Goal: Task Accomplishment & Management: Manage account settings

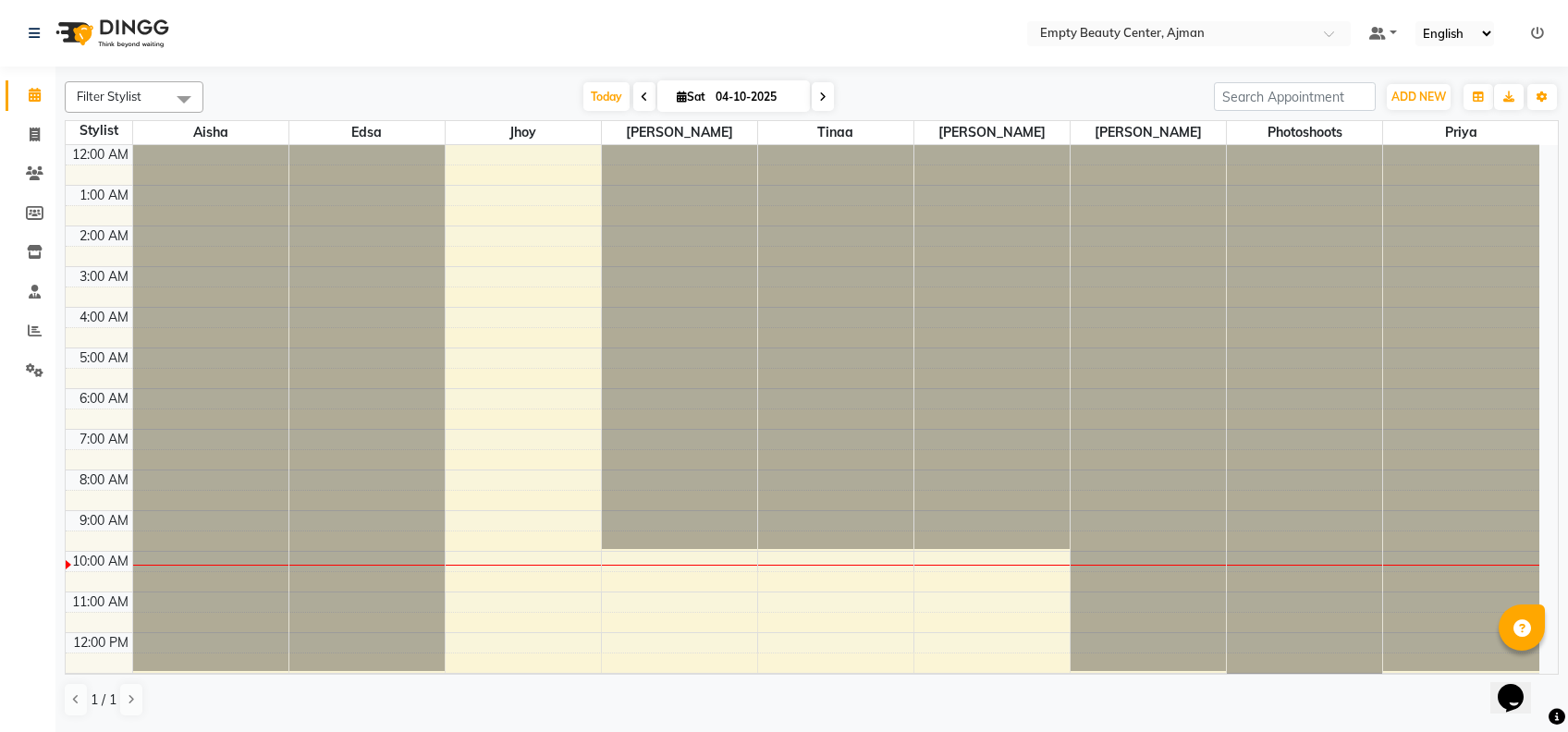
scroll to position [244, 0]
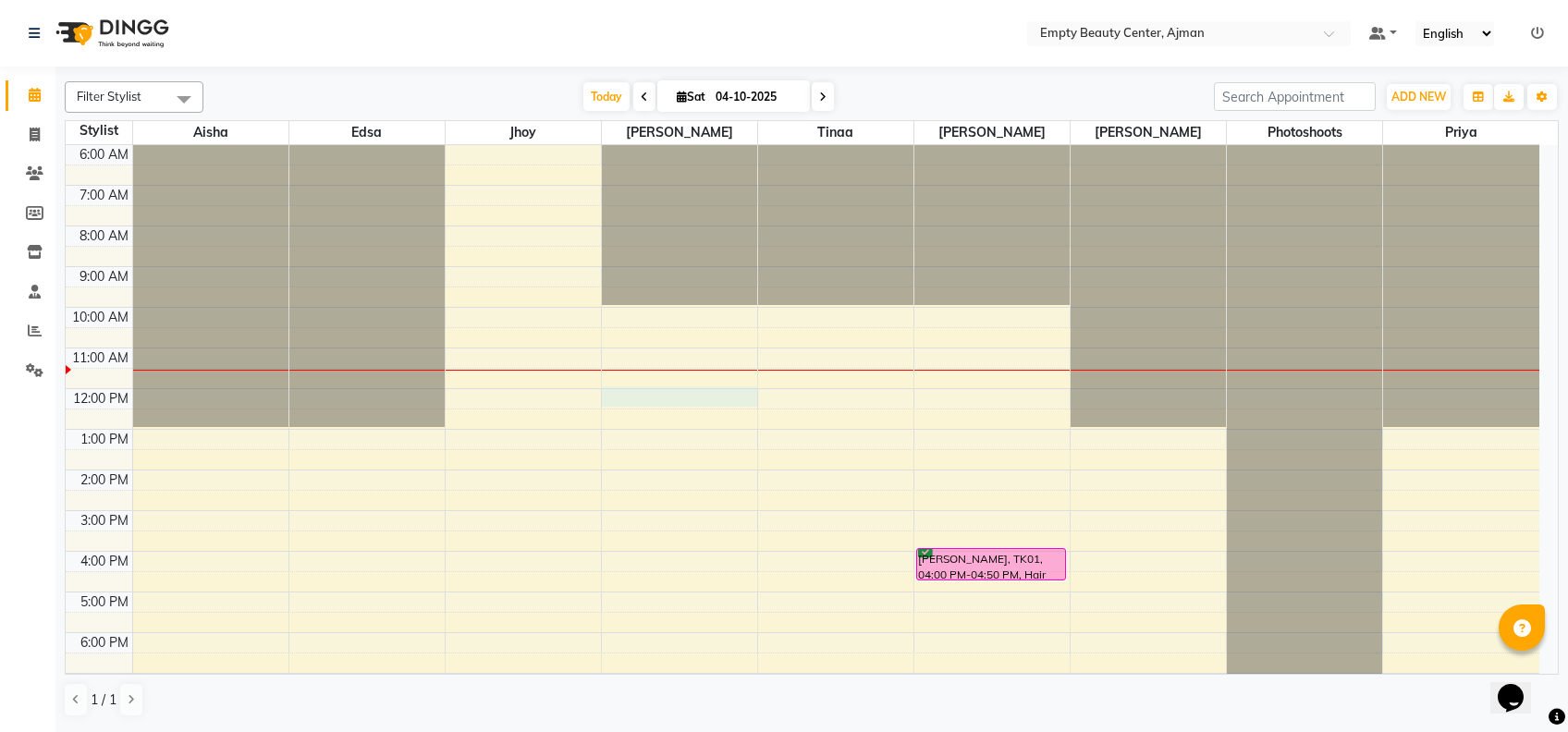
click at [621, 401] on div "12:00 AM 1:00 AM 2:00 AM 3:00 AM 4:00 AM 5:00 AM 6:00 AM 7:00 AM 8:00 AM 9:00 A…" at bounding box center [803, 388] width 1474 height 975
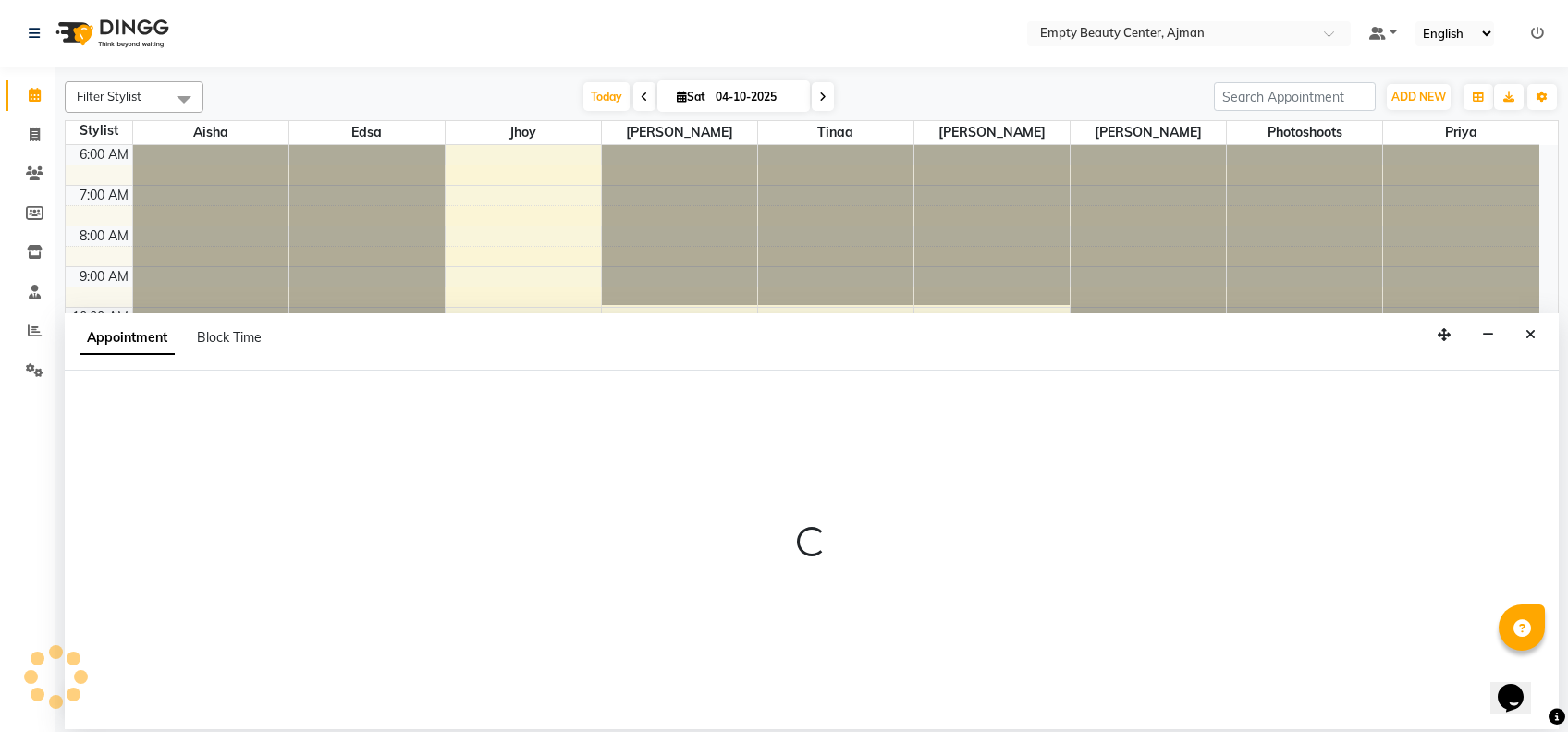
select select "12545"
select select "720"
select select "tentative"
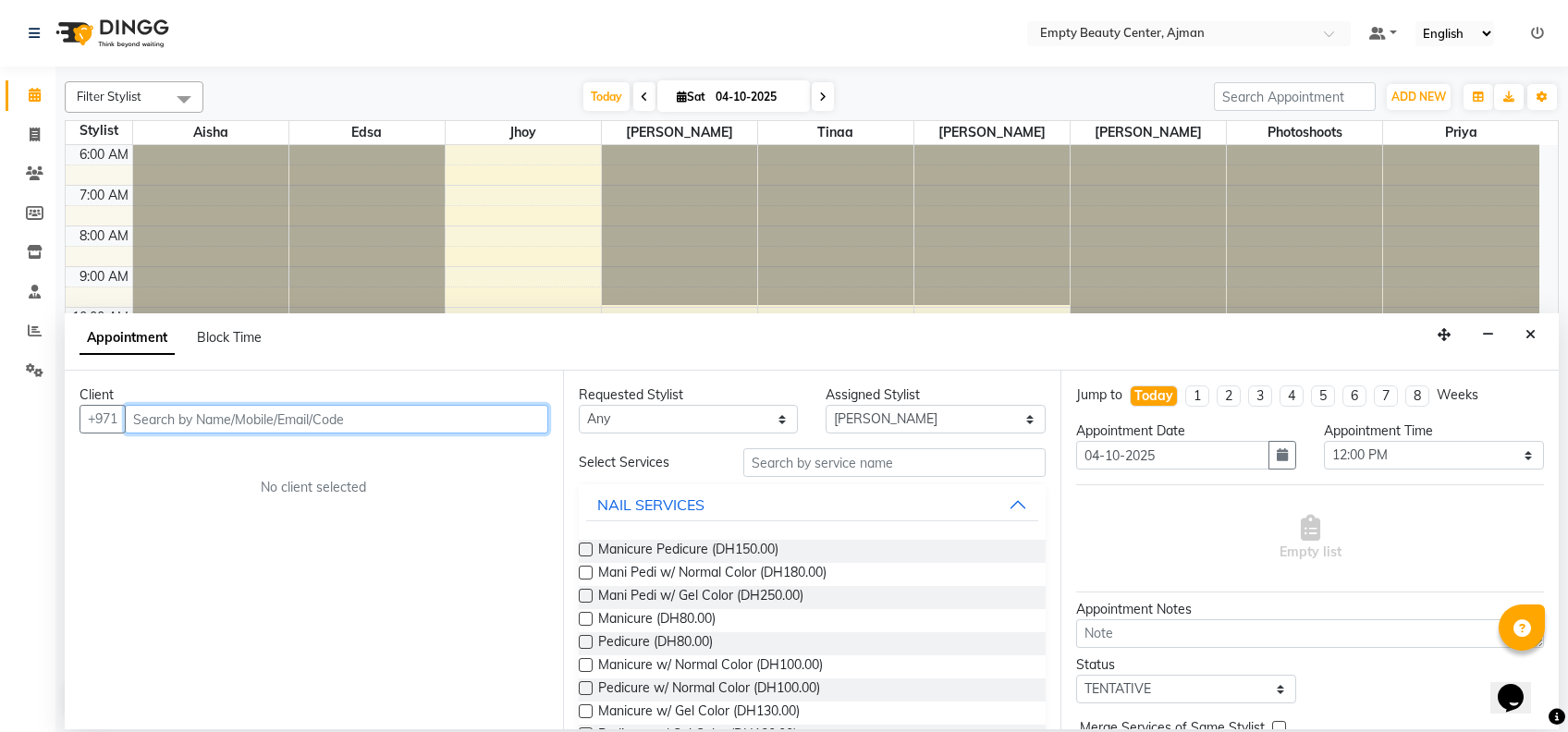
click at [260, 407] on input "text" at bounding box center [337, 419] width 424 height 29
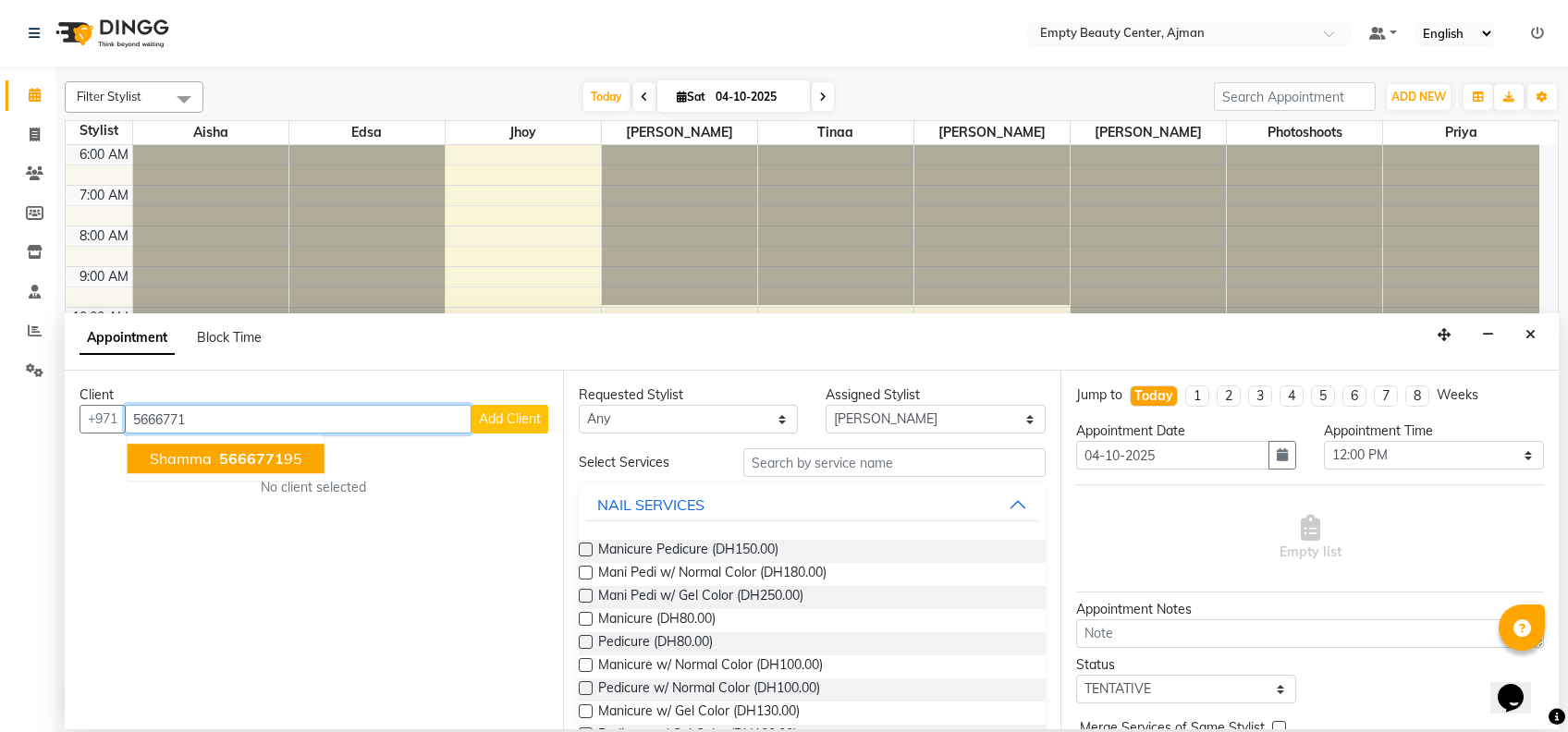
click at [274, 459] on span "5666771" at bounding box center [252, 458] width 65 height 18
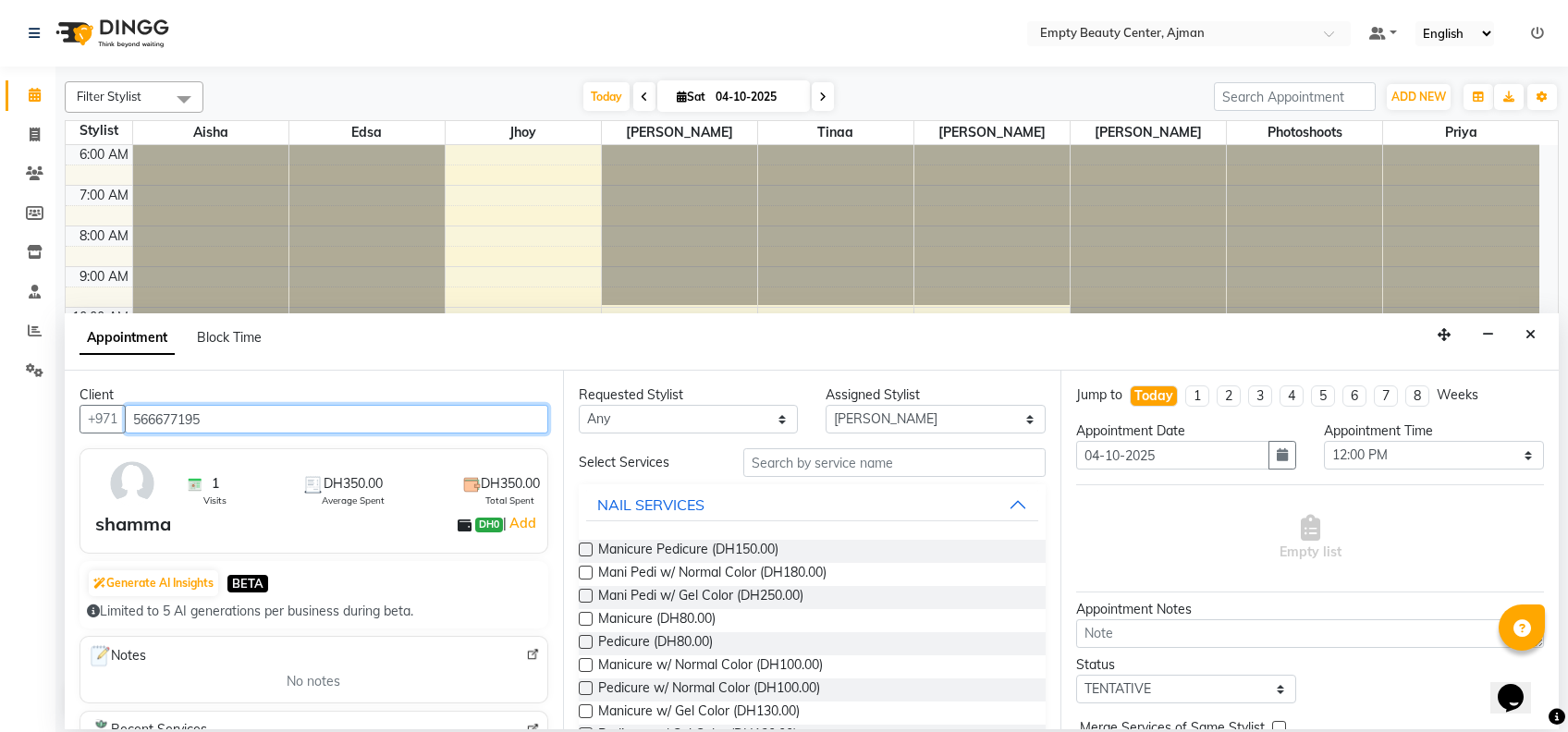
type input "566677195"
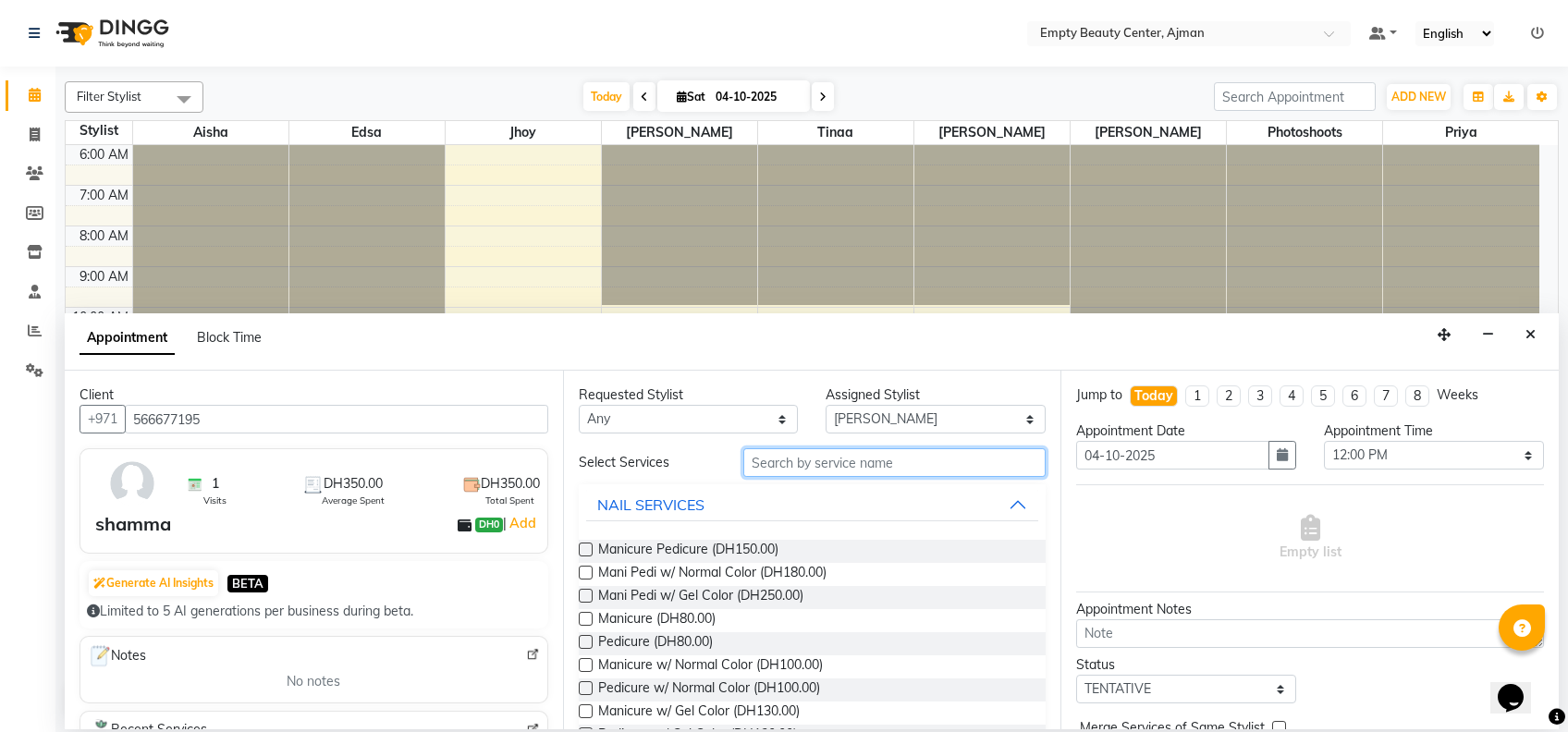
click at [747, 465] on input "text" at bounding box center [894, 463] width 303 height 29
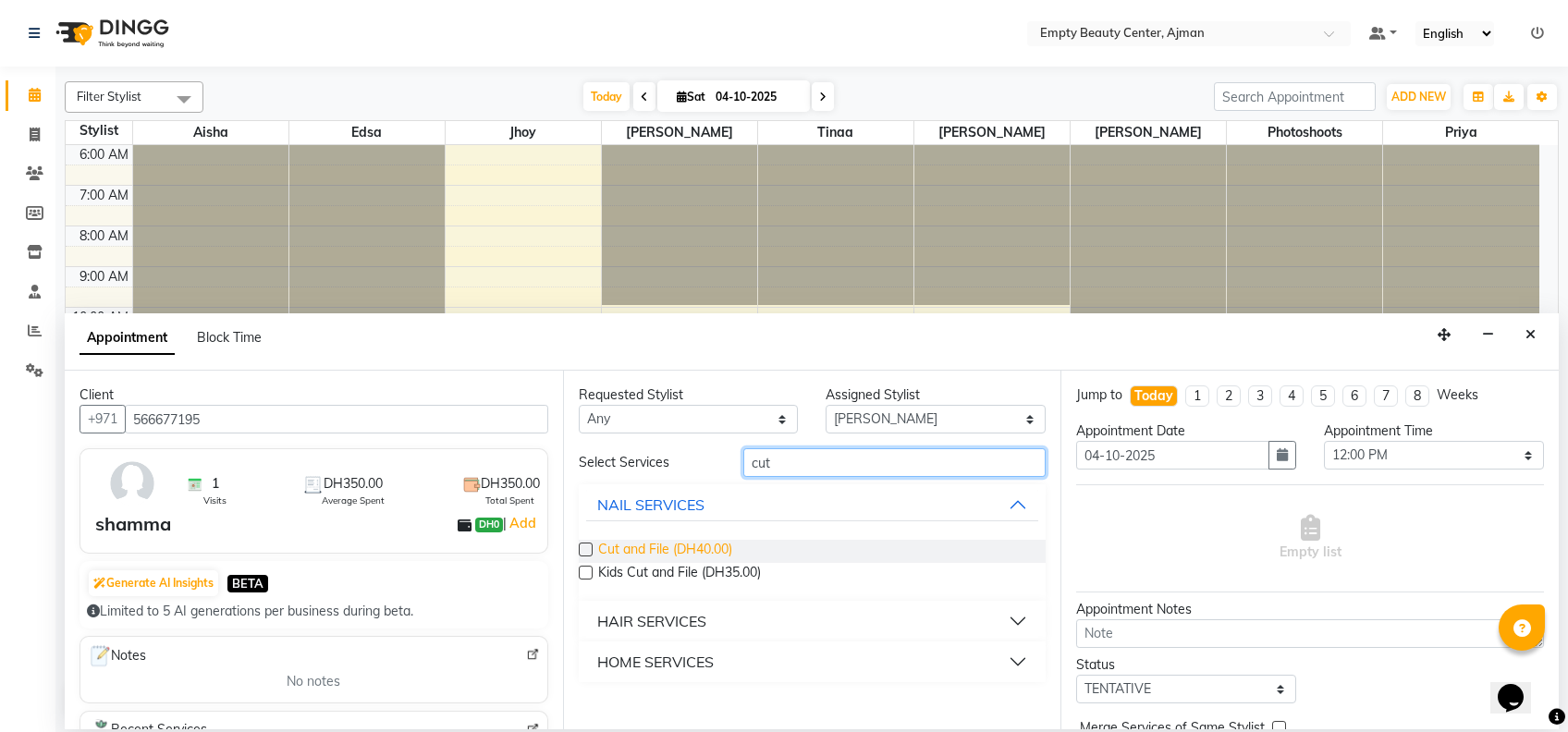
type input "cut"
click at [713, 552] on span "Cut and File (DH40.00)" at bounding box center [665, 552] width 134 height 23
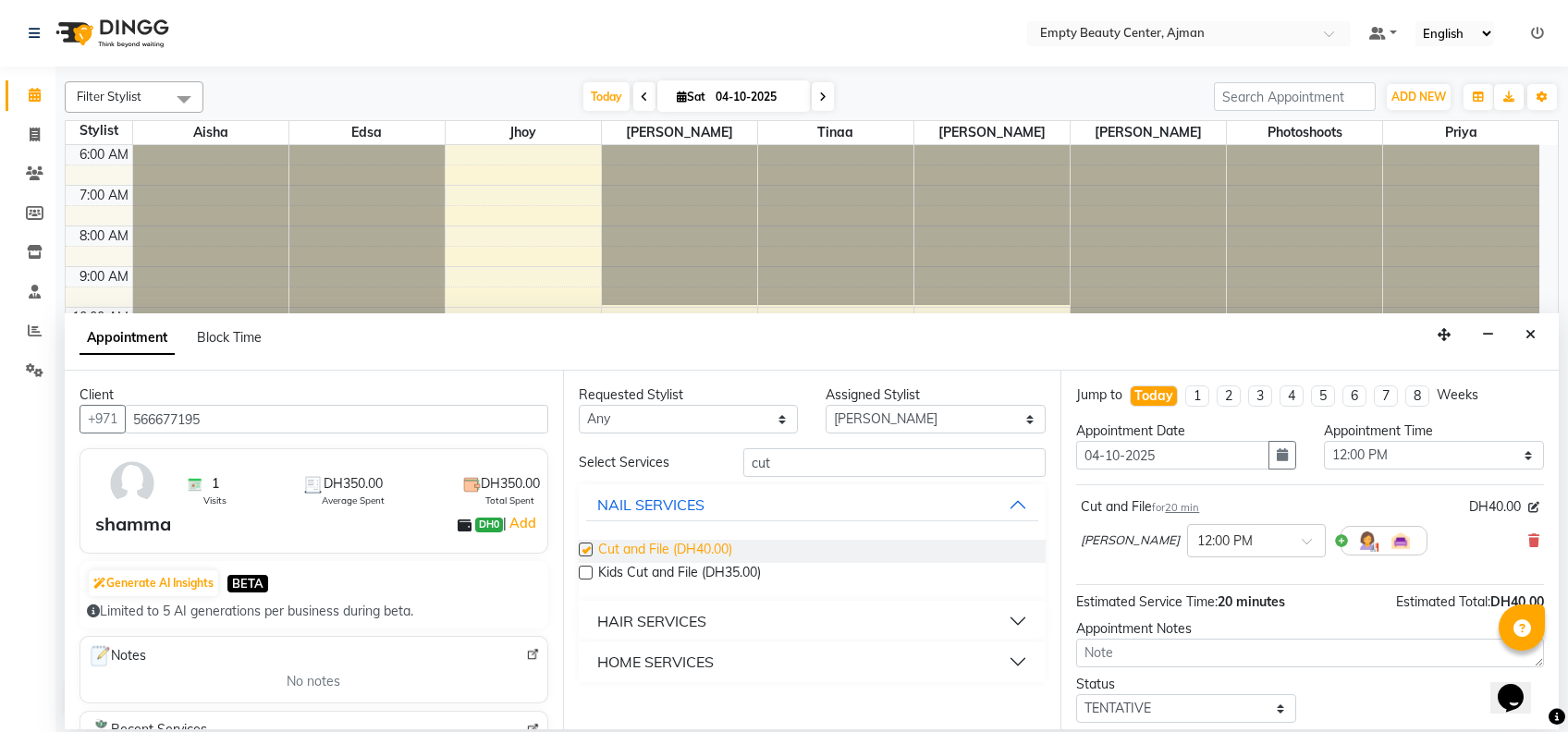
checkbox input "false"
click at [751, 415] on select "Any [PERSON_NAME] Edsa jhoy [PERSON_NAME] Photoshoots Priya [PERSON_NAME] [PERS…" at bounding box center [689, 419] width 220 height 29
select select "43428"
click at [579, 405] on select "Any [PERSON_NAME] Edsa jhoy [PERSON_NAME] Photoshoots Priya [PERSON_NAME] [PERS…" at bounding box center [689, 419] width 220 height 29
select select "43428"
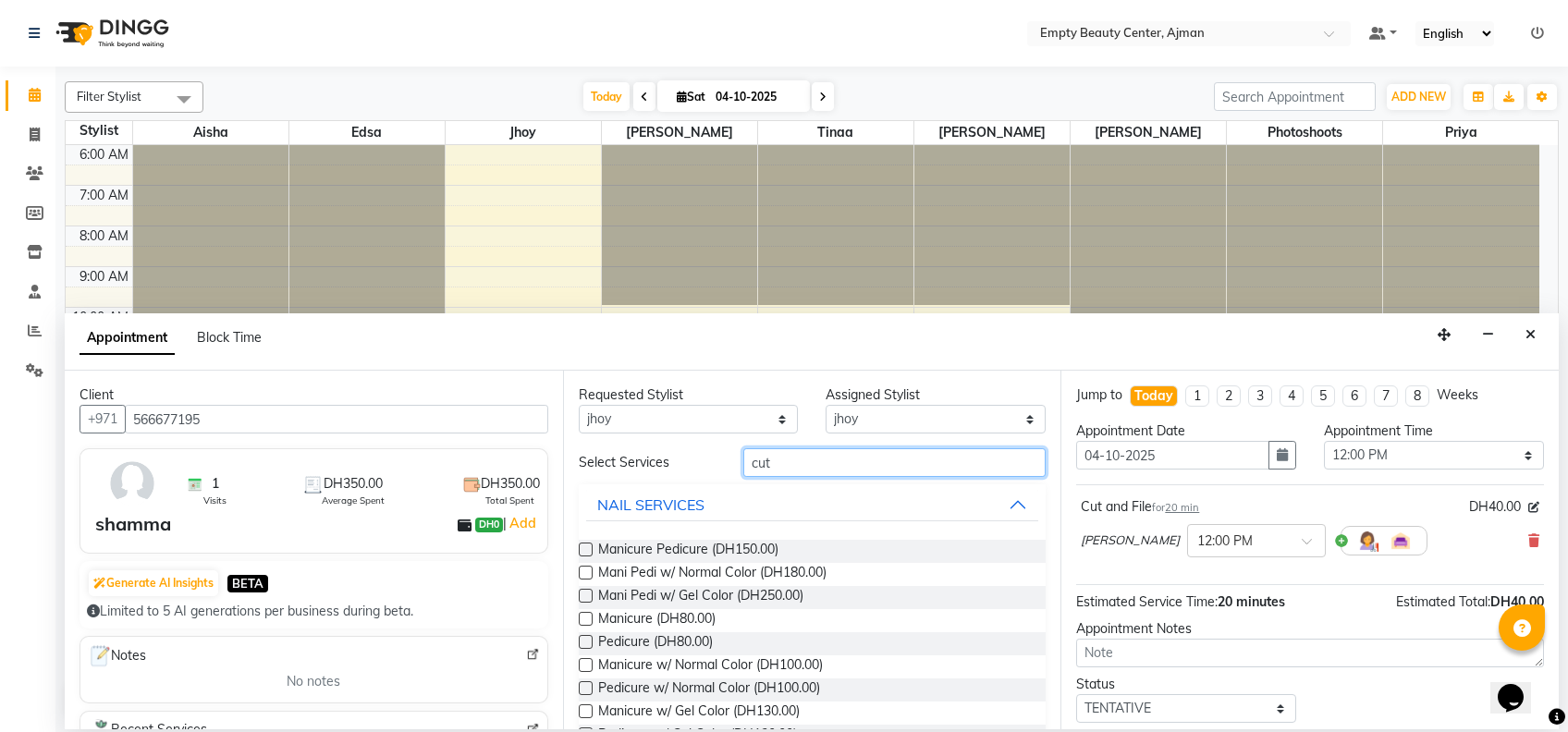
click at [818, 458] on input "cut" at bounding box center [894, 463] width 303 height 29
type input "c"
type input "nor"
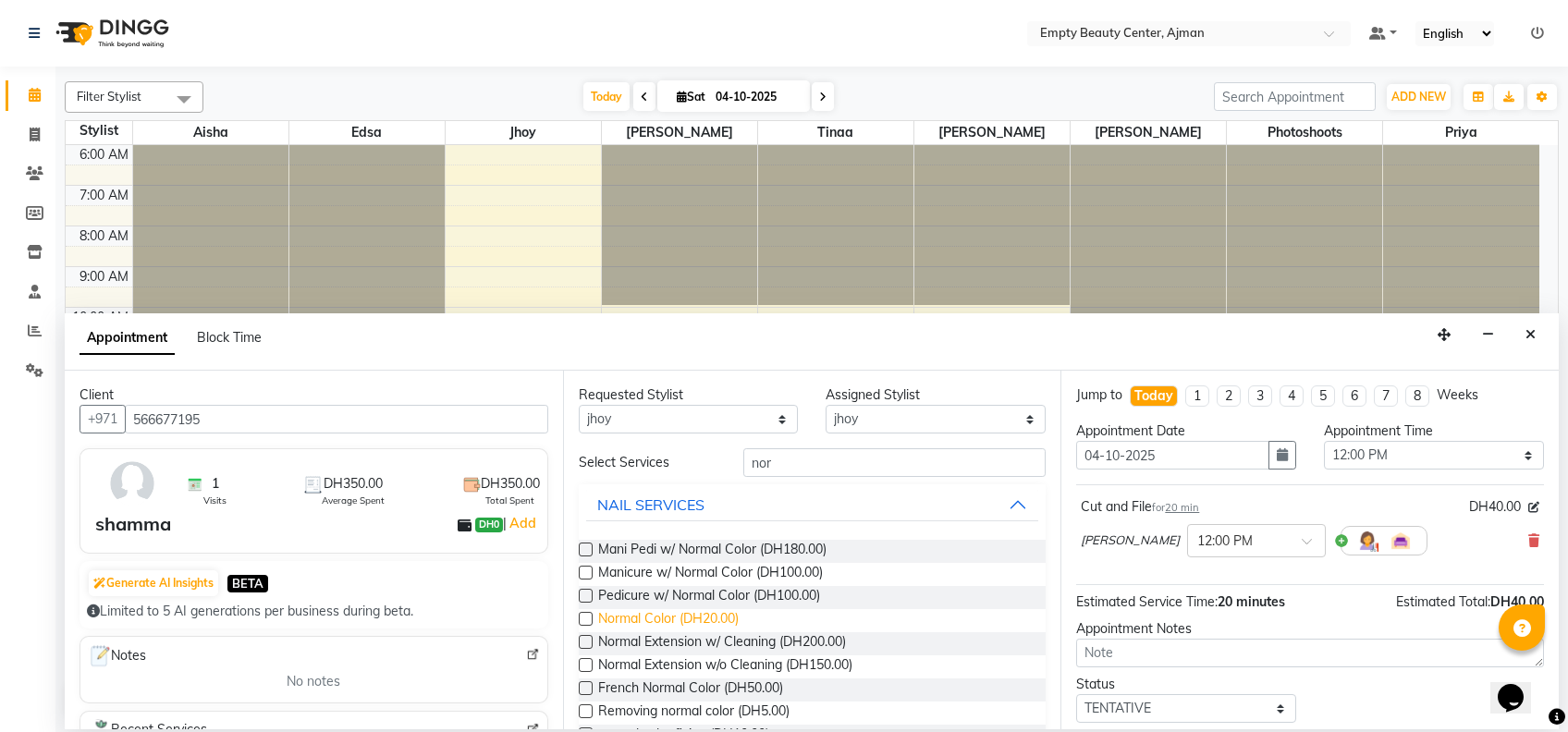
click at [669, 615] on span "Normal Color (DH20.00)" at bounding box center [668, 620] width 140 height 23
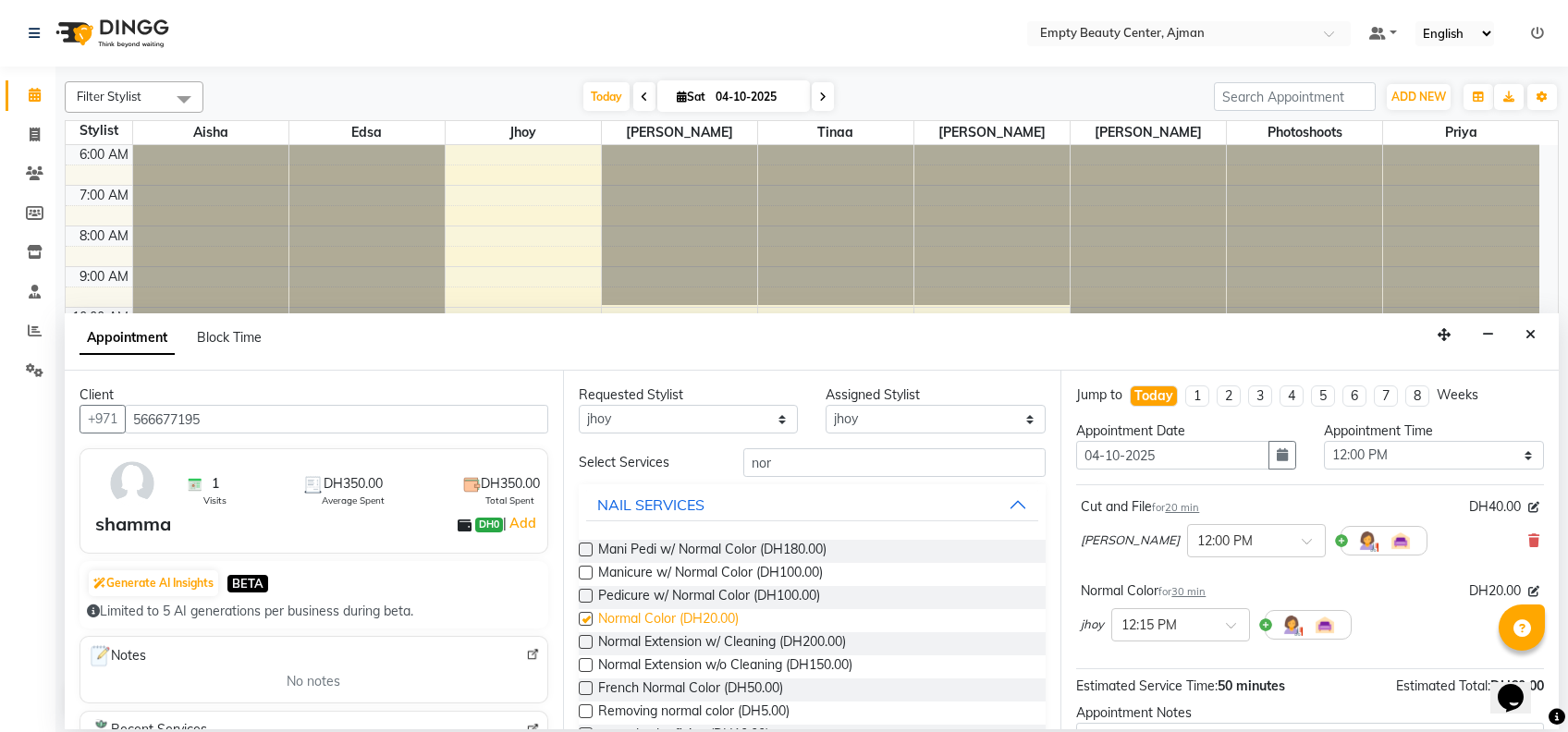
checkbox input "false"
click at [751, 417] on select "Any [PERSON_NAME] Edsa jhoy [PERSON_NAME] Photoshoots Priya [PERSON_NAME] [PERS…" at bounding box center [689, 419] width 220 height 29
select select "59636"
click at [579, 405] on select "Any [PERSON_NAME] Edsa jhoy [PERSON_NAME] Photoshoots Priya [PERSON_NAME] [PERS…" at bounding box center [689, 419] width 220 height 29
select select "59636"
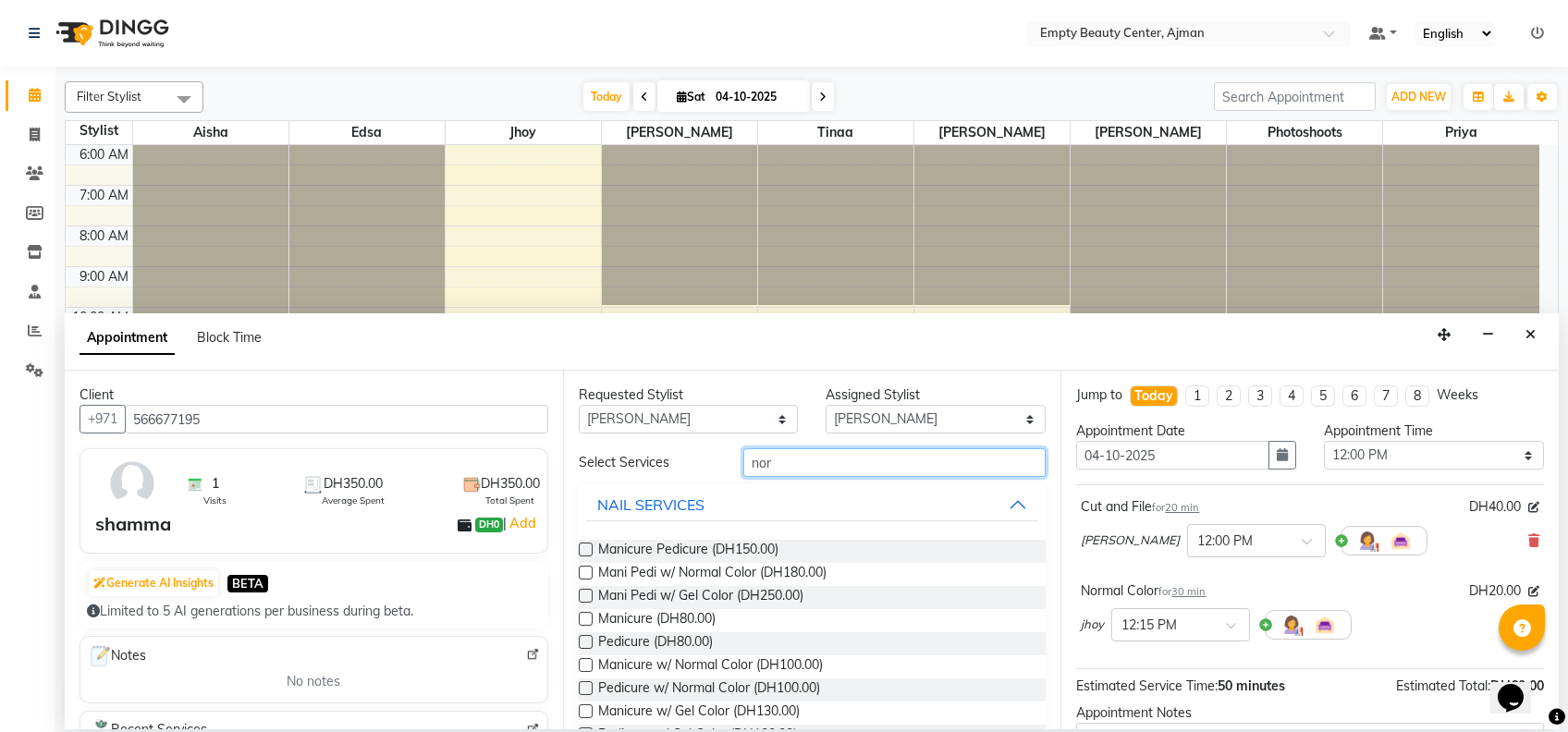
click at [809, 476] on input "nor" at bounding box center [894, 463] width 303 height 29
type input "n"
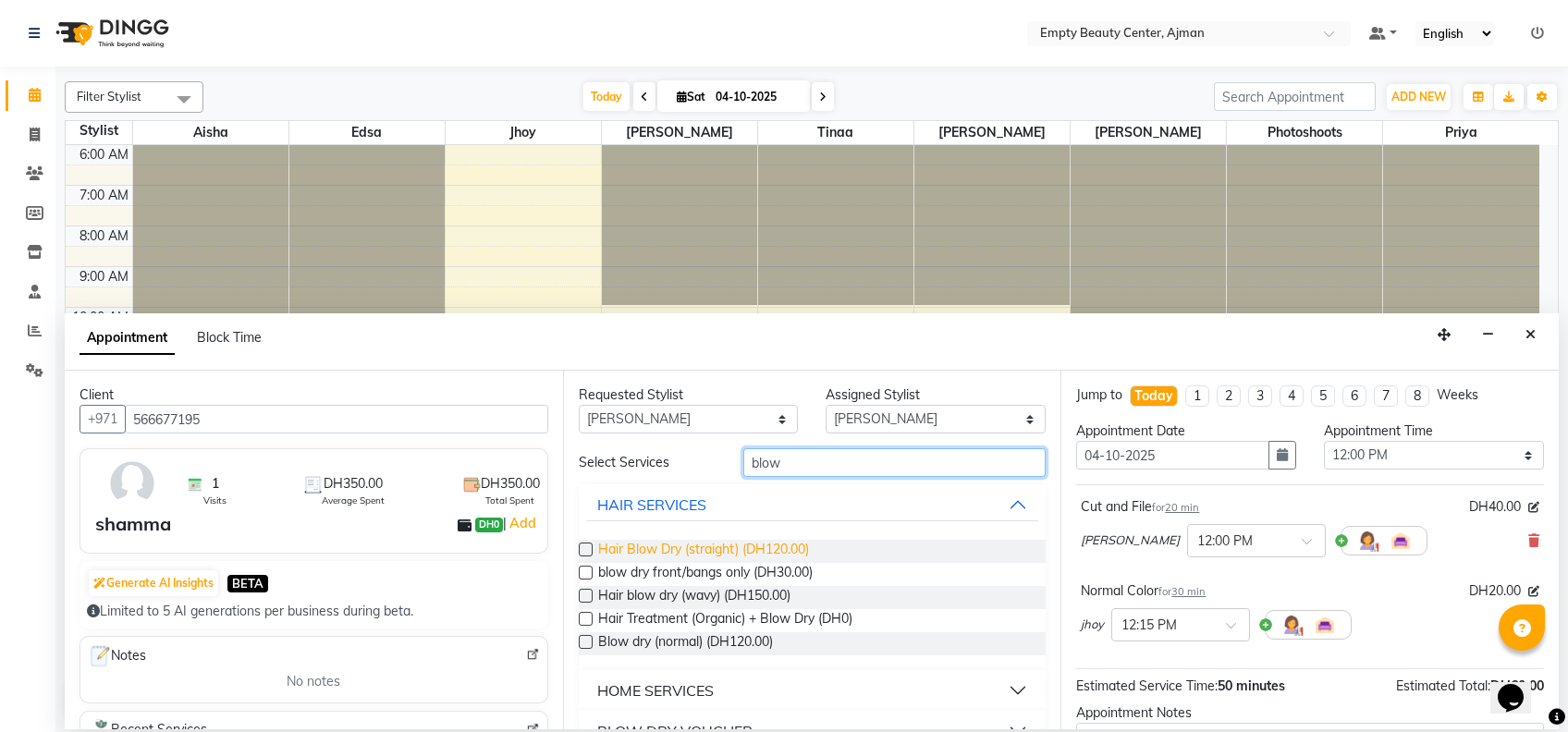
type input "blow"
click at [795, 552] on span "Hair Blow Dry (straight) (DH120.00)" at bounding box center [703, 552] width 211 height 23
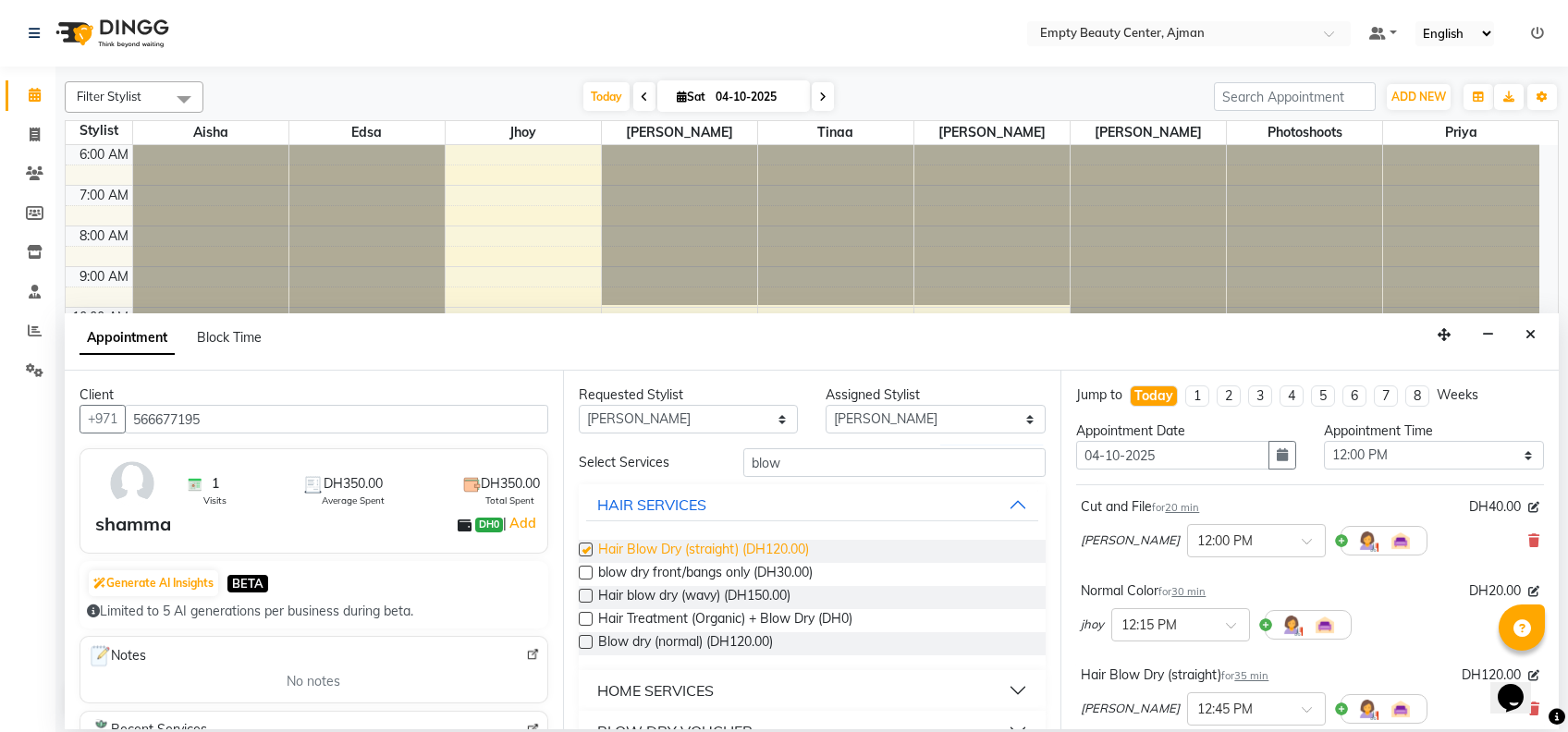
checkbox input "false"
click at [1516, 712] on button "Opens Chat This icon Opens the chat window." at bounding box center [1511, 698] width 41 height 31
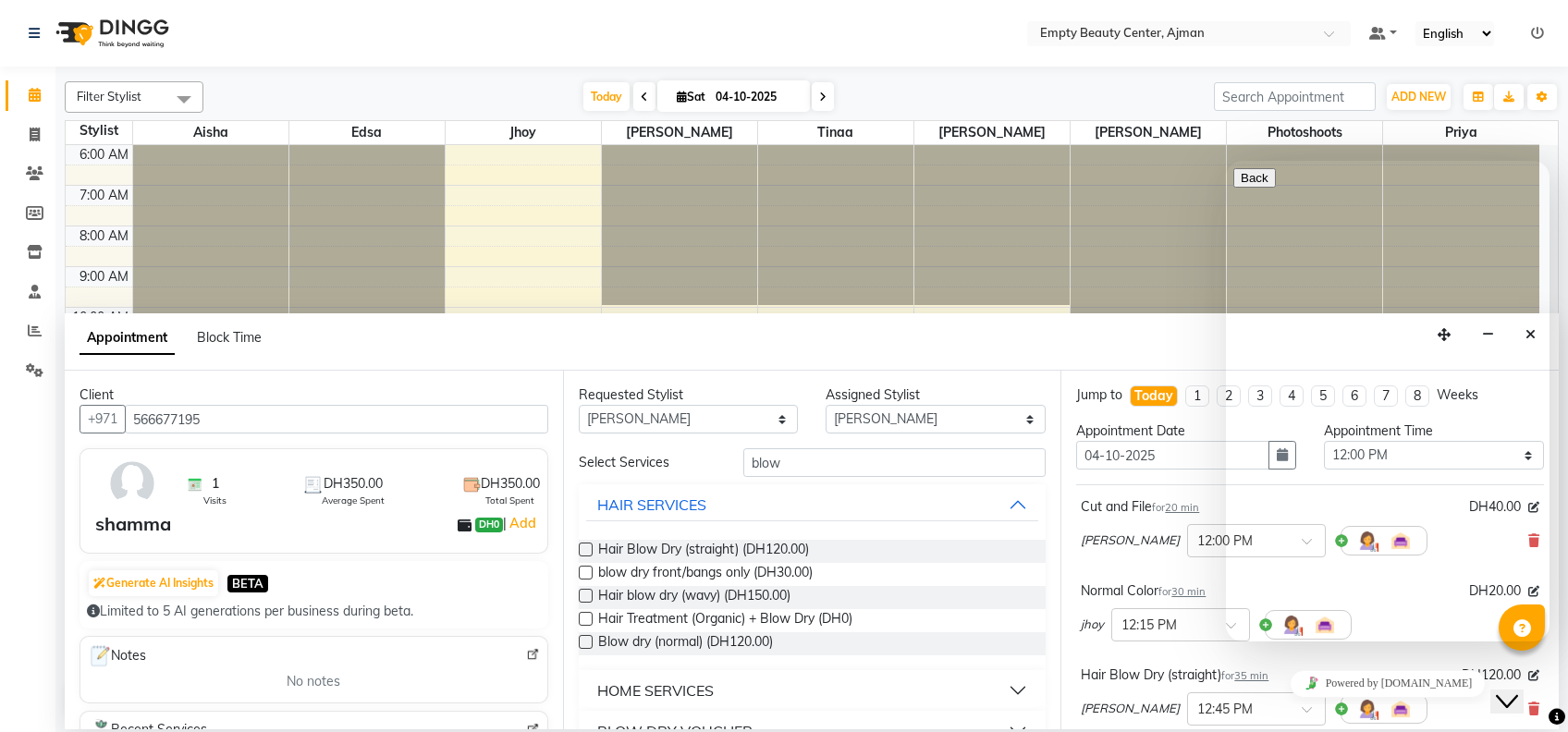
click at [1518, 691] on icon "Close Chat This icon closes the chat window." at bounding box center [1507, 701] width 22 height 22
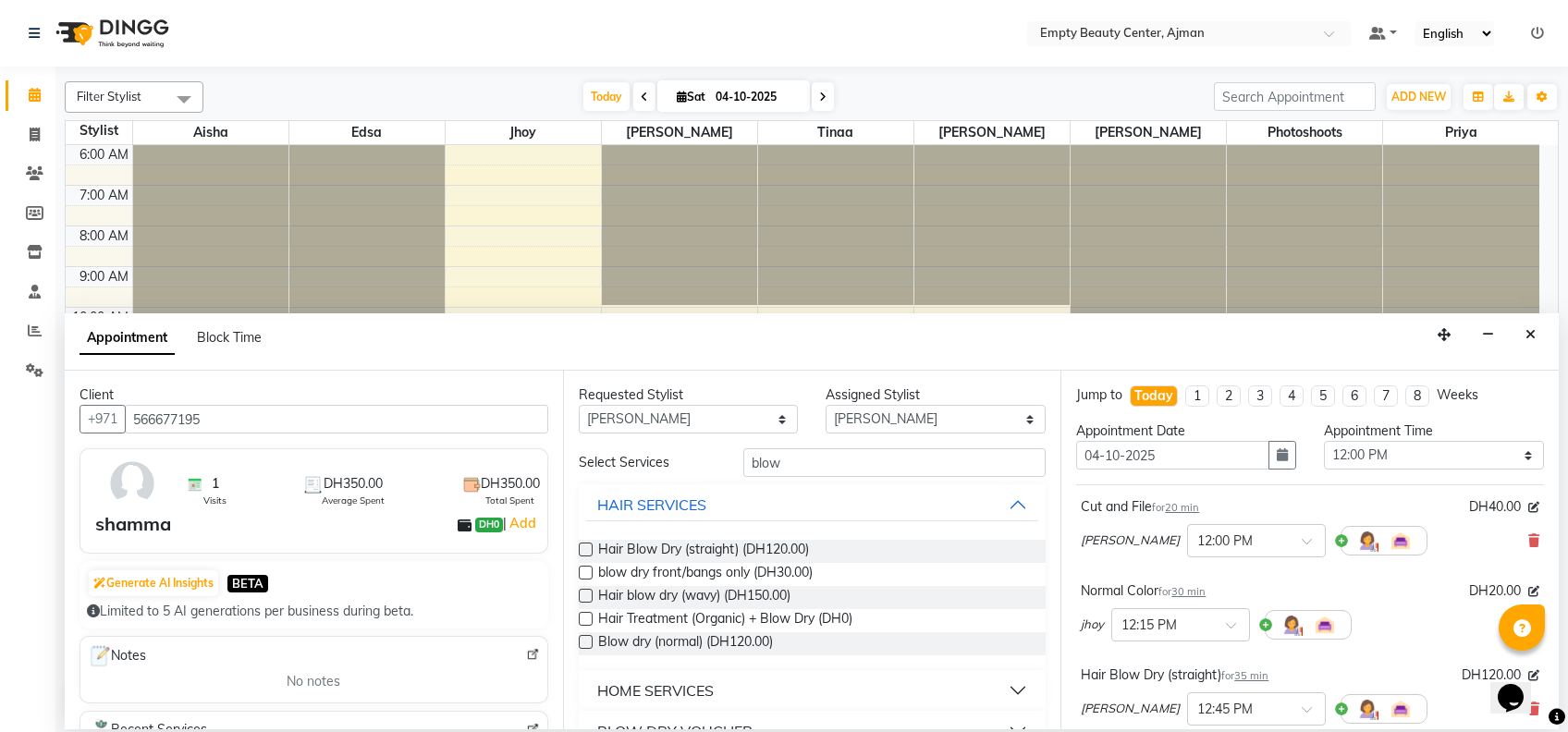
scroll to position [278, 0]
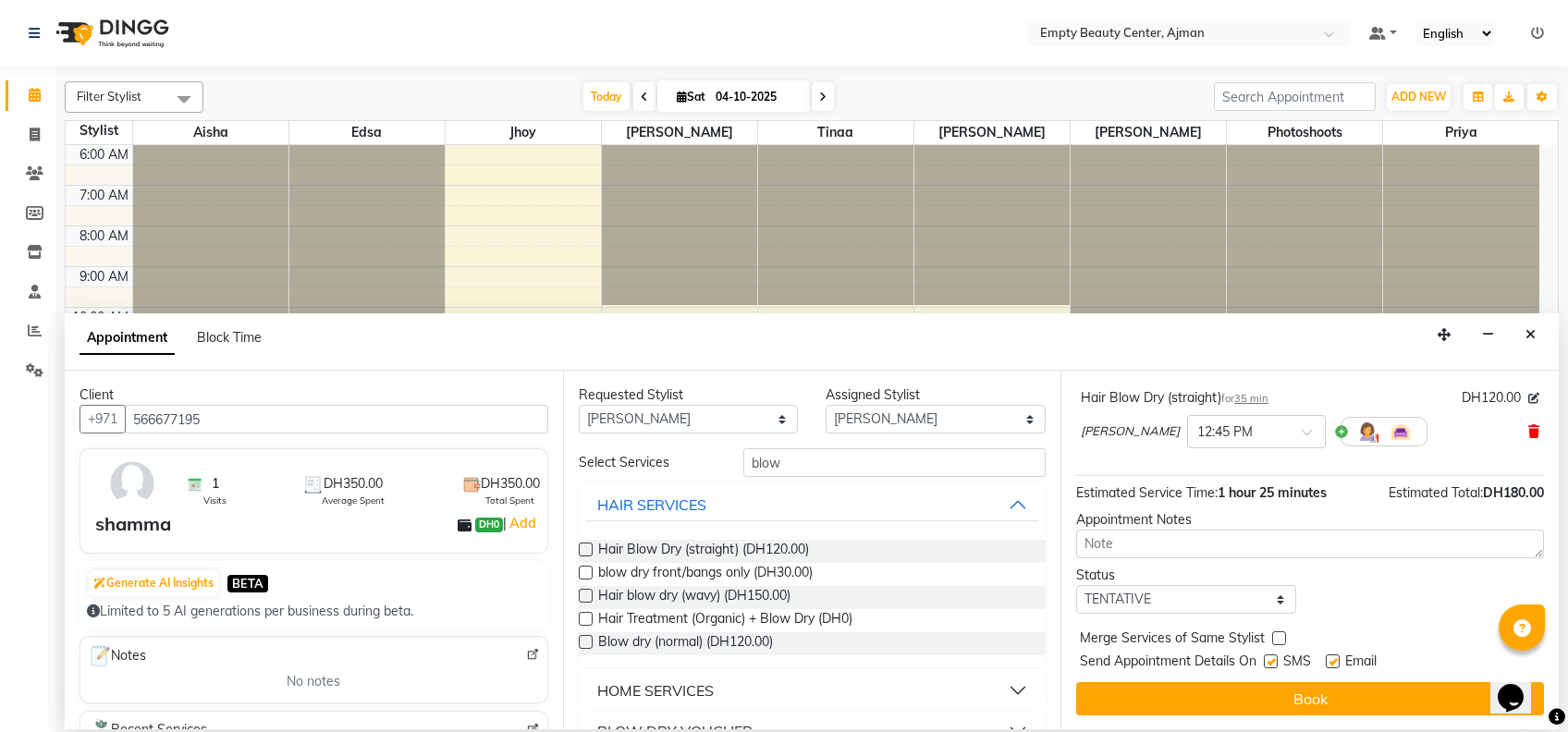
click at [1529, 436] on icon at bounding box center [1535, 432] width 11 height 13
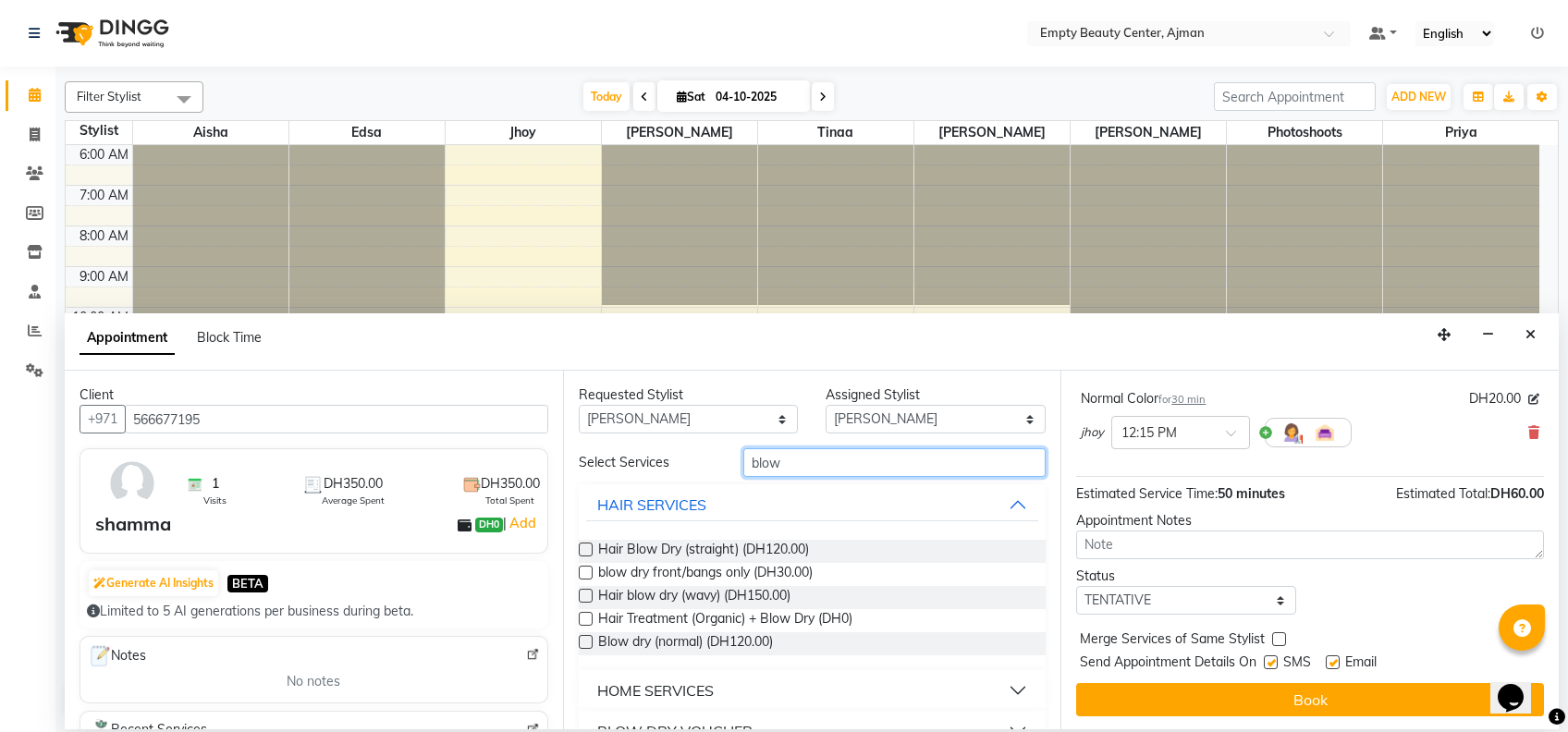
click at [823, 468] on input "blow" at bounding box center [894, 463] width 303 height 29
click at [751, 590] on span "Hair blow dry (wavy) (DH150.00)" at bounding box center [695, 597] width 193 height 23
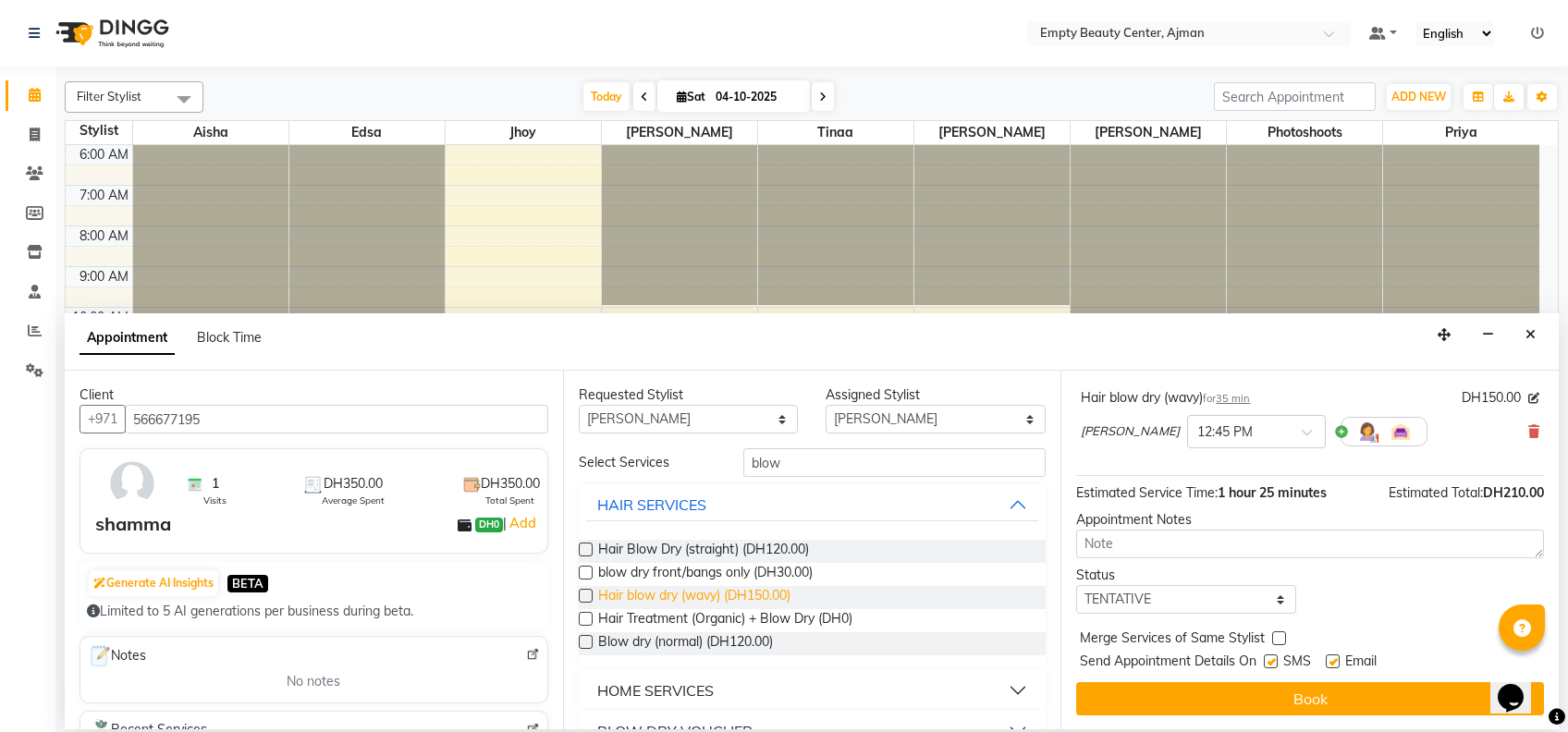
click at [790, 595] on span "Hair blow dry (wavy) (DH150.00)" at bounding box center [695, 597] width 193 height 23
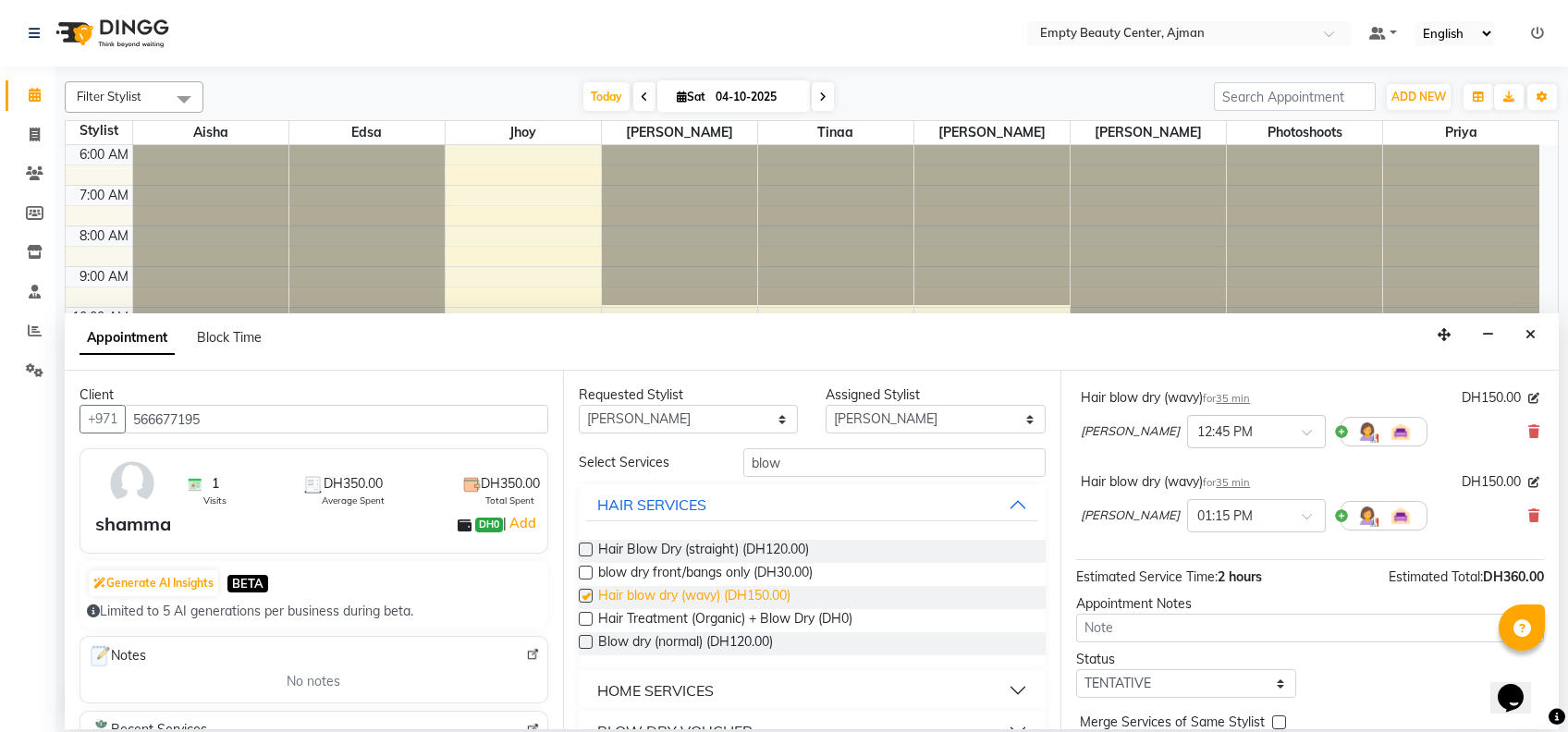
checkbox input "false"
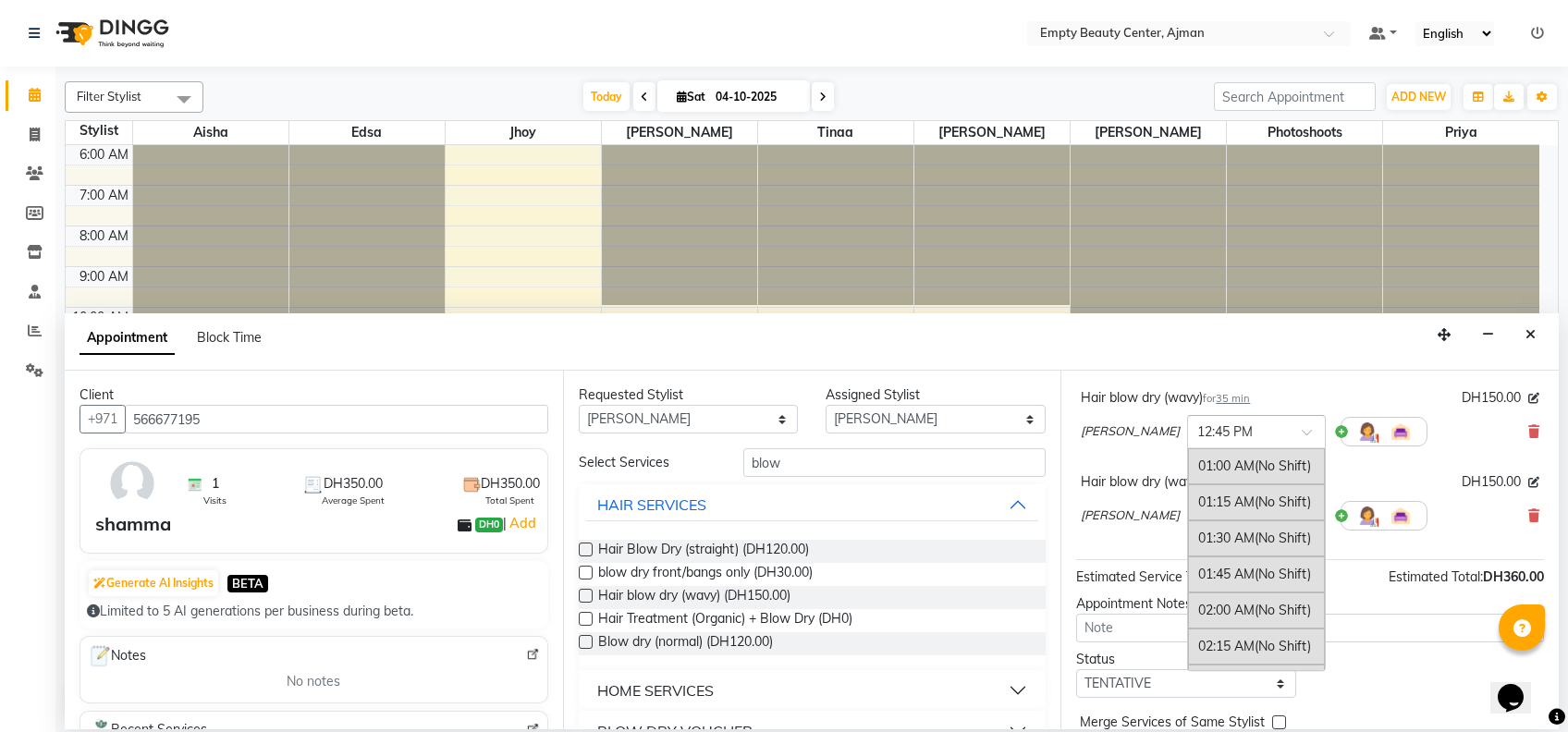
click at [1238, 432] on div at bounding box center [1256, 430] width 136 height 19
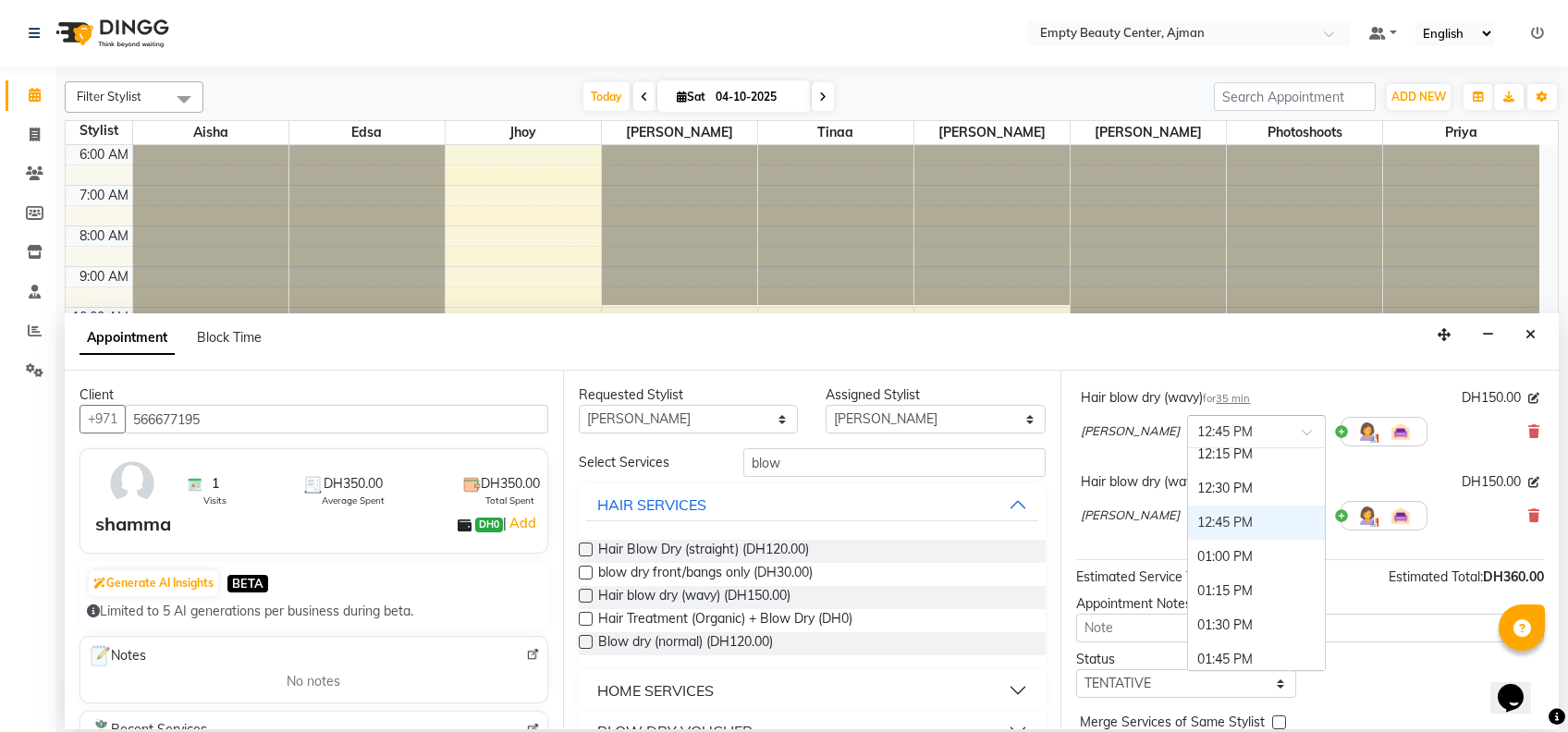
scroll to position [1568, 0]
click at [1216, 459] on div "12:00 PM" at bounding box center [1256, 470] width 136 height 34
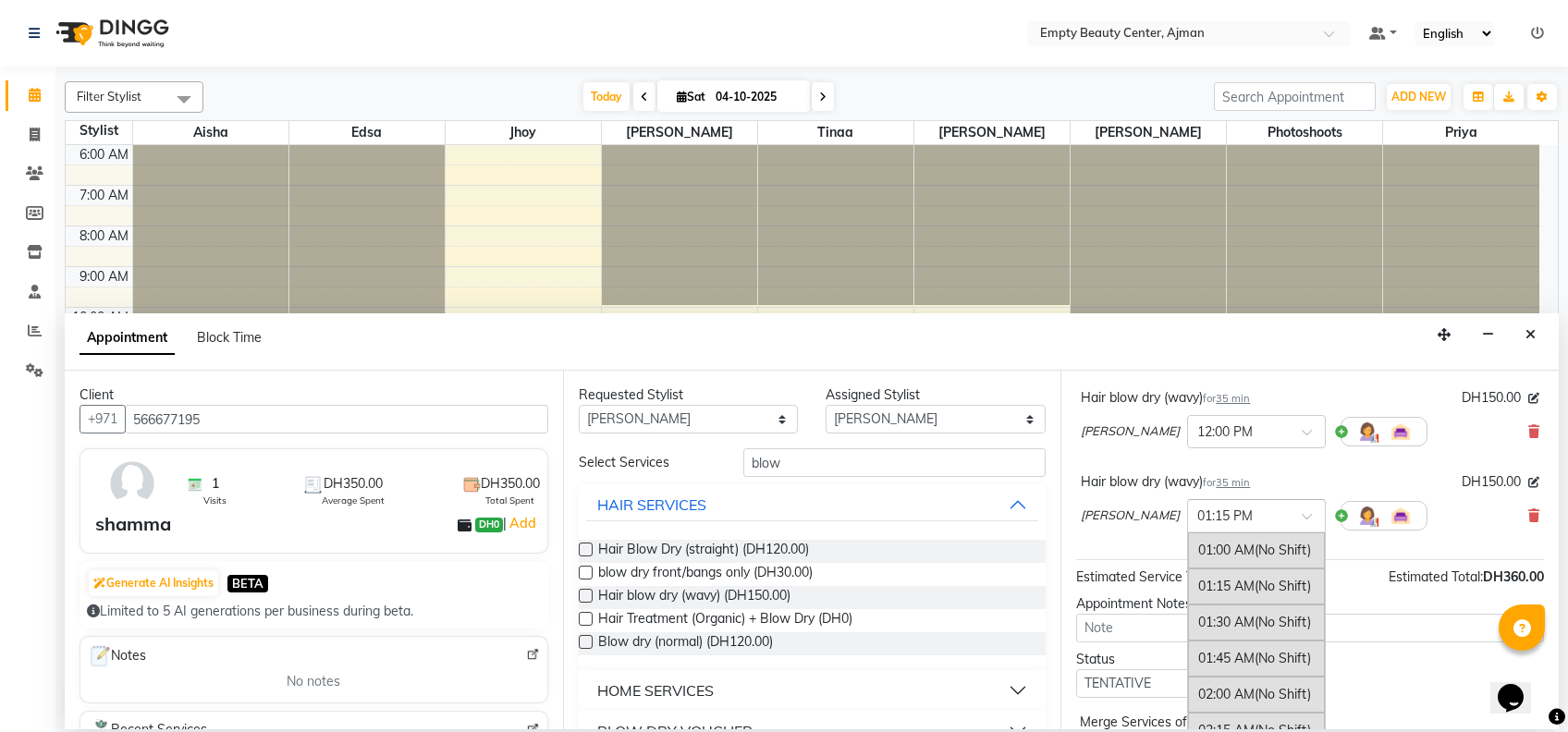
click at [1251, 509] on div at bounding box center [1256, 514] width 136 height 19
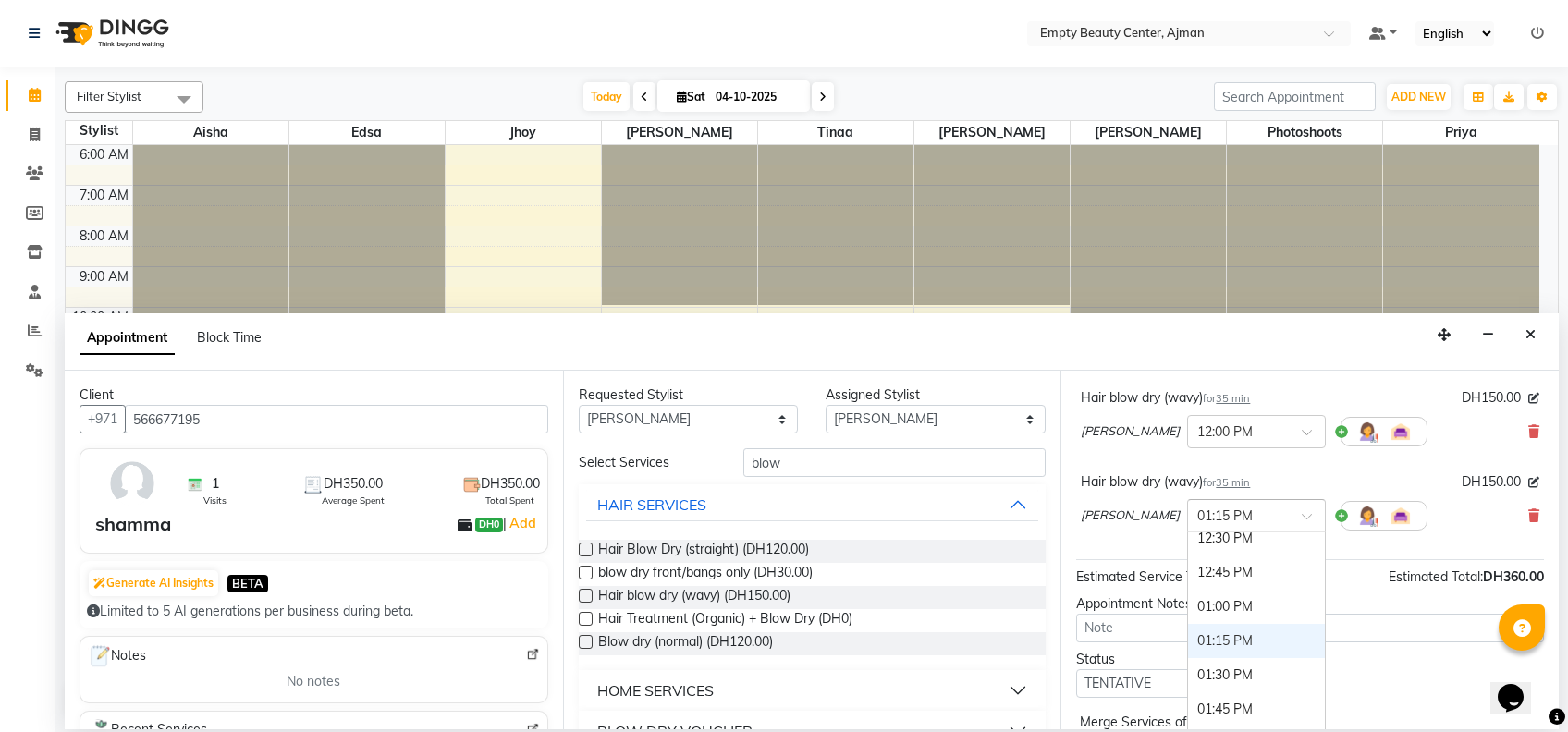
scroll to position [1637, 0]
click at [1188, 540] on div "12:30 PM" at bounding box center [1256, 554] width 136 height 34
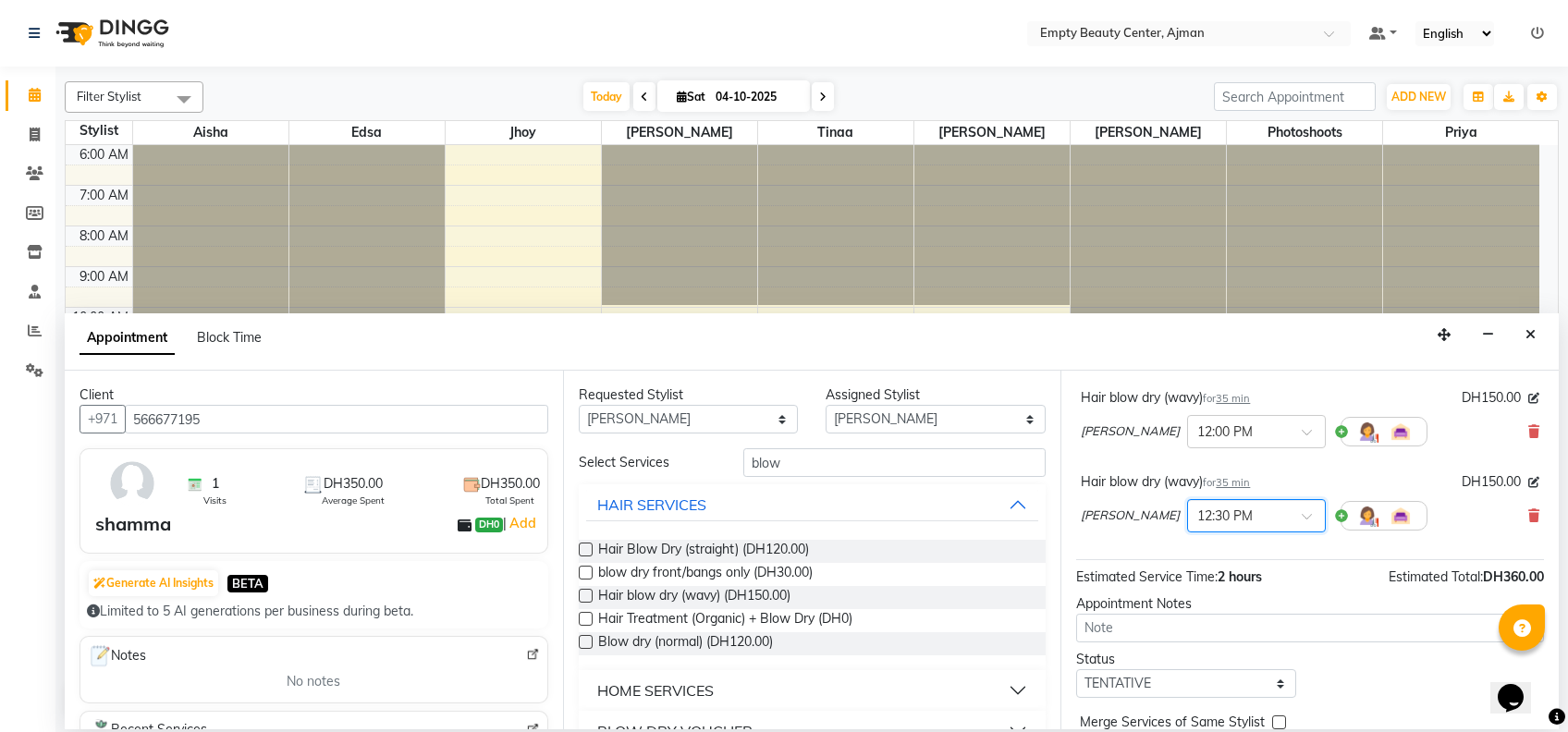
scroll to position [0, 0]
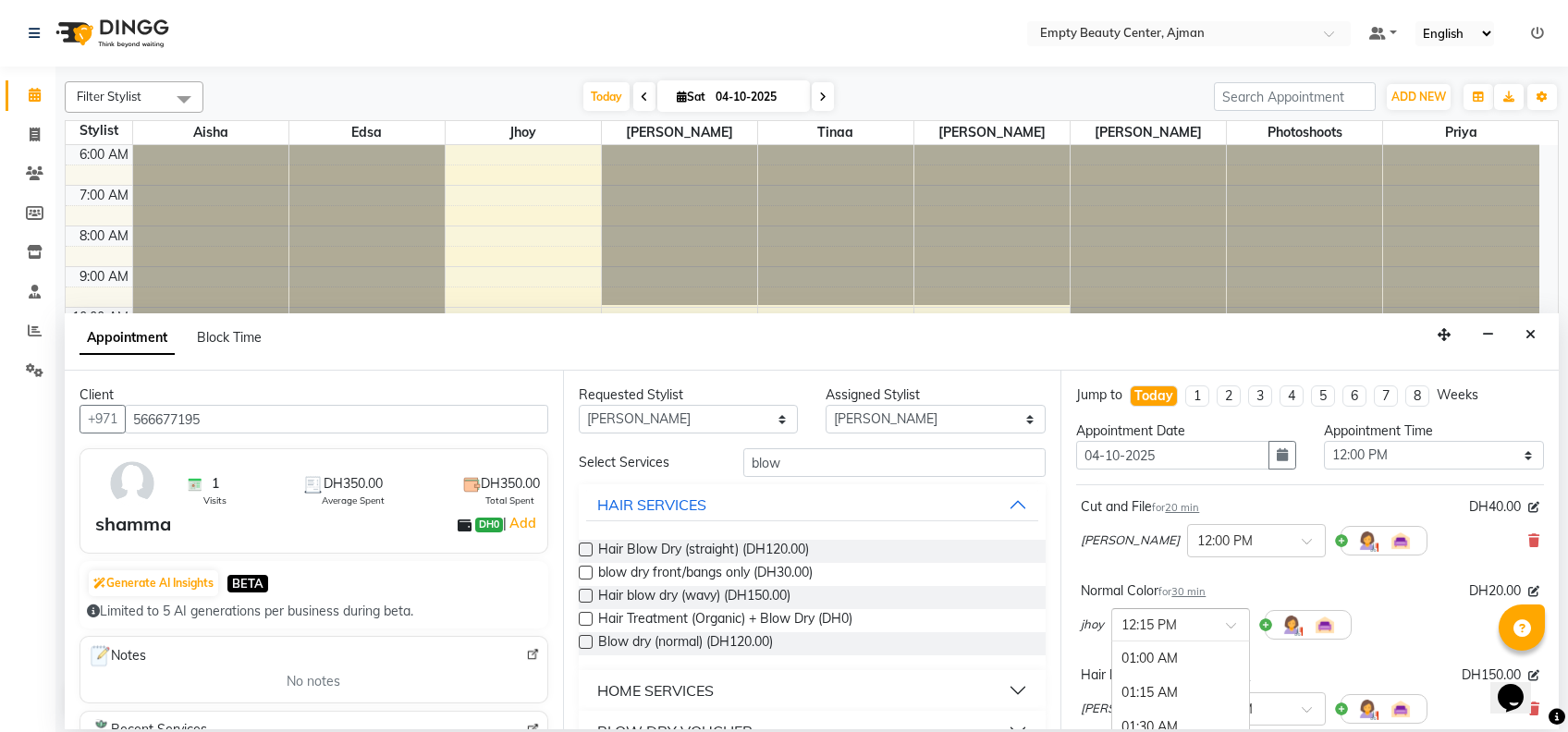
click at [1232, 617] on div at bounding box center [1181, 623] width 136 height 19
click at [1200, 667] on div "12:00 PM" at bounding box center [1181, 675] width 136 height 34
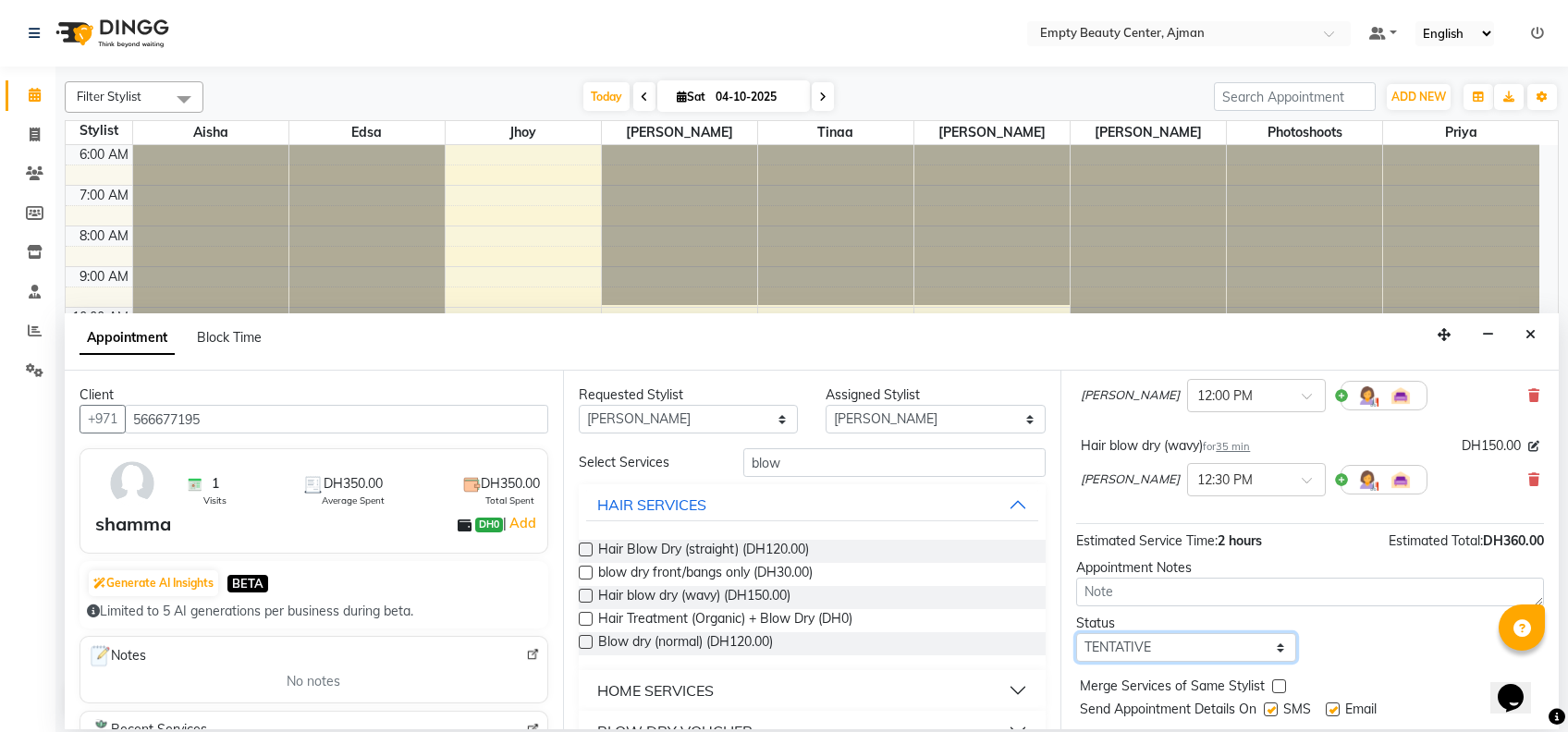
click at [1234, 657] on select "Select TENTATIVE CONFIRM CHECK-IN UPCOMING" at bounding box center [1186, 648] width 220 height 29
select select "confirm booking"
click at [1077, 634] on select "Select TENTATIVE CONFIRM CHECK-IN UPCOMING" at bounding box center [1186, 648] width 220 height 29
click at [1278, 682] on label at bounding box center [1279, 686] width 14 height 14
click at [1278, 682] on input "checkbox" at bounding box center [1278, 688] width 12 height 12
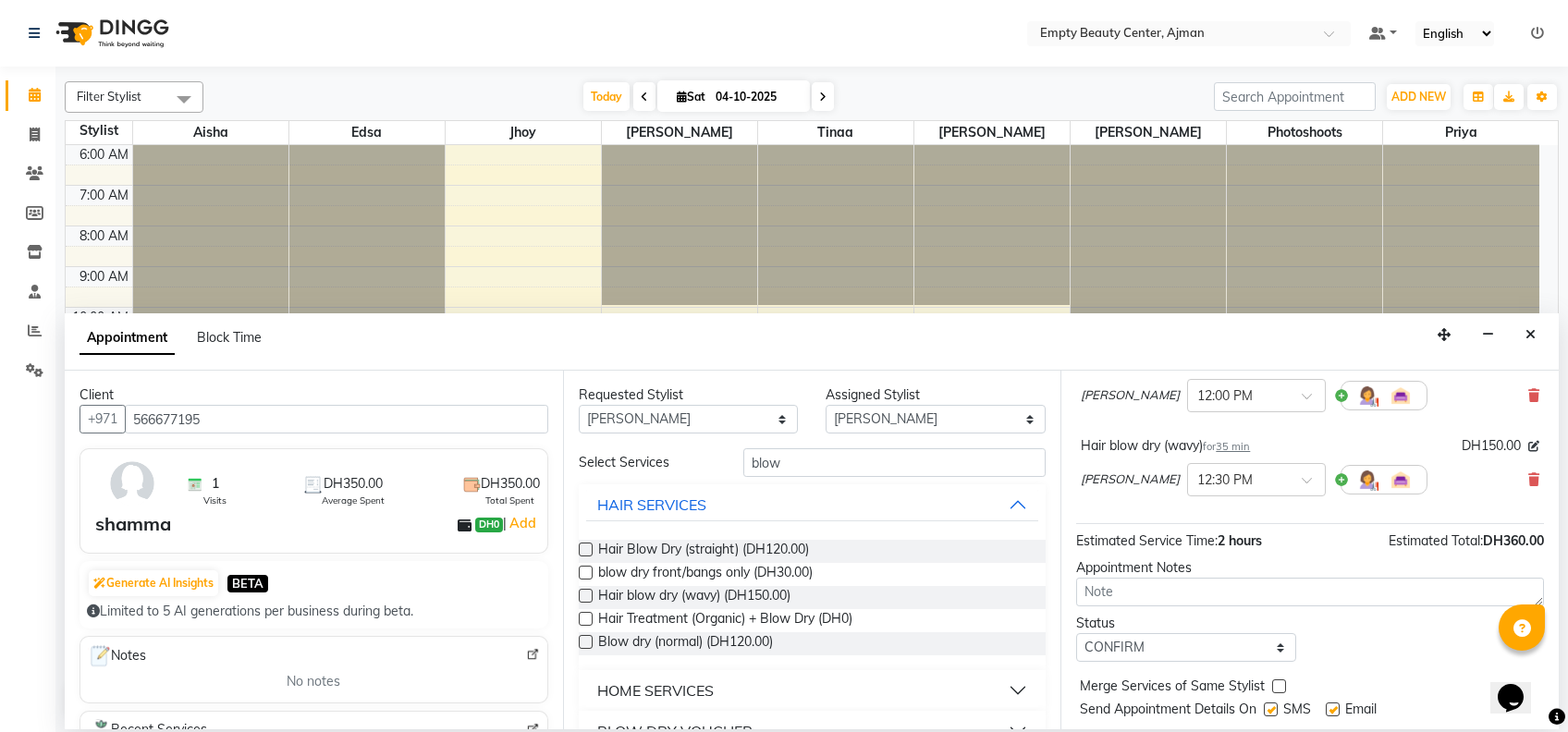
checkbox input "true"
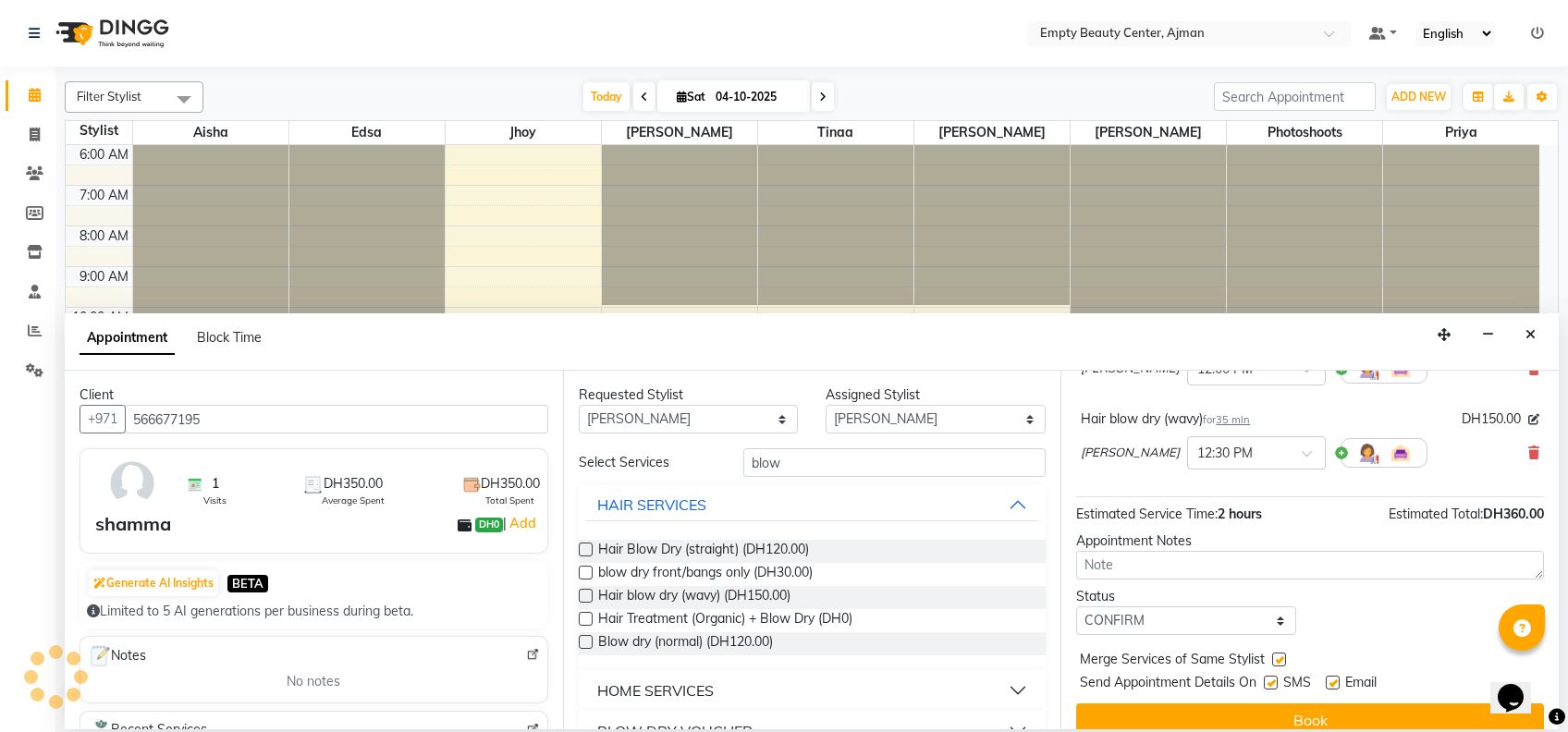
scroll to position [362, 0]
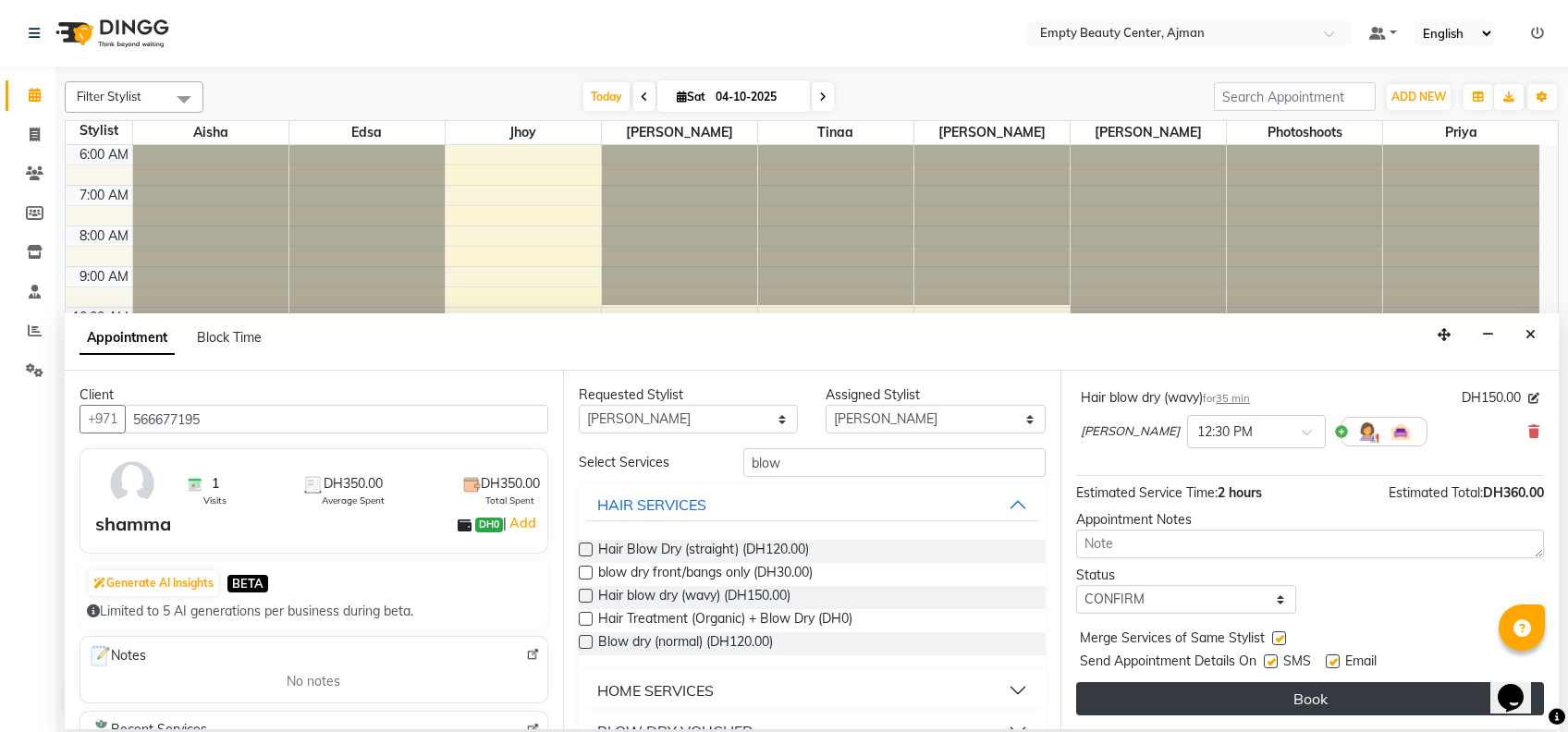
click at [1356, 696] on button "Book" at bounding box center [1310, 699] width 468 height 33
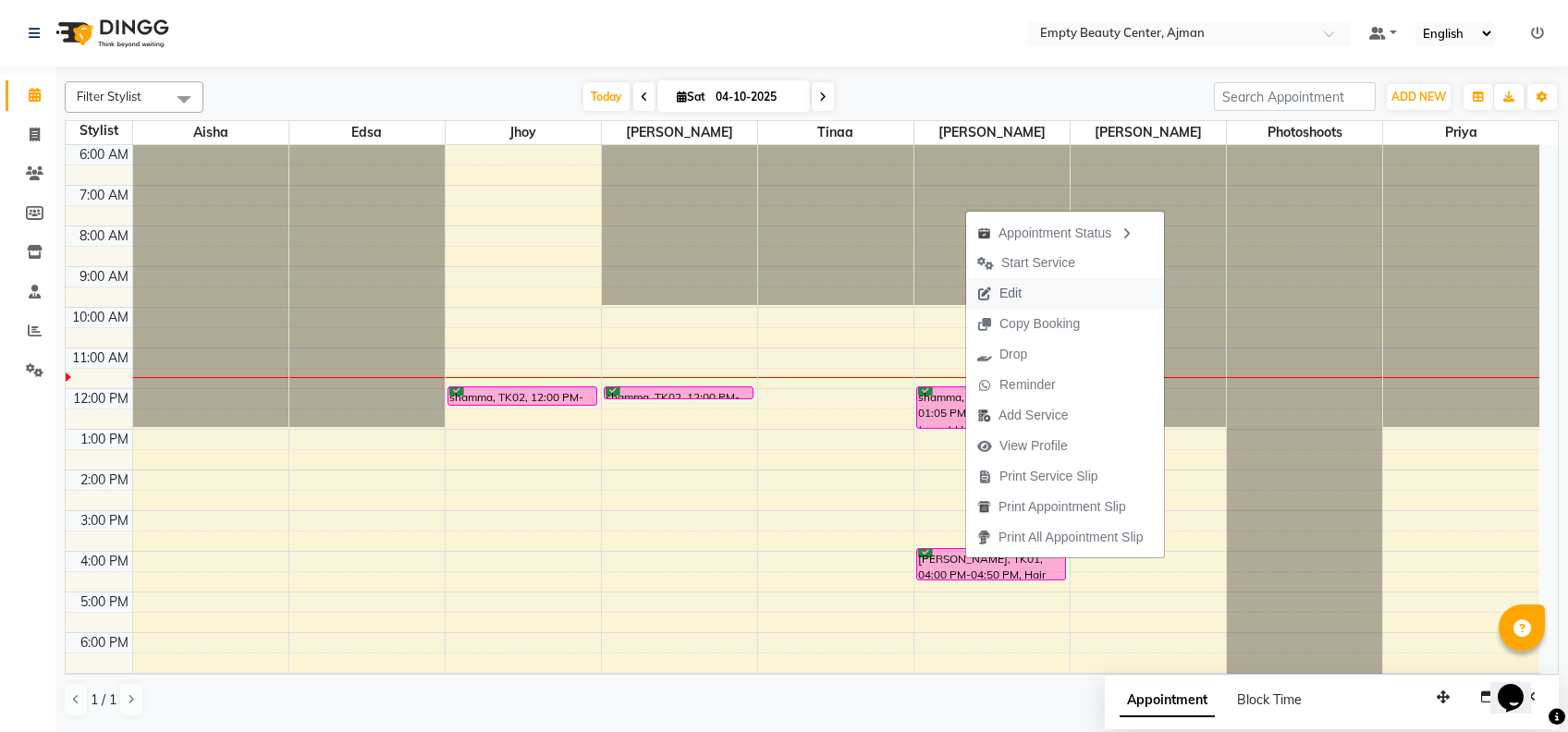
click at [1021, 289] on span "Edit" at bounding box center [1010, 293] width 22 height 19
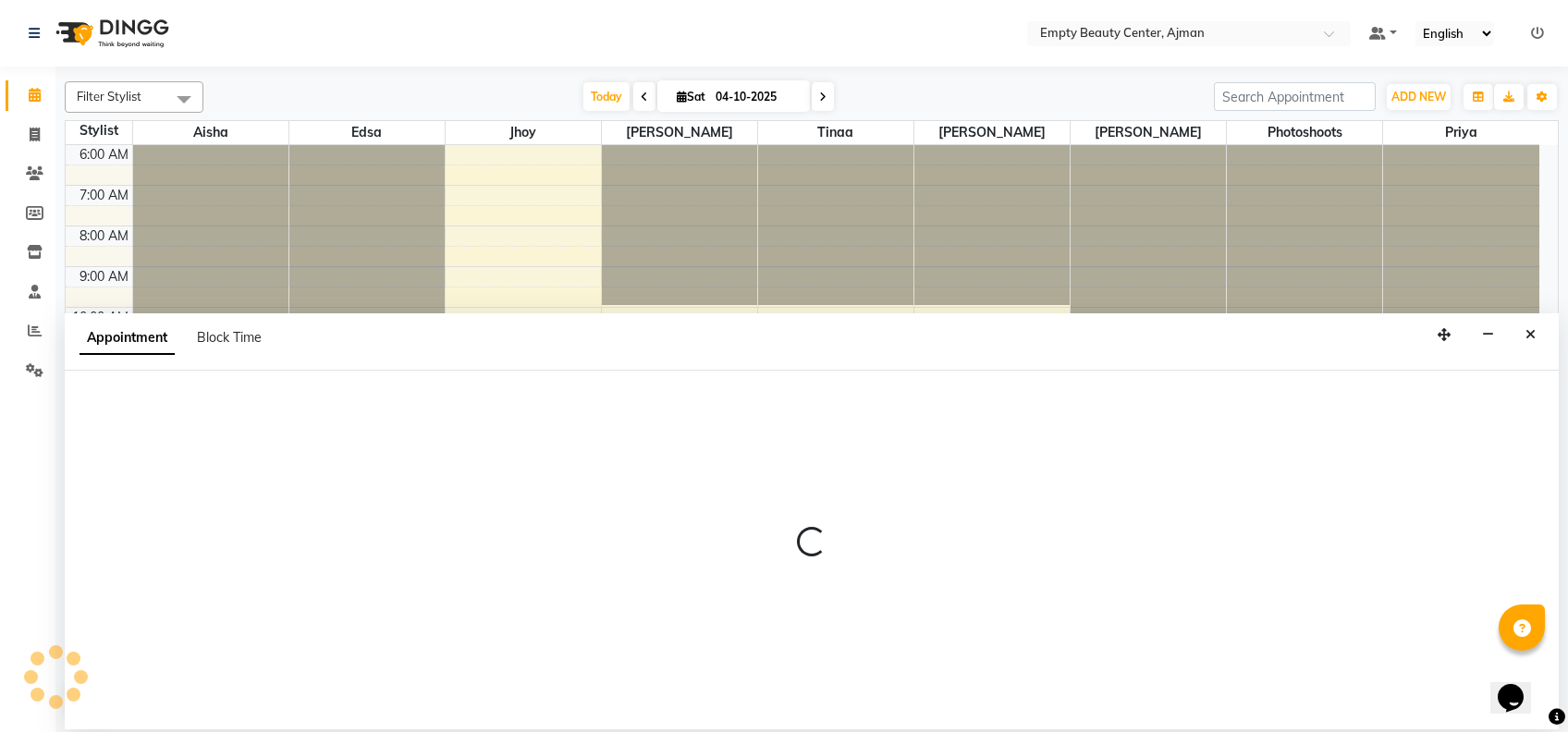
select select "tentative"
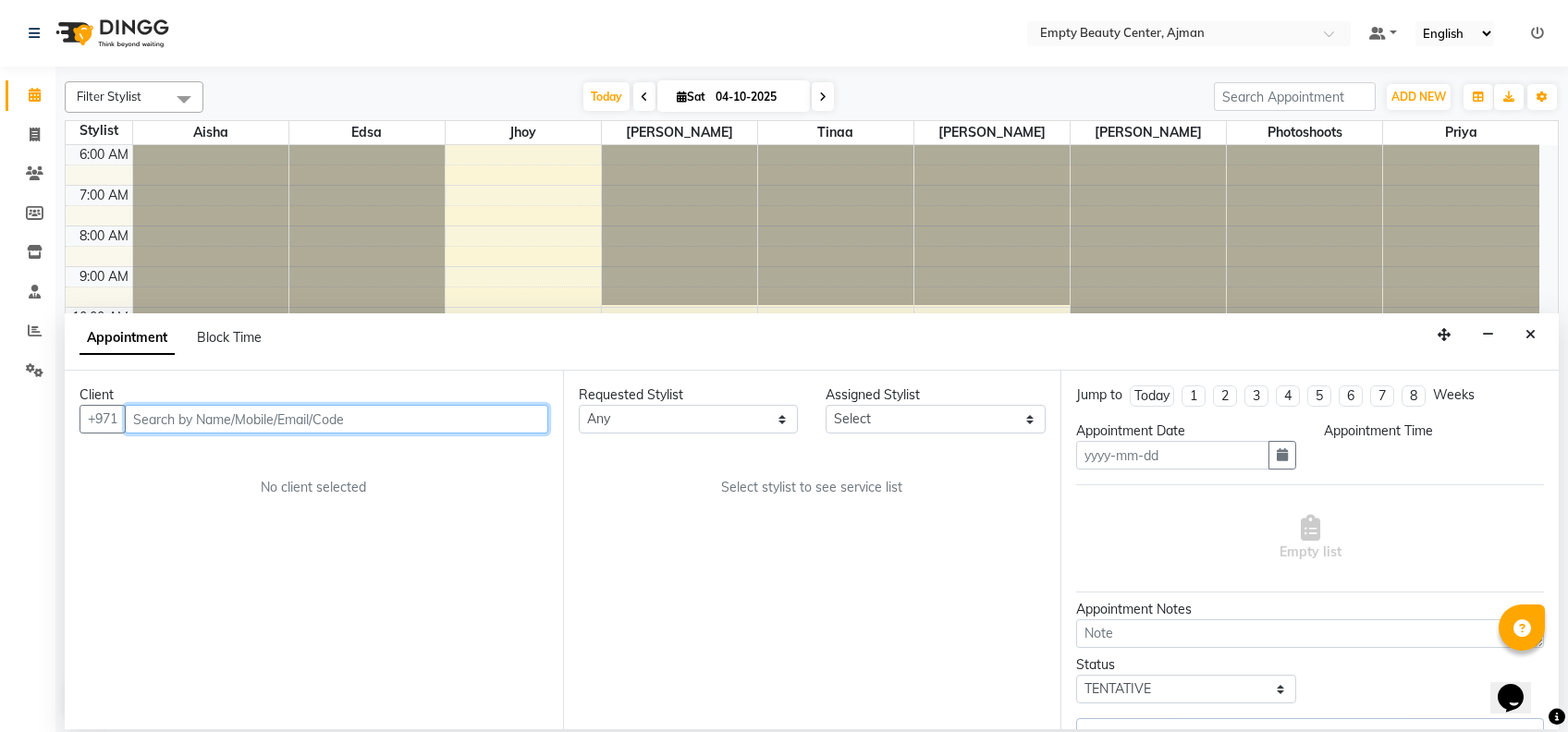
type input "04-10-2025"
select select "confirm booking"
select select "960"
select select "59636"
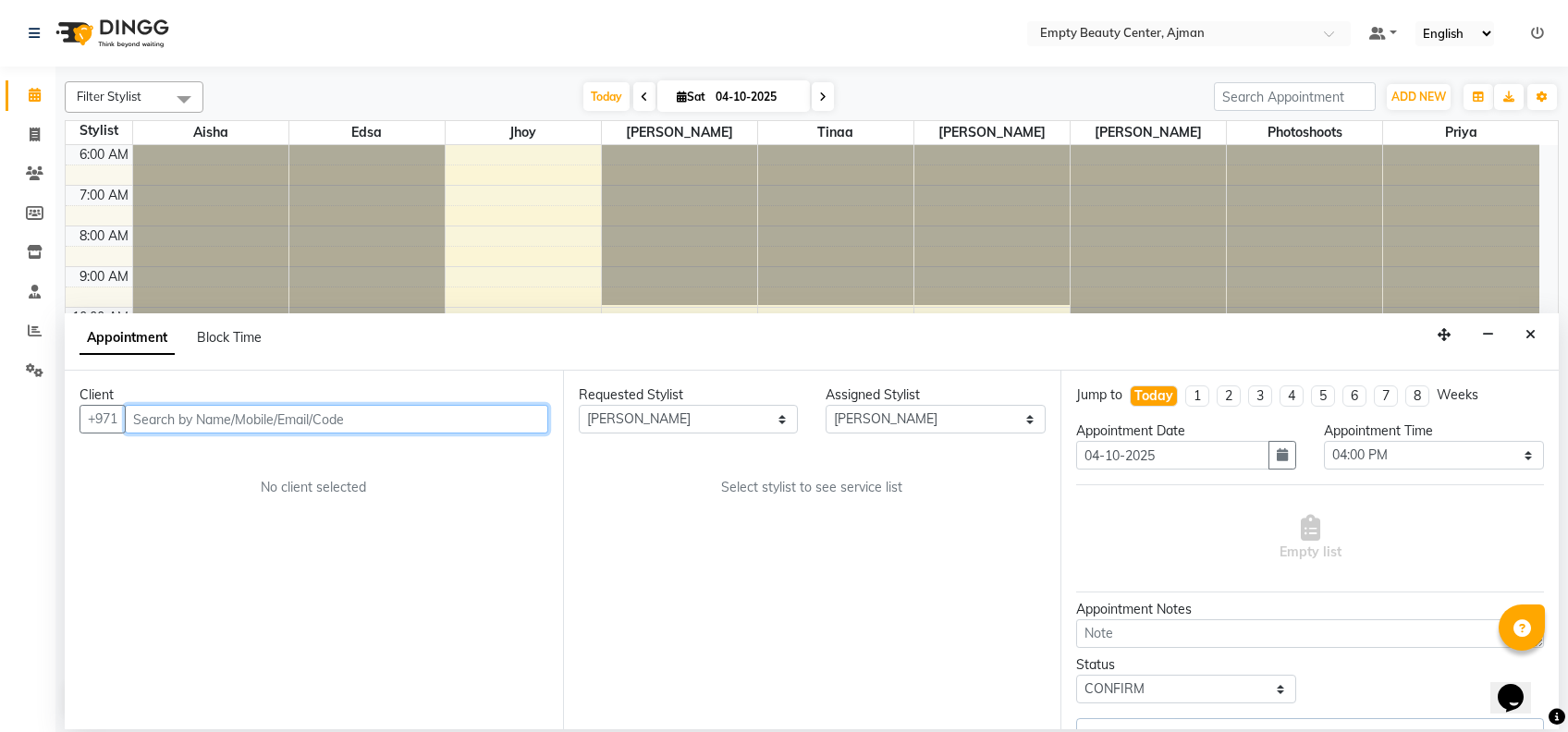
select select "1181"
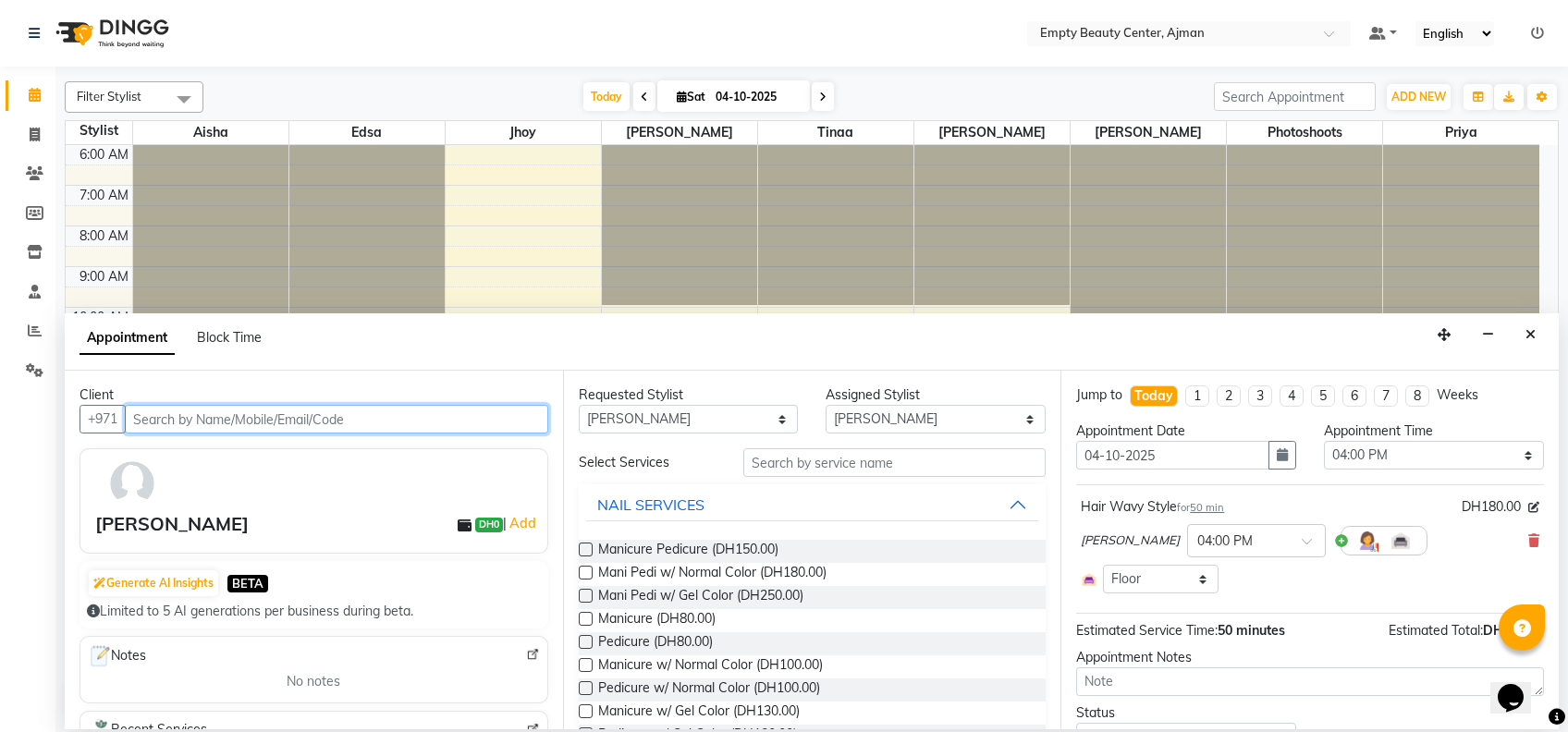
scroll to position [441, 0]
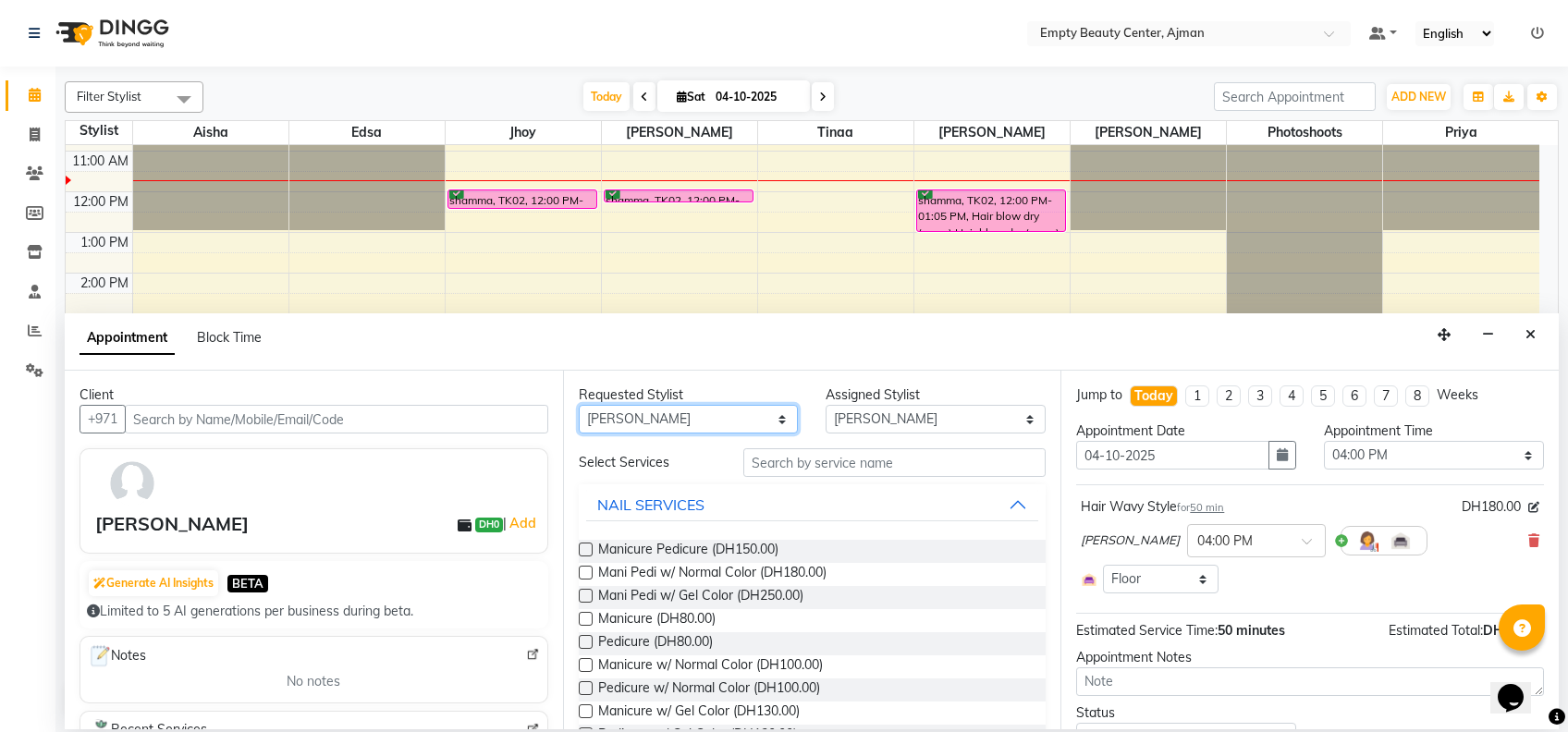
click at [742, 429] on select "Any [PERSON_NAME] Edsa jhoy [PERSON_NAME] Photoshoots Priya [PERSON_NAME] [PERS…" at bounding box center [689, 419] width 220 height 29
select select "26290"
click at [579, 405] on select "Any [PERSON_NAME] Edsa jhoy [PERSON_NAME] Photoshoots Priya [PERSON_NAME] [PERS…" at bounding box center [689, 419] width 220 height 29
select select "26290"
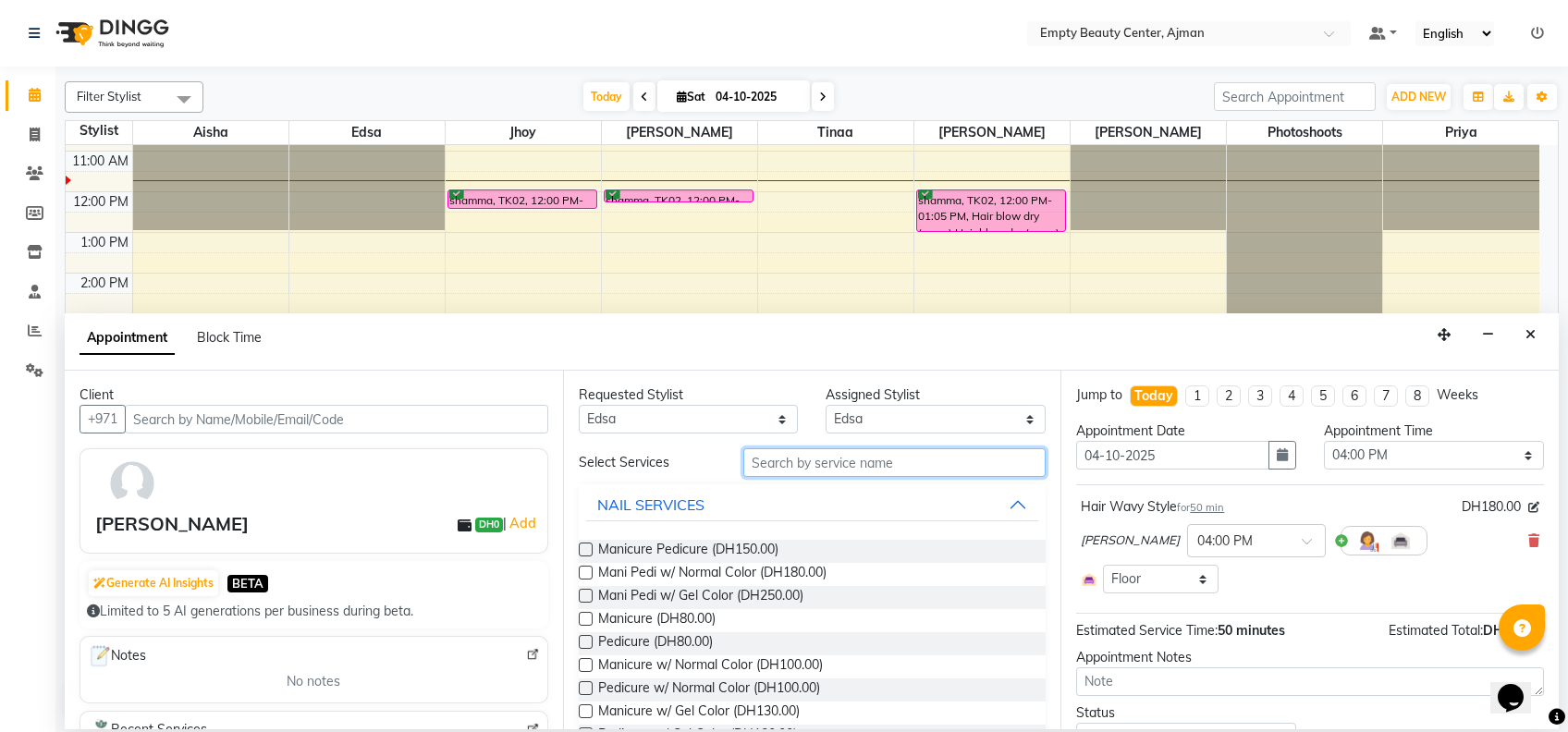
click at [822, 462] on input "text" at bounding box center [894, 463] width 303 height 29
click at [737, 553] on span "Manicure Pedicure (DH150.00)" at bounding box center [688, 552] width 180 height 23
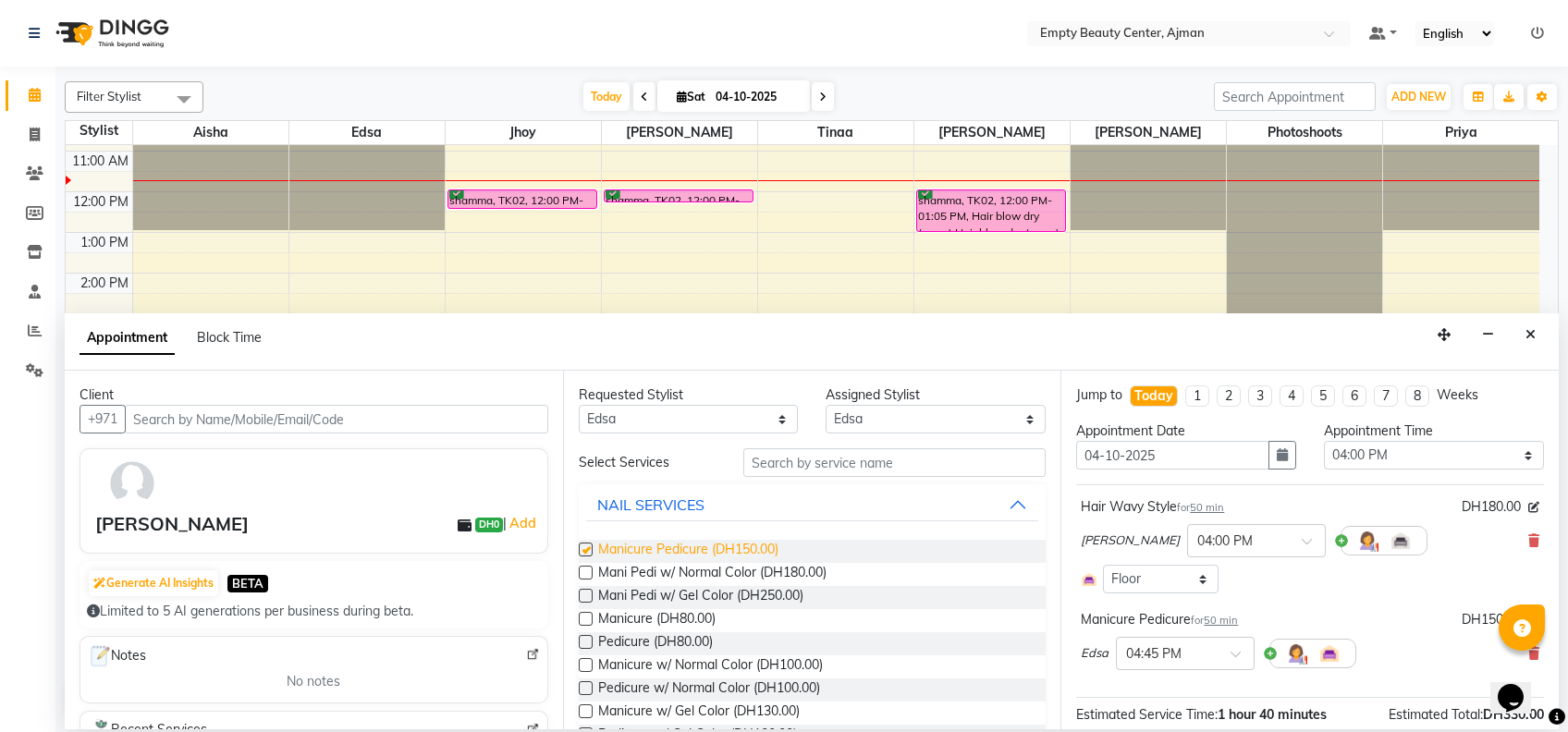
checkbox input "false"
click at [1235, 650] on span at bounding box center [1243, 659] width 23 height 19
click at [1218, 677] on div "04:00 PM" at bounding box center [1184, 694] width 136 height 34
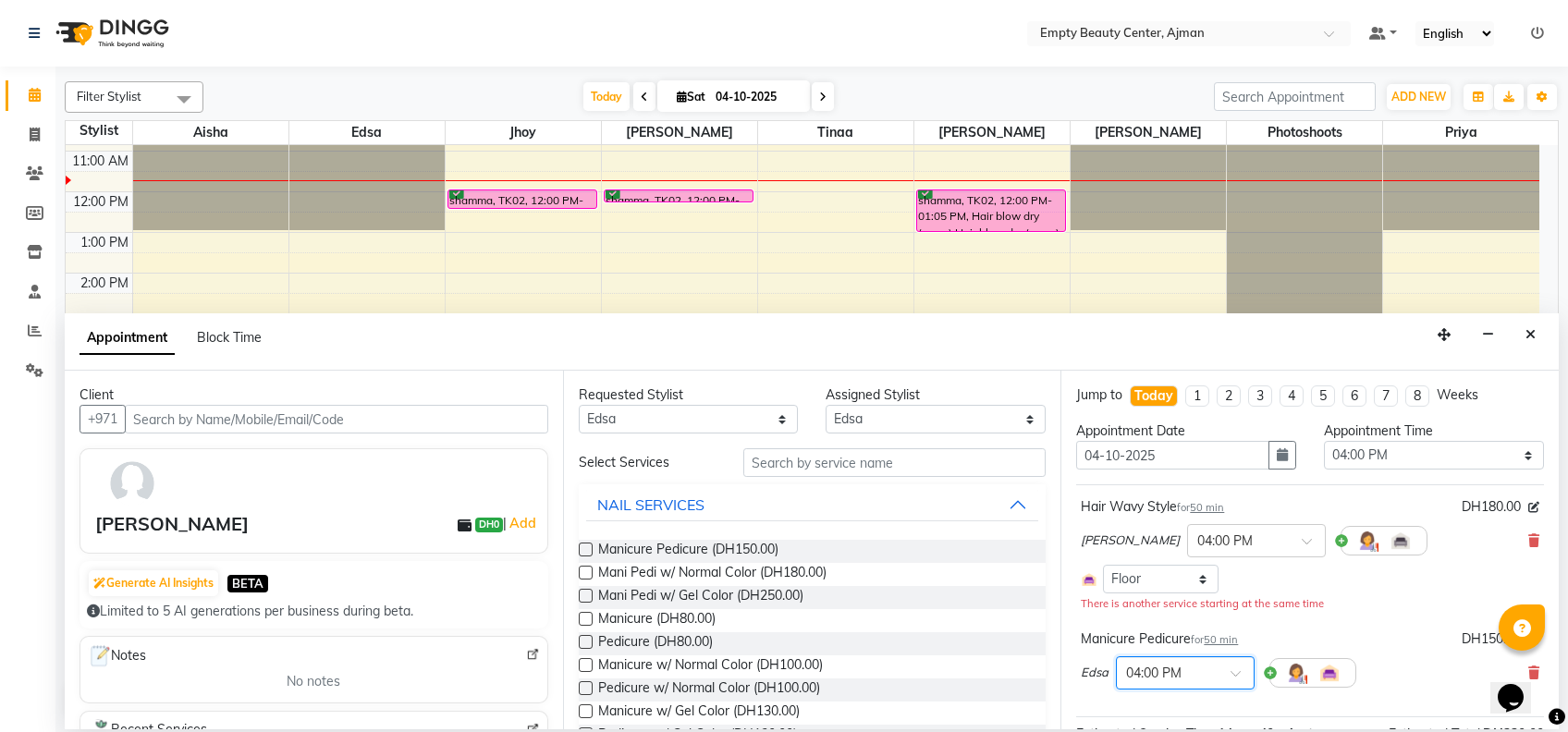
scroll to position [188, 0]
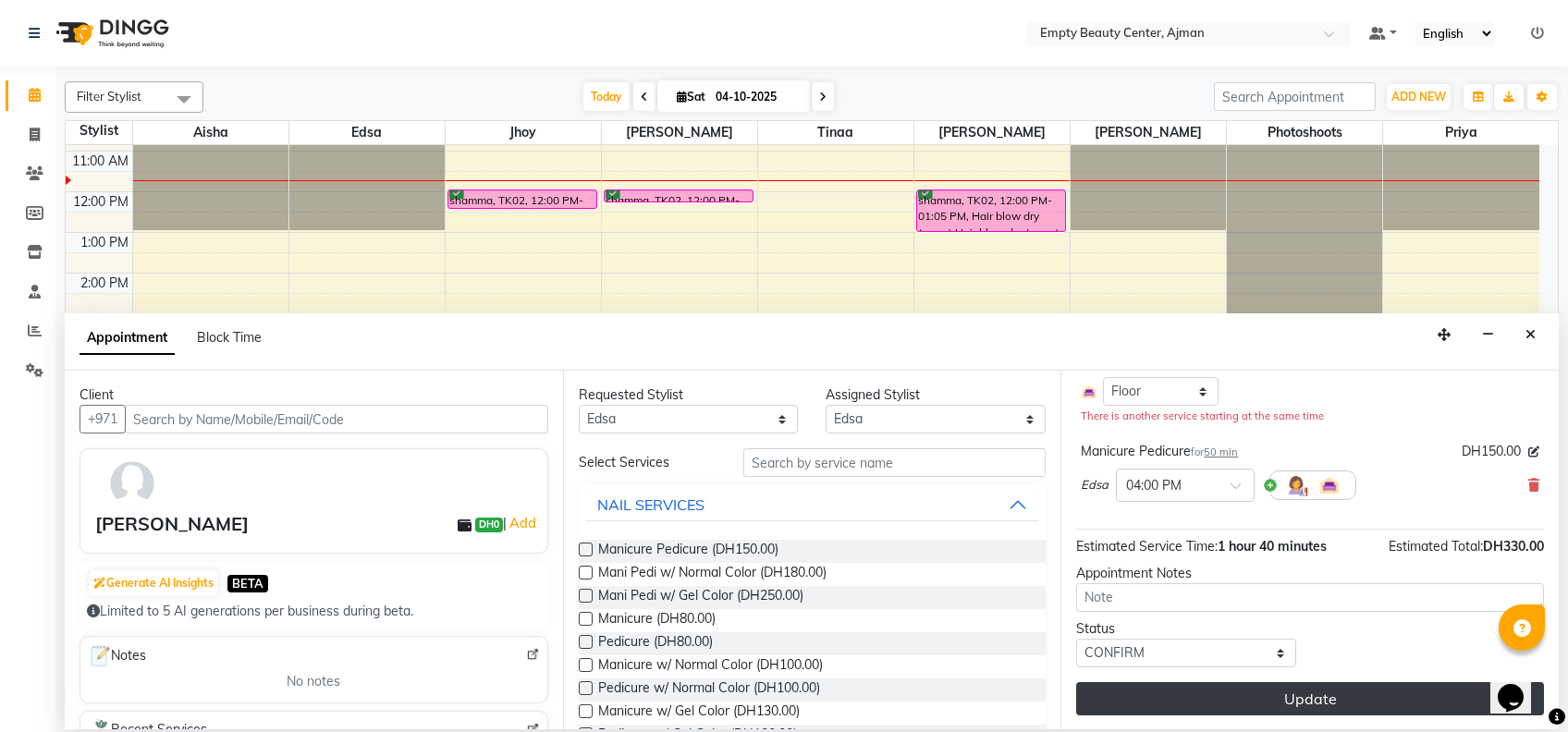
click at [1278, 692] on button "Update" at bounding box center [1310, 699] width 468 height 33
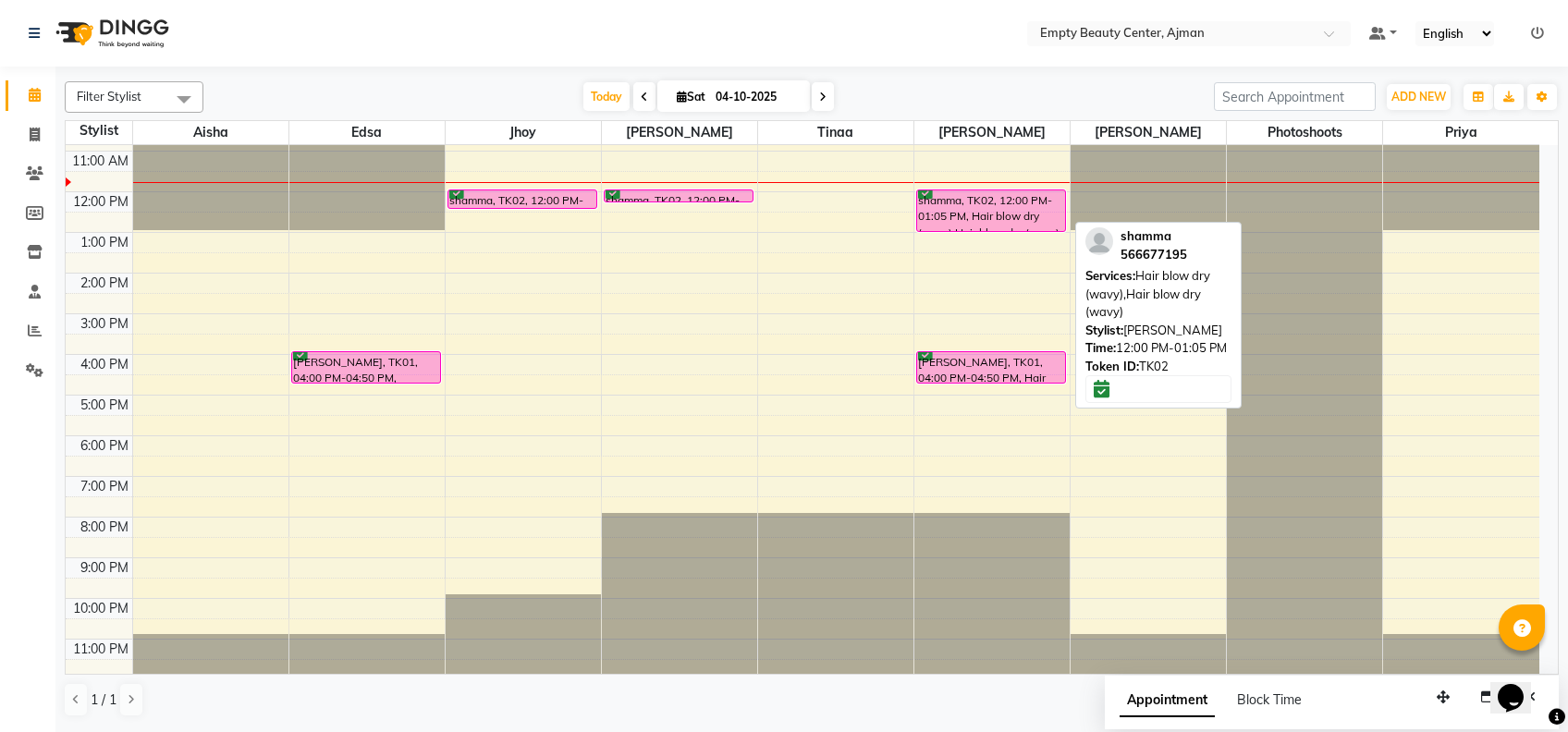
click at [1028, 214] on div "shamma, TK02, 12:00 PM-01:05 PM, Hair blow dry (wavy),Hair blow dry (wavy) [PER…" at bounding box center [992, 192] width 156 height 975
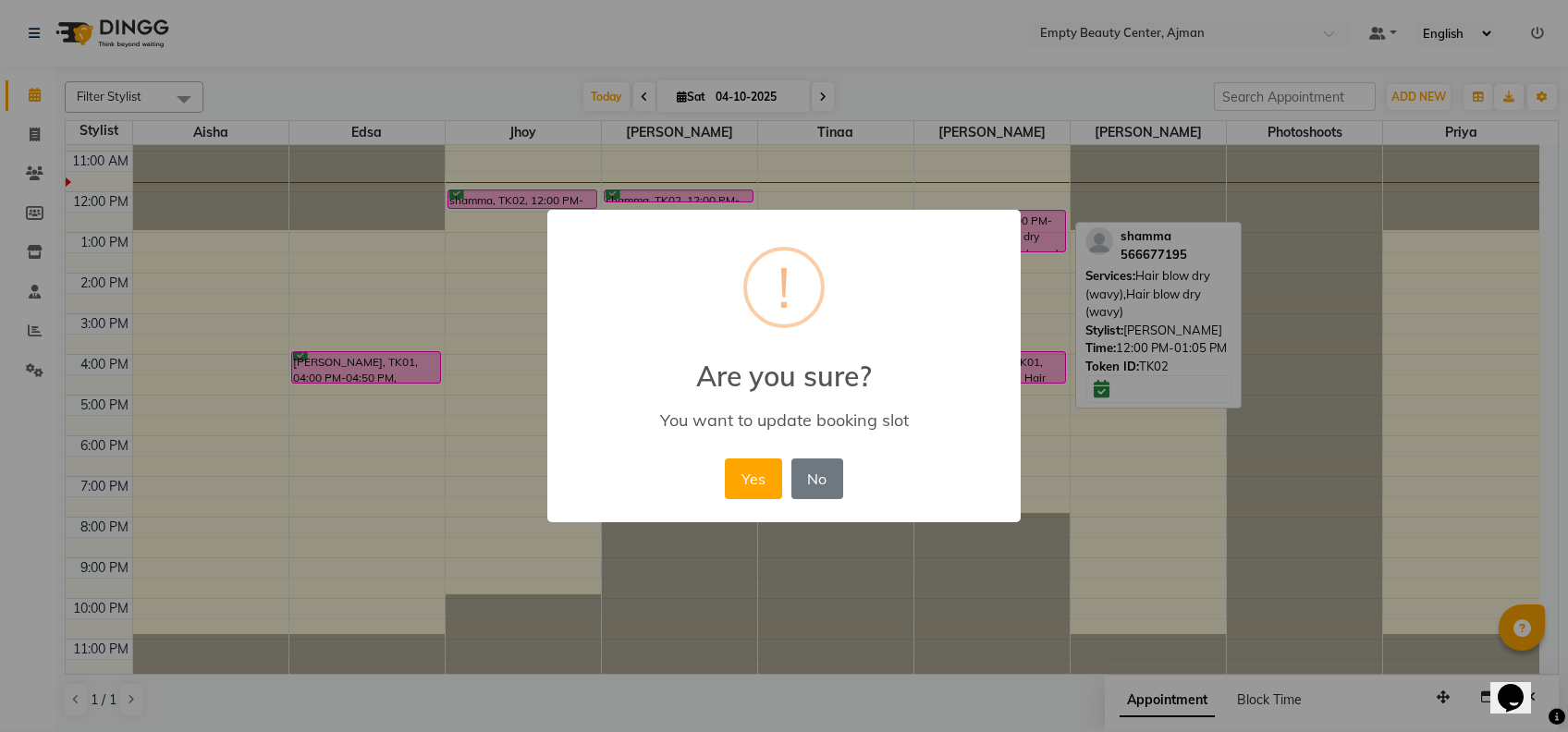
click at [855, 731] on html "Select Location × Empty Beauty Center, Ajman Default Panel My Panel English ENG…" at bounding box center [784, 366] width 1568 height 732
click at [801, 489] on button "No" at bounding box center [817, 479] width 52 height 41
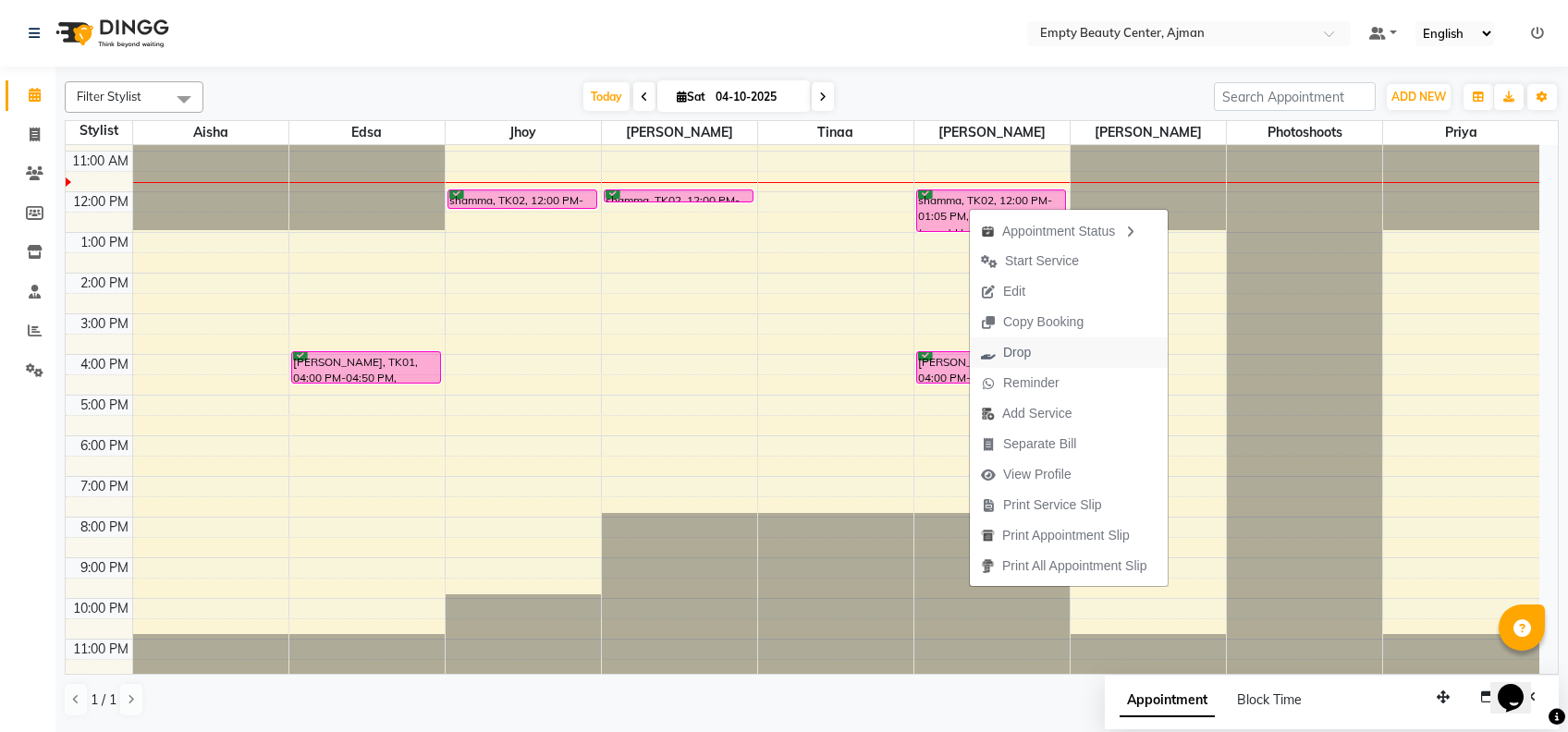
click at [1017, 348] on span "Drop" at bounding box center [1016, 352] width 28 height 19
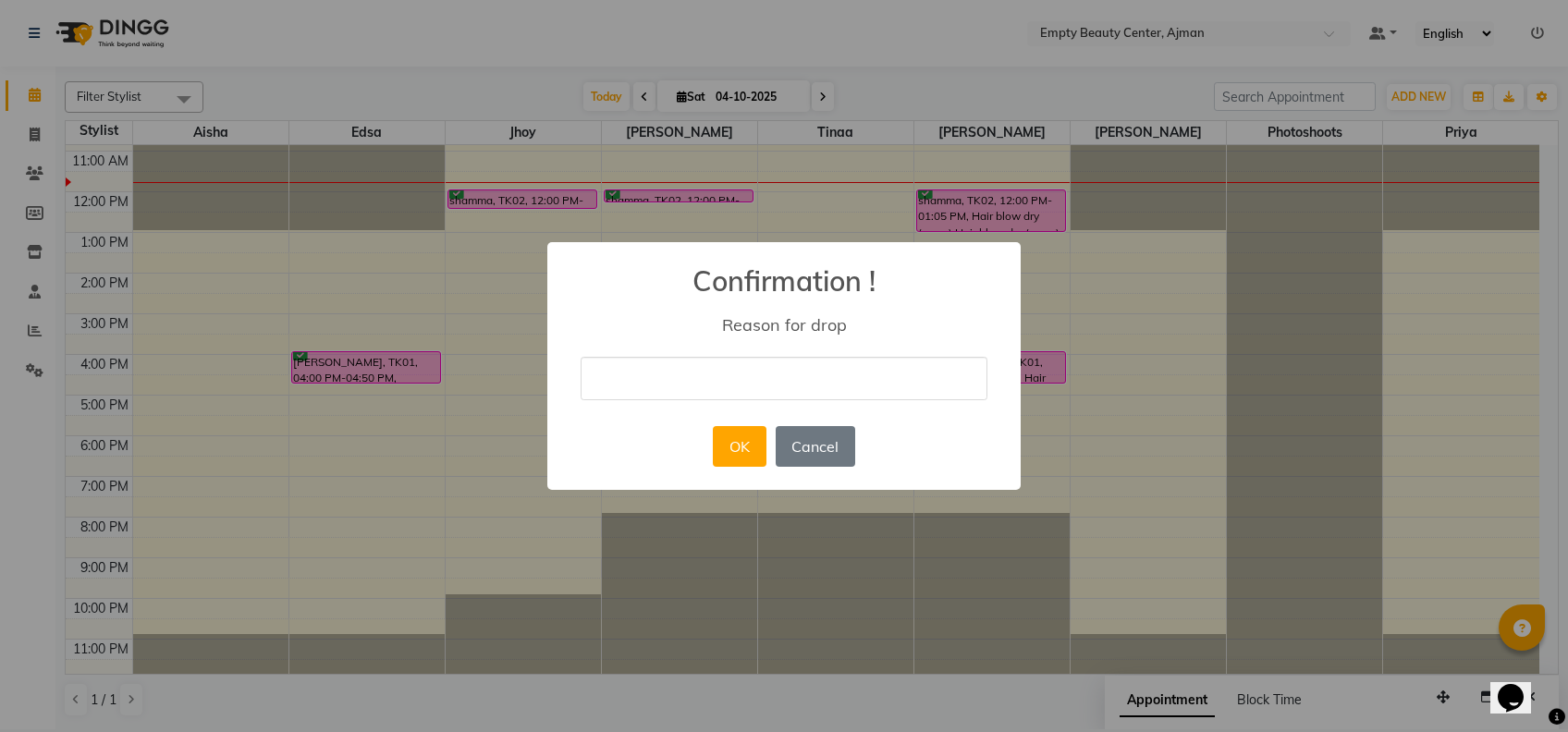
click at [764, 376] on input "text" at bounding box center [784, 379] width 407 height 44
type input "SHE CANCELLED HER APPOINTMENT"
click at [730, 454] on button "OK" at bounding box center [739, 447] width 52 height 41
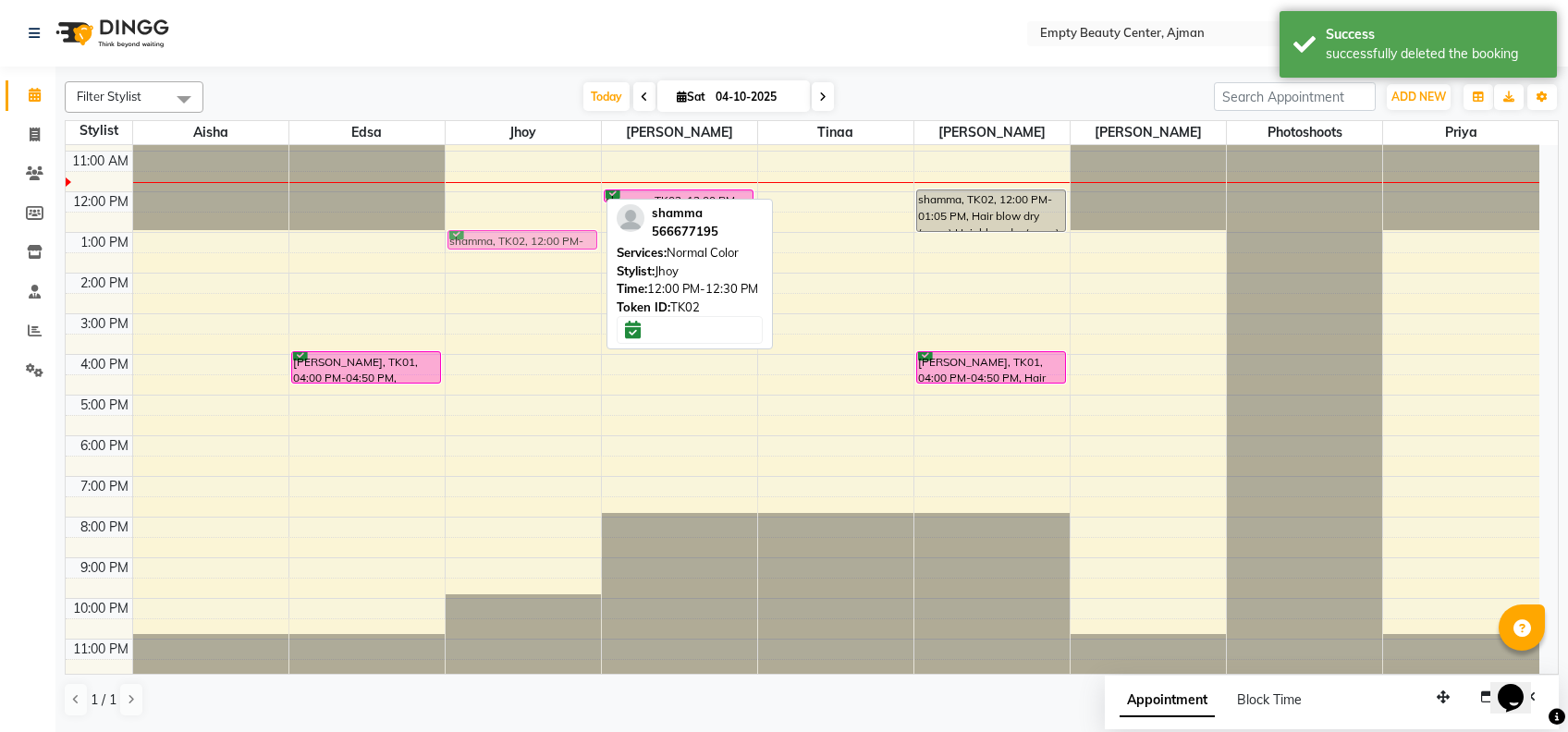
drag, startPoint x: 524, startPoint y: 193, endPoint x: 522, endPoint y: 230, distance: 37.1
click at [522, 230] on div "shamma, TK02, 12:00 PM-12:30 PM, Normal Color shamma, TK02, 12:00 PM-12:30 PM, …" at bounding box center [523, 192] width 156 height 975
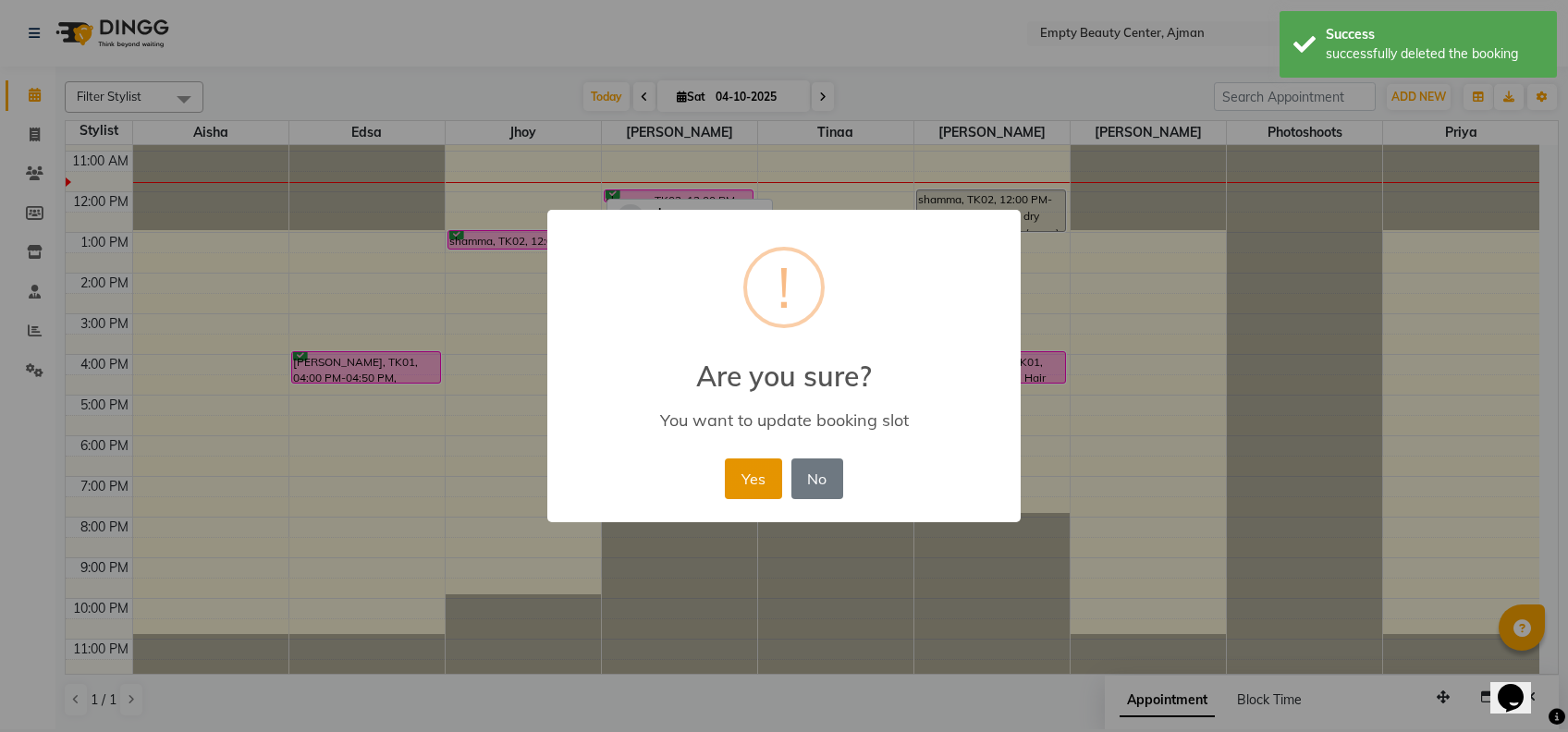
click at [749, 474] on button "Yes" at bounding box center [753, 479] width 56 height 41
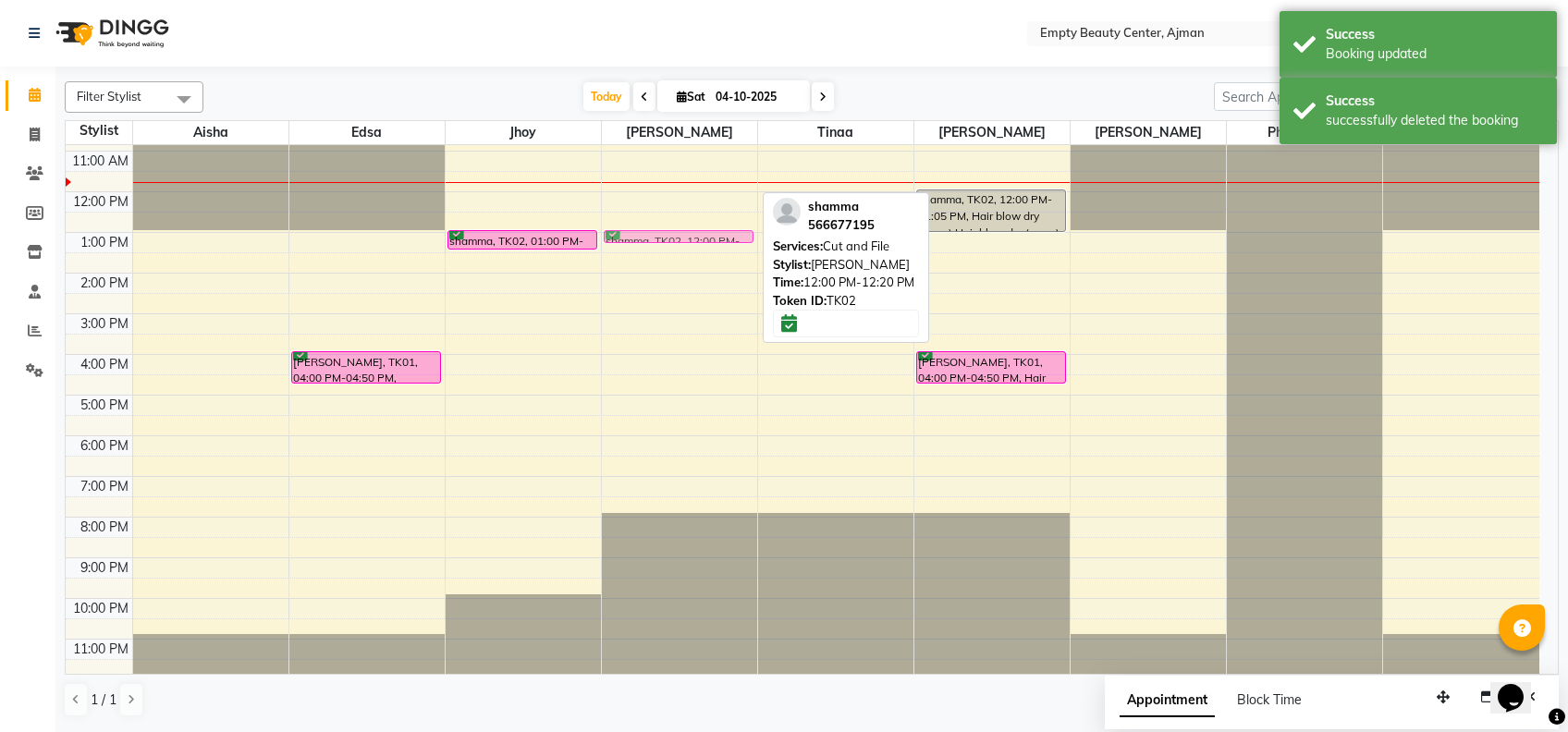
drag, startPoint x: 719, startPoint y: 188, endPoint x: 722, endPoint y: 238, distance: 50.1
click at [722, 238] on div "shamma, TK02, 12:00 PM-12:20 PM, Cut and File shamma, TK02, 12:00 PM-12:20 PM, …" at bounding box center [679, 192] width 156 height 975
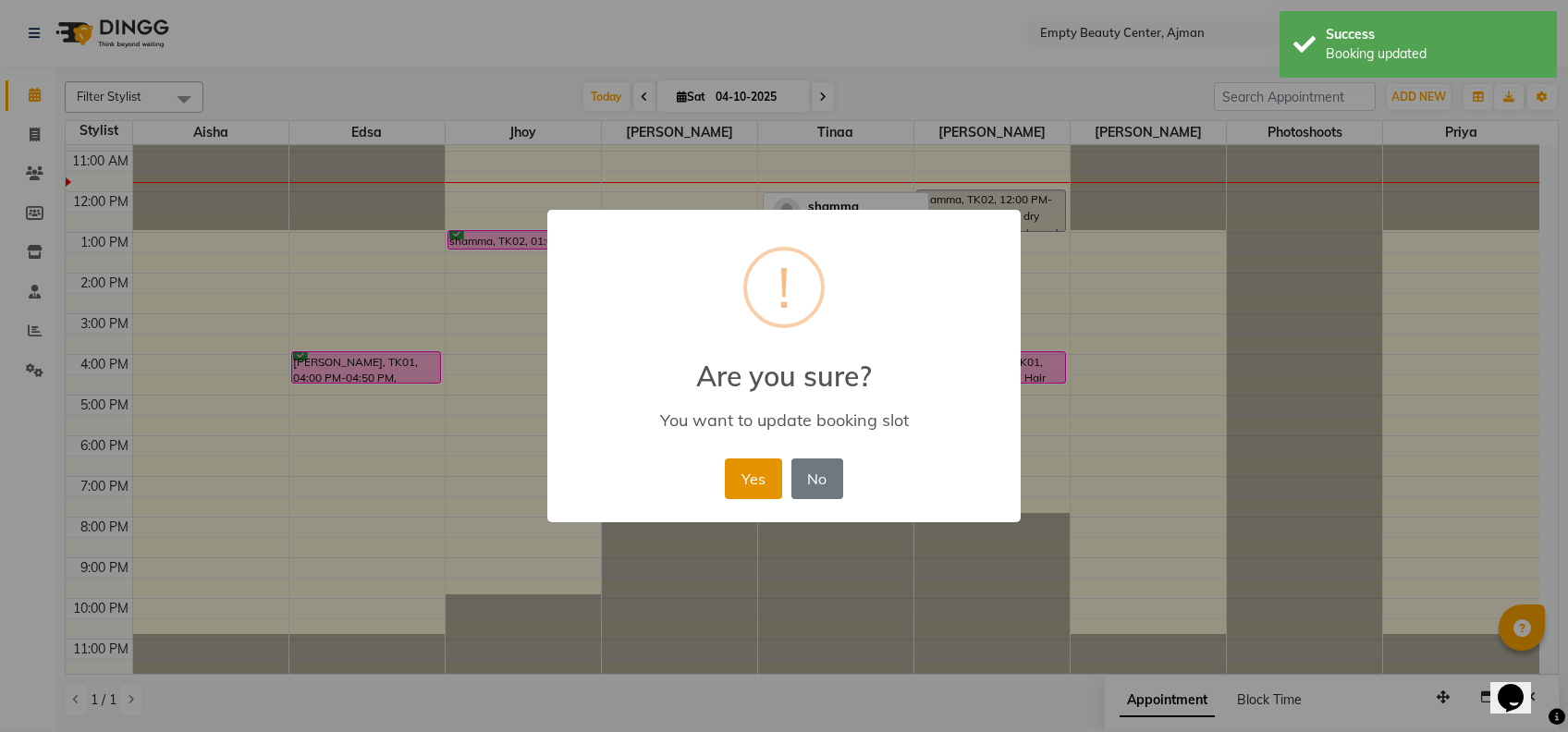
click at [773, 480] on button "Yes" at bounding box center [753, 479] width 56 height 41
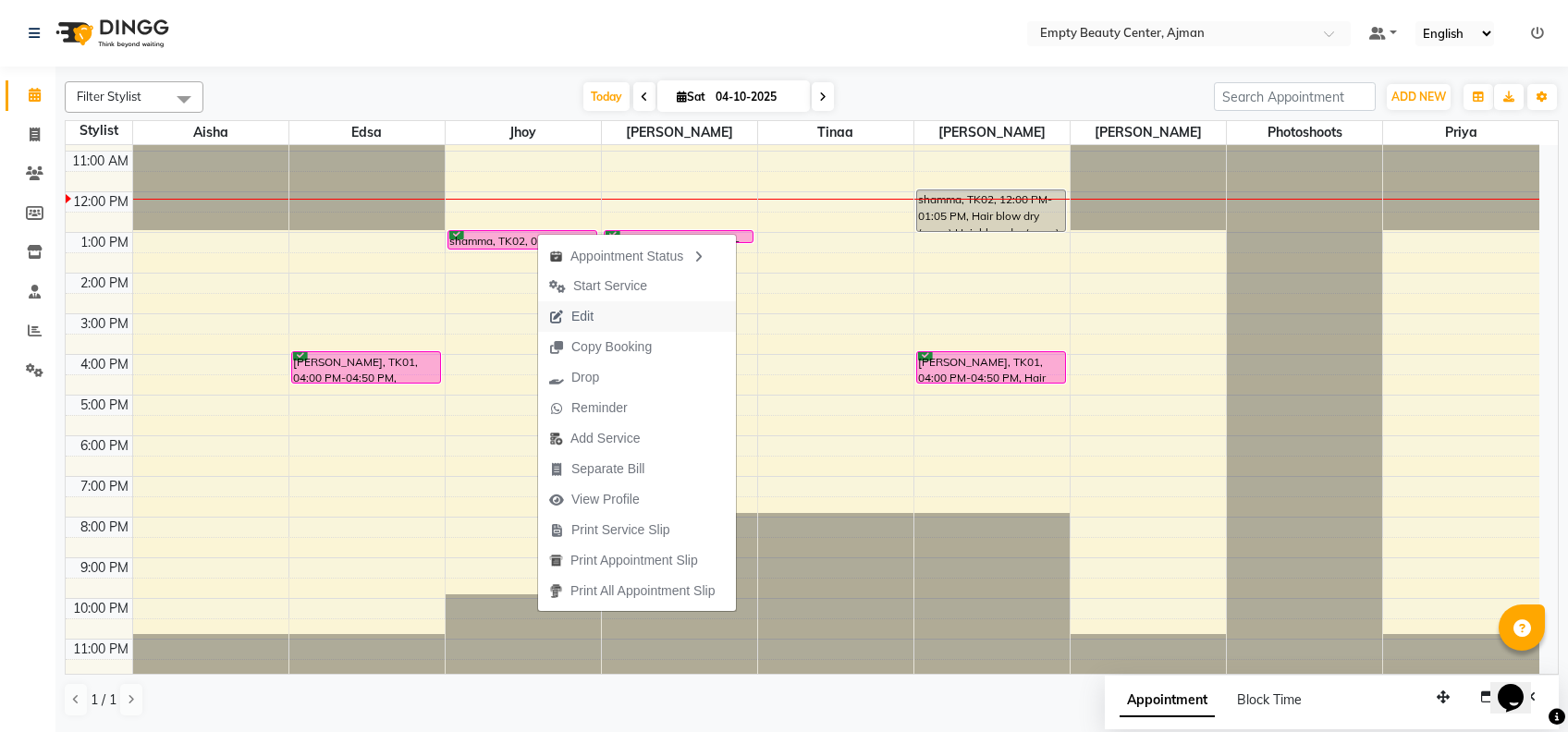
click at [576, 308] on span "Edit" at bounding box center [582, 317] width 22 height 19
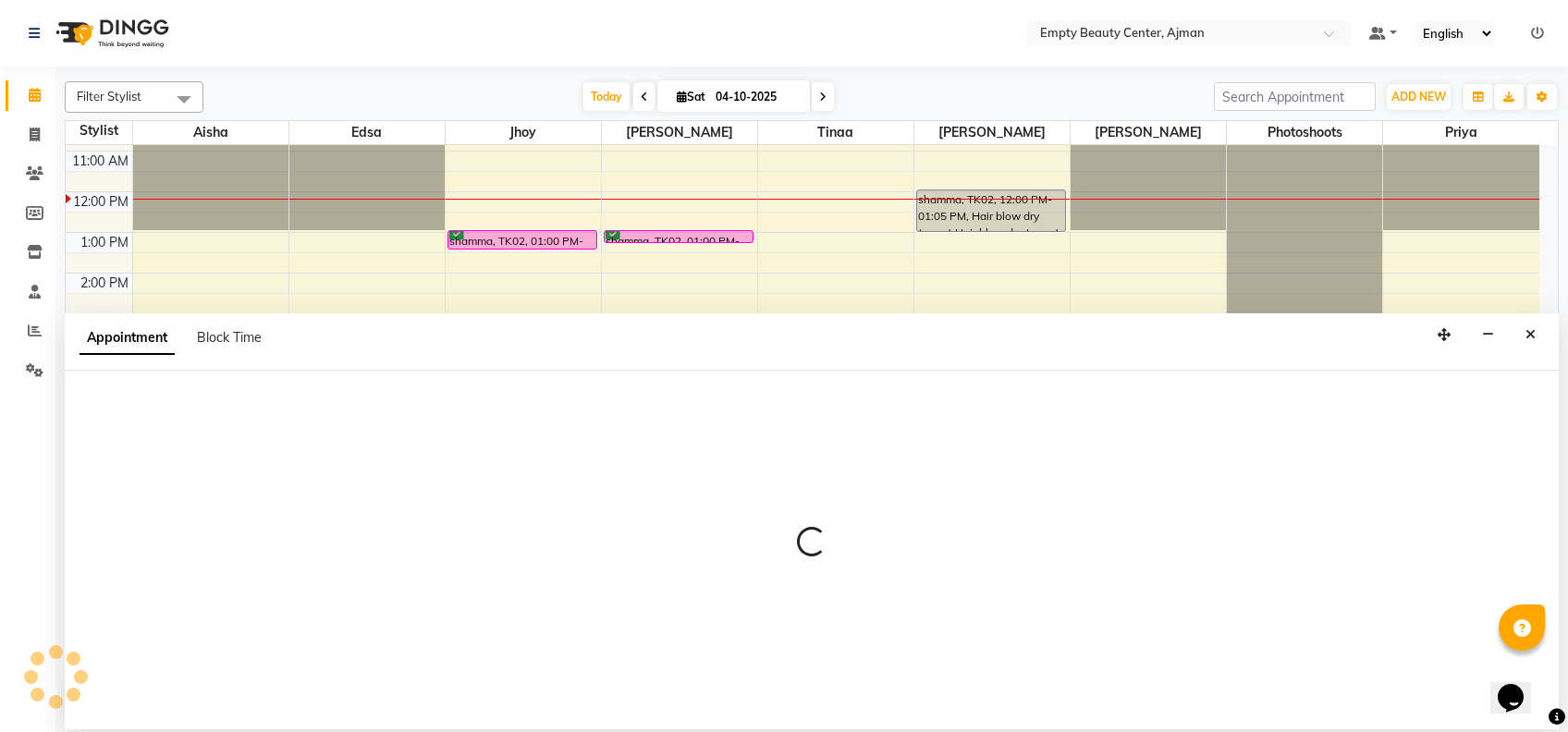
select select "tentative"
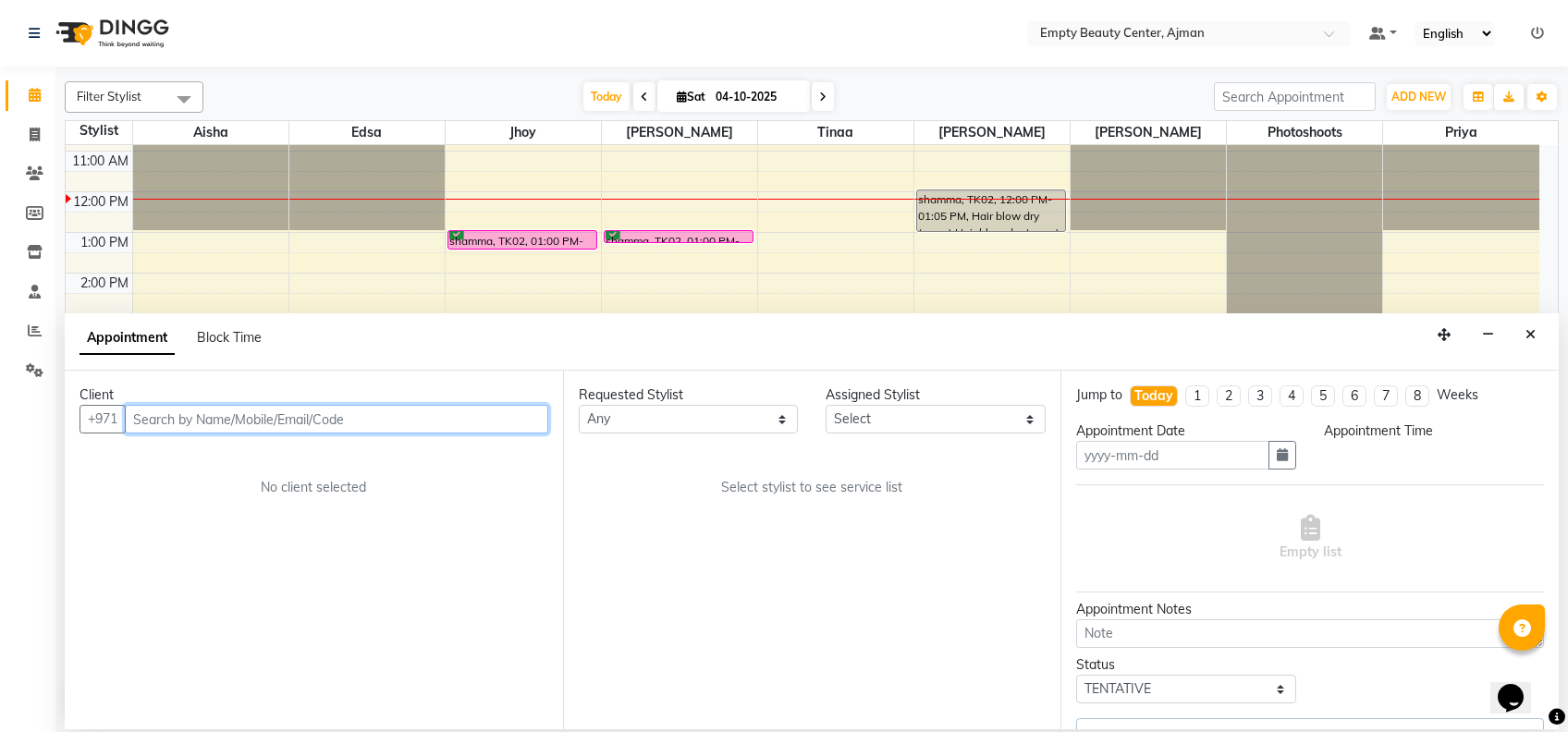
type input "04-10-2025"
select select "confirm booking"
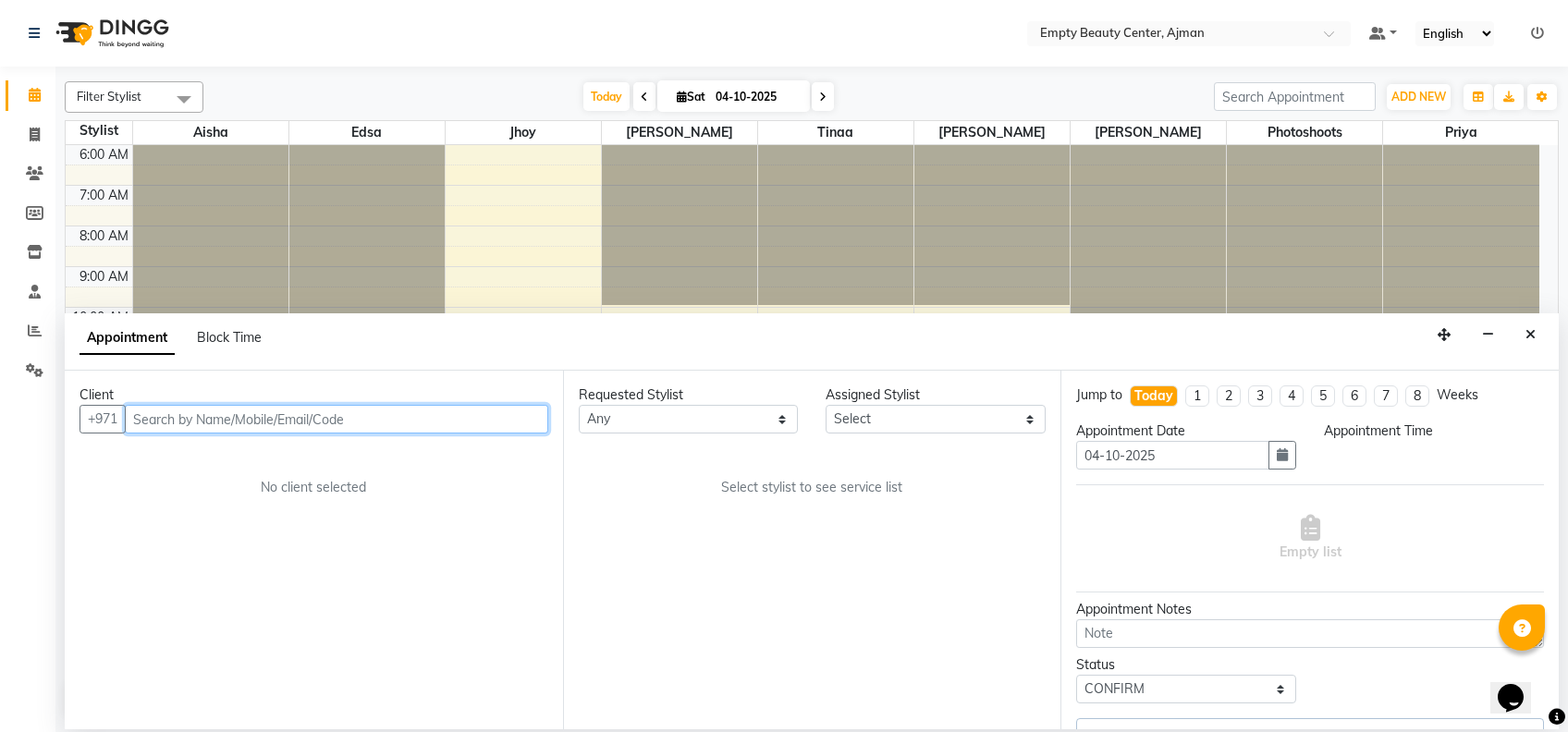
select select "12545"
select select "780"
select select "1181"
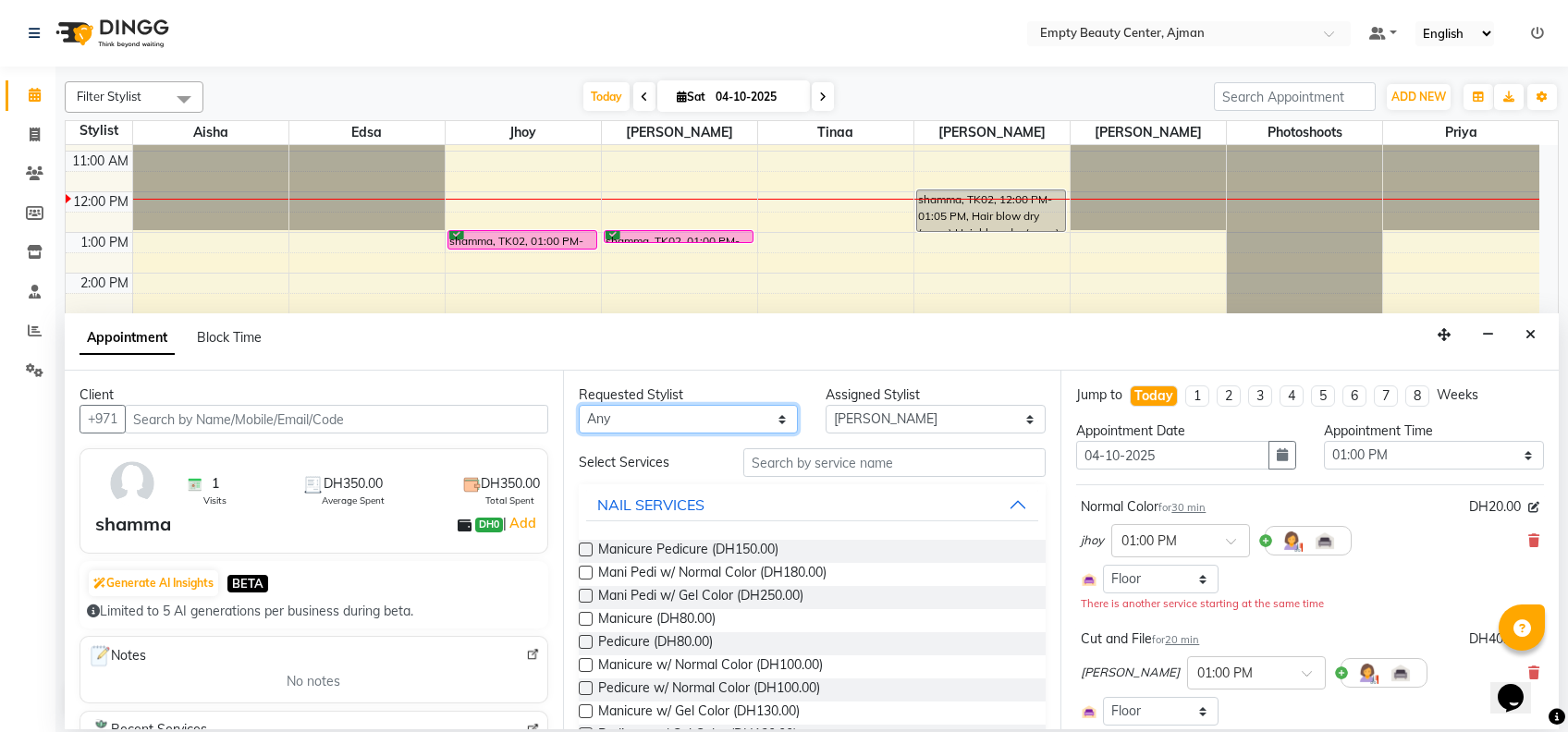
click at [725, 424] on select "Any [PERSON_NAME] Edsa jhoy [PERSON_NAME] Photoshoots Priya [PERSON_NAME] [PERS…" at bounding box center [689, 419] width 220 height 29
select select "59636"
click at [579, 405] on select "Any [PERSON_NAME] Edsa jhoy [PERSON_NAME] Photoshoots Priya [PERSON_NAME] [PERS…" at bounding box center [689, 419] width 220 height 29
select select "59636"
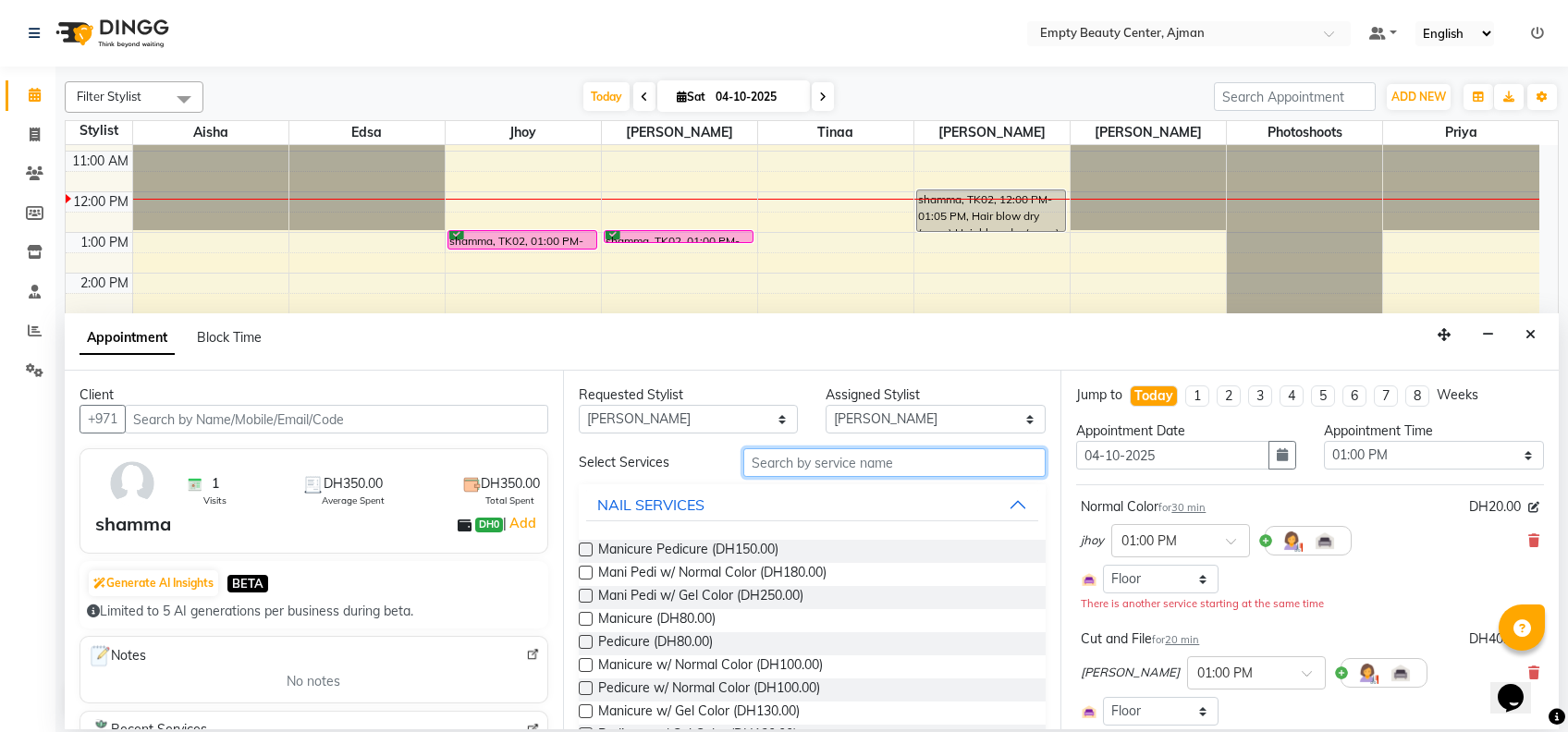
click at [826, 461] on input "text" at bounding box center [894, 463] width 303 height 29
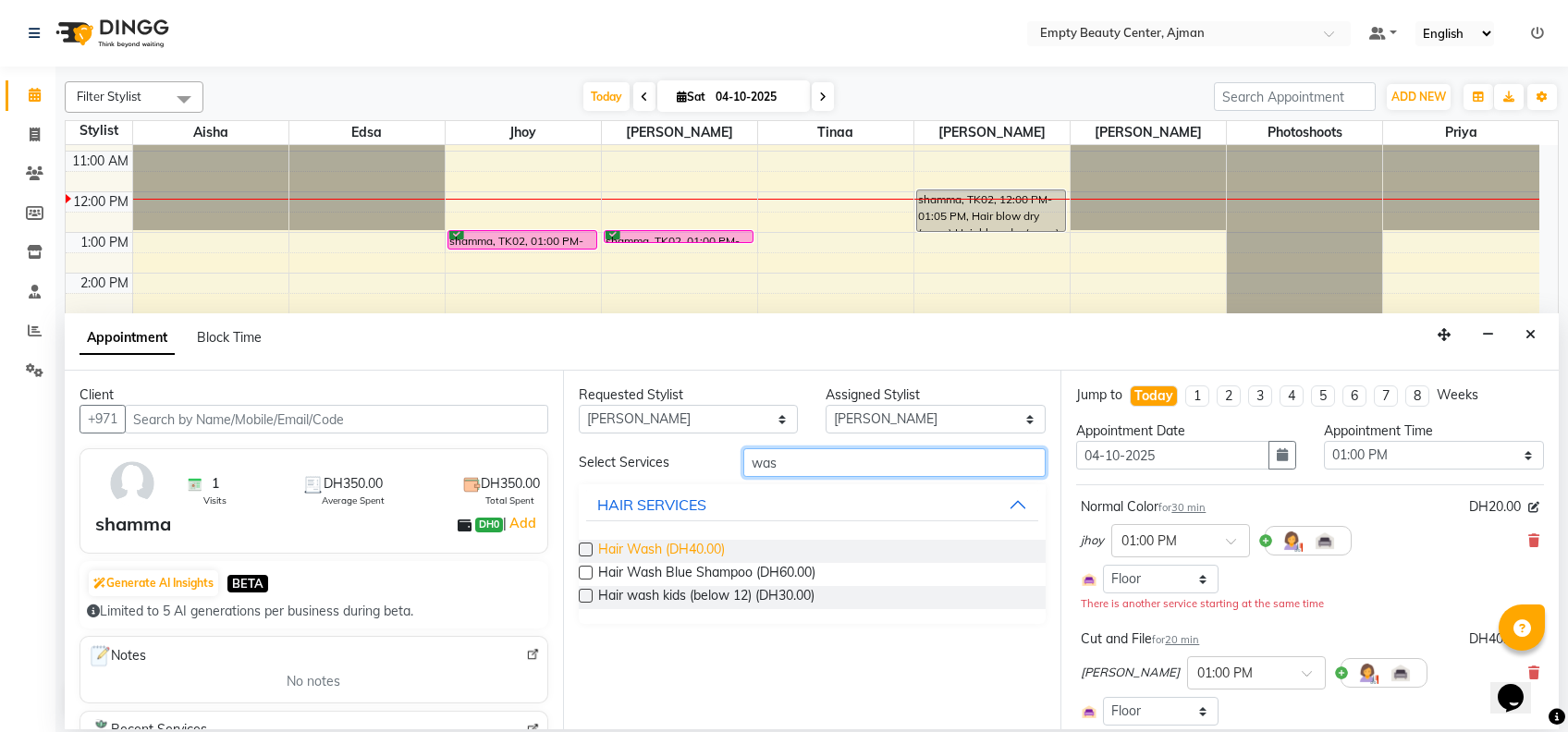
type input "was"
click at [682, 549] on span "Hair Wash (DH40.00)" at bounding box center [661, 552] width 127 height 23
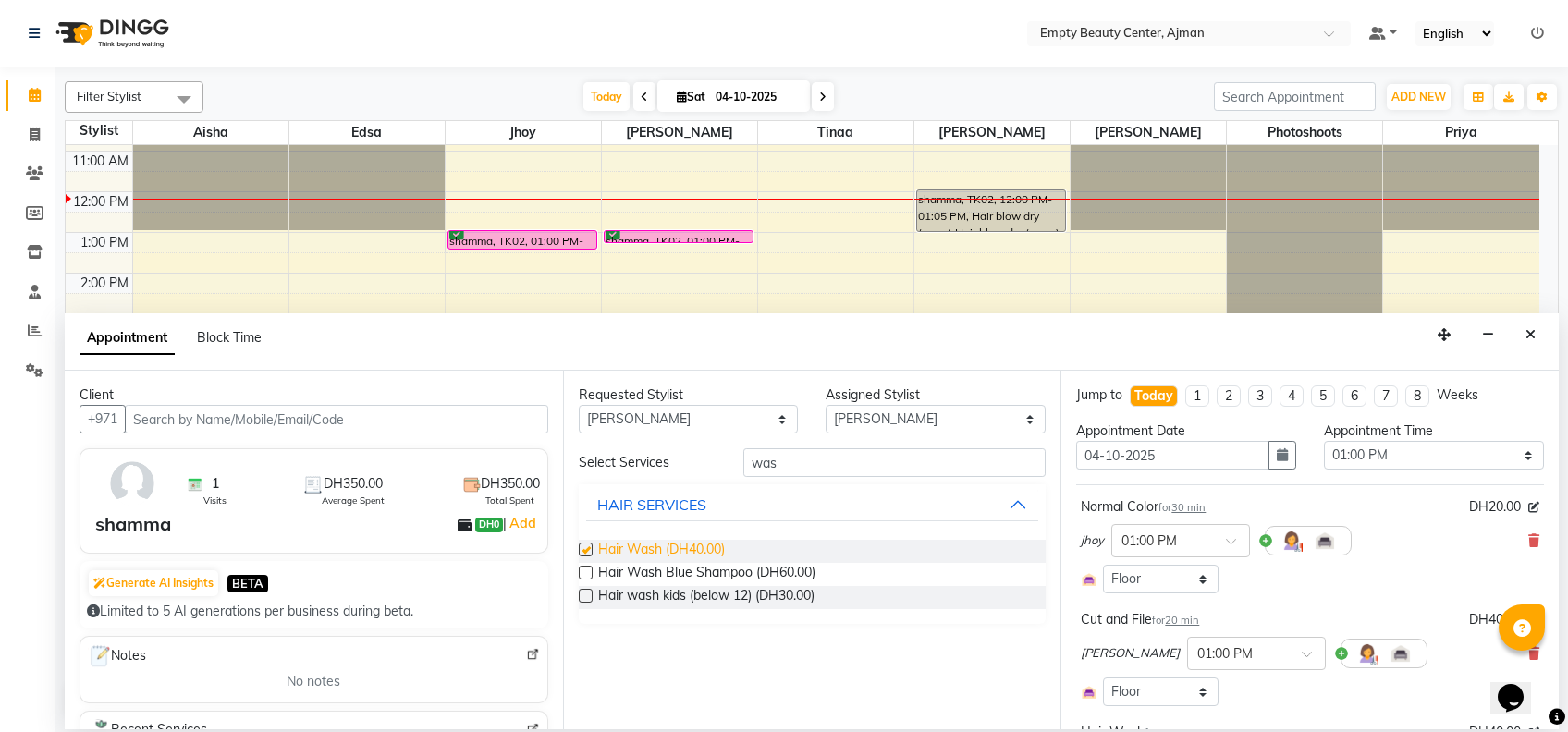
checkbox input "false"
click at [802, 458] on input "was" at bounding box center [894, 463] width 303 height 29
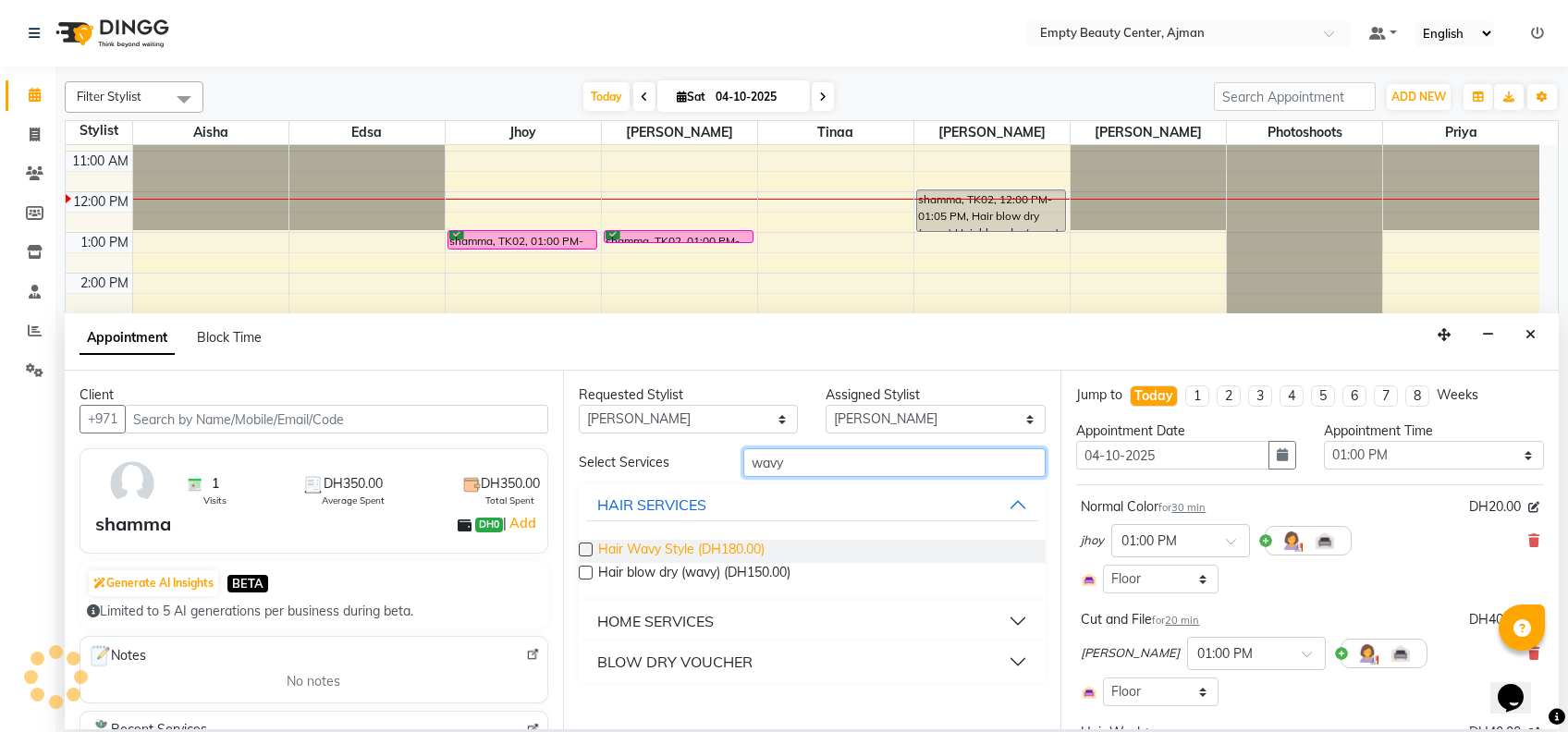
type input "wavy"
click at [706, 554] on span "Hair Wavy Style (DH180.00)" at bounding box center [681, 552] width 166 height 23
checkbox input "false"
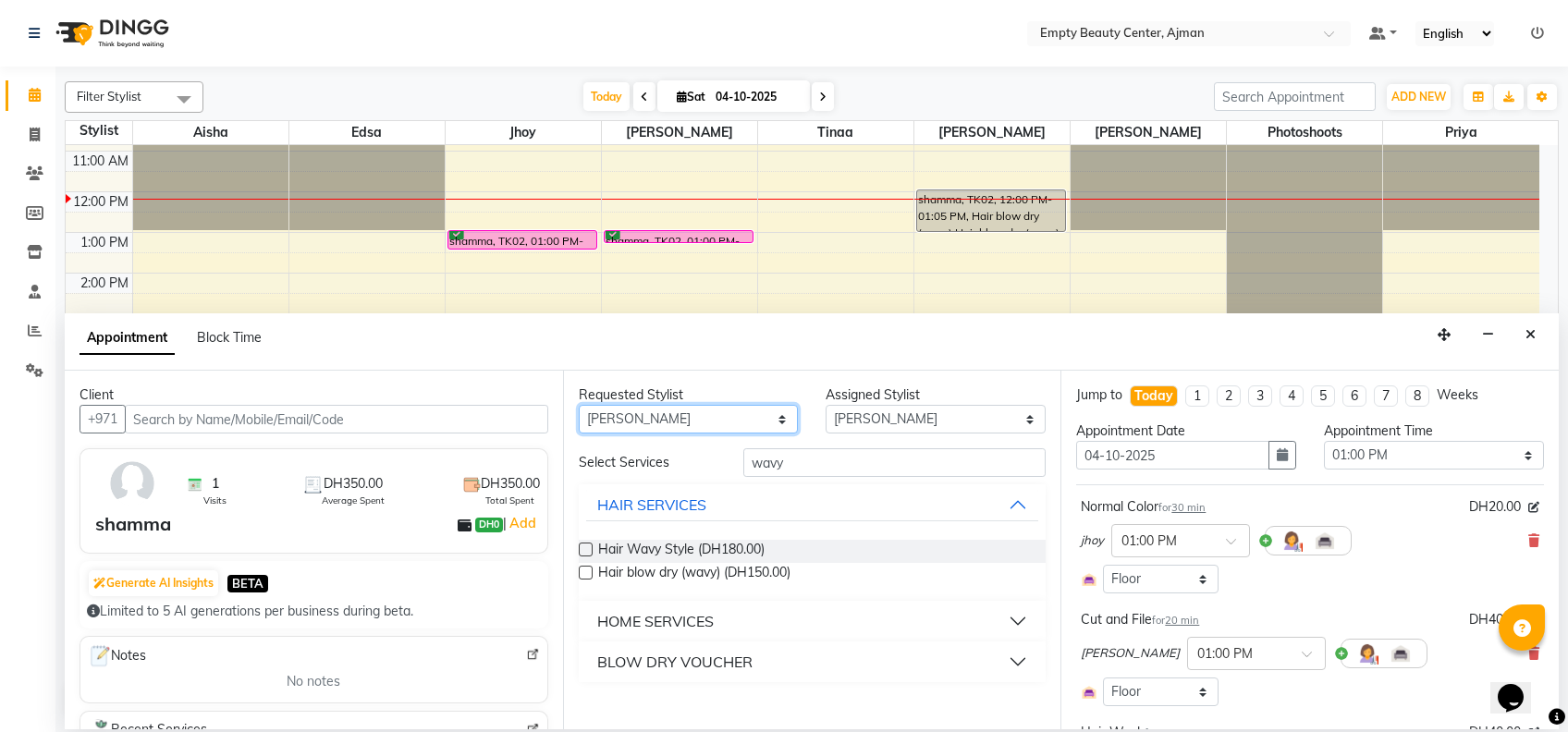
click at [766, 415] on select "Any [PERSON_NAME] Edsa jhoy [PERSON_NAME] Photoshoots Priya [PERSON_NAME] [PERS…" at bounding box center [689, 419] width 220 height 29
click at [847, 503] on button "HAIR SERVICES" at bounding box center [812, 505] width 453 height 33
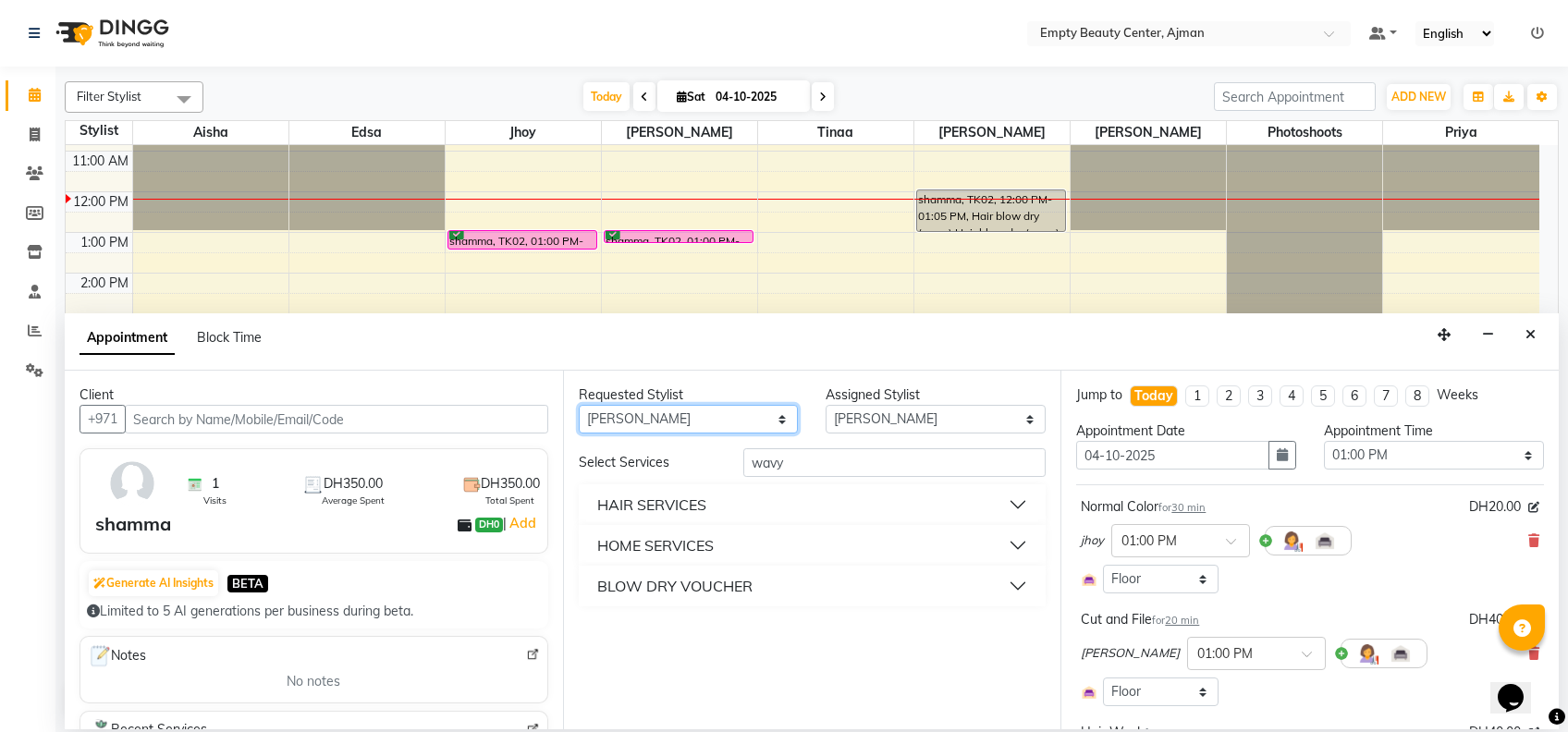
click at [715, 409] on select "Any [PERSON_NAME] Edsa jhoy [PERSON_NAME] Photoshoots Priya [PERSON_NAME] [PERS…" at bounding box center [689, 419] width 220 height 29
click at [579, 405] on select "Any [PERSON_NAME] Edsa jhoy [PERSON_NAME] Photoshoots Priya [PERSON_NAME] [PERS…" at bounding box center [689, 419] width 220 height 29
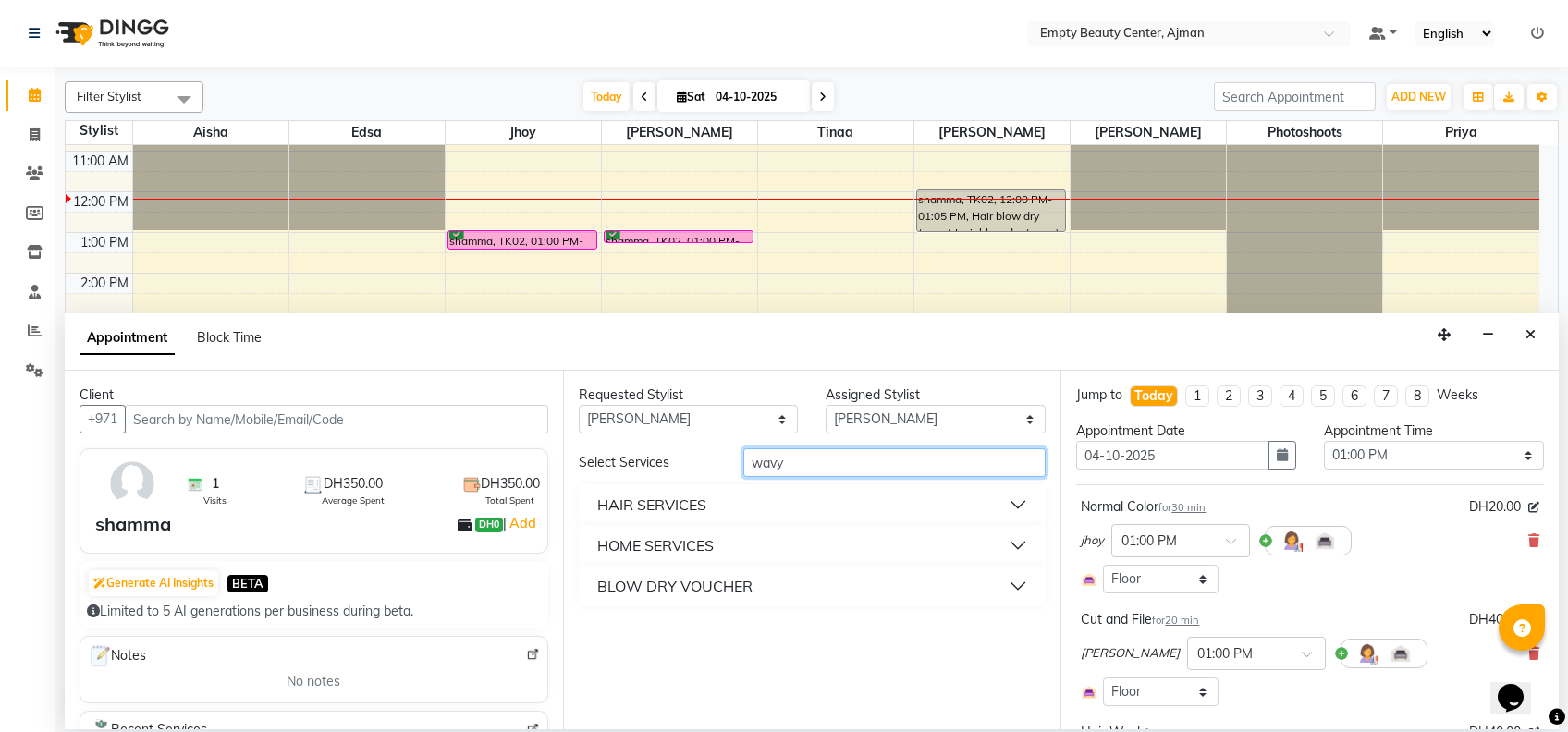
click at [811, 456] on input "wavy" at bounding box center [894, 463] width 303 height 29
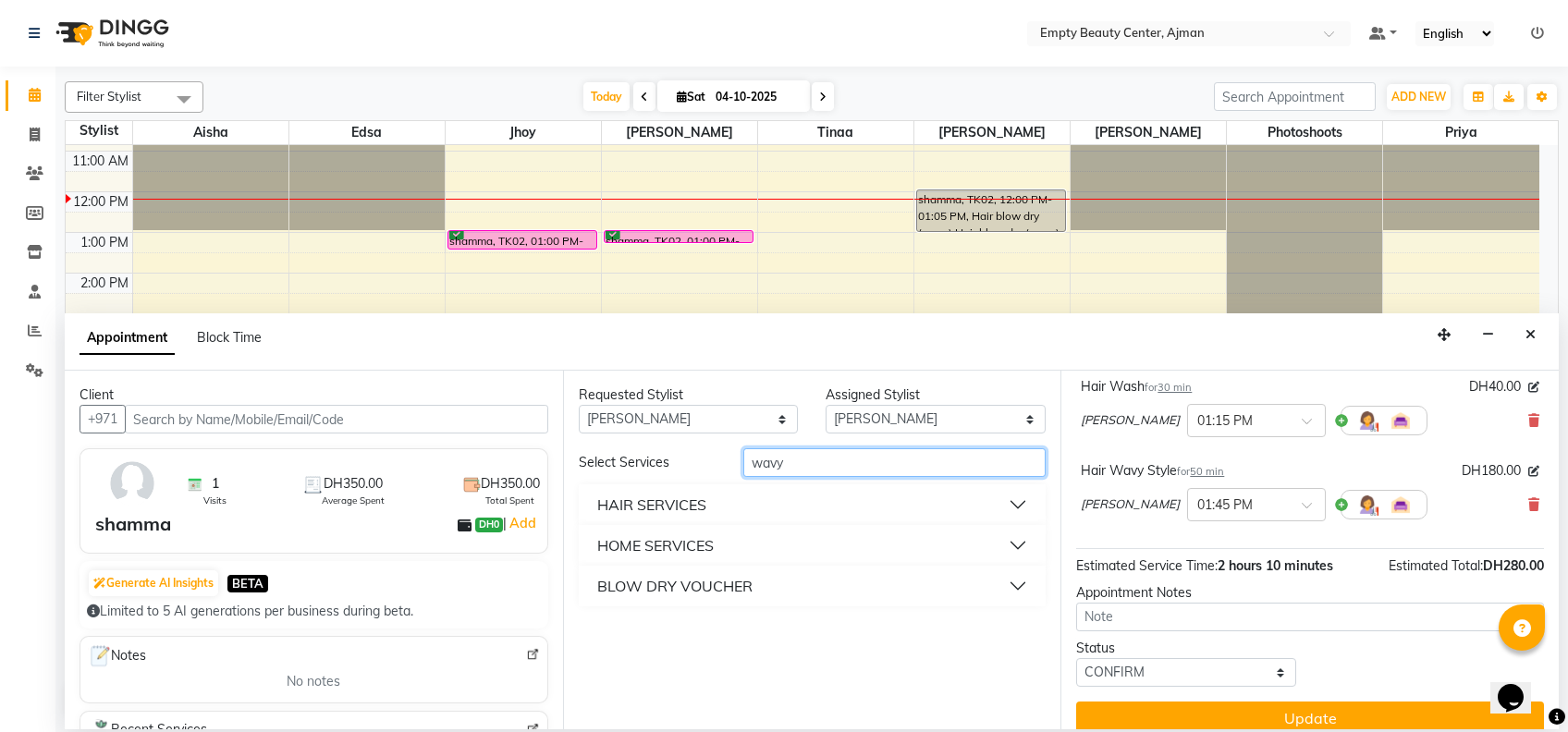
scroll to position [366, 0]
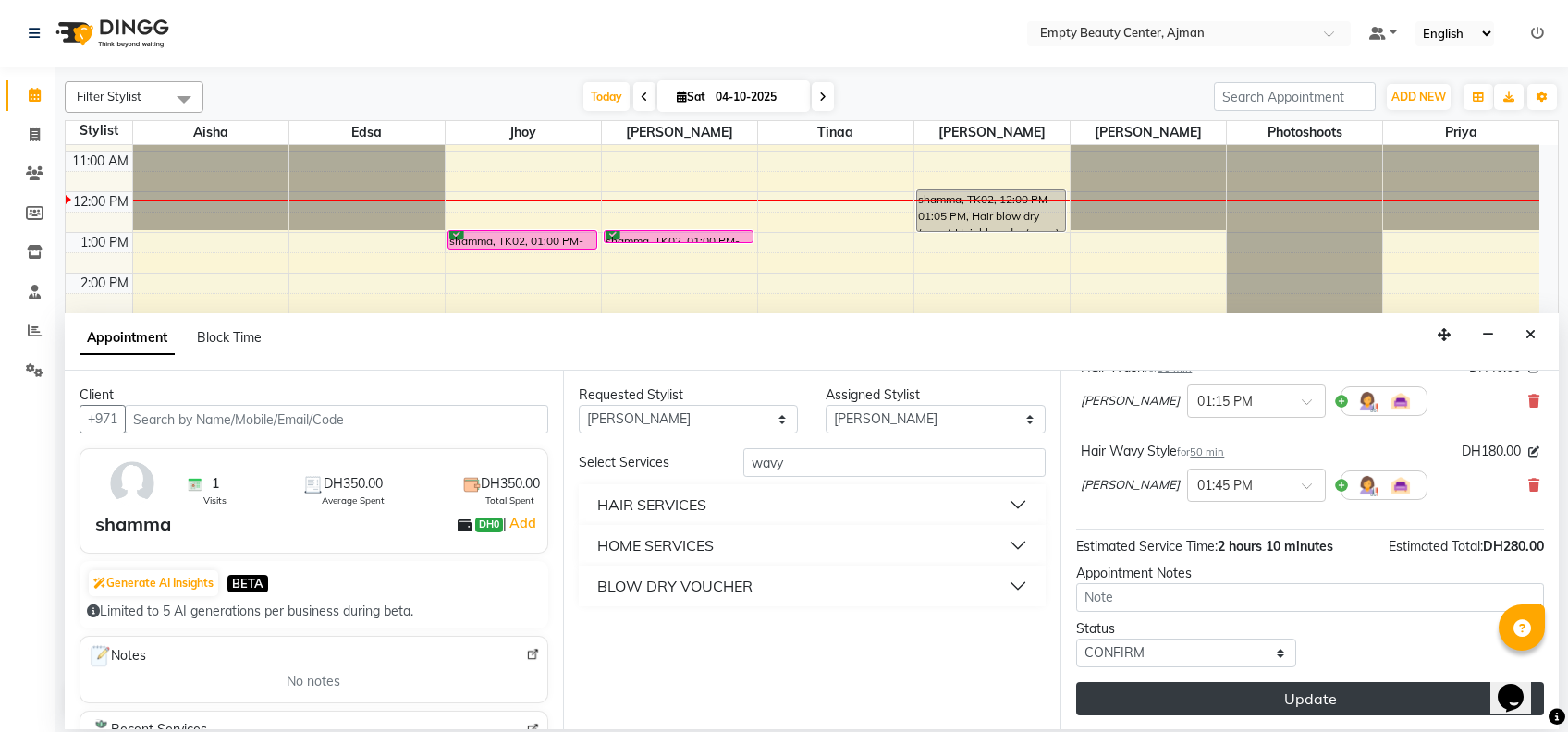
click at [1338, 685] on button "Update" at bounding box center [1310, 699] width 468 height 33
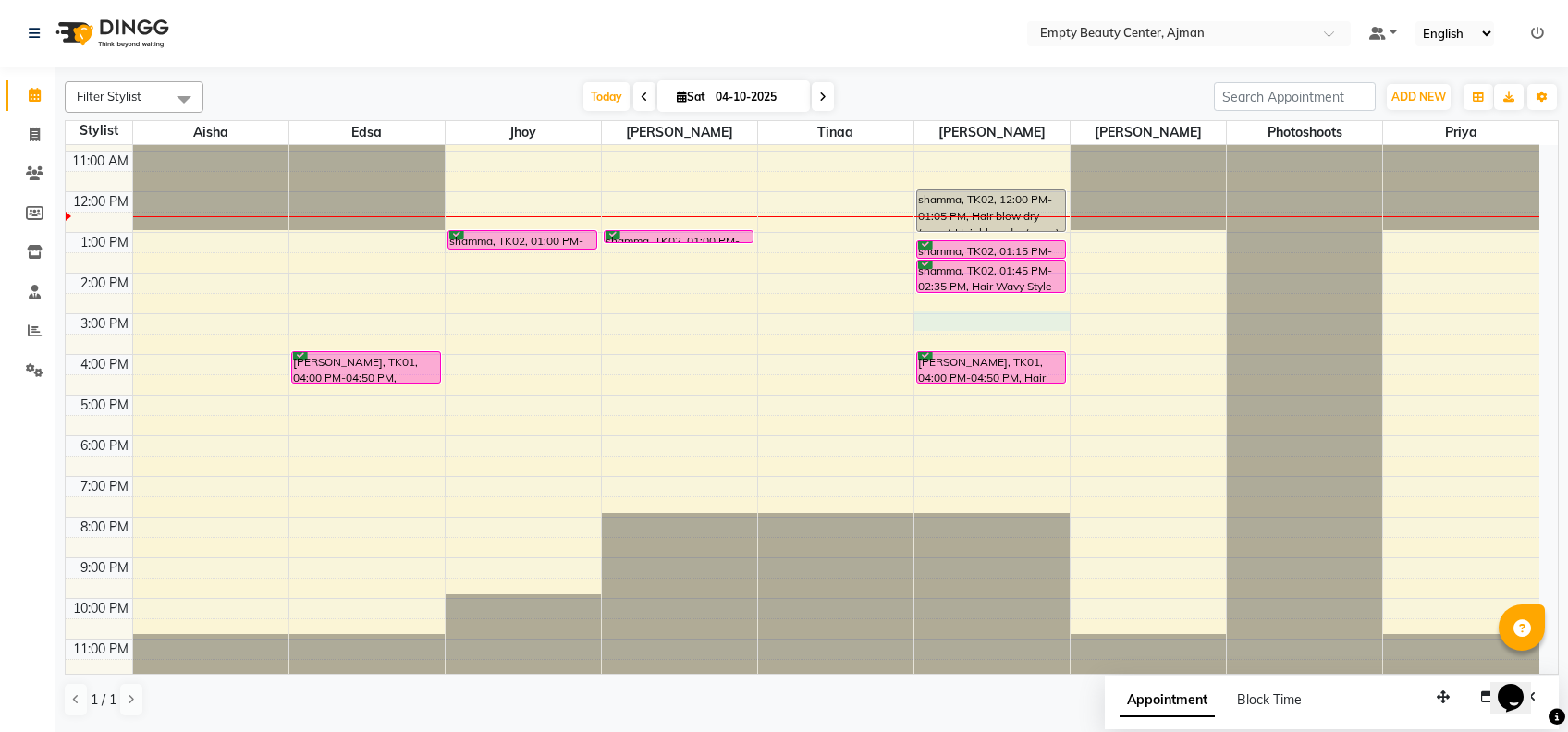
click at [972, 314] on div "12:00 AM 1:00 AM 2:00 AM 3:00 AM 4:00 AM 5:00 AM 6:00 AM 7:00 AM 8:00 AM 9:00 A…" at bounding box center [803, 192] width 1474 height 975
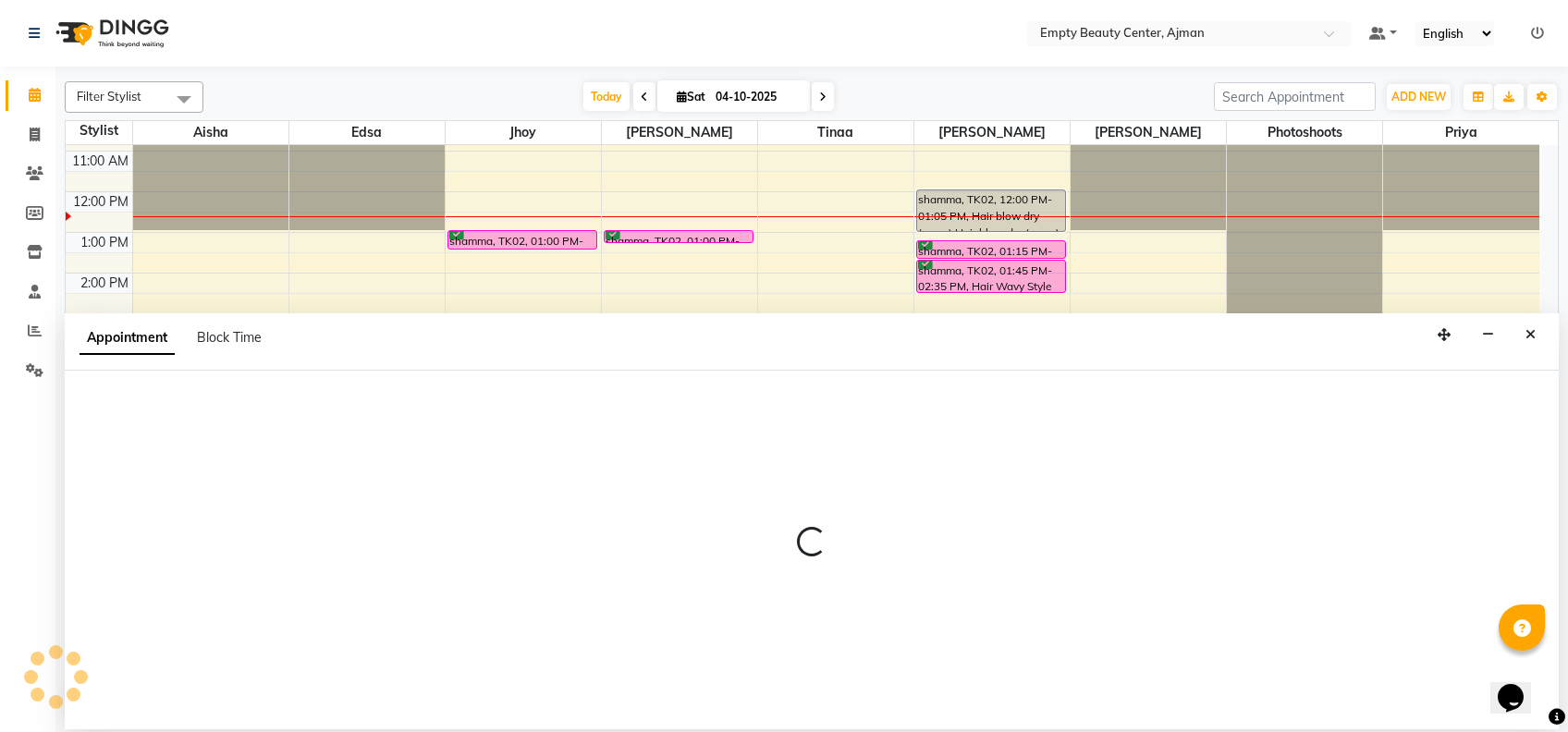
select select "59636"
select select "tentative"
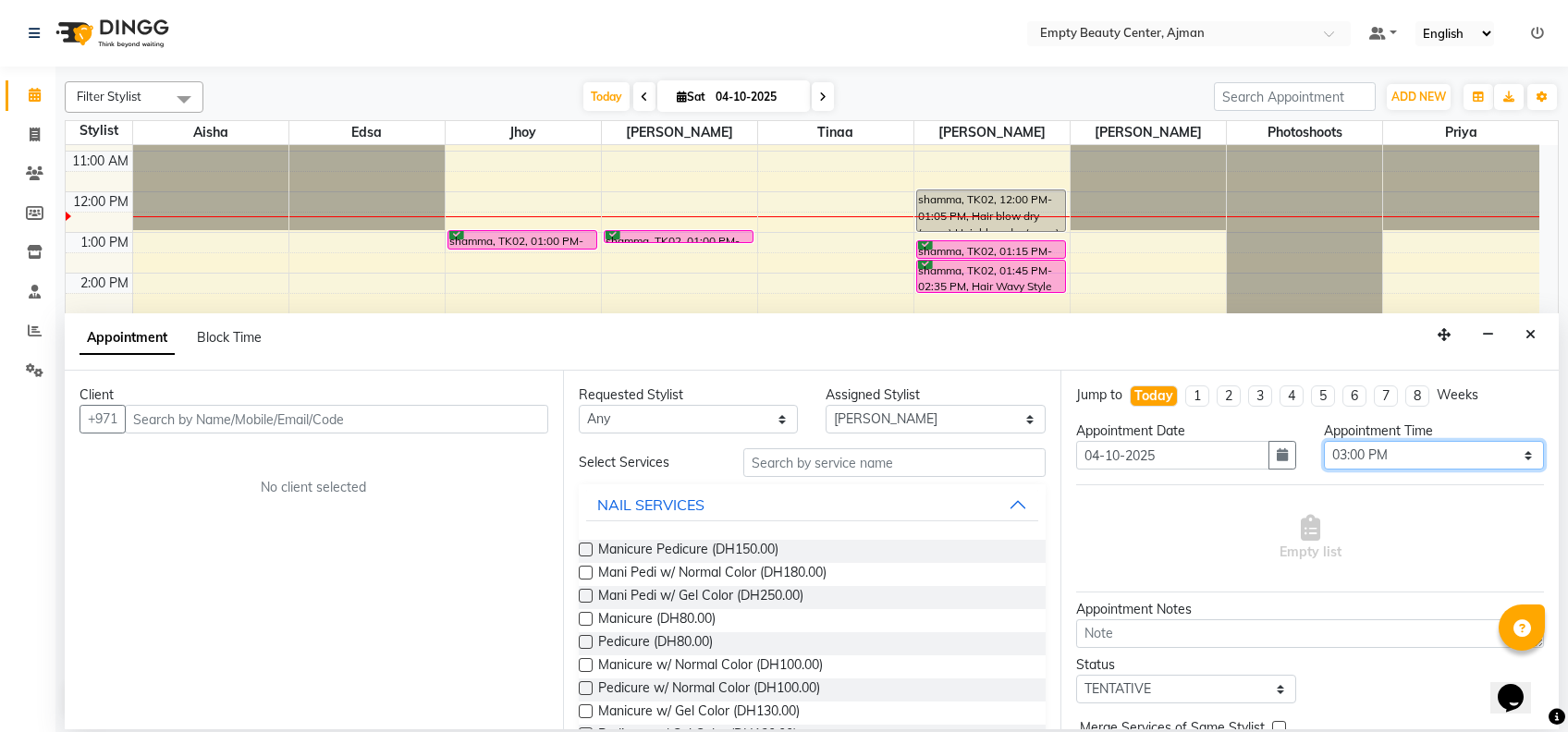
click at [1412, 456] on select "Select 01:00 AM 01:15 AM 01:30 AM 01:45 AM 02:00 AM 02:15 AM 02:30 AM 02:45 AM …" at bounding box center [1433, 455] width 220 height 29
select select "840"
click at [1324, 441] on select "Select 01:00 AM 01:15 AM 01:30 AM 01:45 AM 02:00 AM 02:15 AM 02:30 AM 02:45 AM …" at bounding box center [1433, 455] width 220 height 29
click at [707, 429] on select "Any [PERSON_NAME] Edsa jhoy [PERSON_NAME] Photoshoots Priya [PERSON_NAME] [PERS…" at bounding box center [689, 419] width 220 height 29
select select "59636"
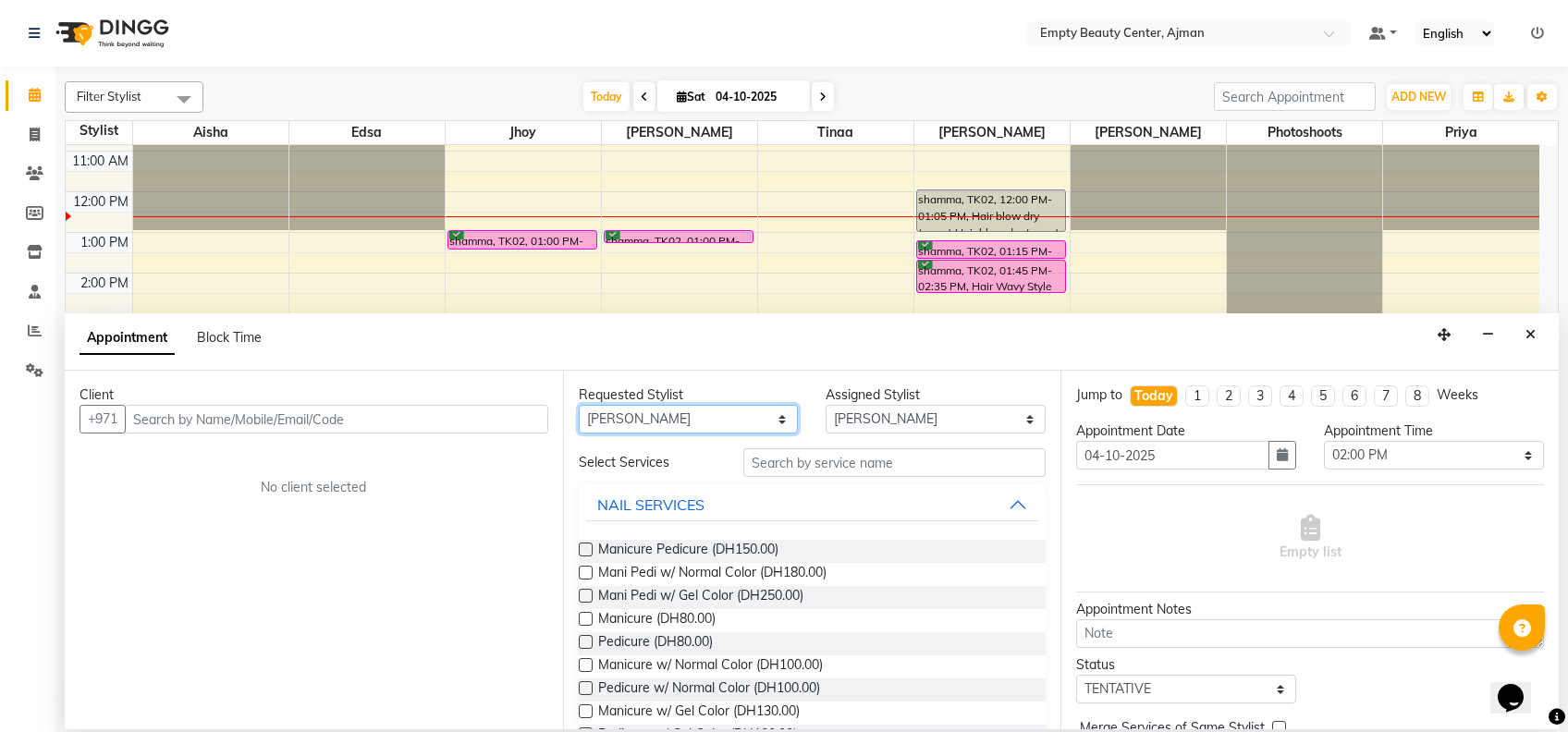
click at [579, 405] on select "Any [PERSON_NAME] Edsa jhoy [PERSON_NAME] Photoshoots Priya [PERSON_NAME] [PERS…" at bounding box center [689, 419] width 220 height 29
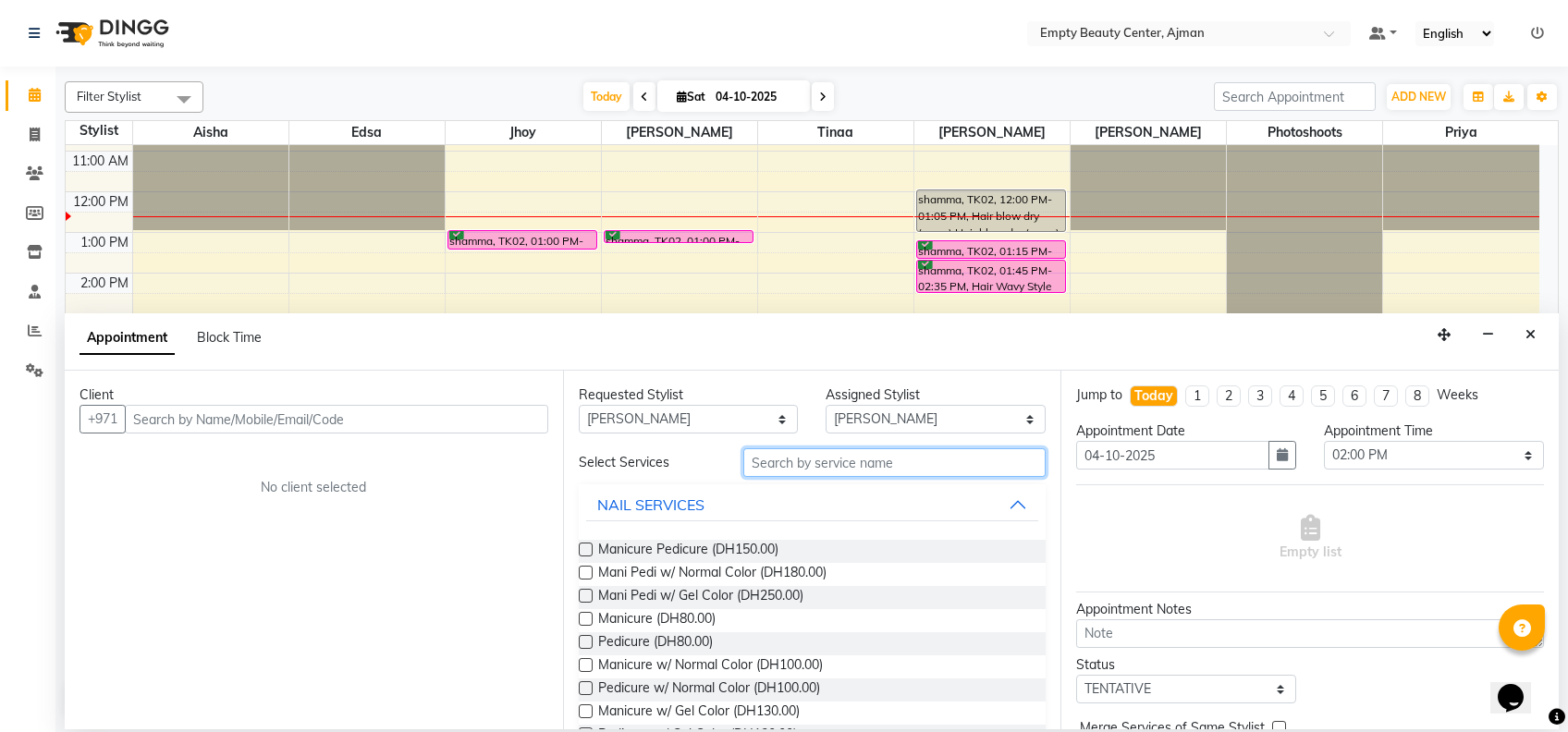
click at [783, 456] on input "text" at bounding box center [894, 463] width 303 height 29
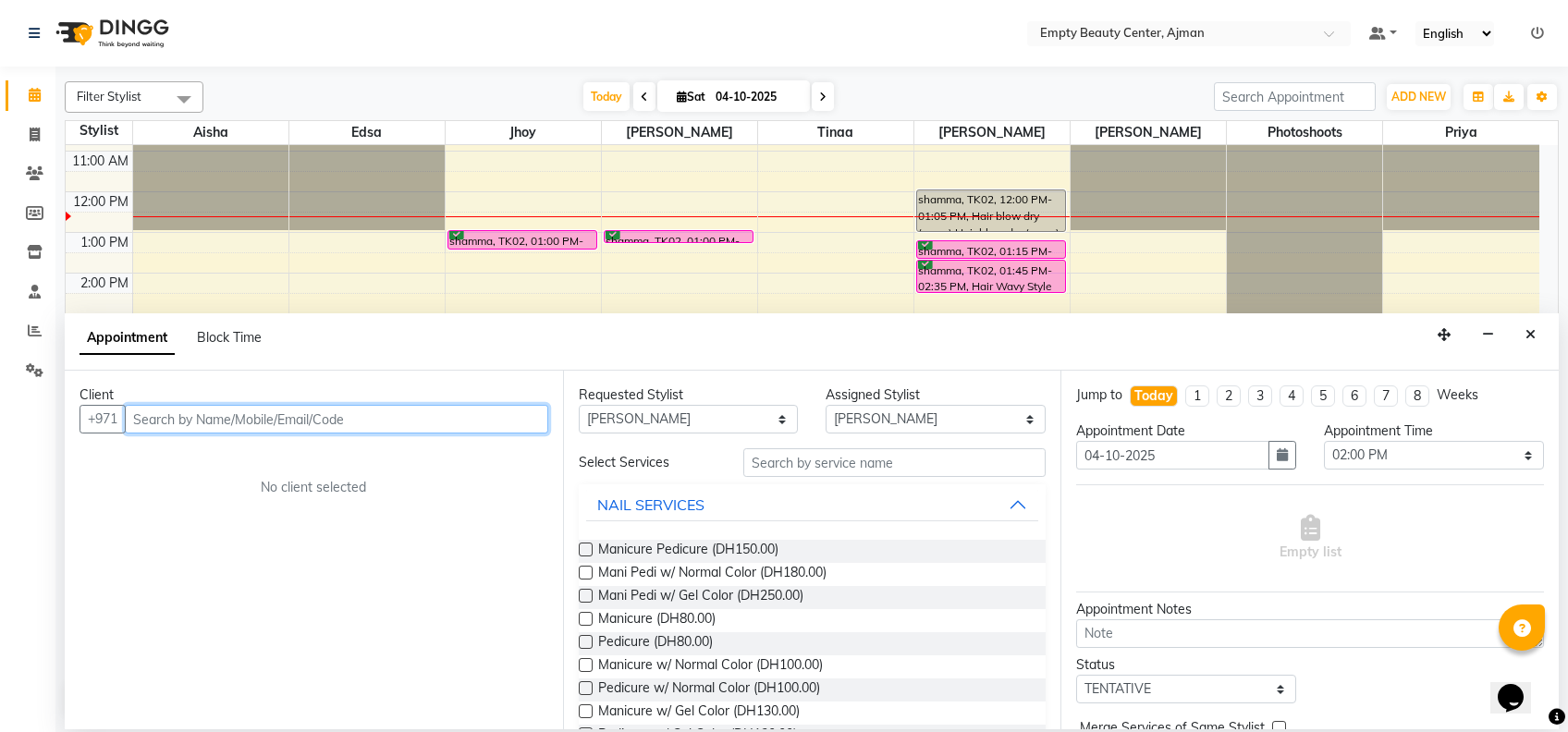
click at [384, 410] on input "text" at bounding box center [337, 419] width 424 height 29
type input "507755550"
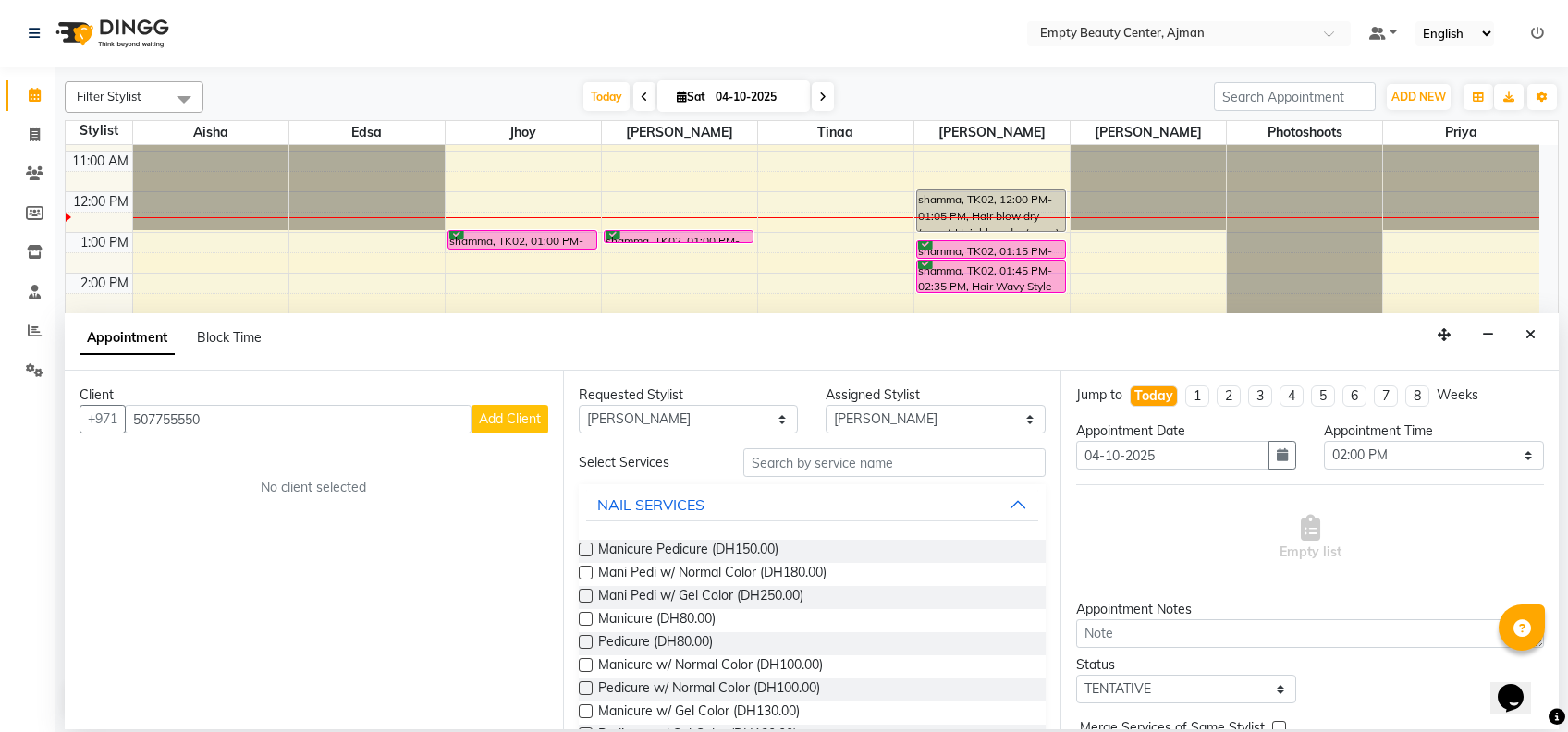
click at [476, 408] on button "Add Client" at bounding box center [510, 419] width 76 height 29
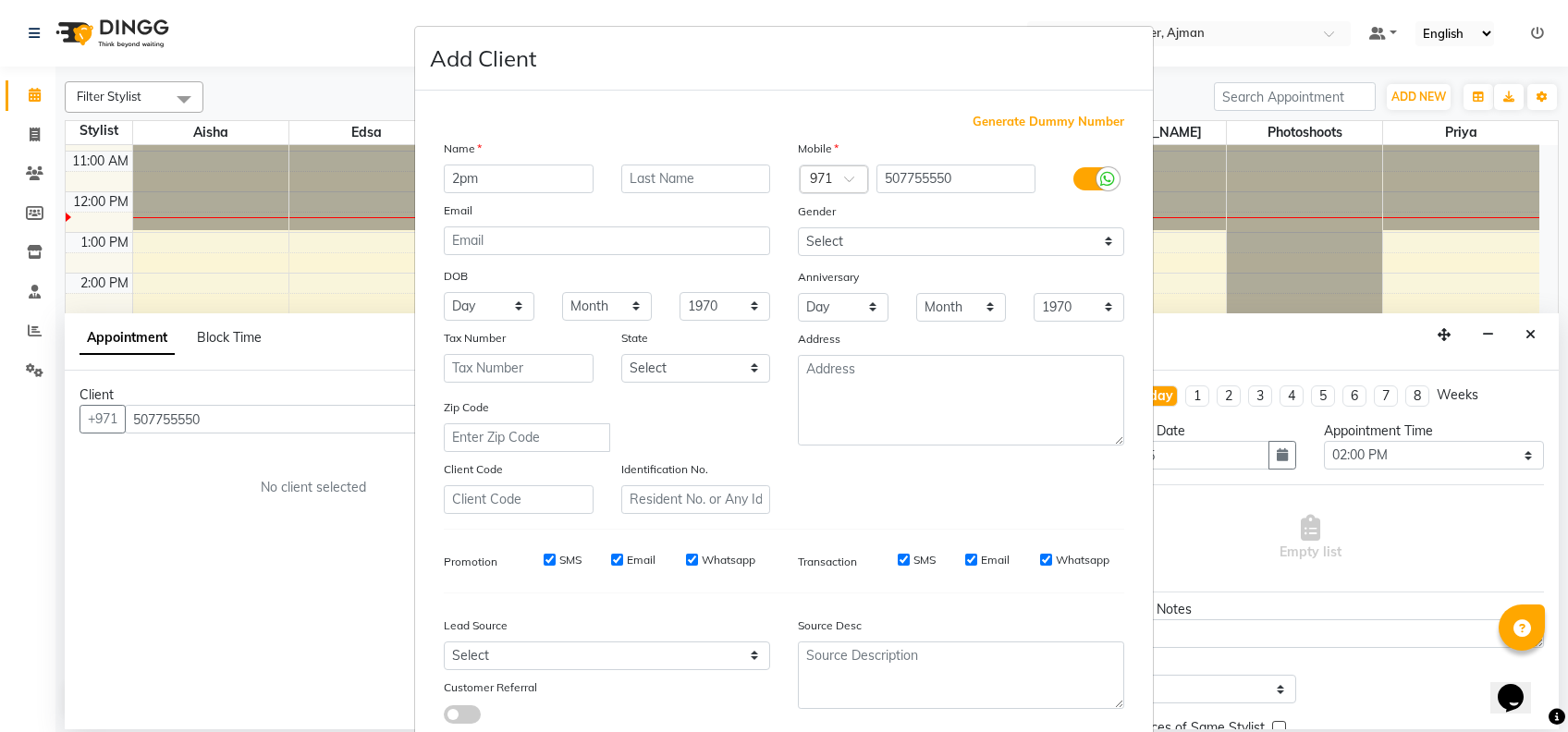
type input "2pm"
drag, startPoint x: 945, startPoint y: 256, endPoint x: 926, endPoint y: 252, distance: 19.4
click at [926, 252] on div "Mobile Country Code × 971 507755550 Gender Select [DEMOGRAPHIC_DATA] [DEMOGRAPH…" at bounding box center [961, 325] width 354 height 375
click at [926, 252] on select "Select [DEMOGRAPHIC_DATA] [DEMOGRAPHIC_DATA] Other Prefer Not To Say" at bounding box center [961, 241] width 326 height 29
select select "[DEMOGRAPHIC_DATA]"
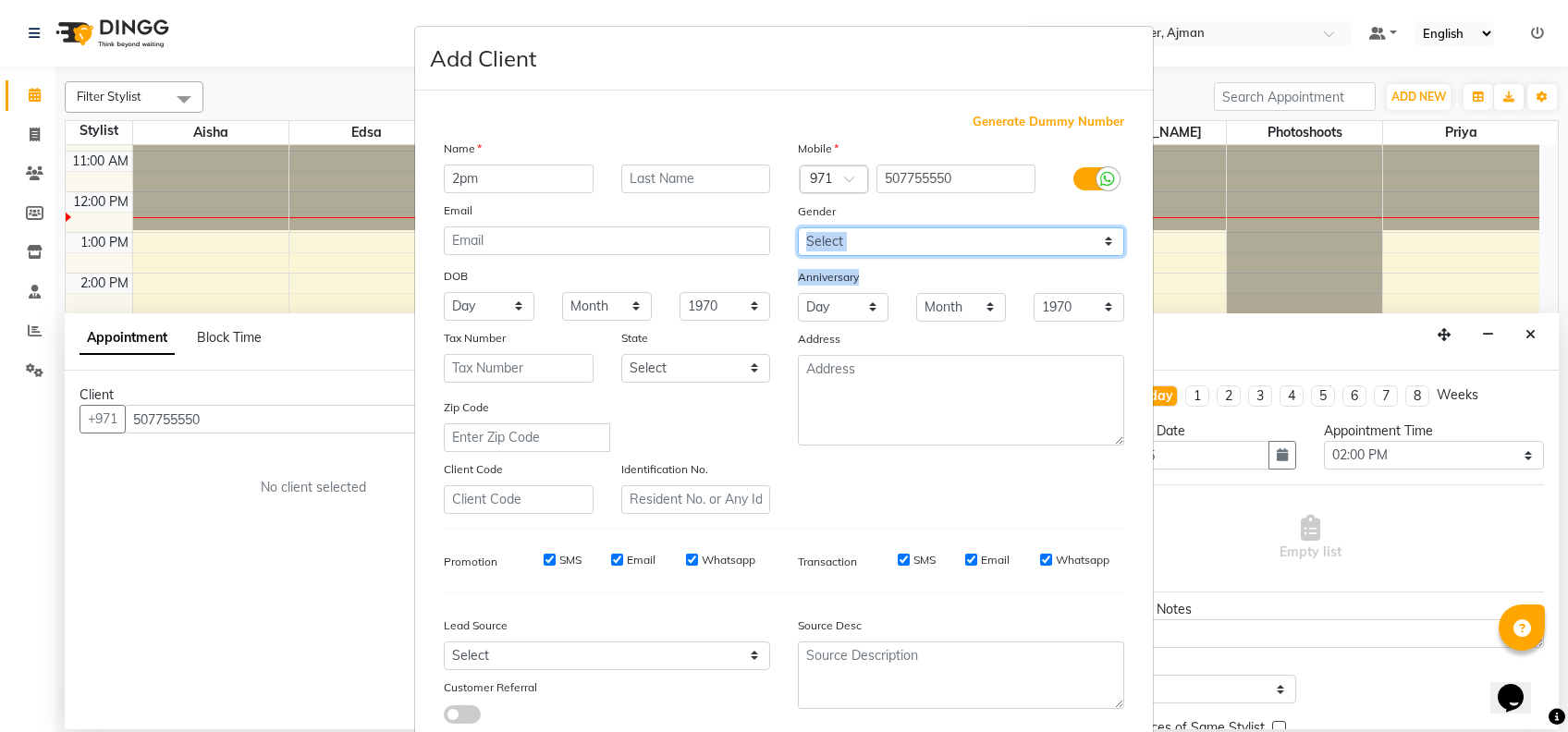
click at [798, 227] on select "Select [DEMOGRAPHIC_DATA] [DEMOGRAPHIC_DATA] Other Prefer Not To Say" at bounding box center [961, 241] width 326 height 29
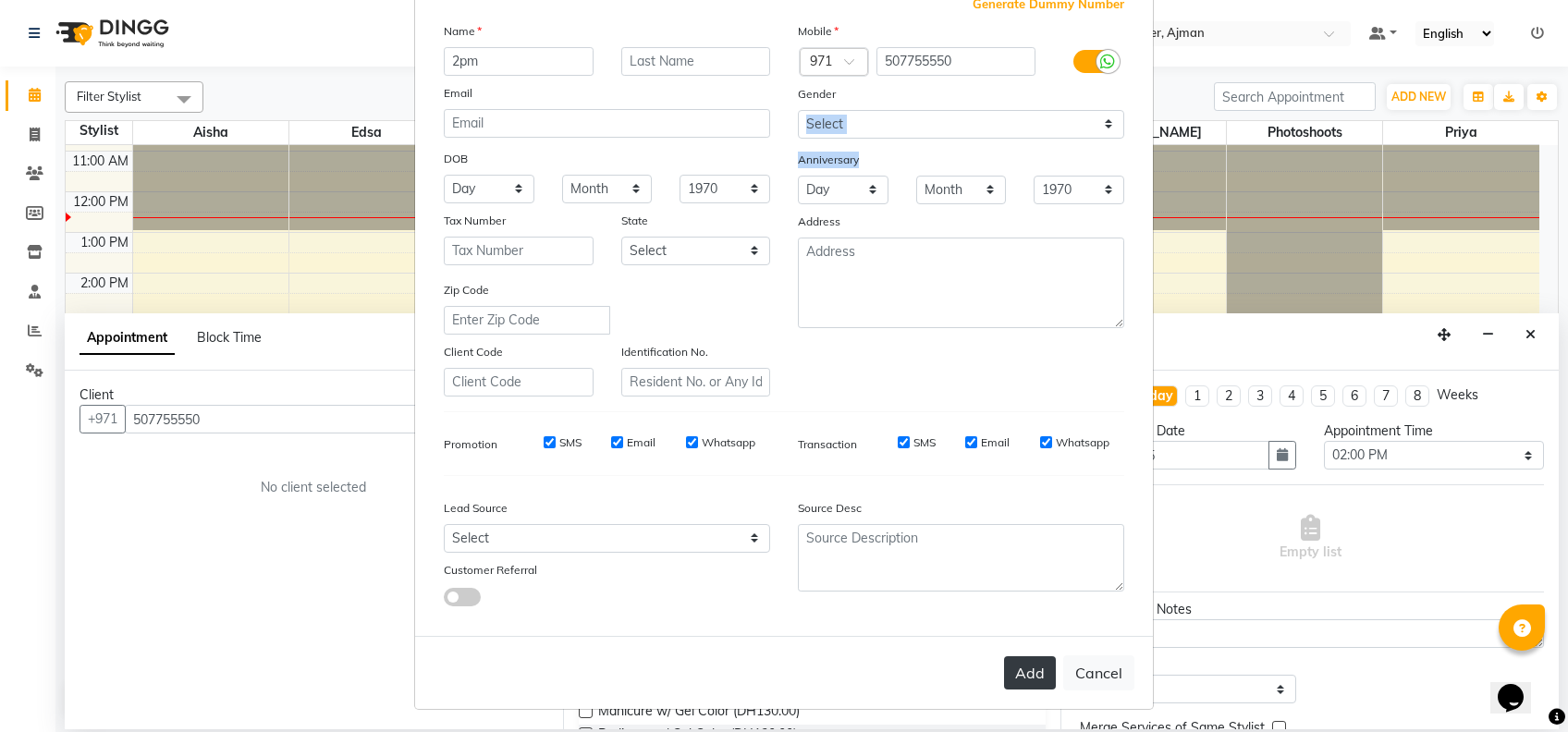
click at [1019, 680] on button "Add" at bounding box center [1030, 673] width 52 height 33
select select
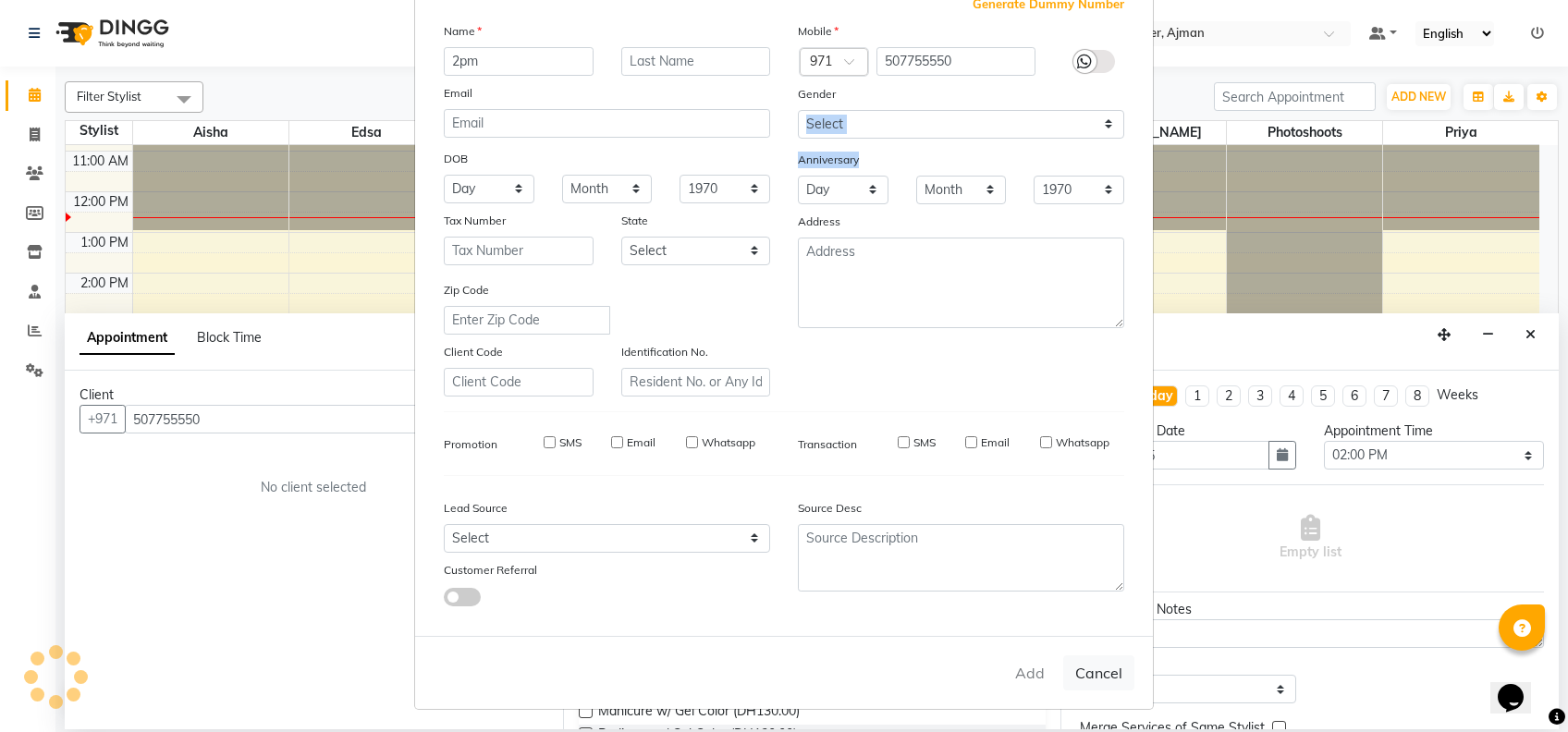
select select
checkbox input "false"
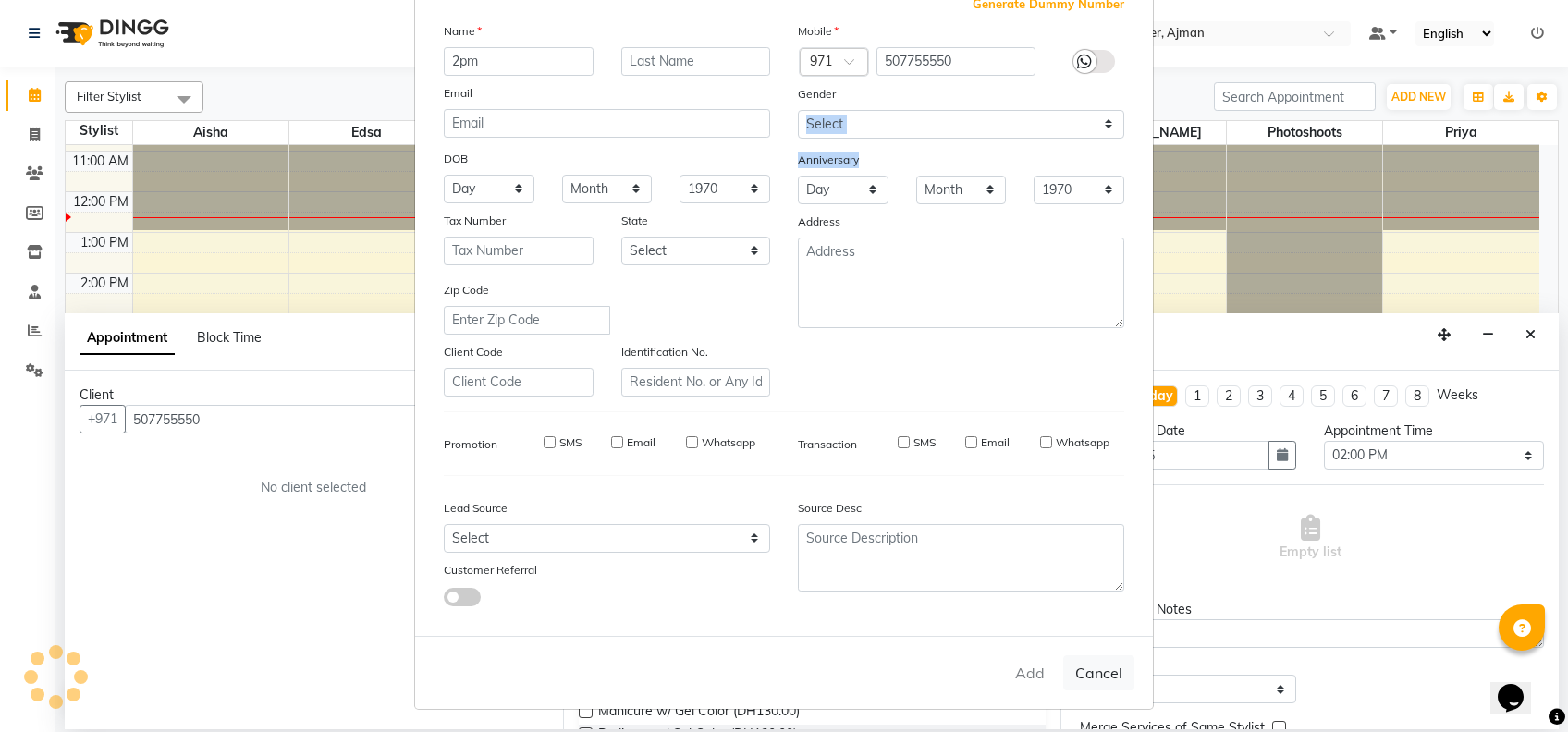
checkbox input "false"
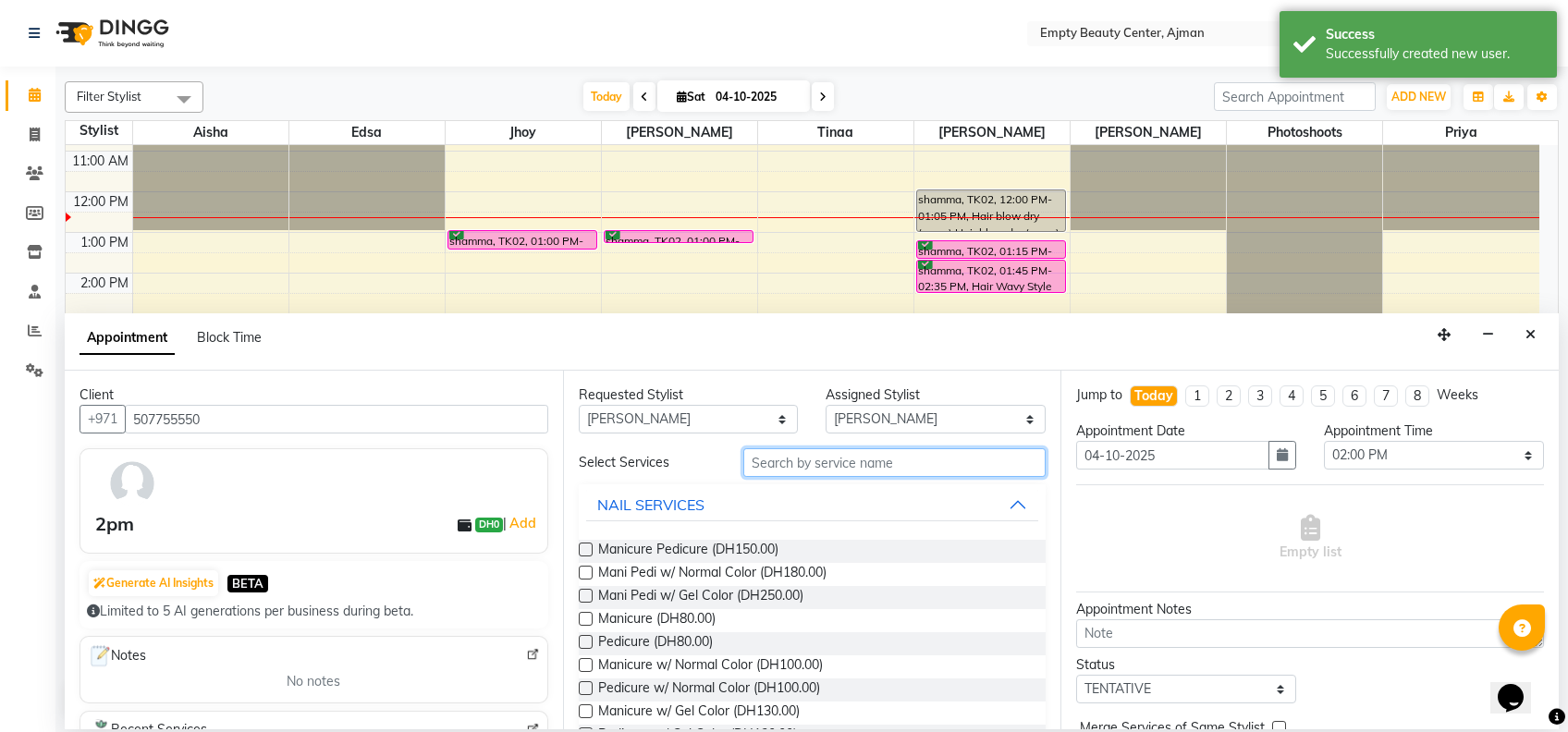
click at [839, 467] on input "text" at bounding box center [894, 463] width 303 height 29
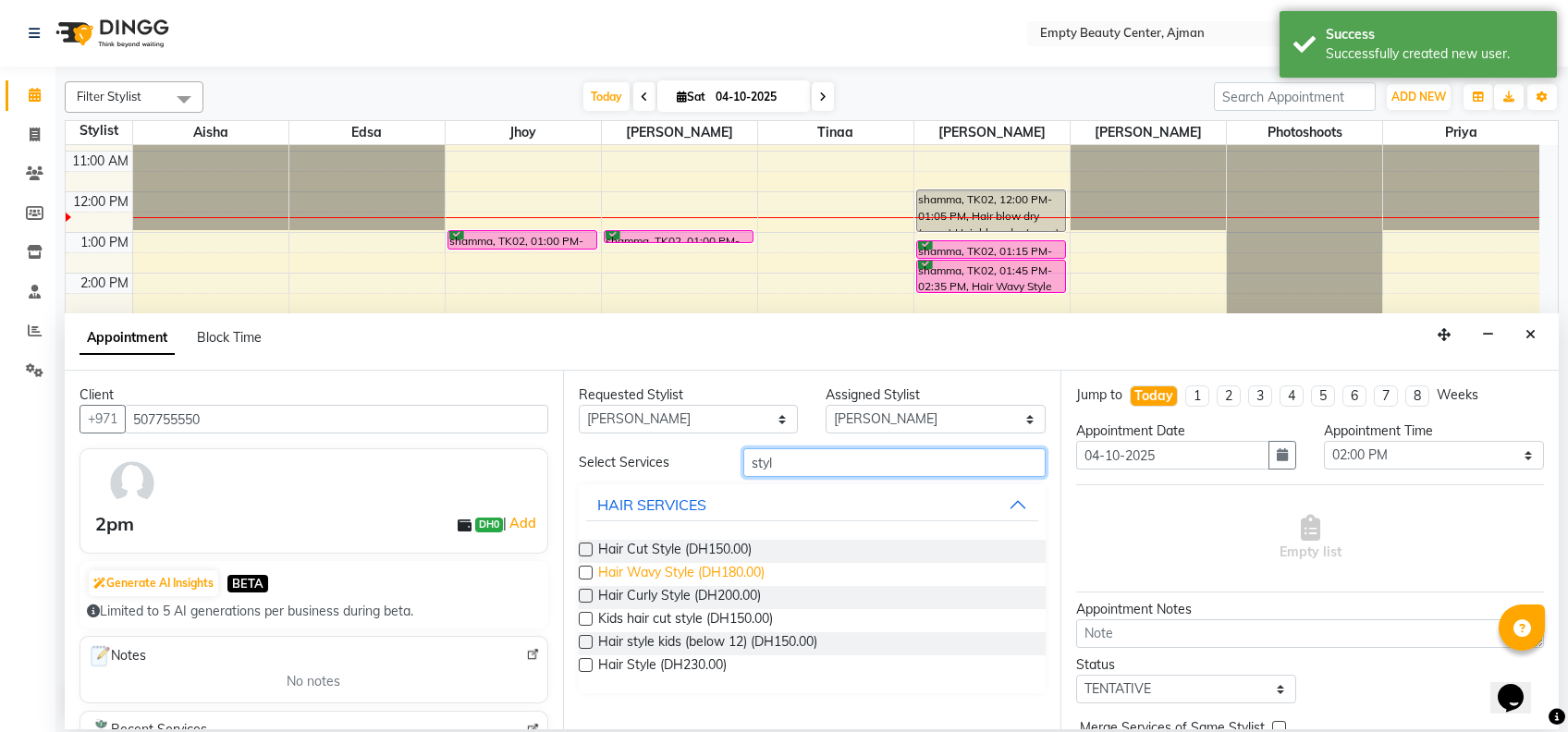
type input "styl"
click at [667, 564] on span "Hair Wavy Style (DH180.00)" at bounding box center [681, 575] width 166 height 23
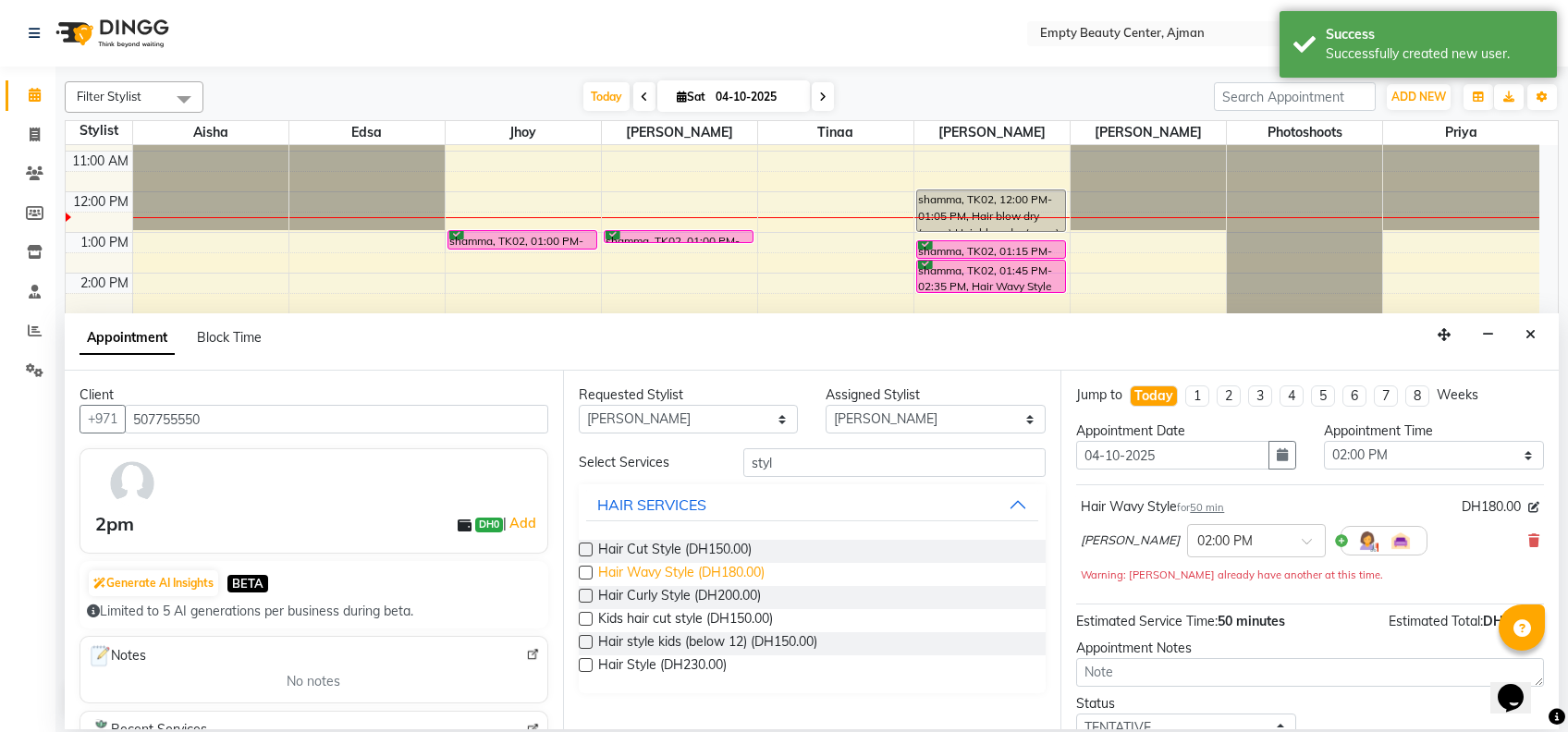
click at [667, 564] on span "Hair Wavy Style (DH180.00)" at bounding box center [681, 575] width 166 height 23
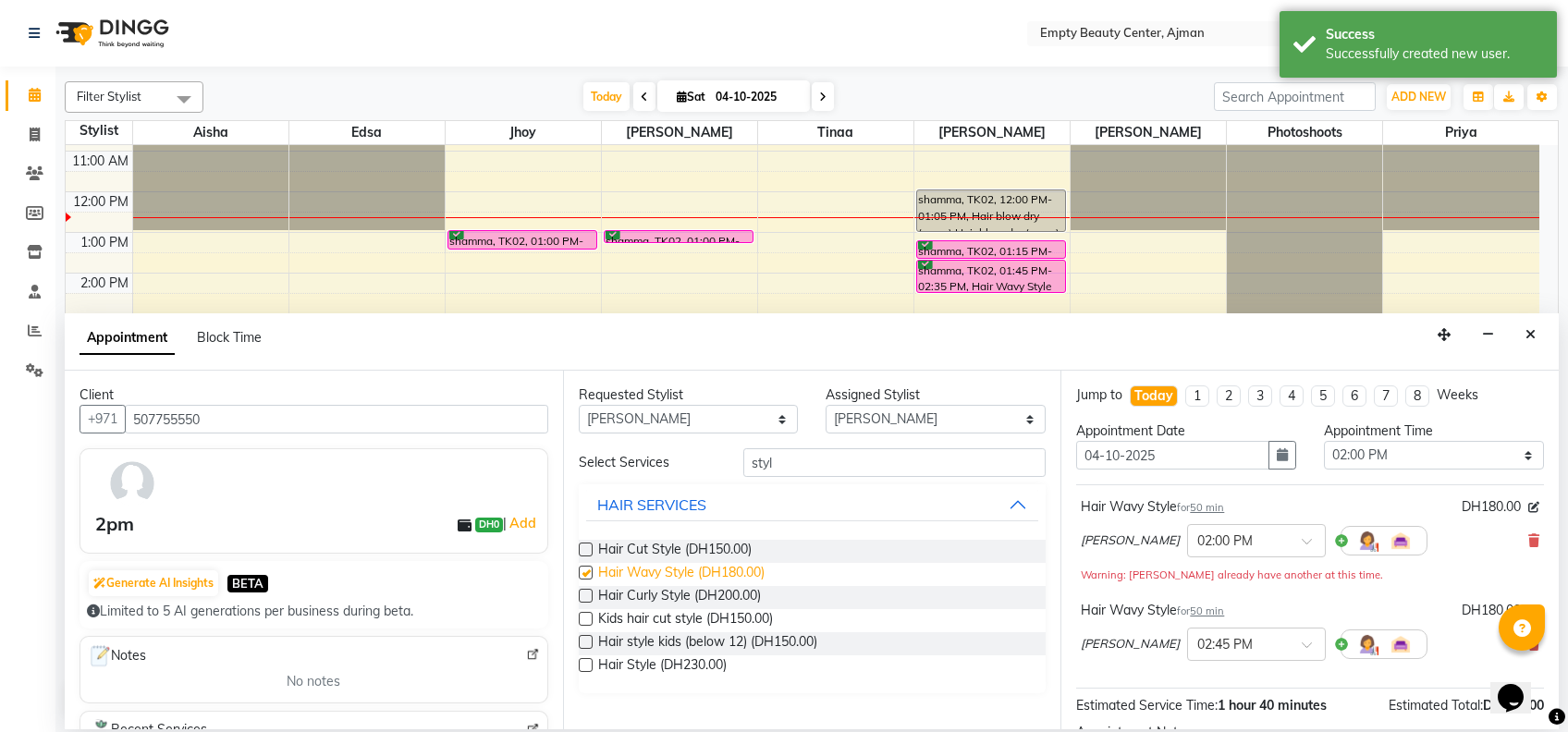
checkbox input "false"
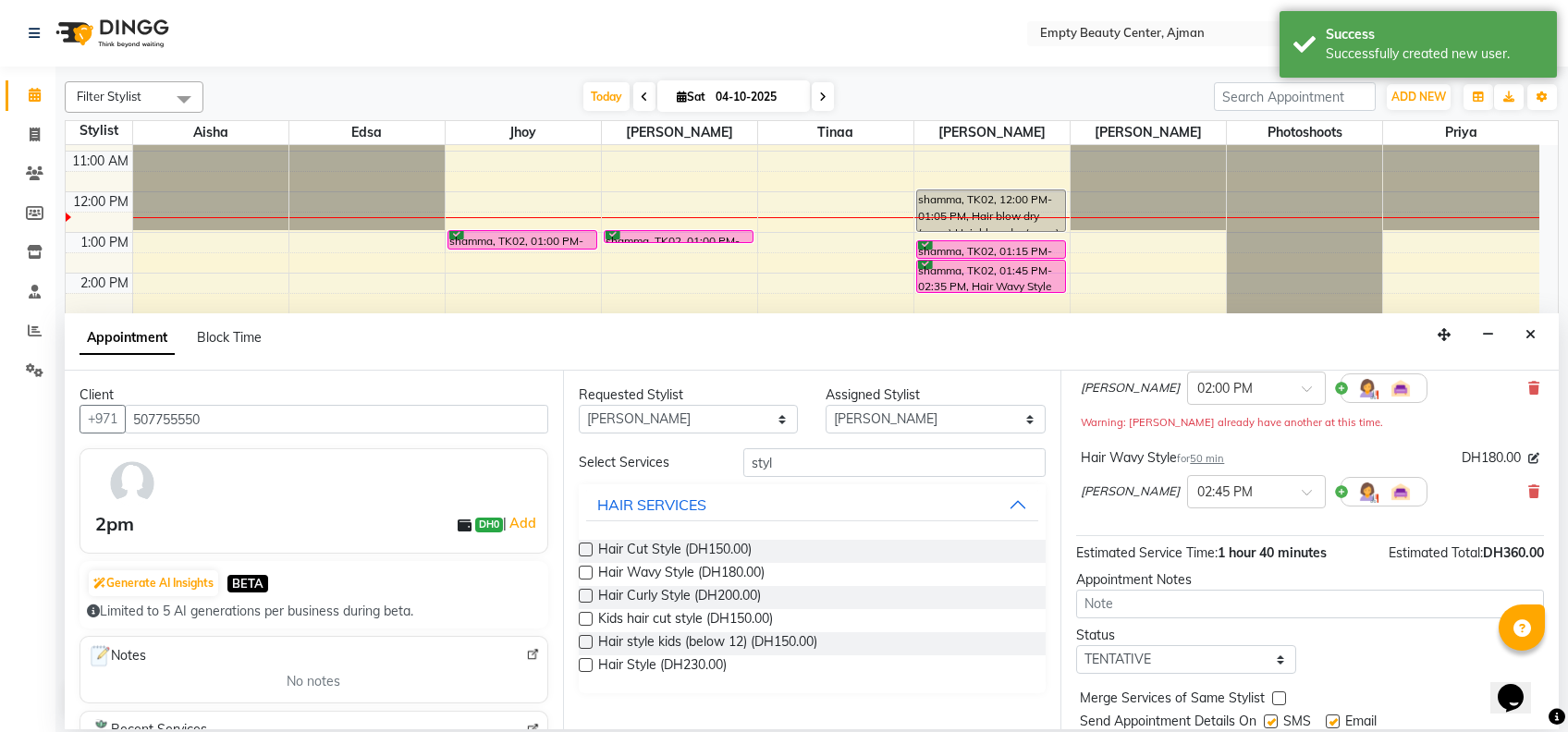
scroll to position [163, 0]
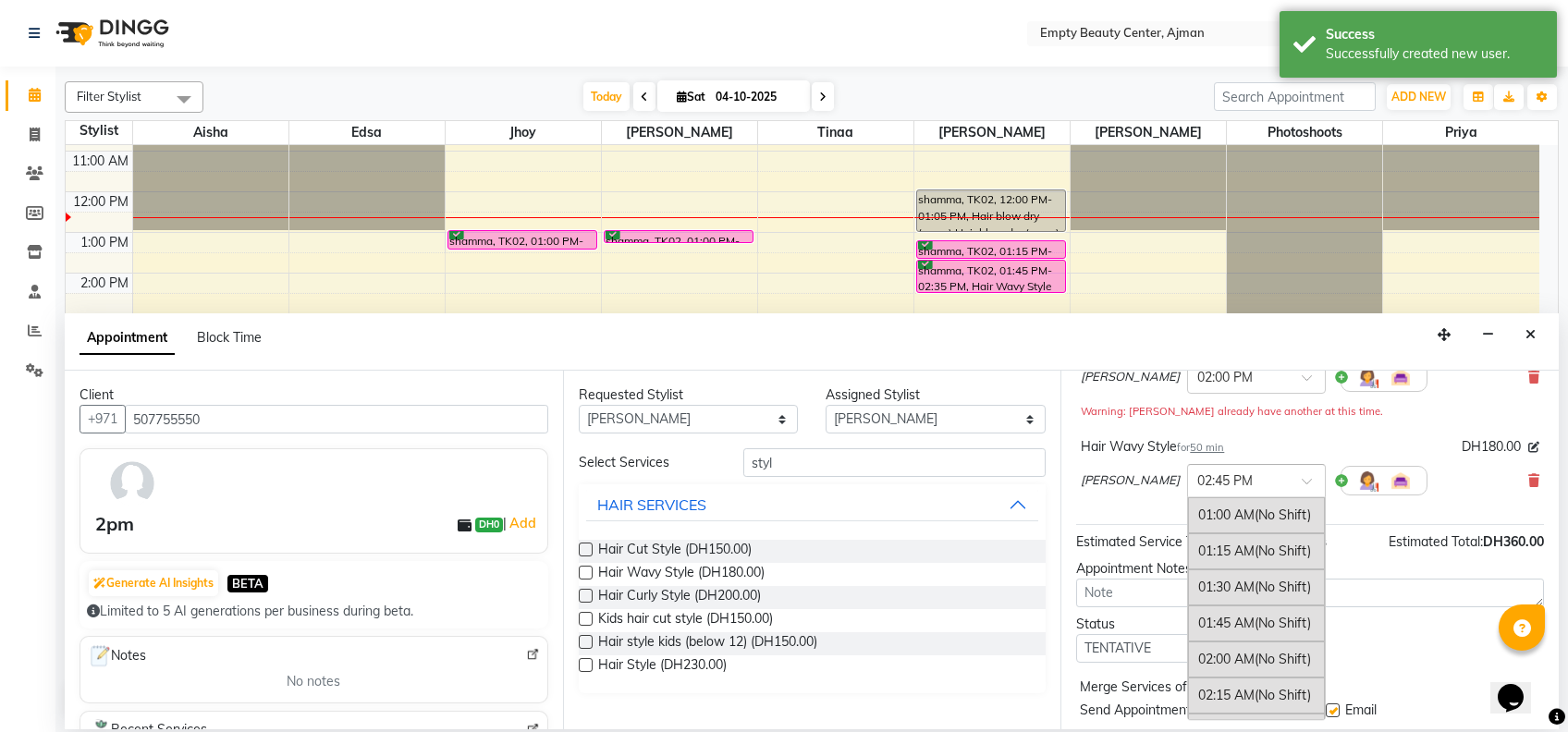
drag, startPoint x: 1208, startPoint y: 491, endPoint x: 1182, endPoint y: 545, distance: 59.9
click at [1187, 497] on ng-select "× 02:45 PM 01:00 AM (No Shift) 01:15 AM (No Shift) 01:30 AM (No Shift) 01:45 AM…" at bounding box center [1256, 480] width 138 height 33
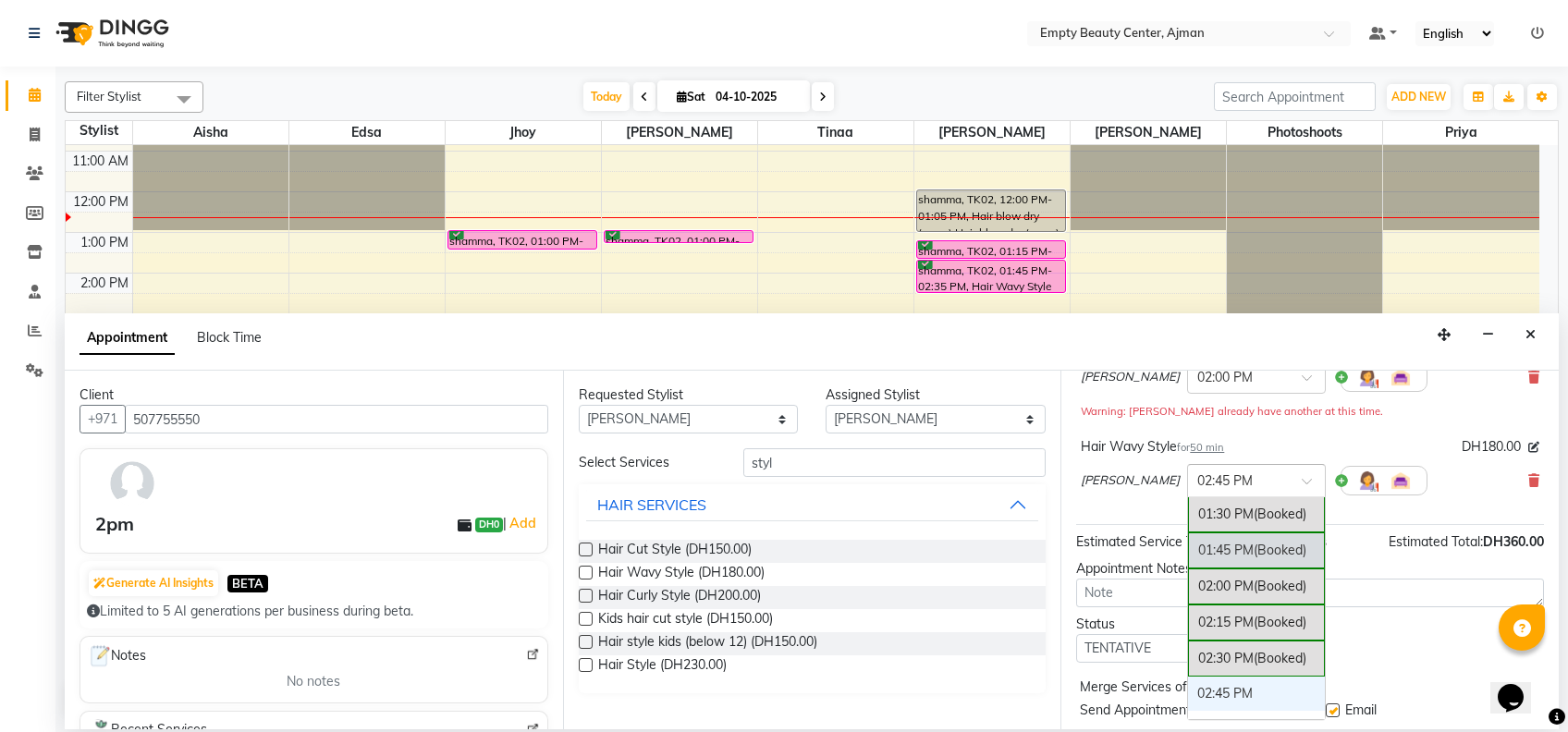
scroll to position [1783, 0]
click at [1254, 575] on span "(Booked)" at bounding box center [1280, 583] width 52 height 16
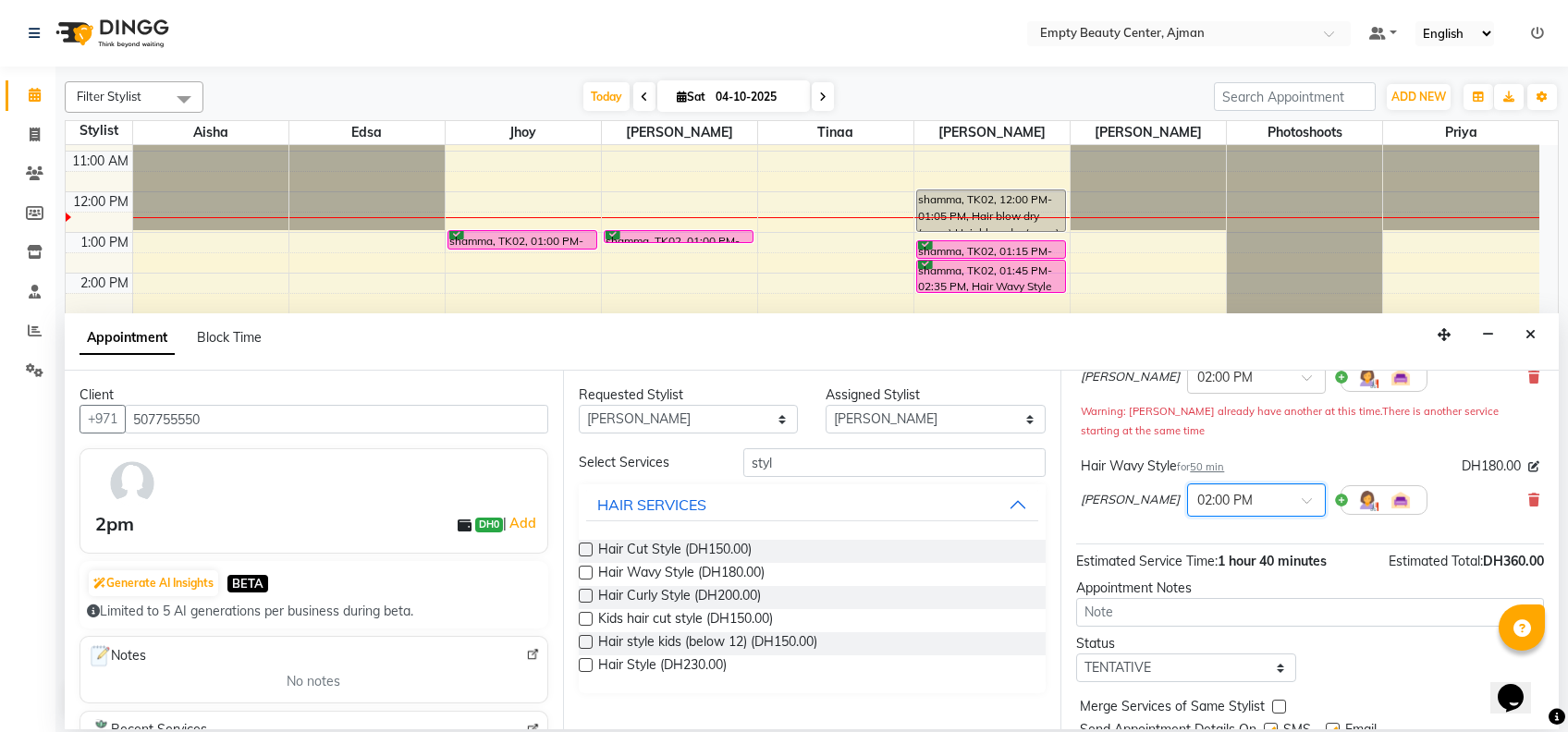
scroll to position [232, 0]
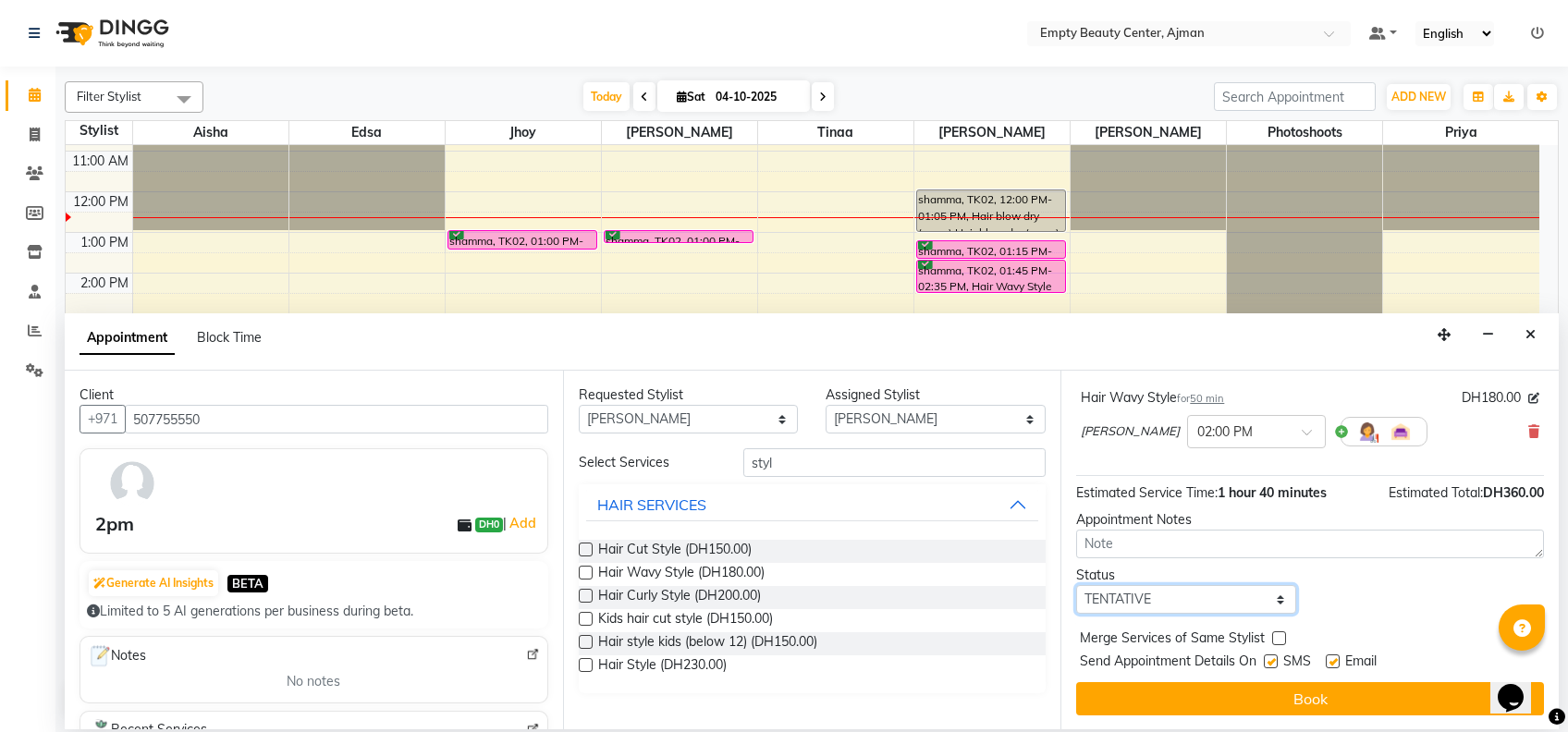
click at [1237, 589] on select "Select TENTATIVE CONFIRM CHECK-IN UPCOMING" at bounding box center [1186, 599] width 220 height 29
select select "confirm booking"
click at [1077, 585] on select "Select TENTATIVE CONFIRM CHECK-IN UPCOMING" at bounding box center [1186, 599] width 220 height 29
click at [1282, 629] on div "Merge Services of Same Stylist" at bounding box center [1310, 640] width 468 height 23
click at [1279, 637] on label at bounding box center [1279, 638] width 14 height 14
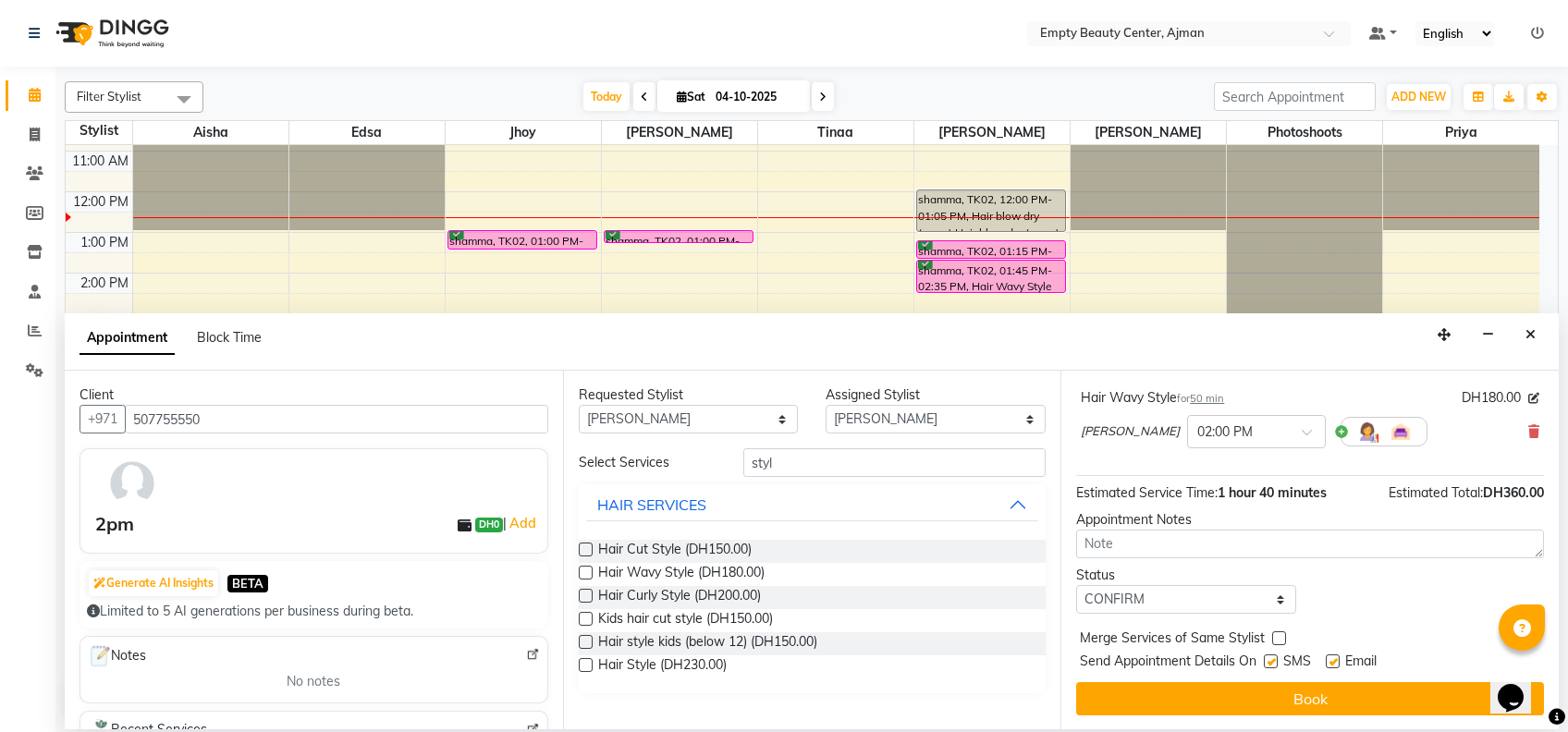
click at [1279, 637] on input "checkbox" at bounding box center [1278, 640] width 12 height 12
checkbox input "true"
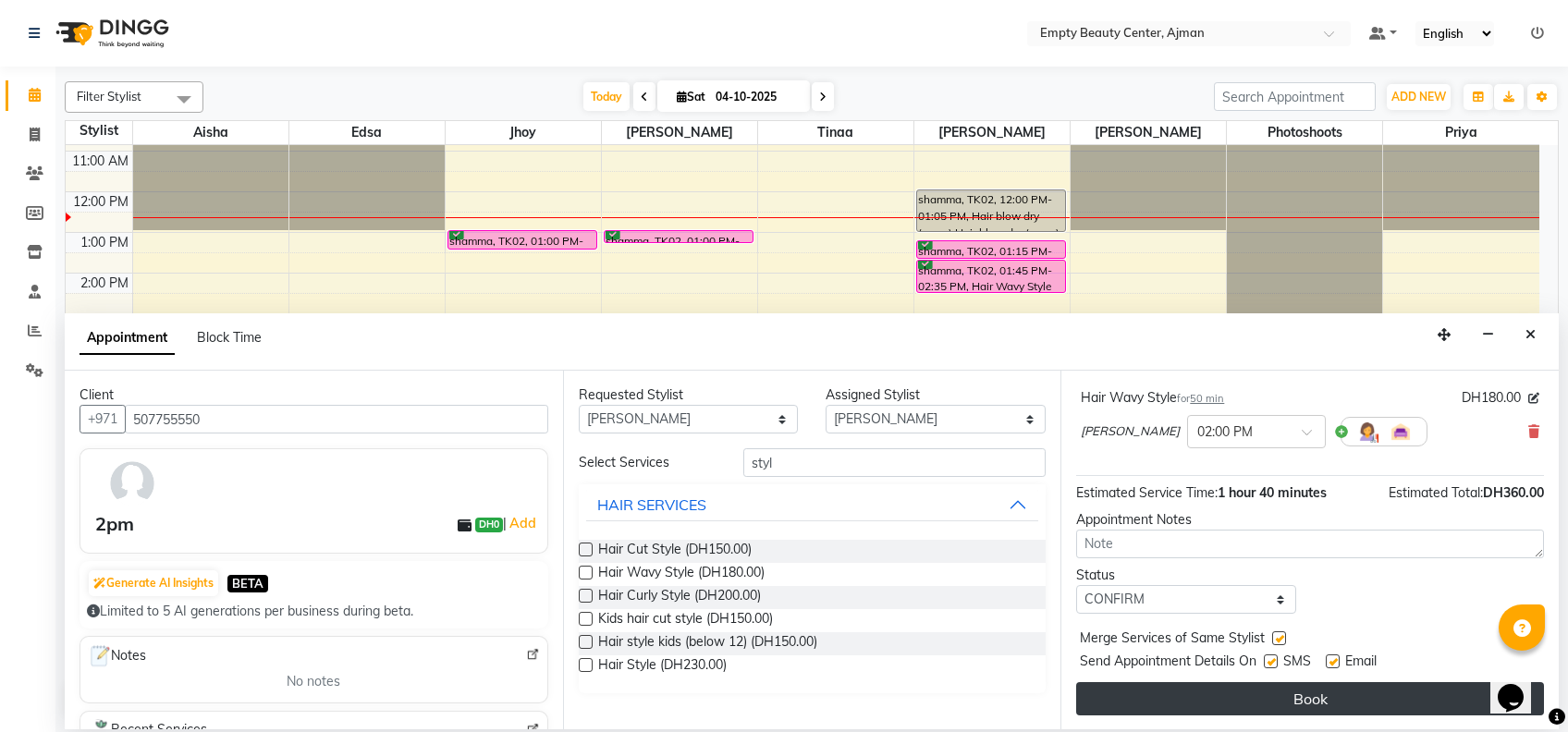
click at [1302, 696] on button "Book" at bounding box center [1310, 699] width 468 height 33
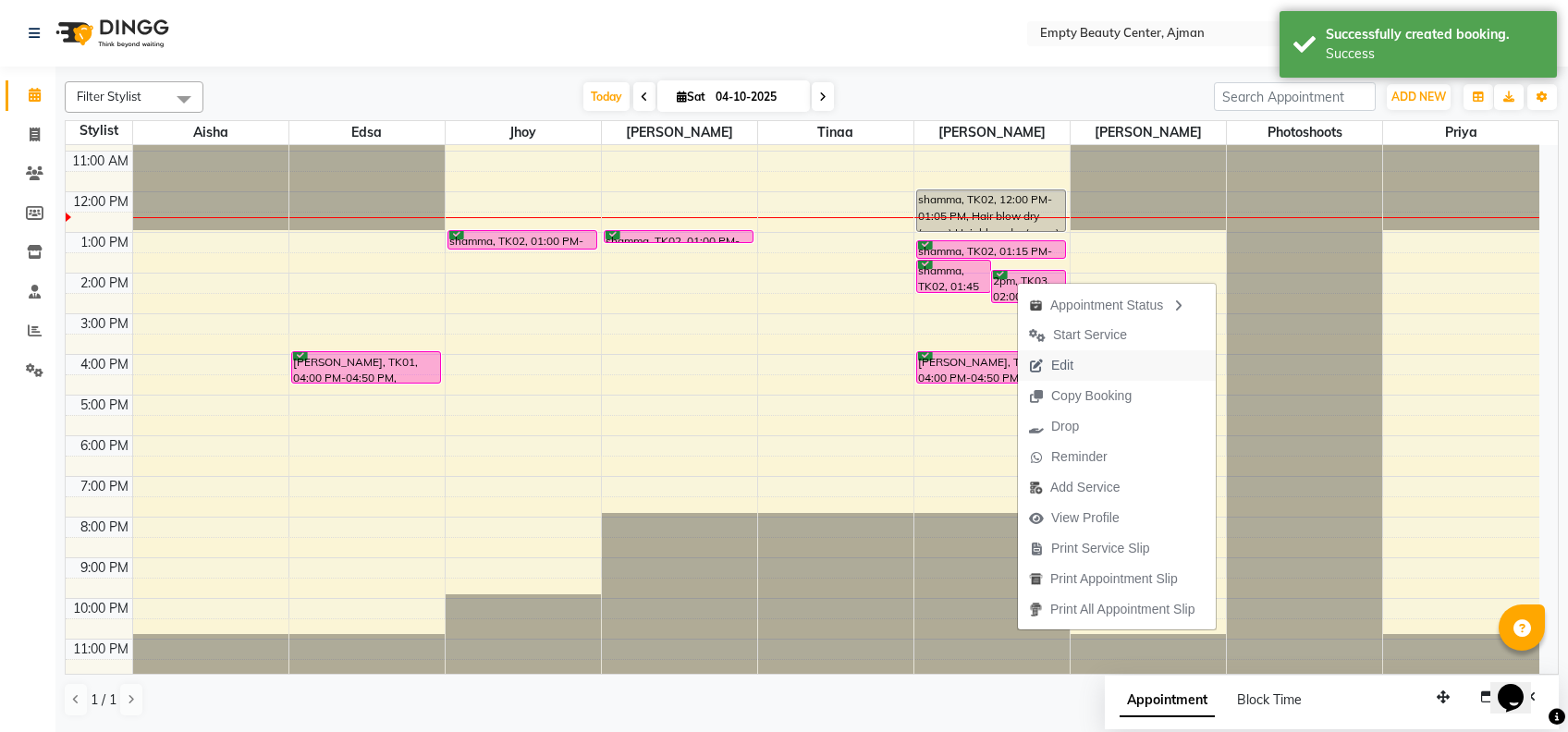
click at [1070, 354] on span "Edit" at bounding box center [1052, 366] width 67 height 31
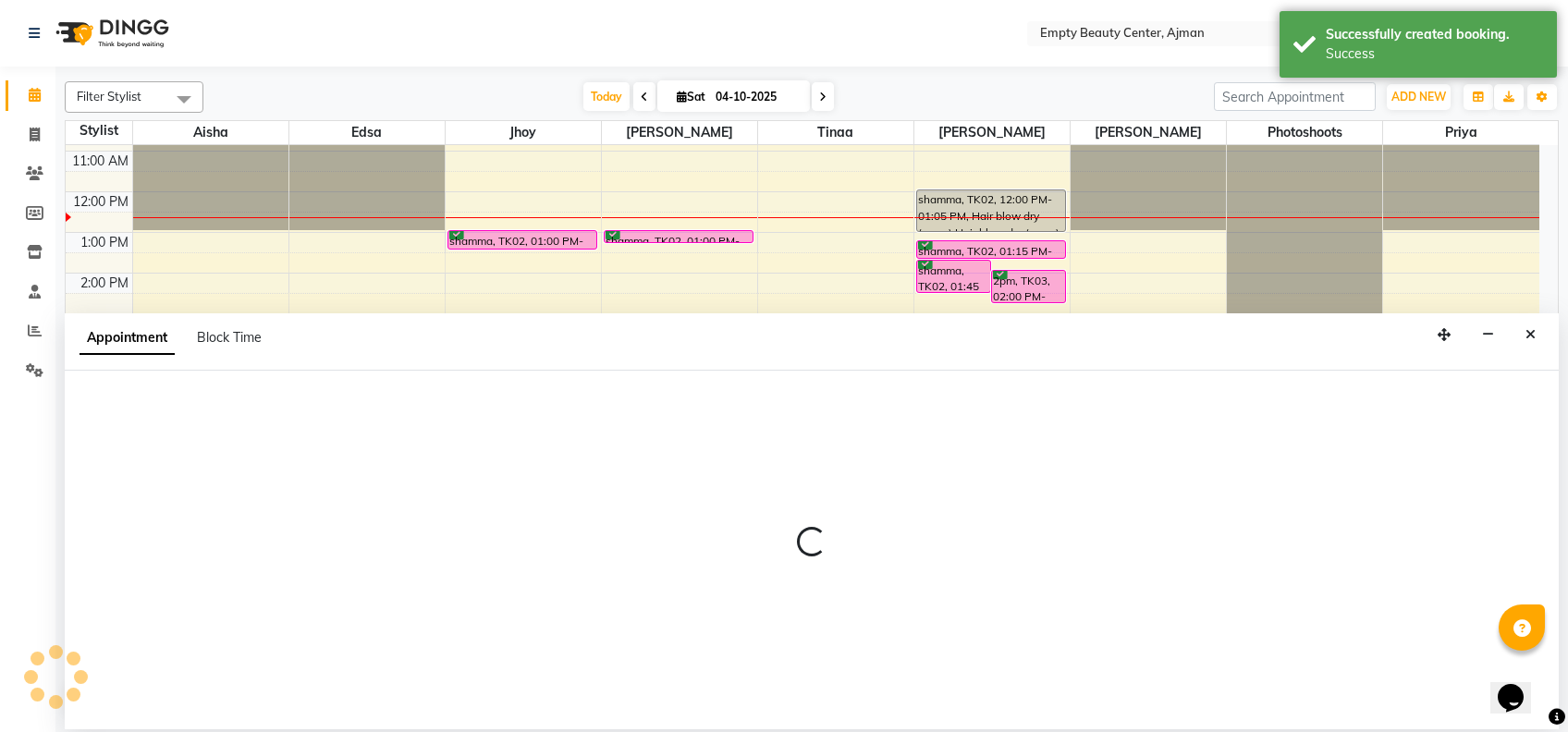
select select "tentative"
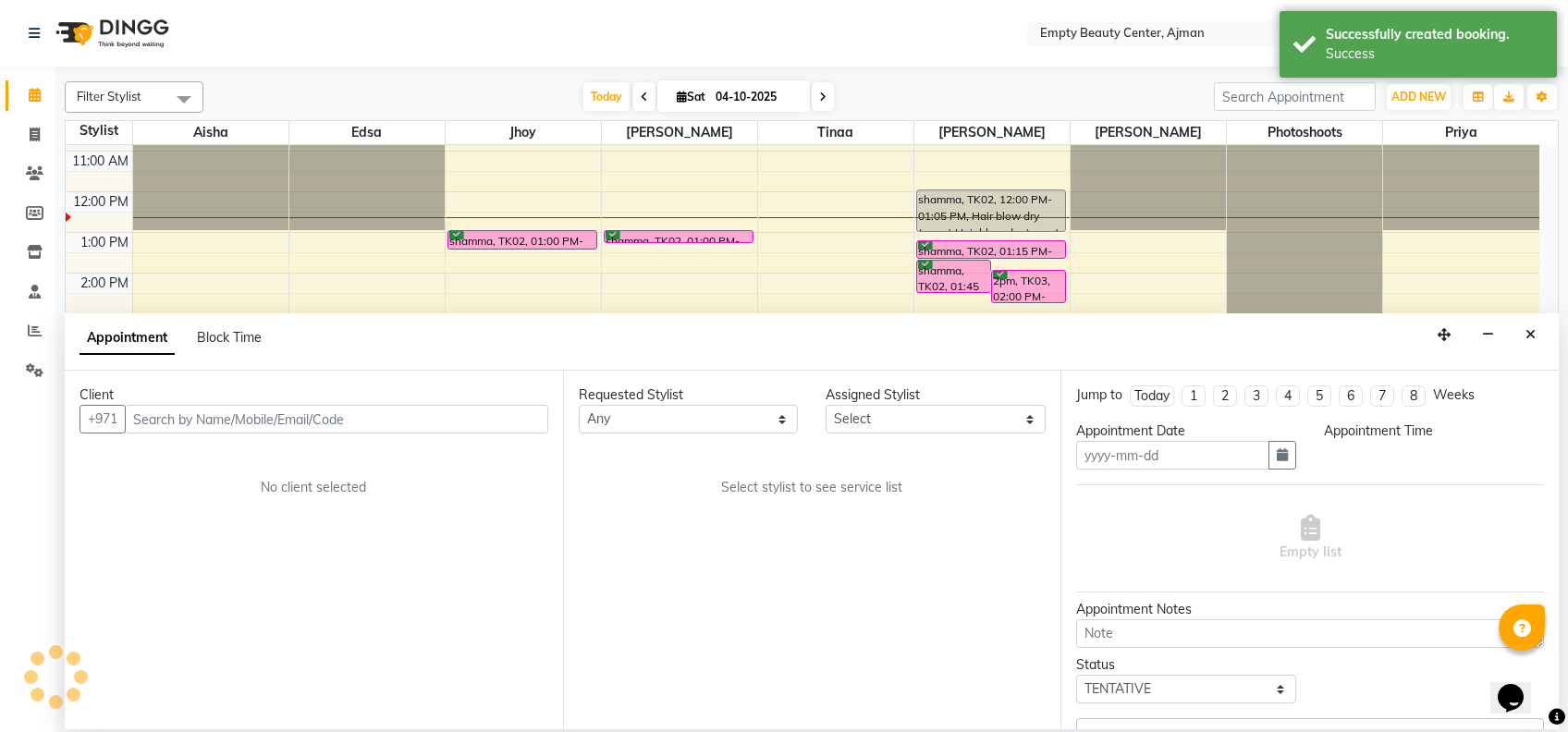
type input "04-10-2025"
select select "confirm booking"
select select "840"
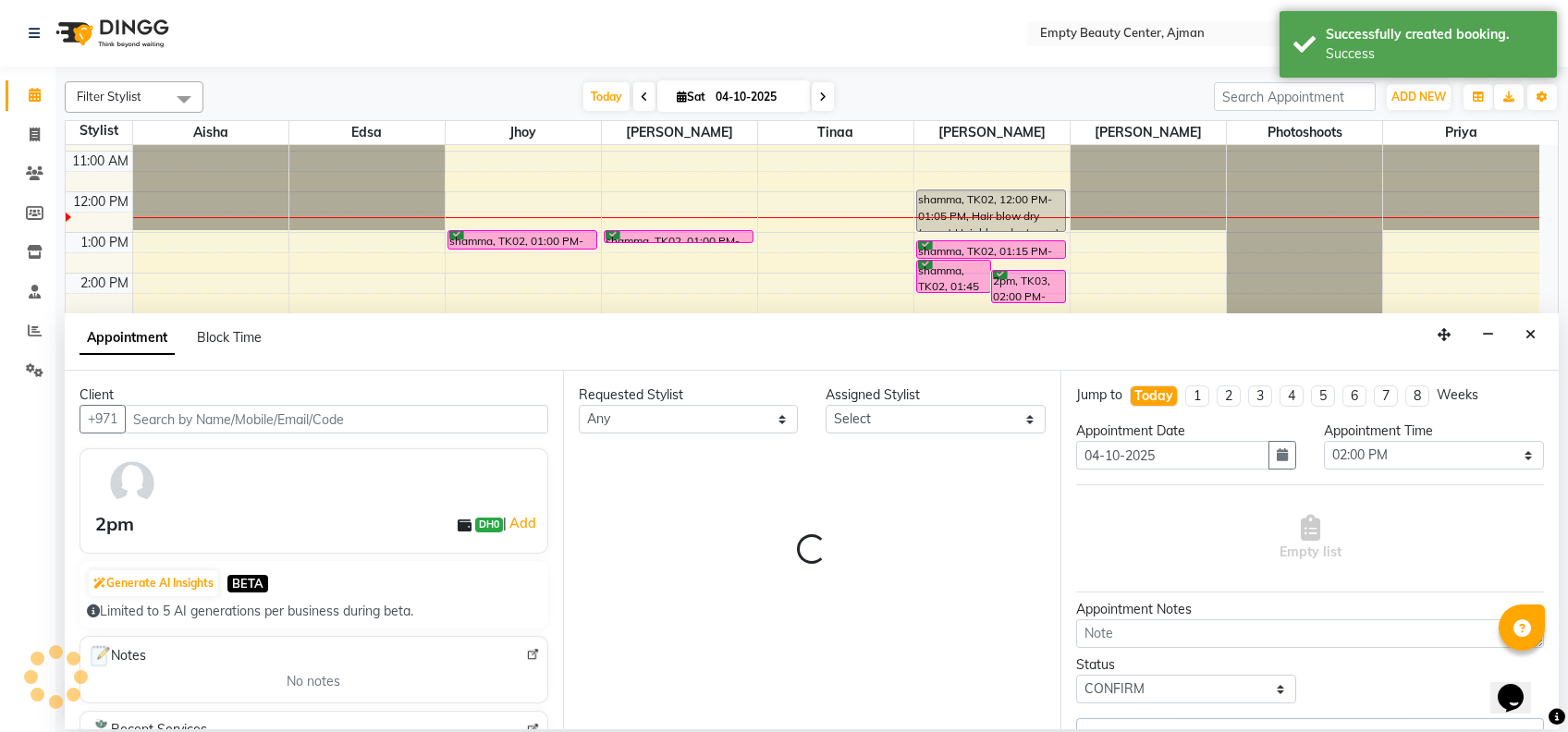
scroll to position [441, 0]
select select "59636"
select select "1181"
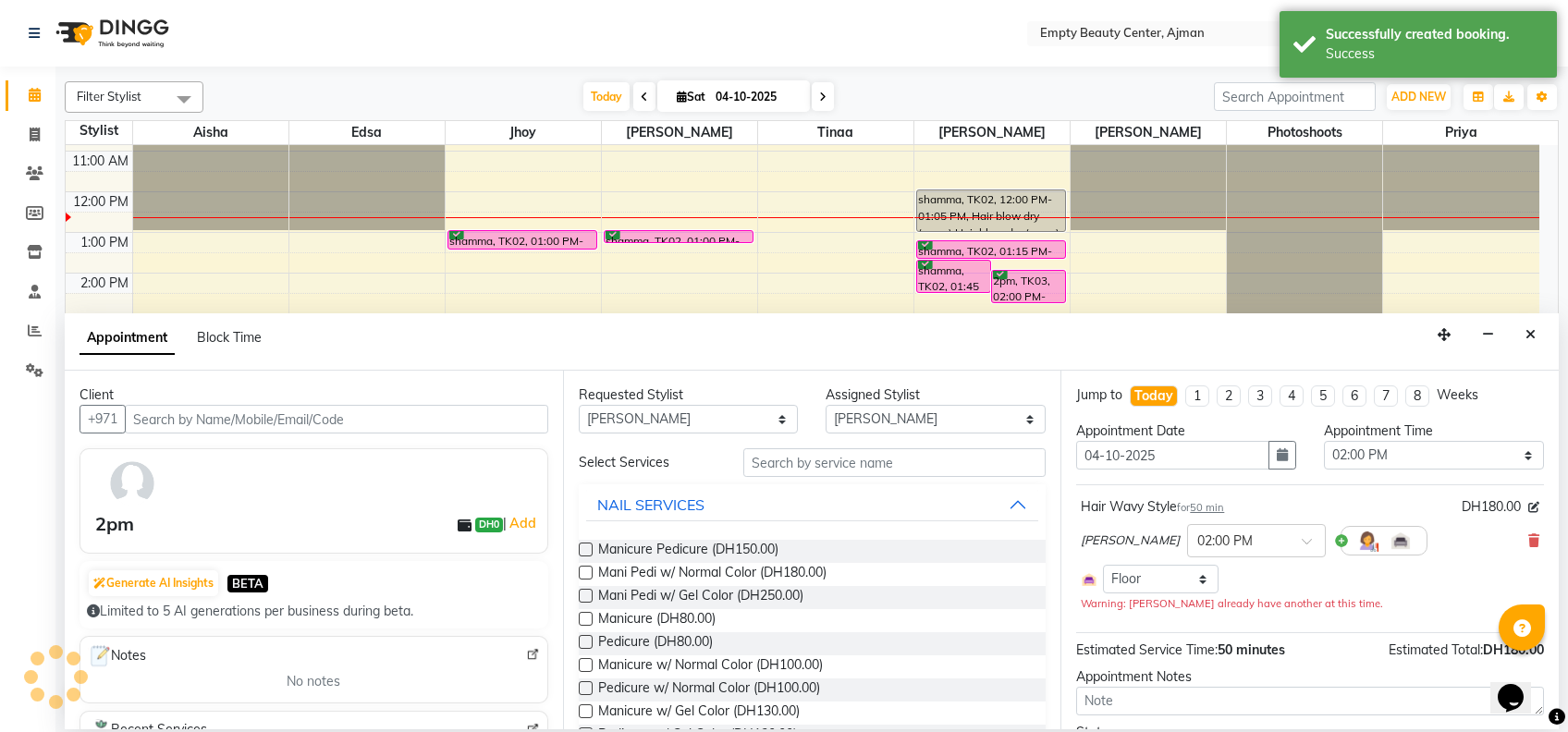
select select "1181"
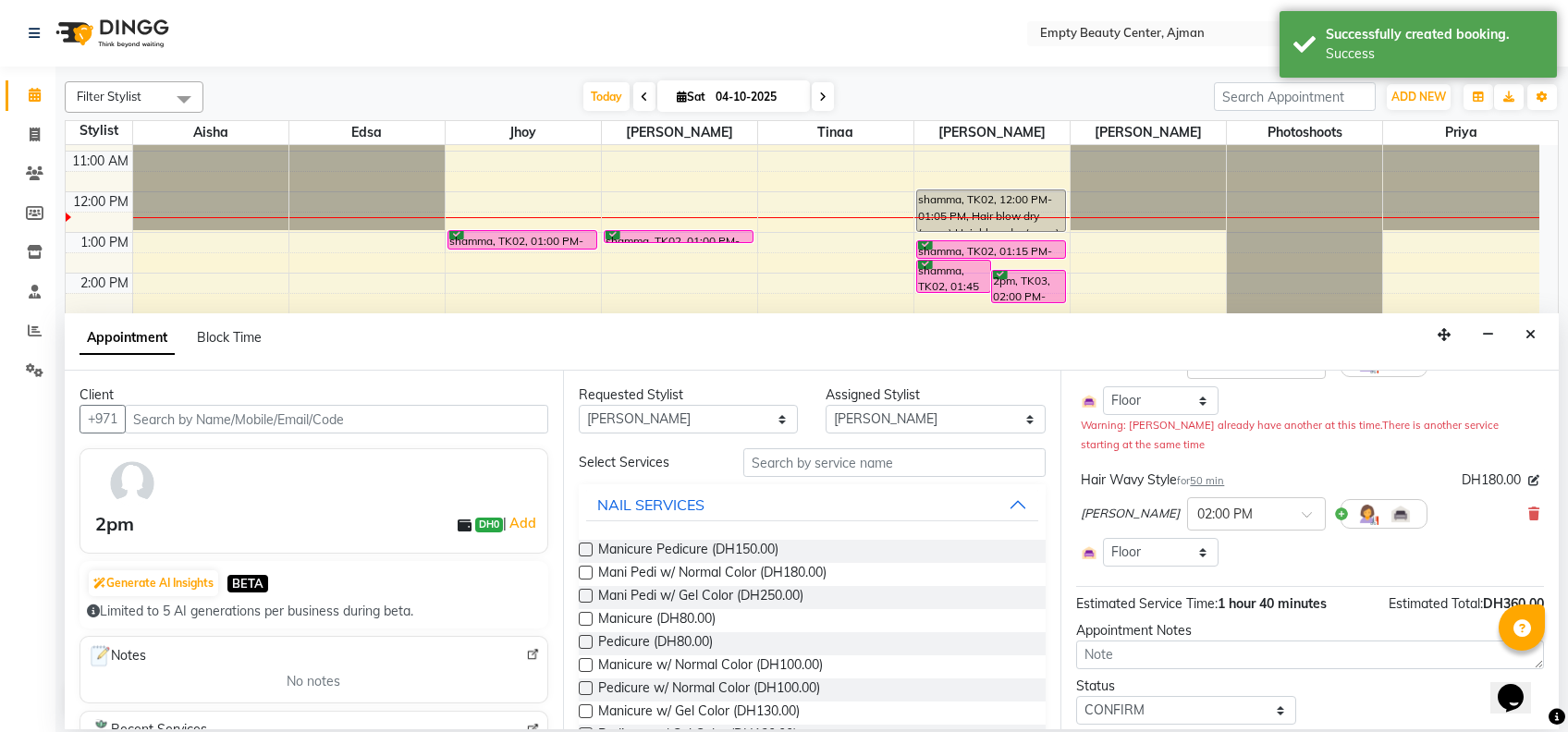
scroll to position [179, 0]
click at [1522, 513] on div "Hair Wavy Style for 50 min DH180.00 [PERSON_NAME] × 02:00 PM Select Room Floor" at bounding box center [1310, 517] width 468 height 105
click at [1529, 513] on icon at bounding box center [1535, 513] width 11 height 13
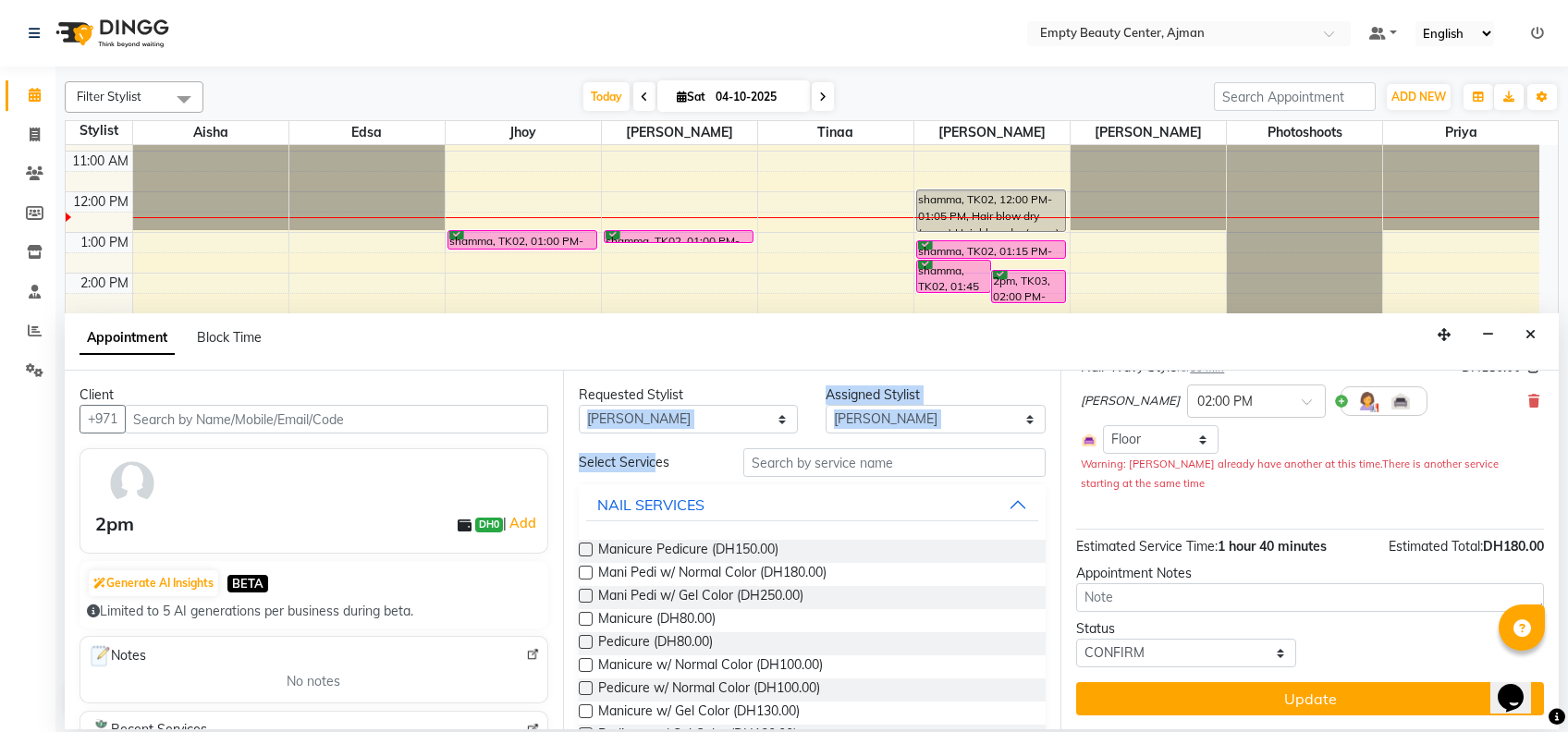
drag, startPoint x: 652, startPoint y: 439, endPoint x: 646, endPoint y: 427, distance: 13.4
click at [646, 427] on div "Requested Stylist Any [PERSON_NAME] Edsa jhoy [PERSON_NAME] Photoshoots [PERSON…" at bounding box center [812, 551] width 498 height 359
click at [646, 427] on select "Any [PERSON_NAME] Edsa jhoy [PERSON_NAME] Photoshoots Priya [PERSON_NAME] [PERS…" at bounding box center [689, 419] width 220 height 29
select select "57154"
click at [579, 405] on select "Any [PERSON_NAME] Edsa jhoy [PERSON_NAME] Photoshoots Priya [PERSON_NAME] [PERS…" at bounding box center [689, 419] width 220 height 29
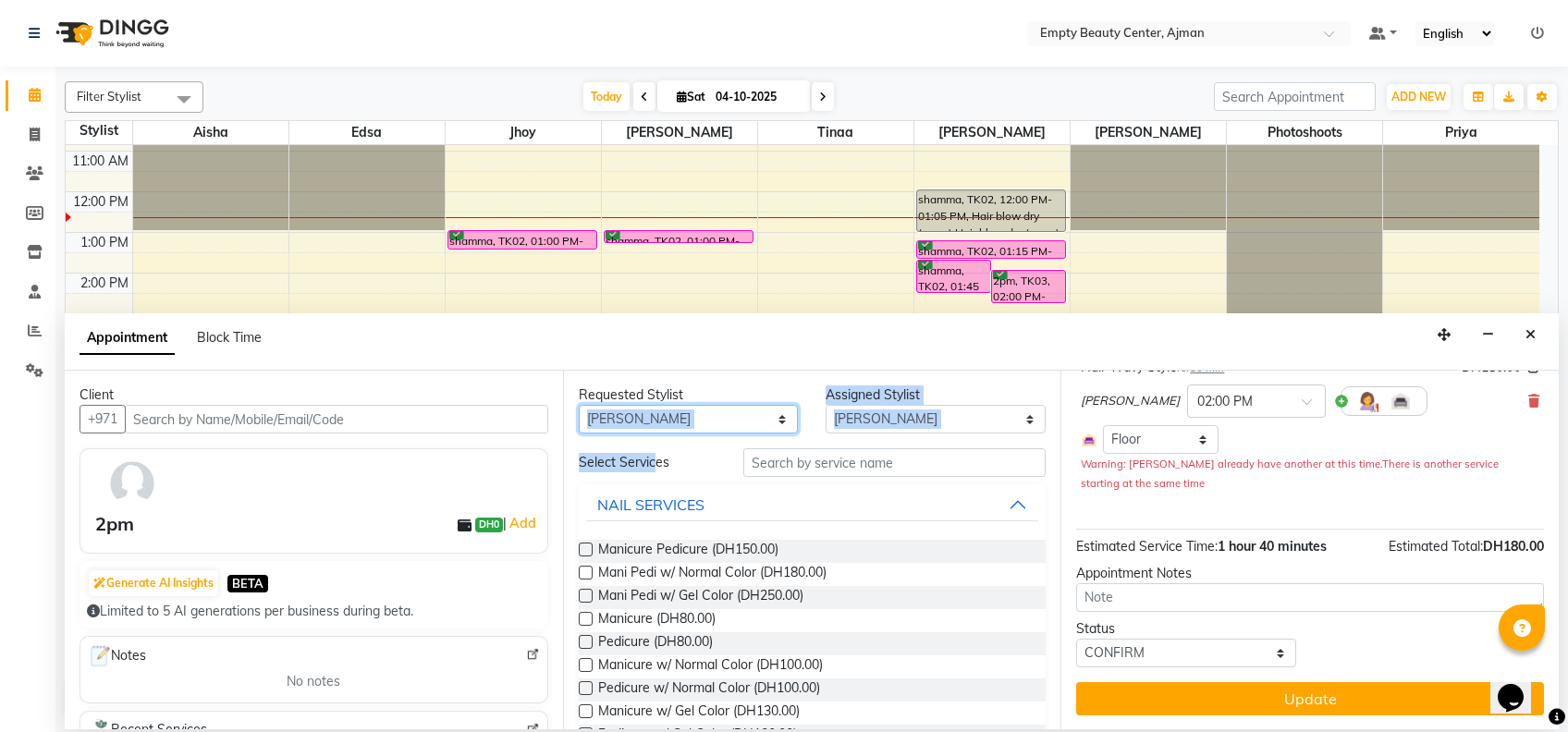
select select "57154"
click at [810, 489] on button "NAIL SERVICES" at bounding box center [812, 505] width 453 height 33
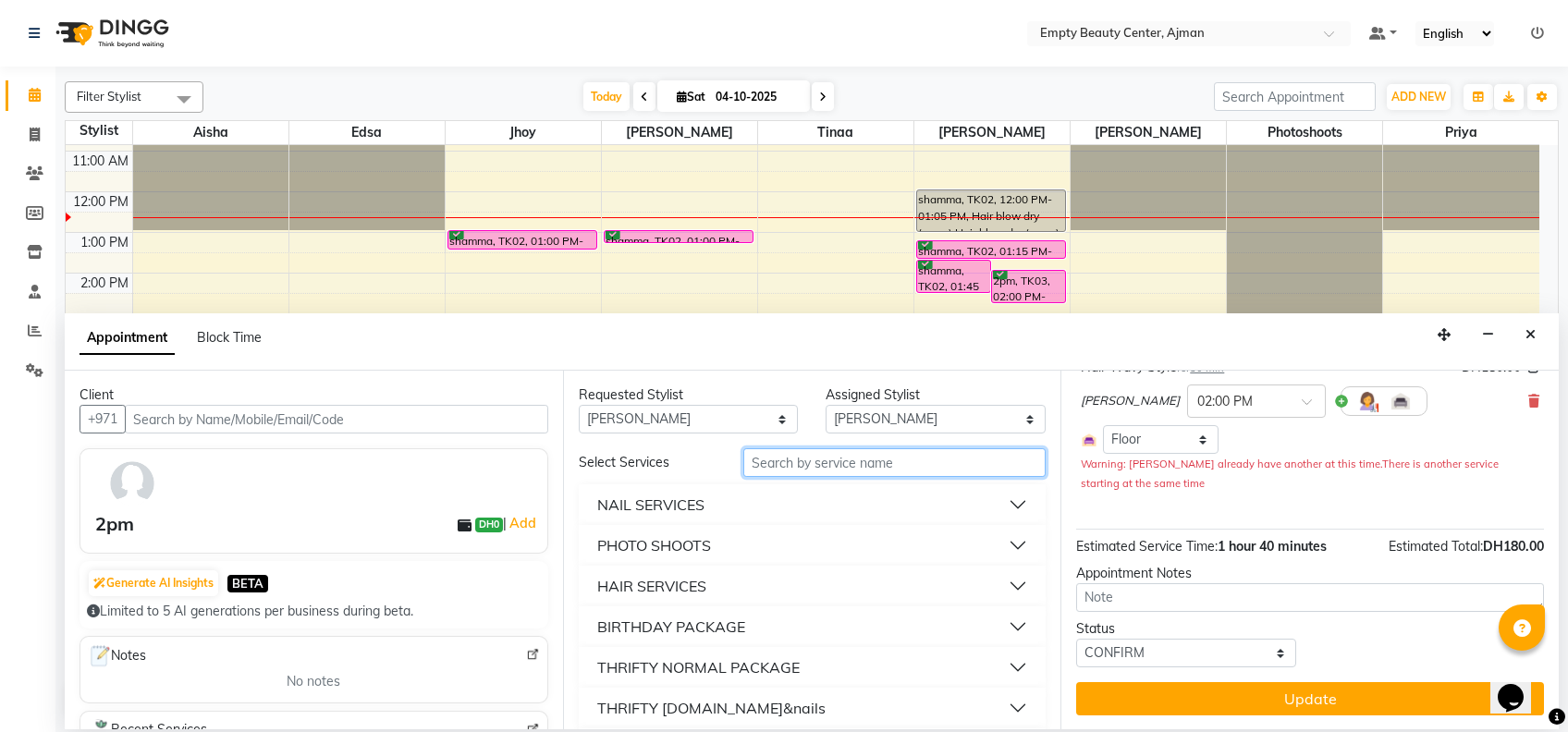
click at [799, 469] on input "text" at bounding box center [894, 463] width 303 height 29
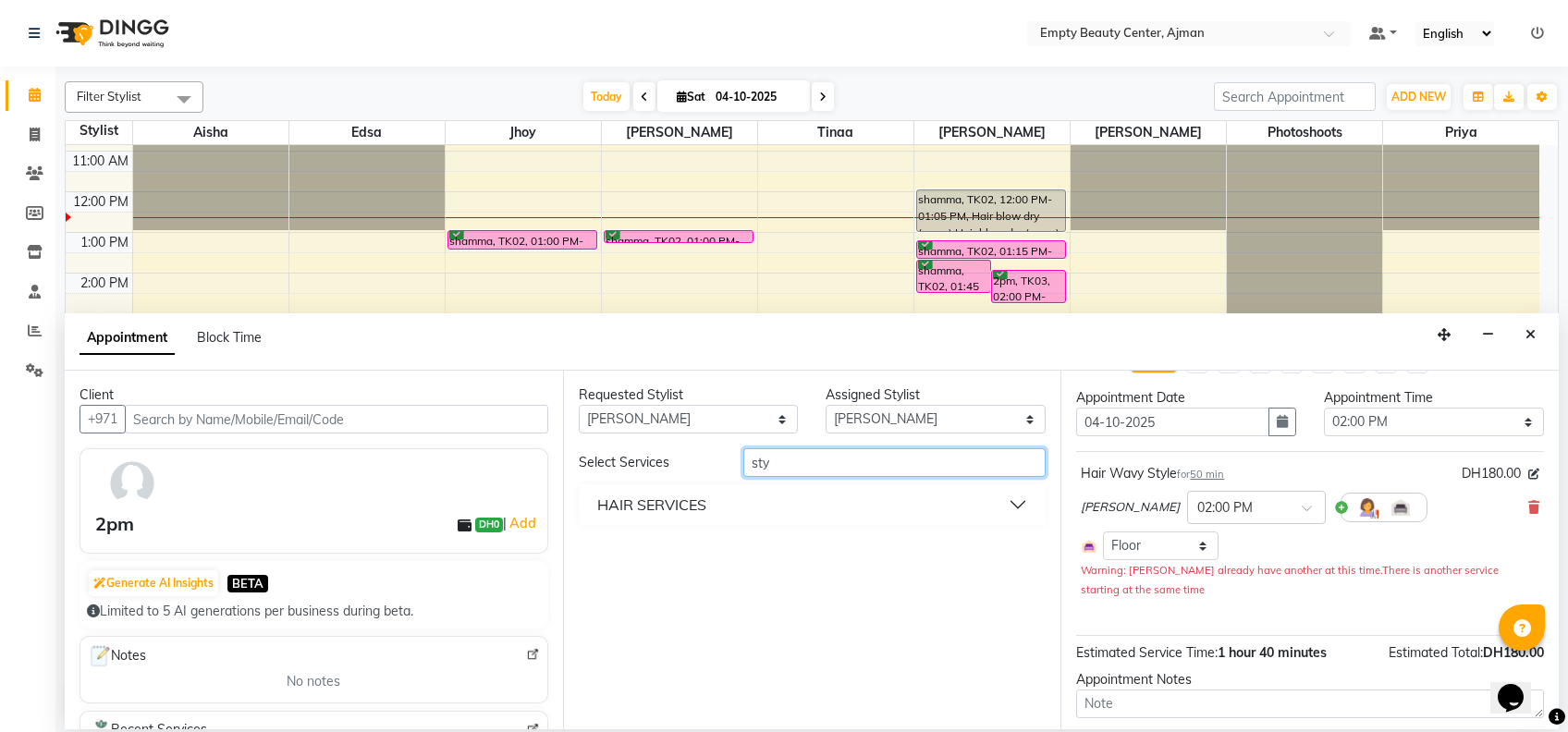
scroll to position [0, 0]
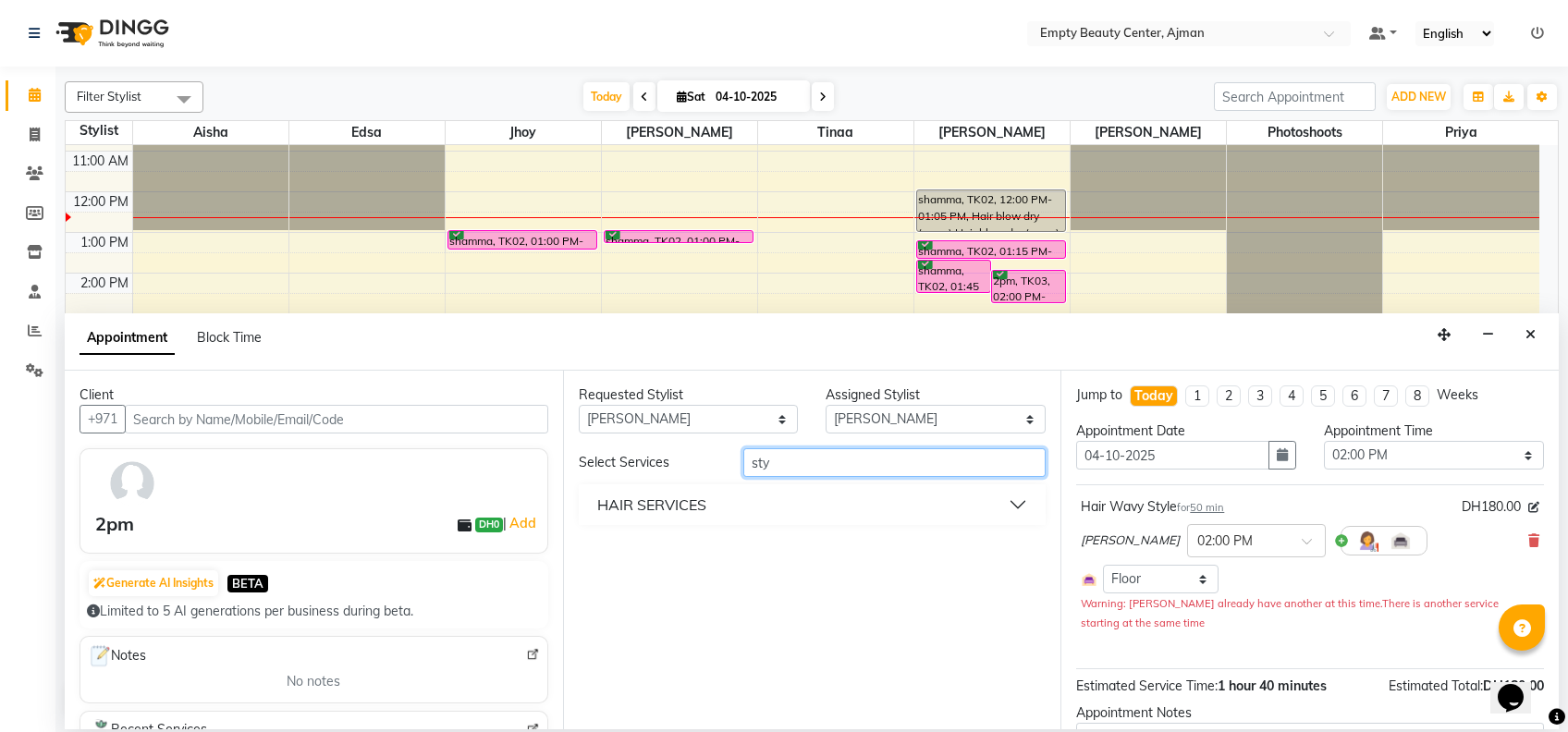
type input "sty"
click at [824, 525] on div "Requested Stylist Any [PERSON_NAME] Edsa jhoy [PERSON_NAME] Photoshoots [PERSON…" at bounding box center [812, 551] width 498 height 359
click at [768, 517] on button "HAIR SERVICES" at bounding box center [812, 505] width 453 height 33
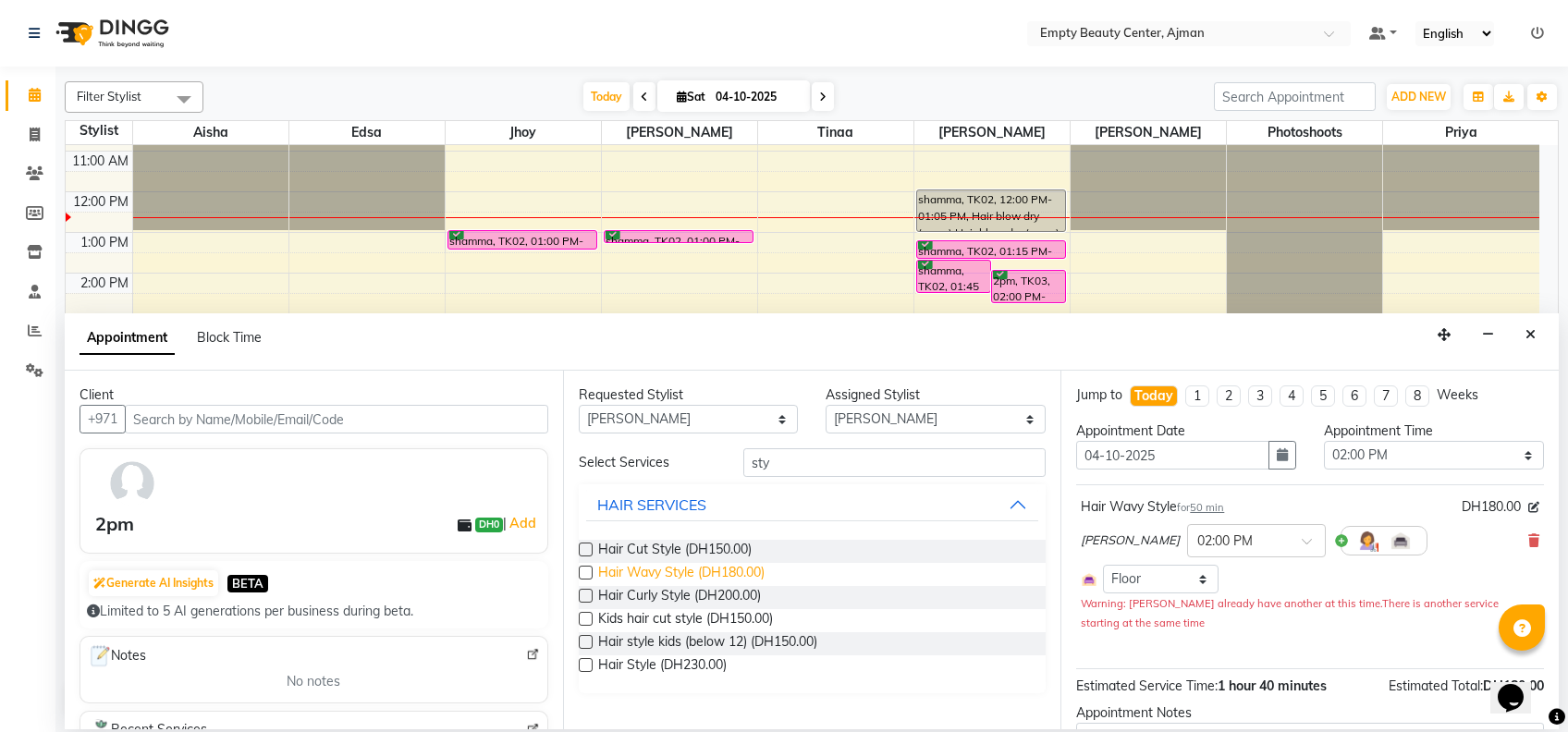
click at [725, 583] on span "Hair Wavy Style (DH180.00)" at bounding box center [681, 575] width 166 height 23
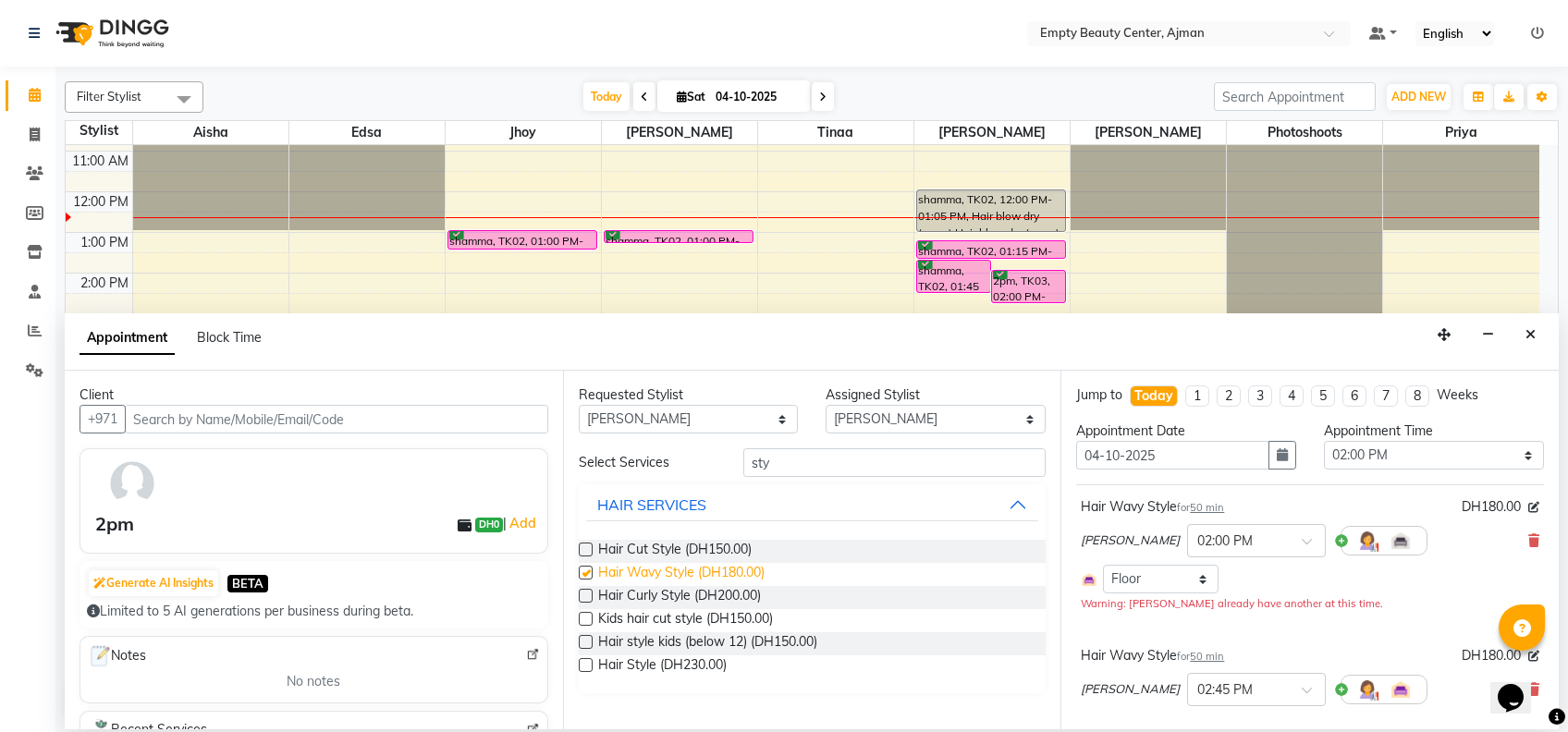
checkbox input "false"
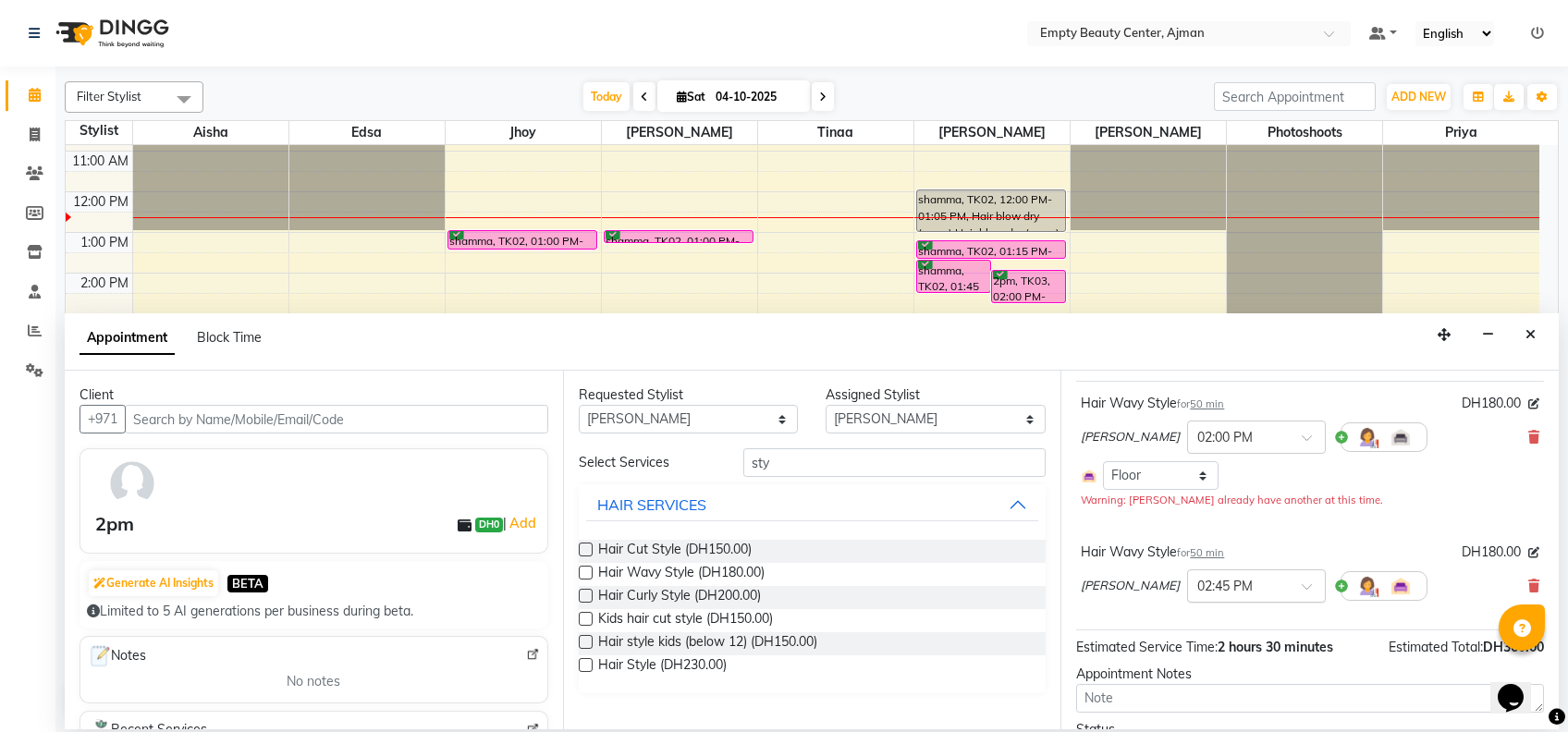
click at [1198, 584] on input "text" at bounding box center [1238, 585] width 81 height 19
click at [1188, 637] on div "02:00 PM" at bounding box center [1256, 652] width 136 height 34
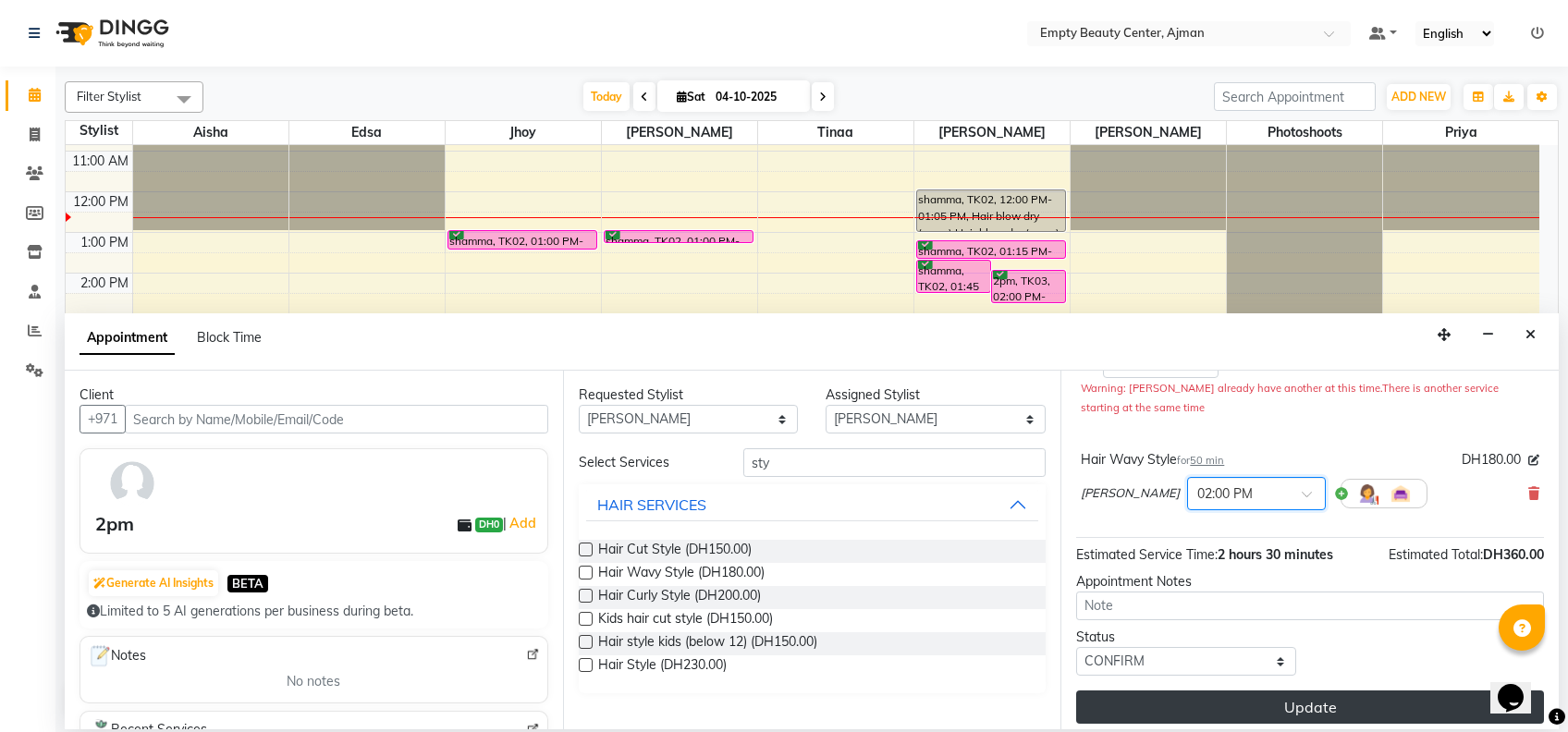
scroll to position [220, 0]
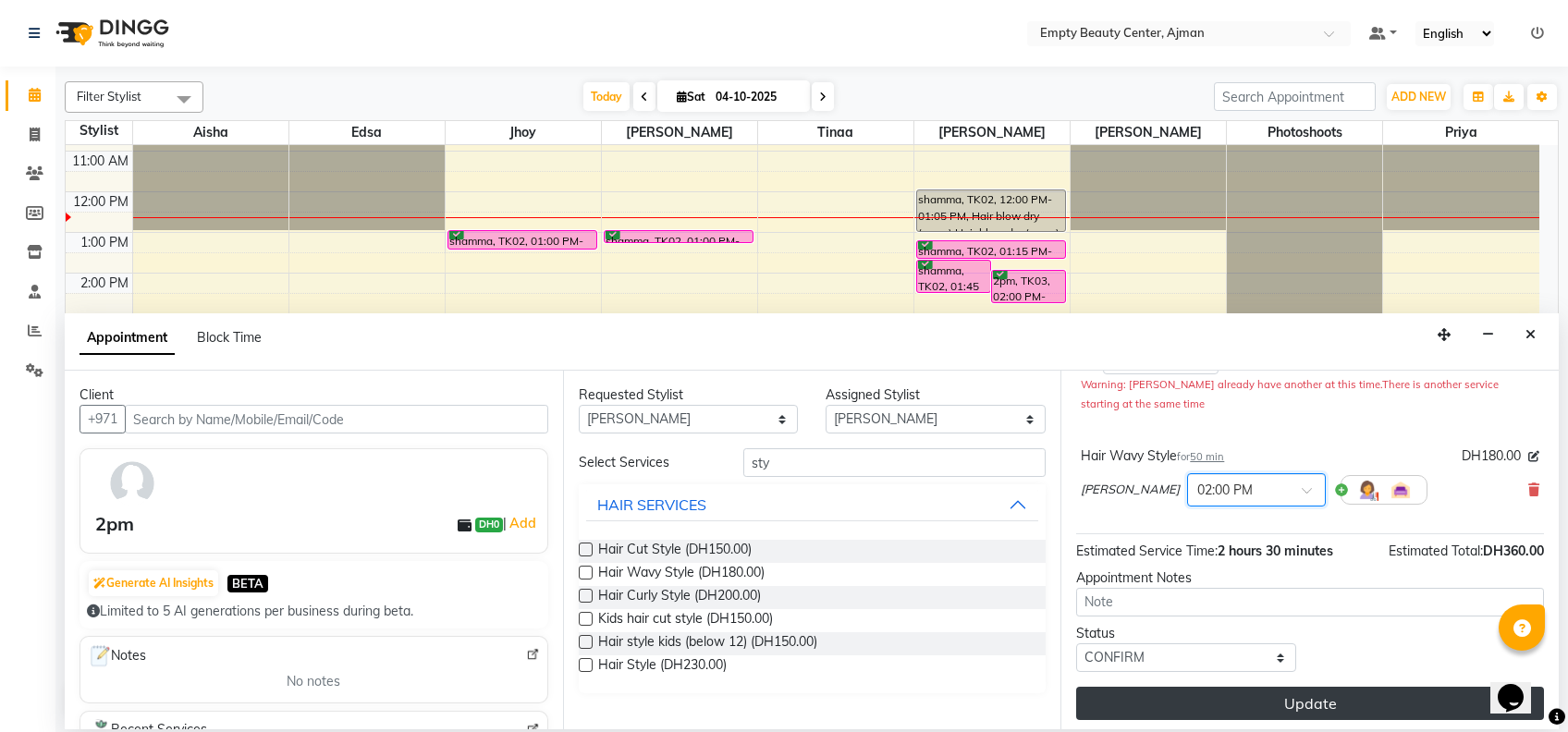
click at [1221, 711] on button "Update" at bounding box center [1310, 703] width 468 height 33
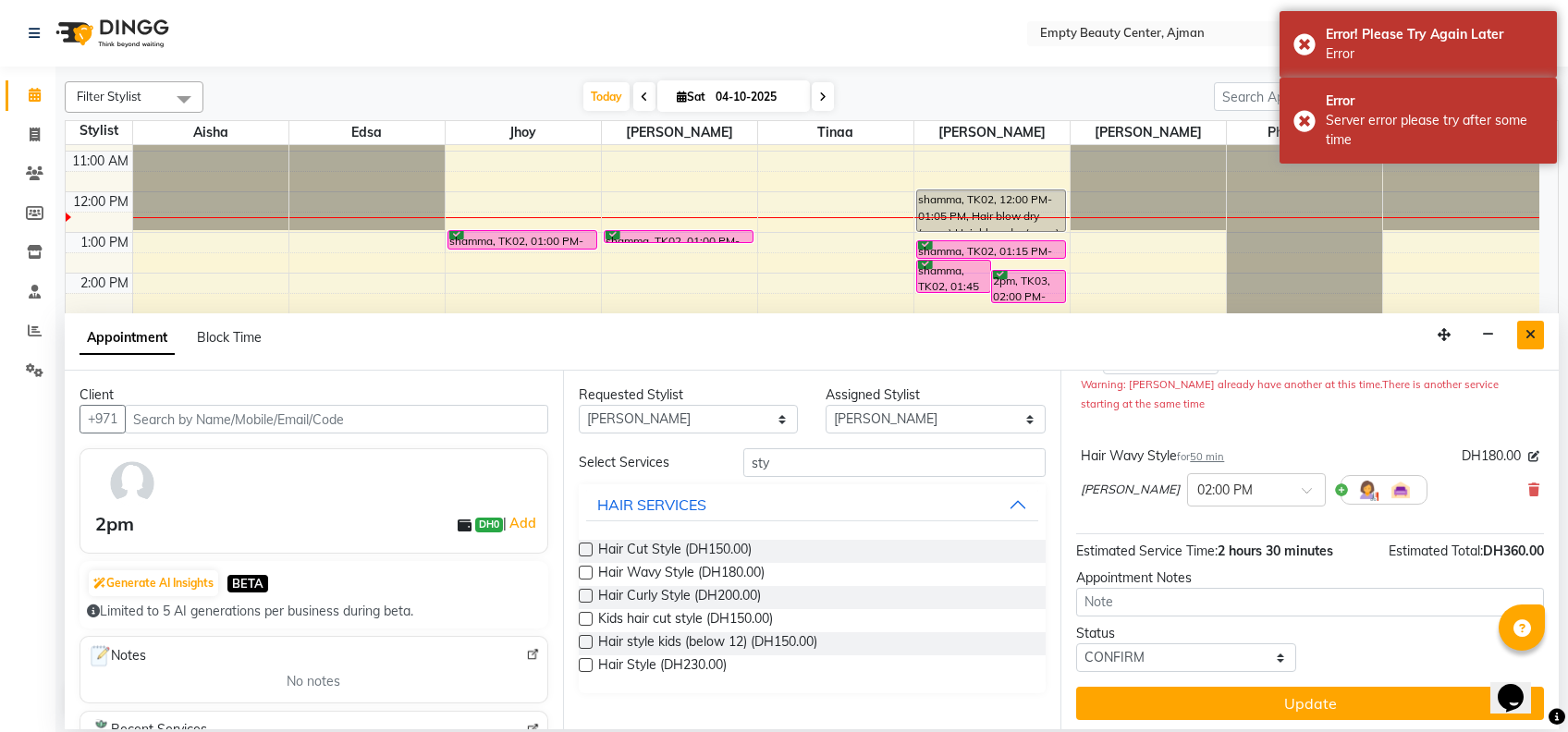
click at [1536, 328] on button "Close" at bounding box center [1531, 335] width 27 height 29
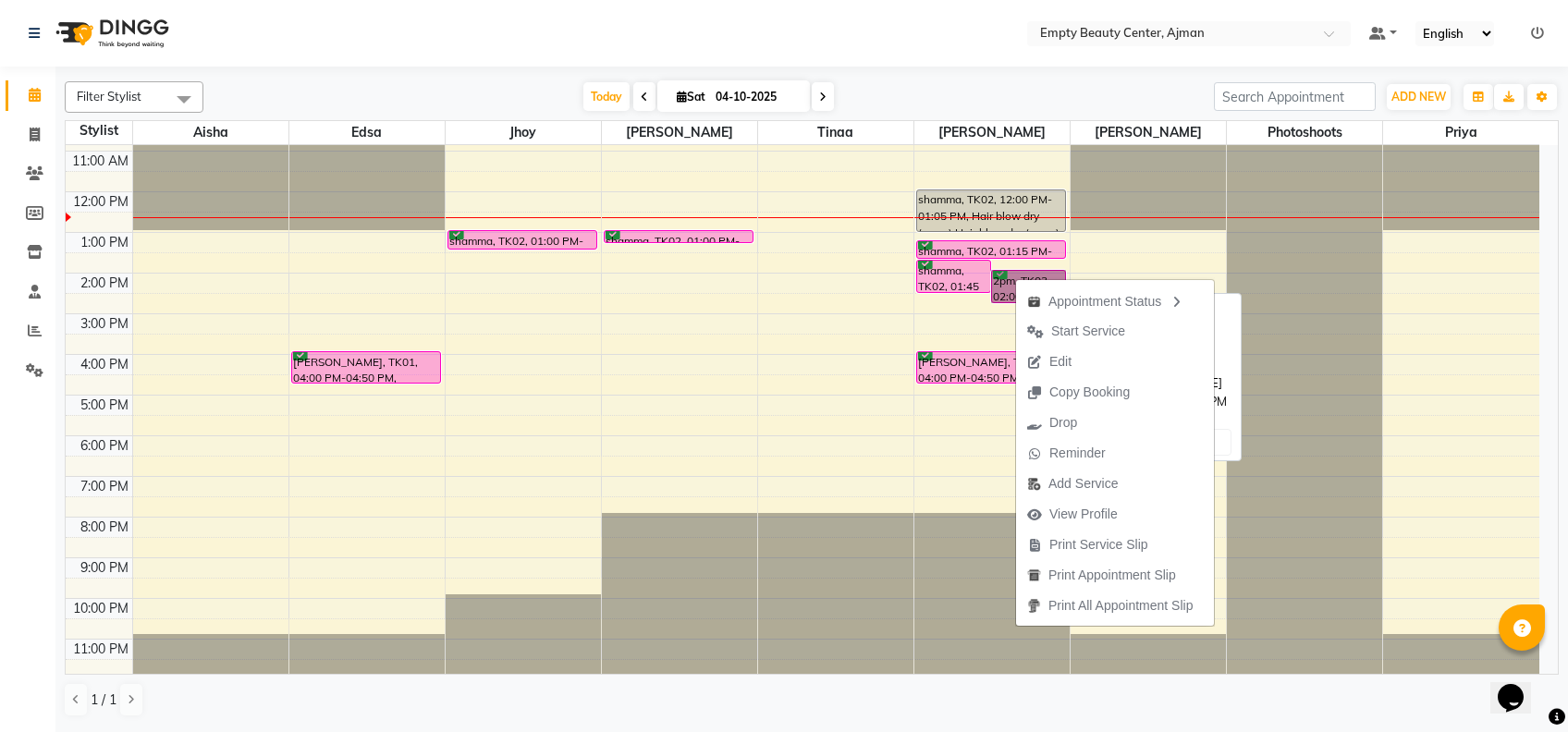
click at [998, 292] on link "2pm, TK03, 02:00 PM-02:50 PM, Hair Wavy Style,Hair Wavy Style" at bounding box center [1029, 286] width 74 height 33
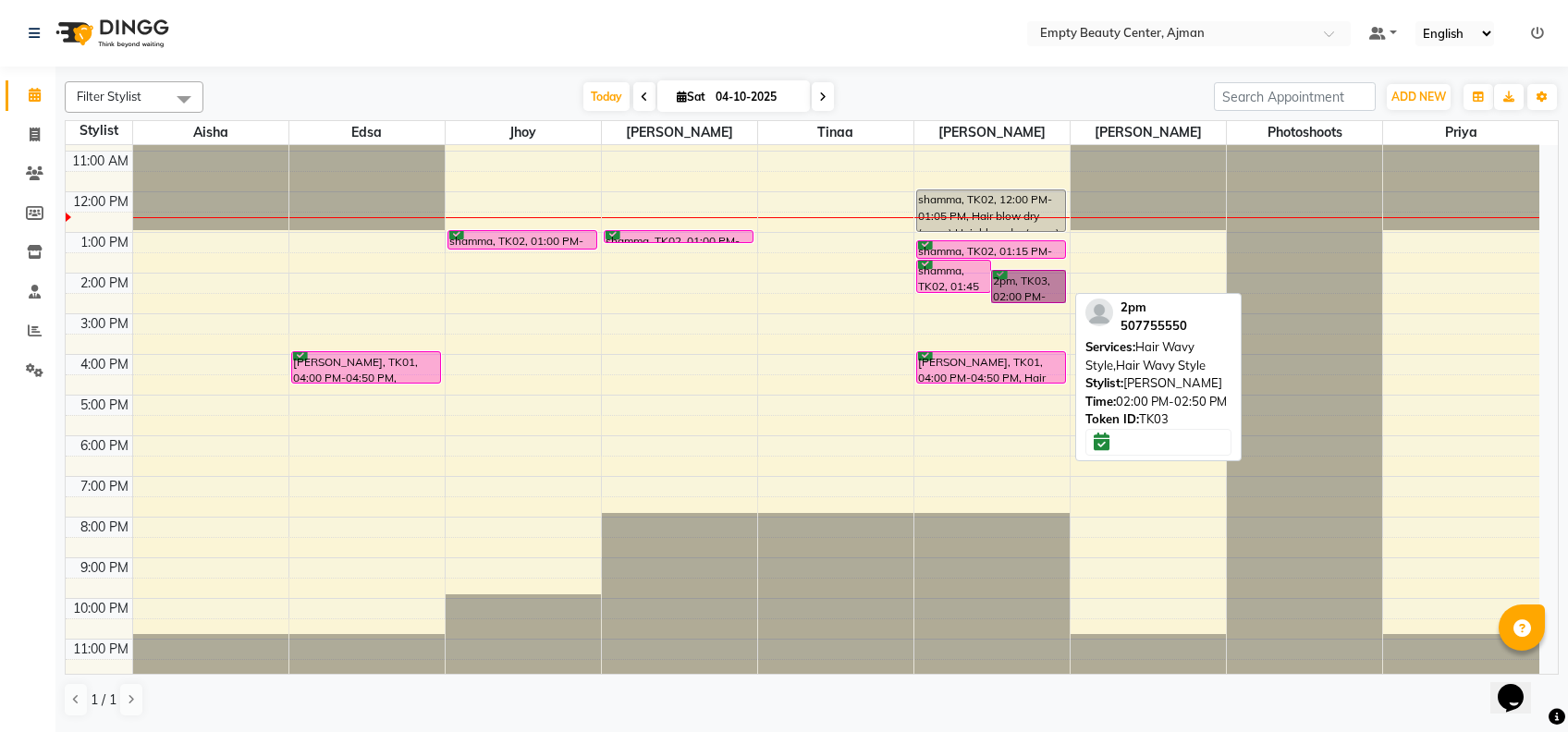
click at [1034, 274] on link "2pm, TK03, 02:00 PM-02:50 PM, Hair Wavy Style,Hair Wavy Style" at bounding box center [1029, 286] width 74 height 33
select select "6"
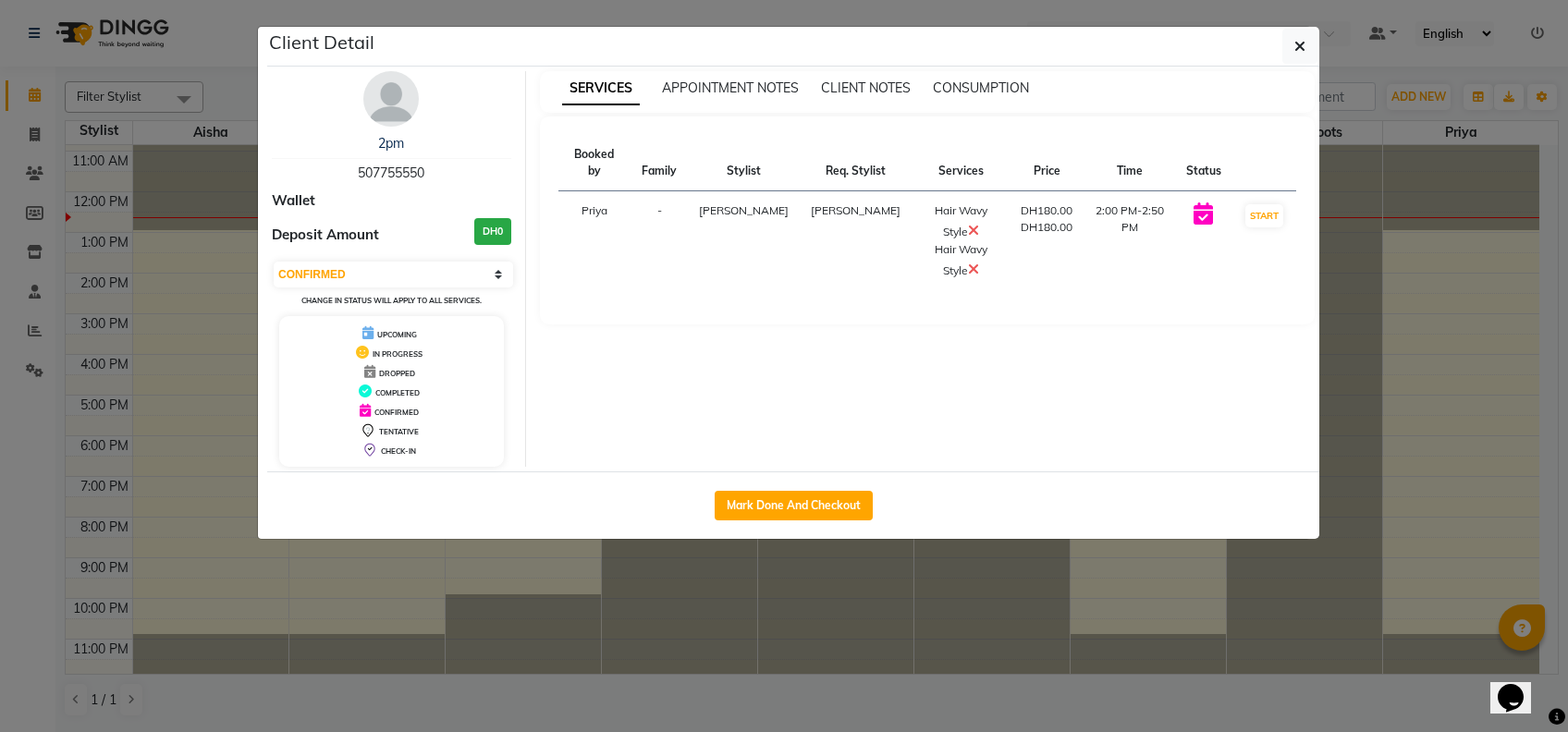
click at [968, 261] on icon at bounding box center [973, 269] width 11 height 15
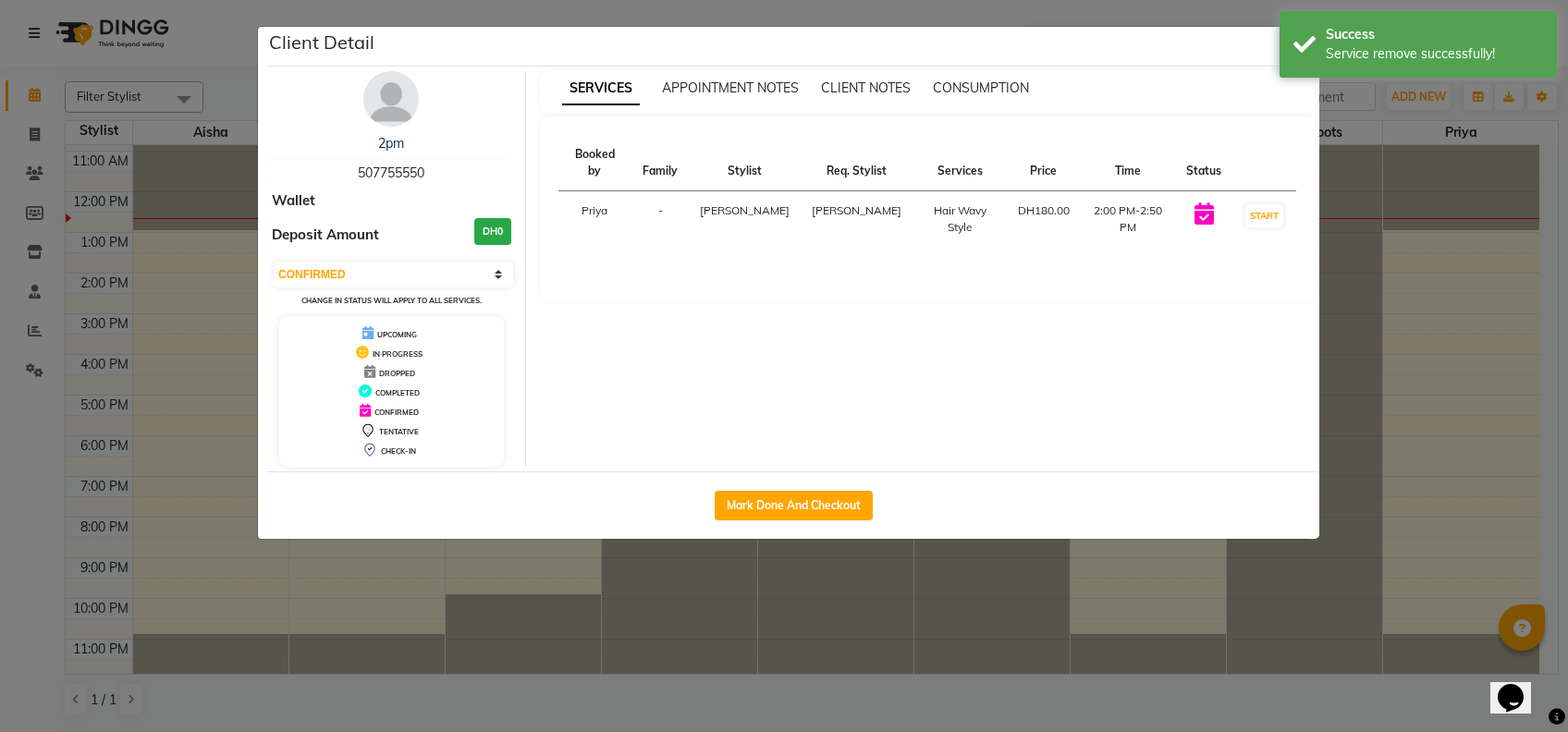
click at [983, 643] on ngb-modal-window "Client Detail 2pm 507755550 Wallet Deposit Amount DH0 Select IN SERVICE CONFIRM…" at bounding box center [784, 366] width 1568 height 732
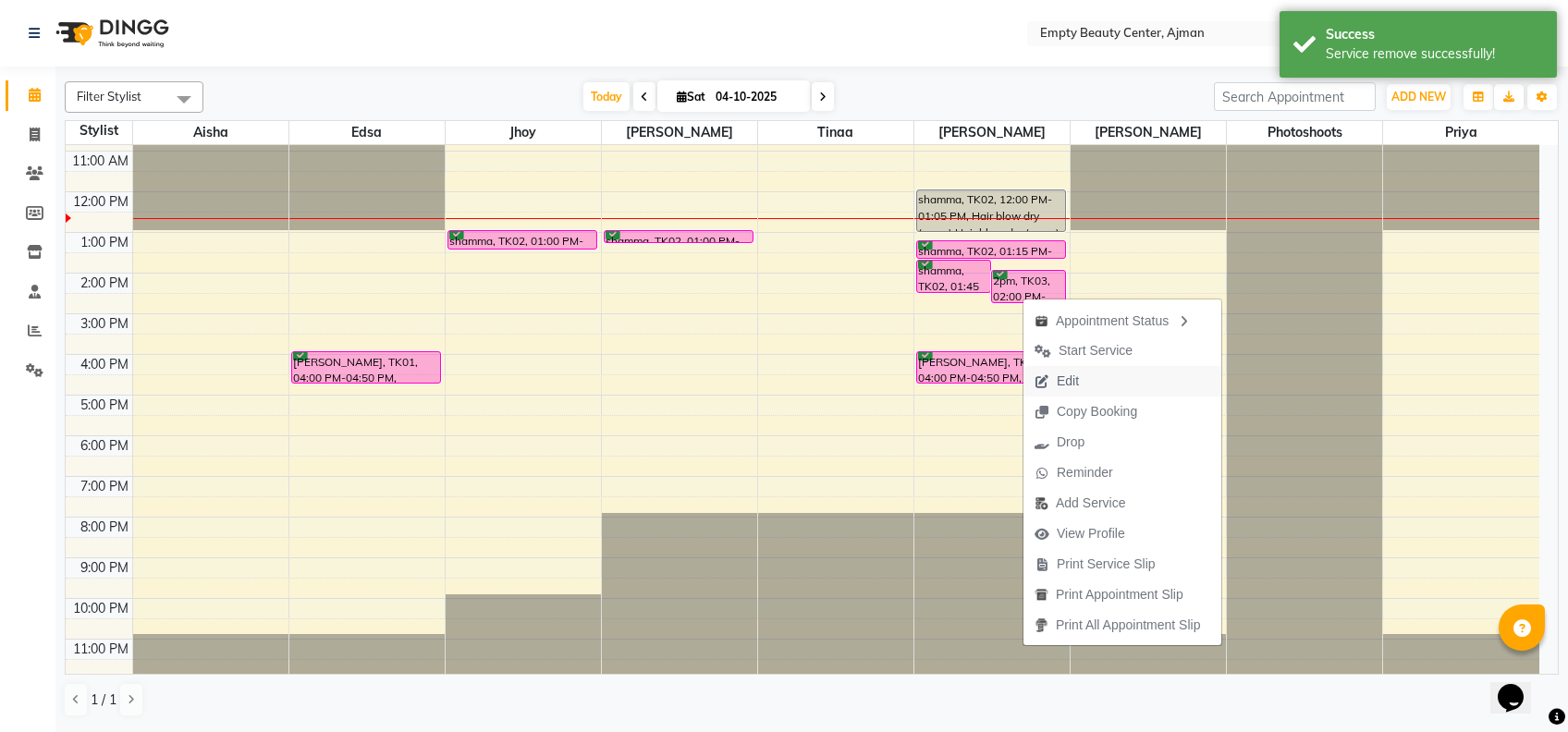
click at [1106, 376] on button "Edit" at bounding box center [1122, 382] width 198 height 31
select select "tentative"
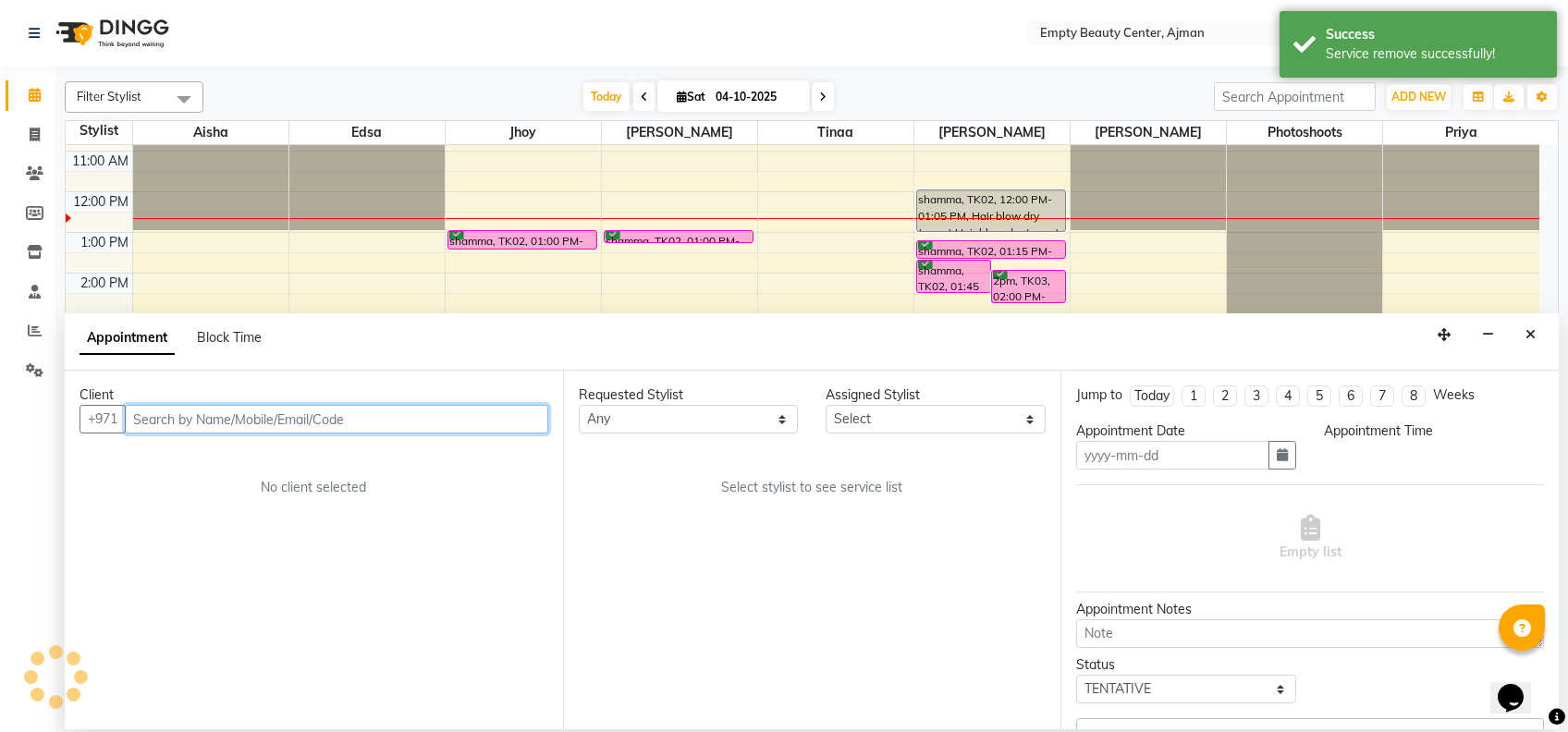
type input "04-10-2025"
select select "confirm booking"
select select "840"
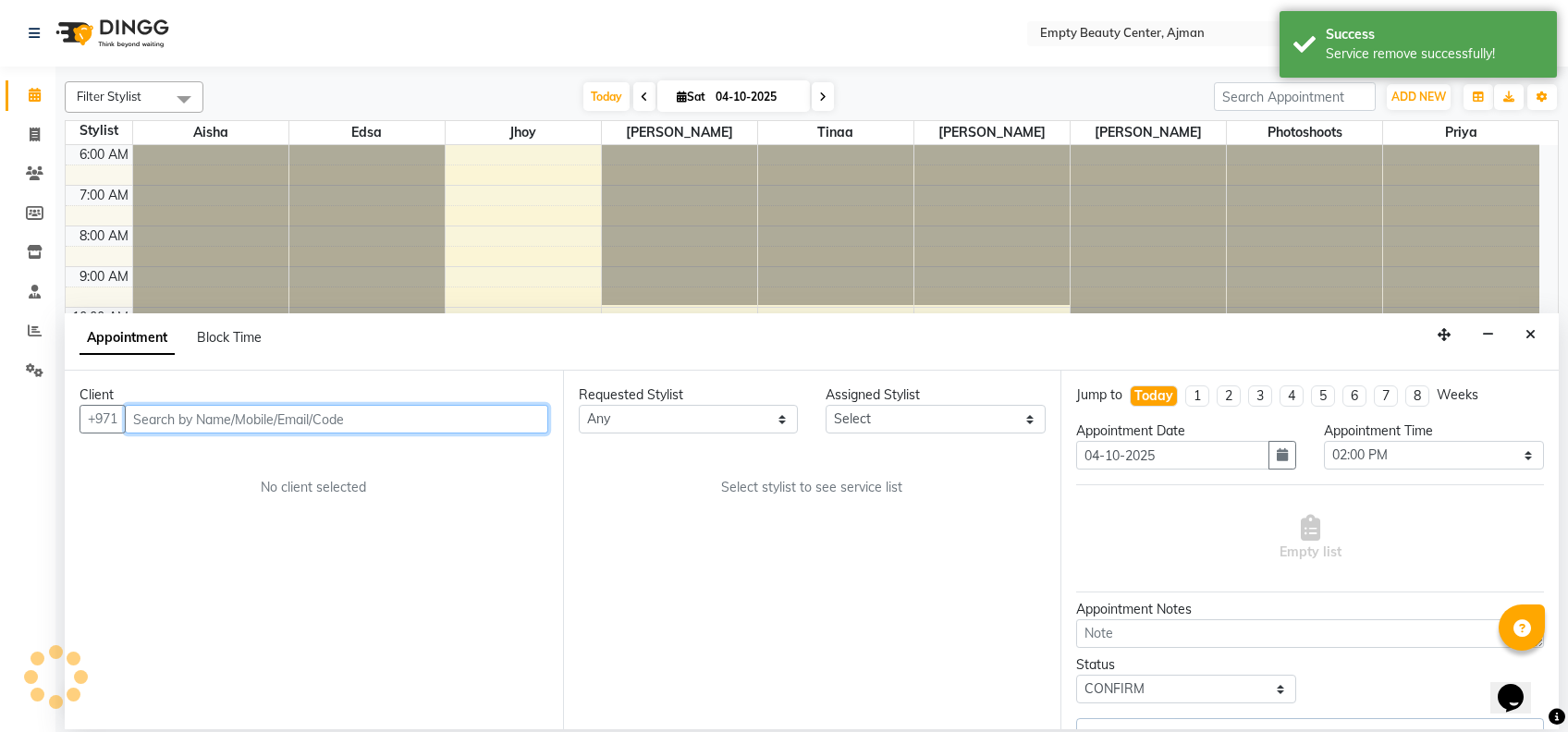
select select "59636"
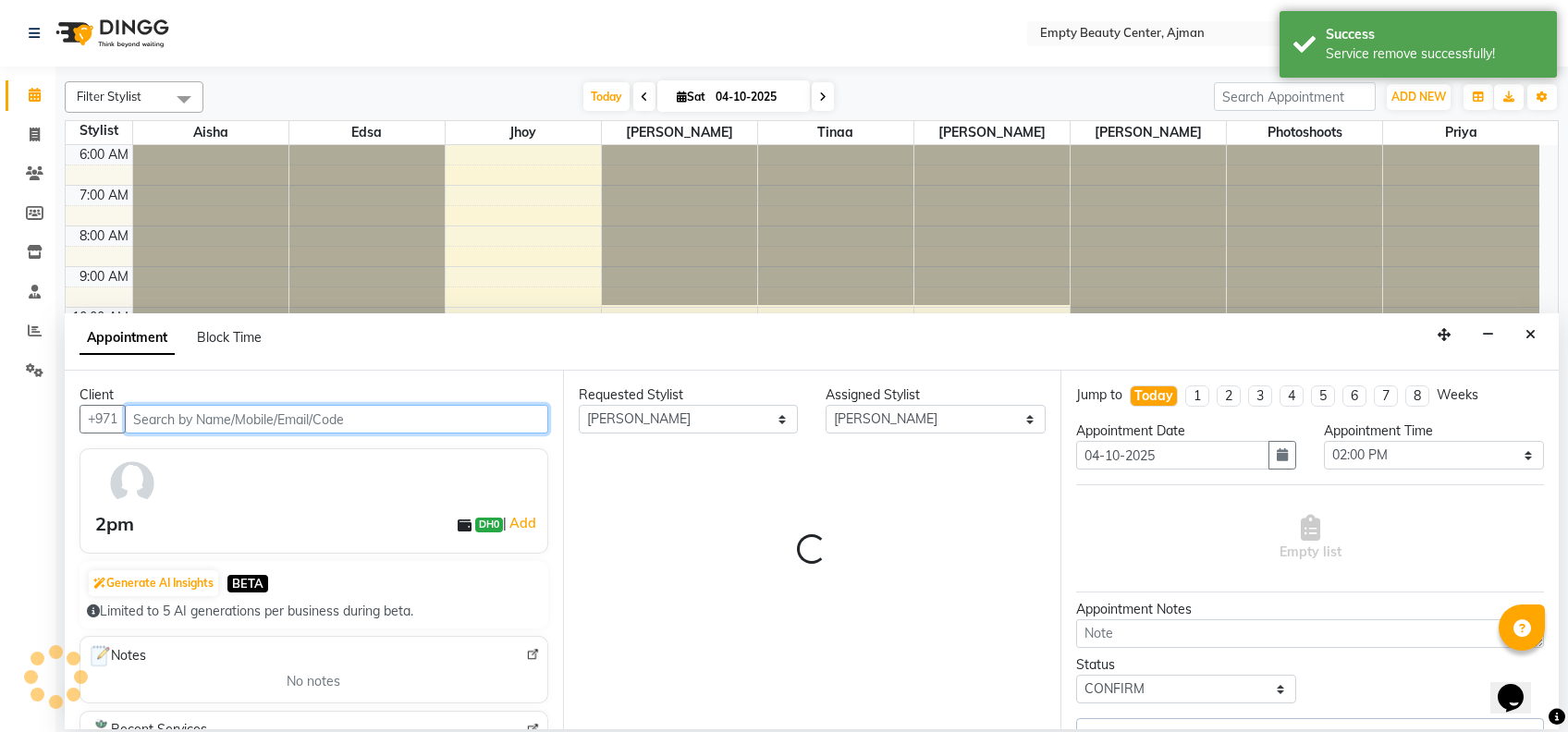
scroll to position [441, 0]
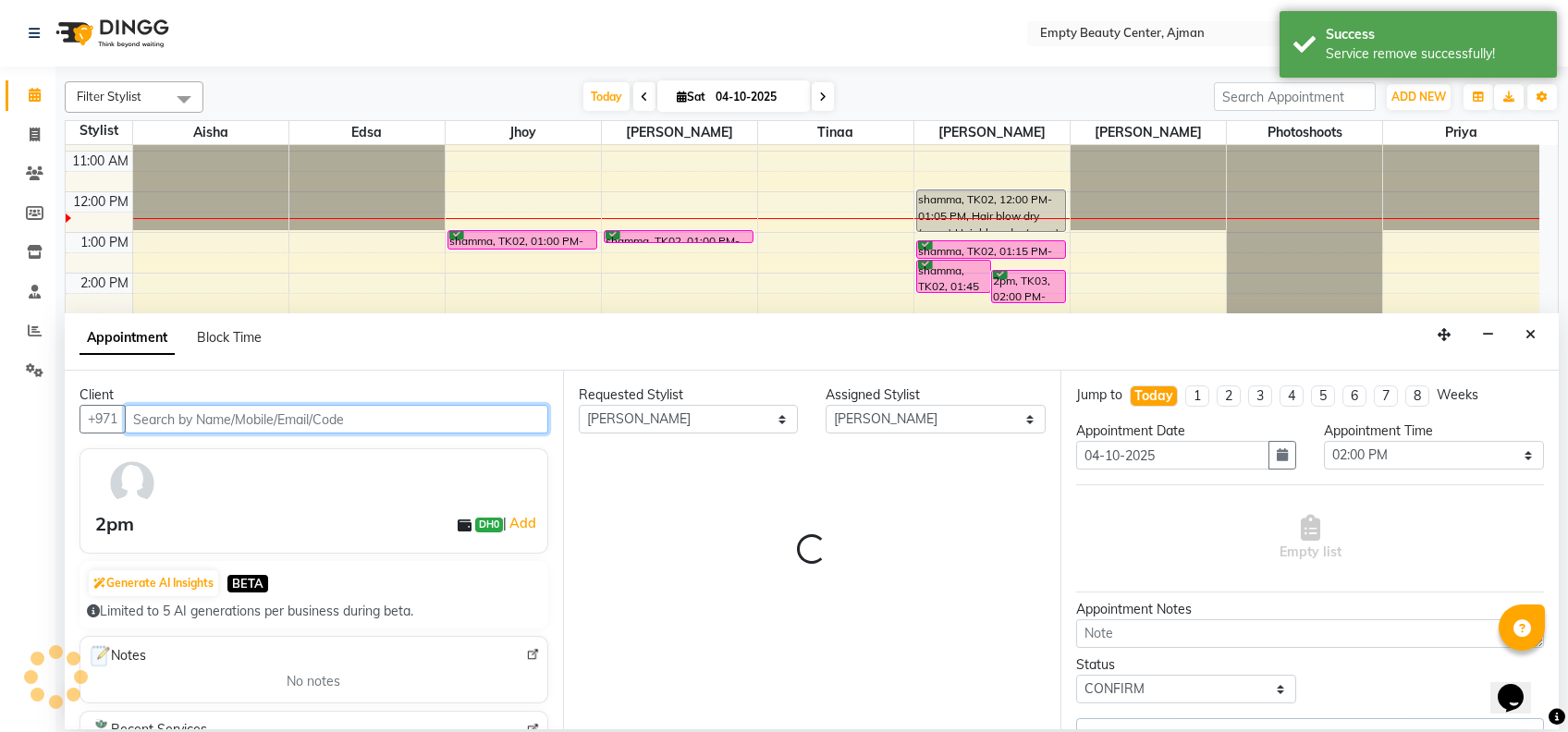
select select "1181"
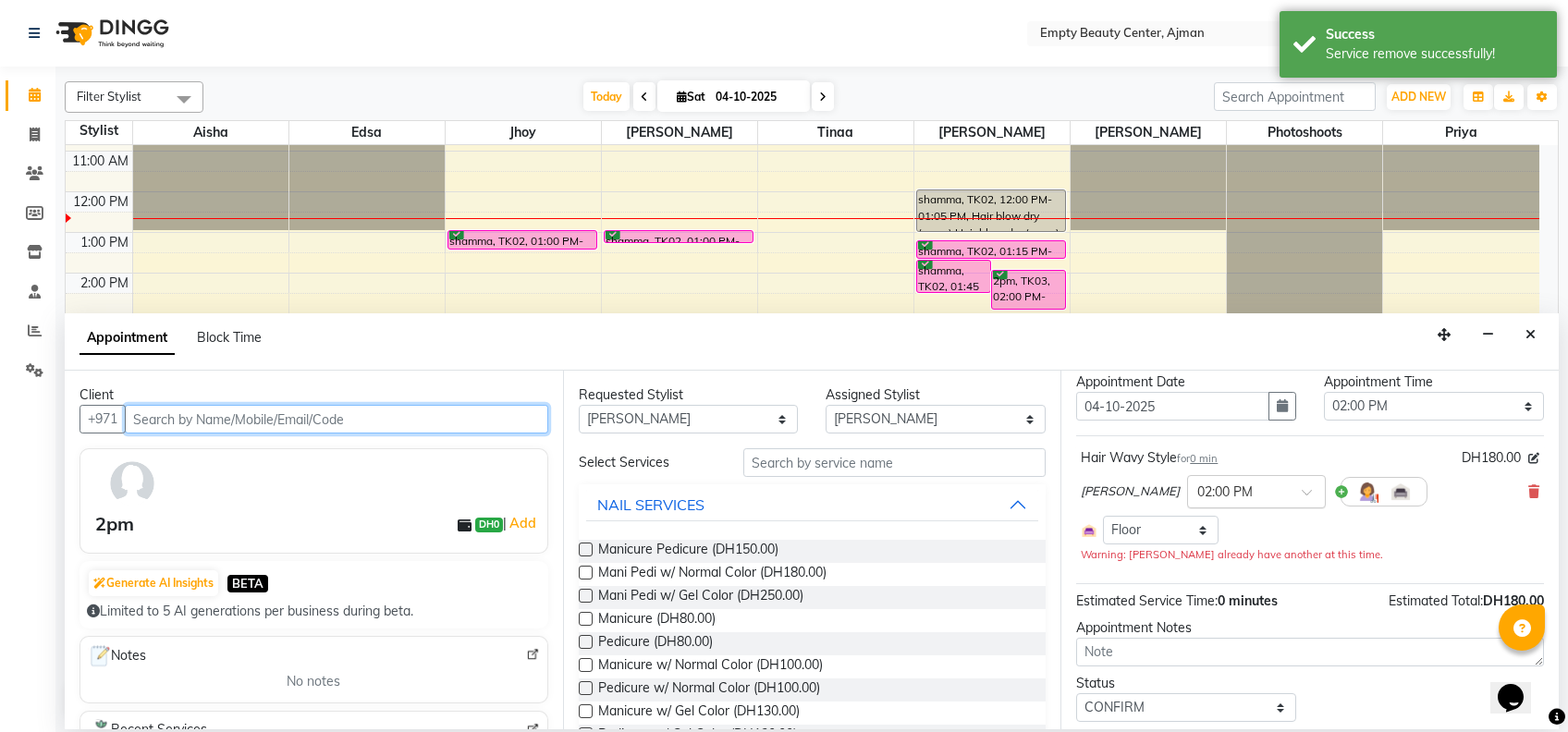
scroll to position [52, 0]
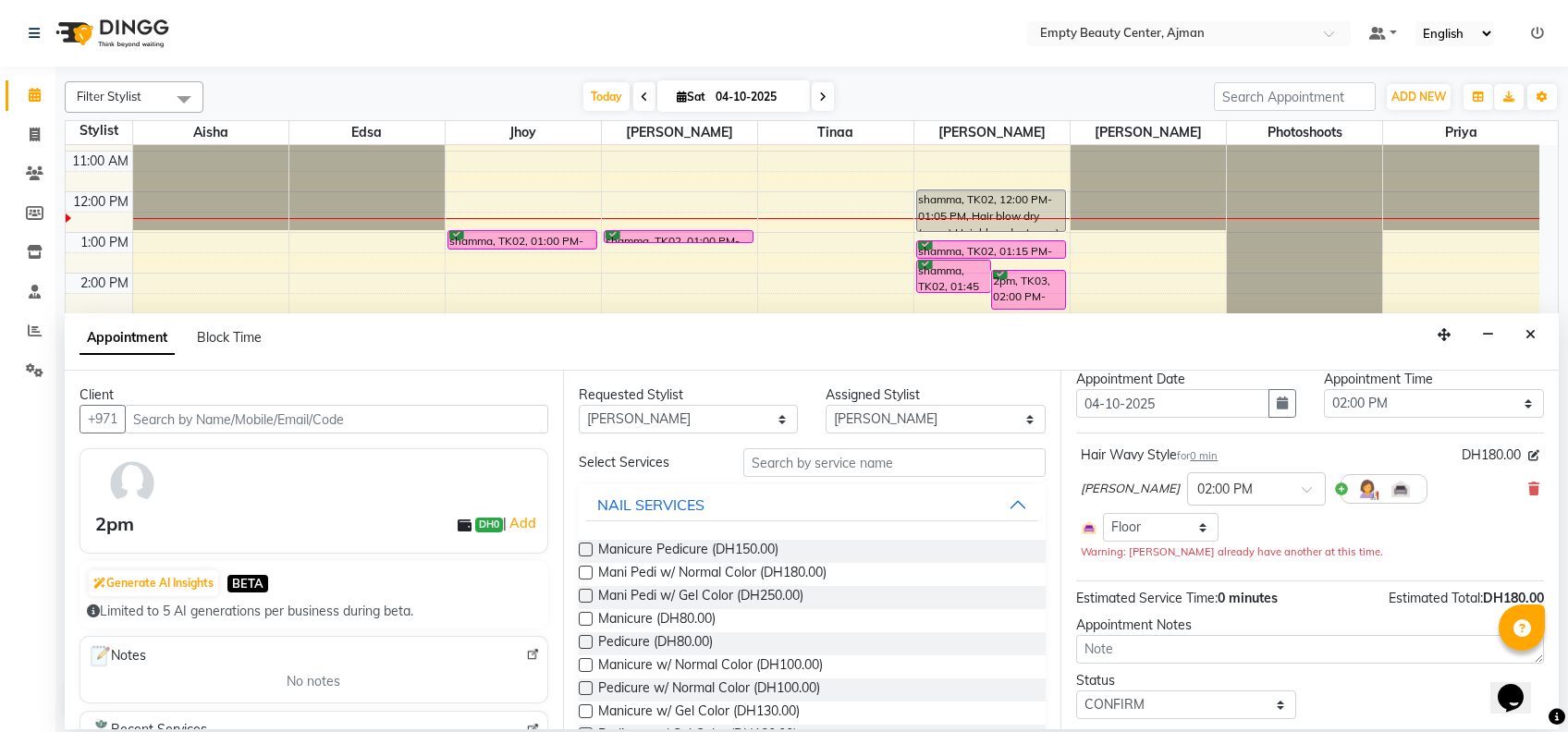
click at [740, 433] on div "Requested Stylist Any [PERSON_NAME] Edsa jhoy [PERSON_NAME] Photoshoots [PERSON…" at bounding box center [812, 551] width 498 height 359
click at [695, 424] on select "Any [PERSON_NAME] Edsa jhoy [PERSON_NAME] Photoshoots Priya [PERSON_NAME] [PERS…" at bounding box center [689, 419] width 220 height 29
select select "57154"
click at [579, 405] on select "Any [PERSON_NAME] Edsa jhoy [PERSON_NAME] Photoshoots Priya [PERSON_NAME] [PERS…" at bounding box center [689, 419] width 220 height 29
select select "57154"
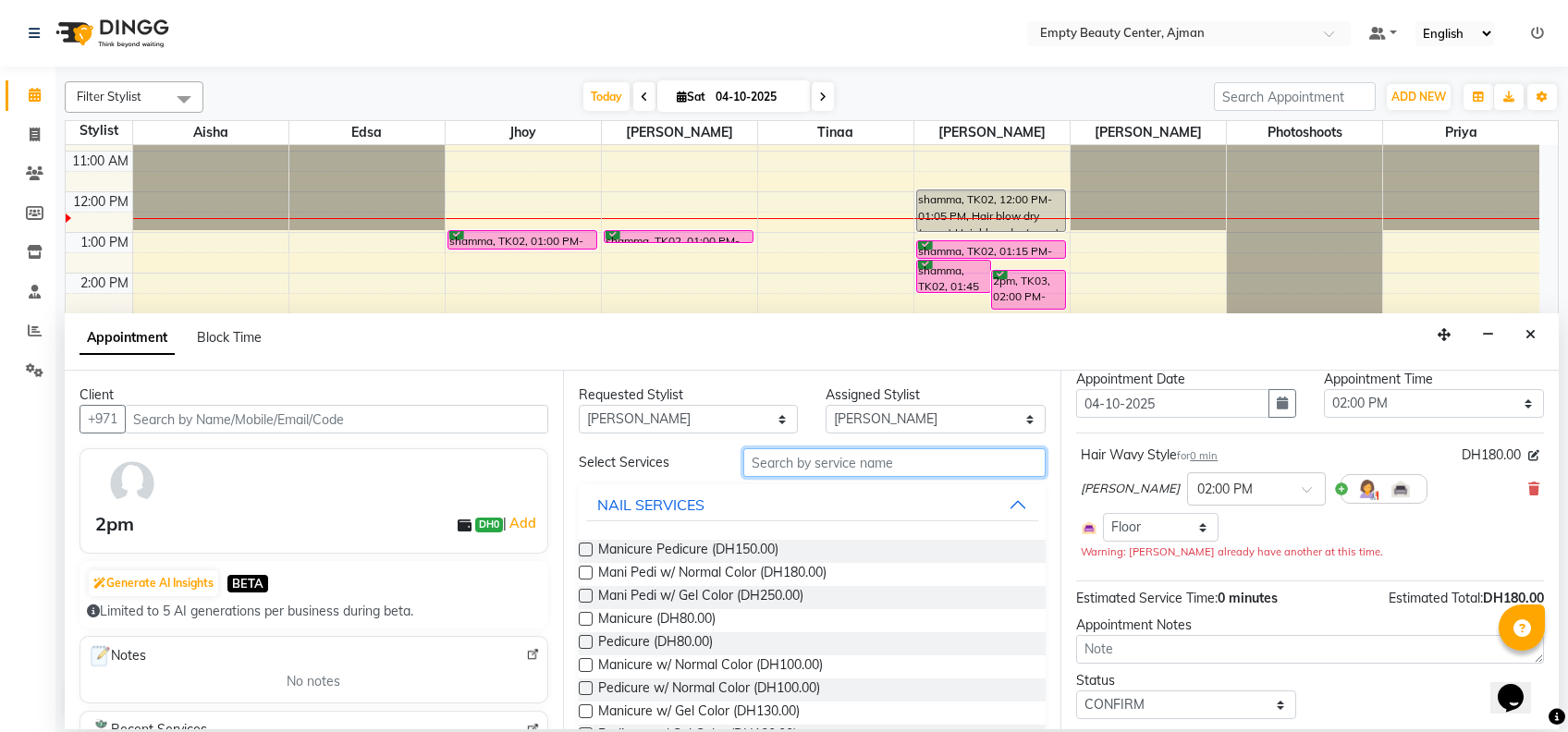
click at [858, 461] on input "text" at bounding box center [894, 463] width 303 height 29
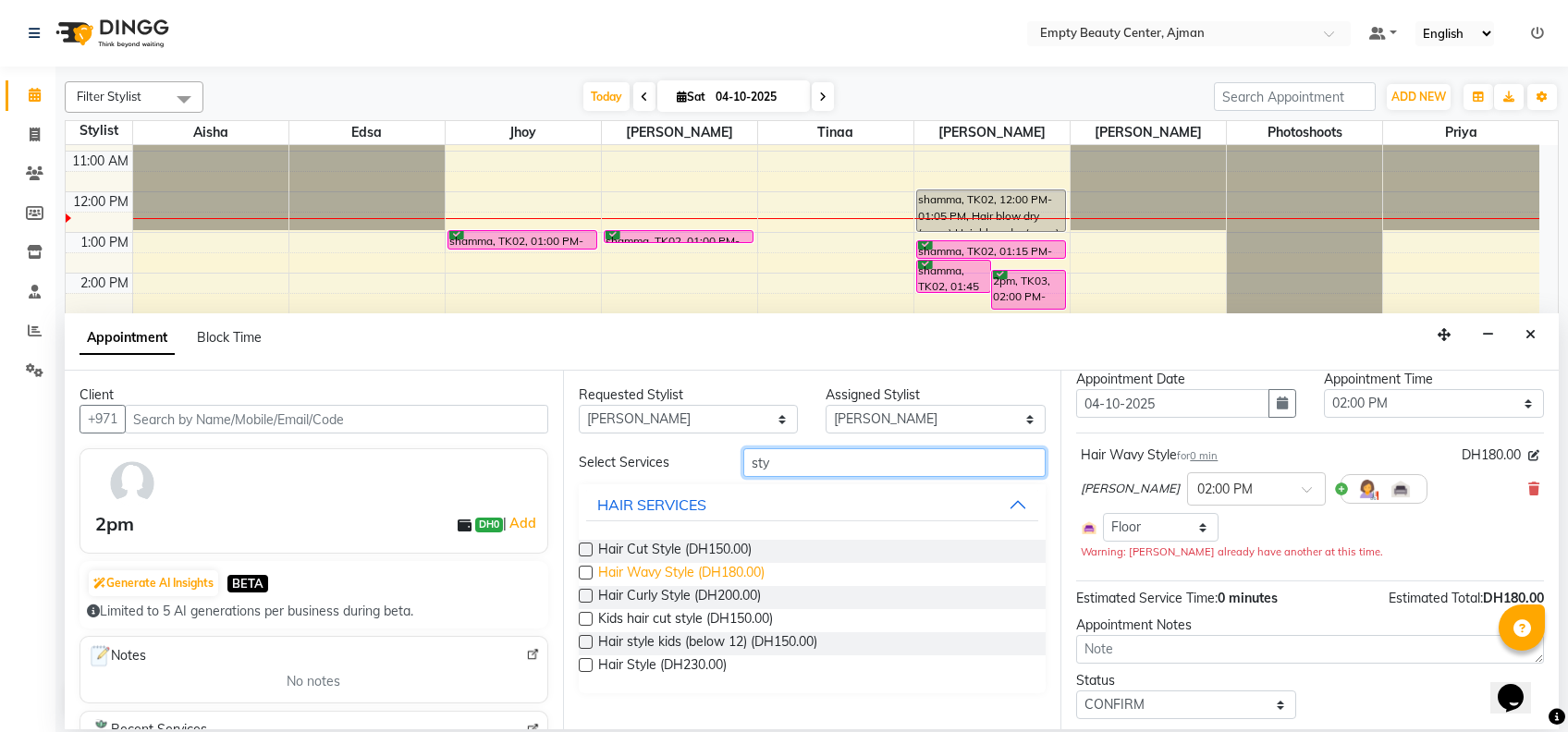
type input "sty"
click at [657, 574] on span "Hair Wavy Style (DH180.00)" at bounding box center [681, 575] width 166 height 23
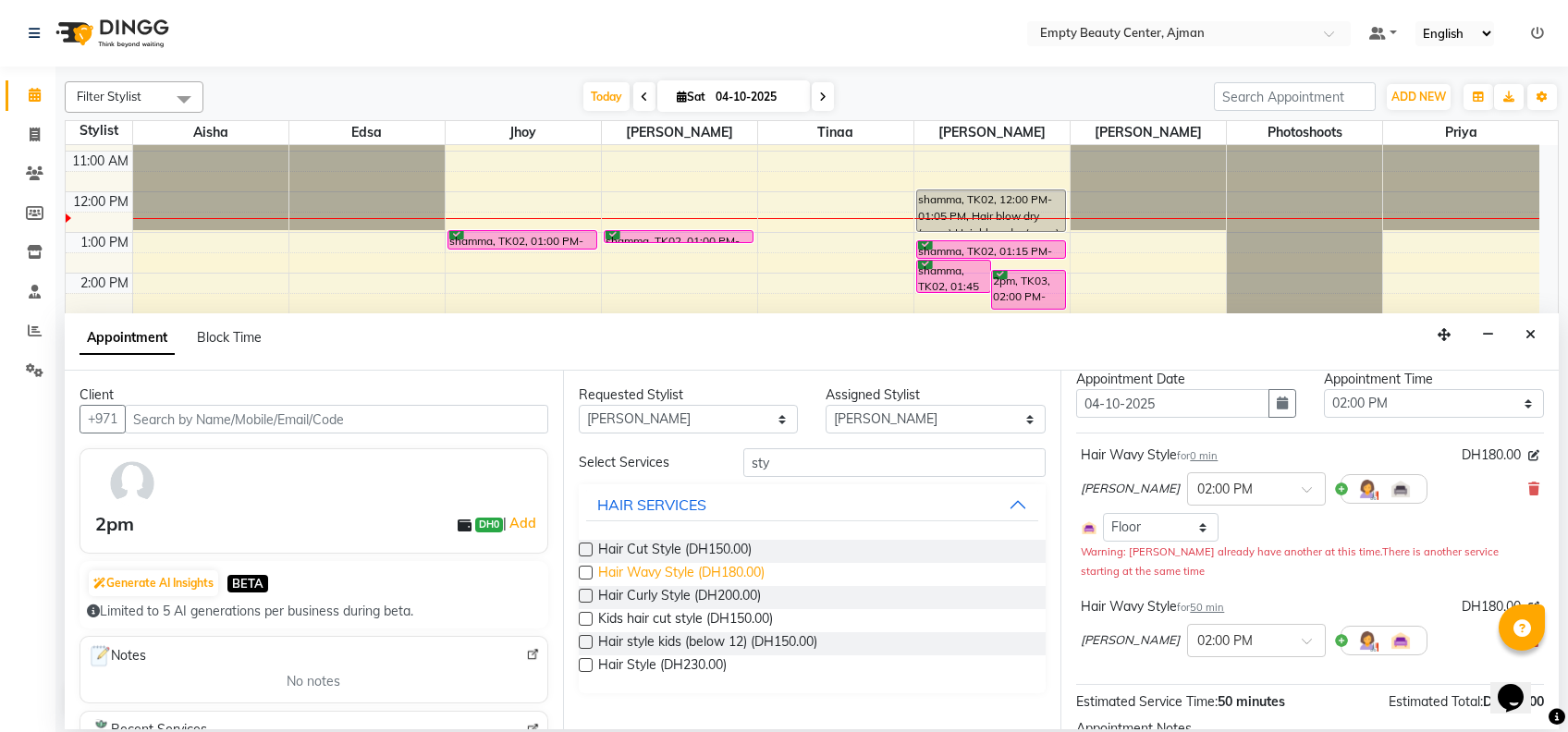
click at [718, 577] on span "Hair Wavy Style (DH180.00)" at bounding box center [681, 575] width 166 height 23
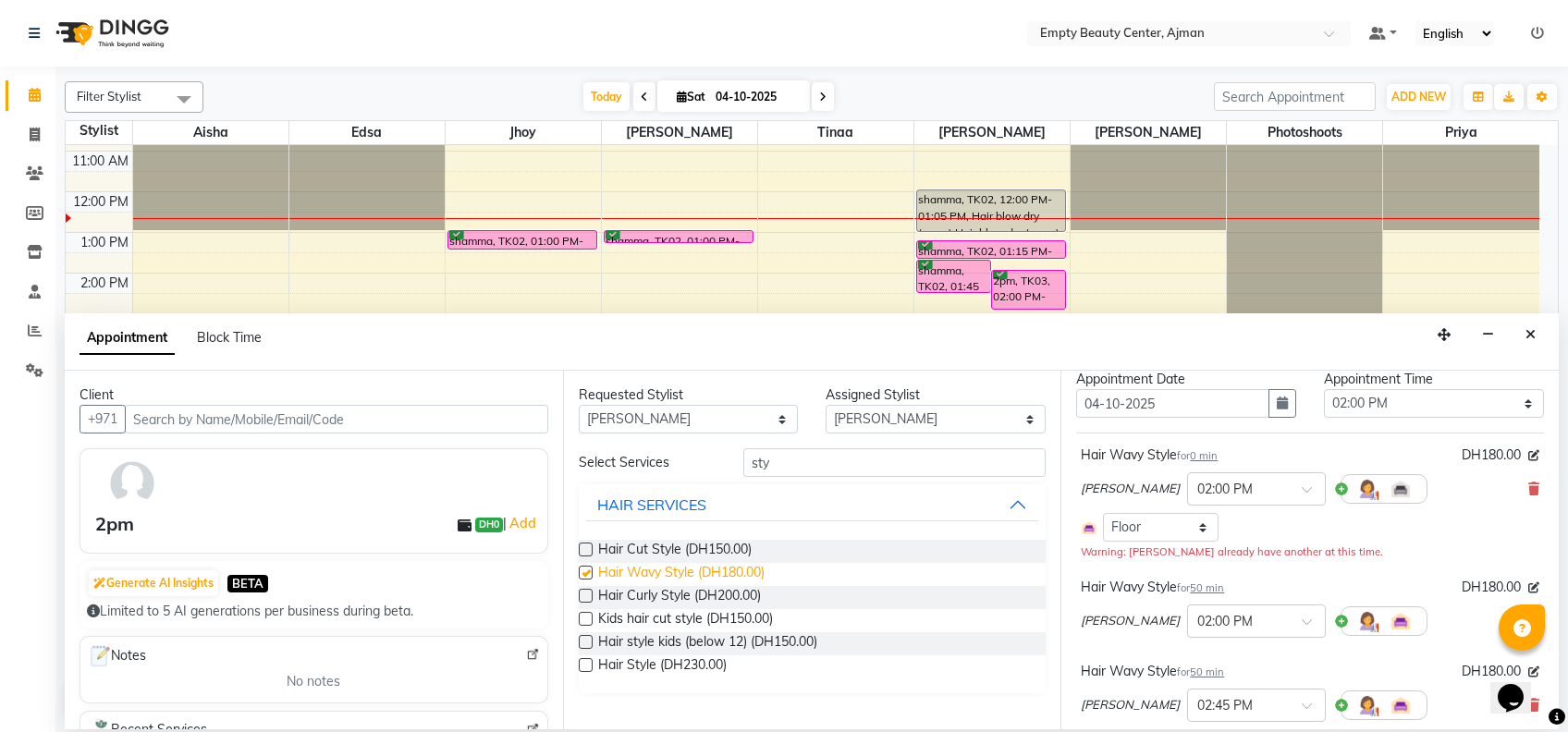
checkbox input "false"
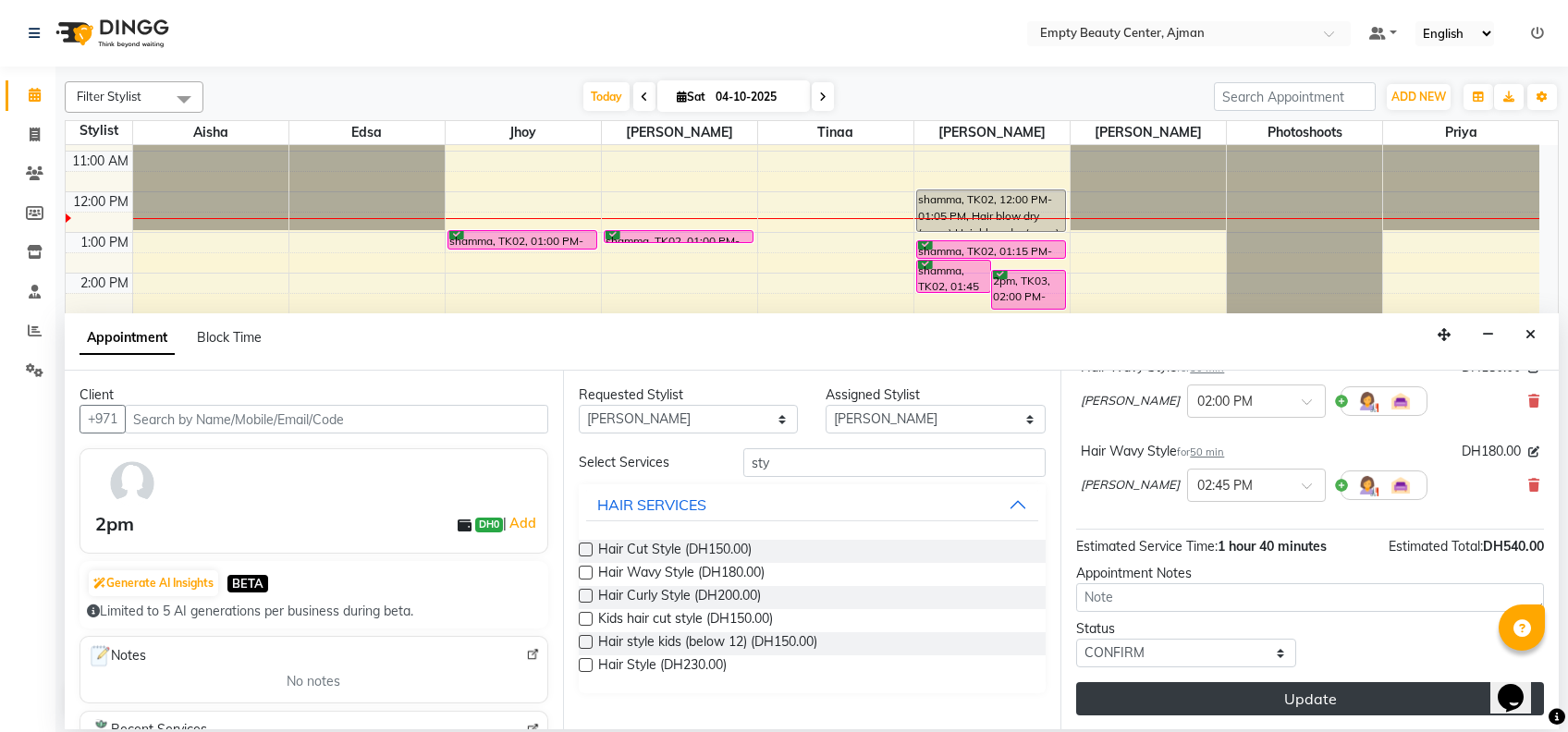
click at [1229, 682] on button "Update" at bounding box center [1310, 699] width 468 height 33
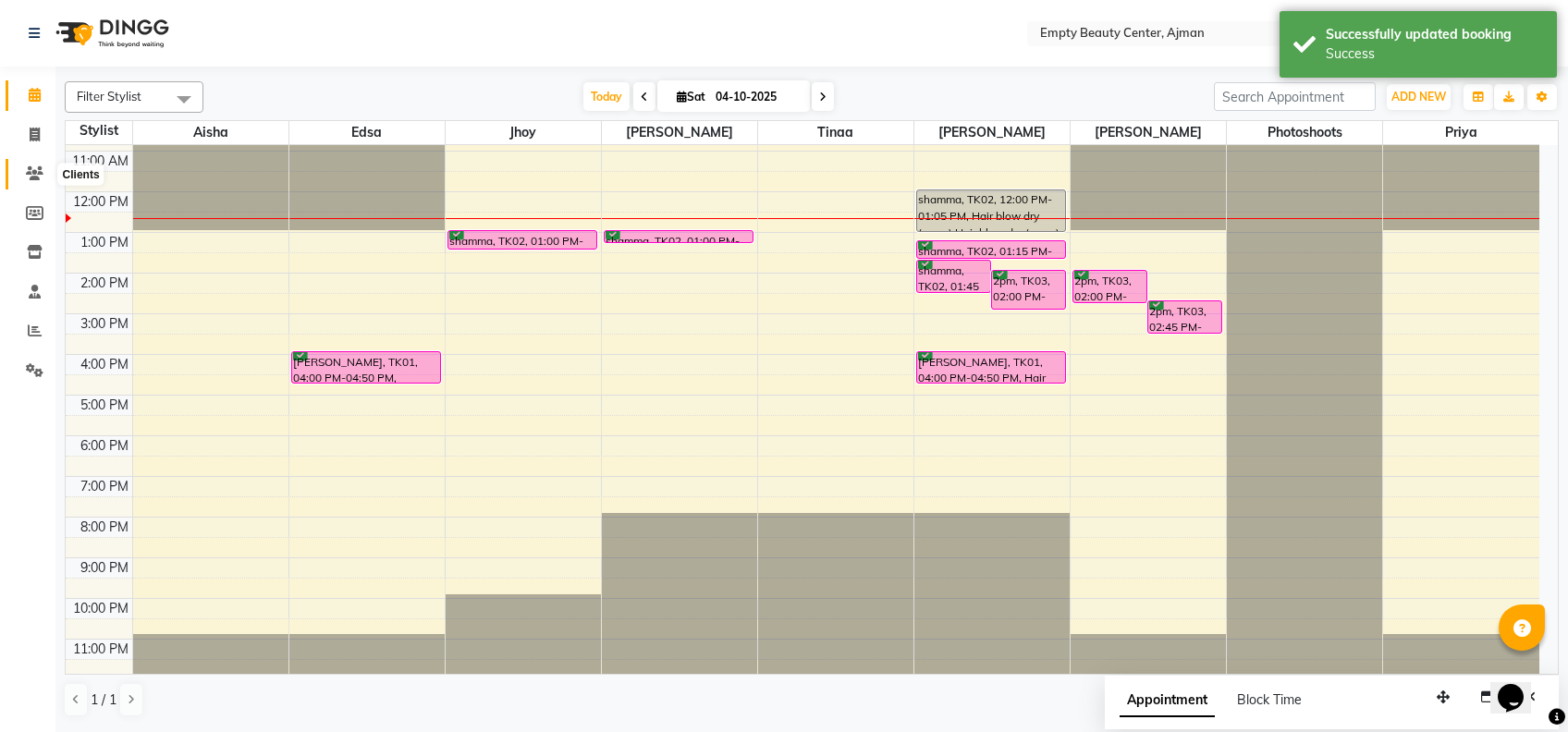
click at [39, 180] on icon at bounding box center [34, 173] width 17 height 14
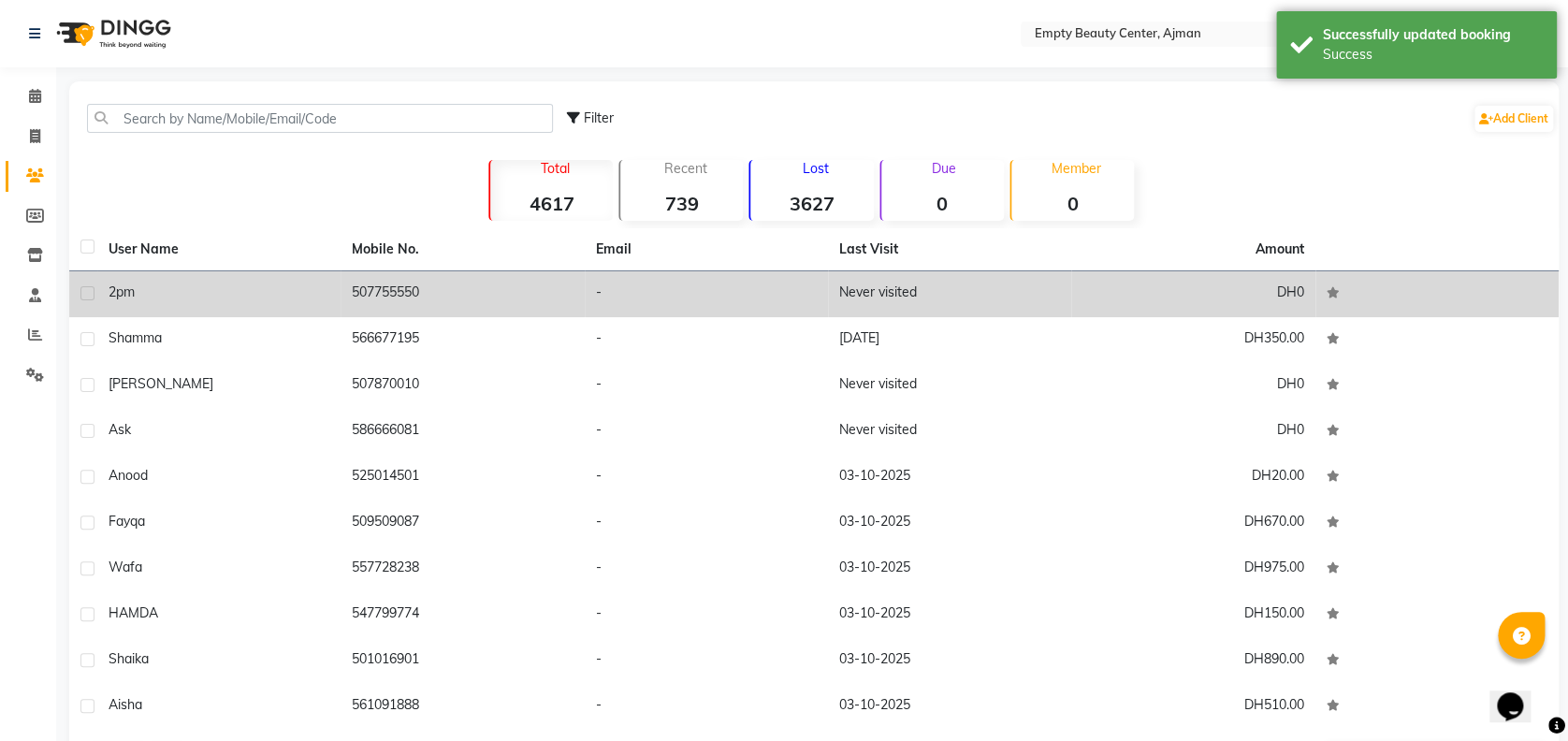
click at [380, 299] on td "507755550" at bounding box center [462, 294] width 243 height 45
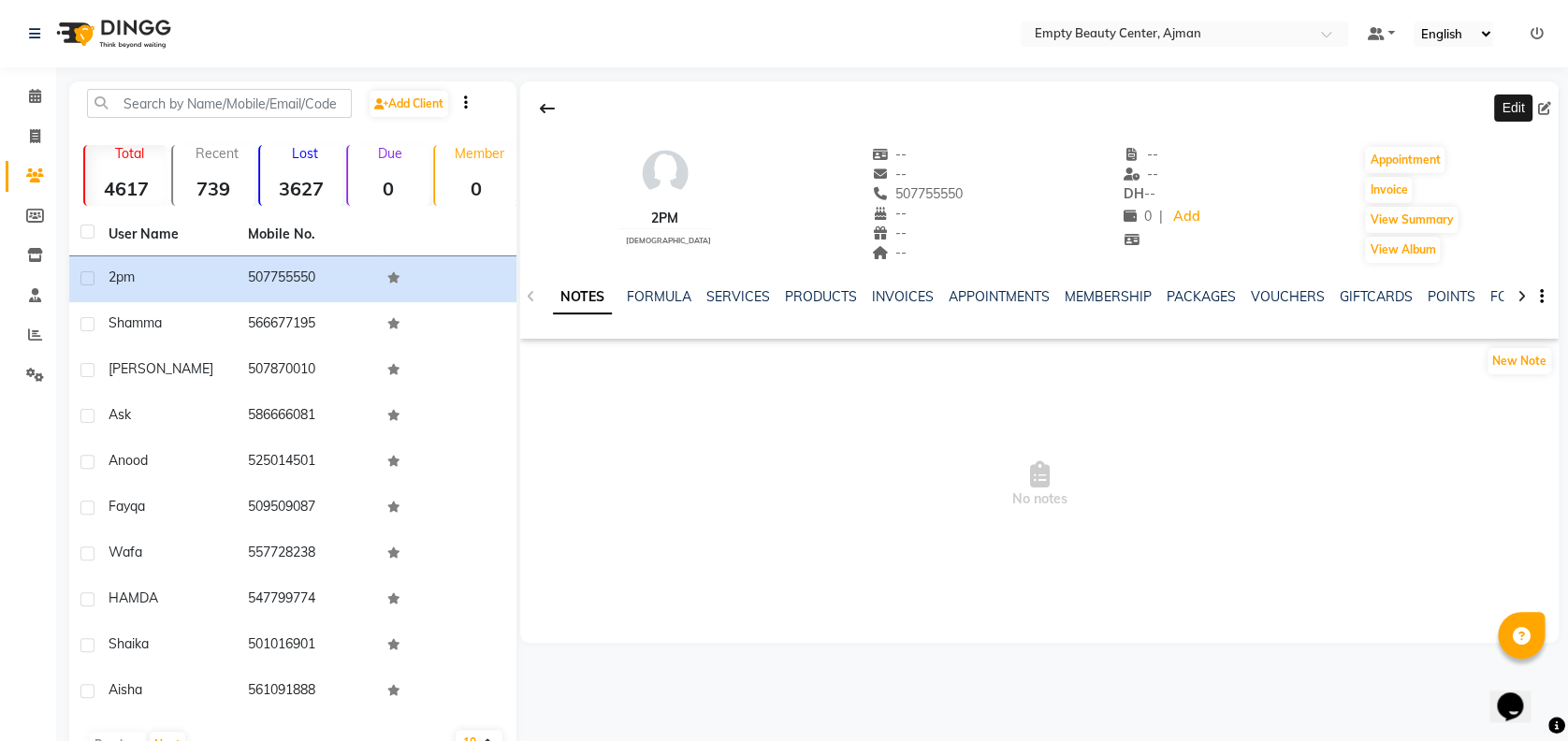
click at [1548, 116] on span at bounding box center [1548, 109] width 20 height 19
click at [1542, 105] on icon at bounding box center [1545, 109] width 14 height 14
select select "[DEMOGRAPHIC_DATA]"
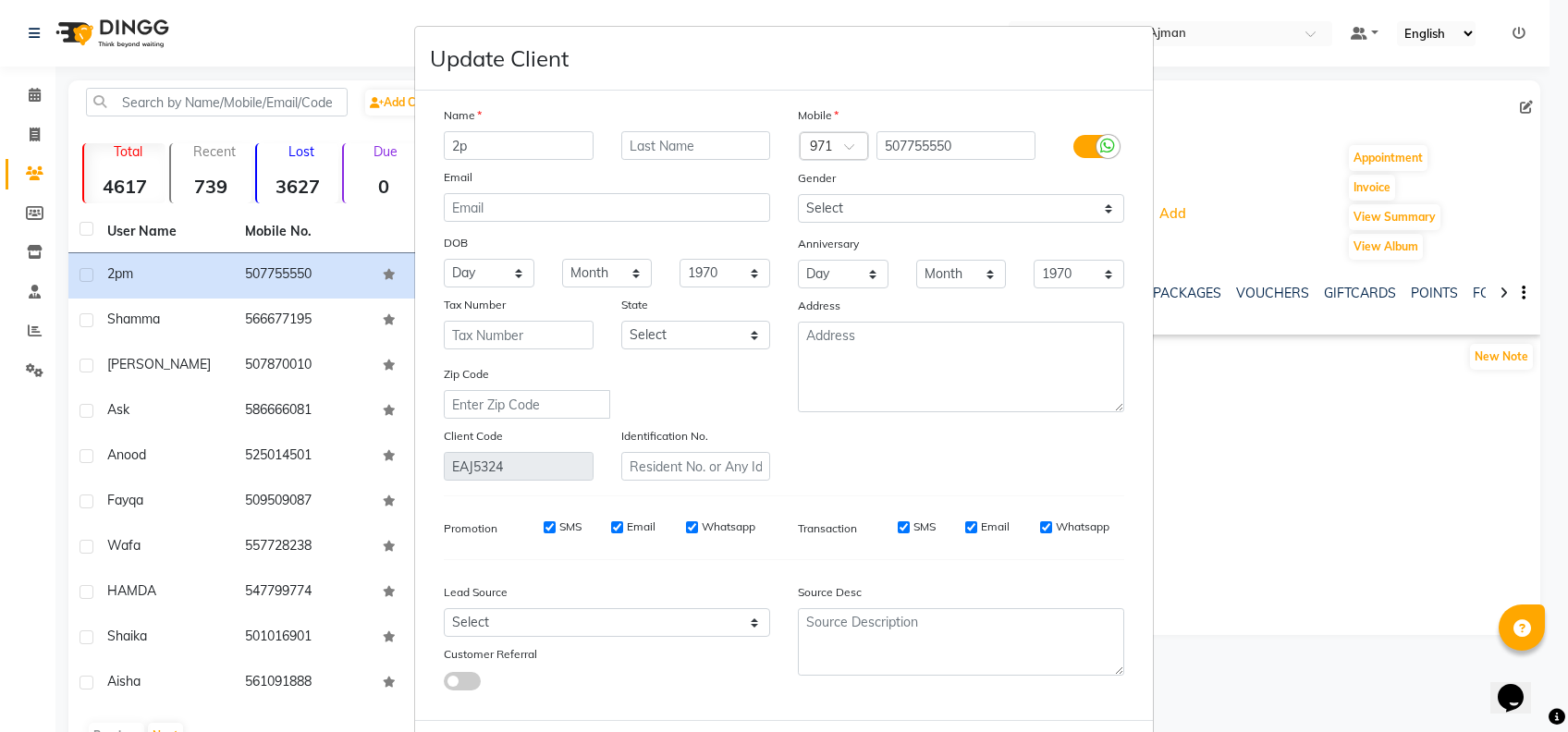
type input "2"
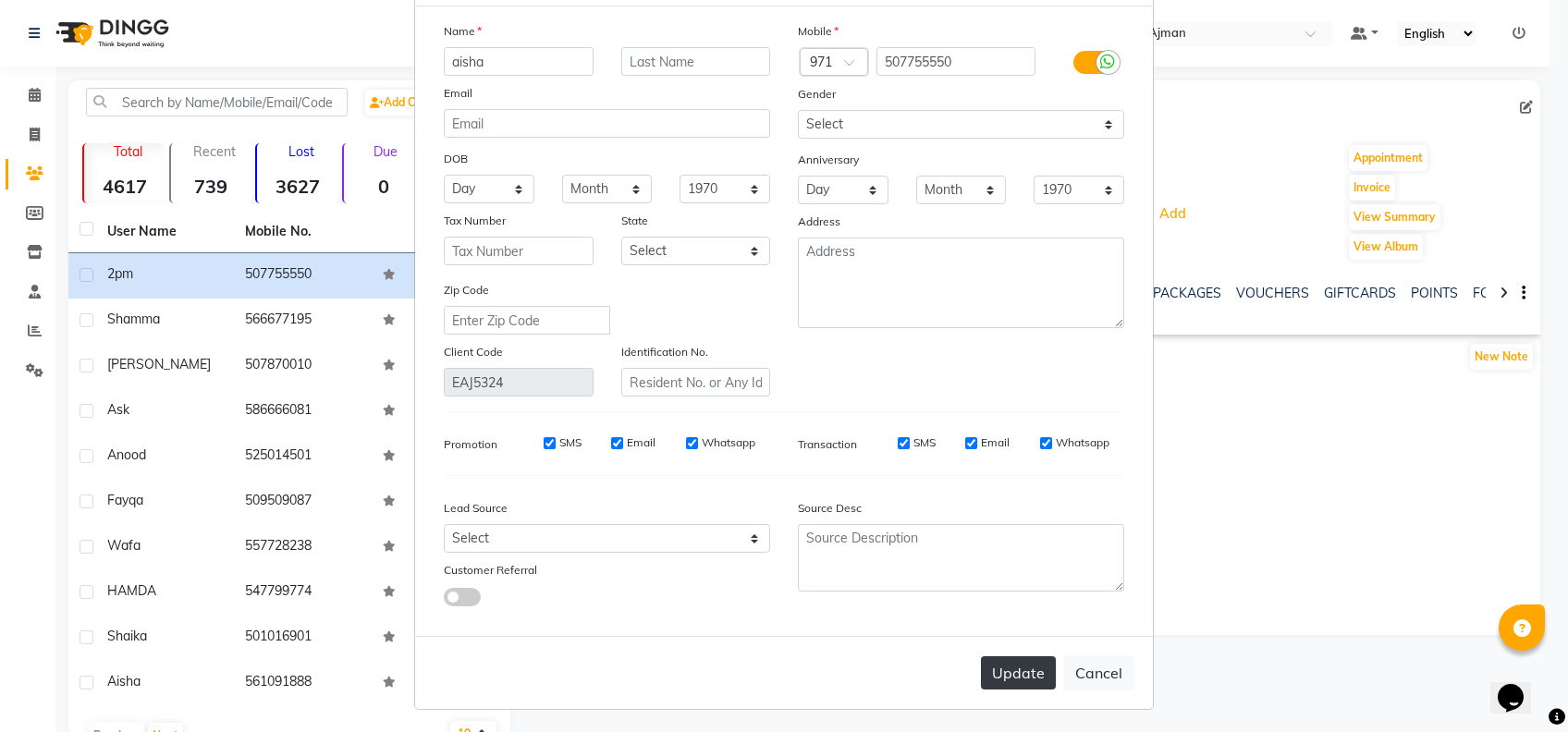
type input "aisha"
click at [1006, 663] on button "Update" at bounding box center [1018, 673] width 74 height 33
select select
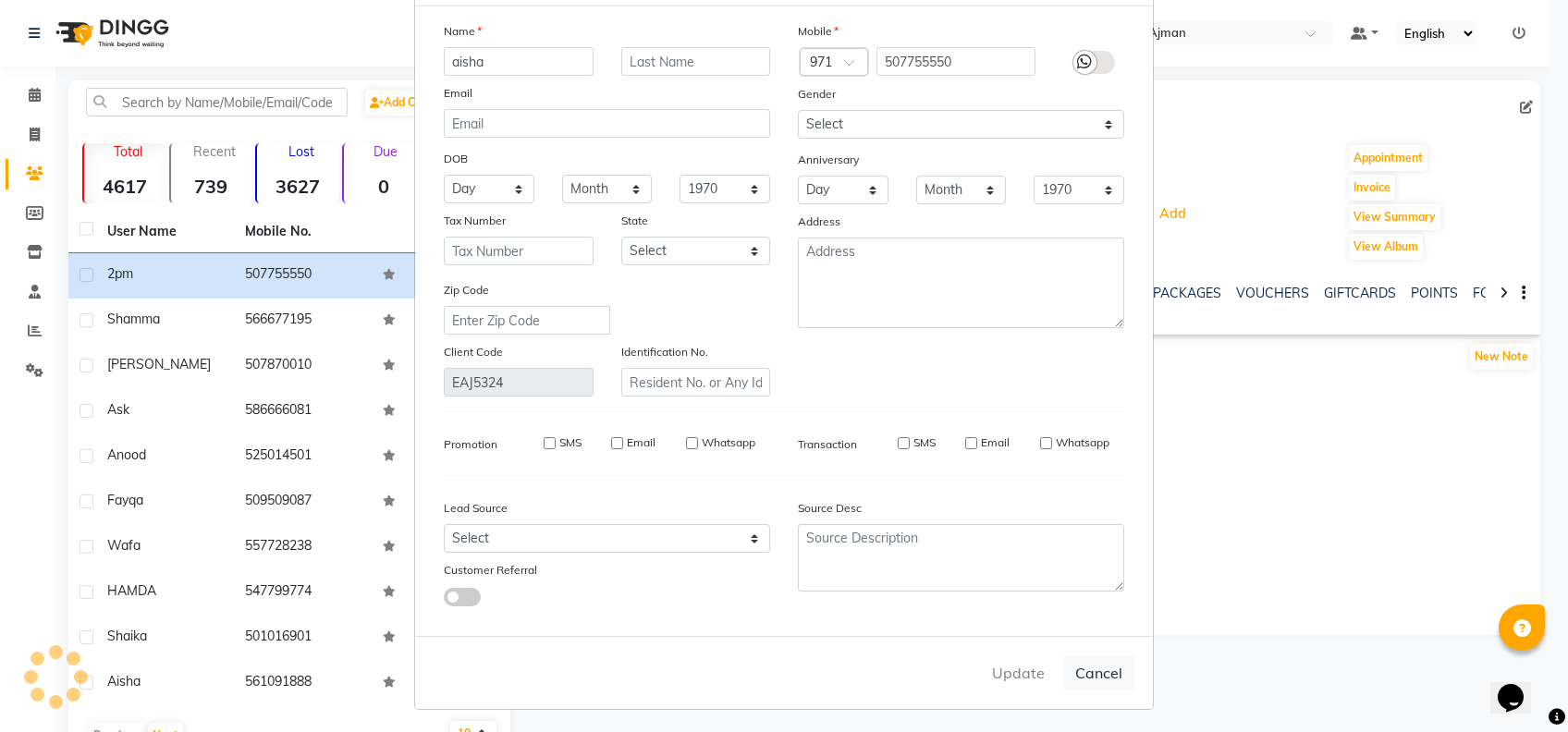
select select
checkbox input "false"
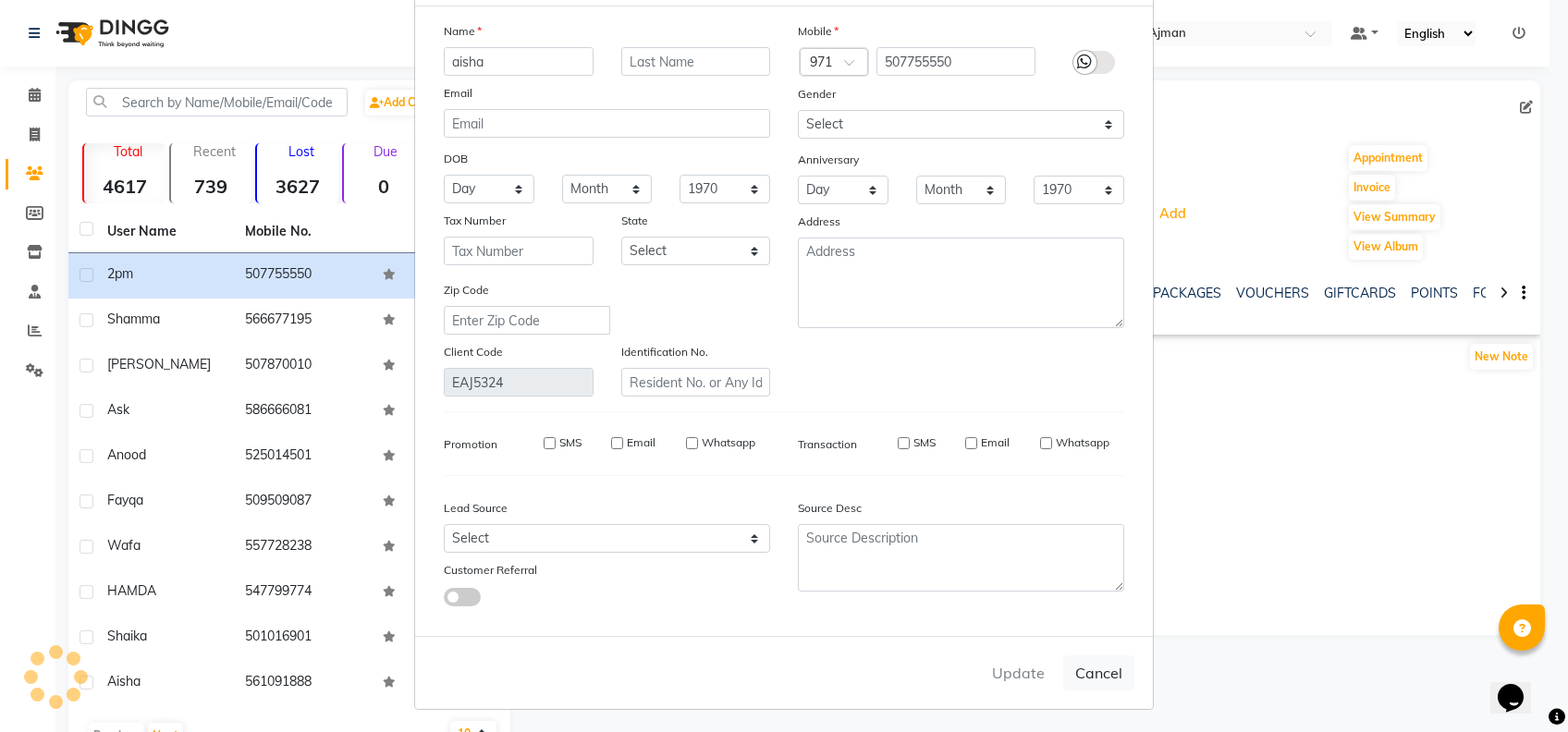
checkbox input "false"
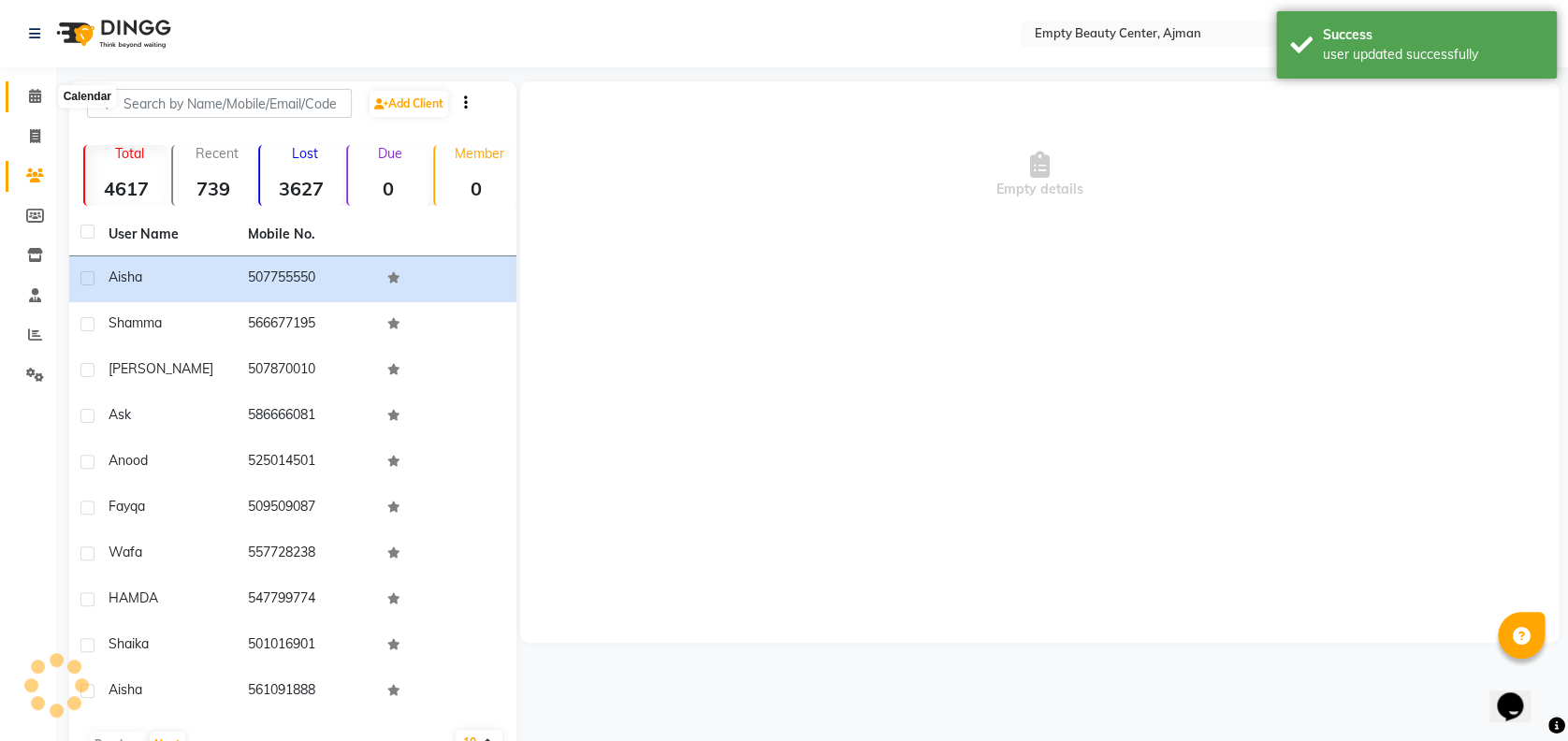
click at [35, 105] on span at bounding box center [35, 97] width 33 height 21
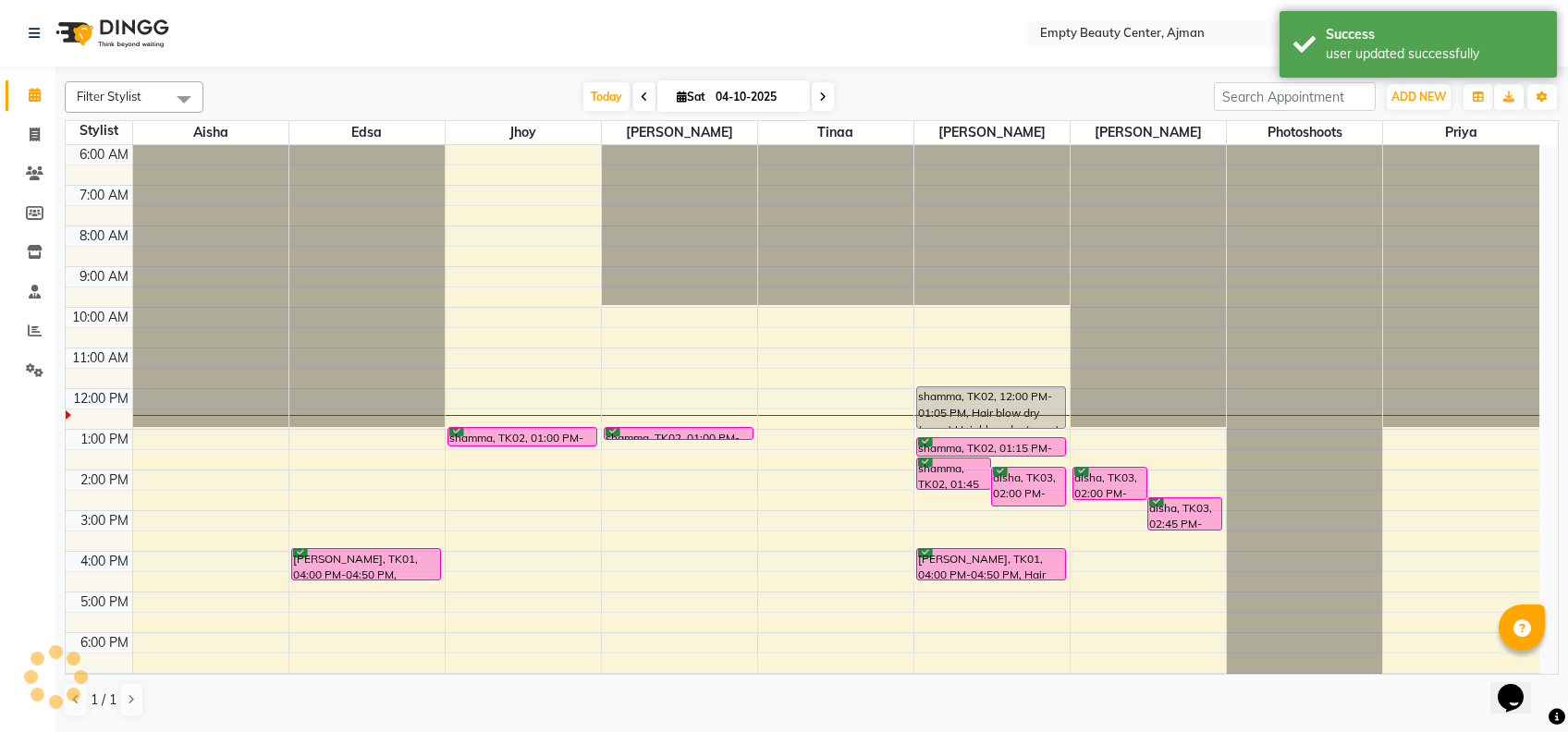
scroll to position [441, 0]
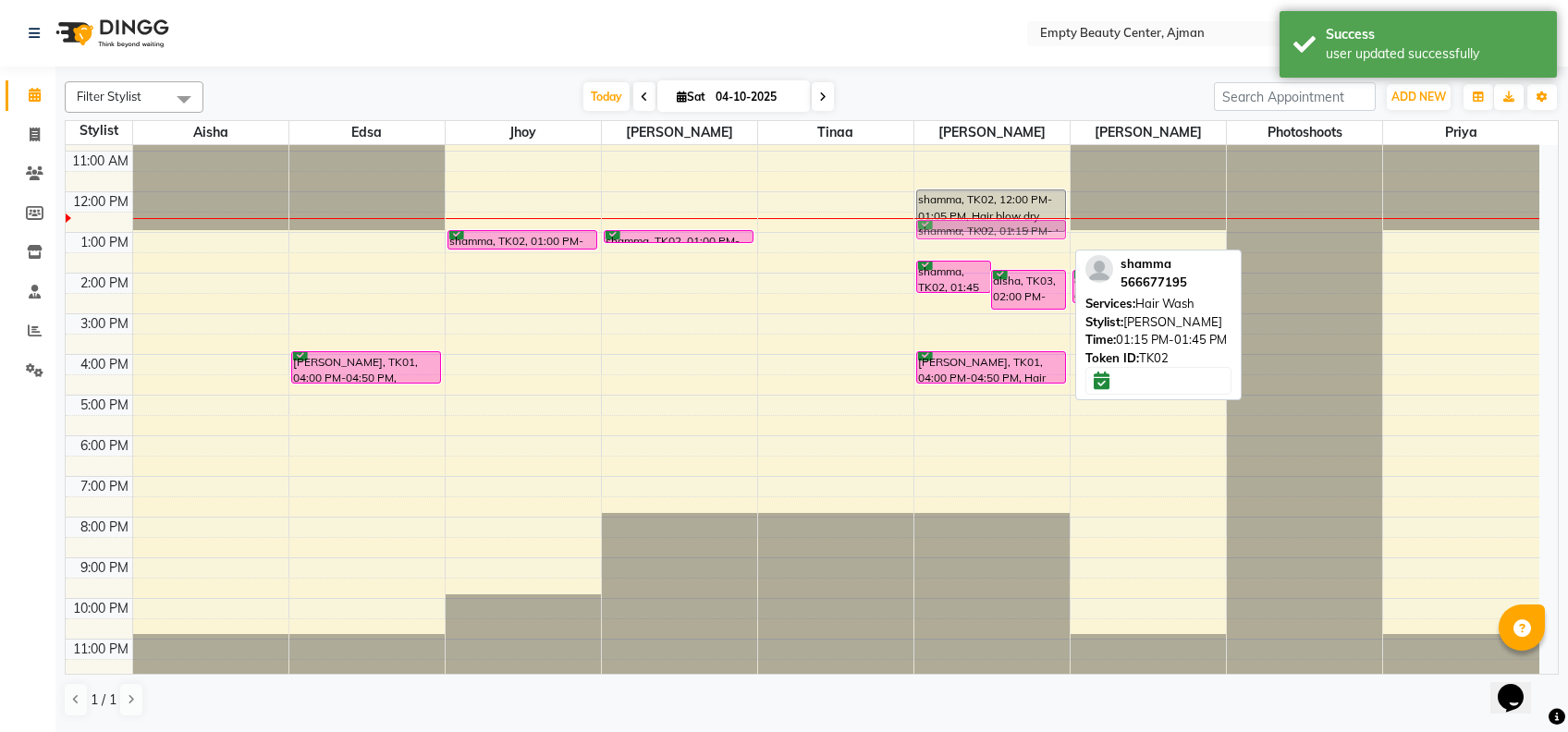
drag, startPoint x: 1017, startPoint y: 244, endPoint x: 1006, endPoint y: 228, distance: 19.4
click at [1006, 228] on div "shamma, TK02, 01:45 PM-02:35 PM, Hair Wavy Style aisha, TK03, 02:00 PM-02:00 PM…" at bounding box center [992, 192] width 156 height 975
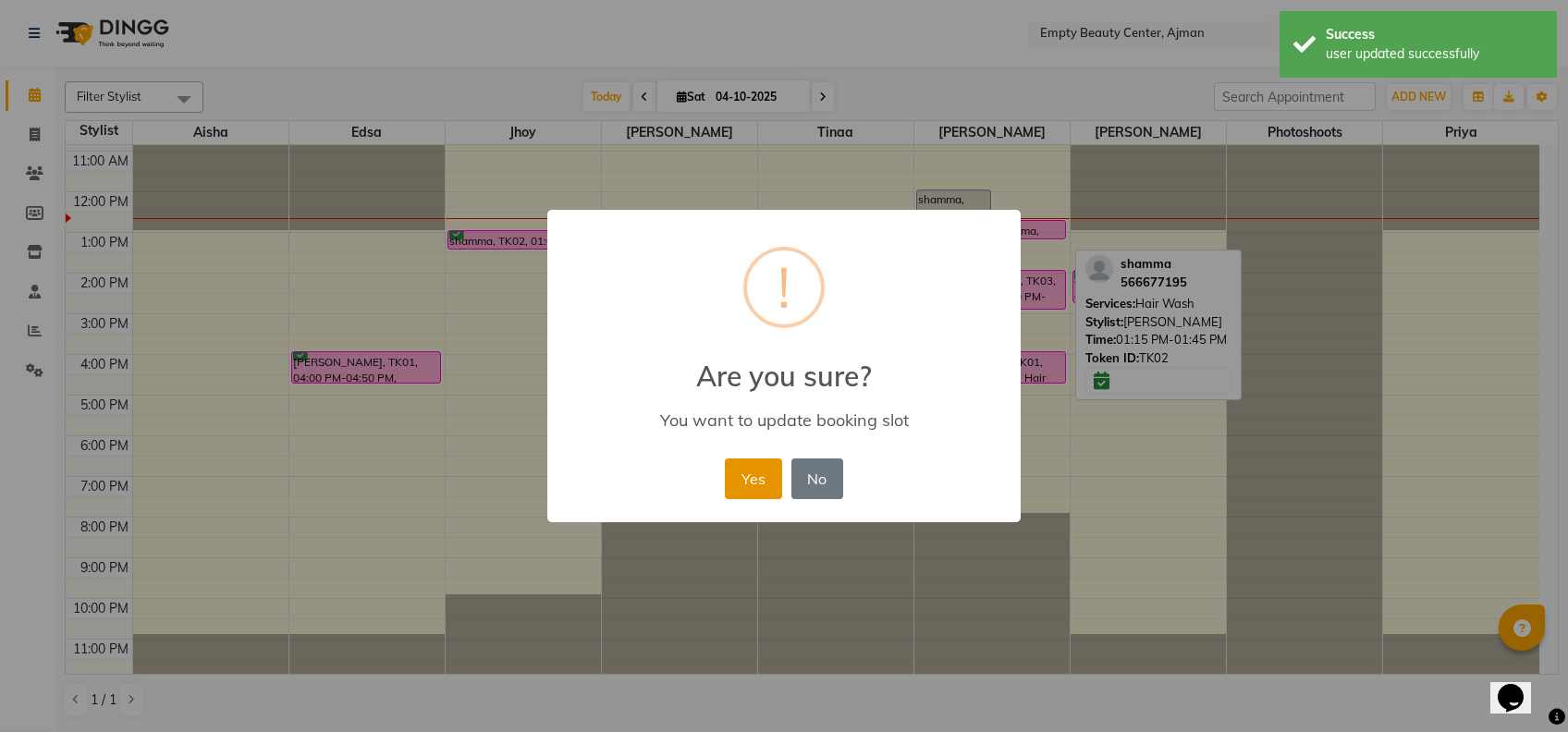
click at [746, 492] on button "Yes" at bounding box center [753, 479] width 56 height 41
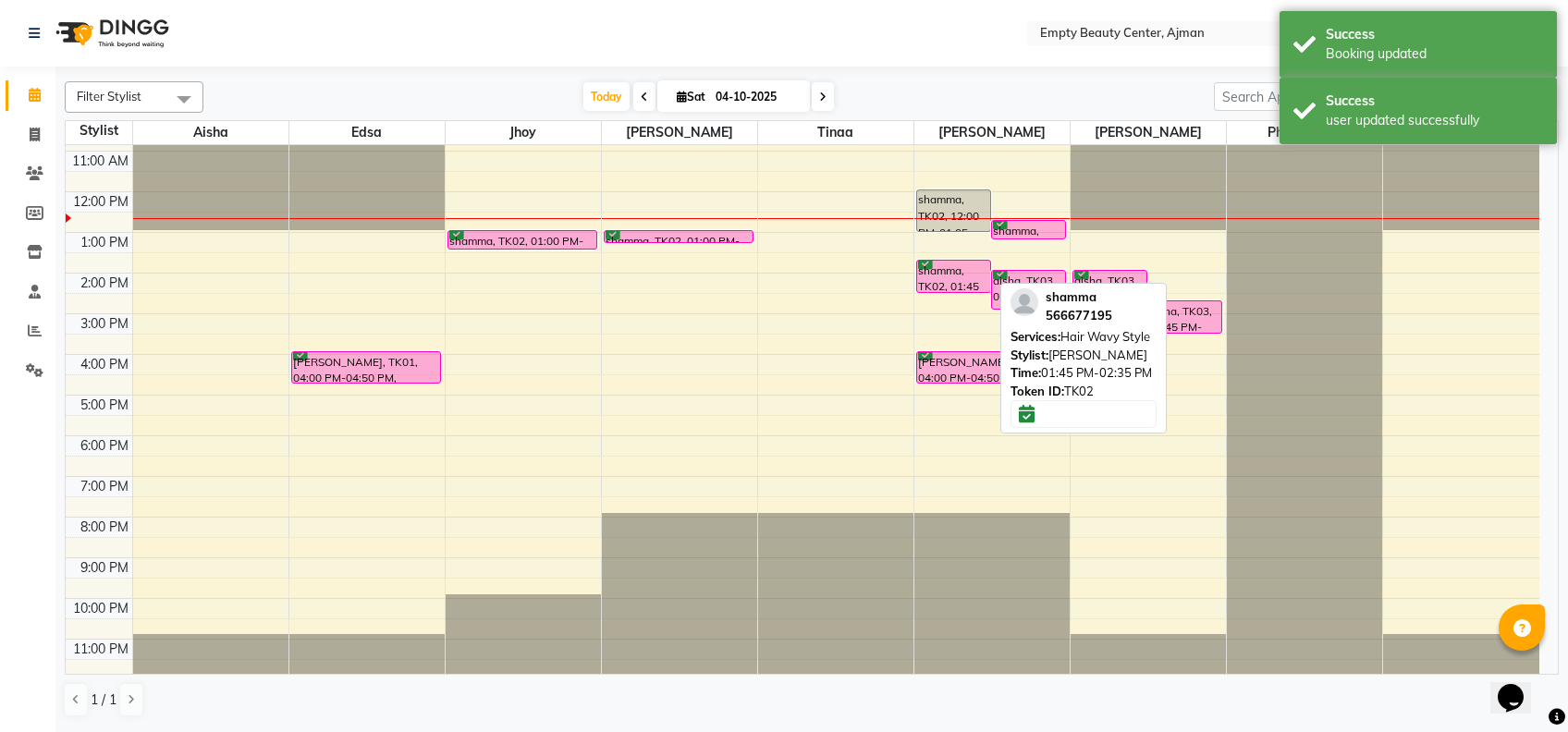
click at [951, 273] on div "shamma, TK02, 12:00 PM-01:05 PM, Hair blow dry (wavy),Hair blow dry (wavy) sham…" at bounding box center [992, 192] width 156 height 975
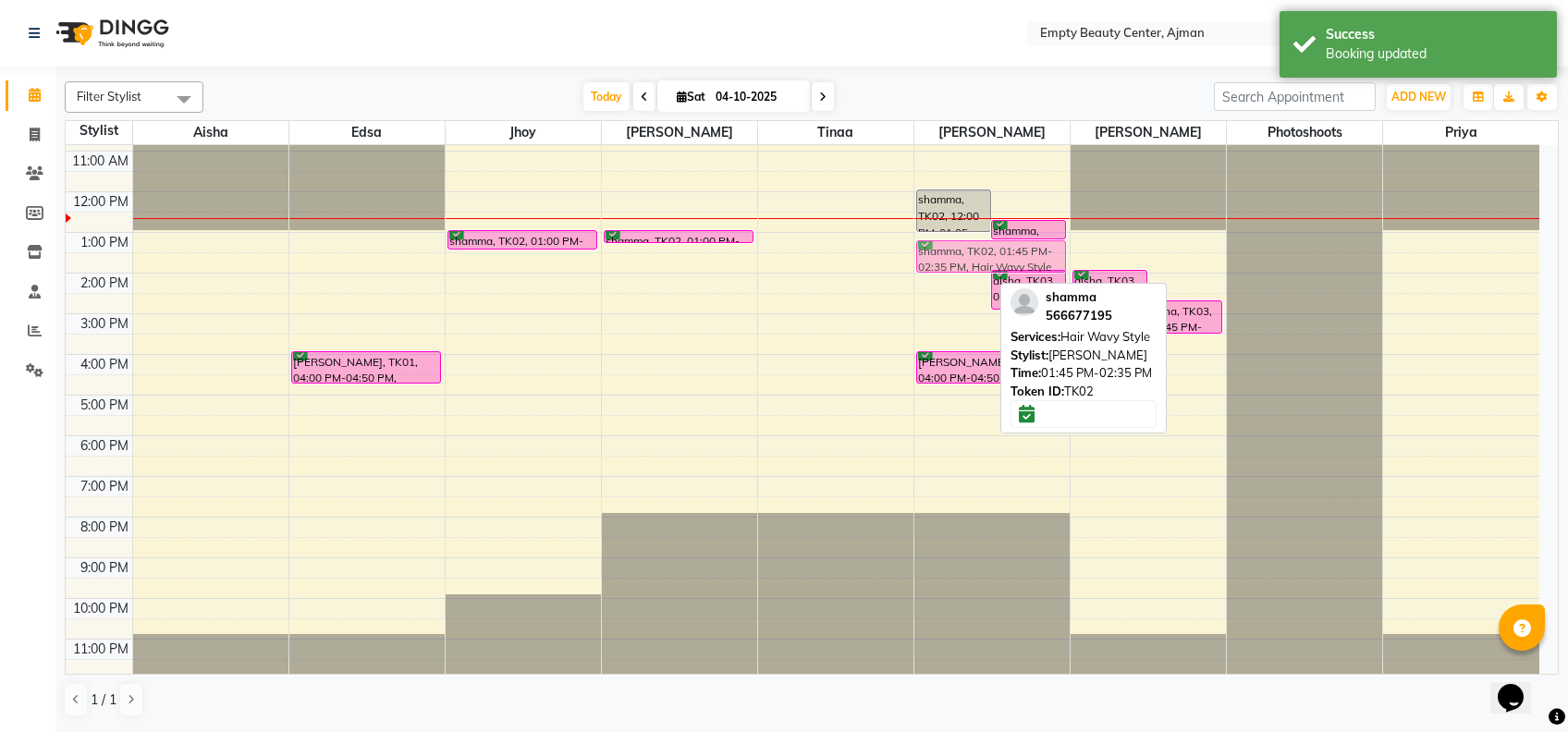
drag, startPoint x: 962, startPoint y: 282, endPoint x: 976, endPoint y: 266, distance: 21.3
click at [976, 266] on div "shamma, TK02, 12:00 PM-01:05 PM, Hair blow dry (wavy),Hair blow dry (wavy) sham…" at bounding box center [992, 192] width 156 height 975
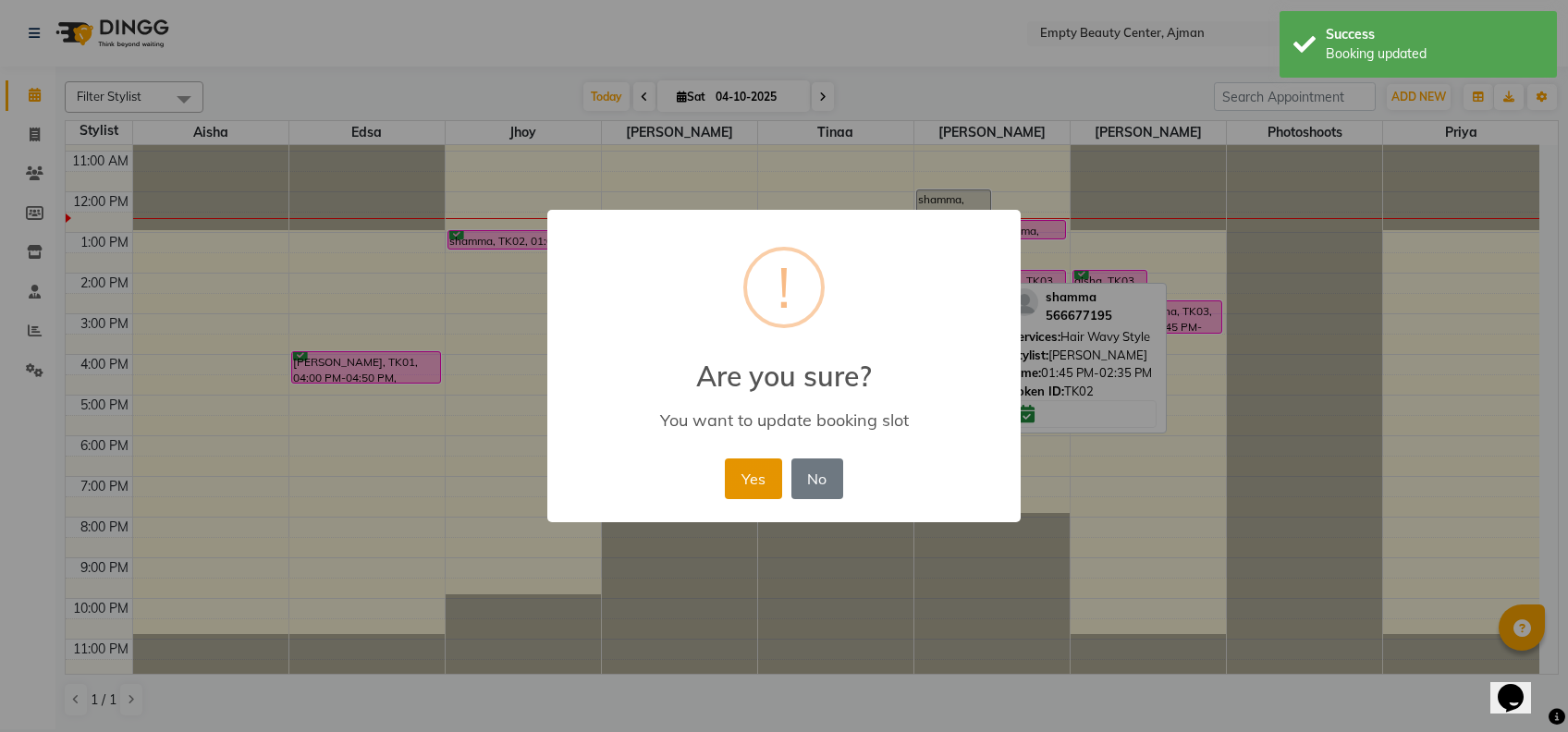
click at [742, 470] on button "Yes" at bounding box center [753, 479] width 56 height 41
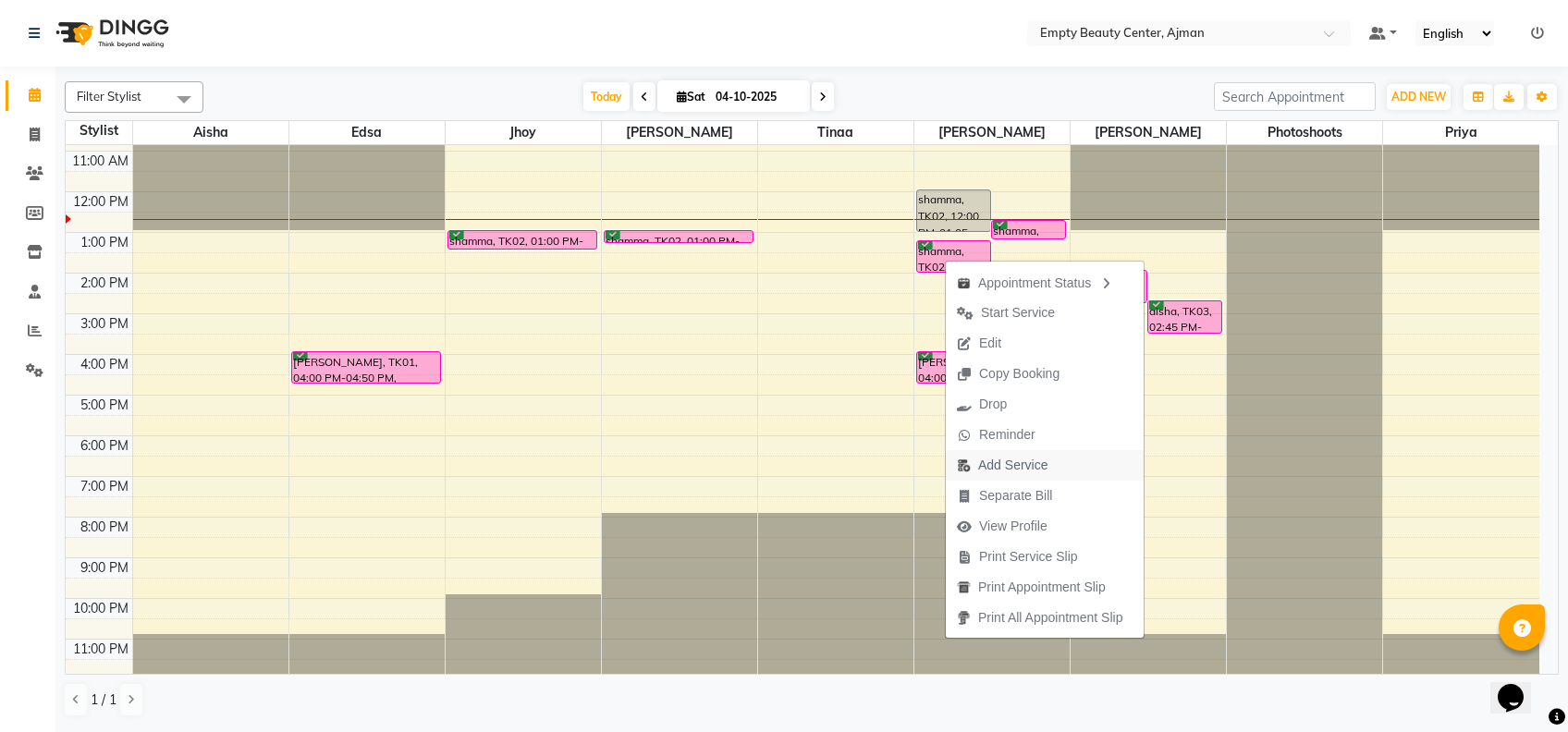
click at [1021, 457] on span "Add Service" at bounding box center [1013, 466] width 70 height 19
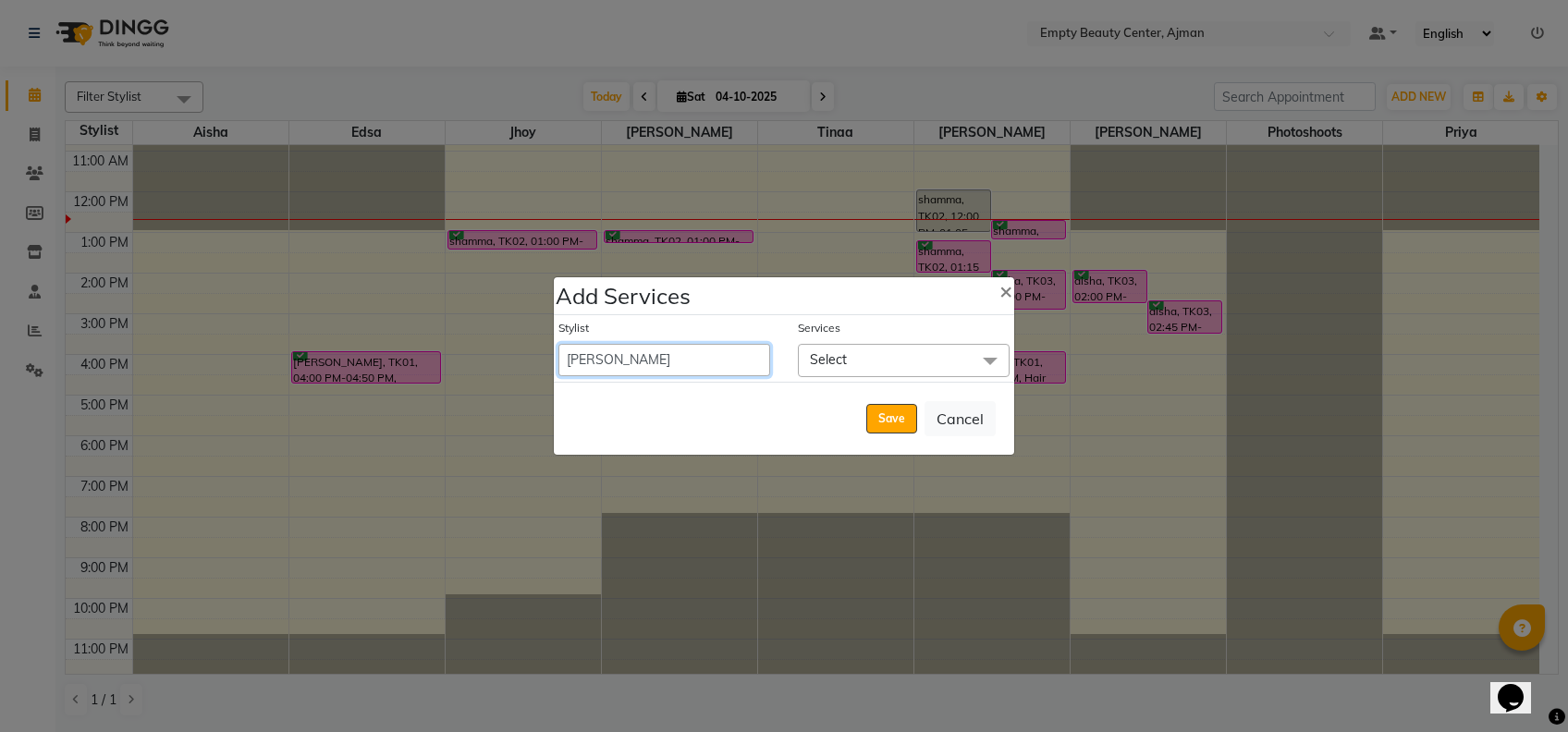
click at [699, 349] on select "[PERSON_NAME] Edsa jhoy [PERSON_NAME] Photoshoots Priya [PERSON_NAME] [PERSON_N…" at bounding box center [664, 360] width 212 height 32
select select "12545"
click at [558, 344] on select "[PERSON_NAME] Edsa jhoy [PERSON_NAME] Photoshoots Priya [PERSON_NAME] [PERSON_N…" at bounding box center [664, 360] width 212 height 32
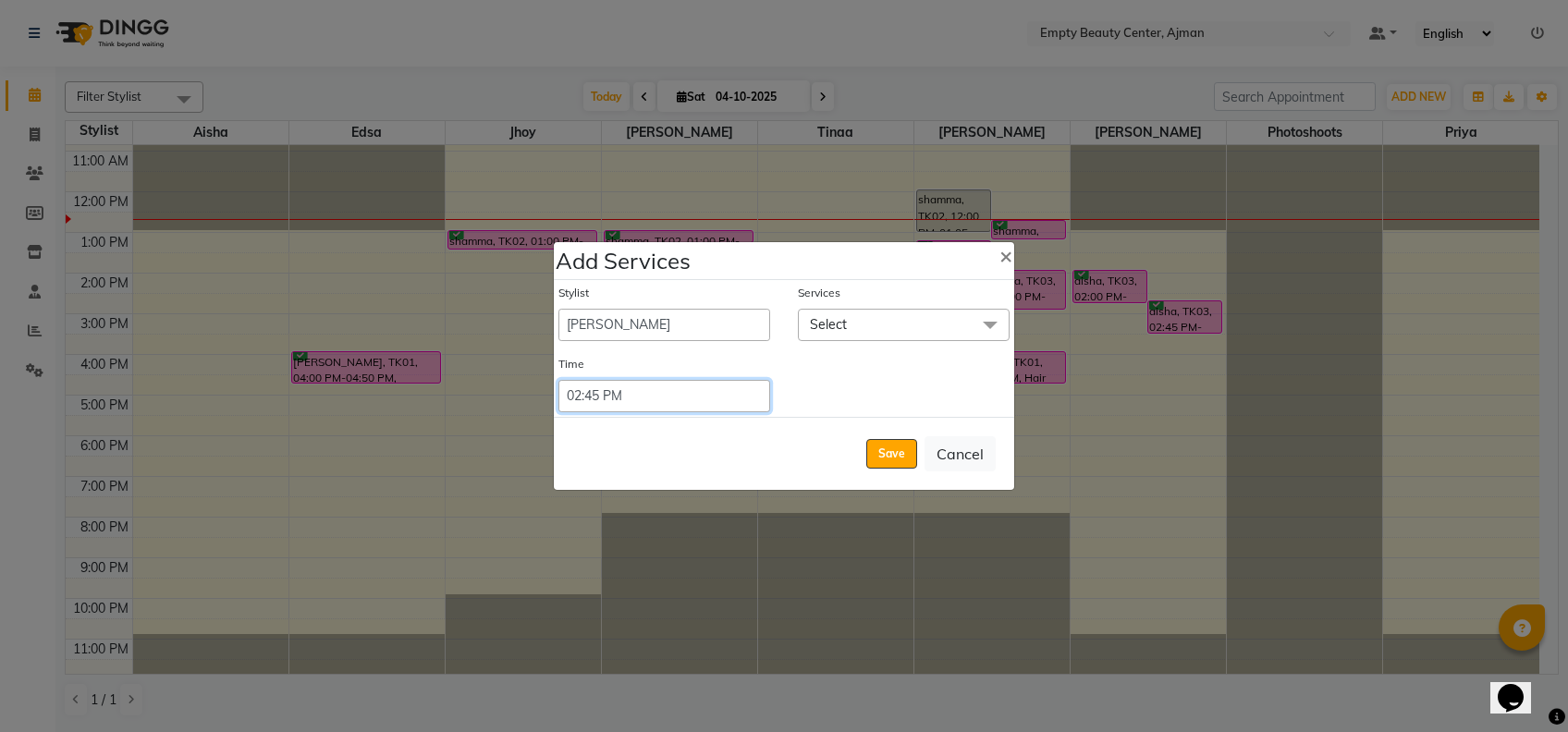
click at [738, 406] on select "Select 09:00 AM 09:15 AM 09:30 AM 09:45 AM 10:00 AM 10:15 AM 10:30 AM 10:45 AM …" at bounding box center [664, 396] width 212 height 32
click at [558, 380] on select "Select 09:00 AM 09:15 AM 09:30 AM 09:45 AM 10:00 AM 10:15 AM 10:30 AM 10:45 AM …" at bounding box center [664, 396] width 212 height 32
click at [882, 324] on span "Select" at bounding box center [904, 325] width 212 height 32
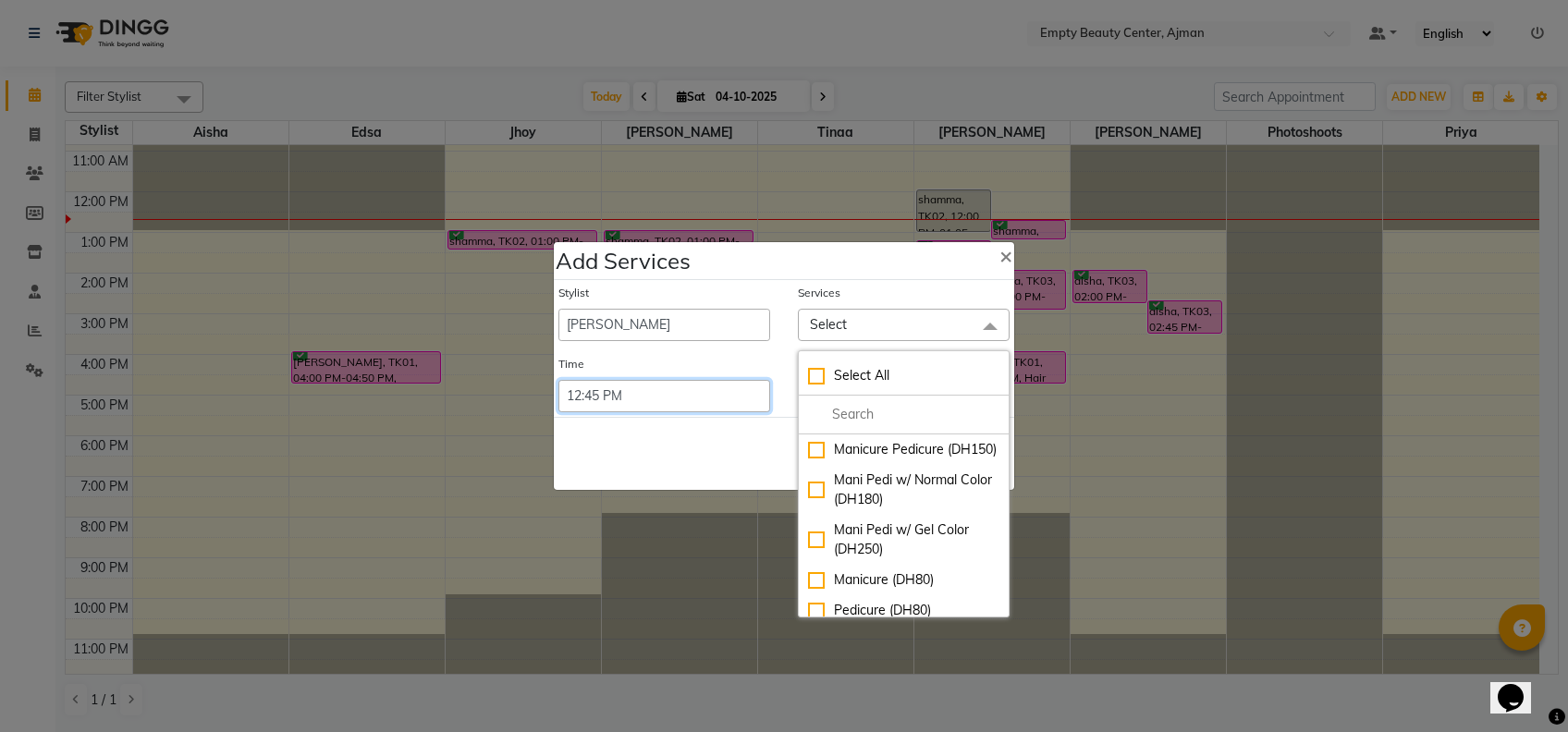
click at [688, 394] on select "Select 09:00 AM 09:15 AM 09:30 AM 09:45 AM 10:00 AM 10:15 AM 10:30 AM 10:45 AM …" at bounding box center [664, 396] width 212 height 32
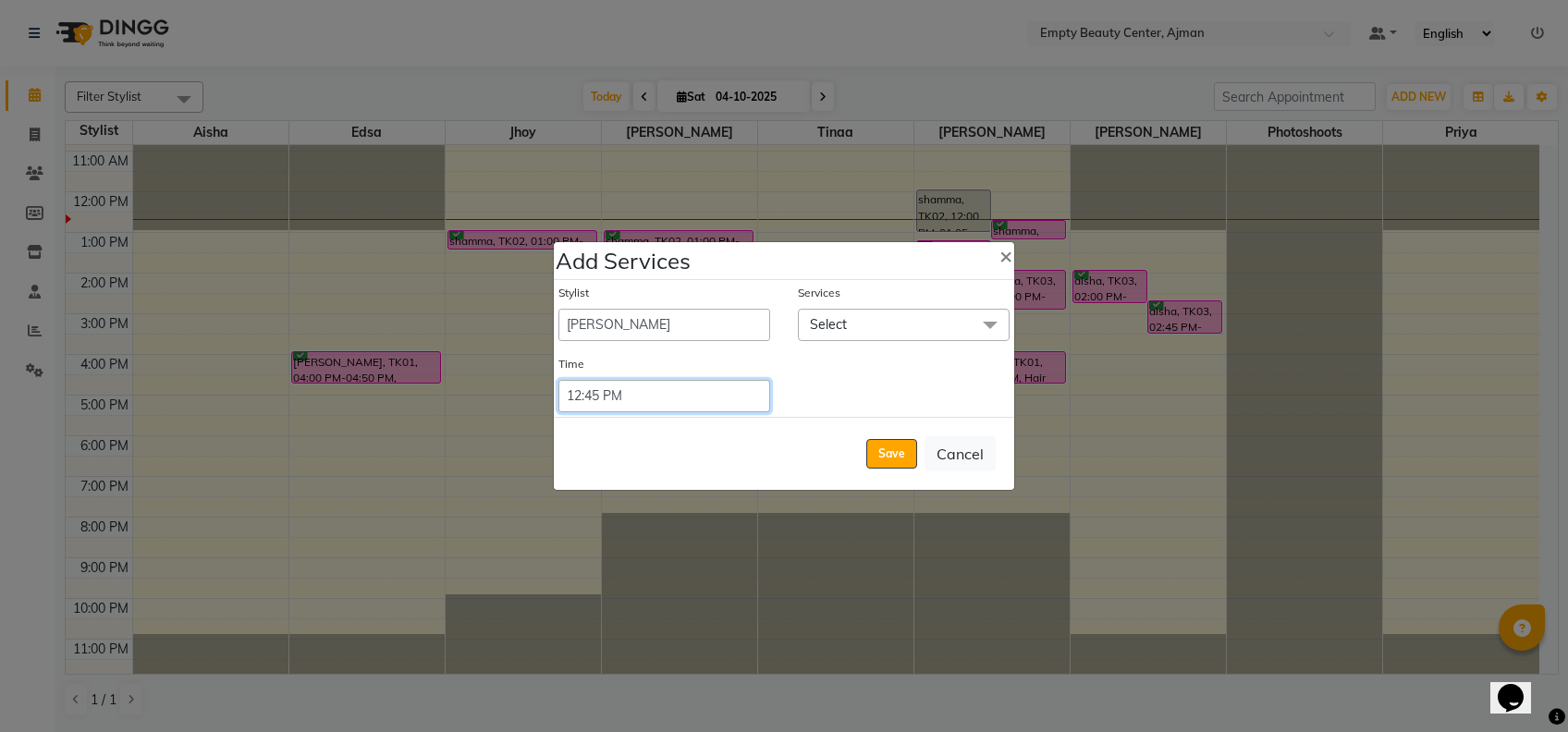
select select "750"
click at [558, 380] on select "Select 09:00 AM 09:15 AM 09:30 AM 09:45 AM 10:00 AM 10:15 AM 10:30 AM 10:45 AM …" at bounding box center [664, 396] width 212 height 32
click at [887, 332] on span "Select" at bounding box center [904, 325] width 212 height 32
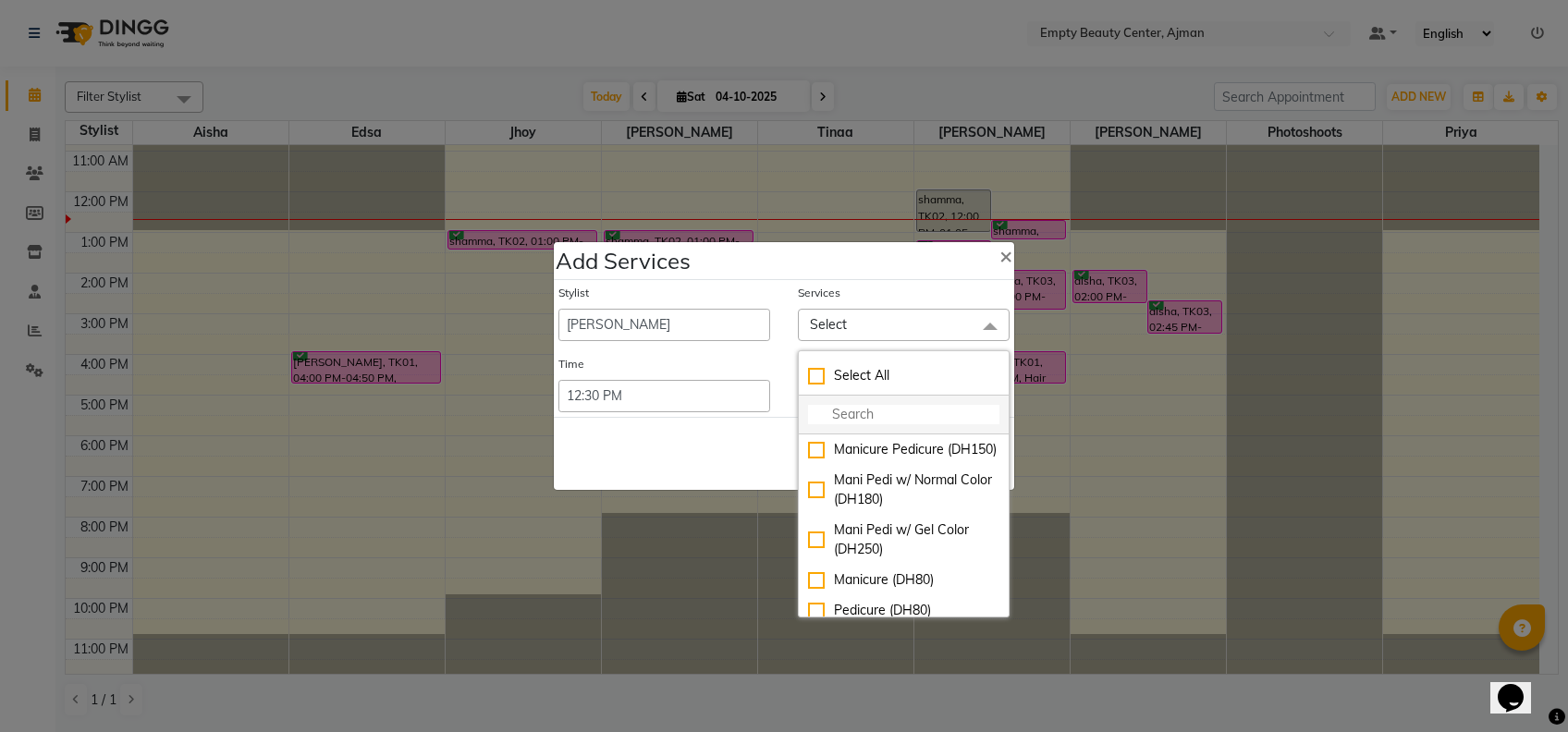
click at [889, 411] on input "multiselect-search" at bounding box center [904, 414] width 192 height 19
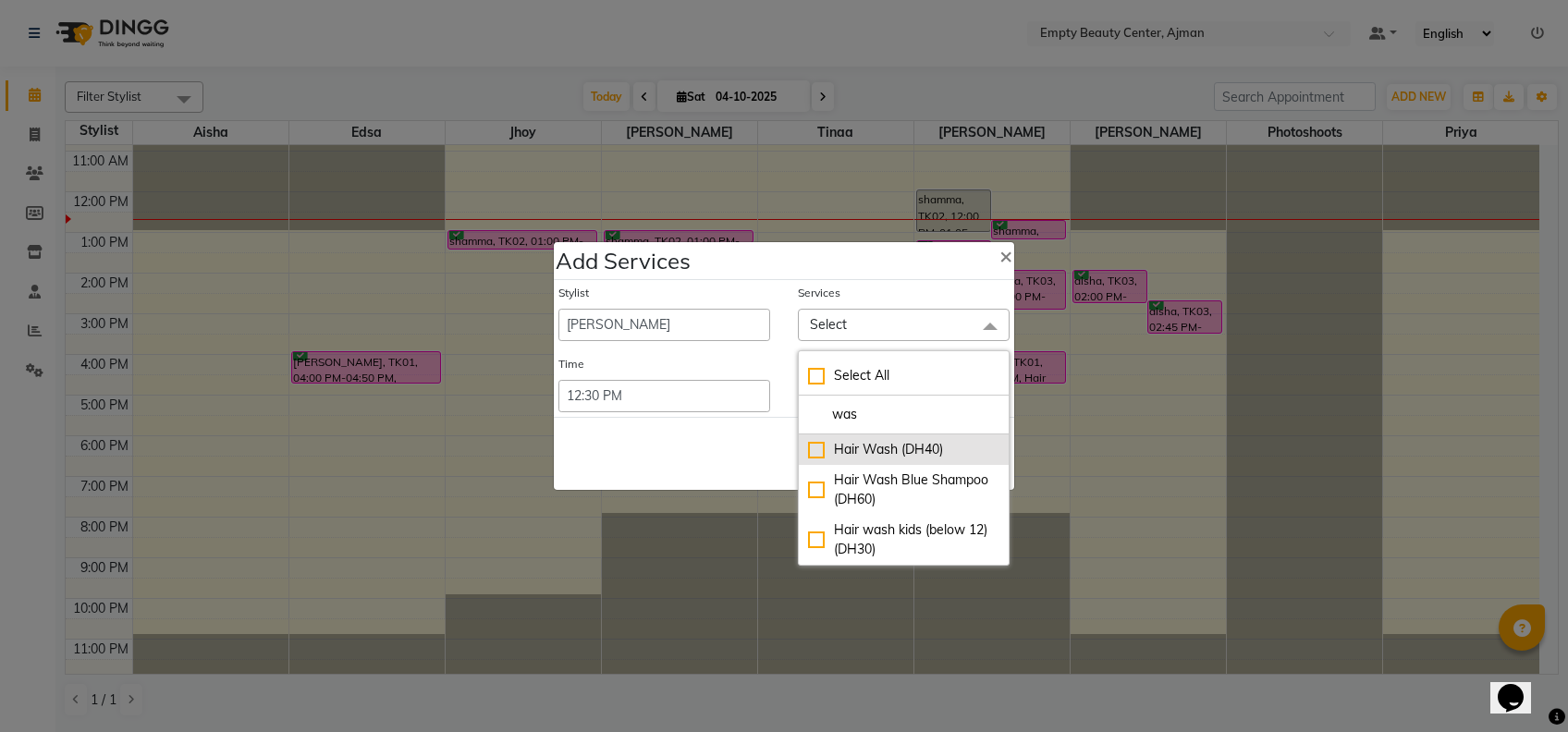
type input "was"
click at [901, 447] on div "Hair Wash (DH40)" at bounding box center [904, 450] width 192 height 19
checkbox input "true"
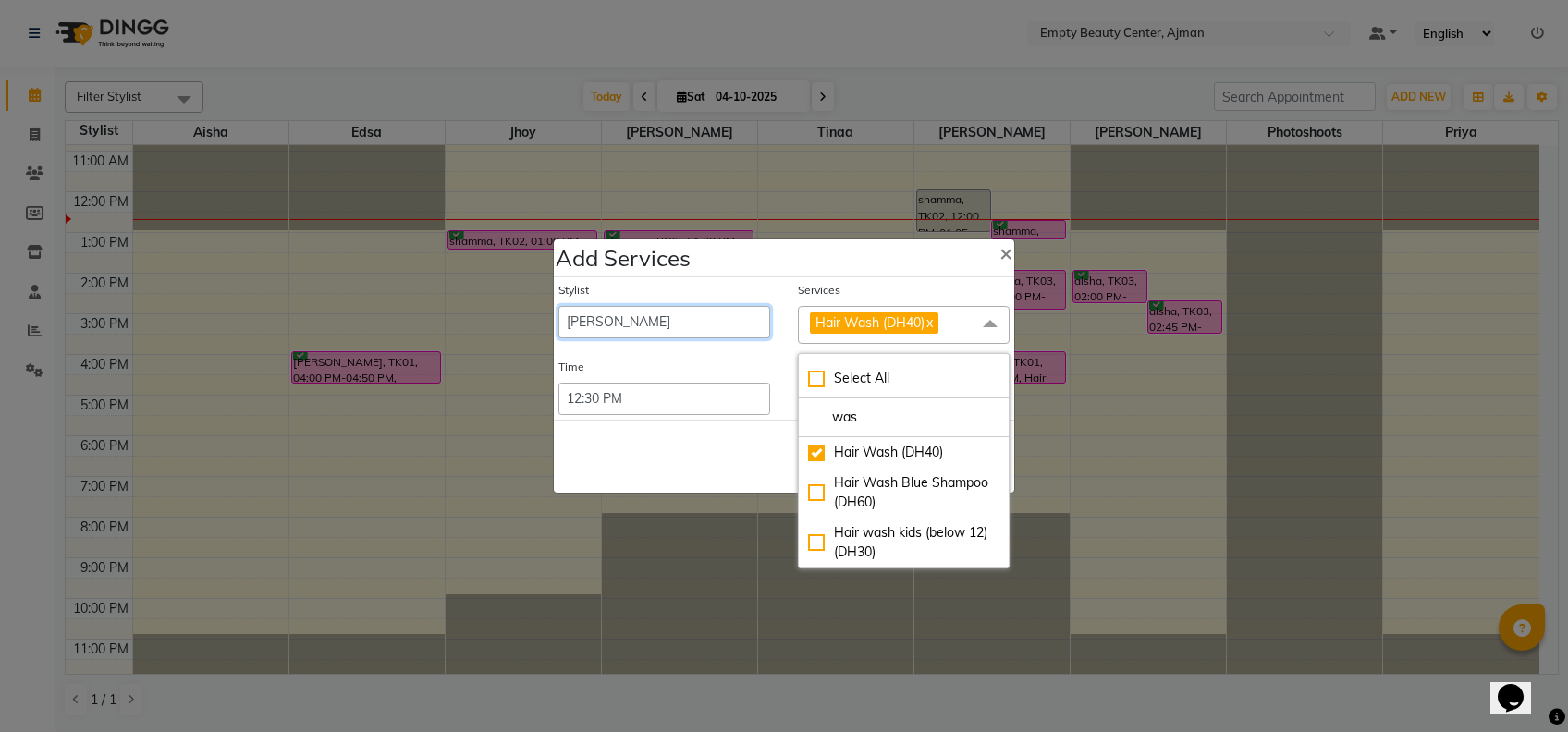
click at [655, 309] on select "[PERSON_NAME] Edsa jhoy [PERSON_NAME] Photoshoots Priya [PERSON_NAME] [PERSON_N…" at bounding box center [664, 323] width 212 height 32
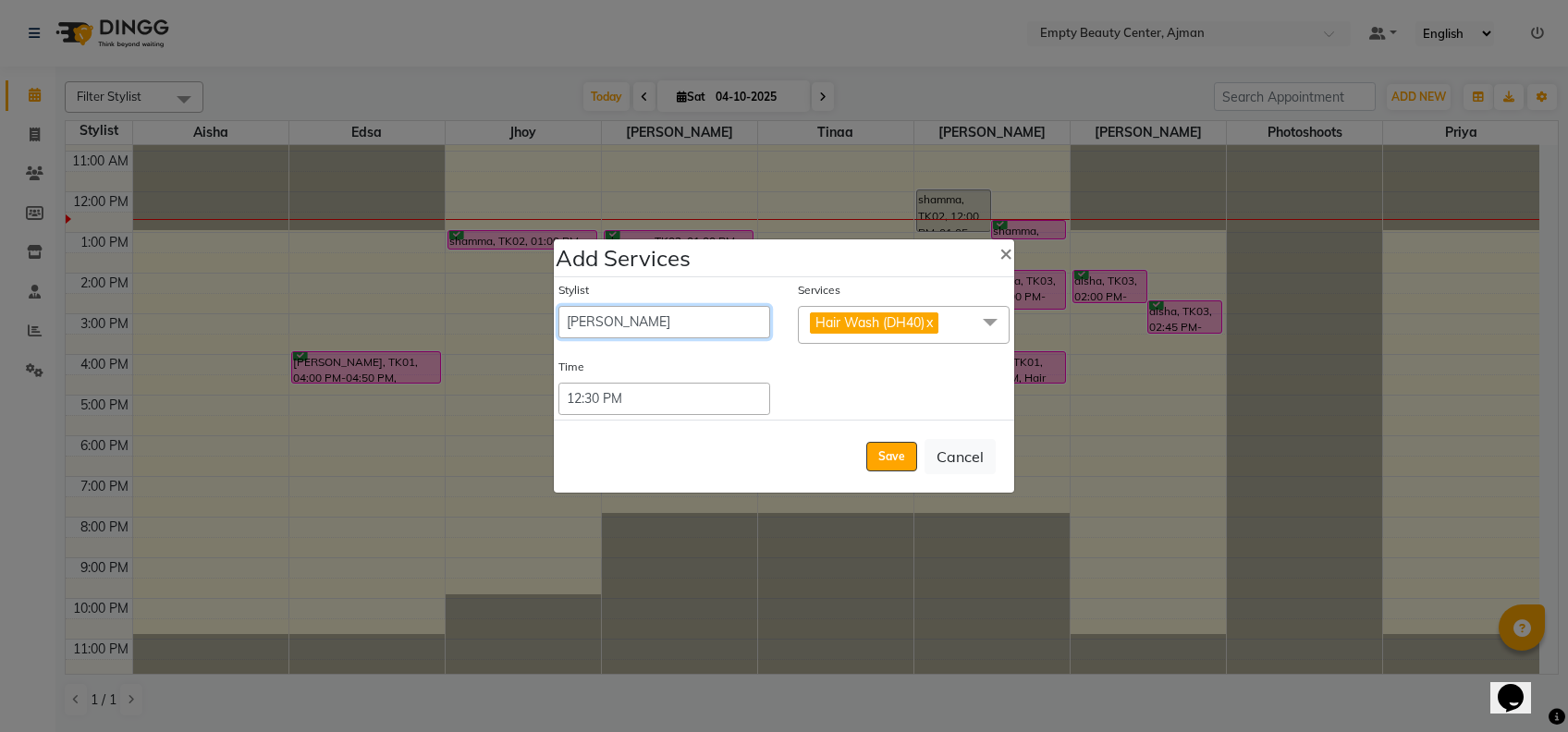
select select "57154"
click at [558, 306] on select "[PERSON_NAME] Edsa jhoy [PERSON_NAME] Photoshoots Priya [PERSON_NAME] [PERSON_N…" at bounding box center [664, 323] width 212 height 32
click at [673, 407] on select "Select 09:00 AM 09:15 AM 09:30 AM 09:45 AM 10:00 AM 10:15 AM 10:30 AM 10:45 AM …" at bounding box center [664, 399] width 212 height 32
select select "780"
click at [558, 383] on select "Select 09:00 AM 09:15 AM 09:30 AM 09:45 AM 10:00 AM 10:15 AM 10:30 AM 10:45 AM …" at bounding box center [664, 399] width 212 height 32
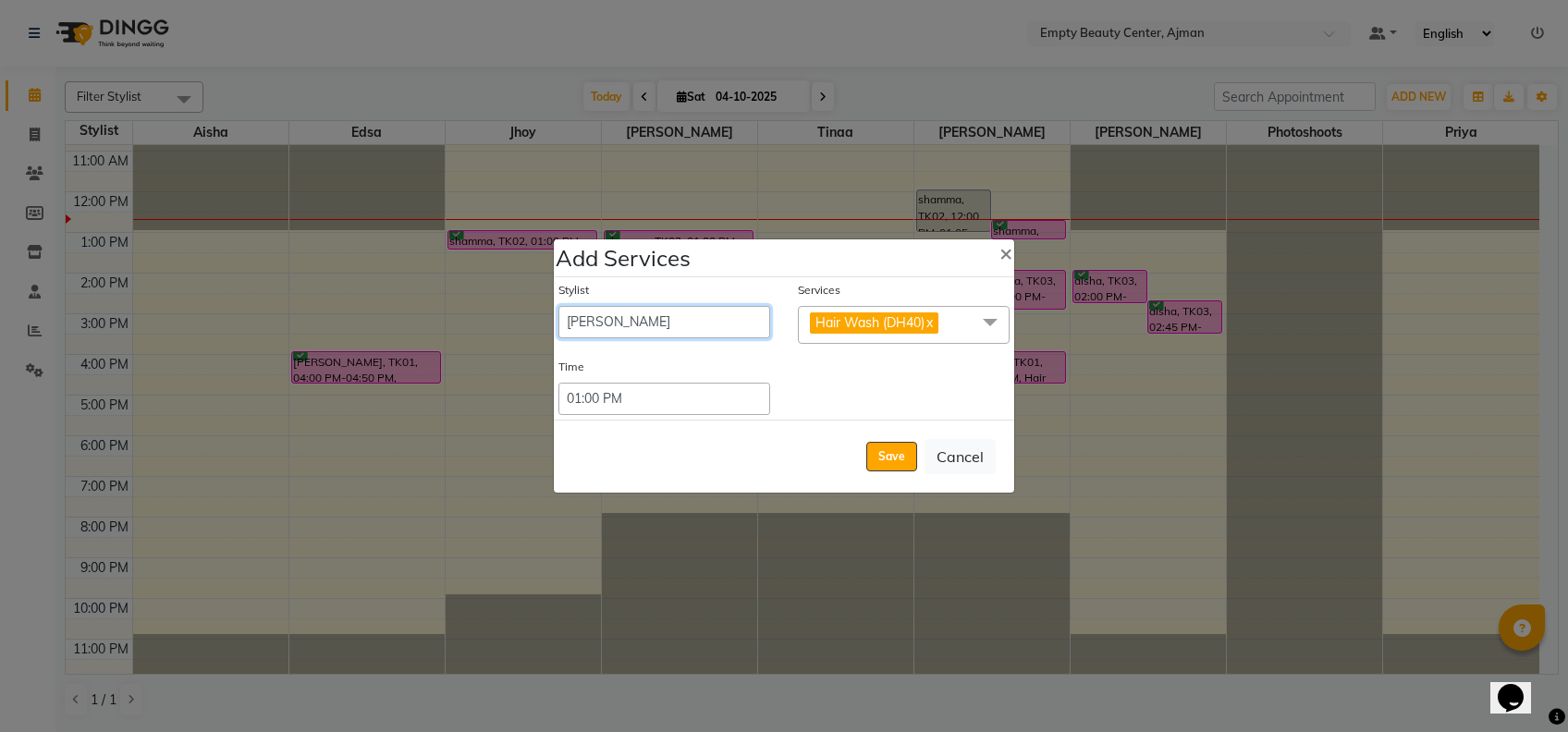
click at [711, 326] on select "[PERSON_NAME] Edsa jhoy [PERSON_NAME] Photoshoots Priya [PERSON_NAME] [PERSON_N…" at bounding box center [664, 323] width 212 height 32
select select "12545"
click at [558, 306] on select "[PERSON_NAME] Edsa jhoy [PERSON_NAME] Photoshoots Priya [PERSON_NAME] [PERSON_N…" at bounding box center [664, 323] width 212 height 32
click at [704, 403] on select "Select 09:00 AM 09:15 AM 09:30 AM 09:45 AM 10:00 AM 10:15 AM 10:30 AM 10:45 AM …" at bounding box center [664, 399] width 212 height 32
select select "750"
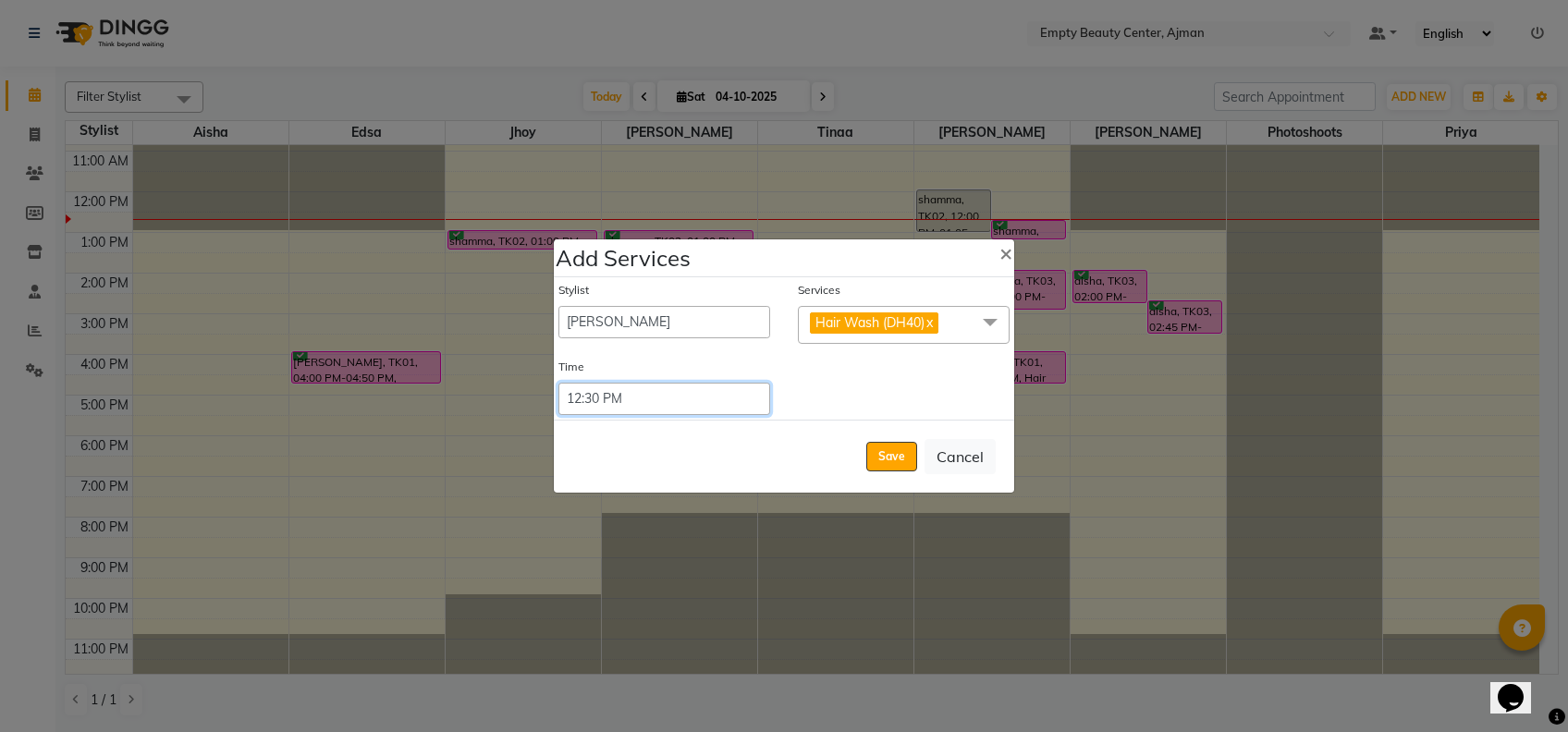
click at [558, 383] on select "Select 09:00 AM 09:15 AM 09:30 AM 09:45 AM 10:00 AM 10:15 AM 10:30 AM 10:45 AM …" at bounding box center [664, 399] width 212 height 32
click at [884, 459] on button "Save" at bounding box center [891, 456] width 51 height 30
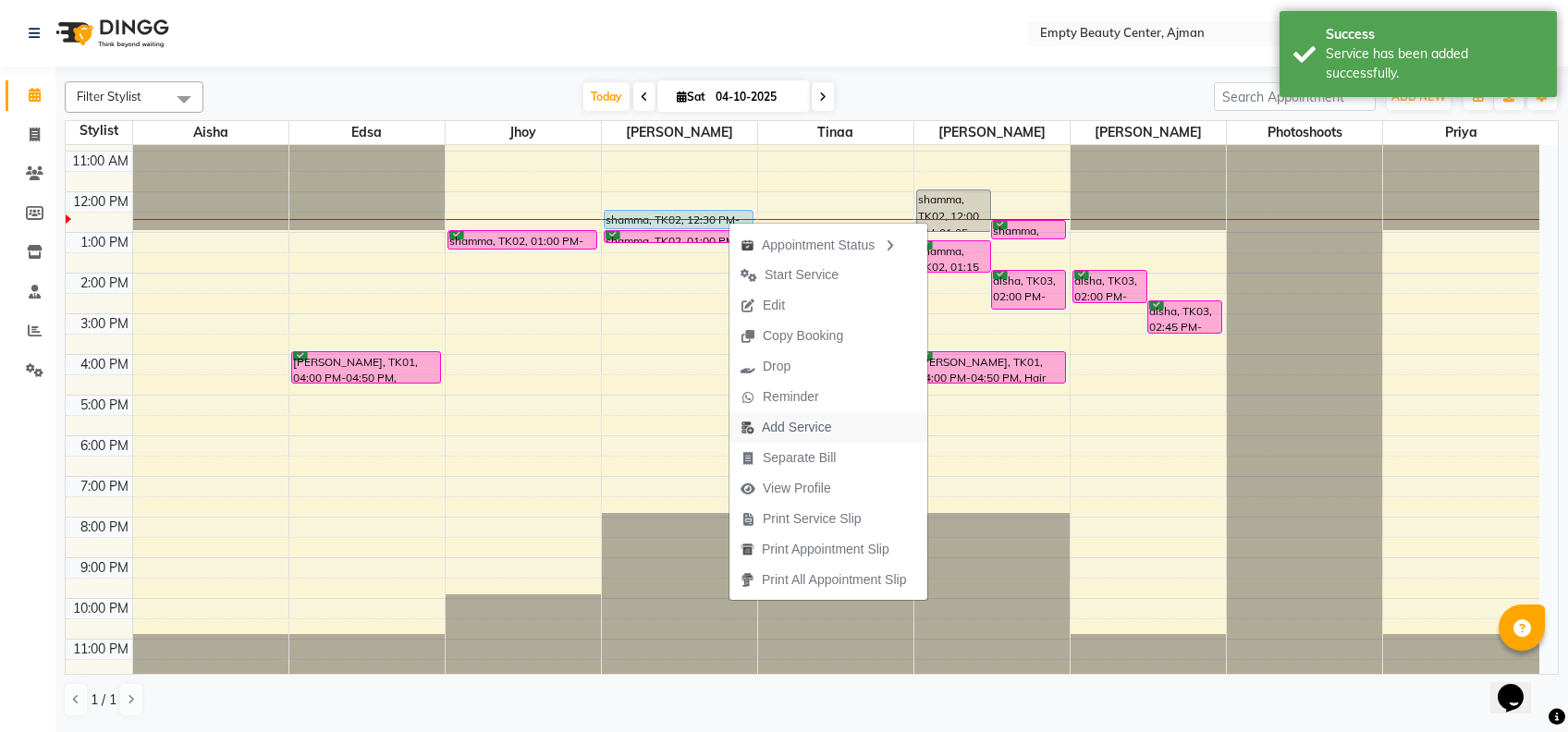
click at [790, 423] on span "Add Service" at bounding box center [796, 428] width 70 height 19
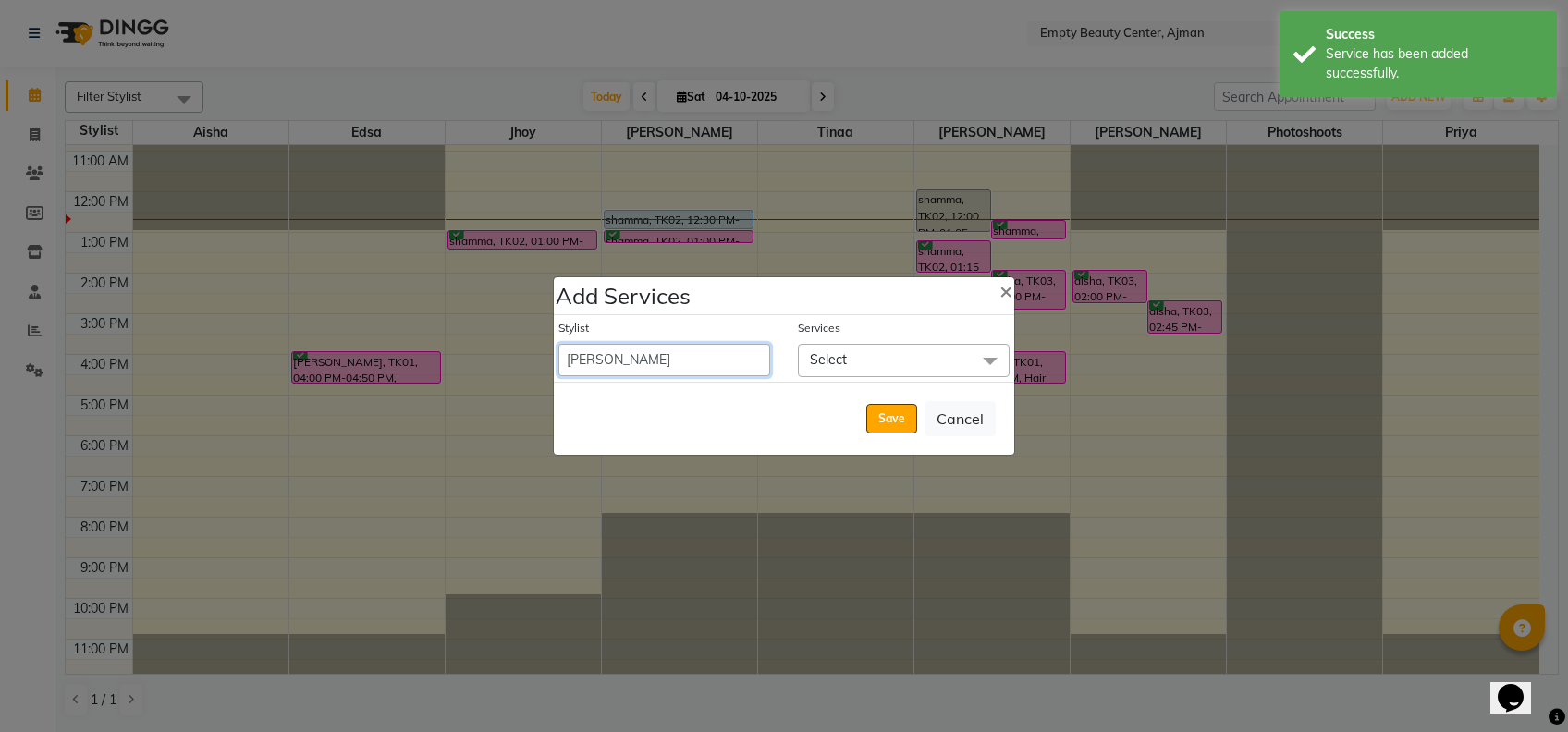
click at [730, 349] on select "[PERSON_NAME] Edsa jhoy [PERSON_NAME] Photoshoots Priya [PERSON_NAME] [PERSON_N…" at bounding box center [664, 360] width 212 height 32
select select "57154"
click at [558, 344] on select "[PERSON_NAME] Edsa jhoy [PERSON_NAME] Photoshoots Priya [PERSON_NAME] [PERSON_N…" at bounding box center [664, 360] width 212 height 32
select select "780"
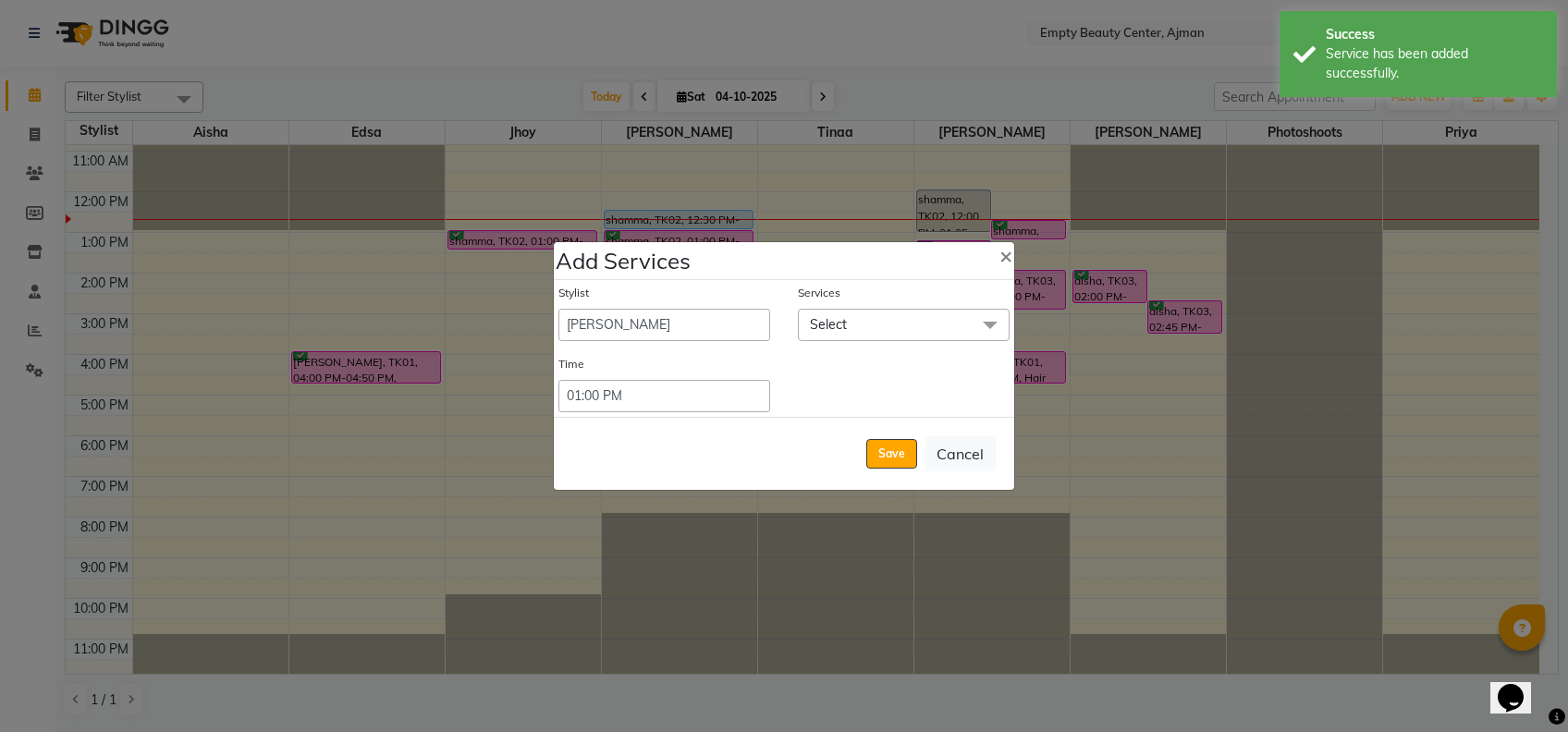
click at [913, 319] on span "Select" at bounding box center [904, 325] width 212 height 32
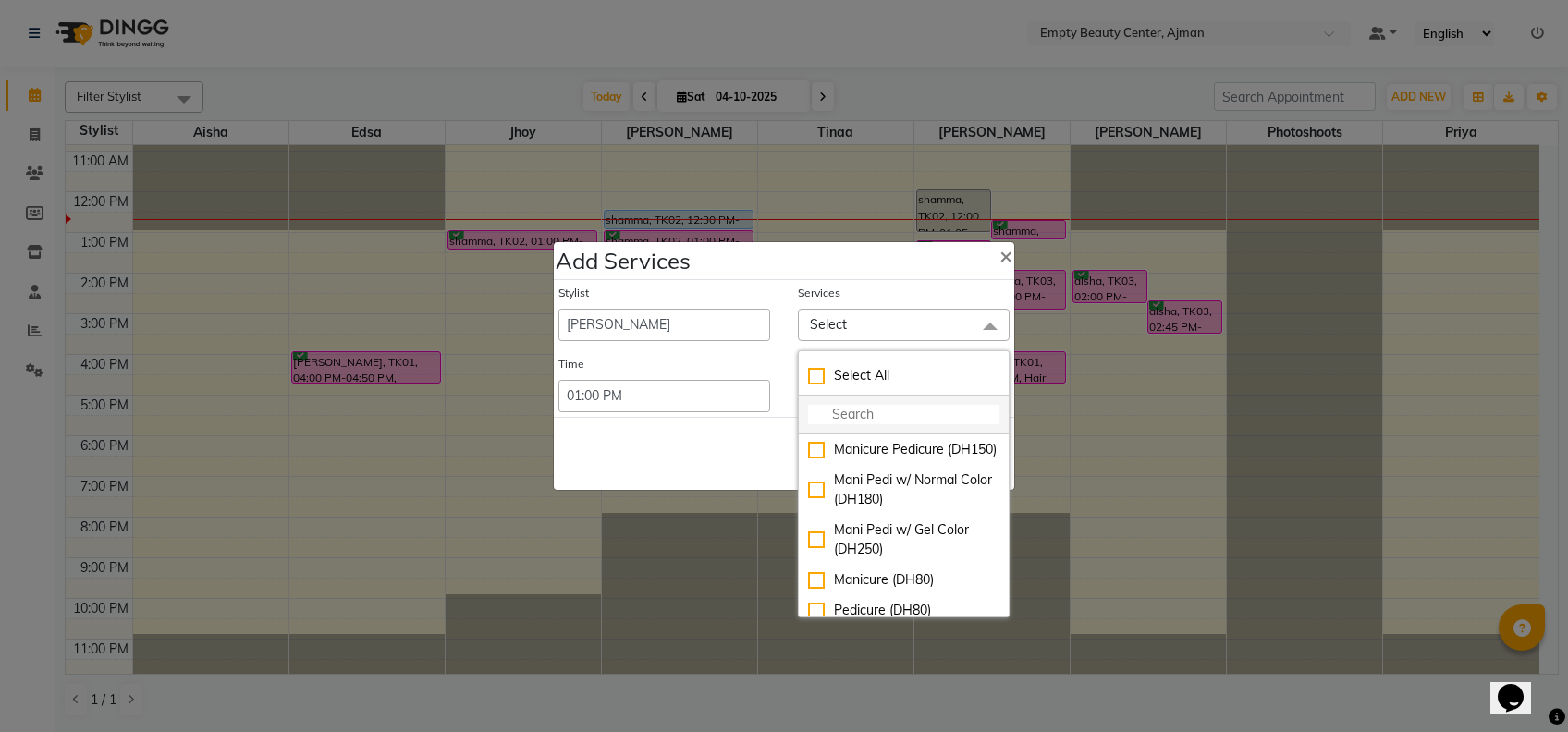
click at [900, 416] on input "multiselect-search" at bounding box center [904, 414] width 192 height 19
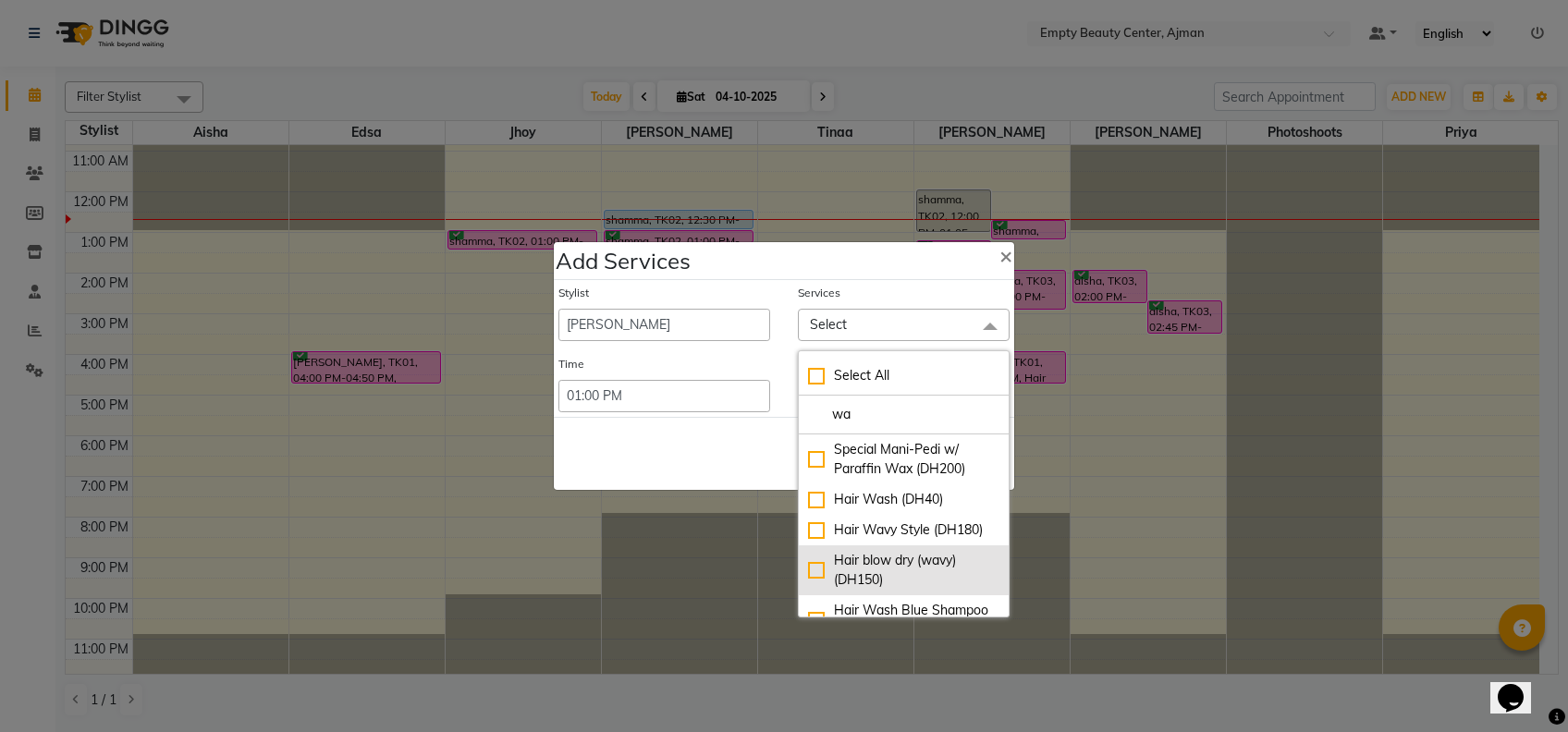
type input "wa"
click at [909, 590] on div "Hair blow dry (wavy) (DH150)" at bounding box center [904, 570] width 192 height 39
checkbox input "true"
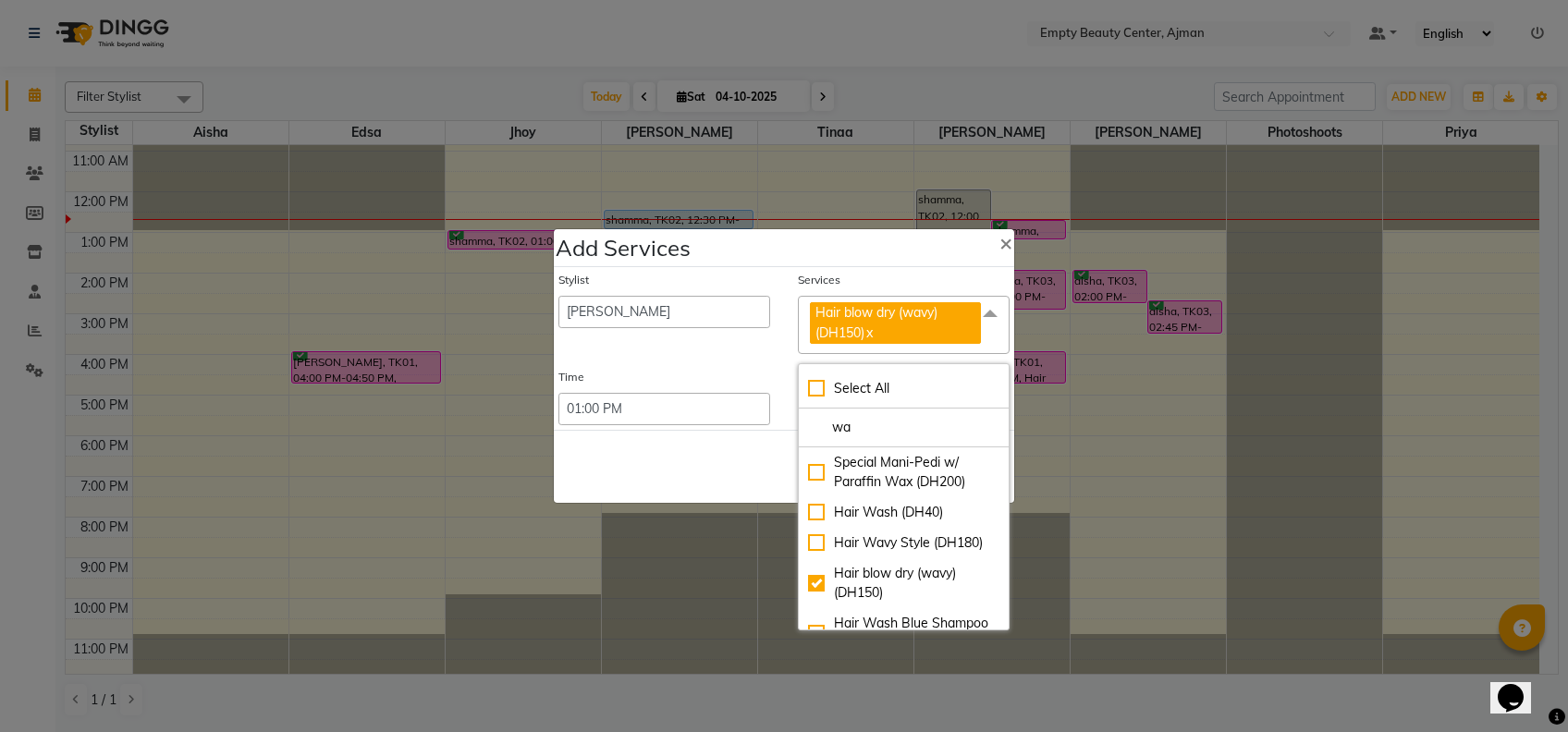
click at [753, 494] on div "Save Cancel" at bounding box center [784, 467] width 461 height 73
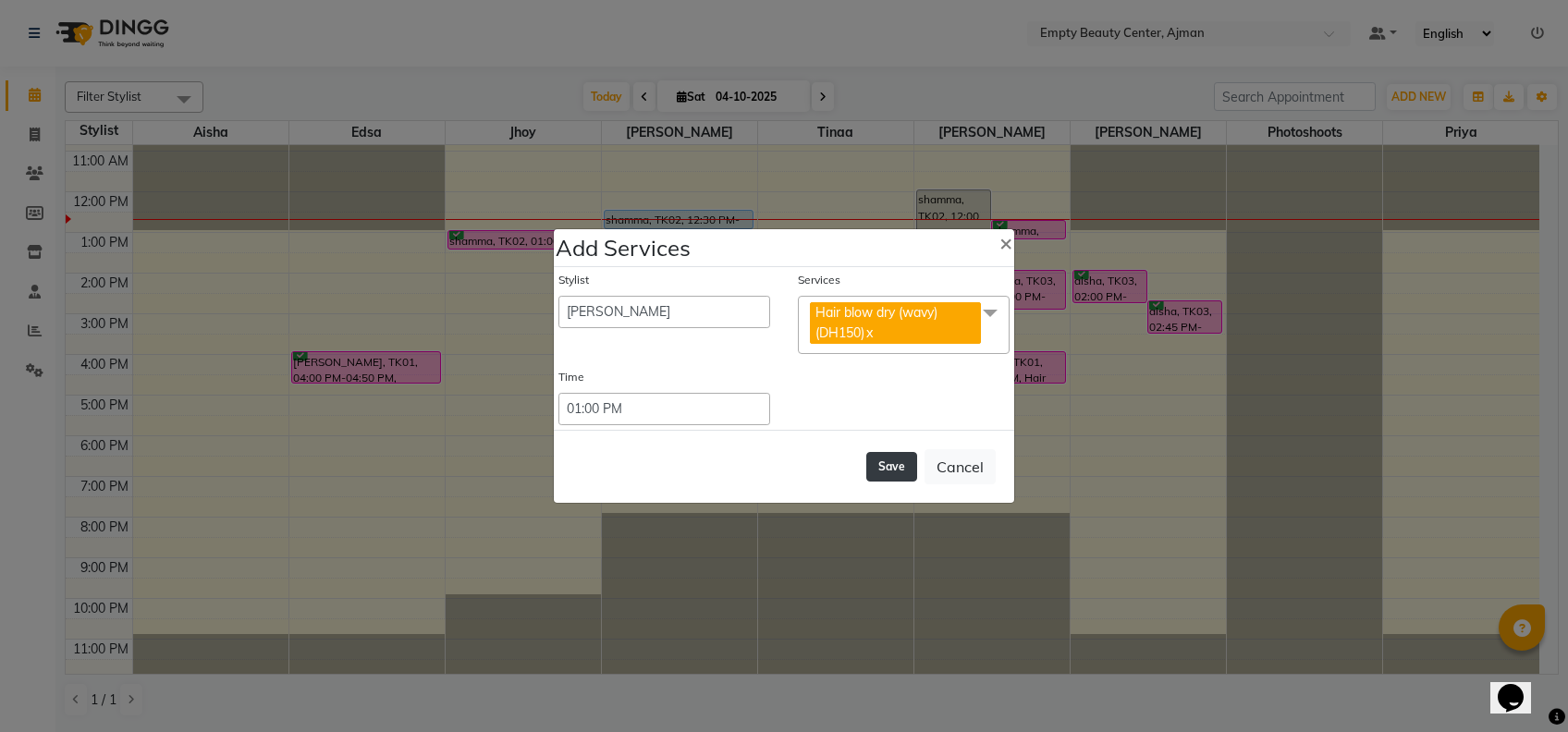
click at [904, 459] on button "Save" at bounding box center [891, 467] width 51 height 30
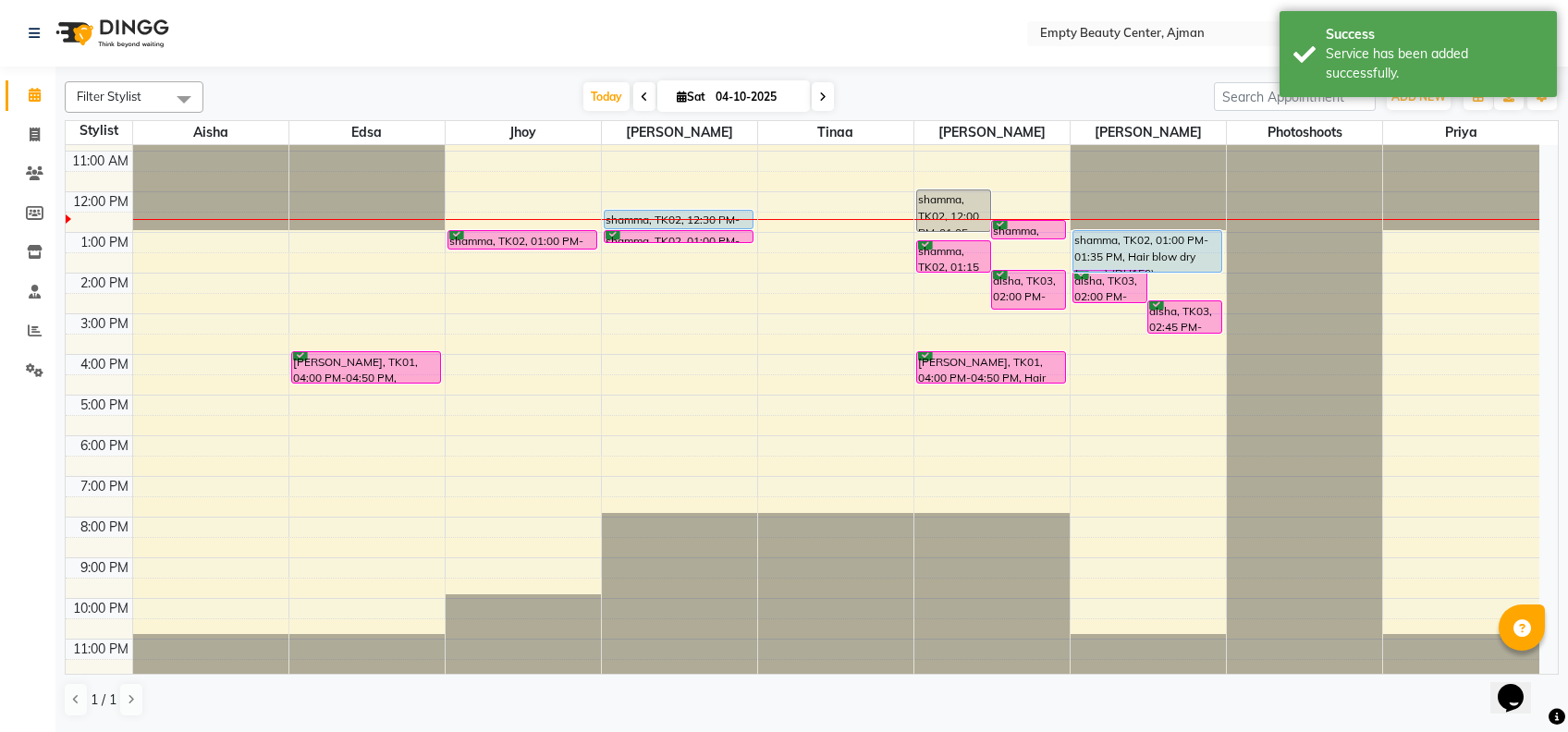
drag, startPoint x: 1166, startPoint y: 252, endPoint x: 1176, endPoint y: 274, distance: 24.2
click at [1176, 274] on div "aisha, TK03, 02:00 PM-02:50 PM, Hair Wavy Style aisha, TK03, 02:45 PM-03:35 PM,…" at bounding box center [1148, 192] width 156 height 975
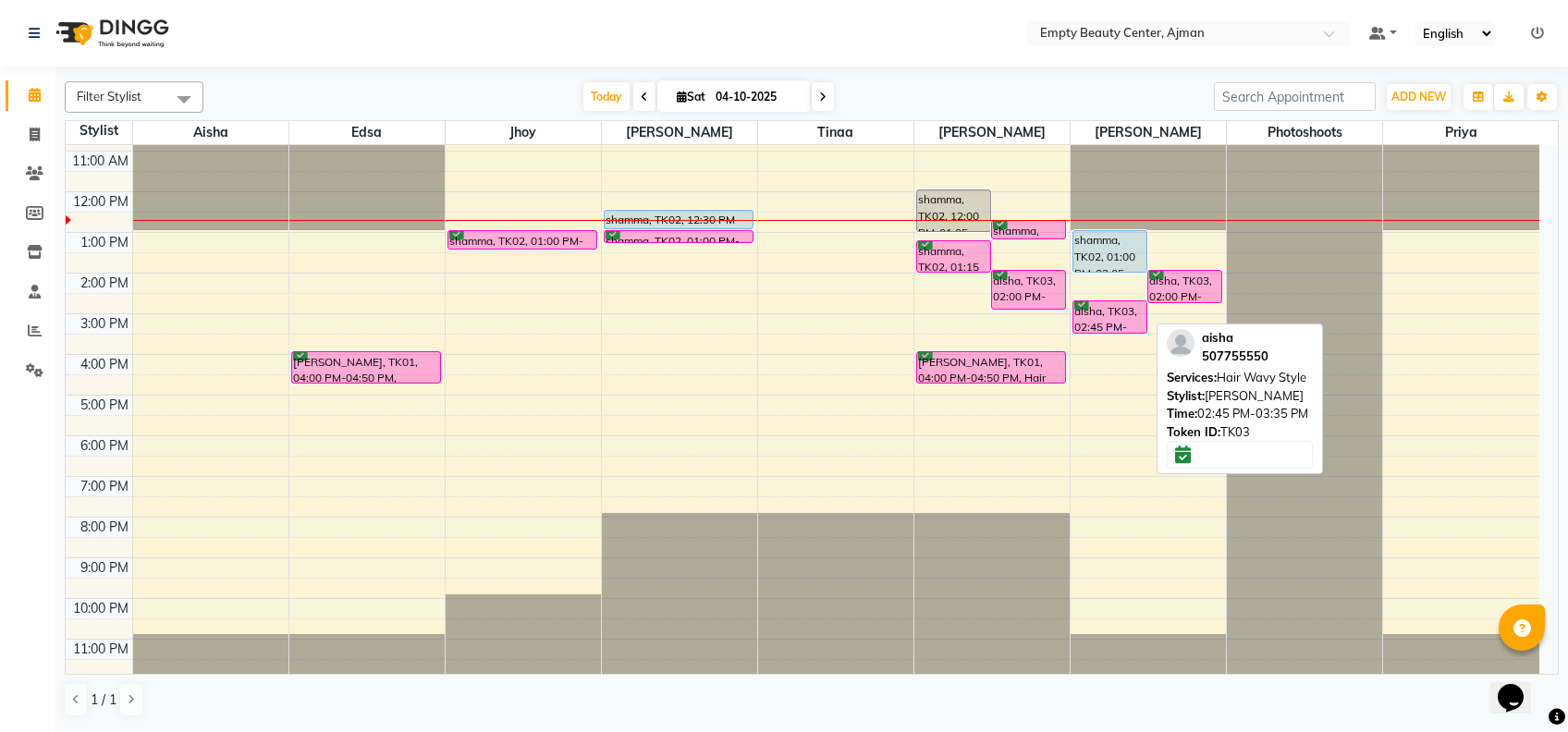
click at [1105, 319] on div "aisha, TK03, 02:45 PM-03:35 PM, Hair Wavy Style" at bounding box center [1110, 317] width 73 height 31
select select "6"
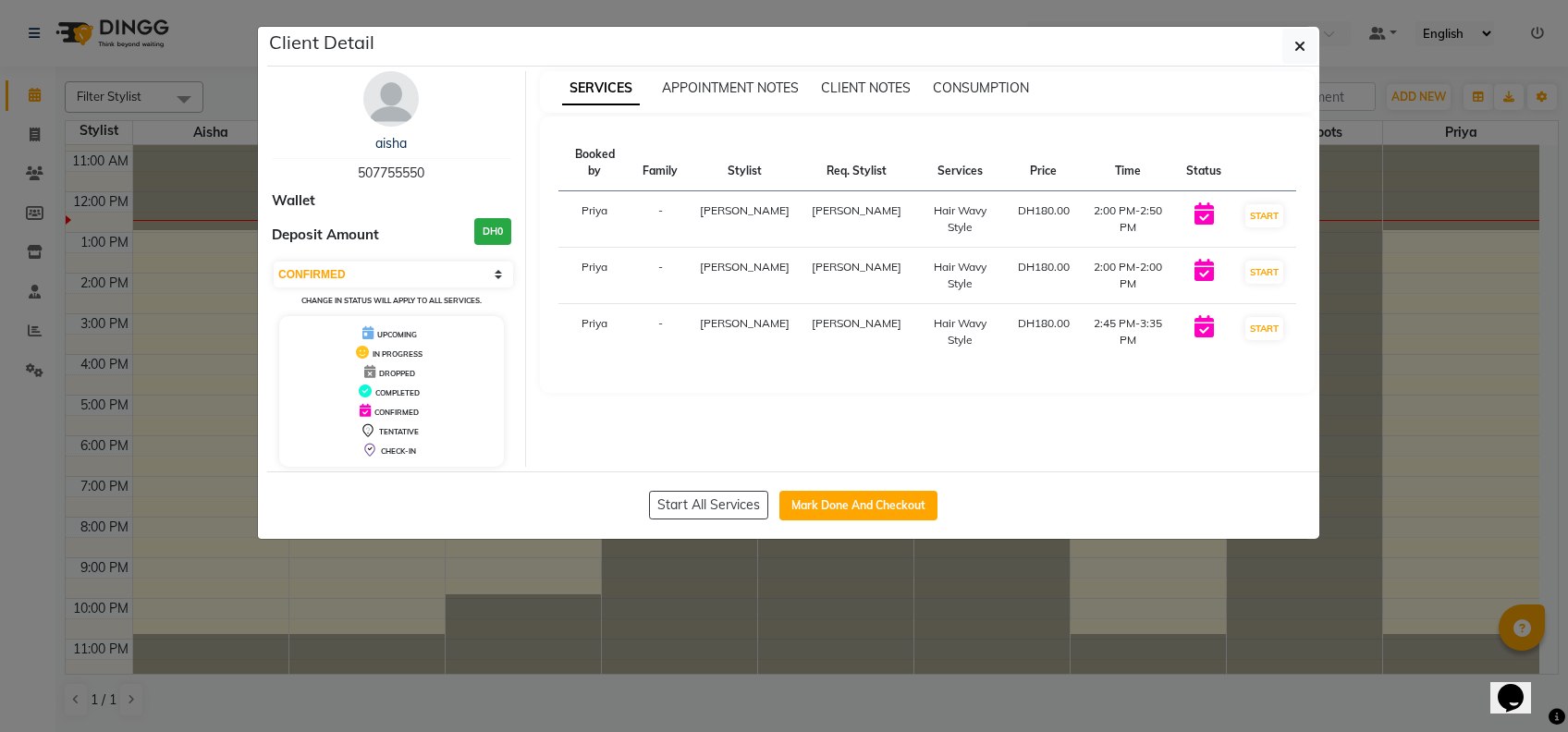
click at [1051, 666] on ngb-modal-window "Client Detail aisha 507755550 Wallet Deposit Amount DH0 Select IN SERVICE CONFI…" at bounding box center [784, 366] width 1568 height 732
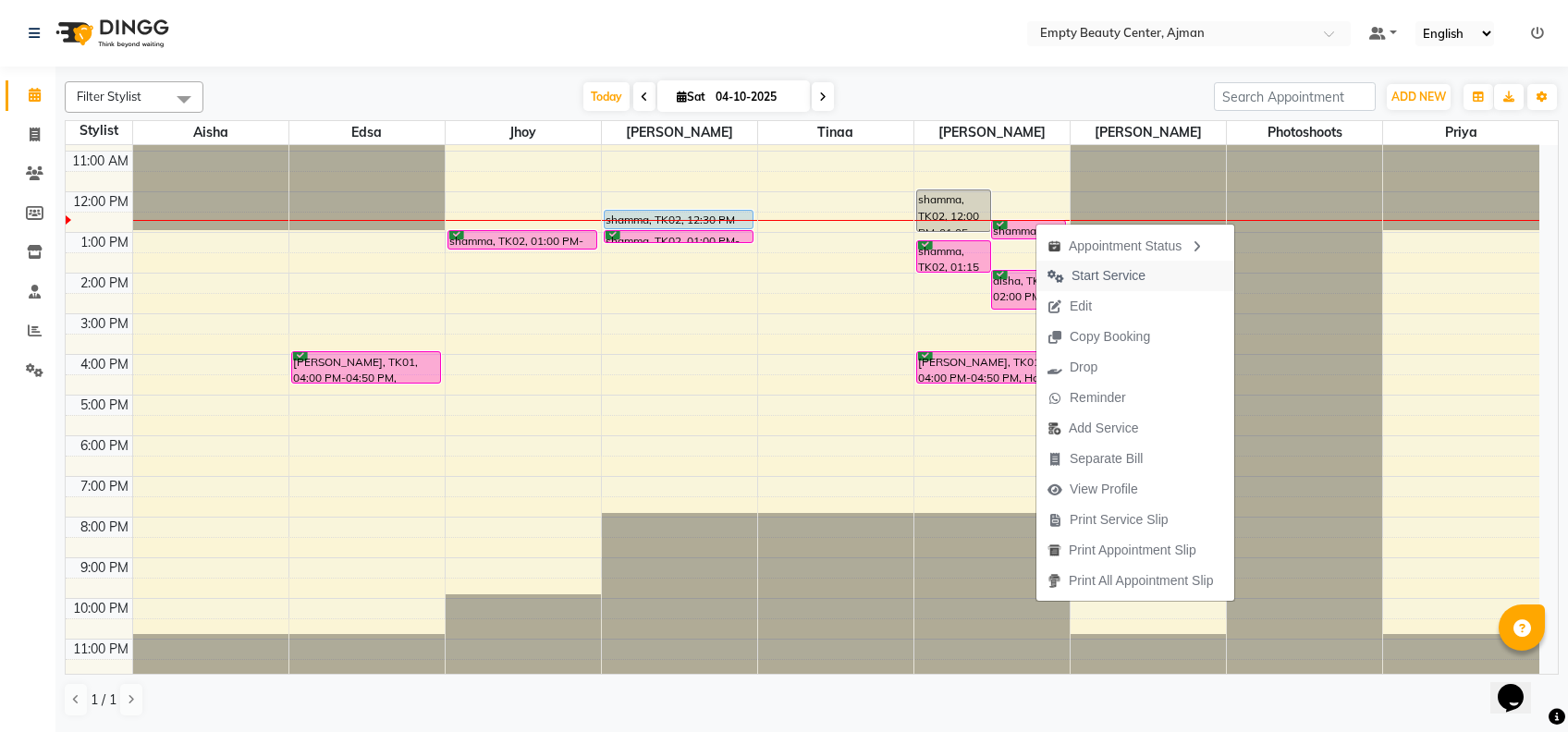
click at [1075, 280] on span "Start Service" at bounding box center [1109, 276] width 74 height 19
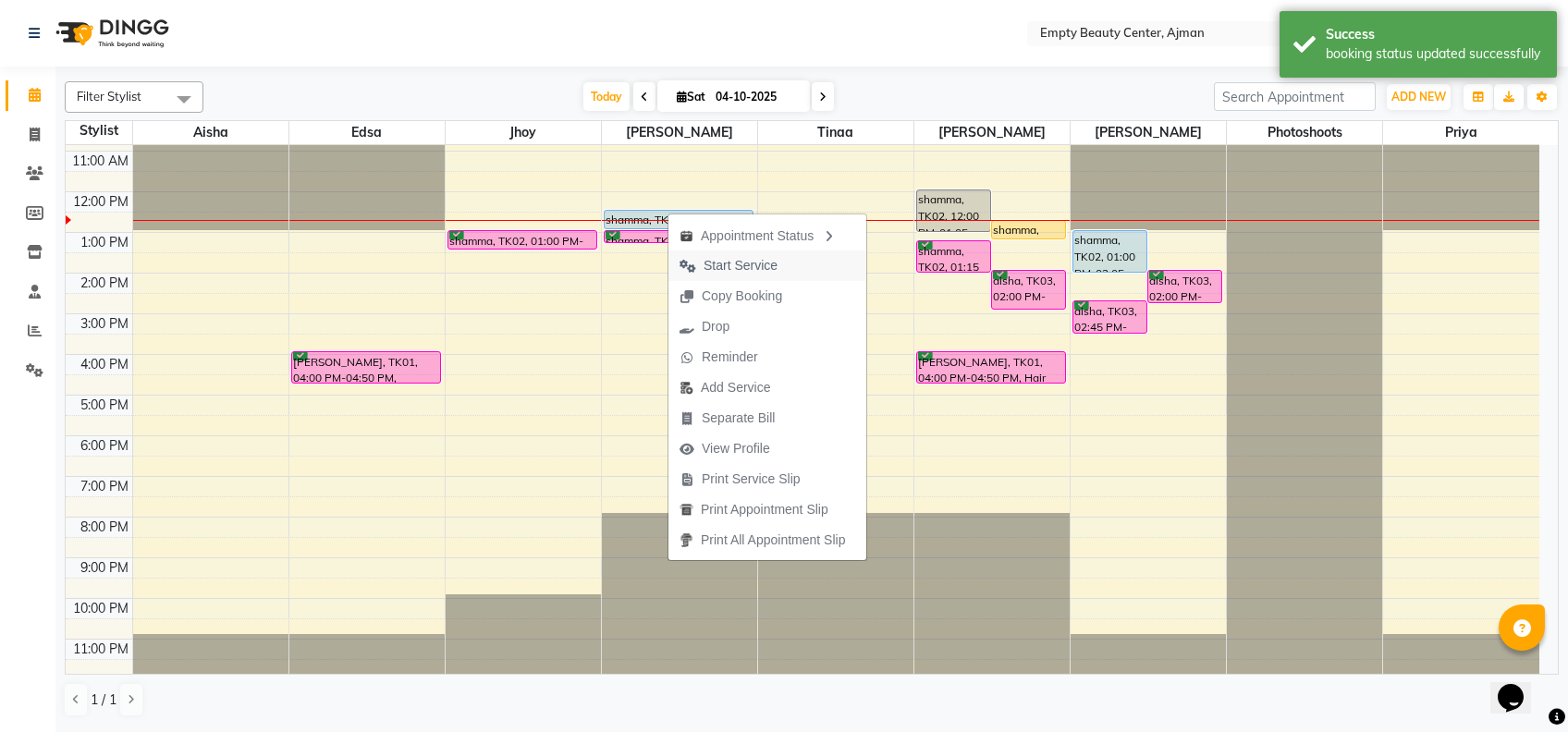
click at [787, 267] on span "Start Service" at bounding box center [729, 266] width 120 height 31
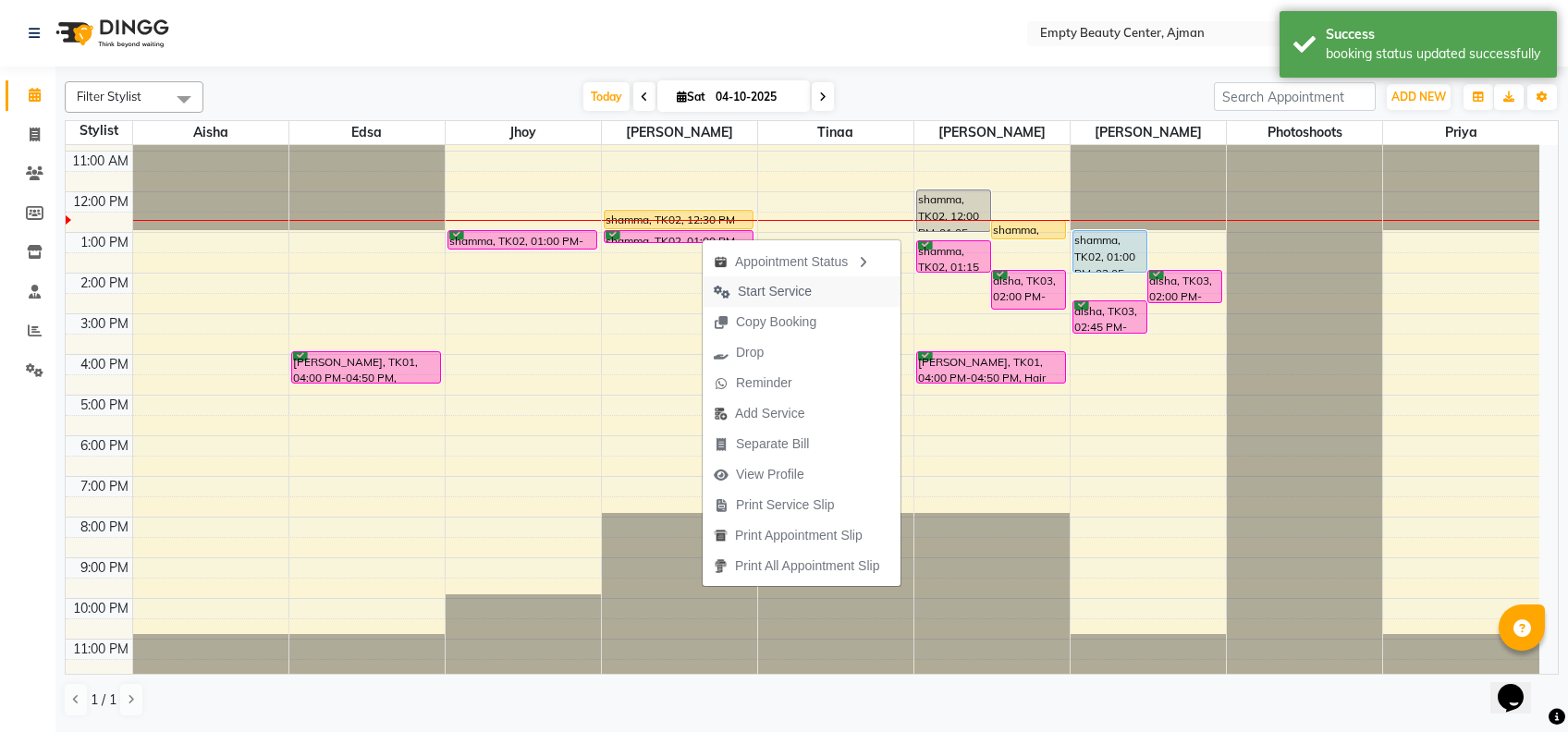
click at [781, 294] on span "Start Service" at bounding box center [775, 292] width 74 height 19
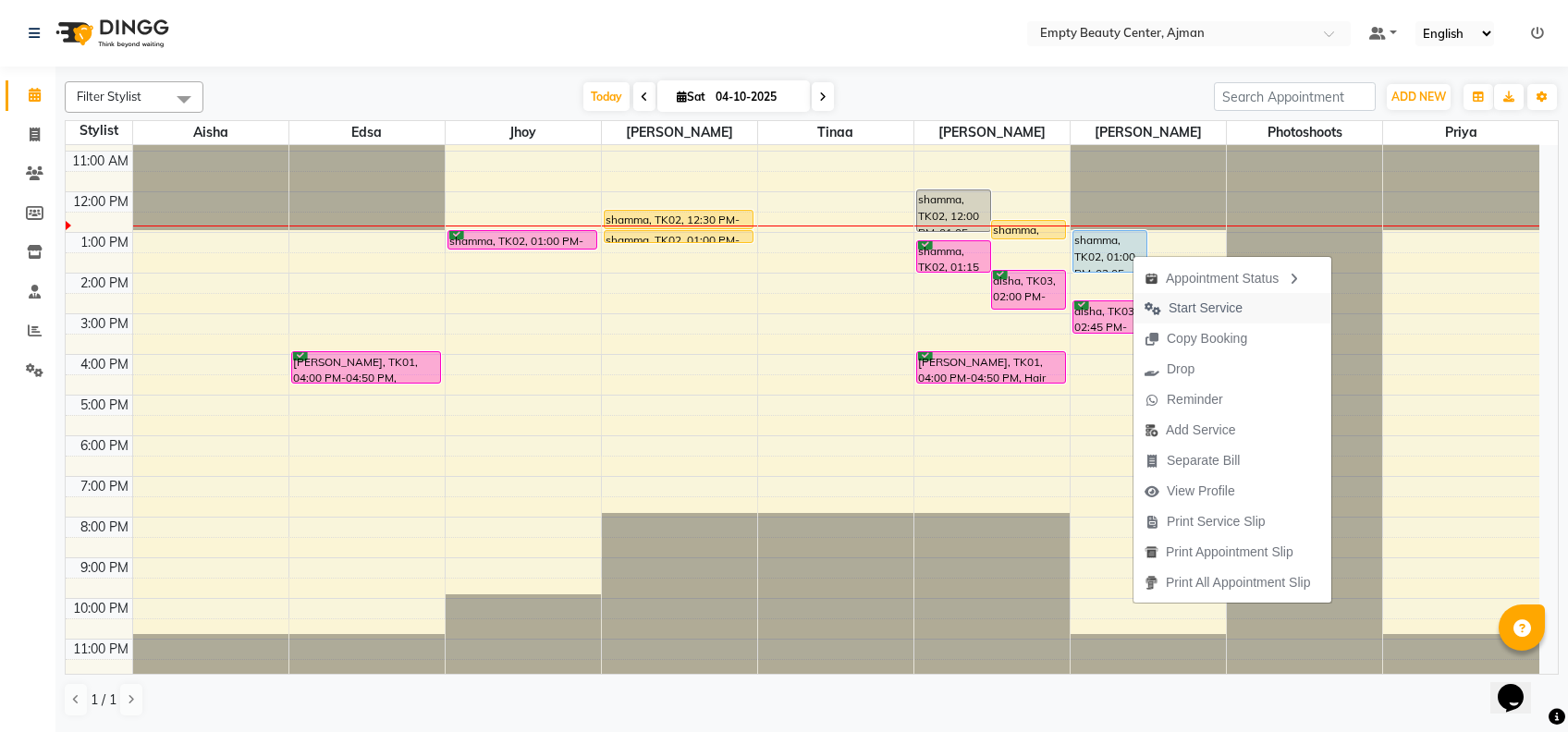
click at [1250, 307] on span "Start Service" at bounding box center [1194, 308] width 120 height 31
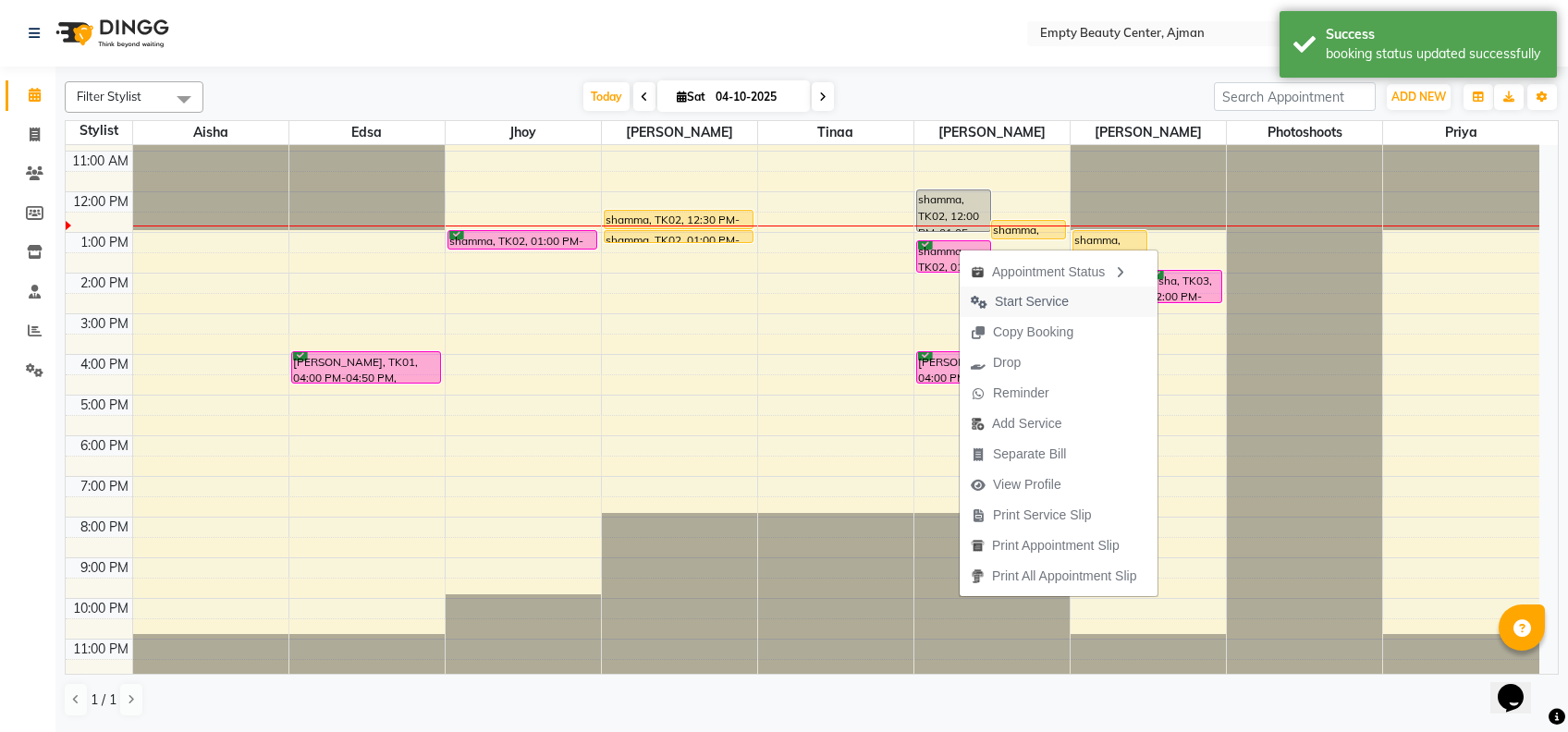
click at [1013, 297] on span "Start Service" at bounding box center [1033, 302] width 74 height 19
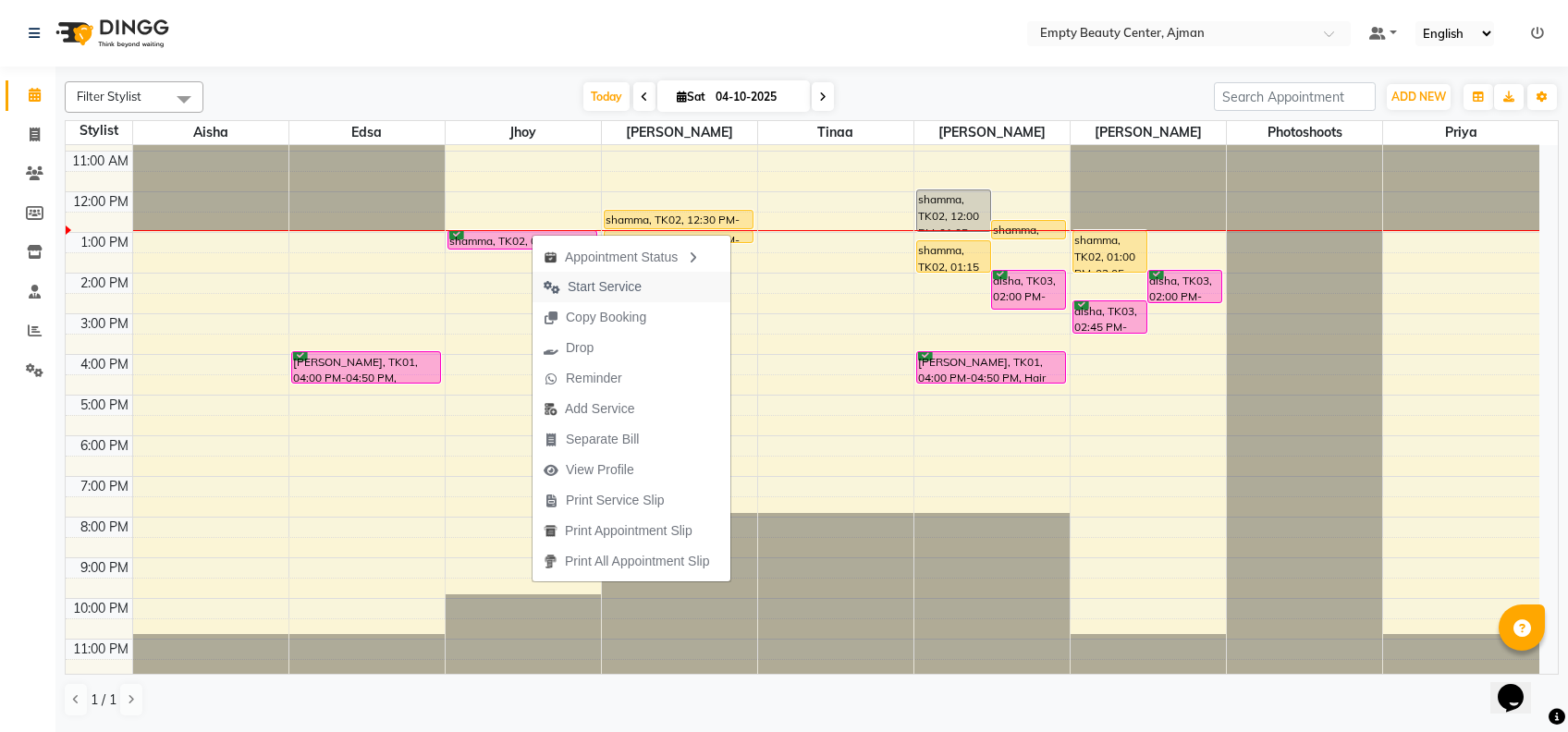
click at [599, 278] on span "Start Service" at bounding box center [605, 287] width 74 height 19
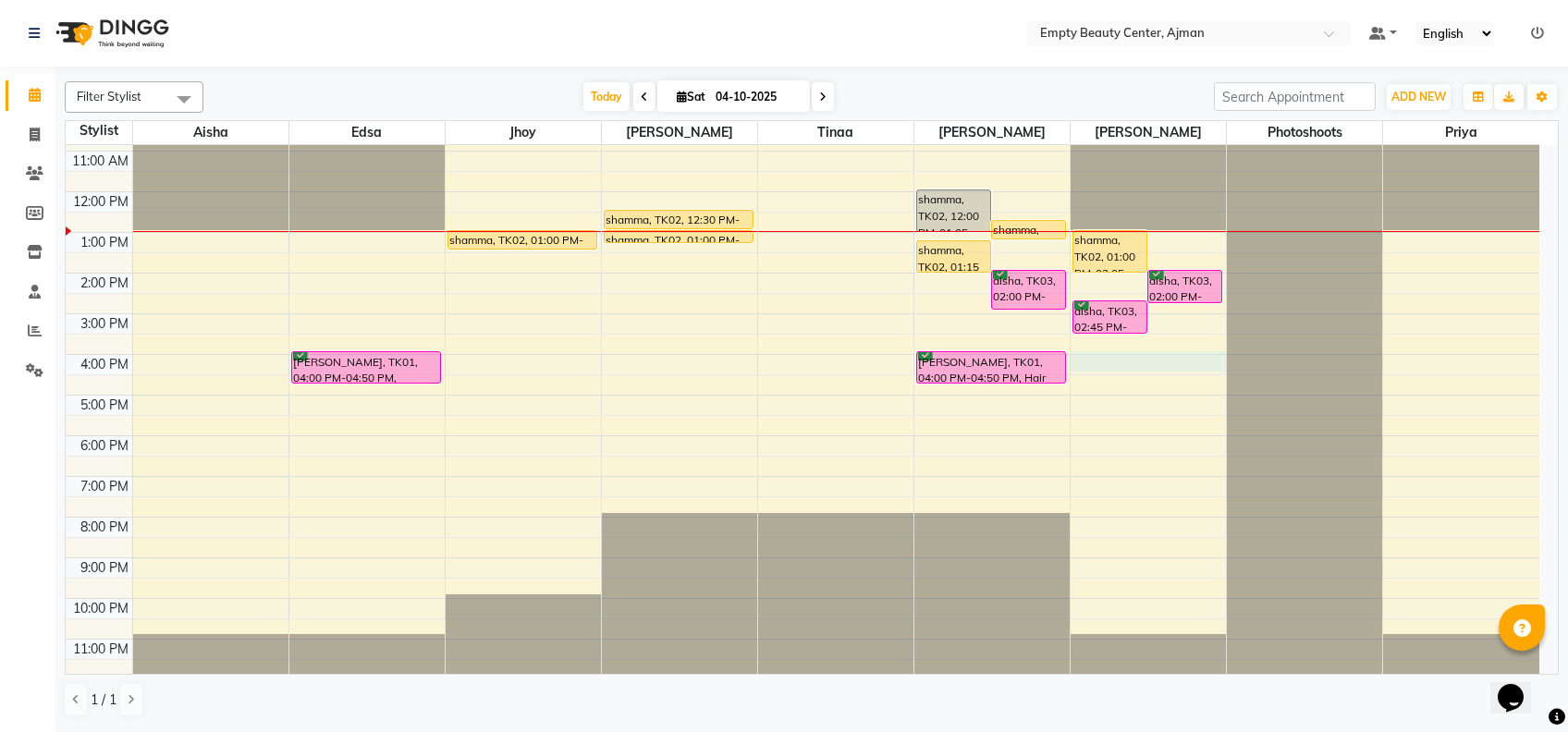
click at [1100, 361] on div "12:00 AM 1:00 AM 2:00 AM 3:00 AM 4:00 AM 5:00 AM 6:00 AM 7:00 AM 8:00 AM 9:00 A…" at bounding box center [803, 192] width 1474 height 975
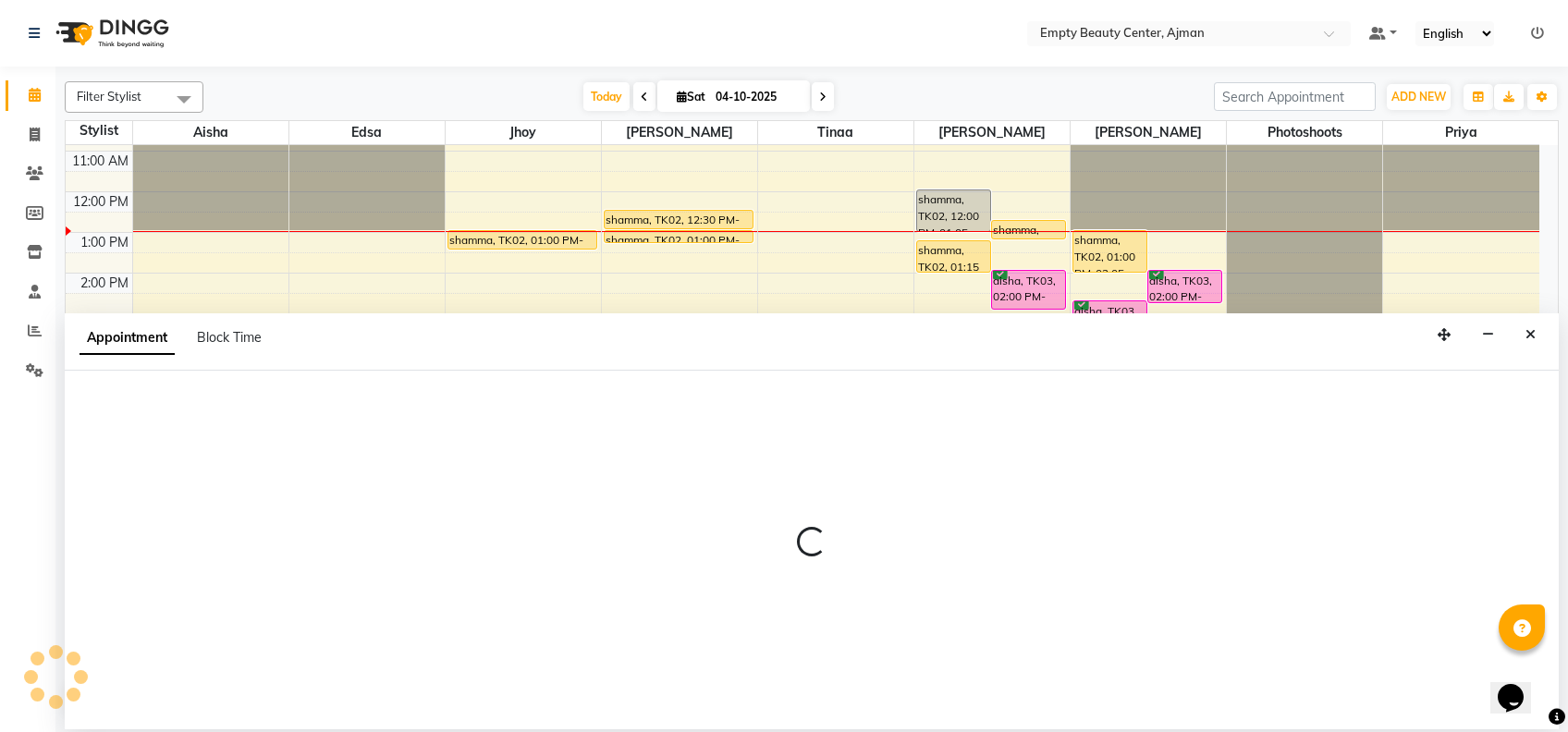
select select "57154"
select select "960"
select select "tentative"
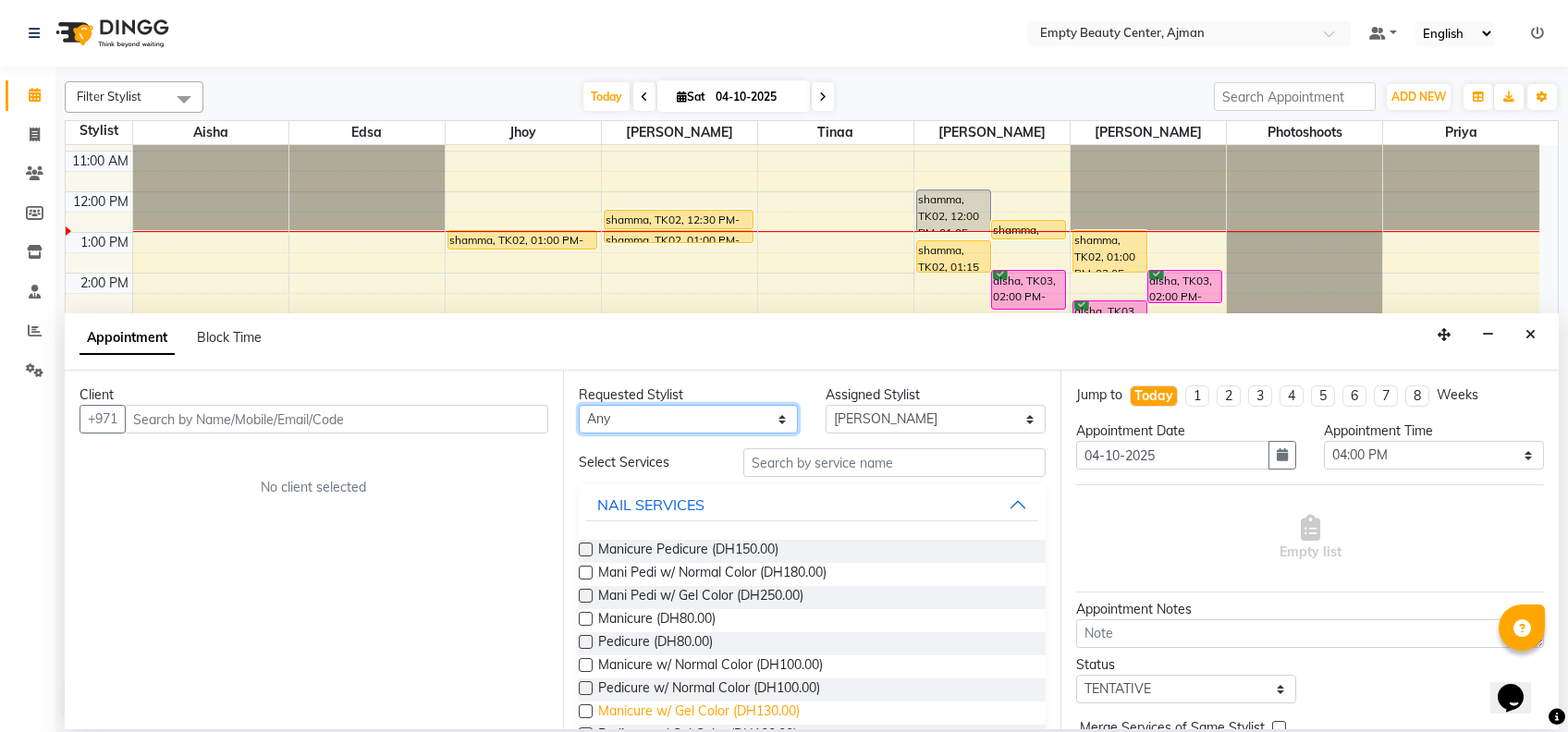
drag, startPoint x: 767, startPoint y: 417, endPoint x: 659, endPoint y: 715, distance: 317.0
click at [659, 715] on div "Requested Stylist Any [PERSON_NAME] Edsa jhoy [PERSON_NAME] Photoshoots [PERSON…" at bounding box center [812, 551] width 498 height 359
select select "57154"
click at [579, 405] on select "Any [PERSON_NAME] Edsa jhoy [PERSON_NAME] Photoshoots Priya [PERSON_NAME] [PERS…" at bounding box center [689, 419] width 220 height 29
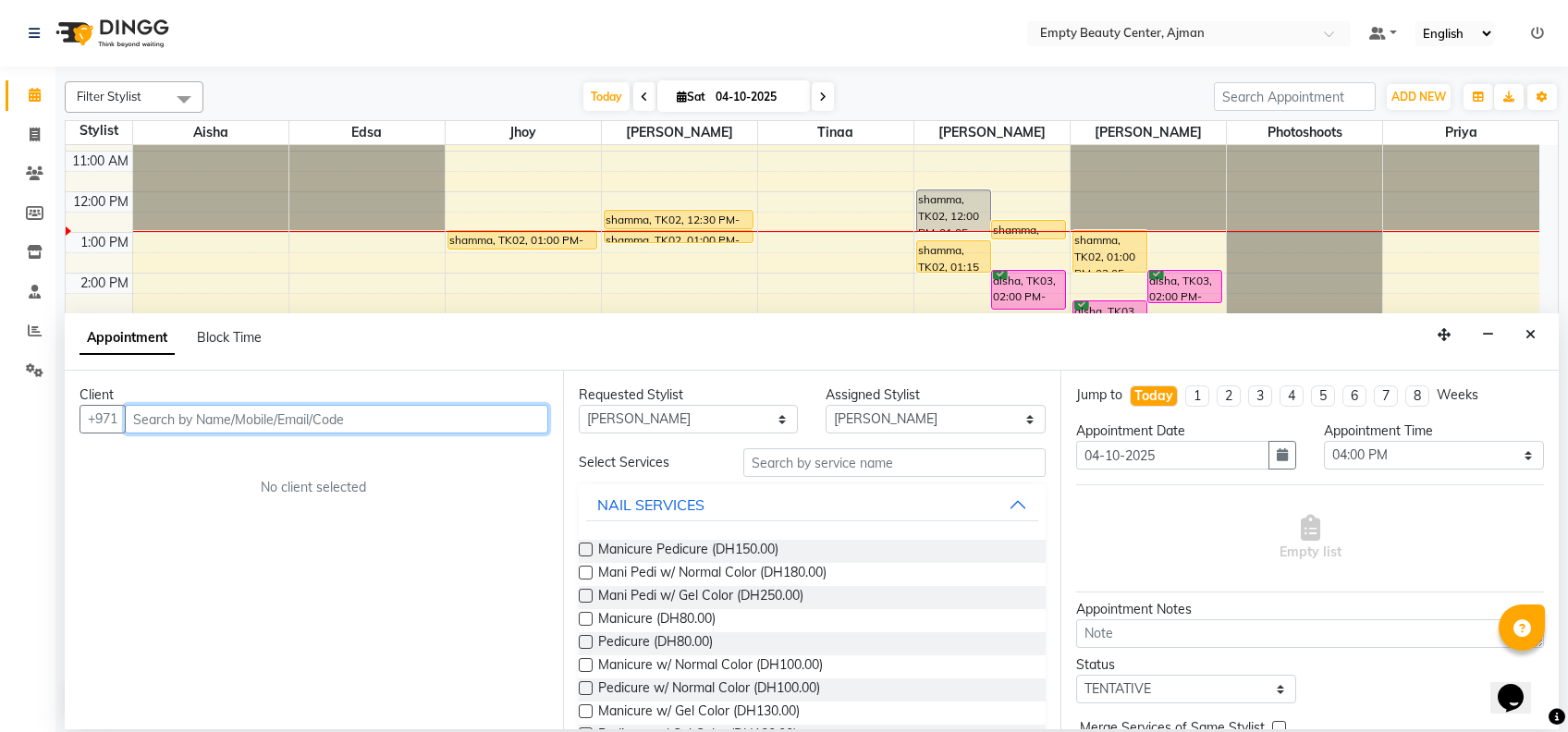
click at [310, 413] on input "text" at bounding box center [337, 419] width 424 height 29
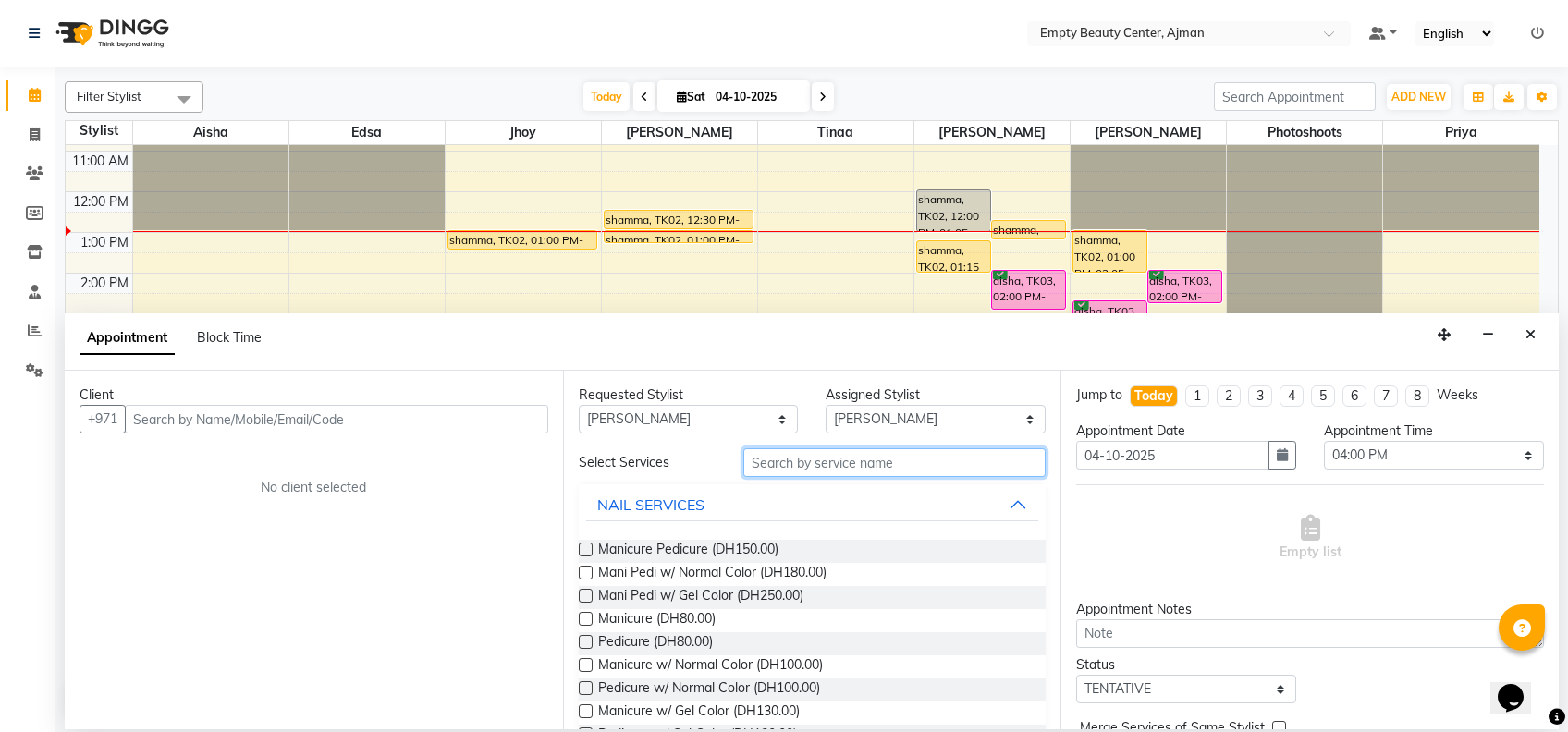
click at [766, 450] on input "text" at bounding box center [894, 463] width 303 height 29
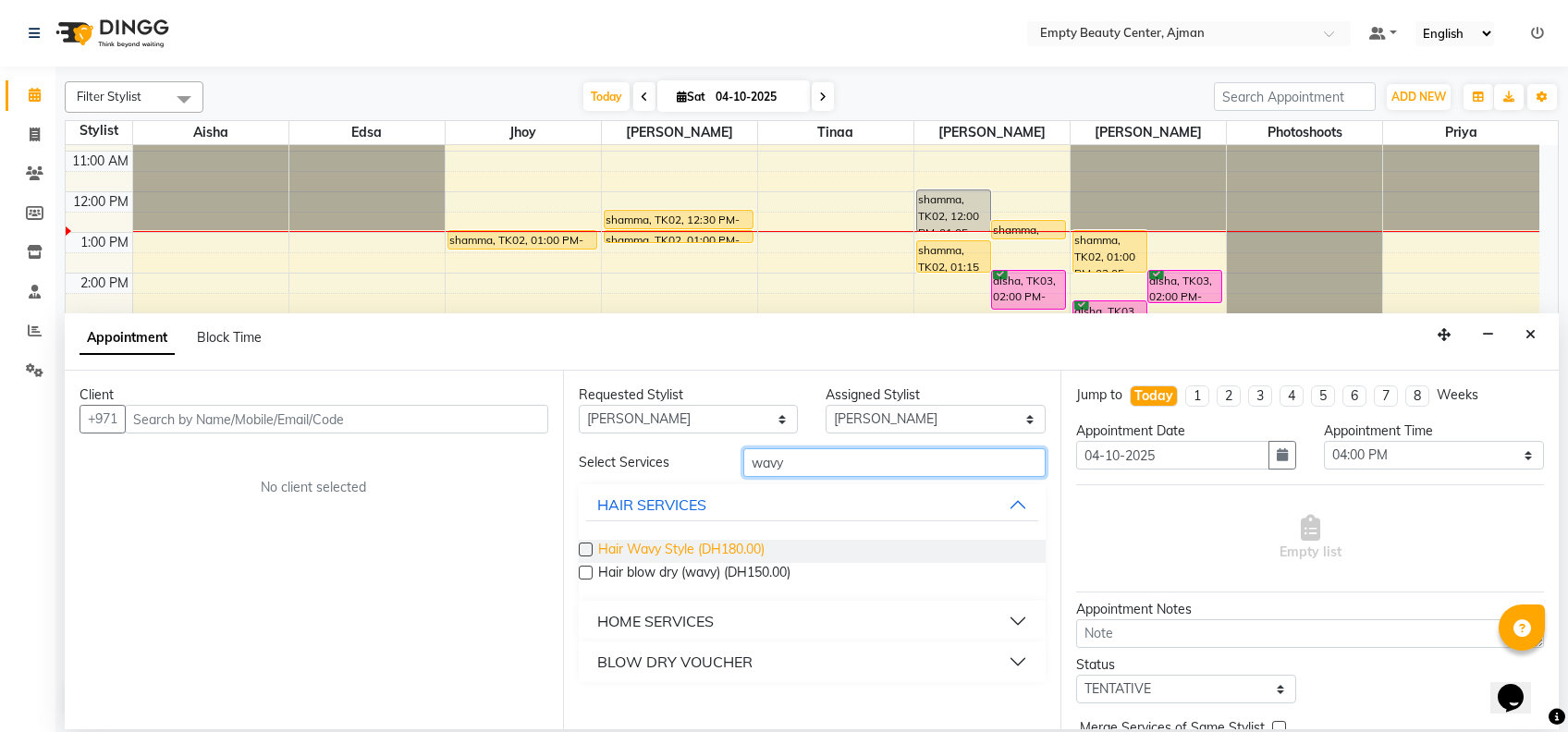
type input "wavy"
click at [725, 551] on span "Hair Wavy Style (DH180.00)" at bounding box center [681, 552] width 166 height 23
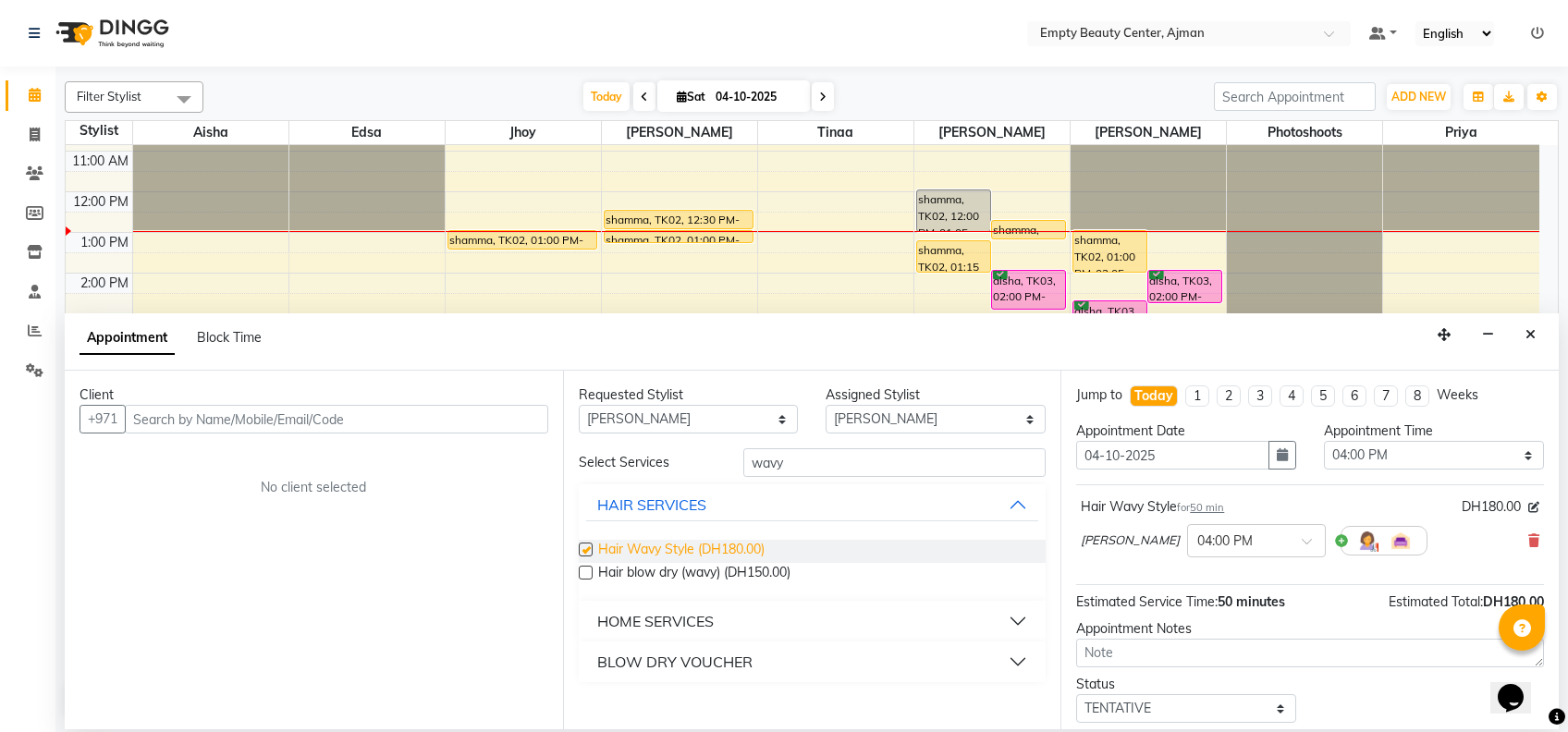
checkbox input "false"
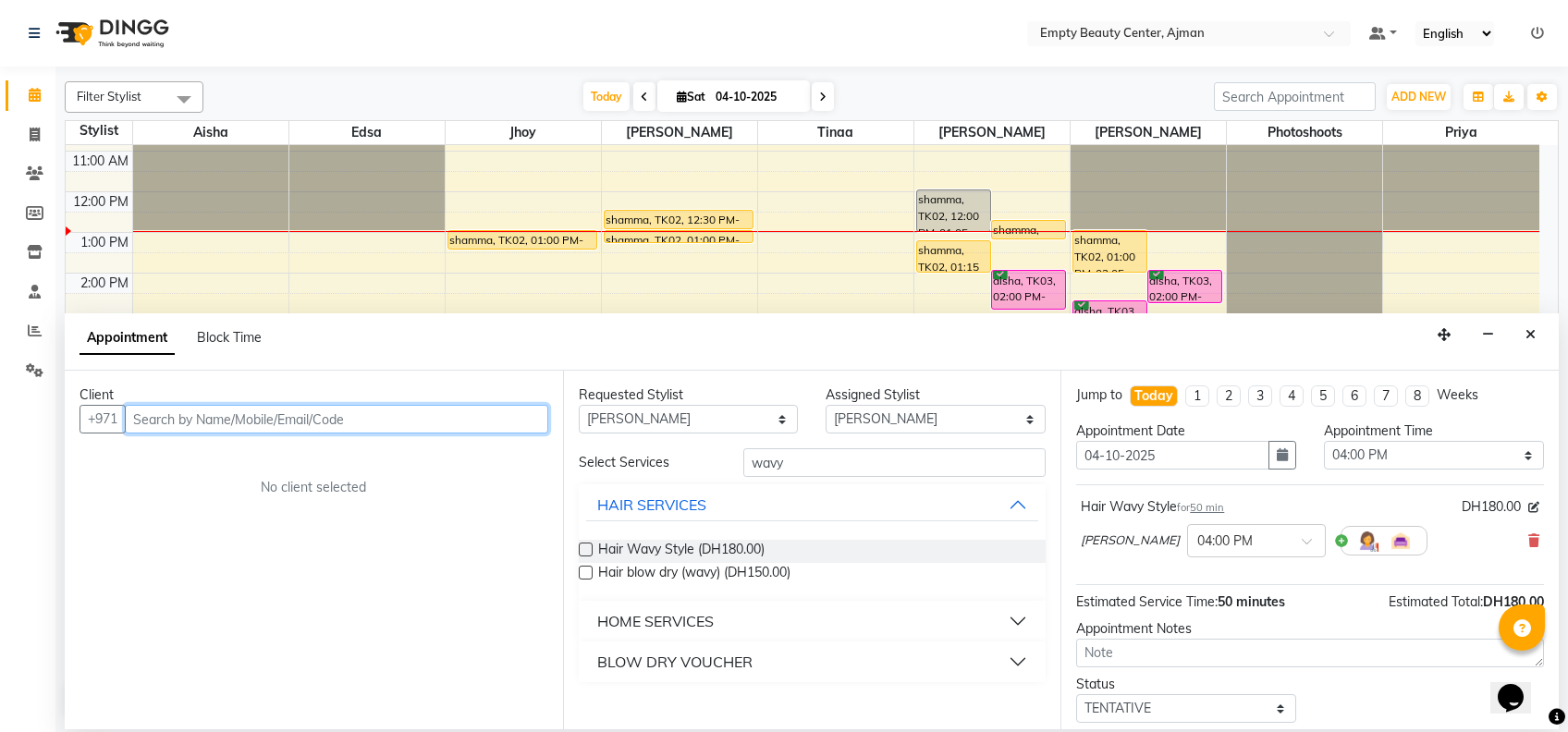
click at [463, 410] on input "text" at bounding box center [337, 419] width 424 height 29
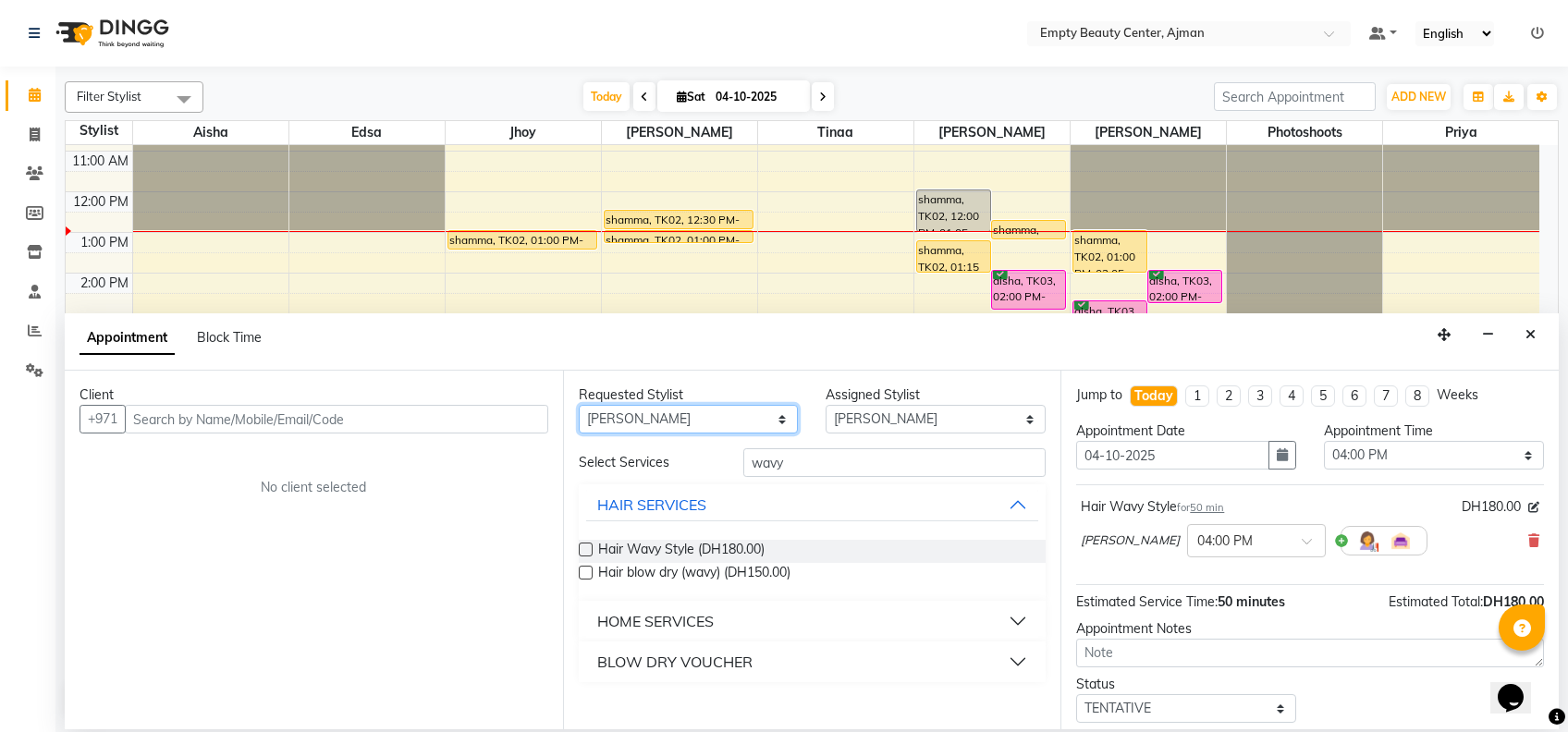
click at [777, 428] on select "Any [PERSON_NAME] Edsa jhoy [PERSON_NAME] Photoshoots Priya [PERSON_NAME] [PERS…" at bounding box center [689, 419] width 220 height 29
select select "26290"
click at [579, 405] on select "Any [PERSON_NAME] Edsa jhoy [PERSON_NAME] Photoshoots Priya [PERSON_NAME] [PERS…" at bounding box center [689, 419] width 220 height 29
select select "26290"
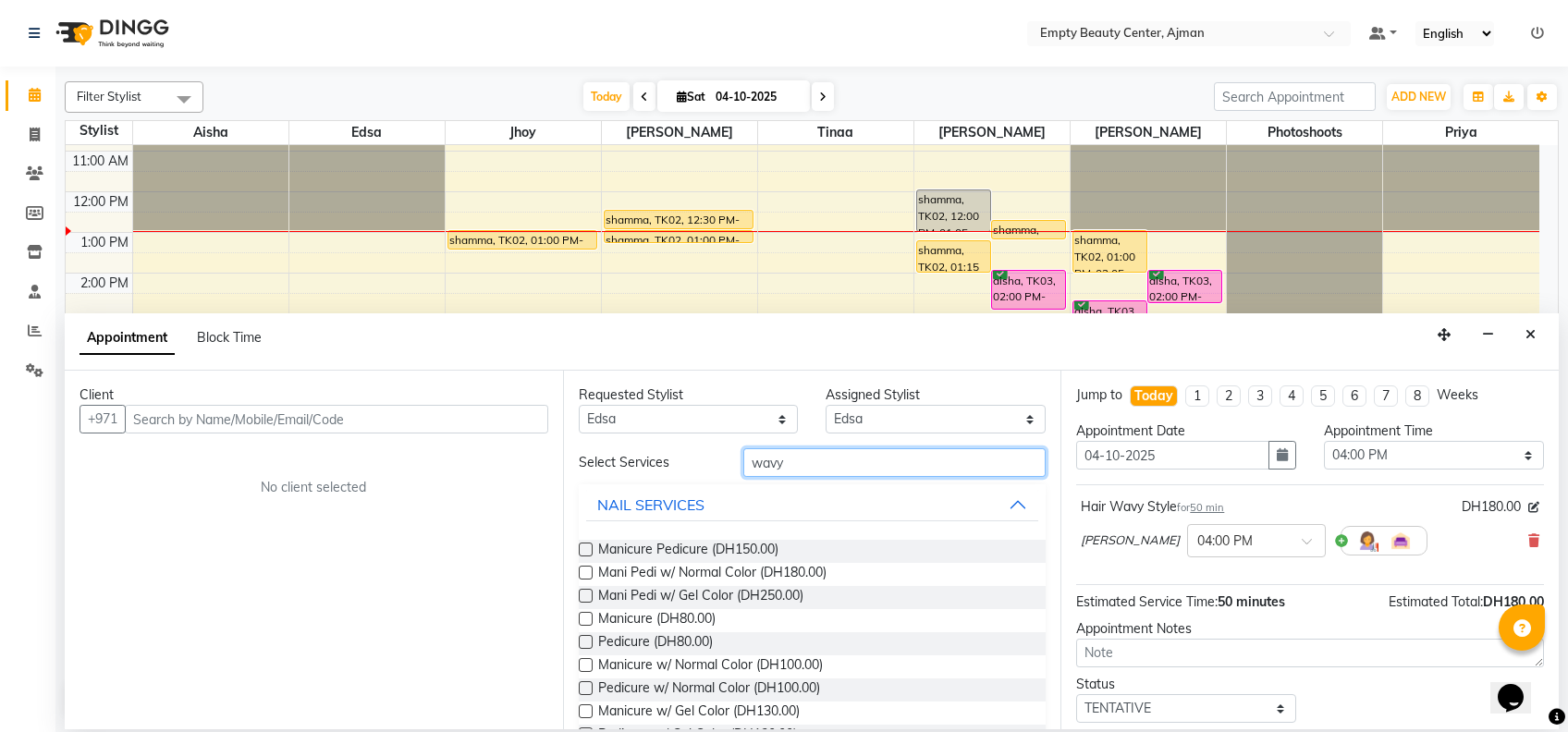
click at [886, 463] on input "wavy" at bounding box center [894, 463] width 303 height 29
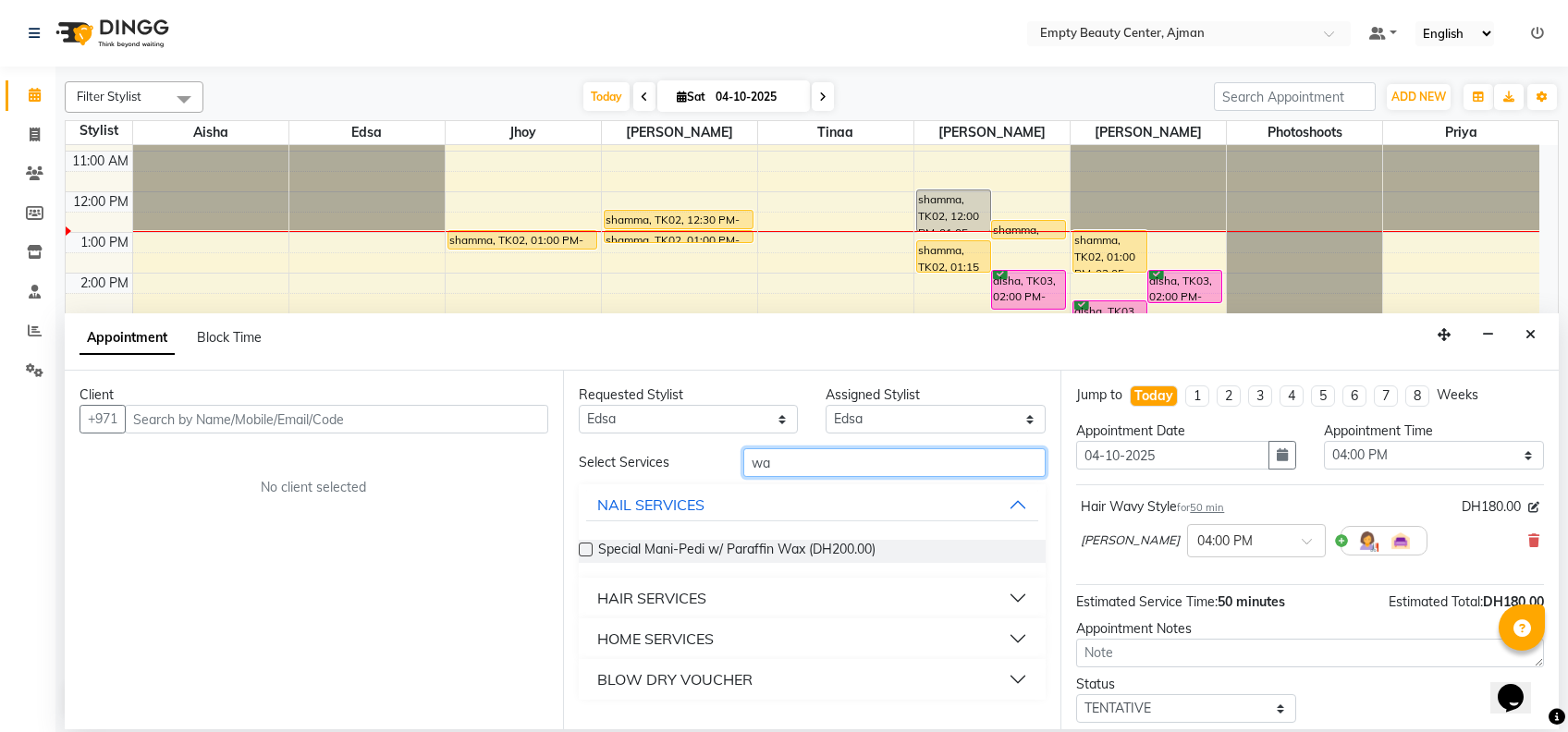
type input "w"
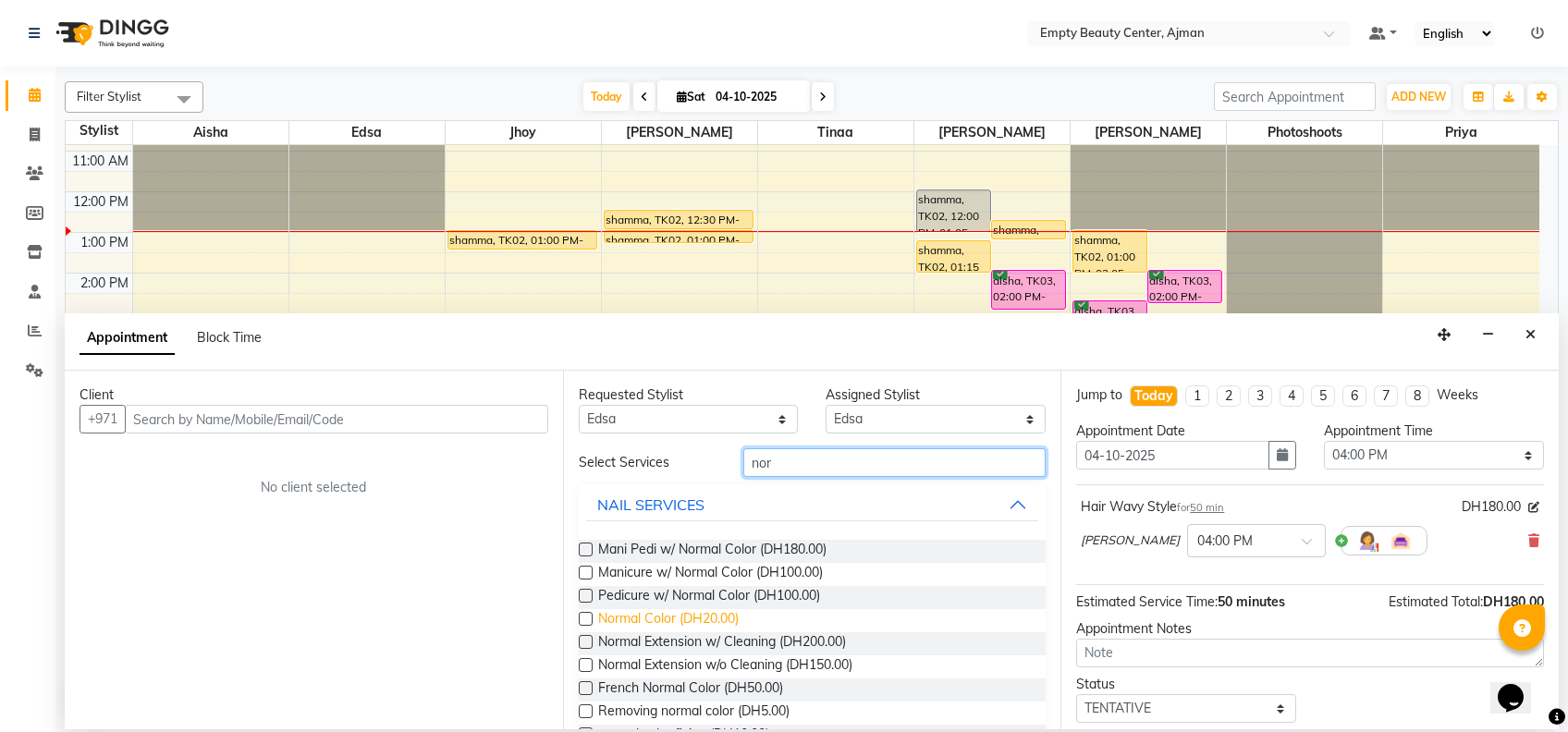
type input "nor"
click at [679, 626] on span "Normal Color (DH20.00)" at bounding box center [668, 620] width 140 height 23
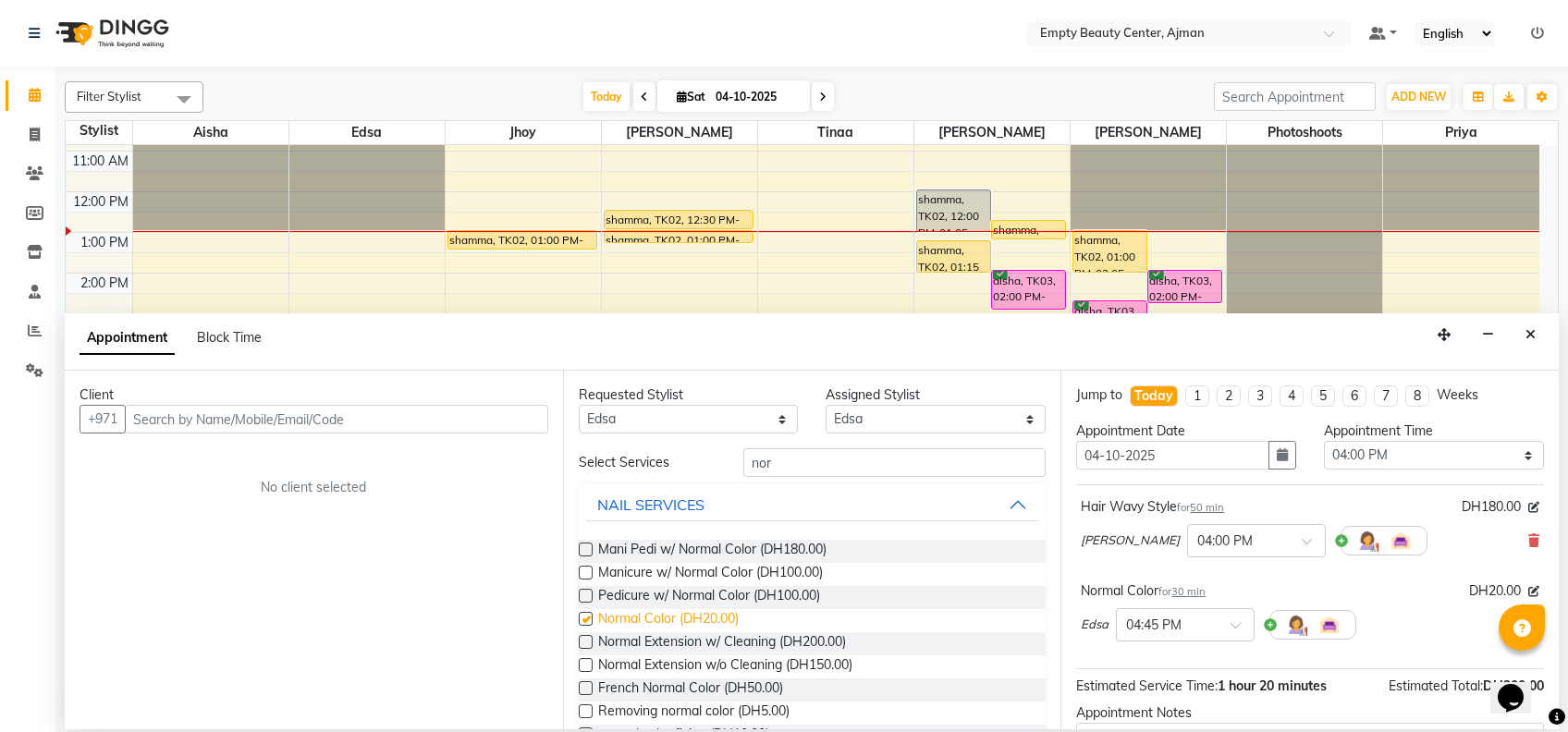
checkbox input "false"
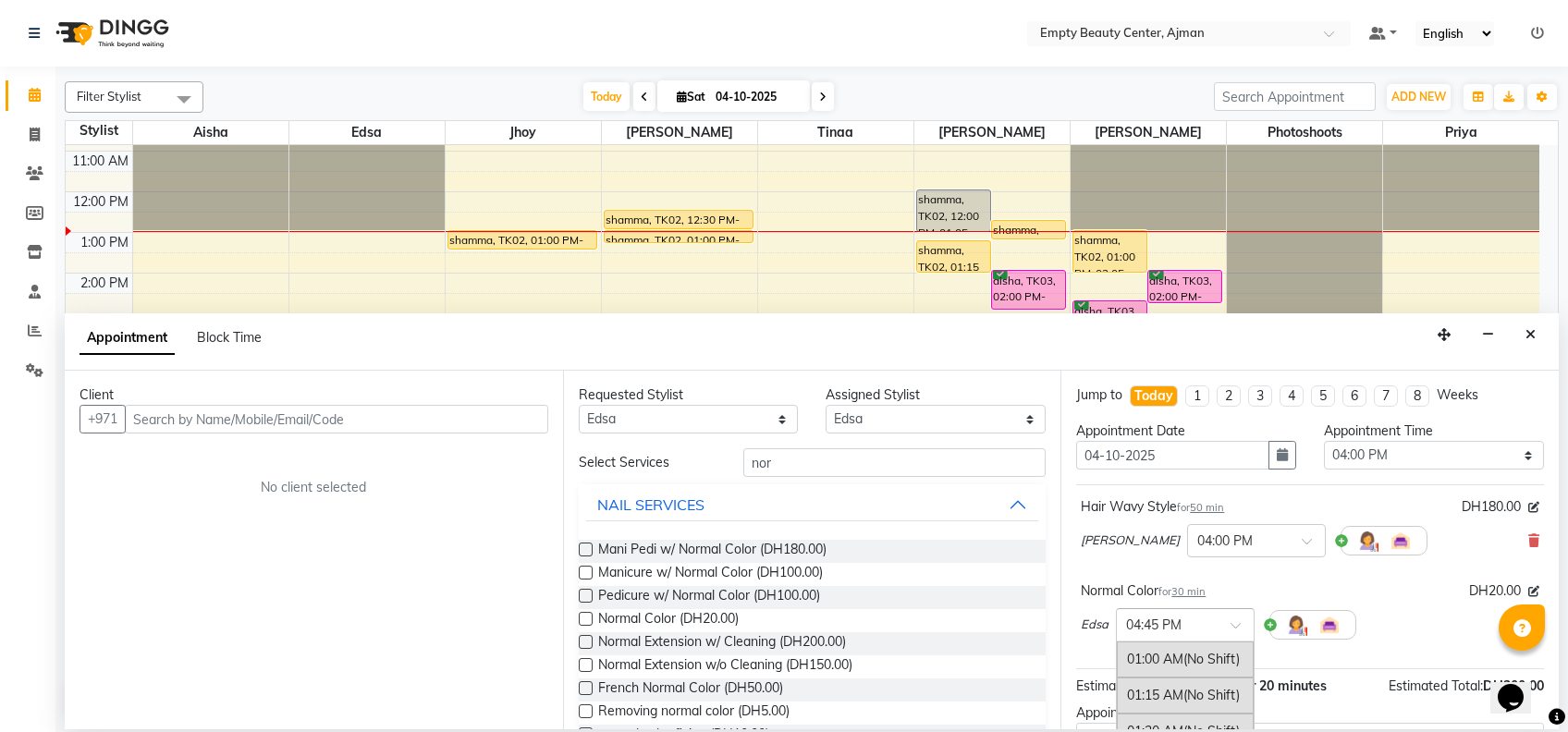
scroll to position [2240, 0]
click at [1228, 630] on div at bounding box center [1184, 623] width 136 height 19
click at [1183, 662] on div "04:00 PM (Booked)" at bounding box center [1184, 676] width 136 height 36
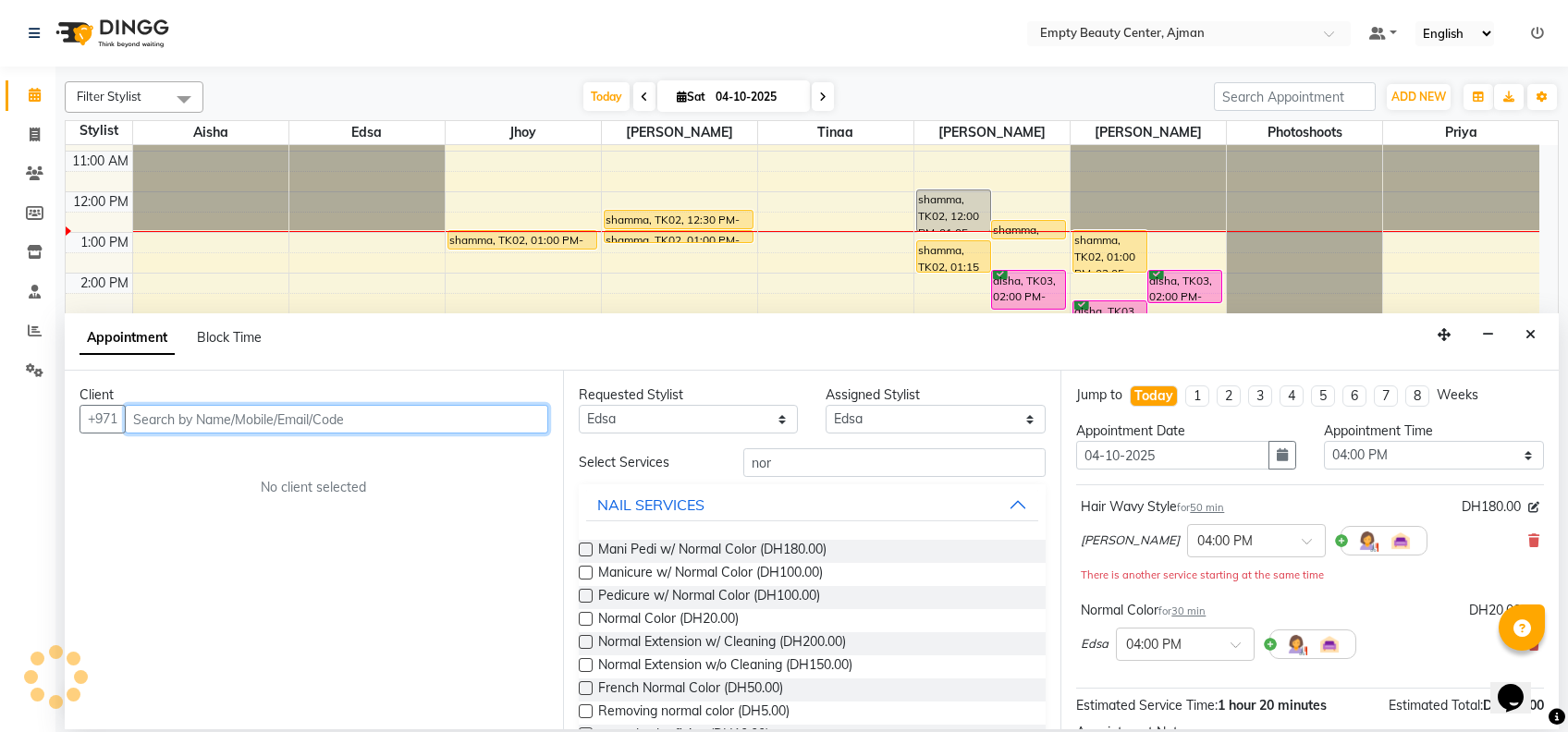
click at [259, 405] on input "text" at bounding box center [337, 419] width 424 height 29
type input "509880444"
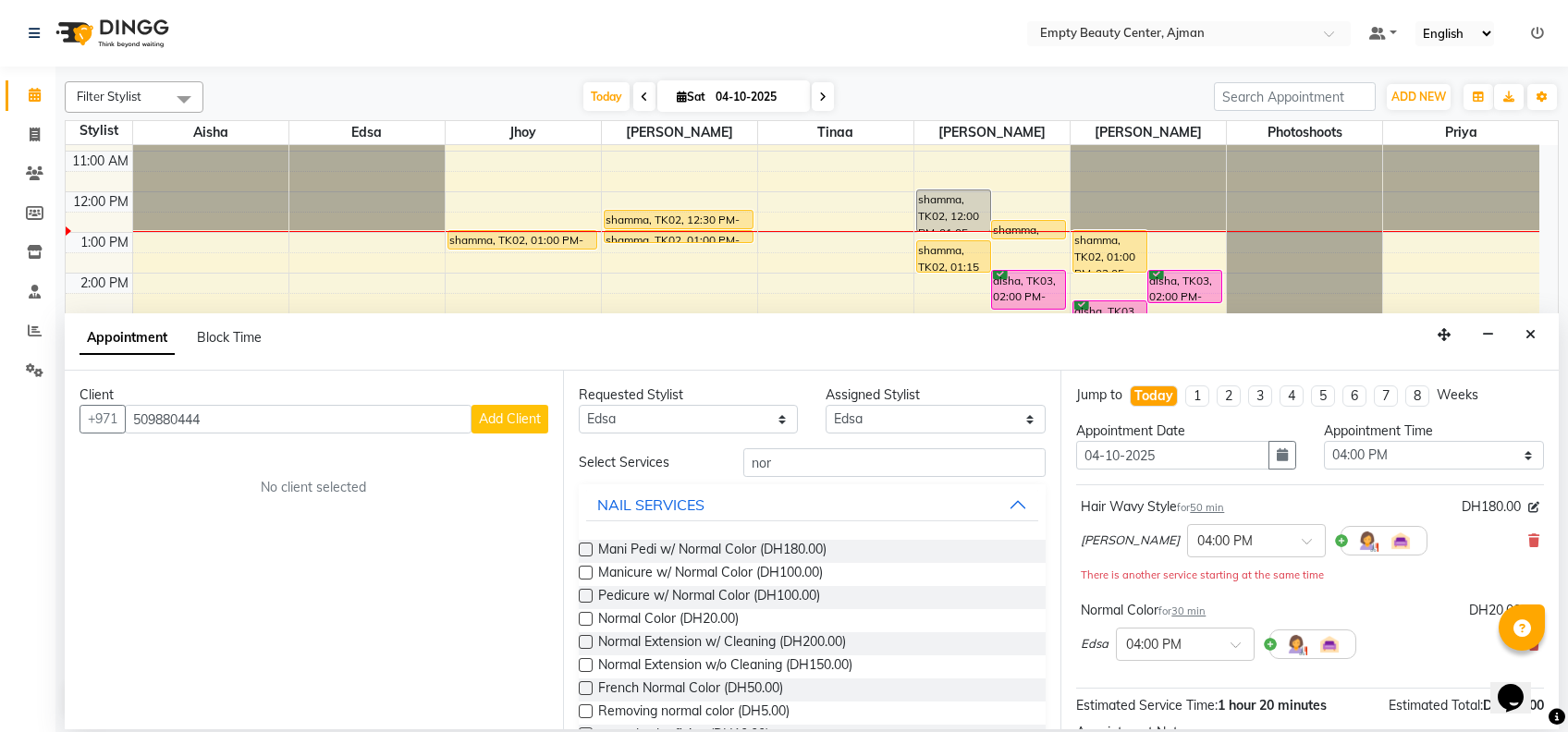
click at [529, 408] on button "Add Client" at bounding box center [510, 419] width 76 height 29
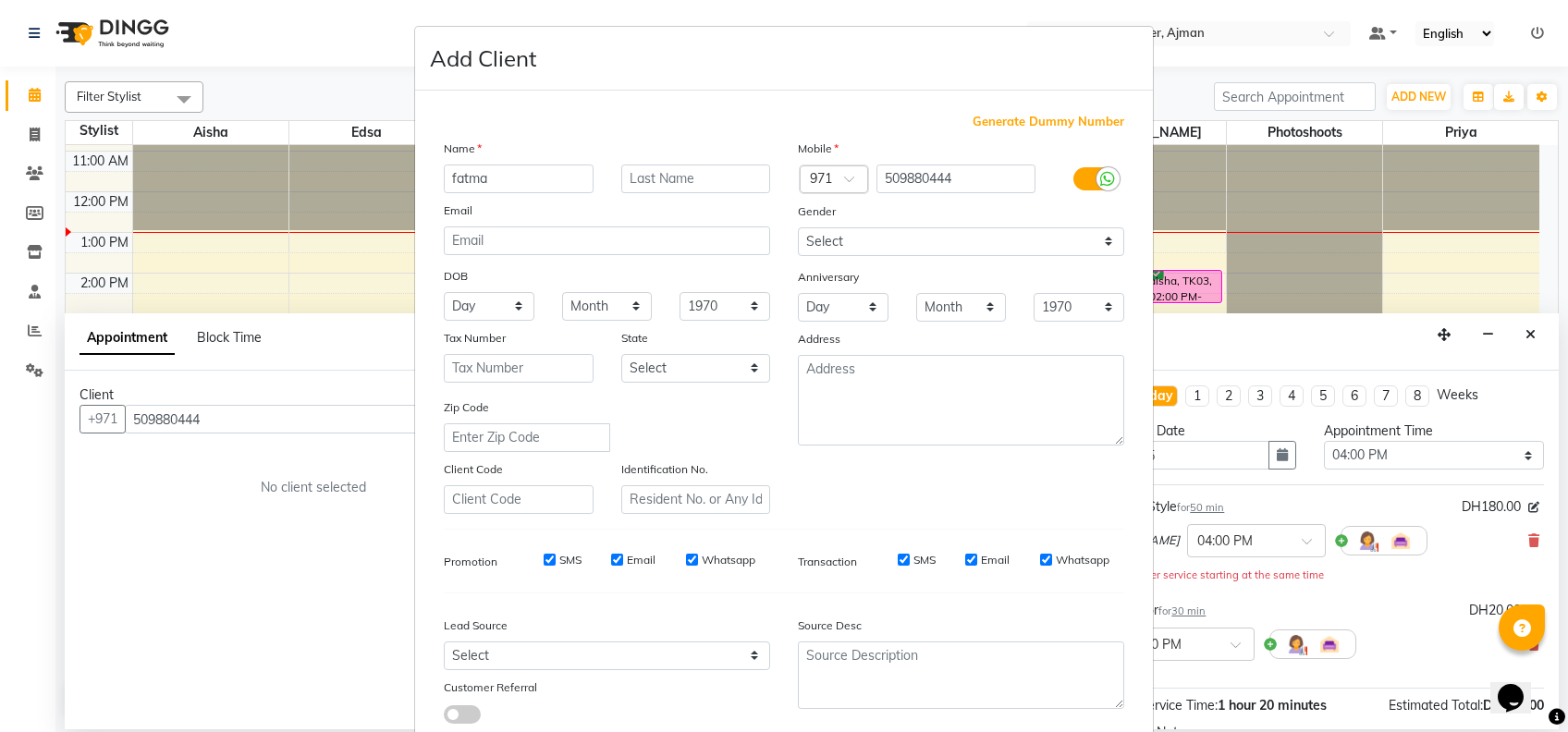
type input "fatma"
click at [939, 233] on select "Select [DEMOGRAPHIC_DATA] [DEMOGRAPHIC_DATA] Other Prefer Not To Say" at bounding box center [961, 241] width 326 height 29
select select "[DEMOGRAPHIC_DATA]"
click at [798, 227] on select "Select [DEMOGRAPHIC_DATA] [DEMOGRAPHIC_DATA] Other Prefer Not To Say" at bounding box center [961, 241] width 326 height 29
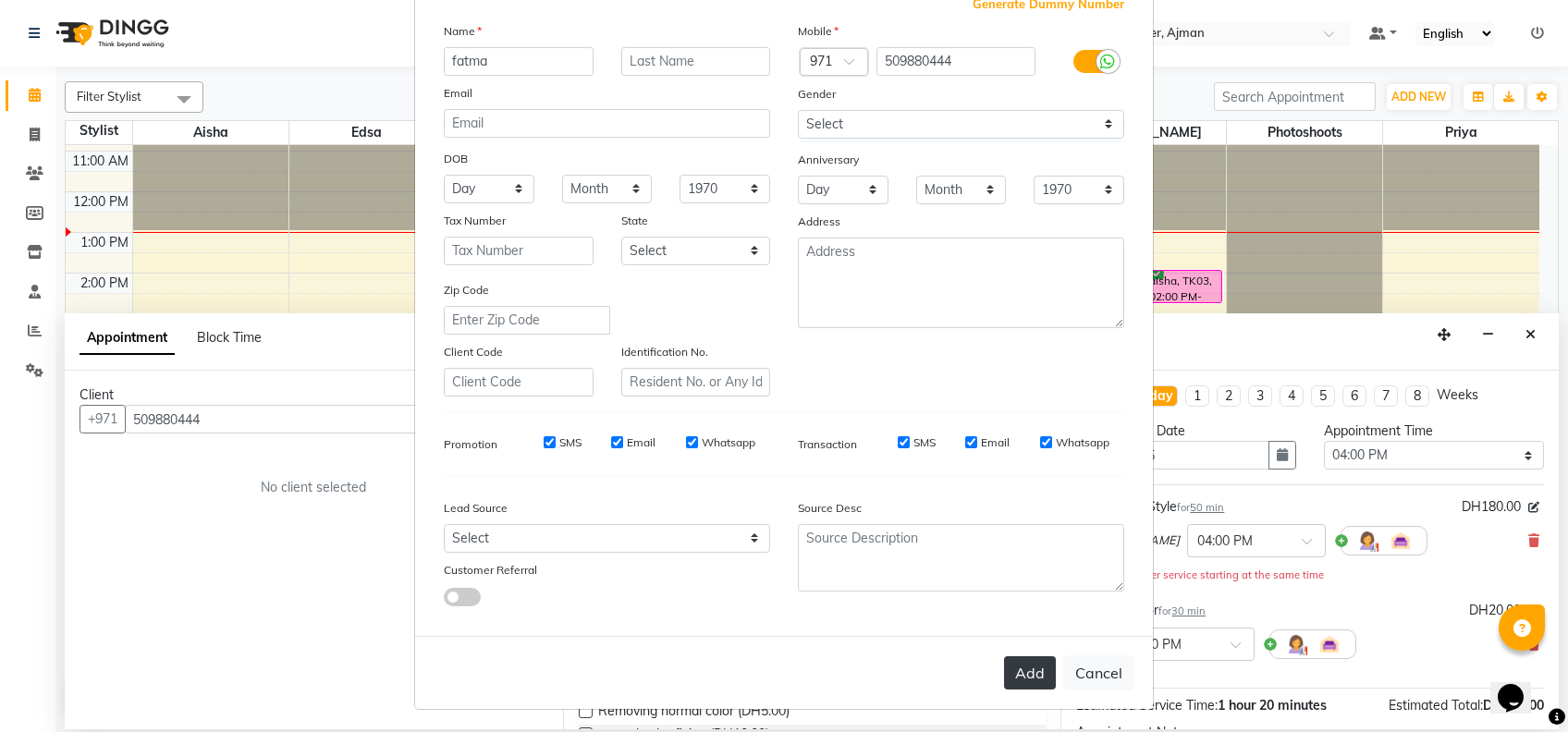
click at [1042, 663] on button "Add" at bounding box center [1030, 673] width 52 height 33
select select
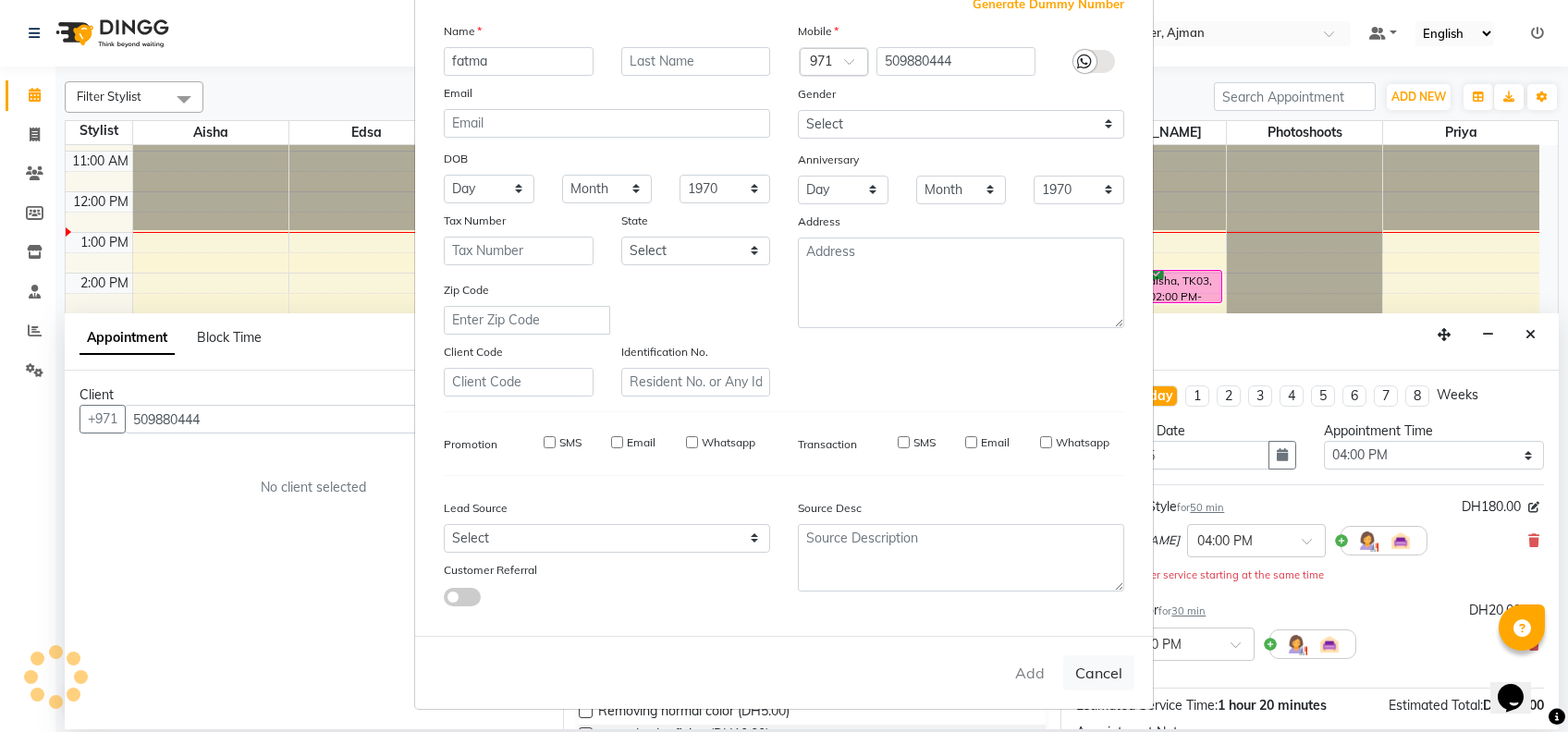
select select
checkbox input "false"
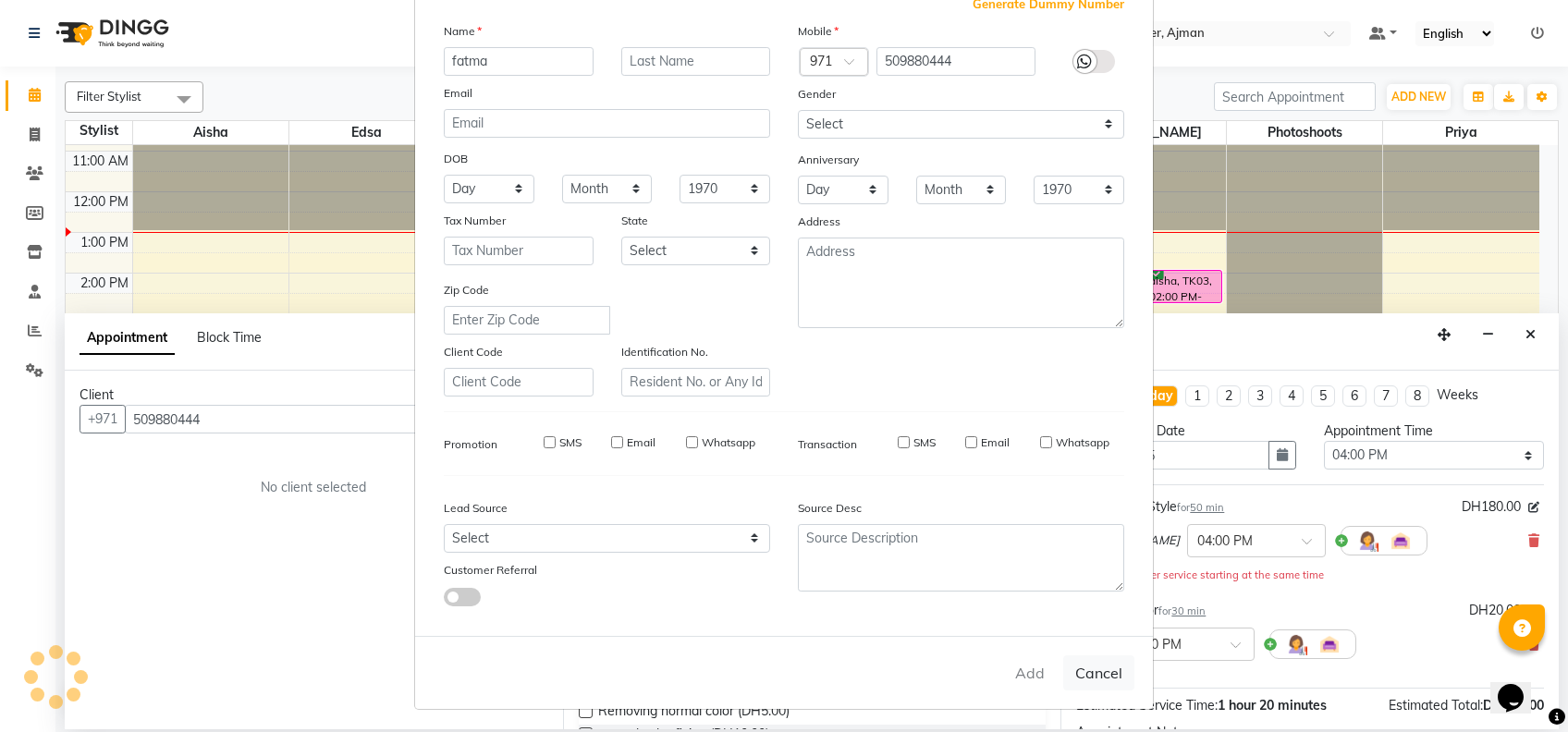
checkbox input "false"
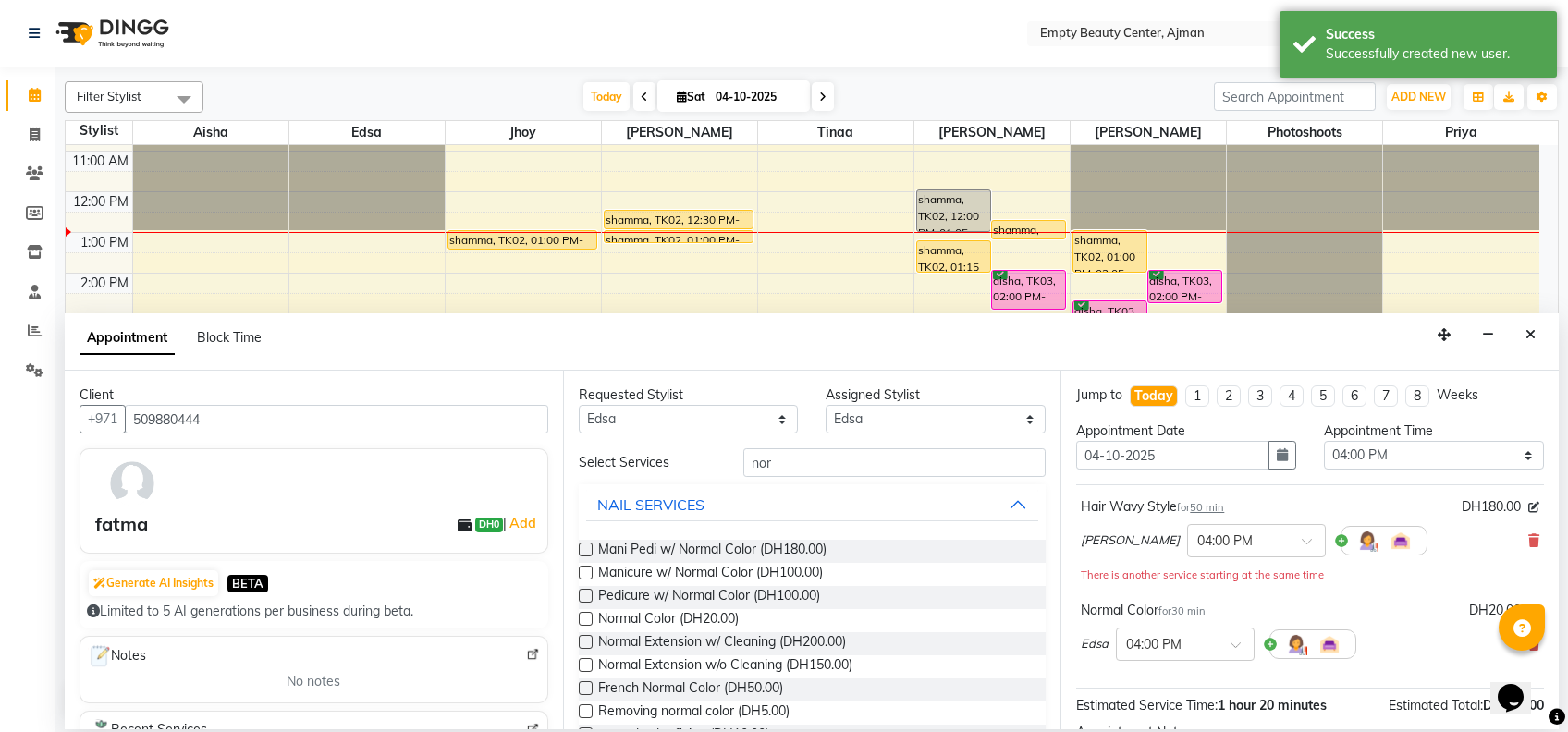
scroll to position [213, 0]
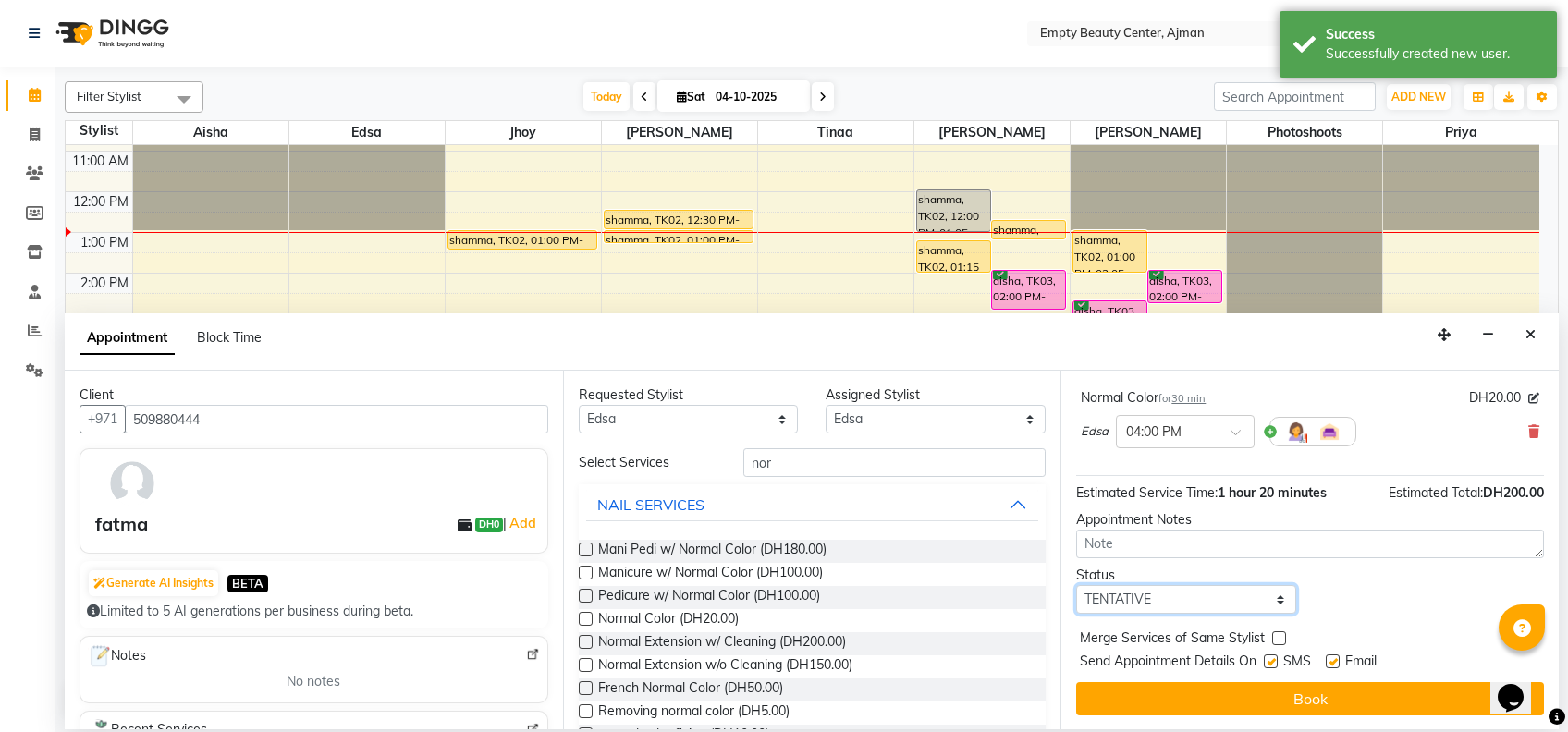
click at [1171, 601] on select "Select TENTATIVE CONFIRM CHECK-IN UPCOMING" at bounding box center [1186, 599] width 220 height 29
click at [1077, 585] on select "Select TENTATIVE CONFIRM CHECK-IN UPCOMING" at bounding box center [1186, 599] width 220 height 29
drag, startPoint x: 1190, startPoint y: 592, endPoint x: 1199, endPoint y: 513, distance: 79.5
click at [1199, 513] on div "Jump to [DATE] 1 2 3 4 5 6 7 8 Weeks Appointment Date [DATE] Appointment Time S…" at bounding box center [1309, 551] width 498 height 359
select select "confirm booking"
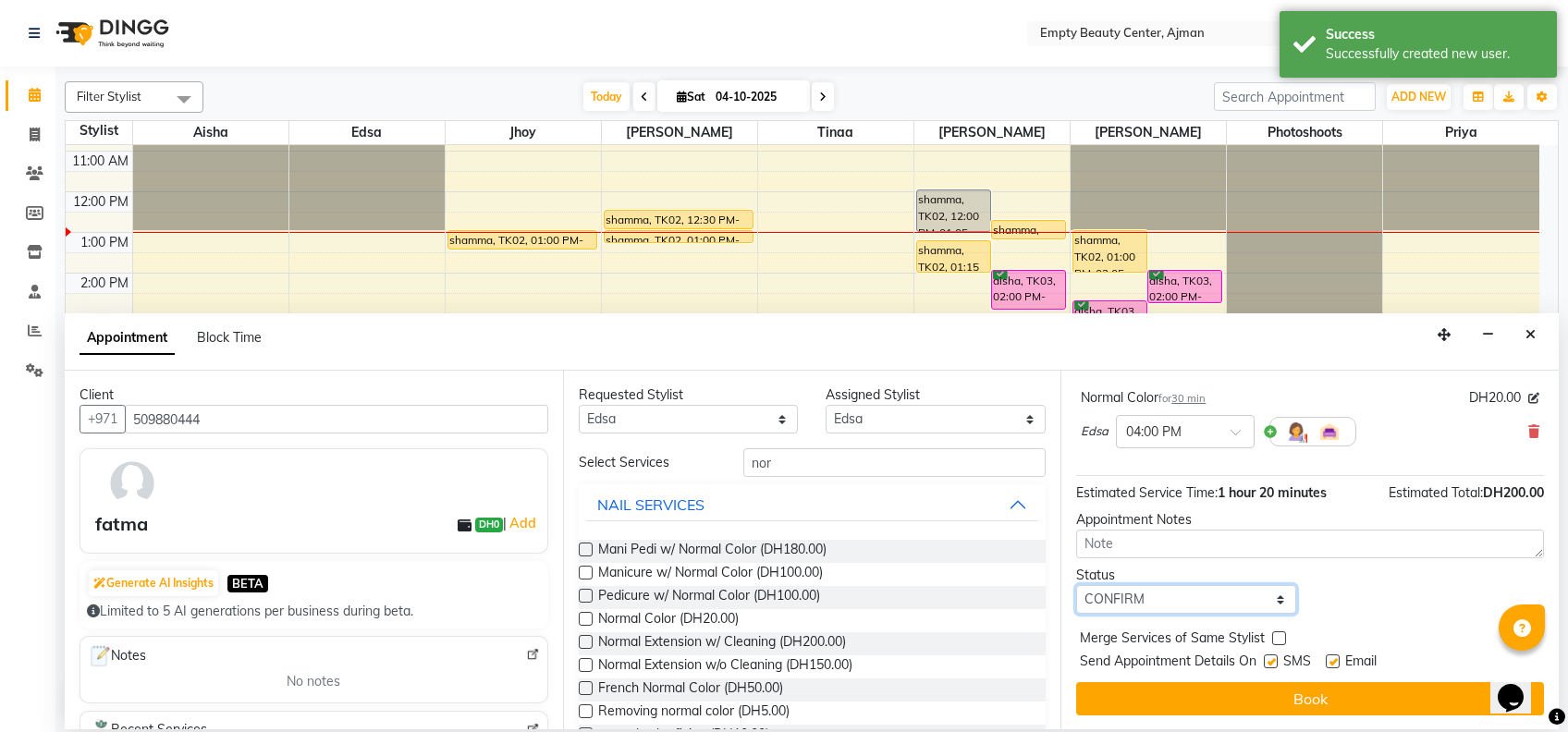
click at [1077, 585] on select "Select TENTATIVE CONFIRM CHECK-IN UPCOMING" at bounding box center [1186, 599] width 220 height 29
click at [1272, 635] on label at bounding box center [1279, 638] width 14 height 14
click at [1272, 635] on input "checkbox" at bounding box center [1278, 640] width 12 height 12
checkbox input "true"
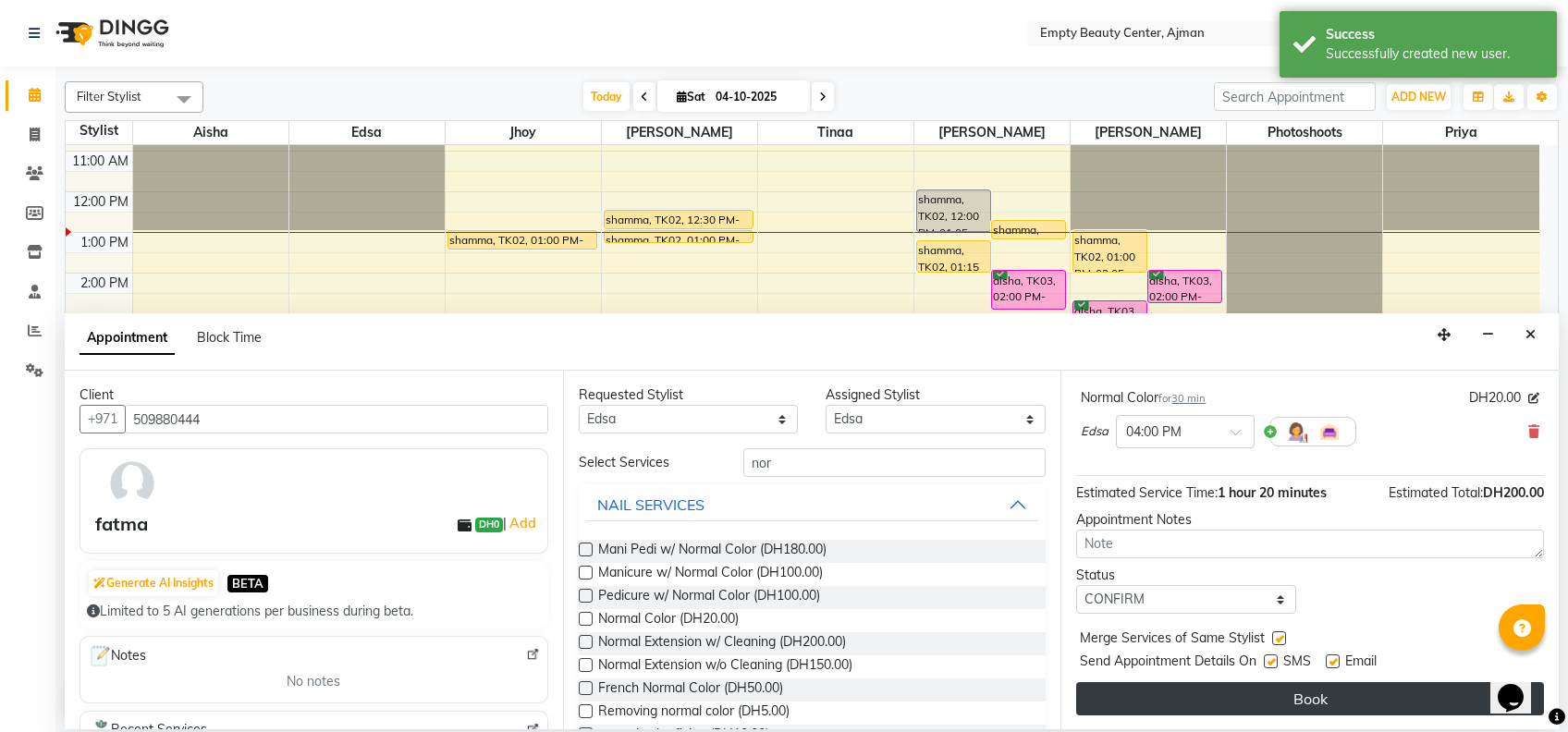
click at [1325, 688] on button "Book" at bounding box center [1310, 699] width 468 height 33
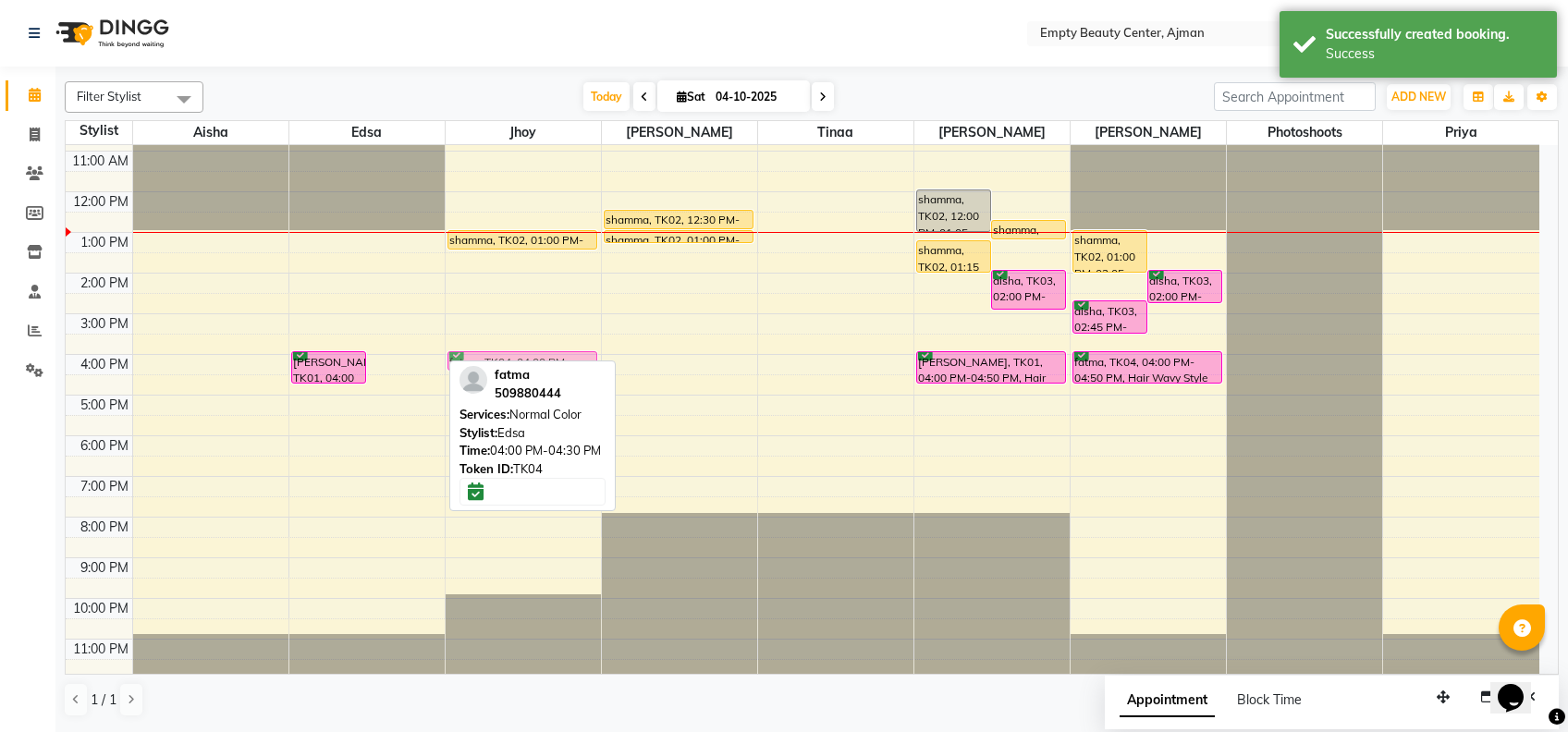
drag, startPoint x: 408, startPoint y: 360, endPoint x: 491, endPoint y: 357, distance: 83.1
click at [491, 357] on tr "[PERSON_NAME], TK01, 04:00 PM-04:50 PM, Manicure Pedicure fatma, TK04, 04:00 PM…" at bounding box center [803, 192] width 1474 height 975
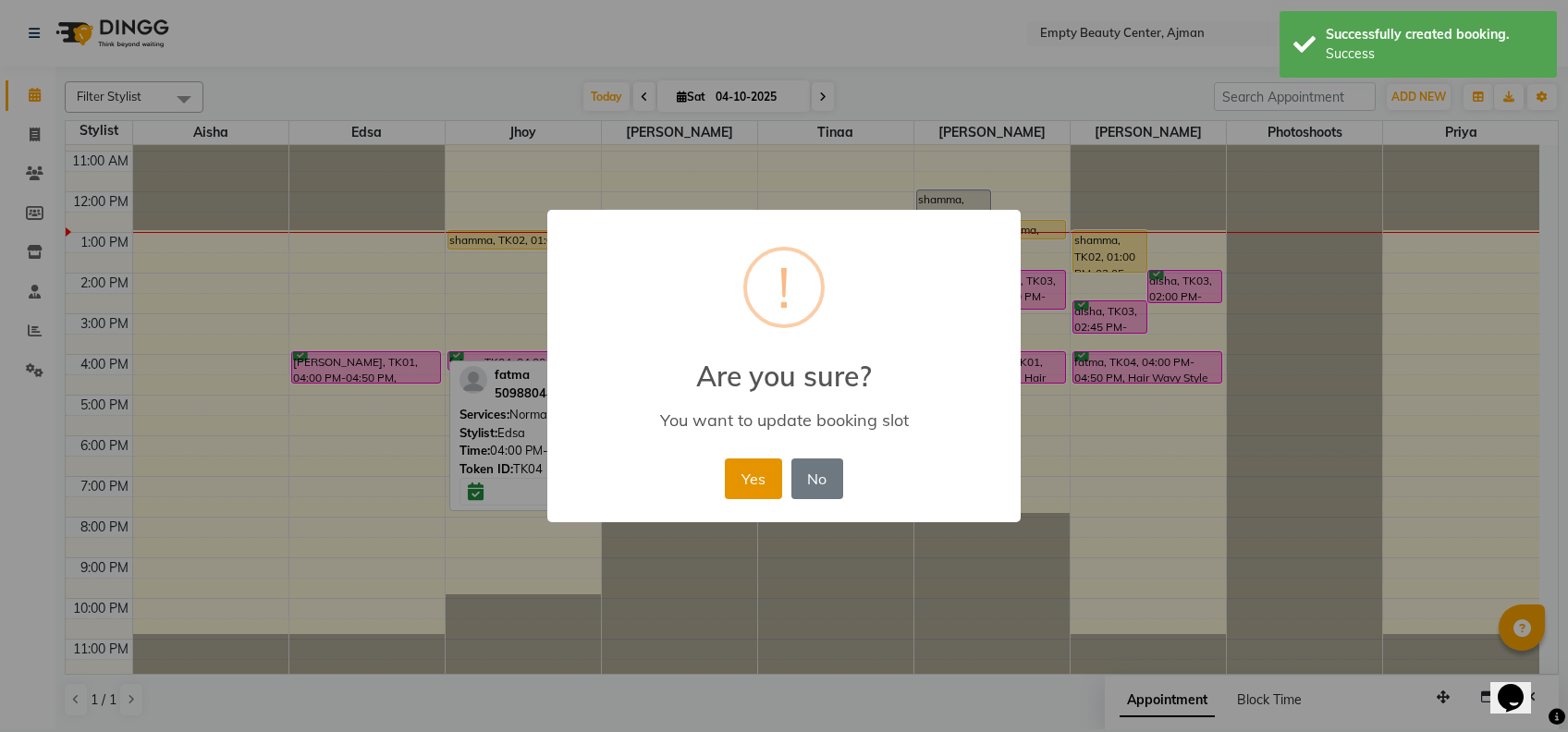
click at [750, 474] on button "Yes" at bounding box center [753, 479] width 56 height 41
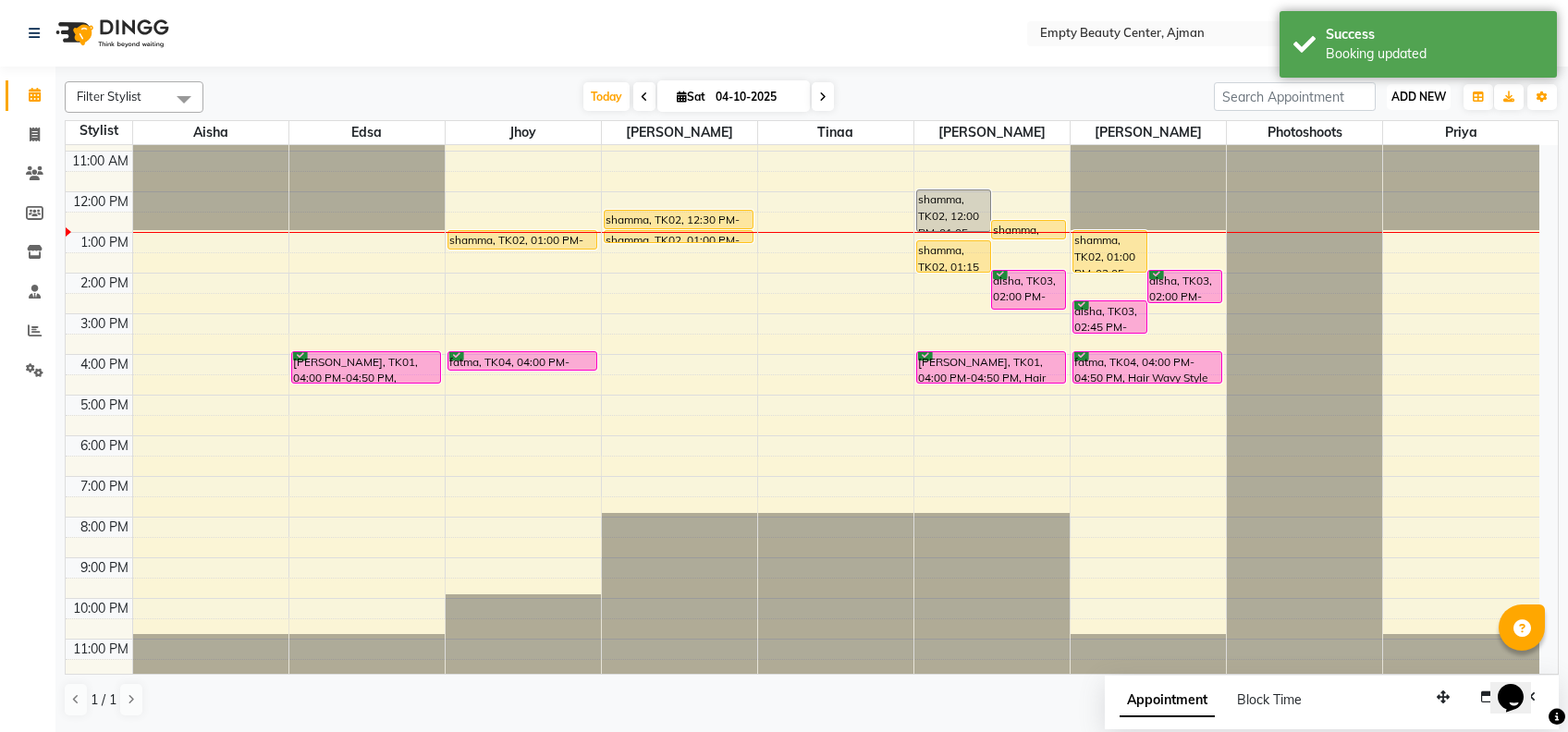
click at [1417, 104] on button "ADD NEW Toggle Dropdown" at bounding box center [1418, 96] width 64 height 26
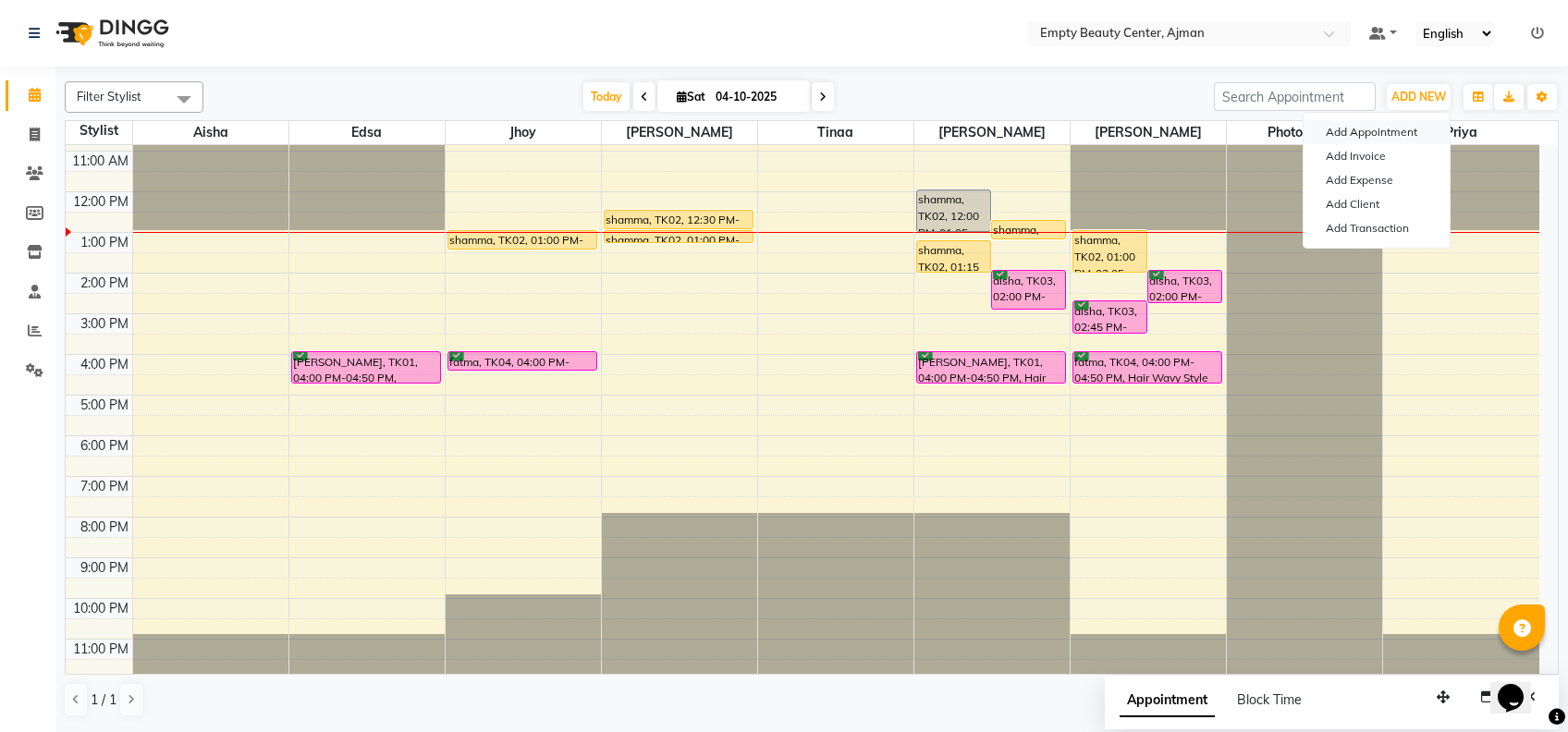
click at [1386, 134] on button "Add Appointment" at bounding box center [1376, 132] width 146 height 24
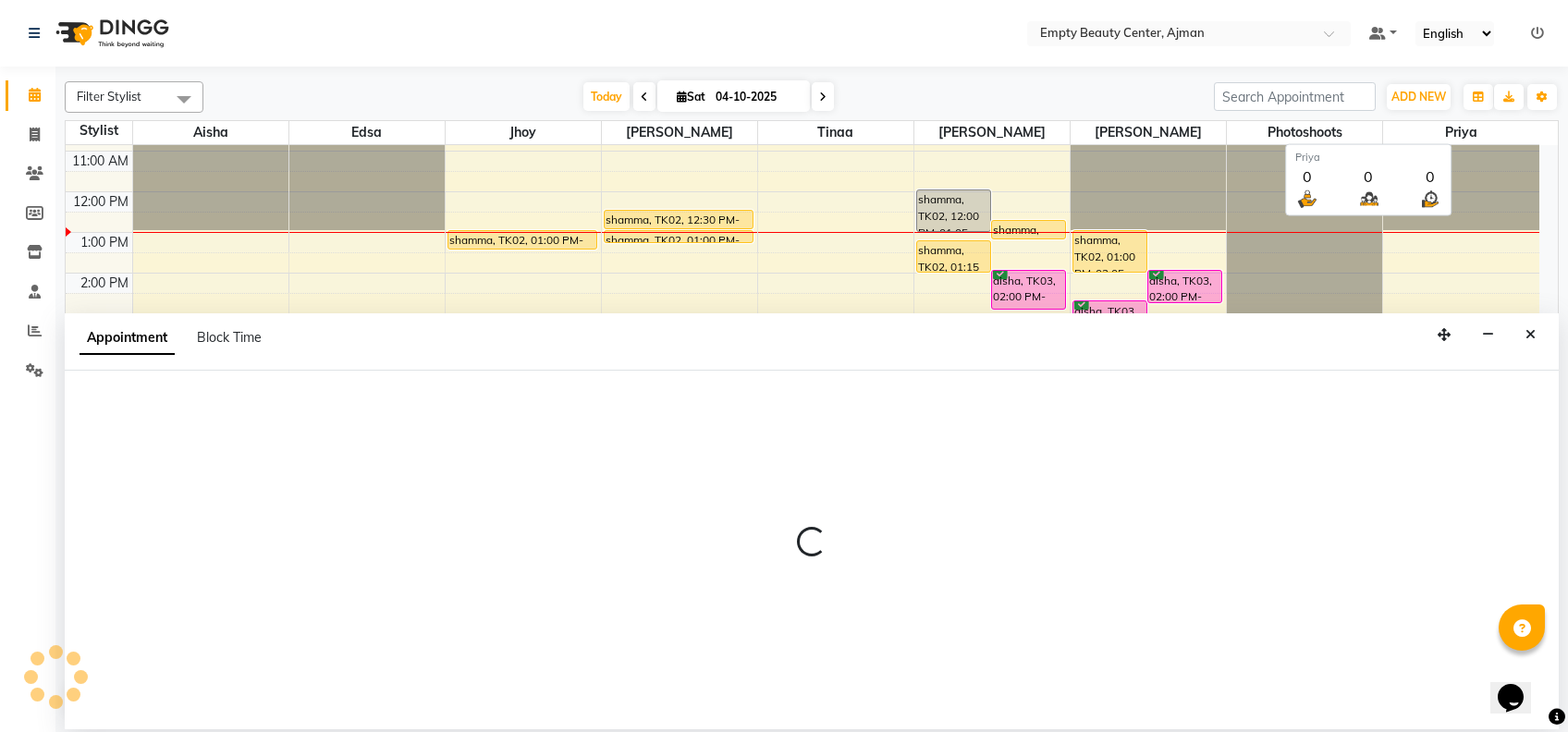
select select "60"
select select "tentative"
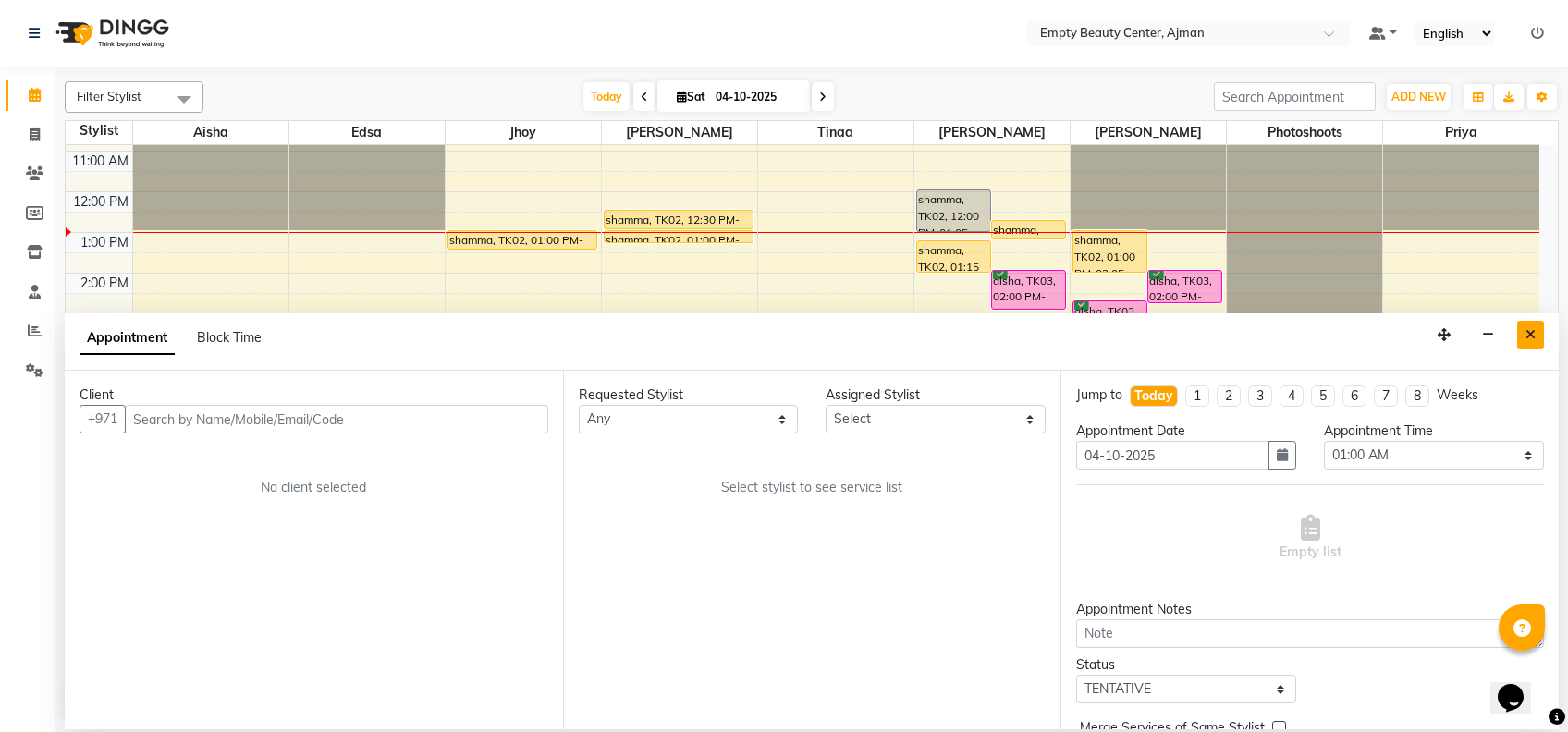
click at [1528, 334] on icon "Close" at bounding box center [1531, 335] width 10 height 13
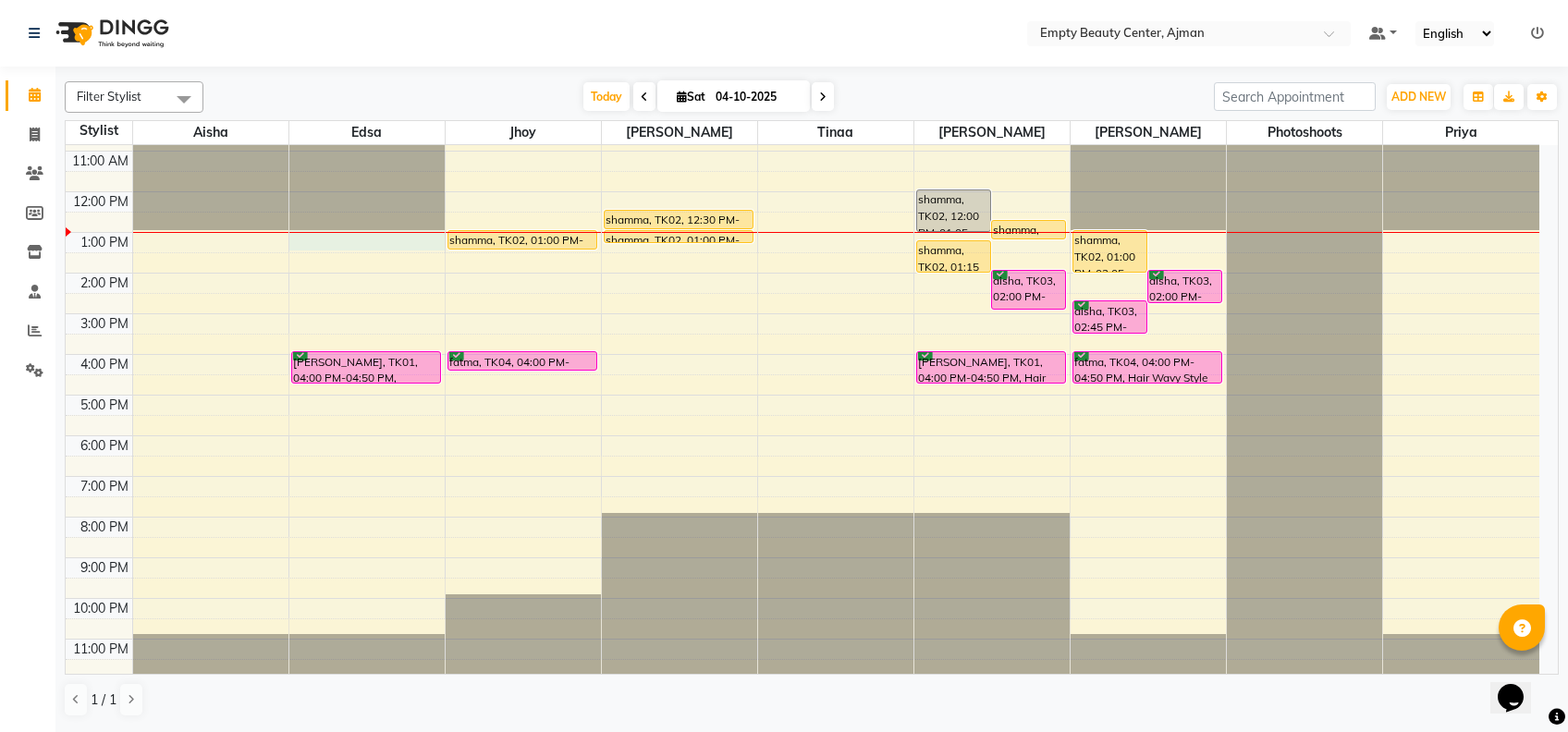
click at [377, 241] on div "12:00 AM 1:00 AM 2:00 AM 3:00 AM 4:00 AM 5:00 AM 6:00 AM 7:00 AM 8:00 AM 9:00 A…" at bounding box center [803, 192] width 1474 height 975
select select "26290"
select select "tentative"
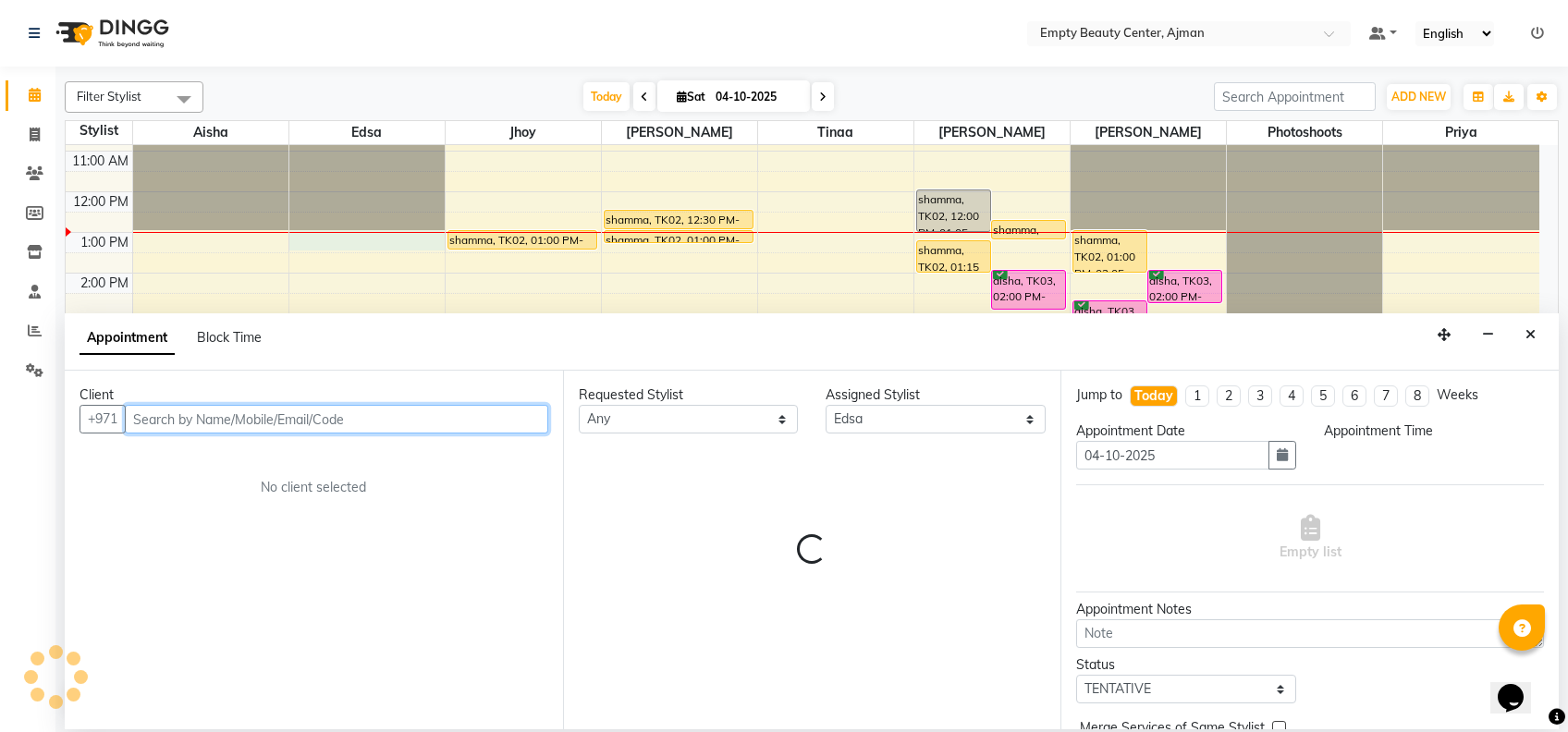
select select "780"
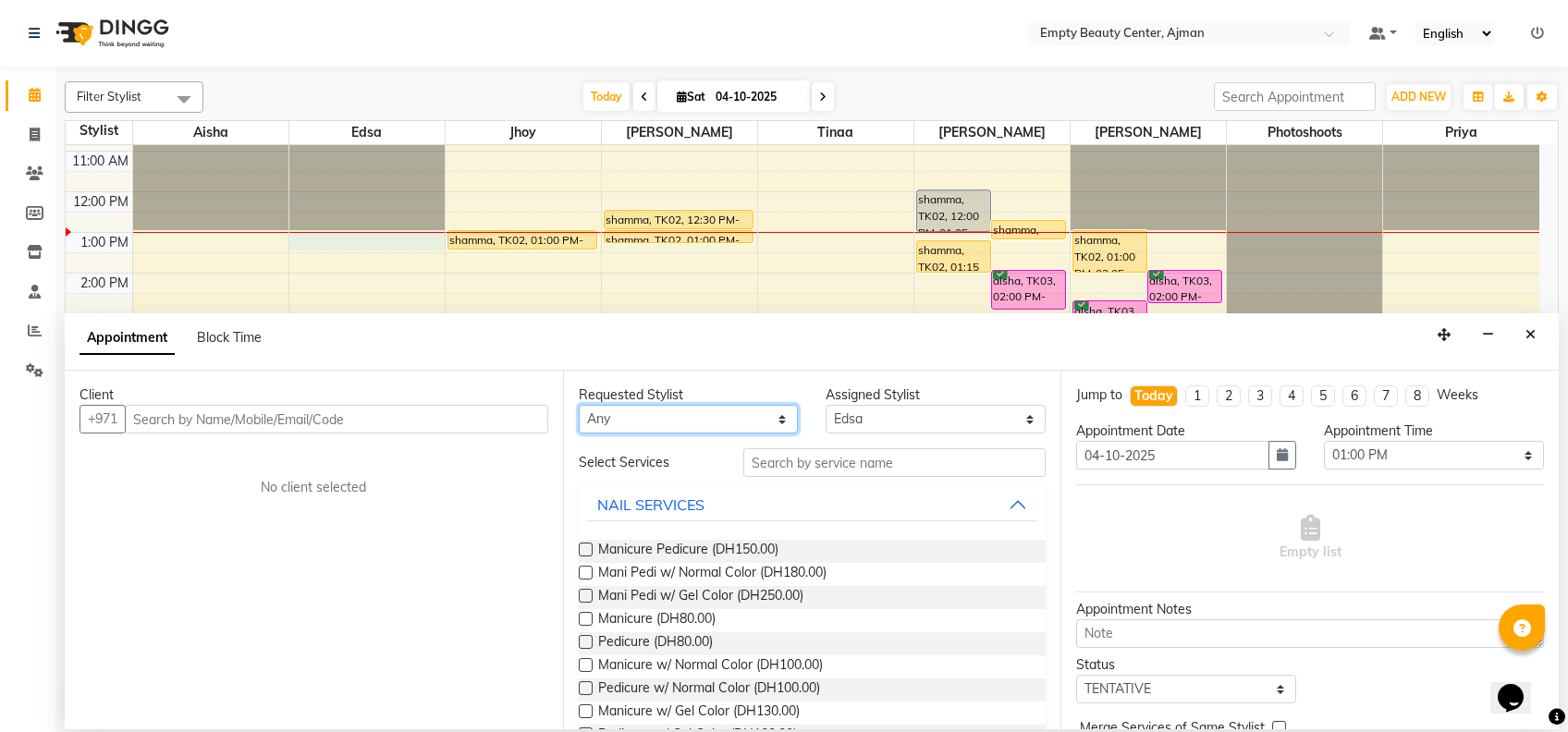
click at [710, 405] on select "Any [PERSON_NAME] Edsa jhoy [PERSON_NAME] Photoshoots Priya [PERSON_NAME] [PERS…" at bounding box center [689, 419] width 220 height 29
select select "26290"
click at [579, 405] on select "Any [PERSON_NAME] Edsa jhoy [PERSON_NAME] Photoshoots Priya [PERSON_NAME] [PERS…" at bounding box center [689, 419] width 220 height 29
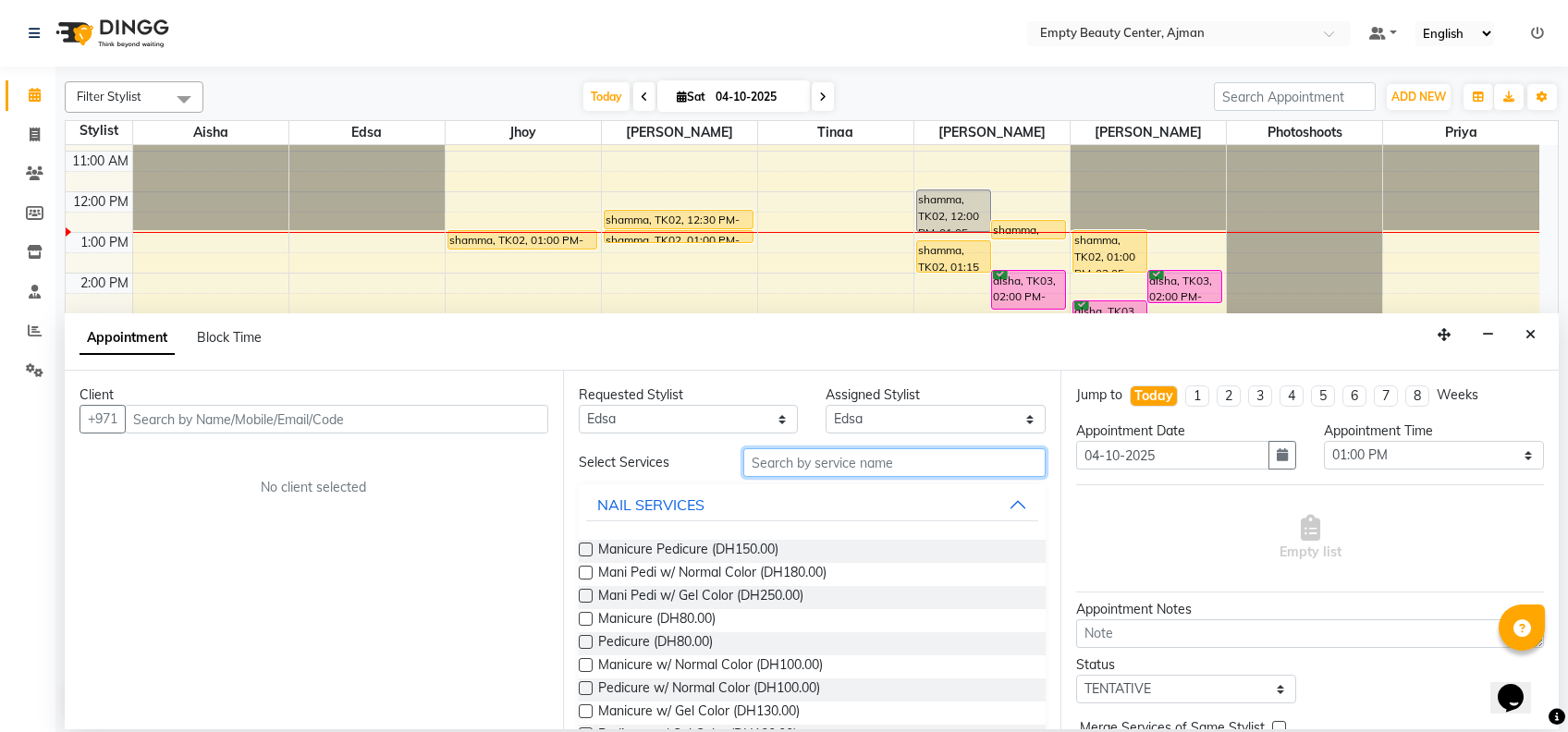
click at [799, 462] on input "text" at bounding box center [894, 463] width 303 height 29
type input "nor"
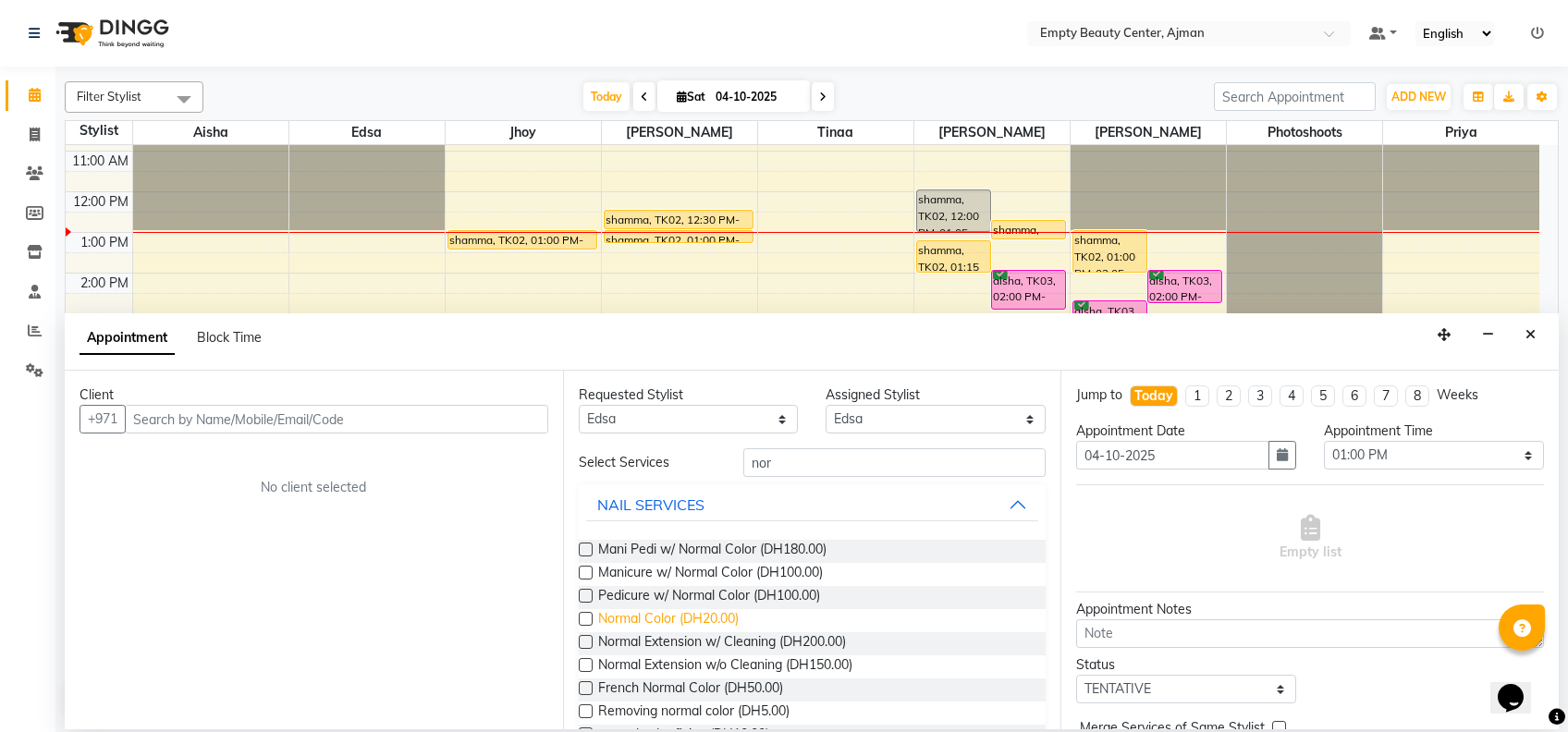
click at [711, 617] on span "Normal Color (DH20.00)" at bounding box center [668, 620] width 140 height 23
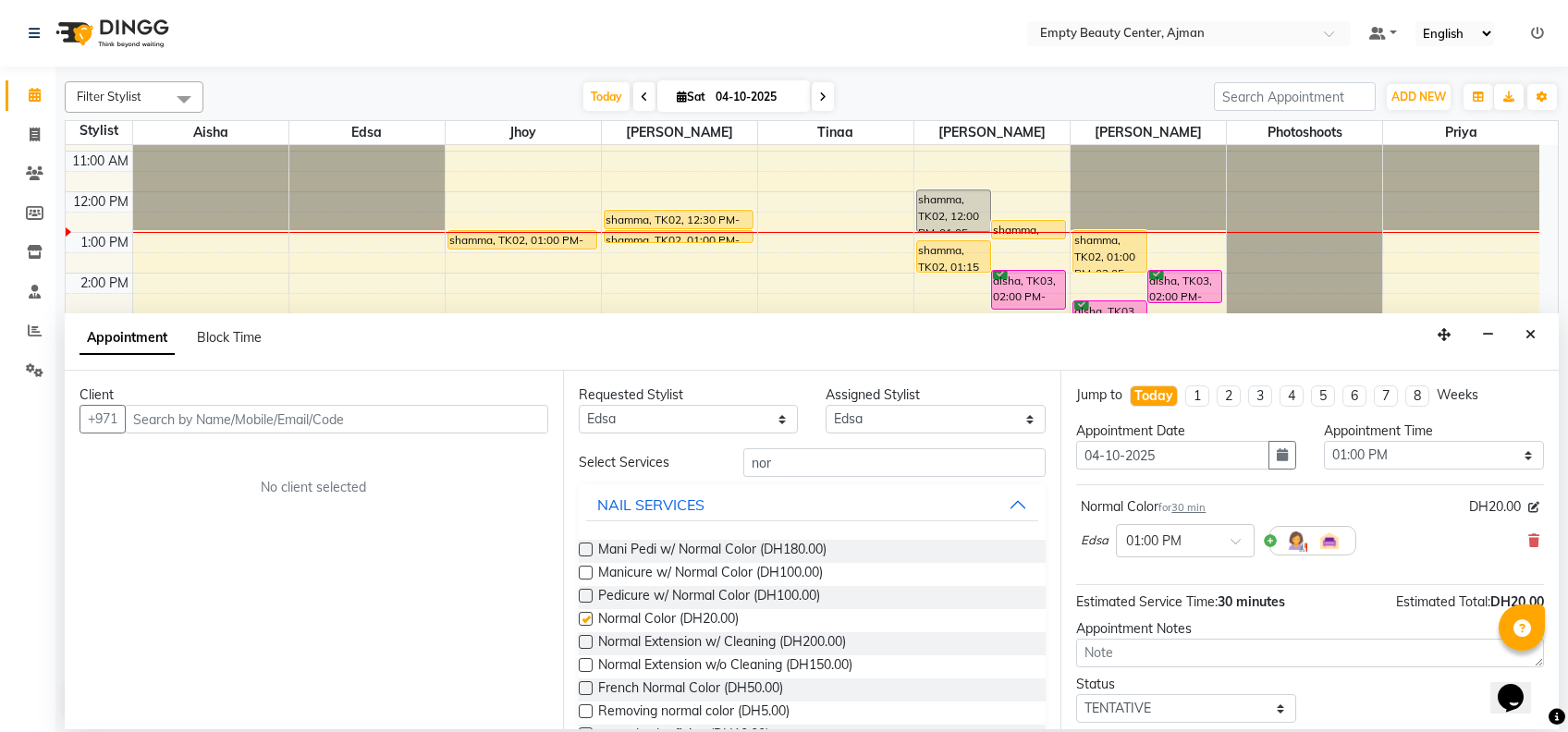
checkbox input "false"
click at [433, 419] on input "text" at bounding box center [337, 419] width 424 height 29
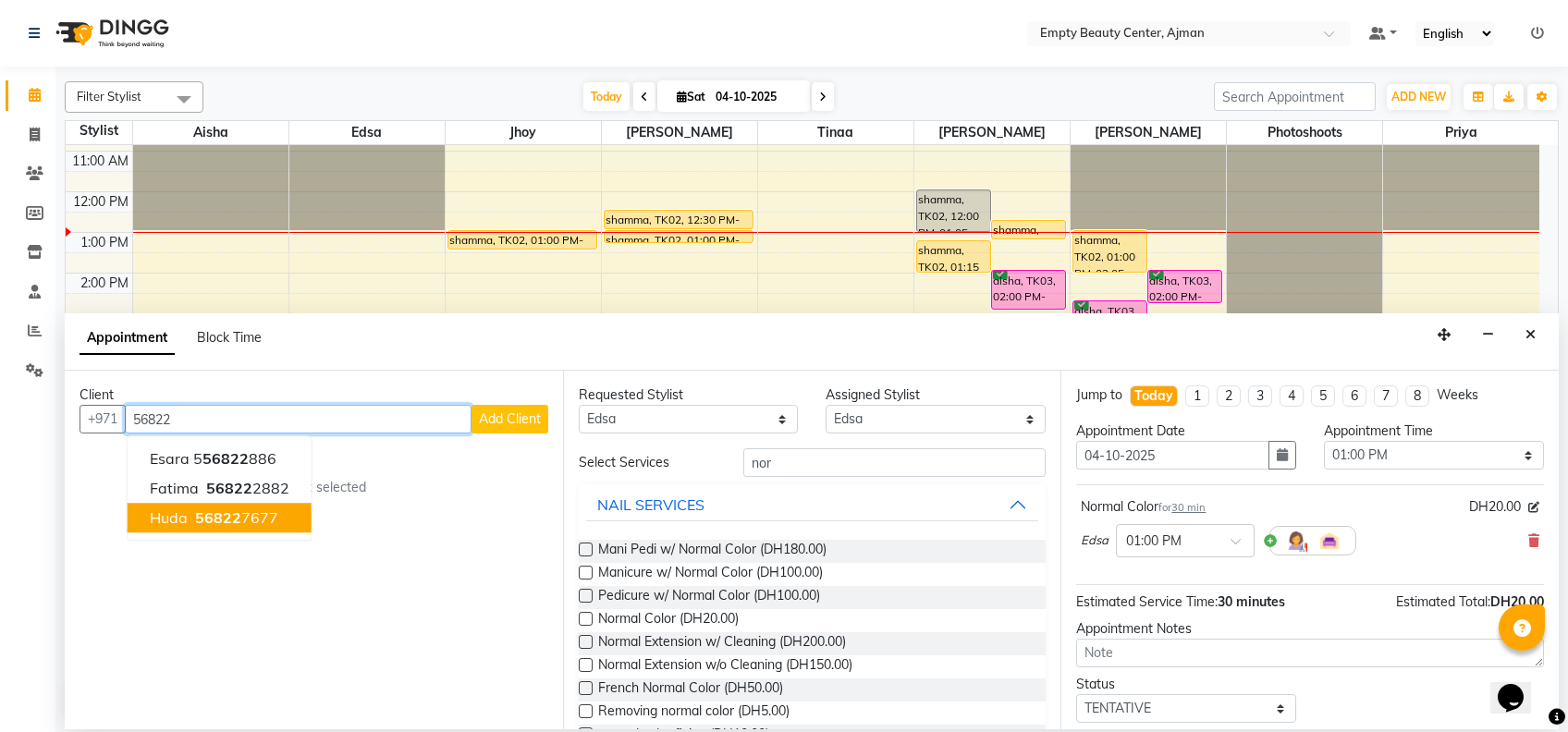
click at [220, 520] on span "56822" at bounding box center [218, 517] width 46 height 18
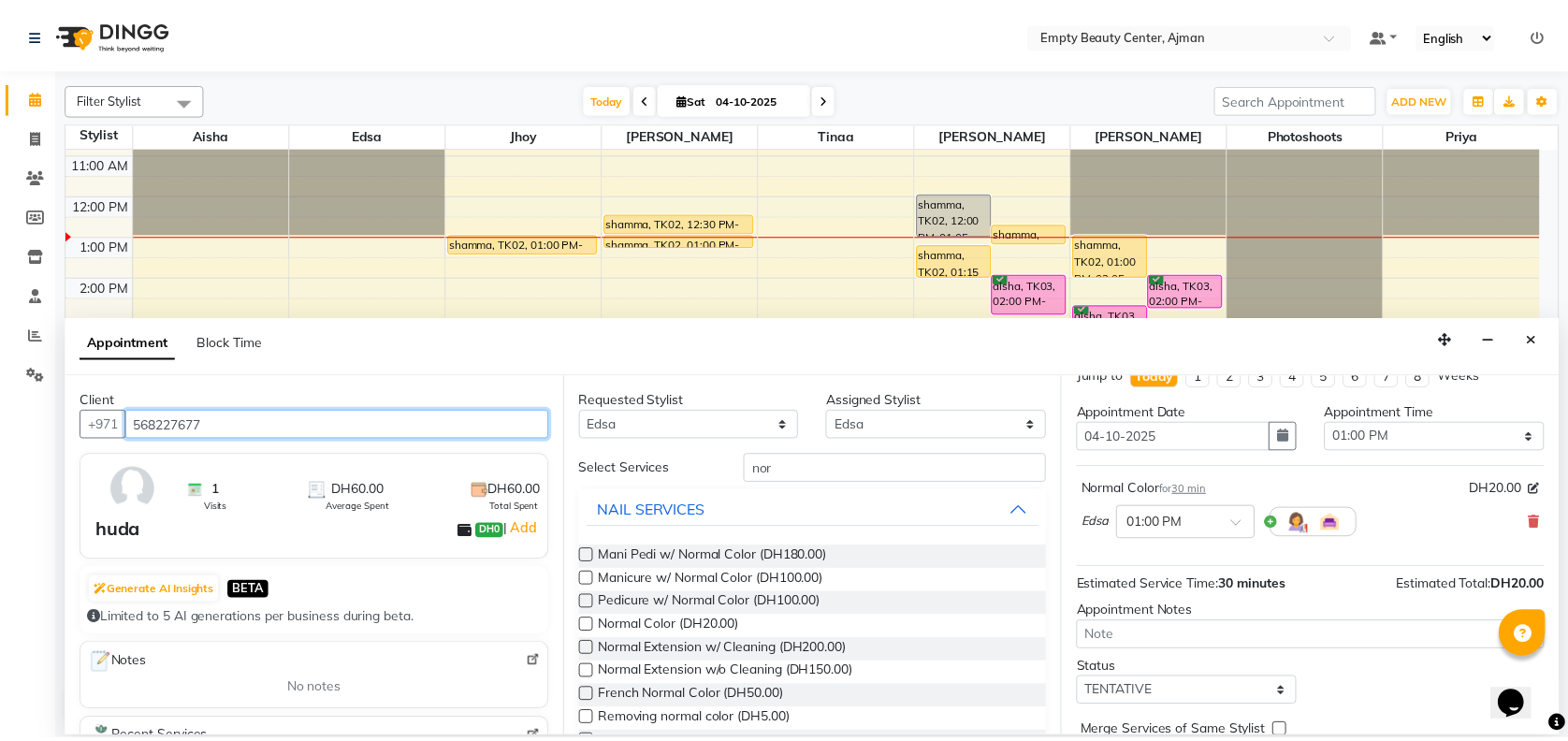
scroll to position [110, 0]
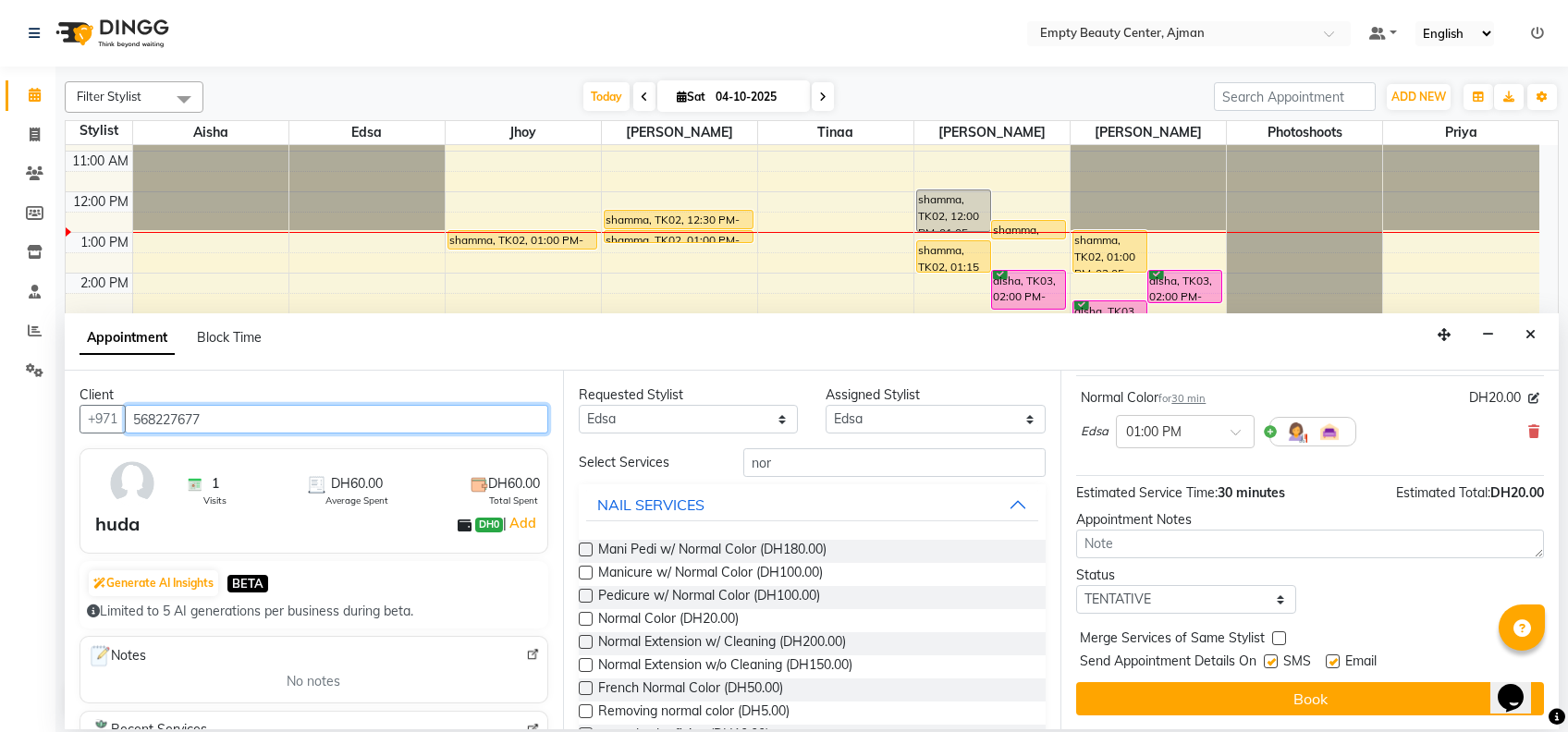
type input "568227677"
drag, startPoint x: 1146, startPoint y: 594, endPoint x: 1166, endPoint y: 506, distance: 90.2
click at [1166, 506] on div "Jump to [DATE] 1 2 3 4 5 6 7 8 Weeks Appointment Date [DATE] Appointment Time S…" at bounding box center [1309, 551] width 498 height 359
select select "confirm booking"
click at [1077, 585] on select "Select TENTATIVE CONFIRM CHECK-IN UPCOMING" at bounding box center [1186, 599] width 220 height 29
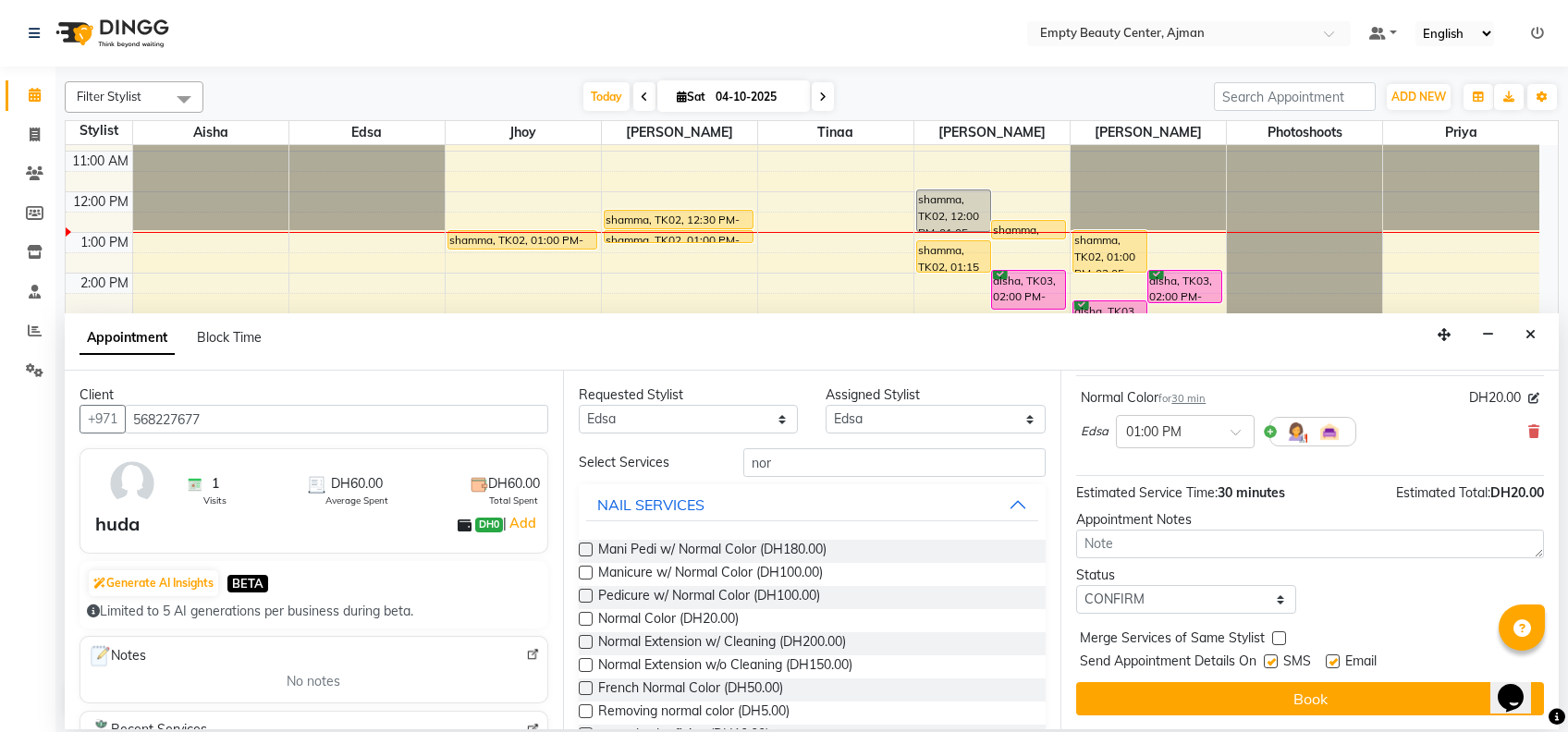
click at [1272, 638] on label at bounding box center [1279, 638] width 14 height 14
click at [1272, 638] on input "checkbox" at bounding box center [1278, 640] width 12 height 12
checkbox input "true"
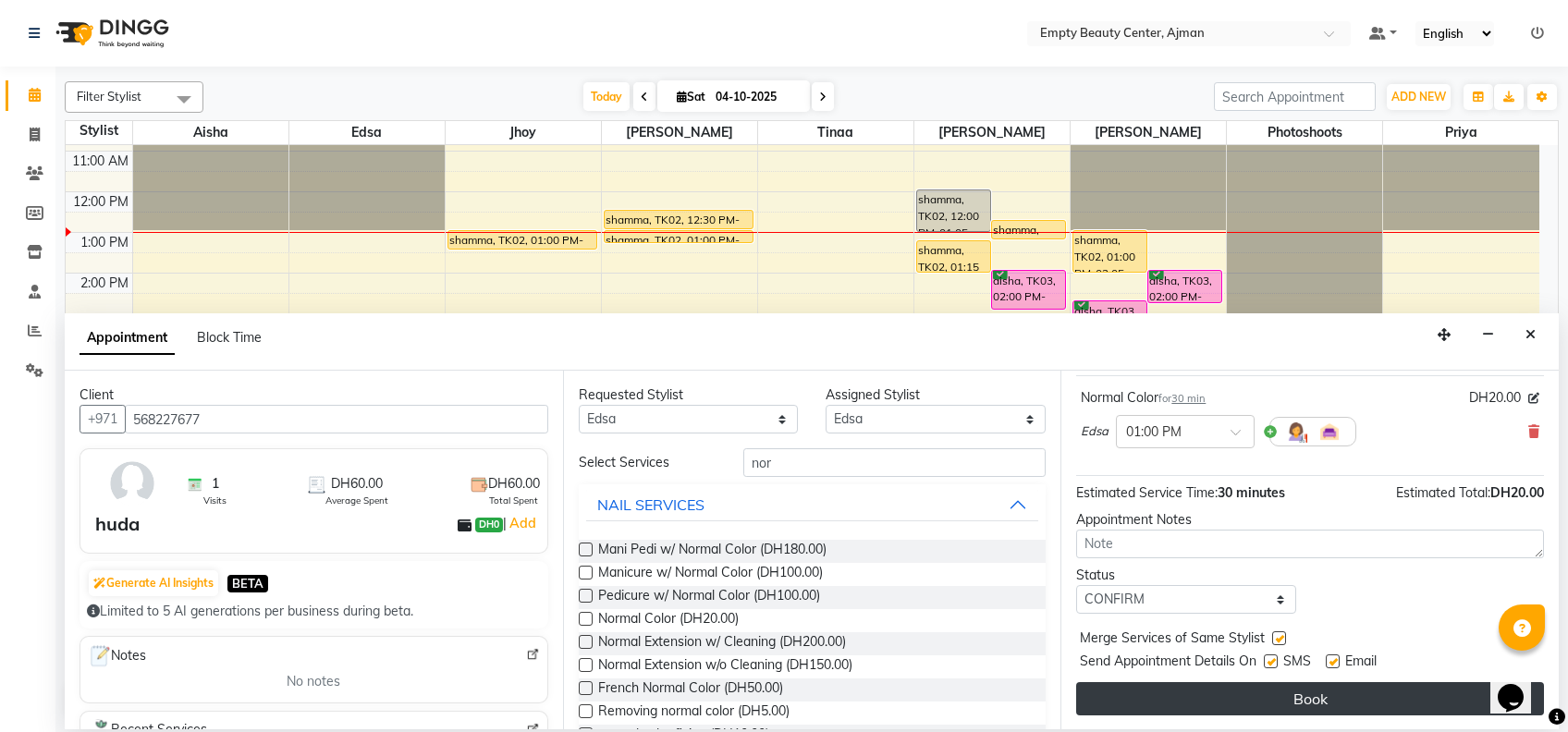
click at [1281, 699] on button "Book" at bounding box center [1310, 699] width 468 height 33
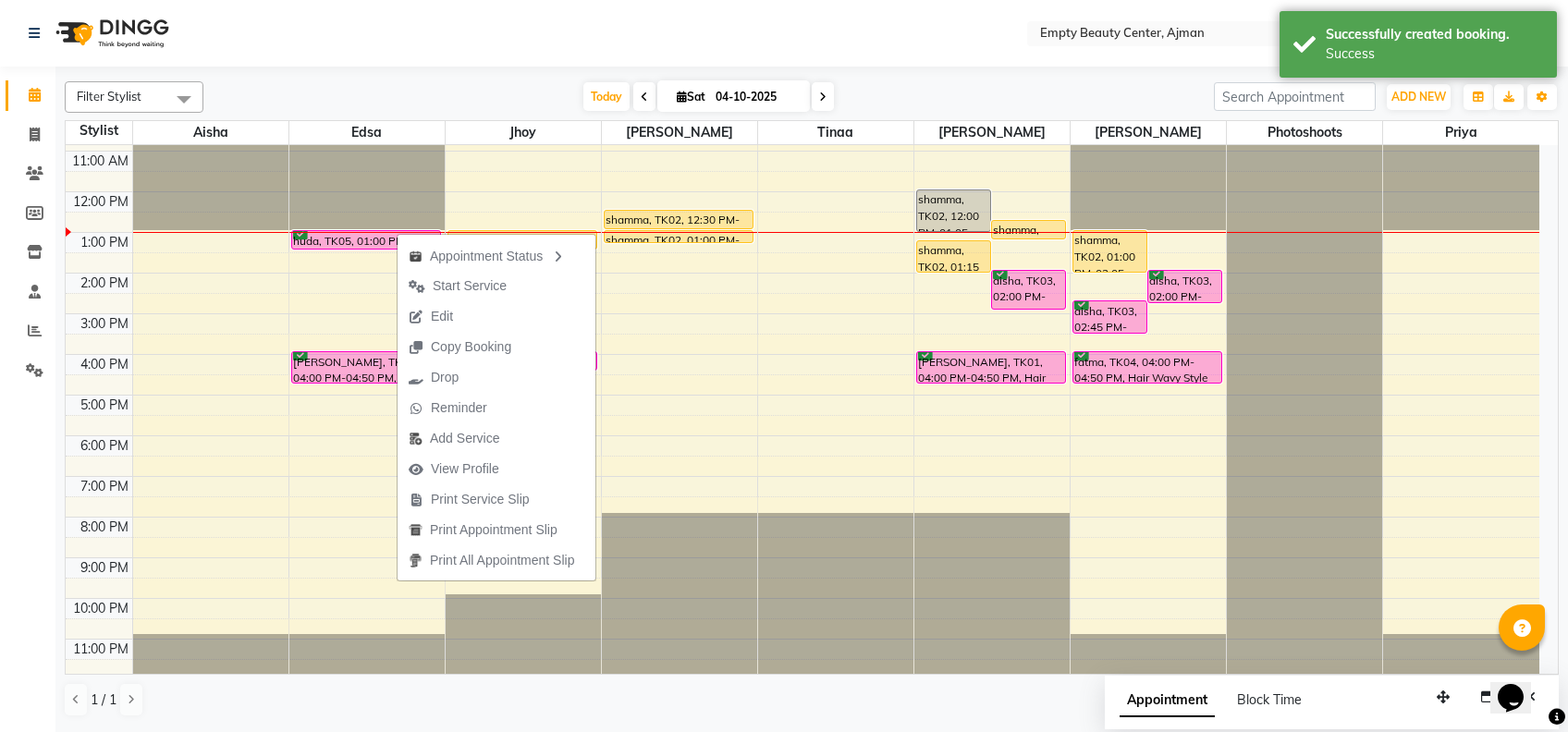
click at [30, 455] on div "Calendar Invoice Clients Members Inventory Staff Reports Settings Completed InP…" at bounding box center [125, 378] width 250 height 652
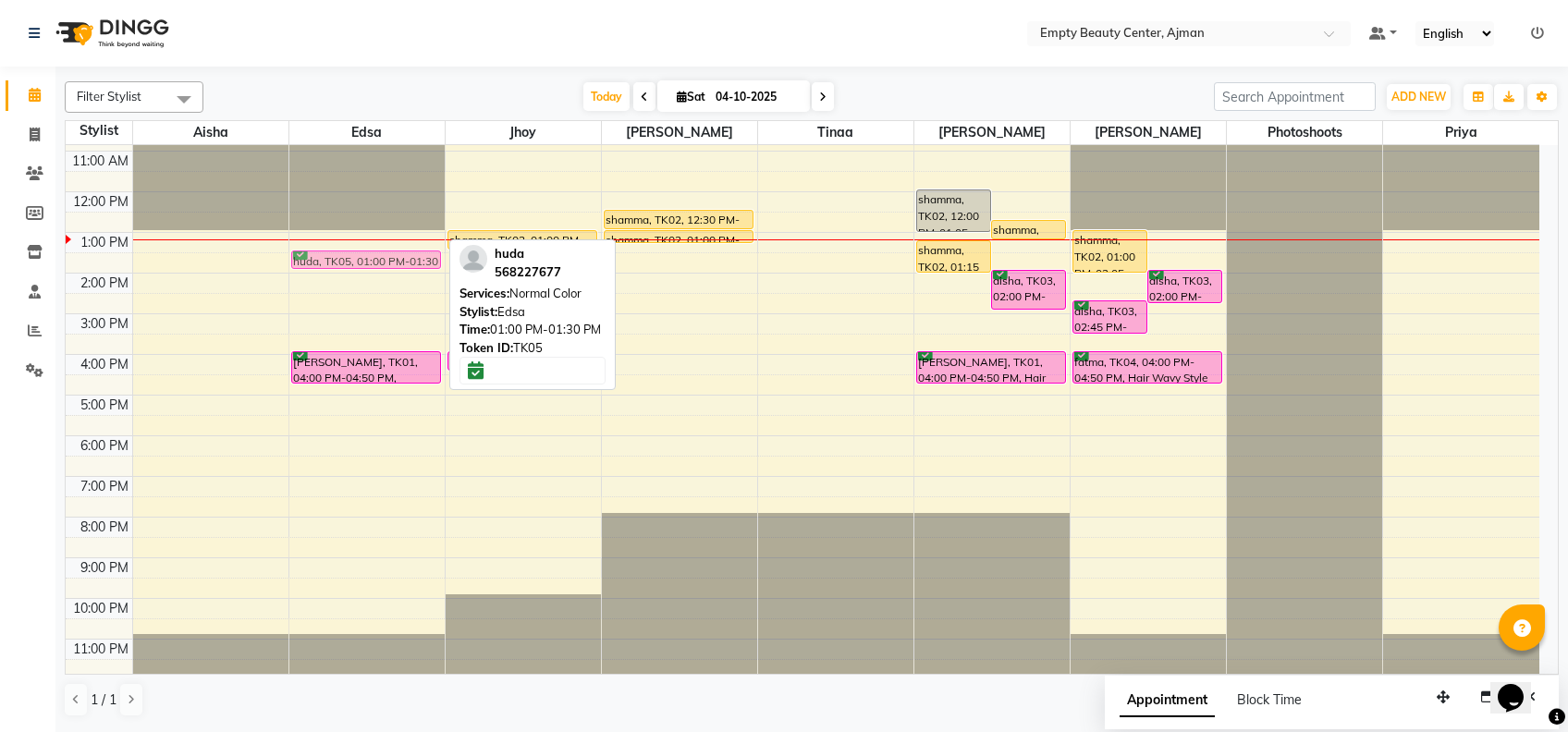
drag, startPoint x: 357, startPoint y: 241, endPoint x: 360, endPoint y: 258, distance: 17.3
click at [360, 258] on div "huda, TK05, 01:00 PM-01:30 PM, Normal Color [PERSON_NAME], TK01, 04:00 PM-04:50…" at bounding box center [366, 192] width 156 height 975
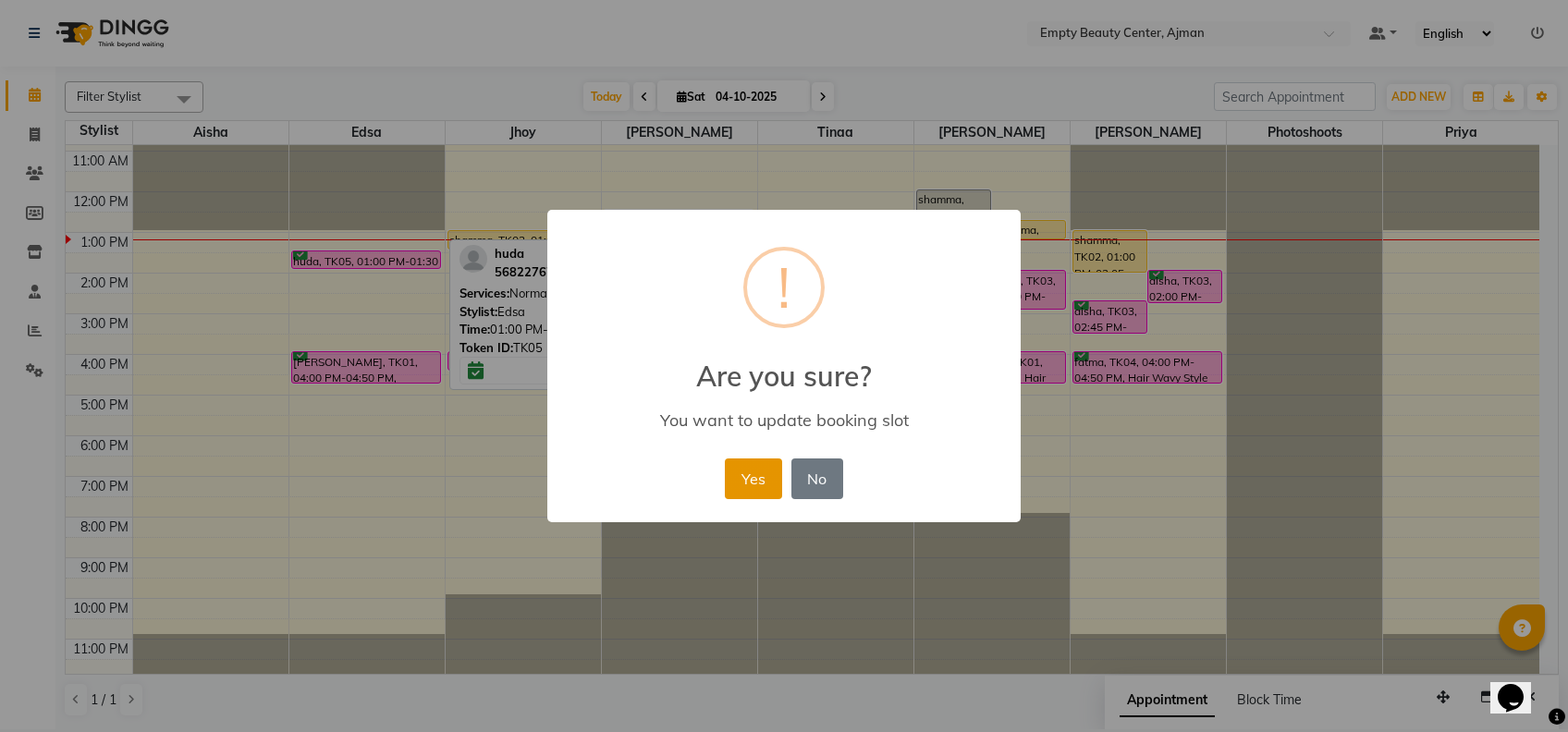
click at [766, 485] on button "Yes" at bounding box center [753, 479] width 56 height 41
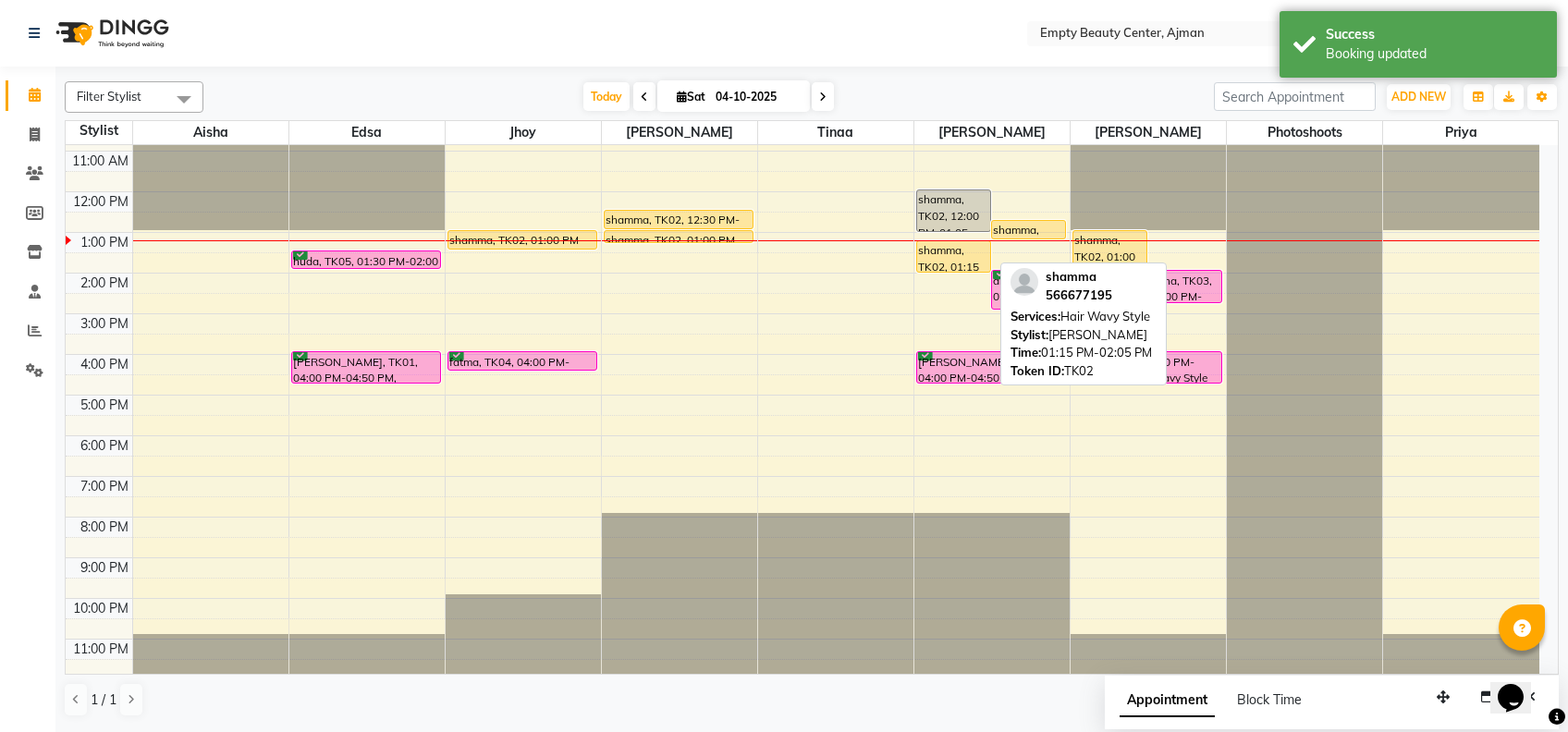
click at [978, 257] on div "shamma, TK02, 01:15 PM-02:05 PM, Hair Wavy Style" at bounding box center [953, 257] width 73 height 31
click at [951, 249] on div "shamma, TK02, 12:00 PM-01:05 PM, Hair blow dry (wavy),Hair blow dry (wavy) sham…" at bounding box center [992, 192] width 156 height 975
drag, startPoint x: 951, startPoint y: 249, endPoint x: 941, endPoint y: 228, distance: 23.3
click at [941, 228] on div "shamma, TK02, 12:00 PM-01:05 PM, Hair blow dry (wavy),Hair blow dry (wavy) sham…" at bounding box center [992, 192] width 156 height 975
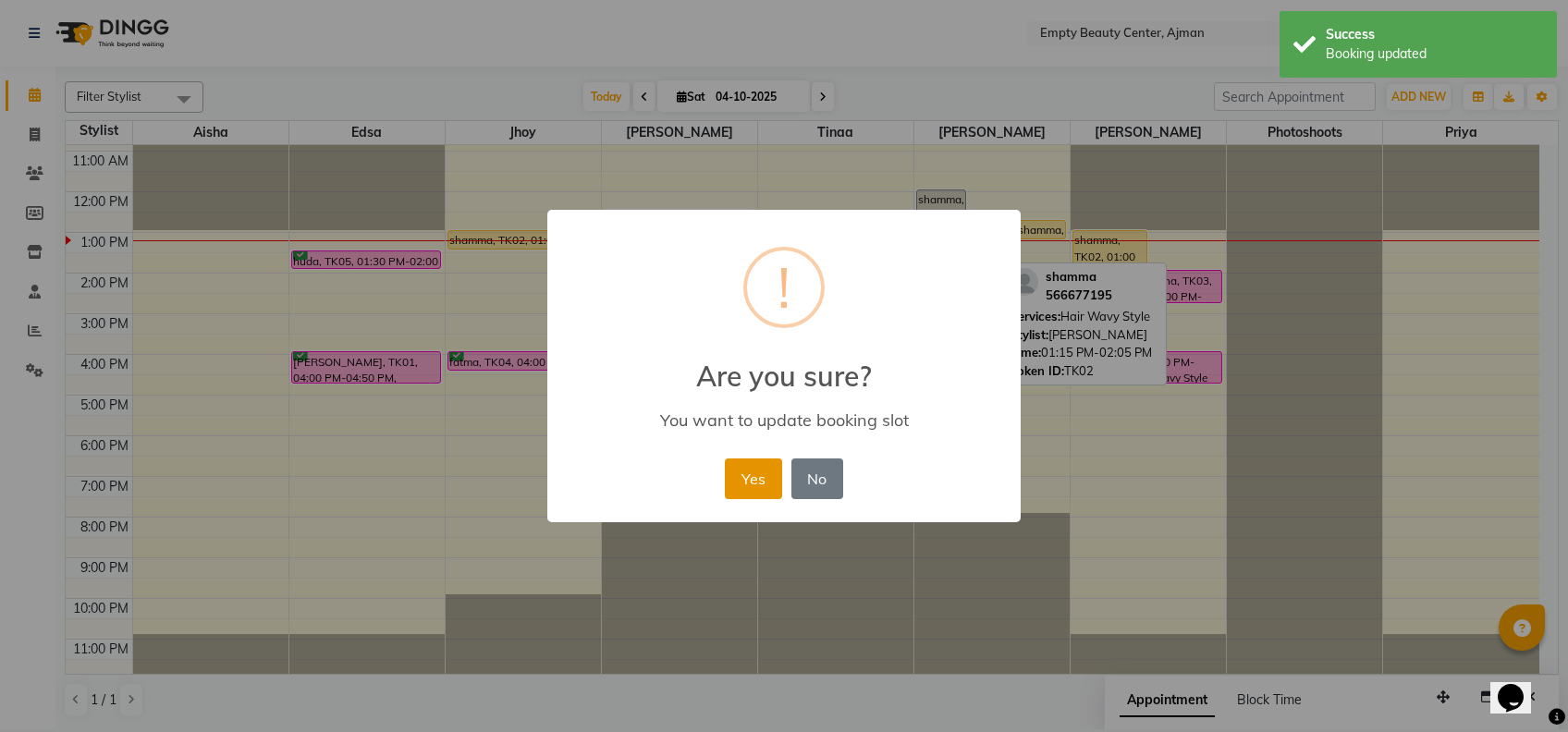
click at [768, 459] on button "Yes" at bounding box center [753, 479] width 56 height 41
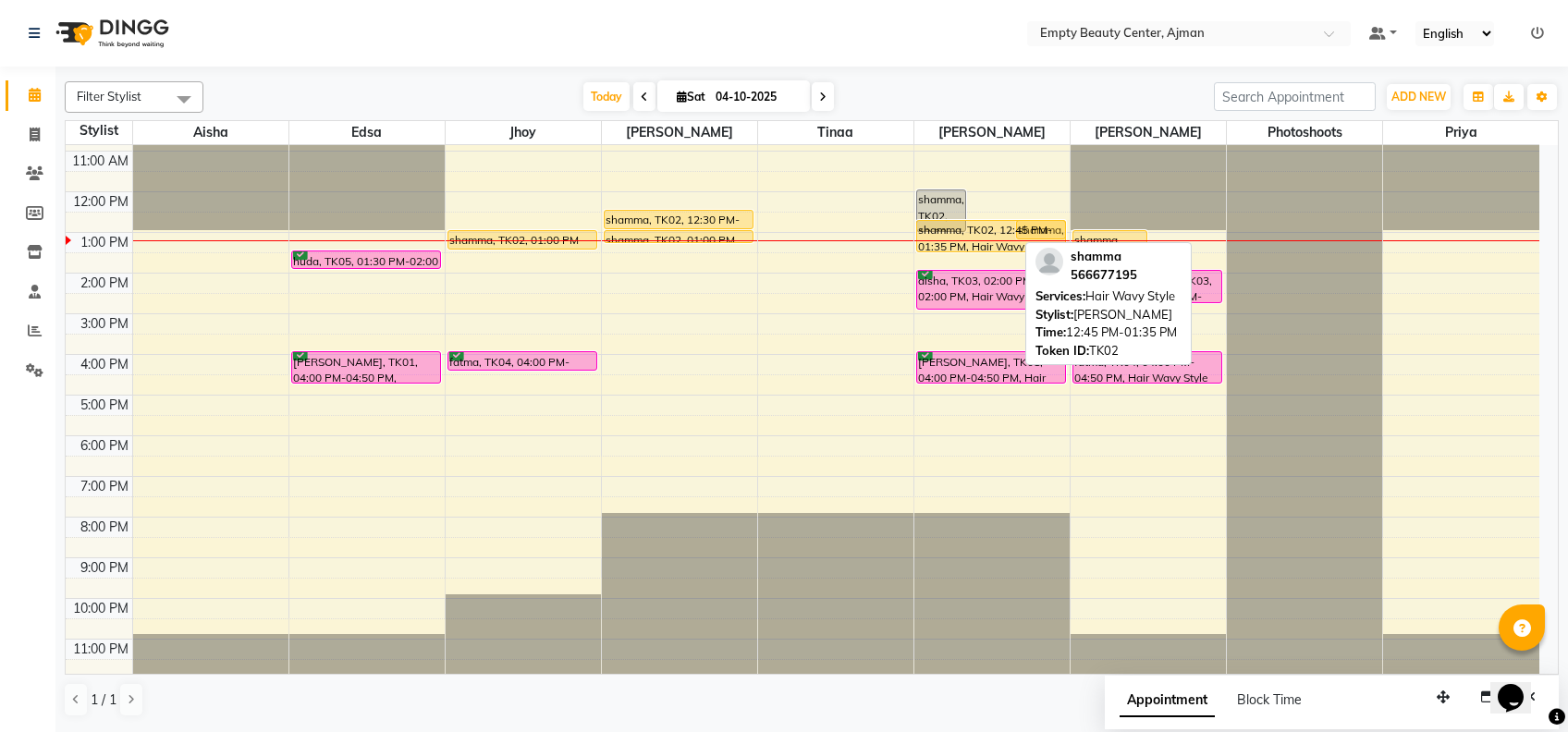
drag, startPoint x: 977, startPoint y: 249, endPoint x: 973, endPoint y: 239, distance: 10.8
click at [973, 239] on div "shamma, TK02, 12:00 PM-01:05 PM, Hair blow dry (wavy),Hair blow dry (wavy) sham…" at bounding box center [992, 192] width 156 height 975
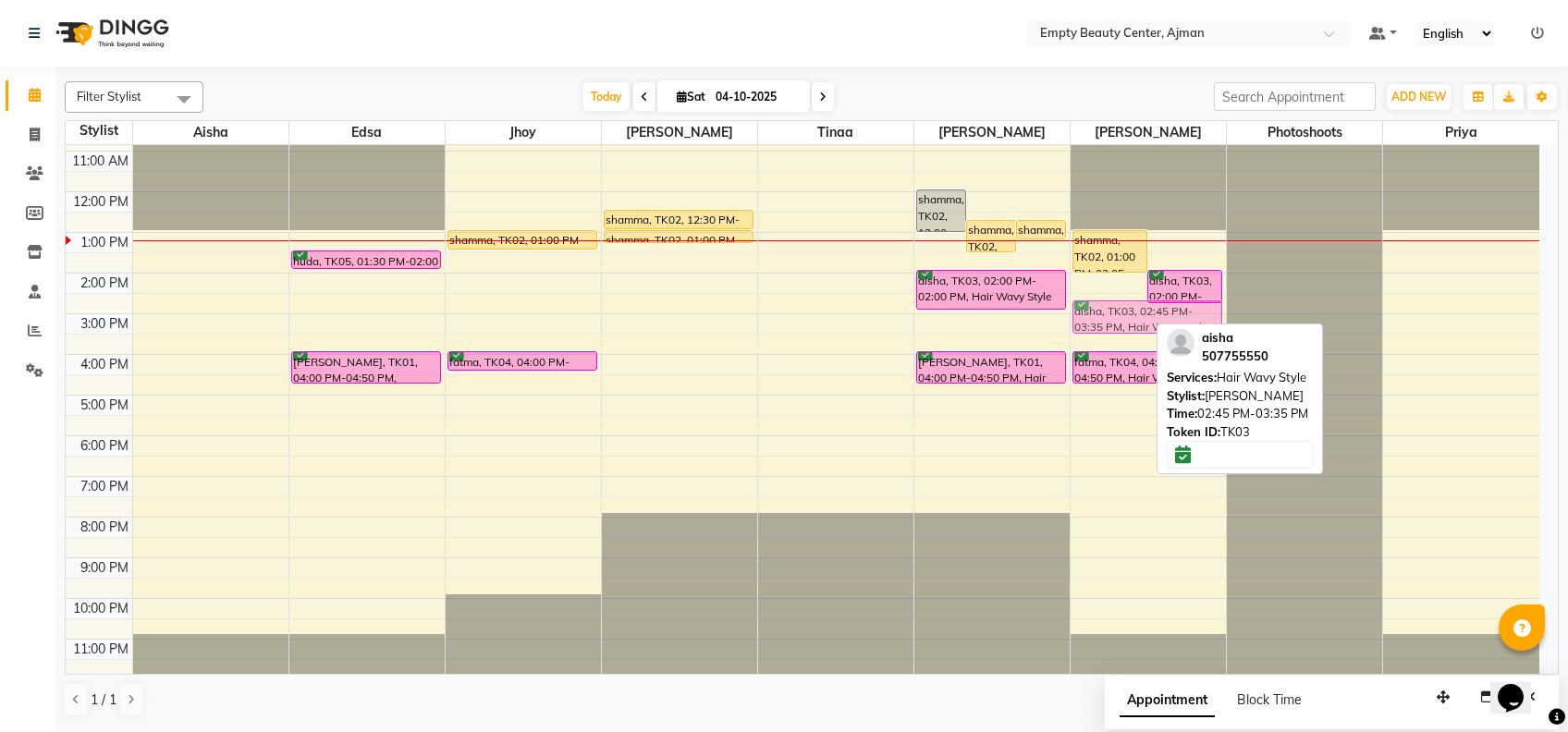
click at [1115, 333] on div "shamma, TK02, 01:00 PM-02:05 PM, Hair blow dry (wavy) (DH150) aisha, TK03, 02:0…" at bounding box center [1148, 192] width 156 height 975
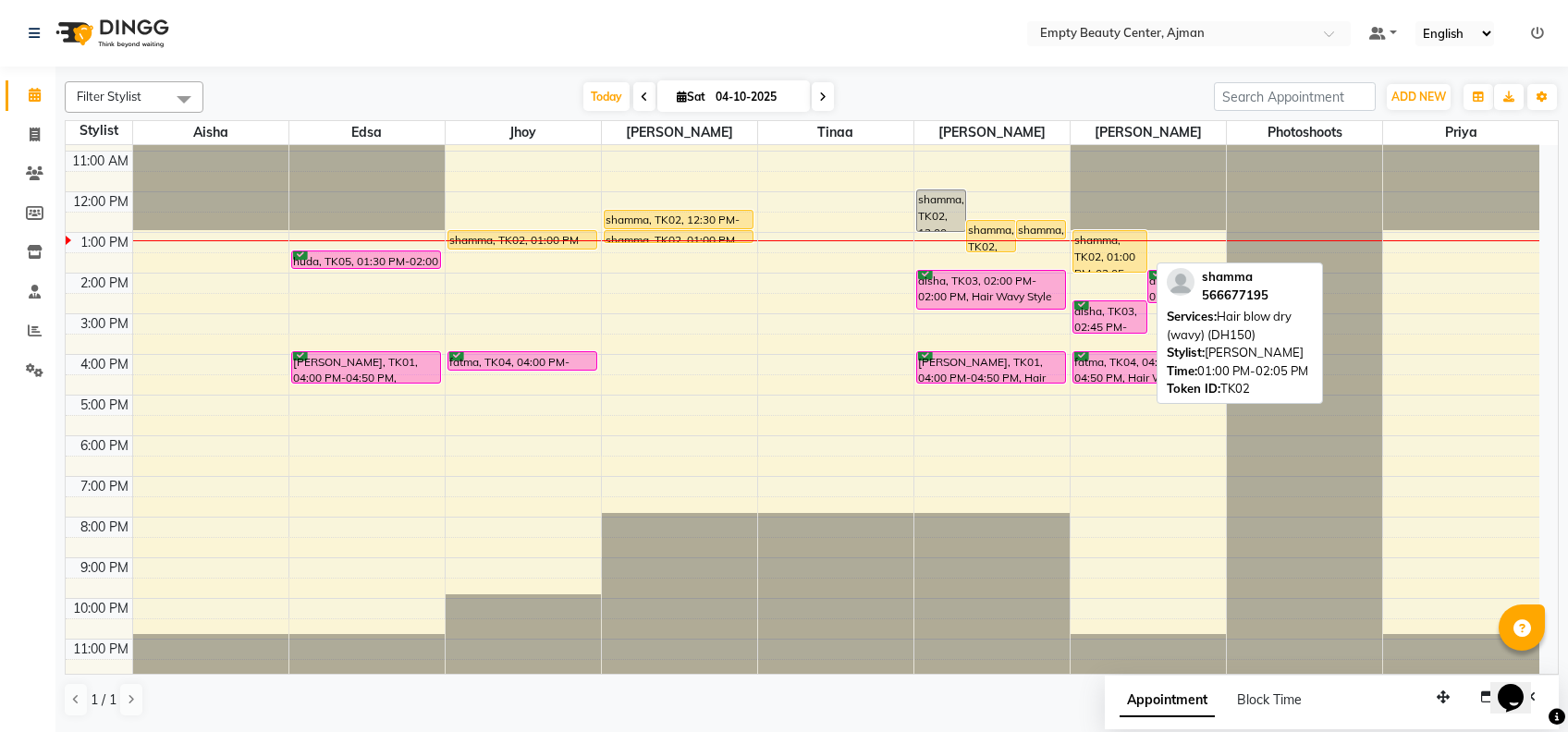
click at [1124, 251] on div "shamma, TK02, 01:00 PM-02:05 PM, Hair blow dry (wavy) (DH150)" at bounding box center [1110, 251] width 73 height 41
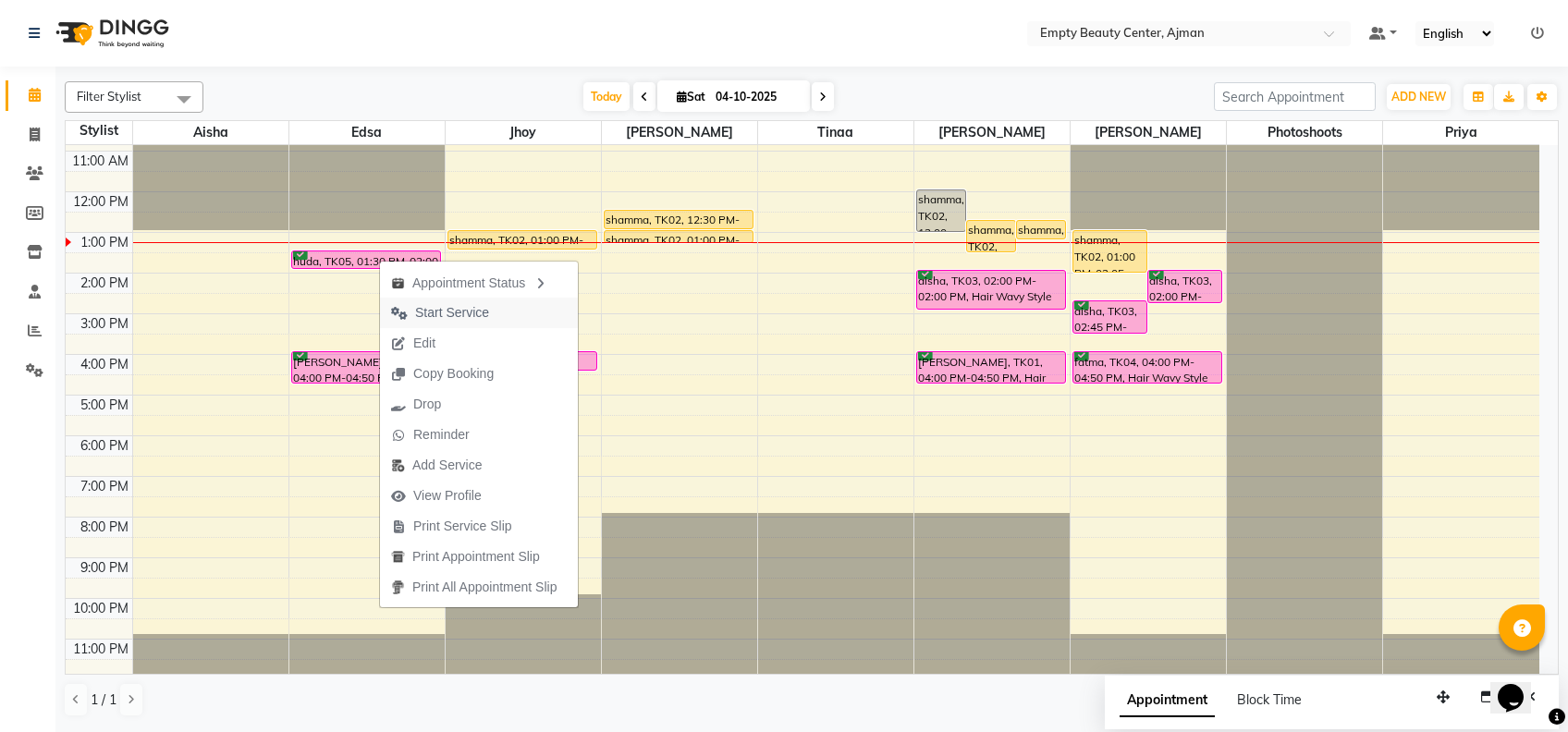
click at [470, 318] on span "Start Service" at bounding box center [452, 313] width 74 height 19
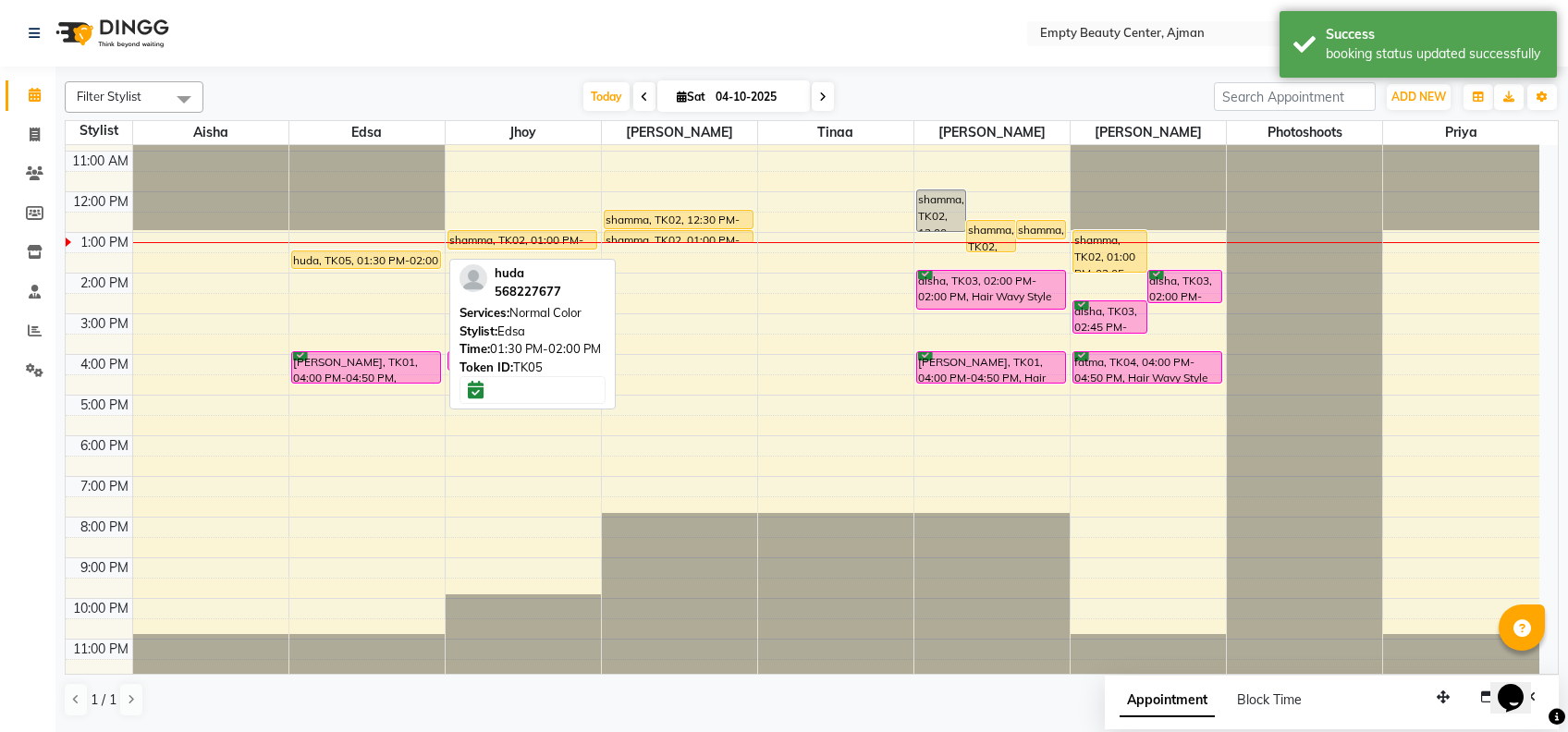
click at [366, 259] on div "huda, TK05, 01:30 PM-02:00 PM, Normal Color" at bounding box center [366, 260] width 148 height 16
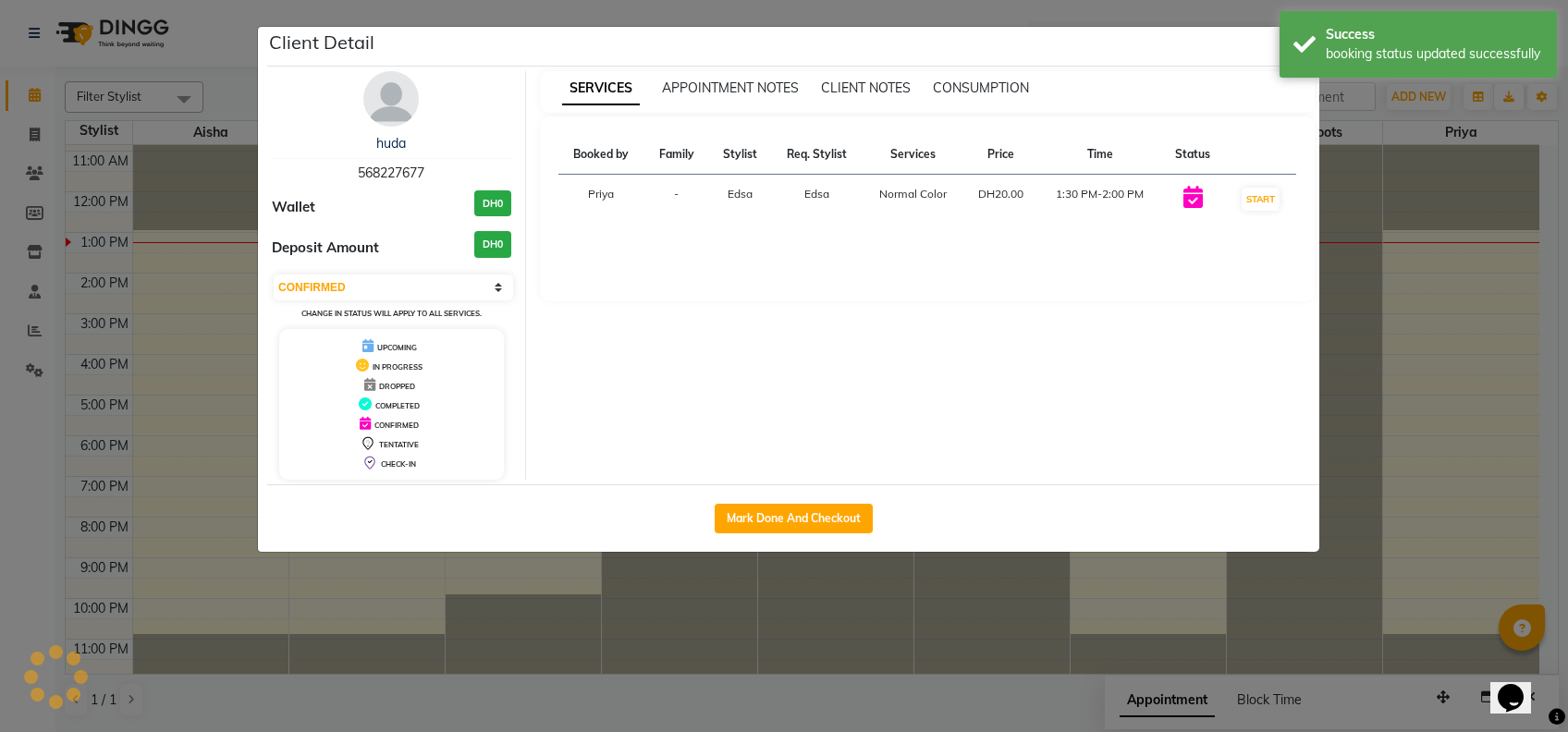
select select "1"
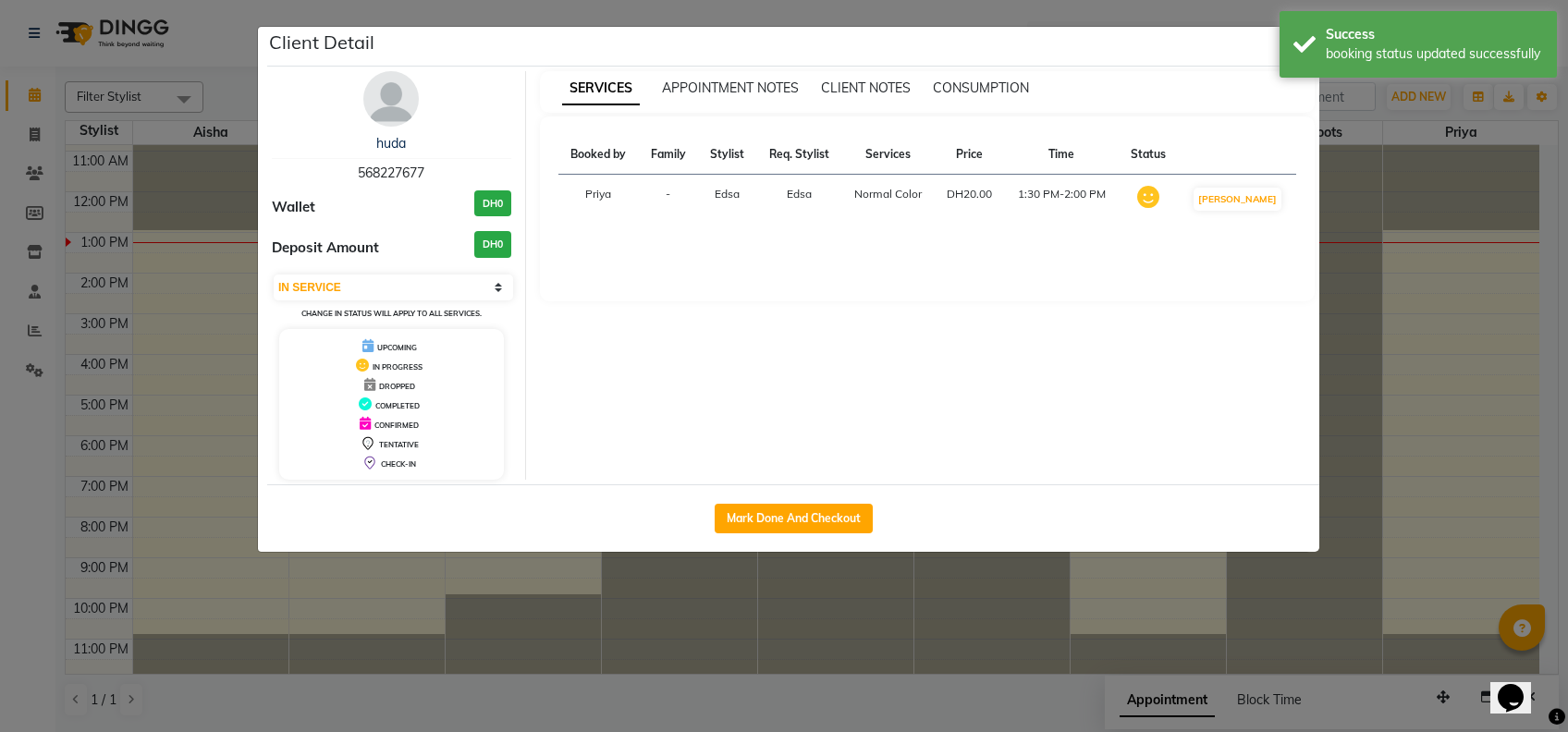
click at [982, 651] on ngb-modal-window "Client Detail huda 568227677 Wallet DH0 Deposit Amount DH0 Select IN SERVICE CO…" at bounding box center [784, 366] width 1568 height 732
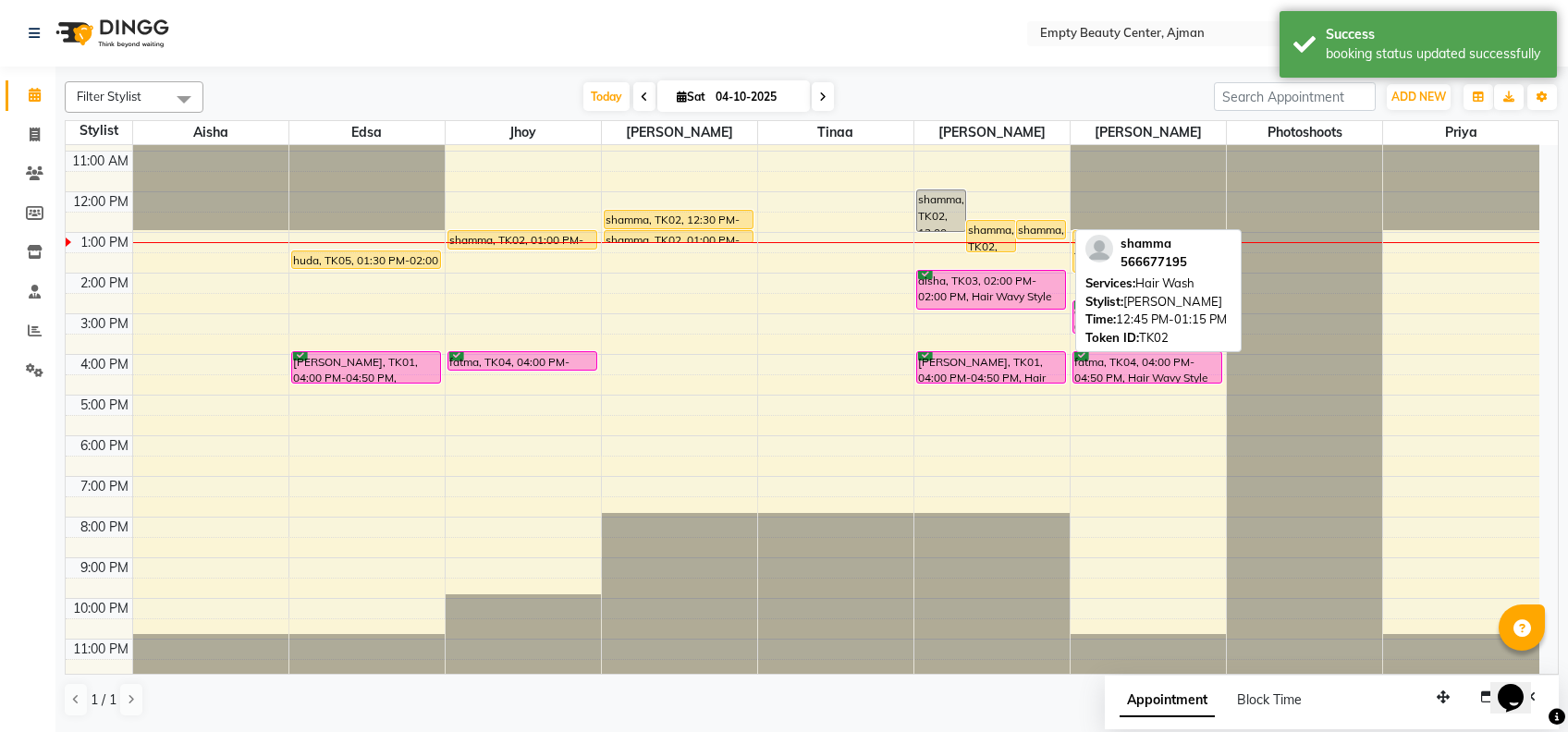
click at [1030, 224] on div "shamma, TK02, 12:45 PM-01:15 PM, Hair Wash" at bounding box center [1041, 230] width 48 height 17
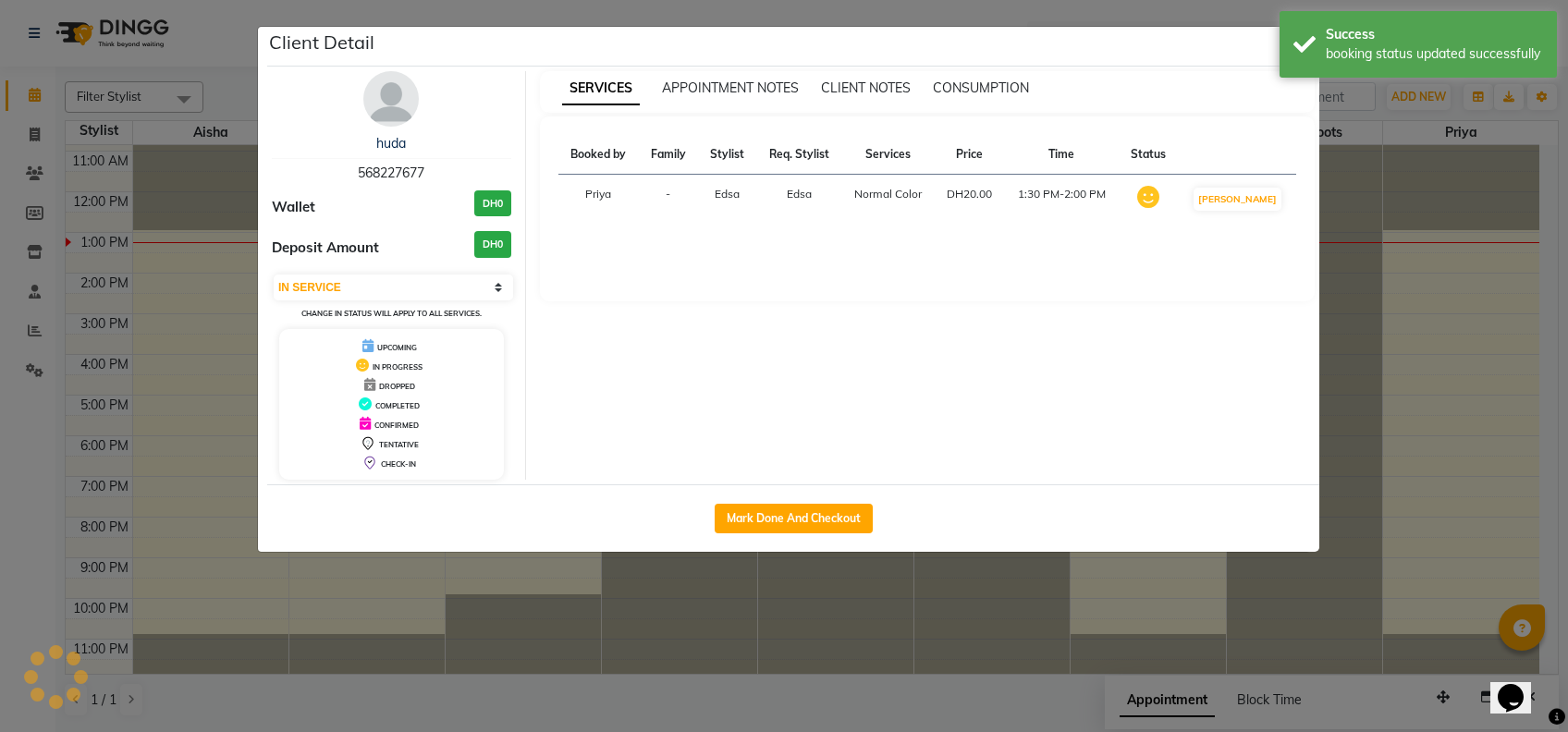
select select "select"
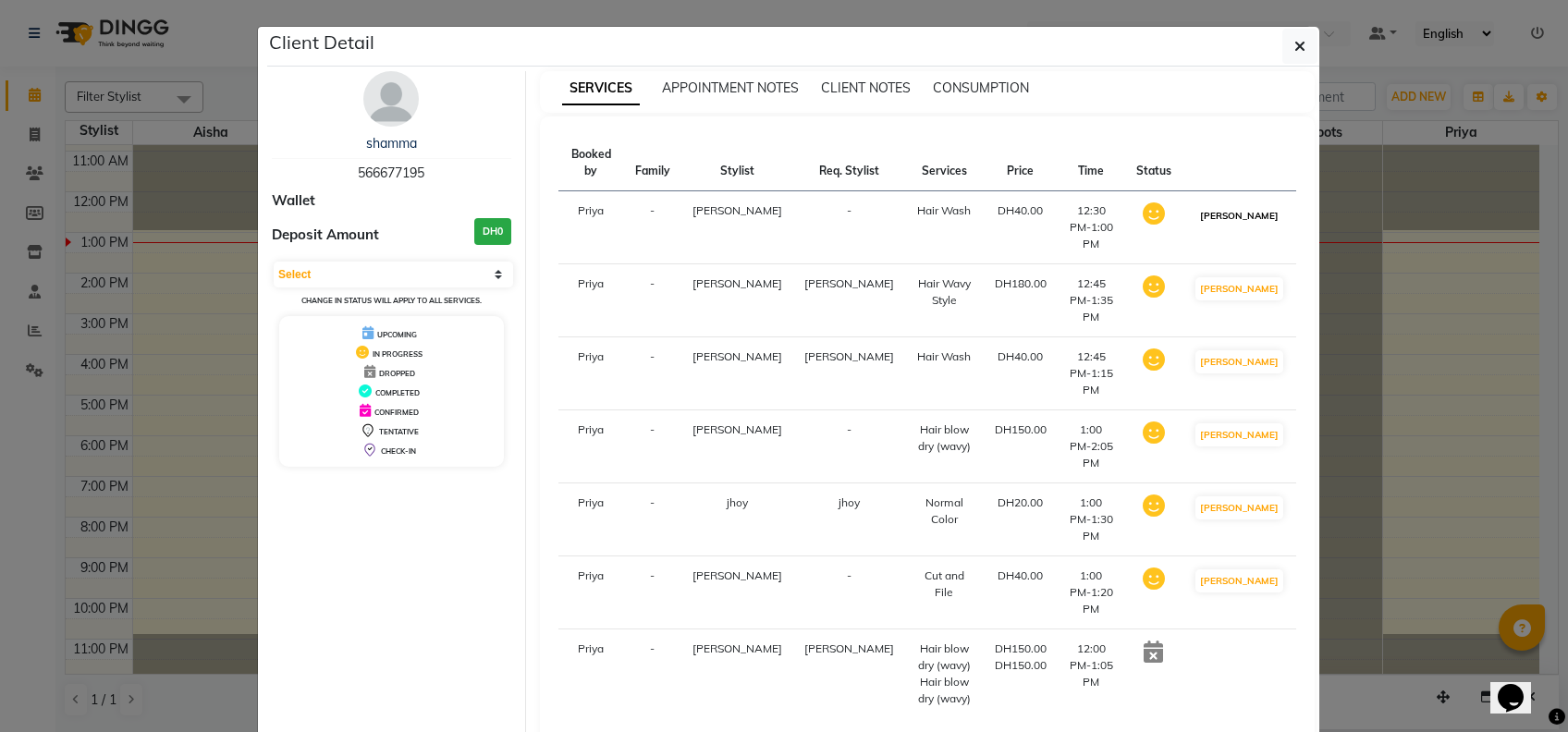
click at [1232, 204] on button "[PERSON_NAME]" at bounding box center [1240, 216] width 88 height 23
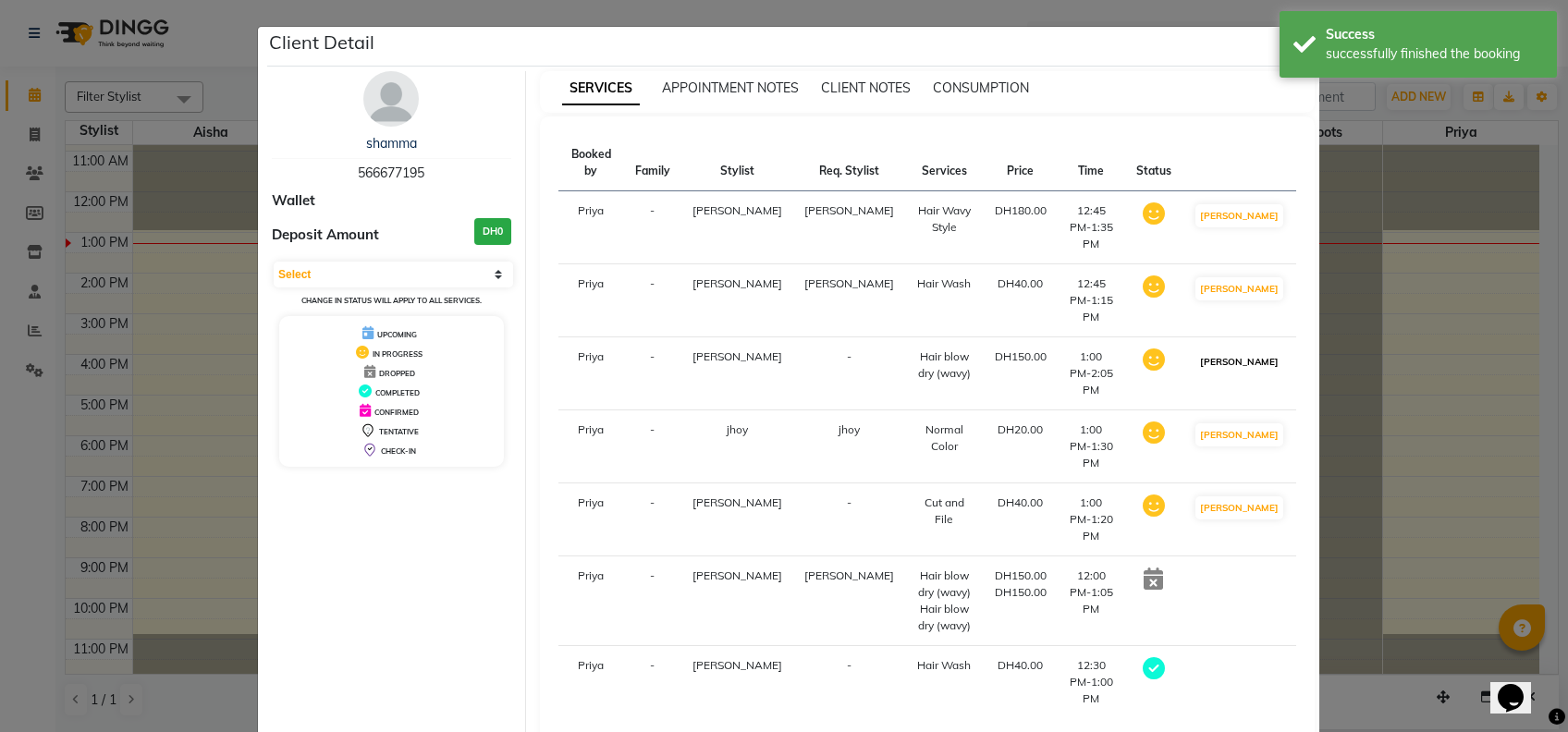
click at [1243, 350] on button "[PERSON_NAME]" at bounding box center [1240, 362] width 88 height 23
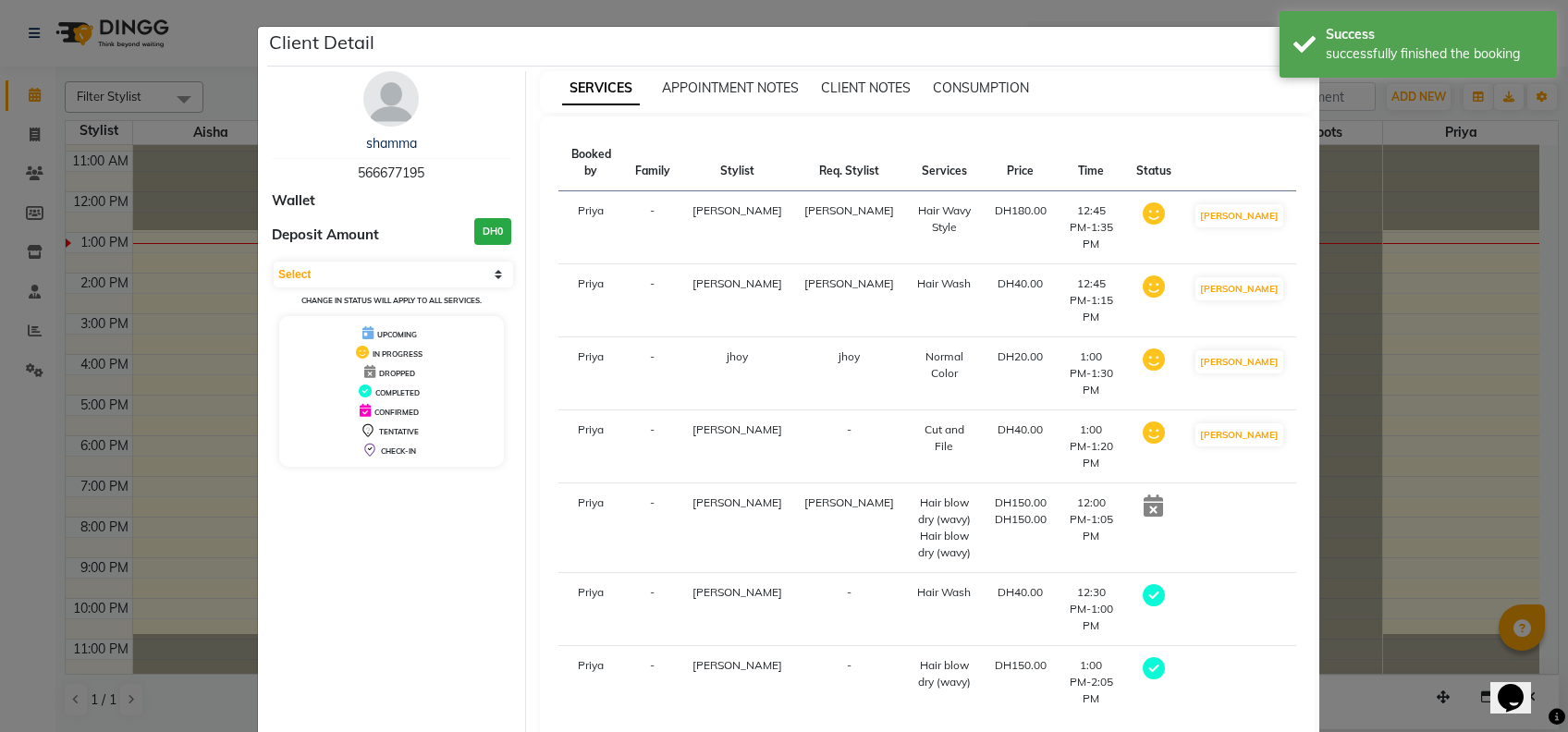
select select "service"
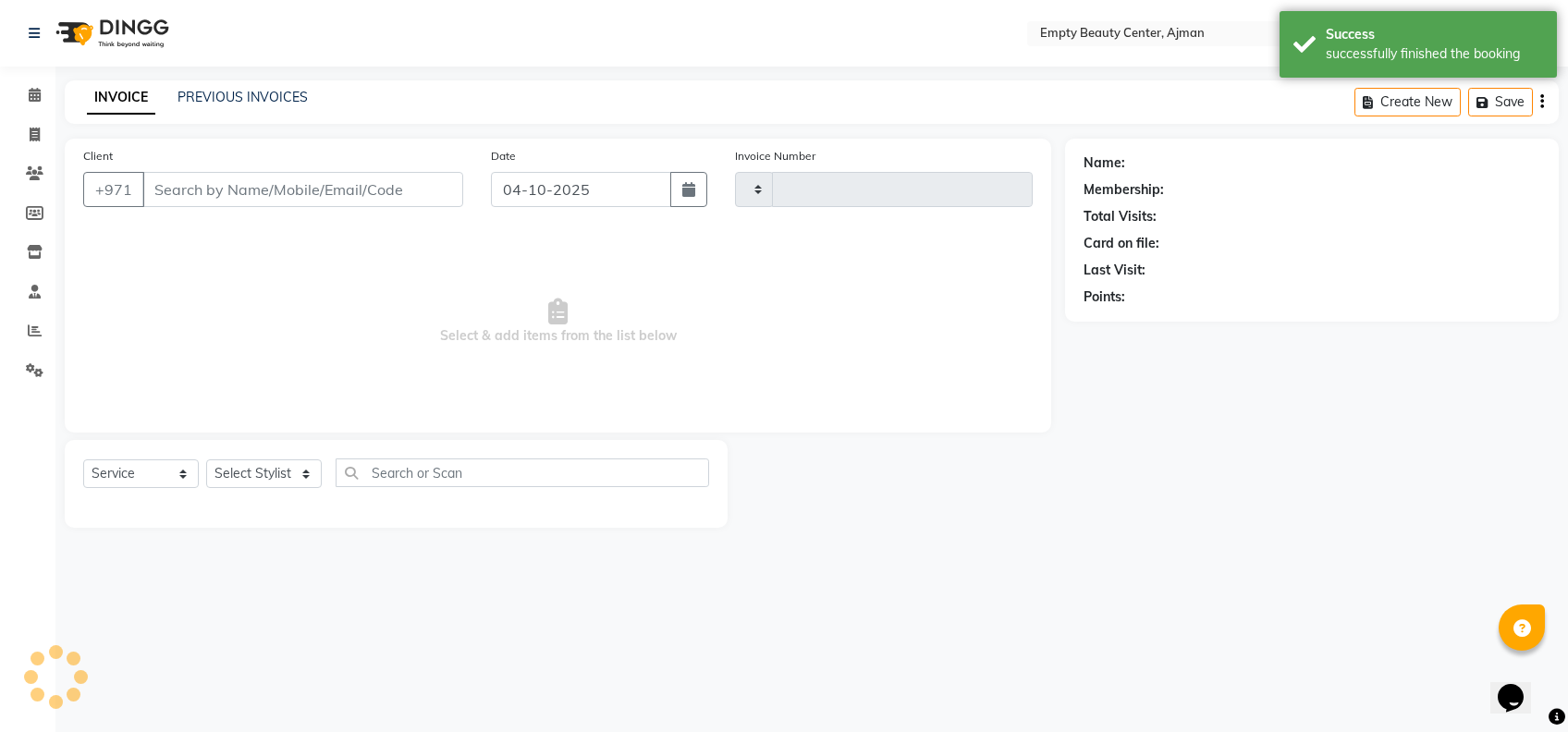
type input "2620"
select select "769"
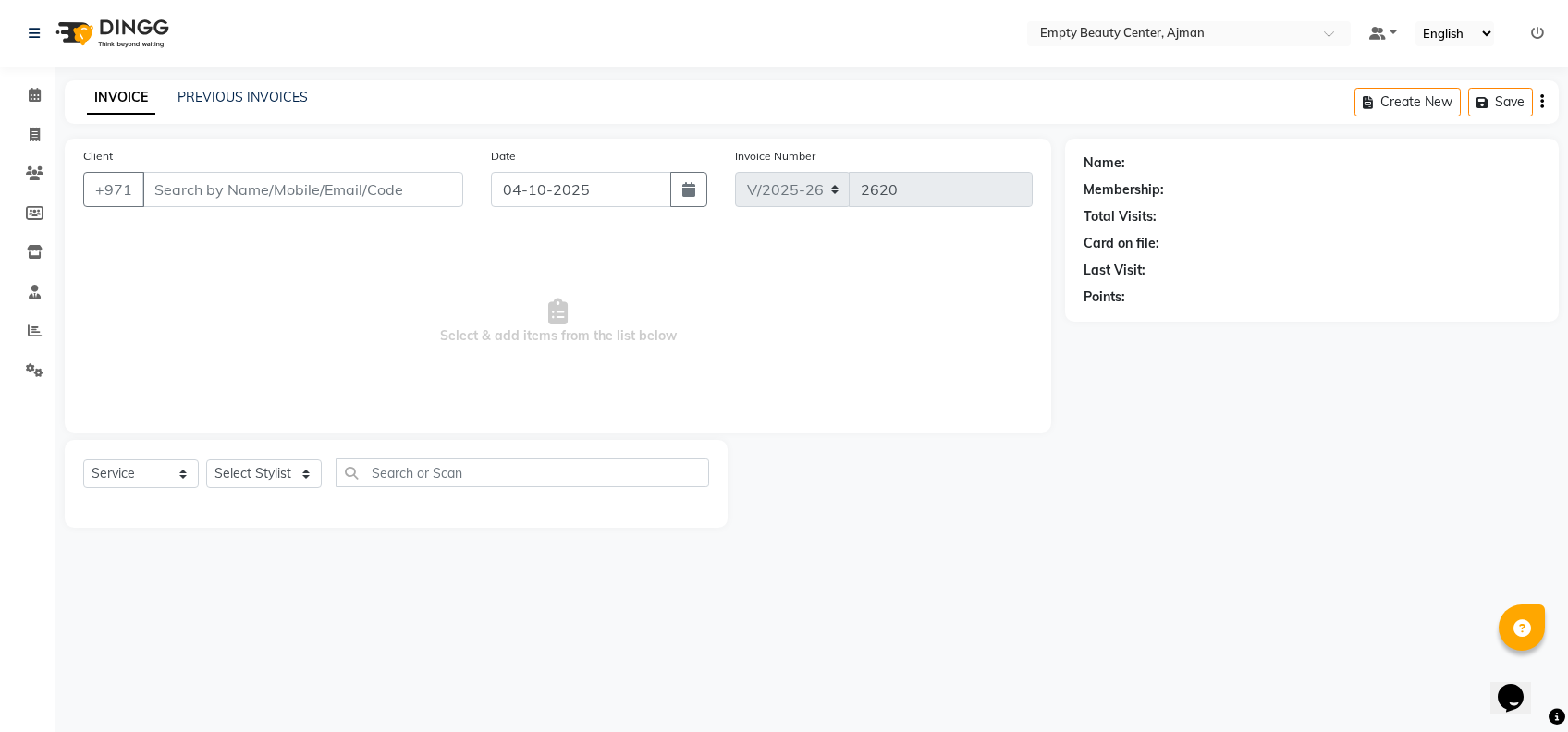
type input "566677195"
select select "57154"
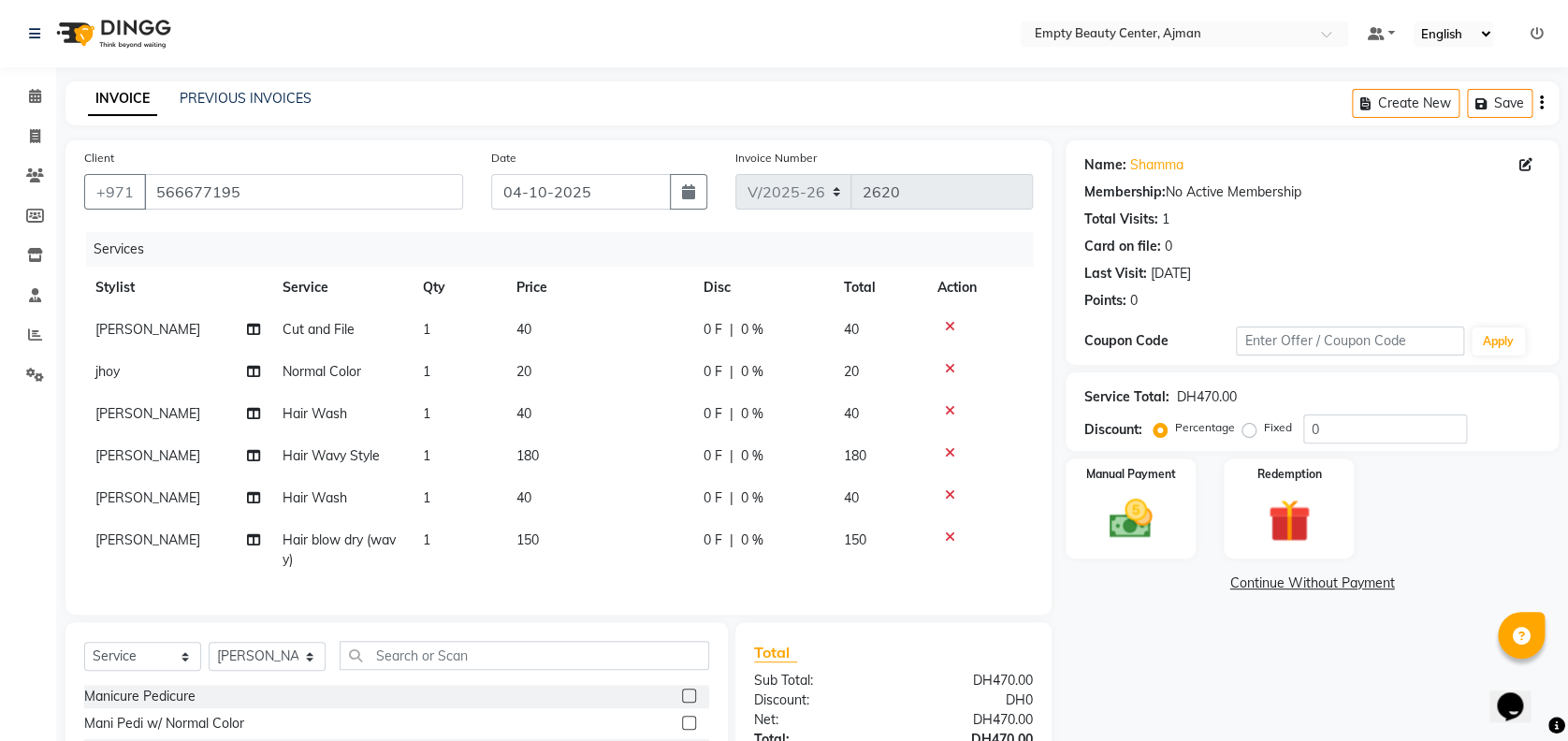
scroll to position [203, 0]
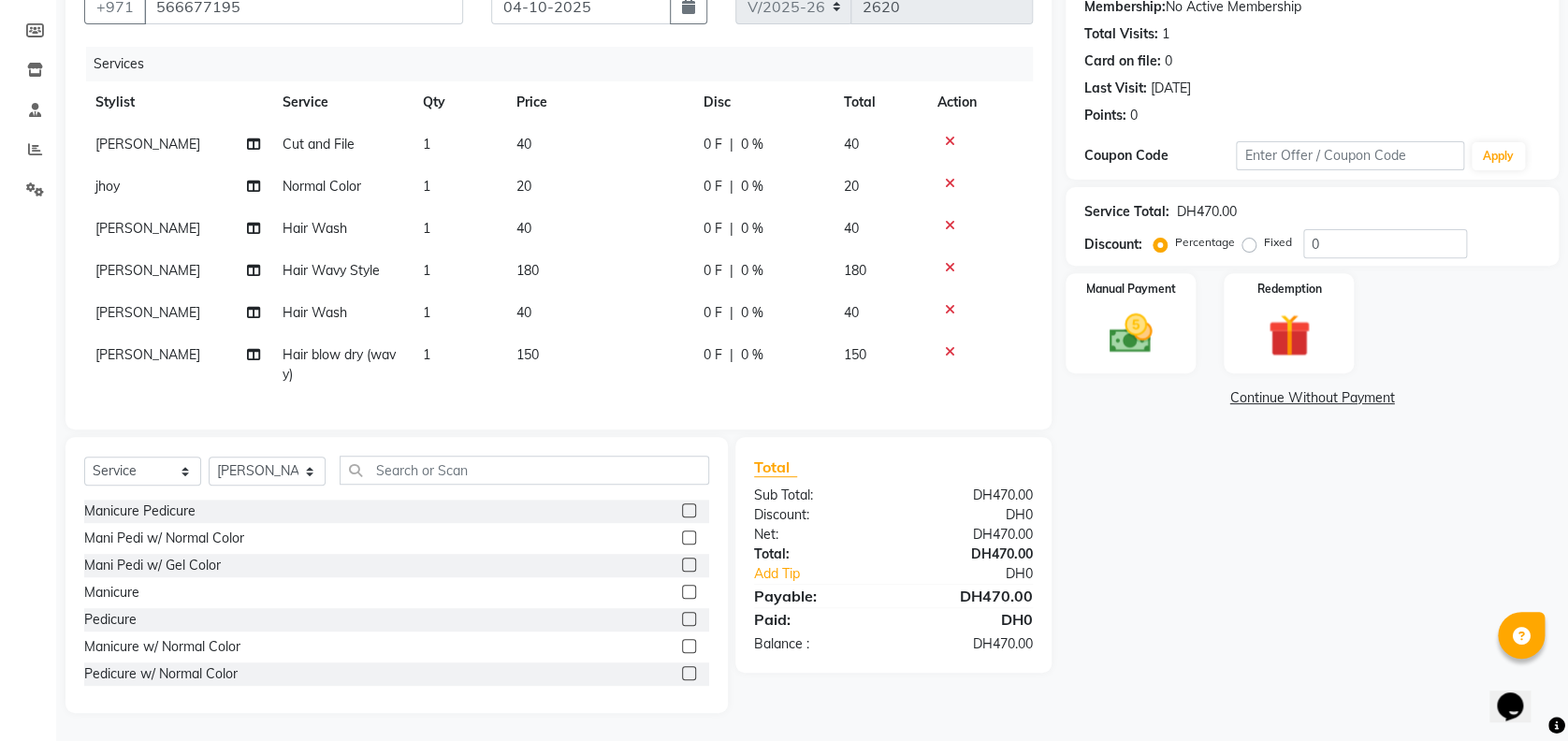
click at [341, 262] on span "Hair Wavy Style" at bounding box center [331, 270] width 98 height 16
select select "59636"
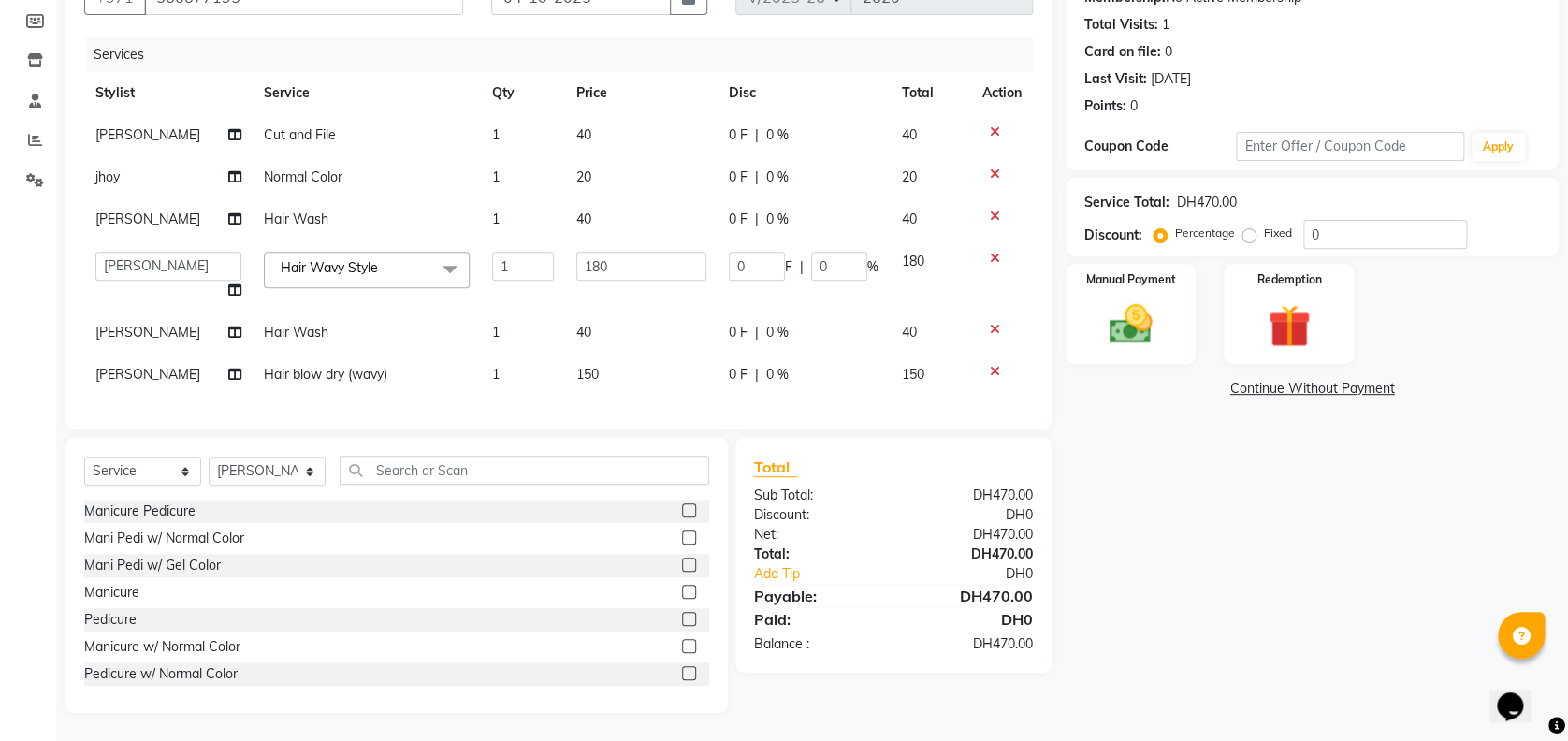
click at [341, 259] on span "Hair Wavy Style" at bounding box center [329, 267] width 98 height 16
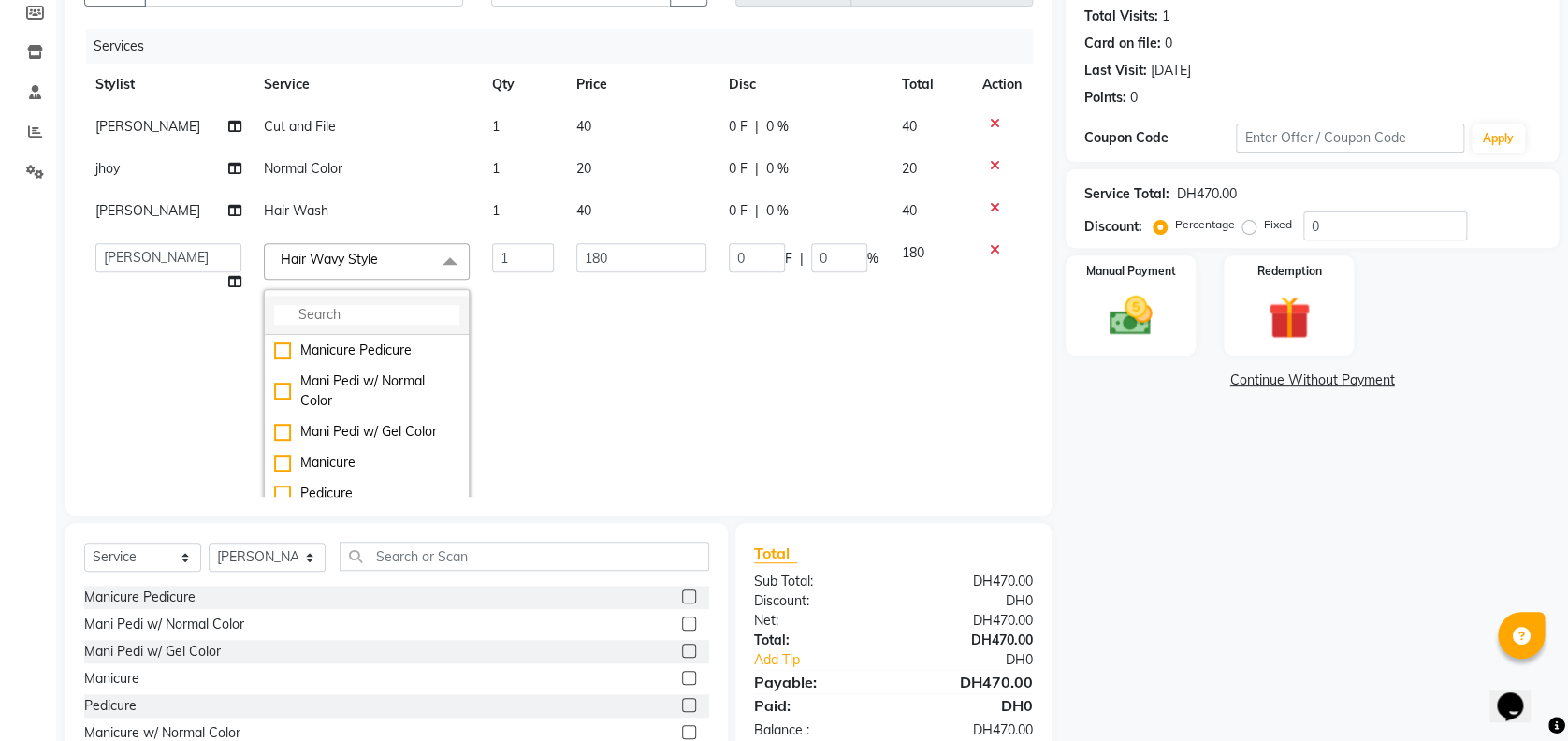
drag, startPoint x: 341, startPoint y: 255, endPoint x: 322, endPoint y: 328, distance: 75.4
click at [322, 328] on li at bounding box center [366, 315] width 204 height 40
drag, startPoint x: 322, startPoint y: 328, endPoint x: 307, endPoint y: 298, distance: 33.5
click at [307, 298] on li at bounding box center [366, 315] width 204 height 40
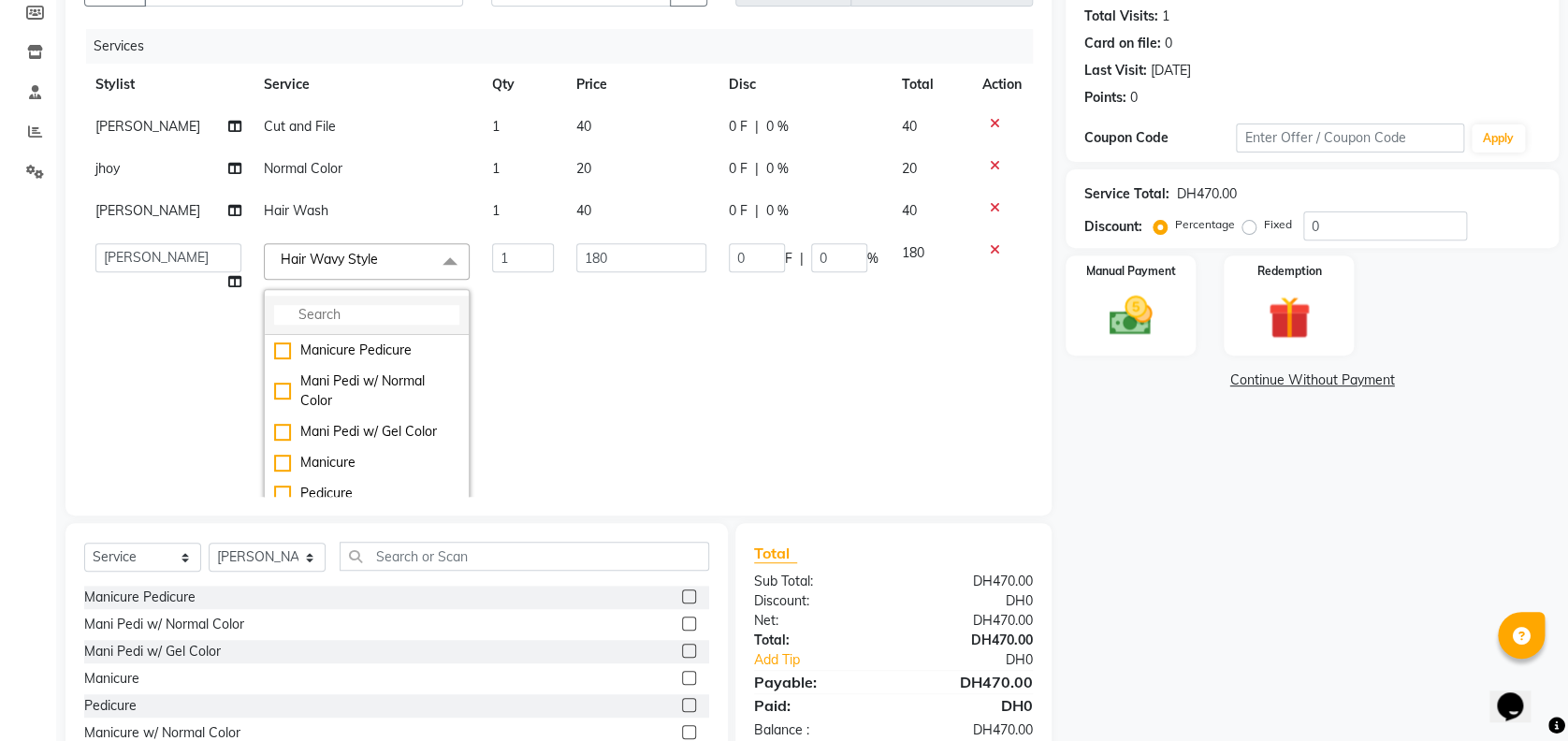
click at [307, 298] on li at bounding box center [366, 315] width 204 height 40
drag, startPoint x: 337, startPoint y: 298, endPoint x: 341, endPoint y: 307, distance: 9.8
click at [341, 307] on li at bounding box center [366, 315] width 204 height 40
click at [341, 307] on input "multiselect-search" at bounding box center [367, 315] width 185 height 19
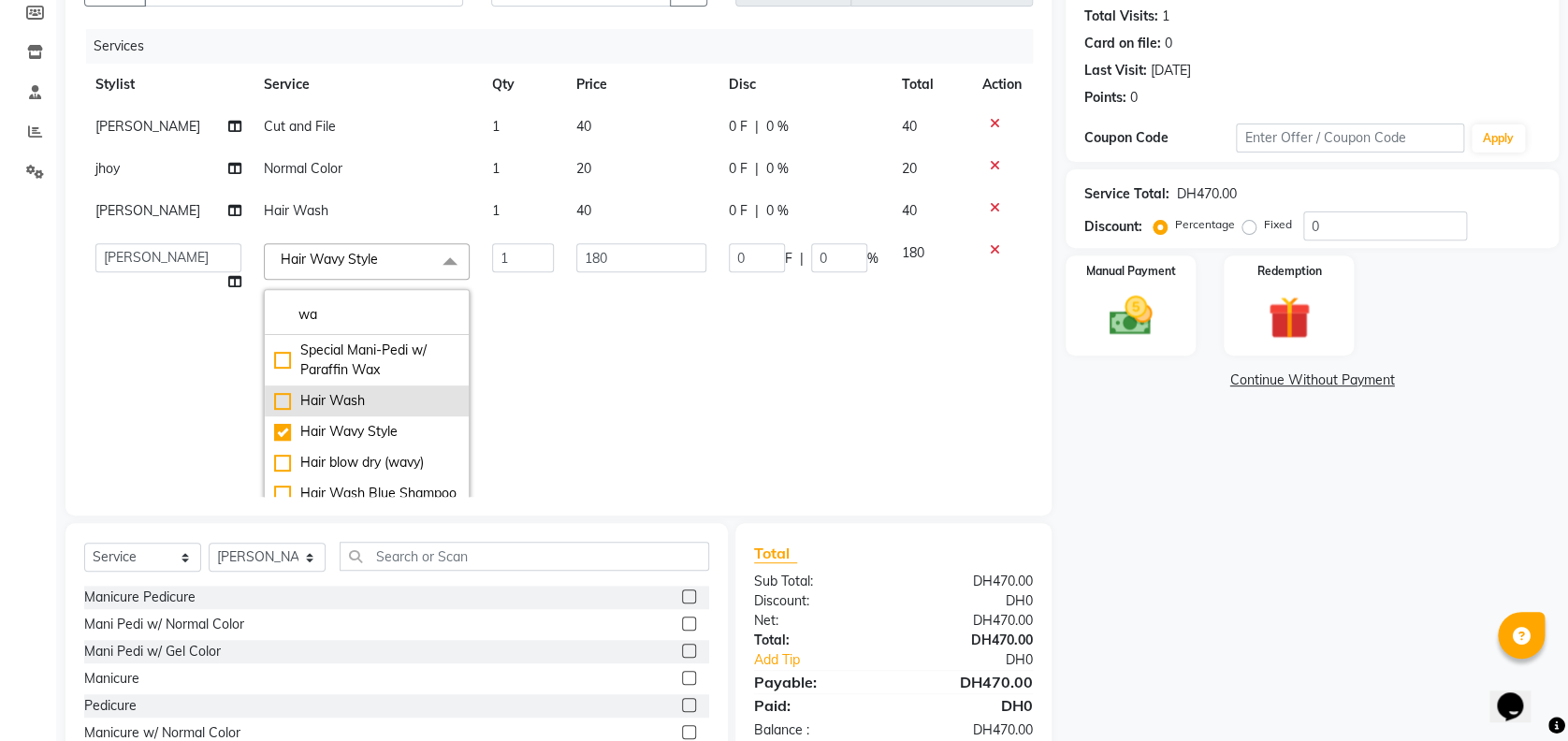
type input "wa"
click at [287, 406] on div "Hair Wash" at bounding box center [367, 401] width 185 height 19
checkbox input "true"
checkbox input "false"
type input "40"
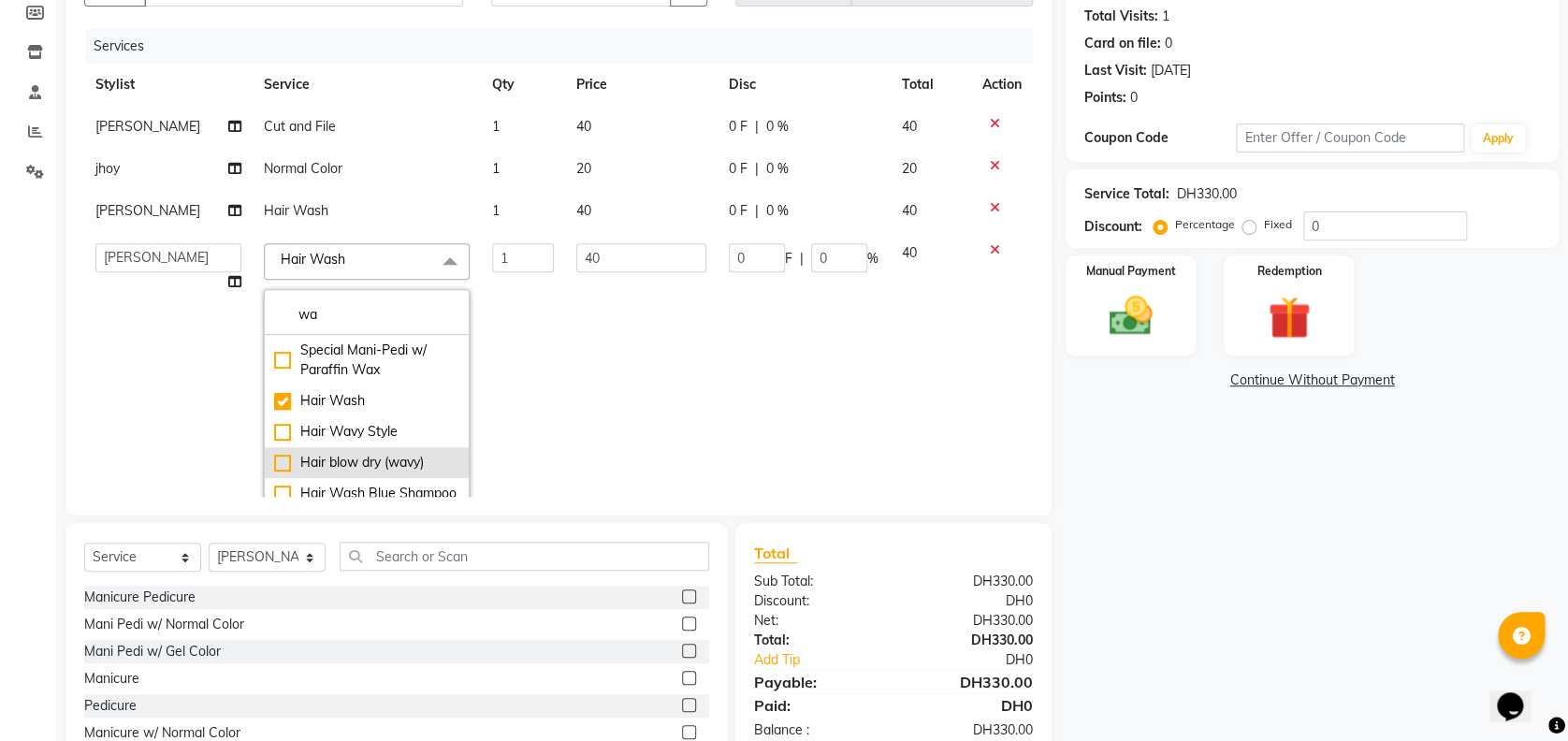
click at [359, 449] on li "Hair blow dry (wavy)" at bounding box center [366, 463] width 204 height 31
checkbox input "false"
checkbox input "true"
type input "150"
click at [1189, 435] on div "Name: Shamma Membership: No Active Membership Total Visits: 1 Card on file: 0 L…" at bounding box center [1319, 368] width 507 height 862
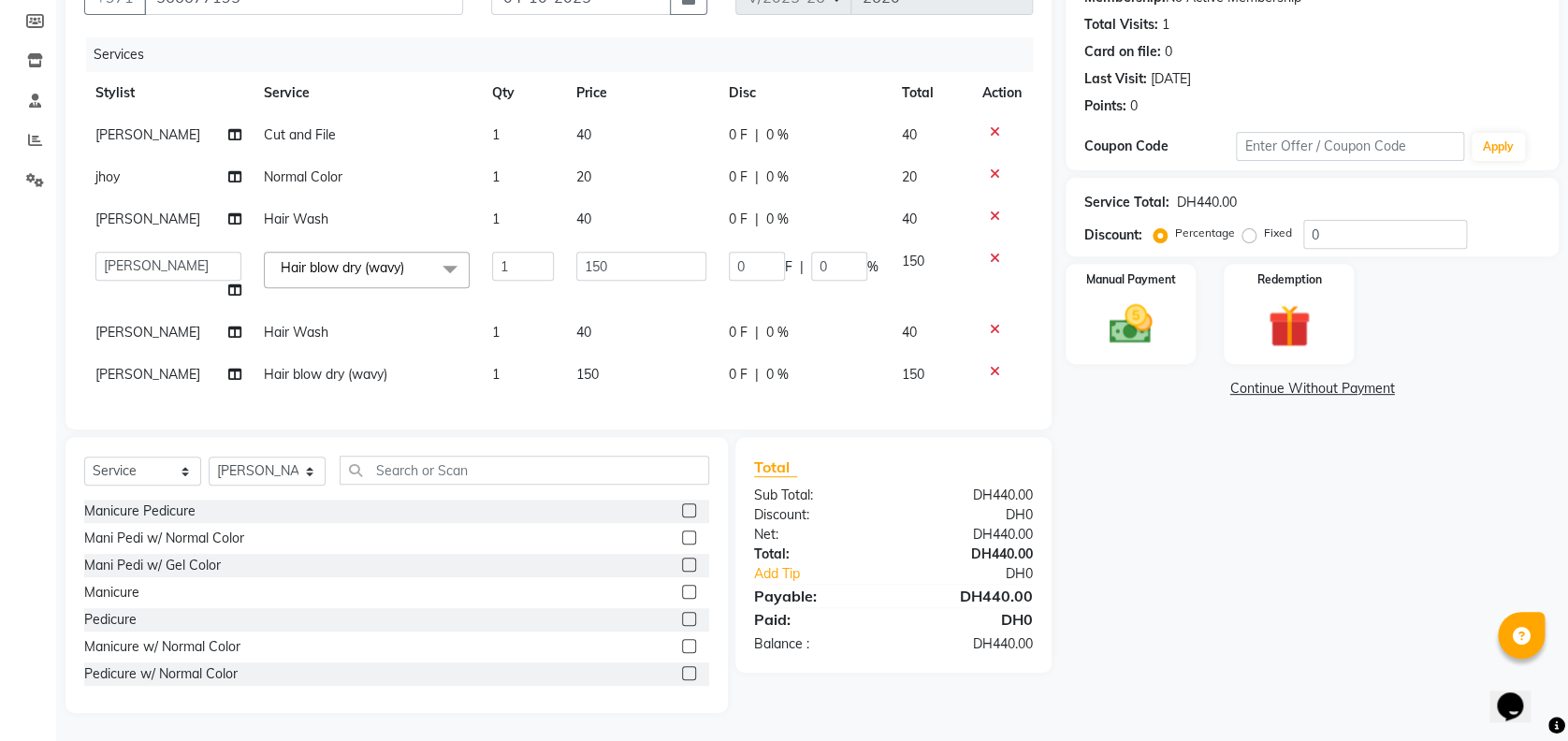
scroll to position [214, 0]
click at [286, 473] on select "Select Stylist [PERSON_NAME] Edsa jhoy [PERSON_NAME] Photoshoots [PERSON_NAME] …" at bounding box center [266, 471] width 117 height 29
select select "12545"
click at [209, 457] on select "Select Stylist [PERSON_NAME] Edsa jhoy [PERSON_NAME] Photoshoots [PERSON_NAME] …" at bounding box center [266, 471] width 117 height 29
click at [412, 476] on input "text" at bounding box center [524, 470] width 370 height 29
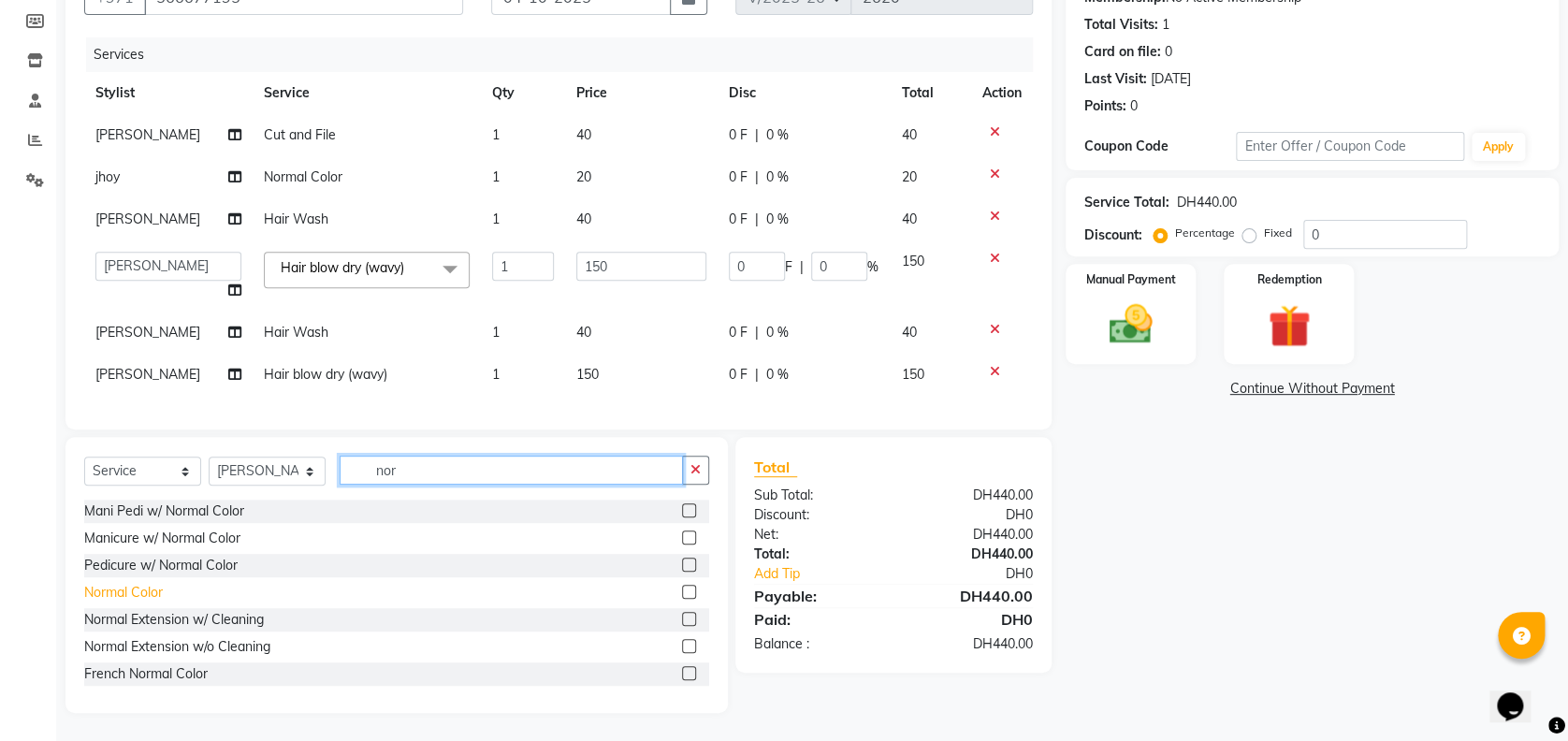
type input "nor"
click at [148, 593] on div "Normal Color" at bounding box center [123, 593] width 78 height 19
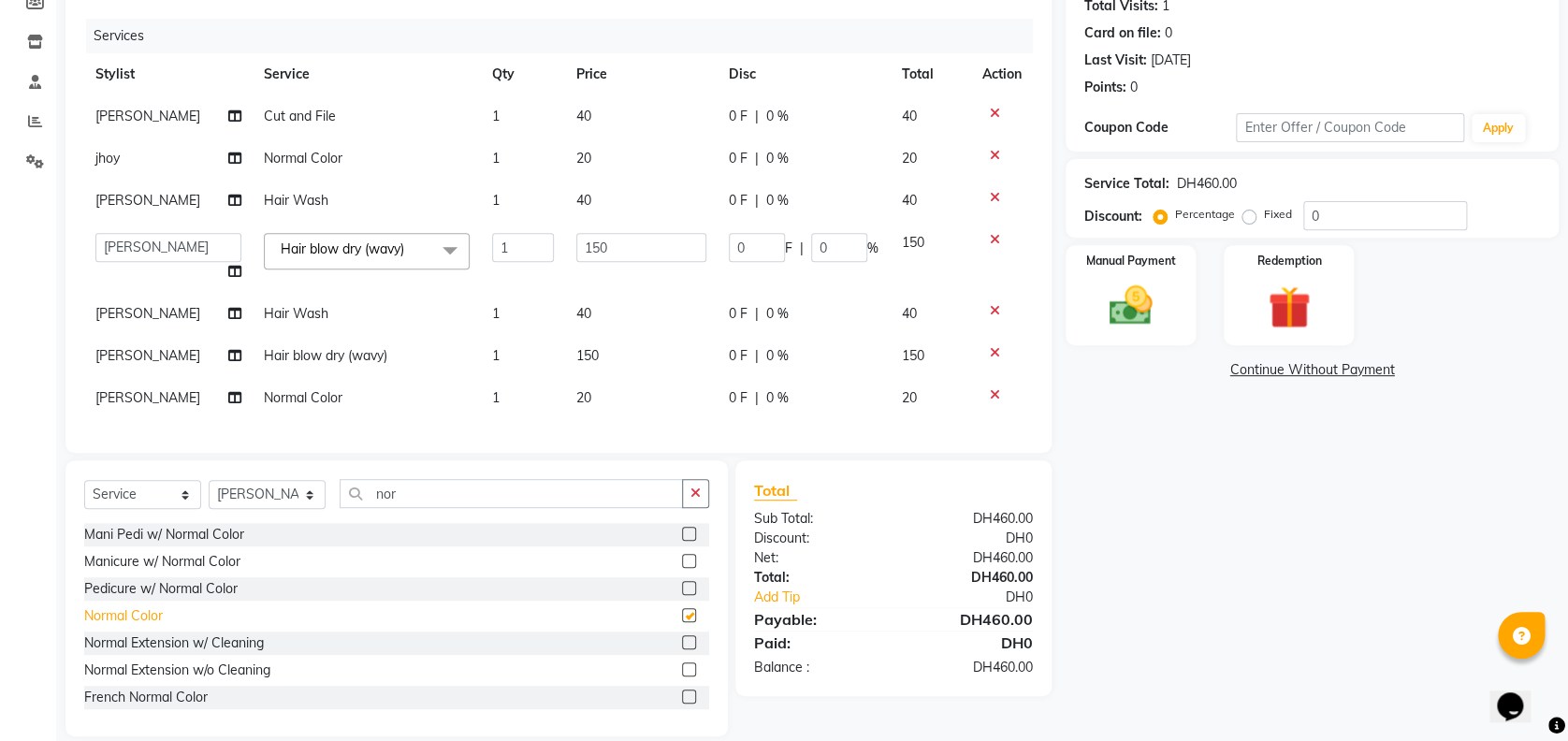
checkbox input "false"
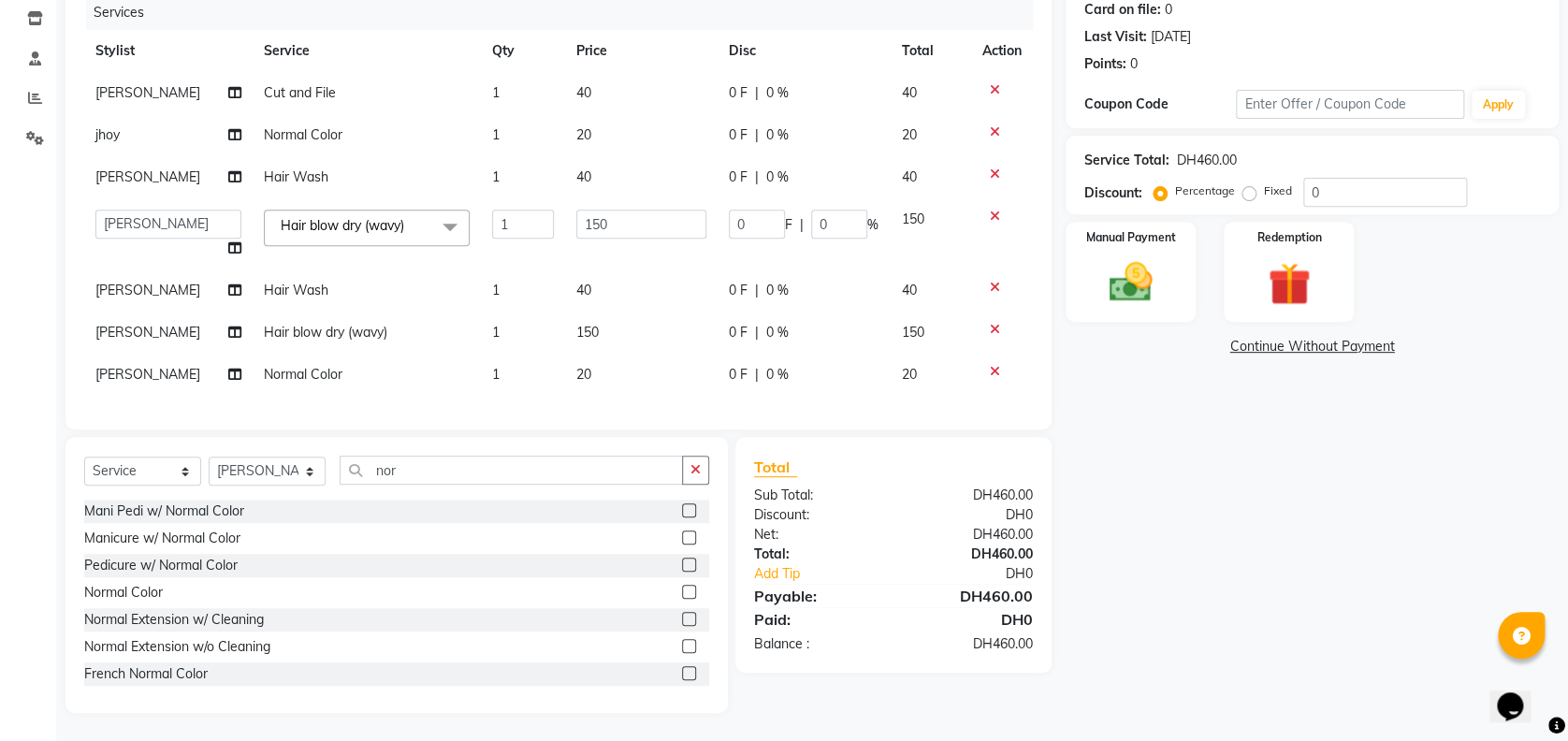
click at [500, 118] on td "1" at bounding box center [522, 135] width 84 height 43
select select "43428"
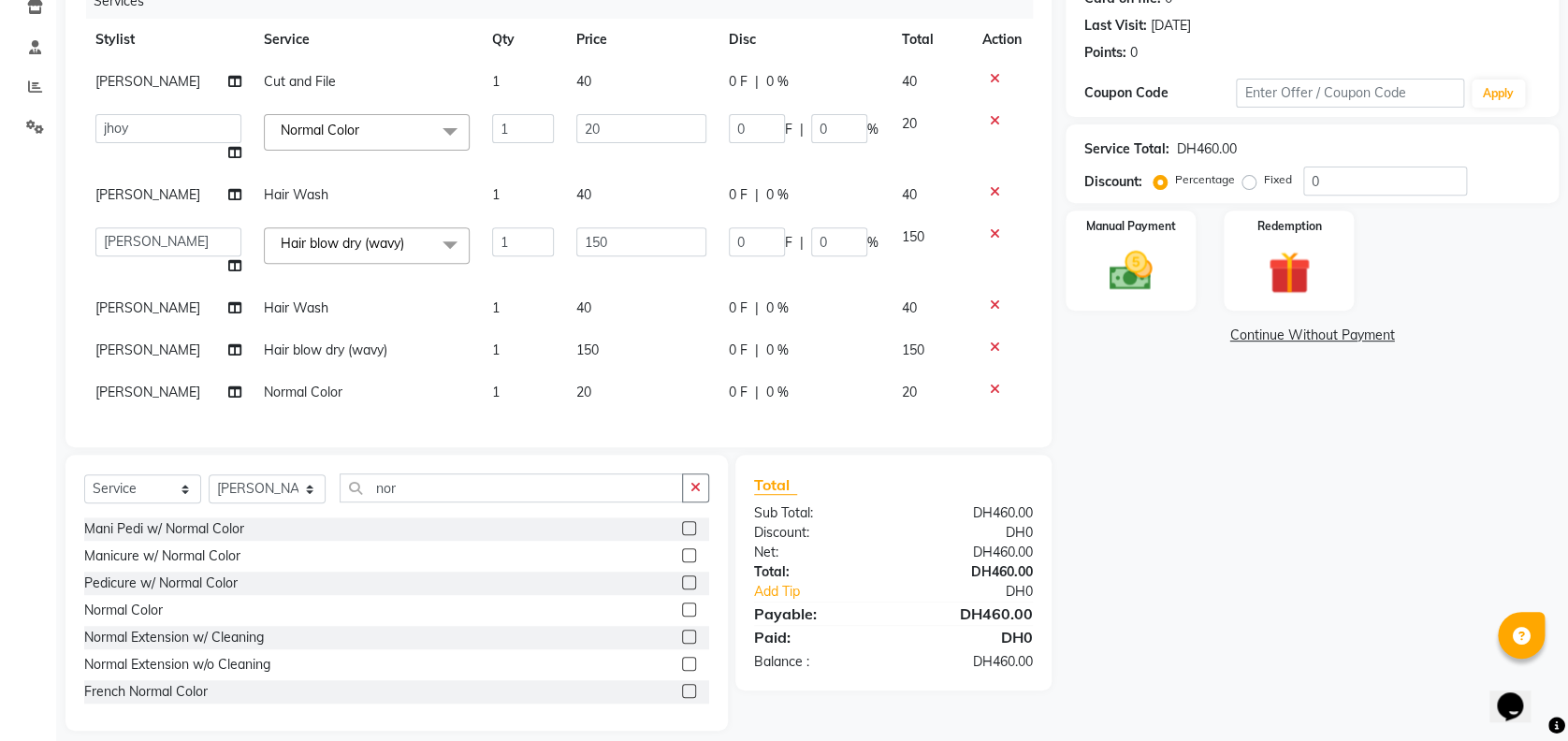
click at [547, 125] on td "1" at bounding box center [522, 139] width 84 height 71
click at [522, 125] on input "1" at bounding box center [523, 128] width 62 height 29
type input "2"
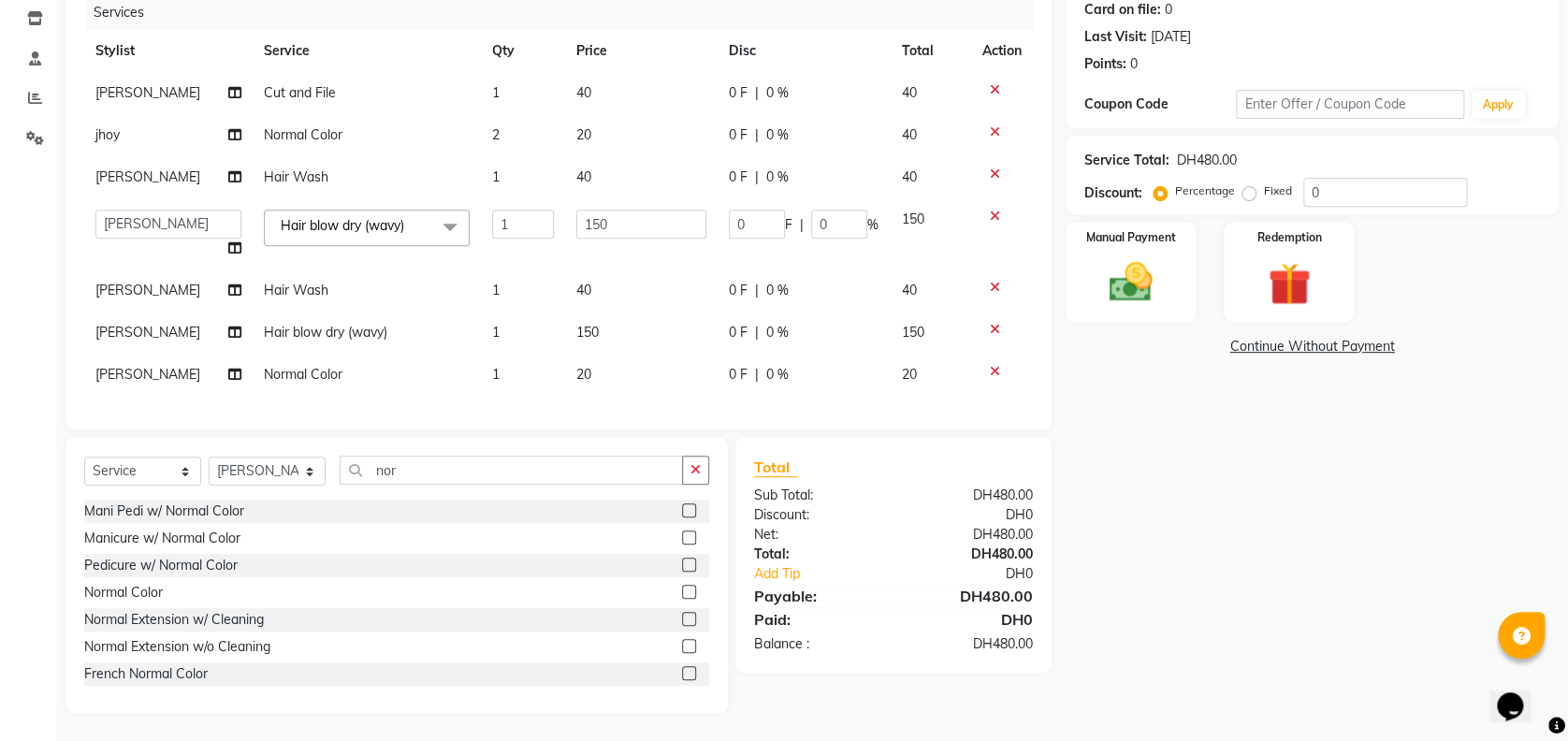
click at [1113, 469] on div "Name: Shamma Membership: No Active Membership Total Visits: 1 Card on file: 0 L…" at bounding box center [1319, 308] width 507 height 810
click at [1175, 245] on div "Manual Payment" at bounding box center [1131, 272] width 135 height 104
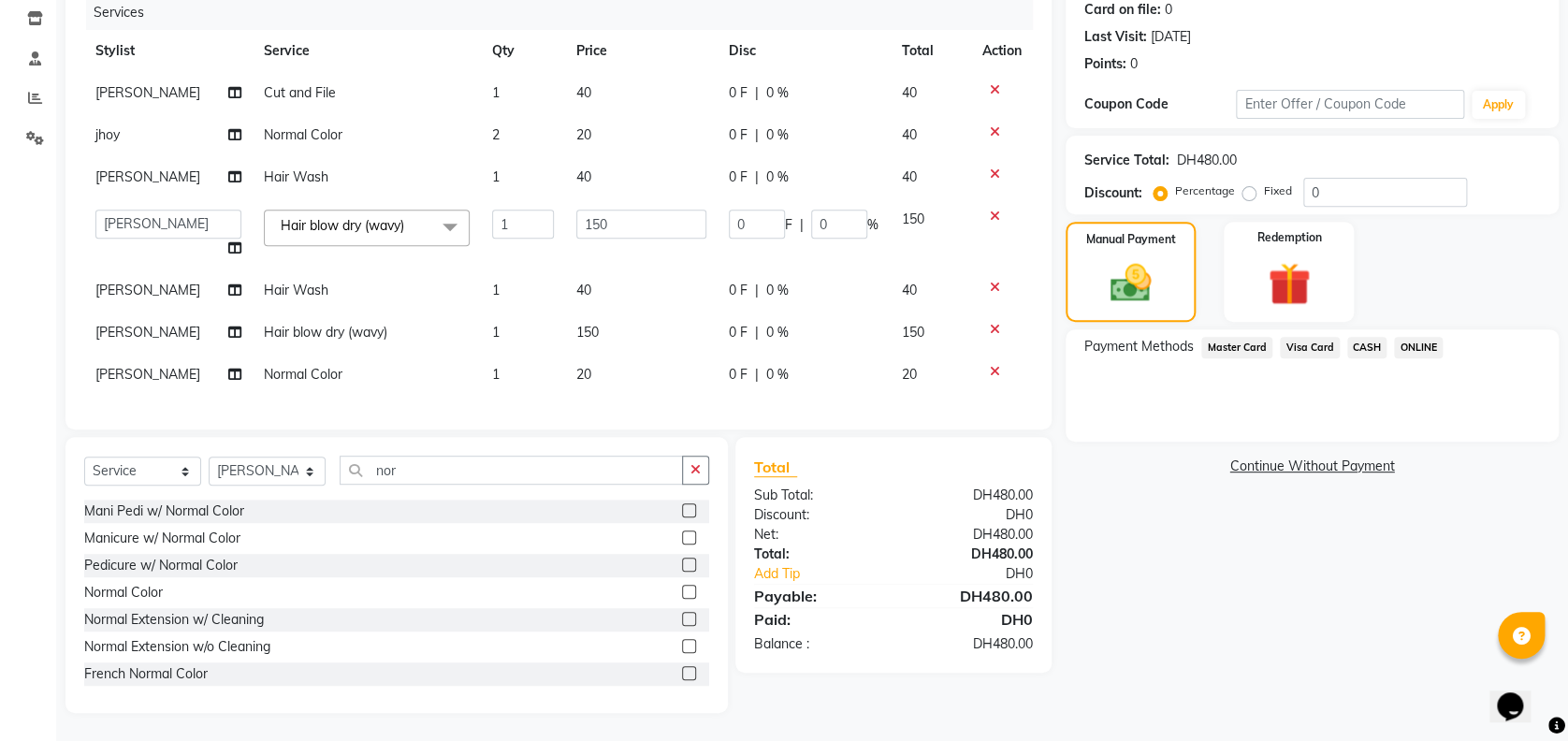
click at [1309, 337] on span "Visa Card" at bounding box center [1309, 348] width 60 height 21
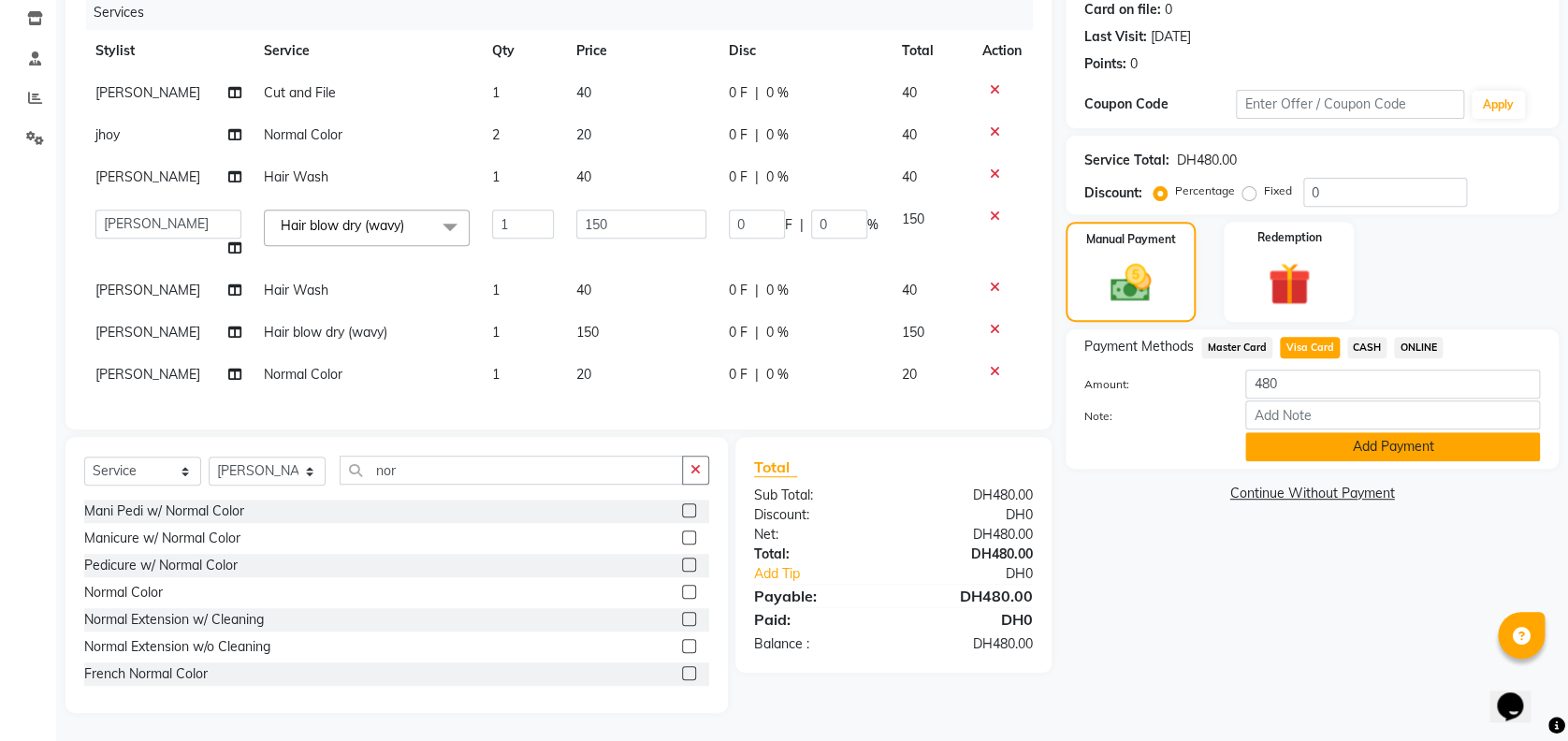
click at [1378, 433] on button "Add Payment" at bounding box center [1392, 447] width 294 height 29
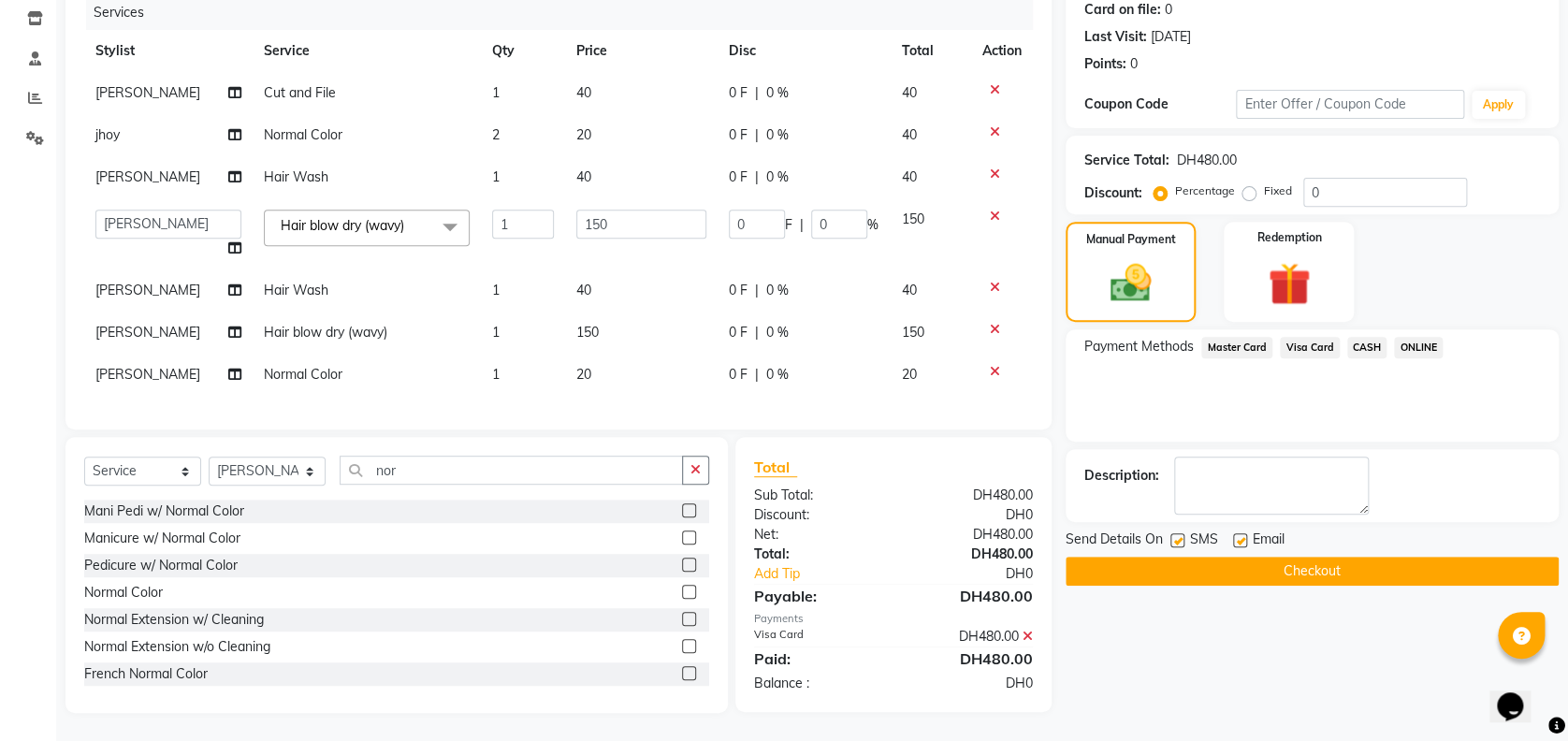
scroll to position [255, 0]
click at [1355, 533] on div "Send Details On SMS Email Checkout" at bounding box center [1312, 557] width 493 height 56
click at [1365, 567] on div "Name: Shamma Membership: No Active Membership Total Visits: 1 Card on file: 0 L…" at bounding box center [1319, 308] width 507 height 810
click at [1355, 556] on button "Checkout" at bounding box center [1312, 571] width 493 height 29
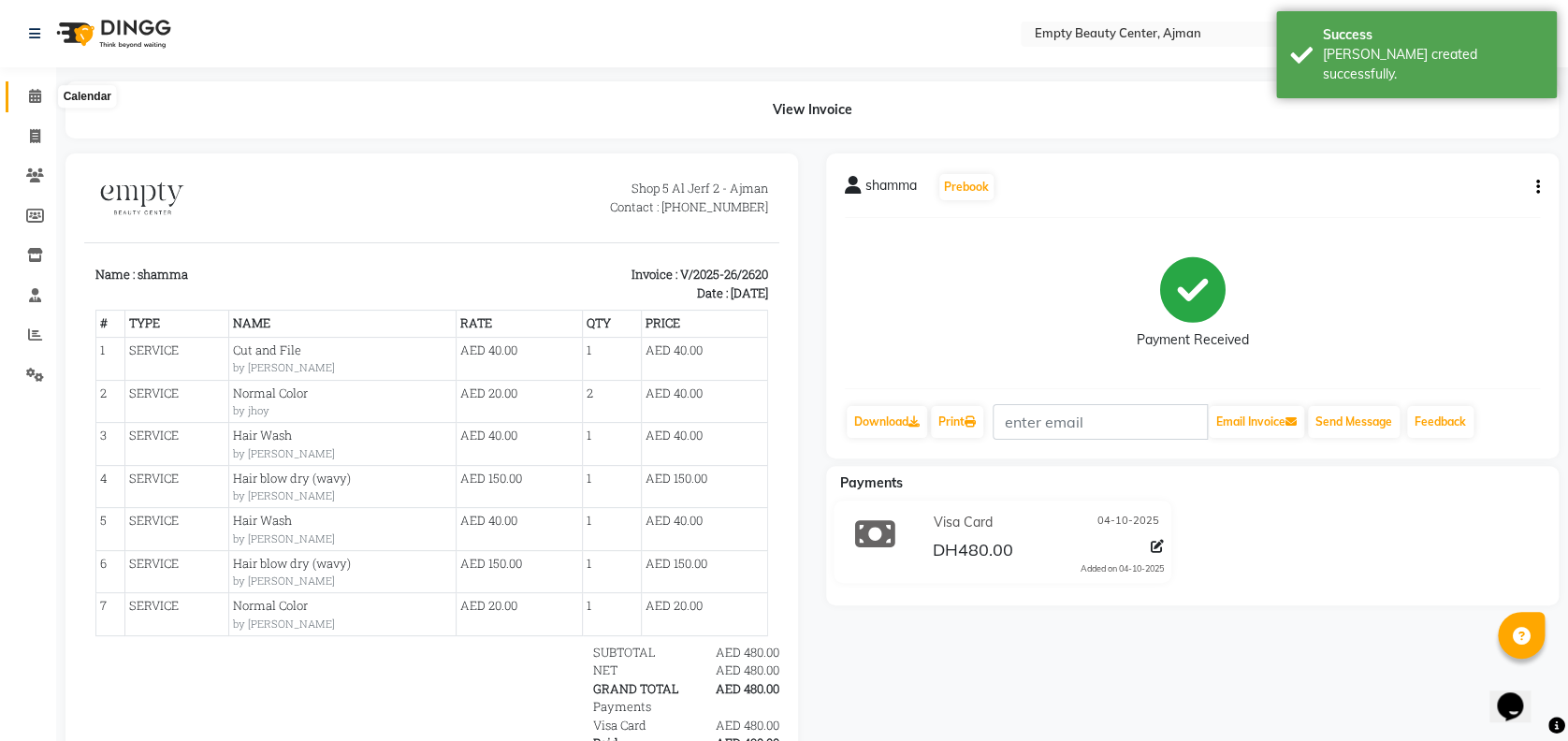
click at [30, 91] on icon at bounding box center [35, 96] width 13 height 14
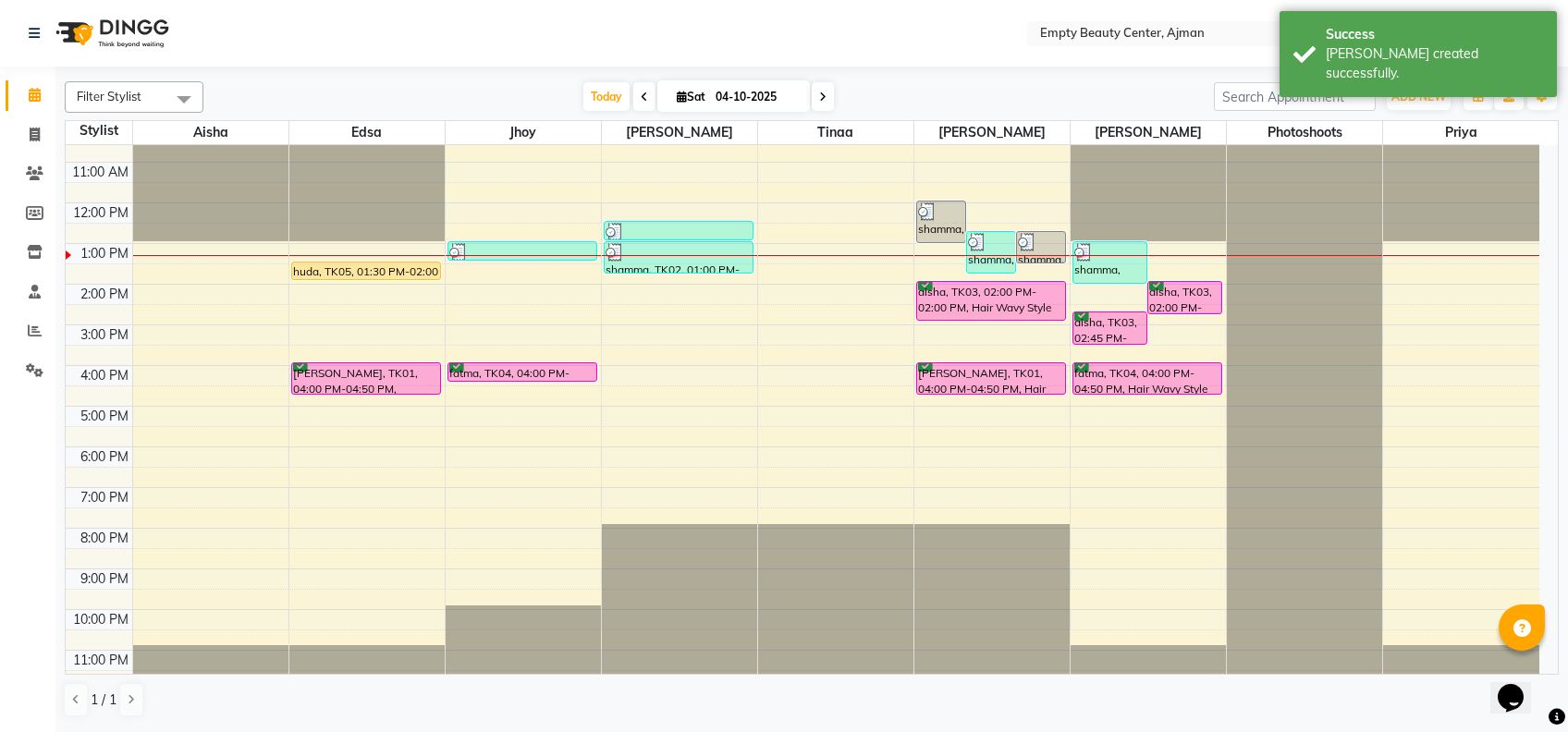
scroll to position [439, 0]
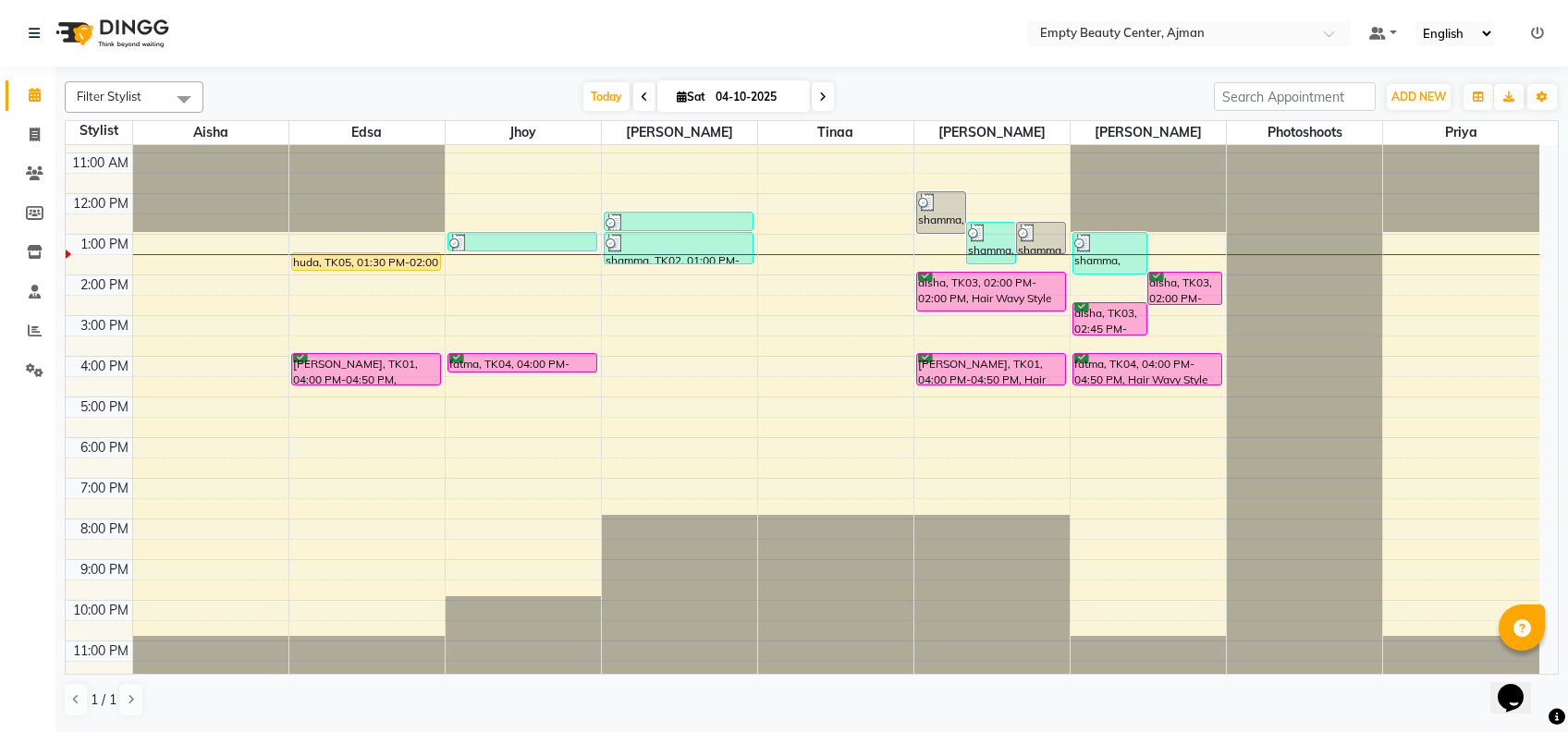
click at [185, 282] on div "12:00 AM 1:00 AM 2:00 AM 3:00 AM 4:00 AM 5:00 AM 6:00 AM 7:00 AM 8:00 AM 9:00 A…" at bounding box center [803, 194] width 1474 height 975
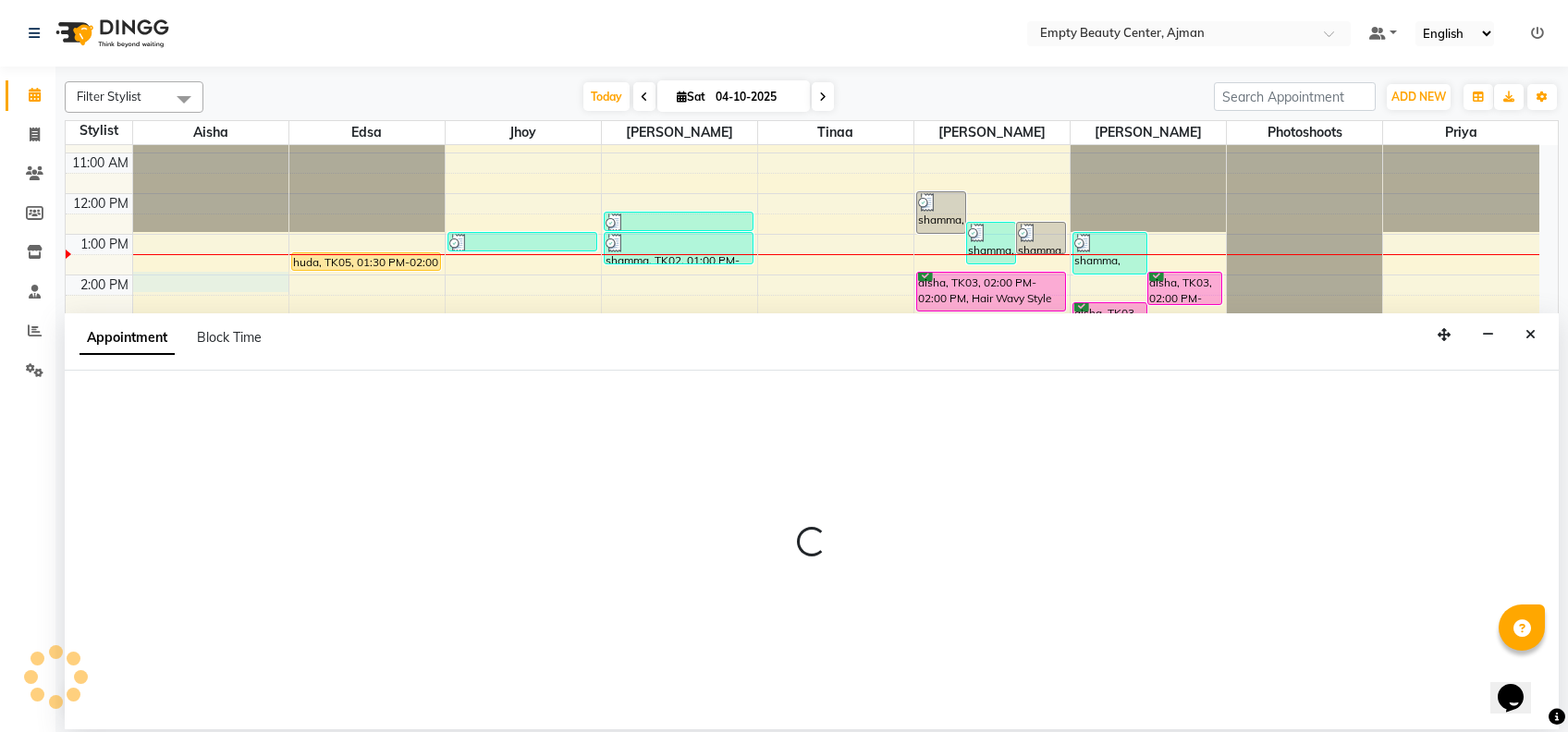
select select "41790"
select select "840"
select select "tentative"
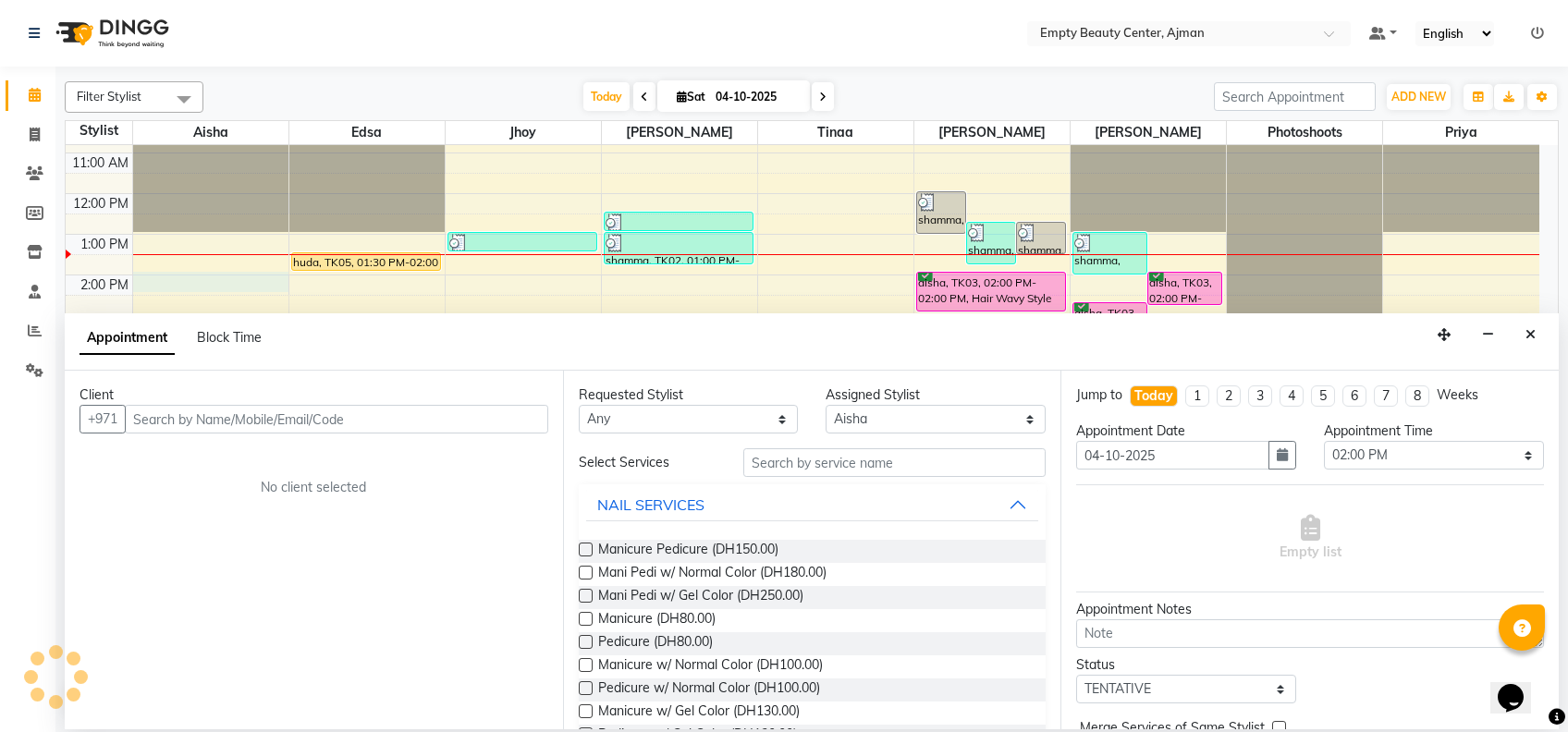
click at [365, 414] on input "text" at bounding box center [337, 419] width 424 height 29
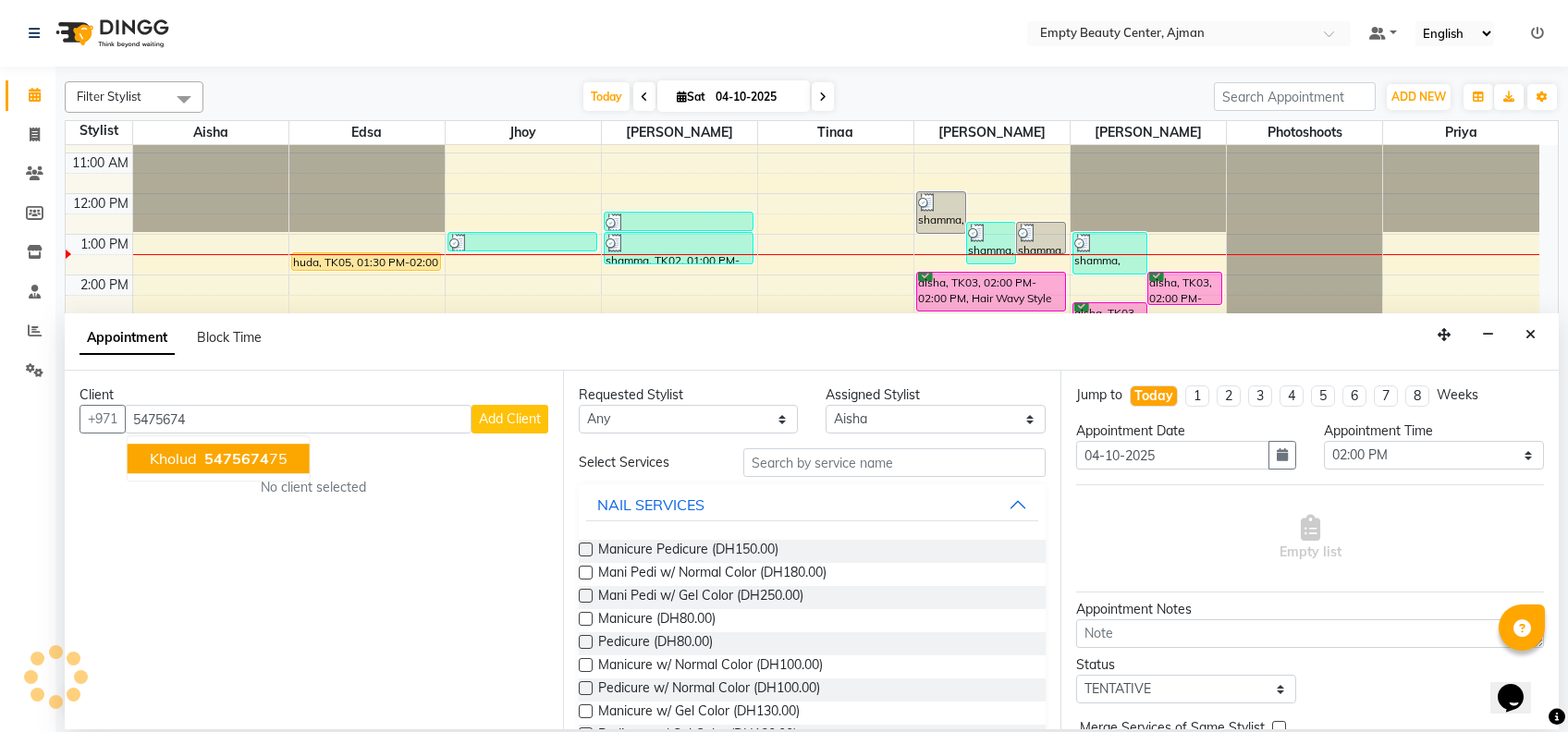
click at [221, 454] on span "5475674" at bounding box center [237, 458] width 65 height 18
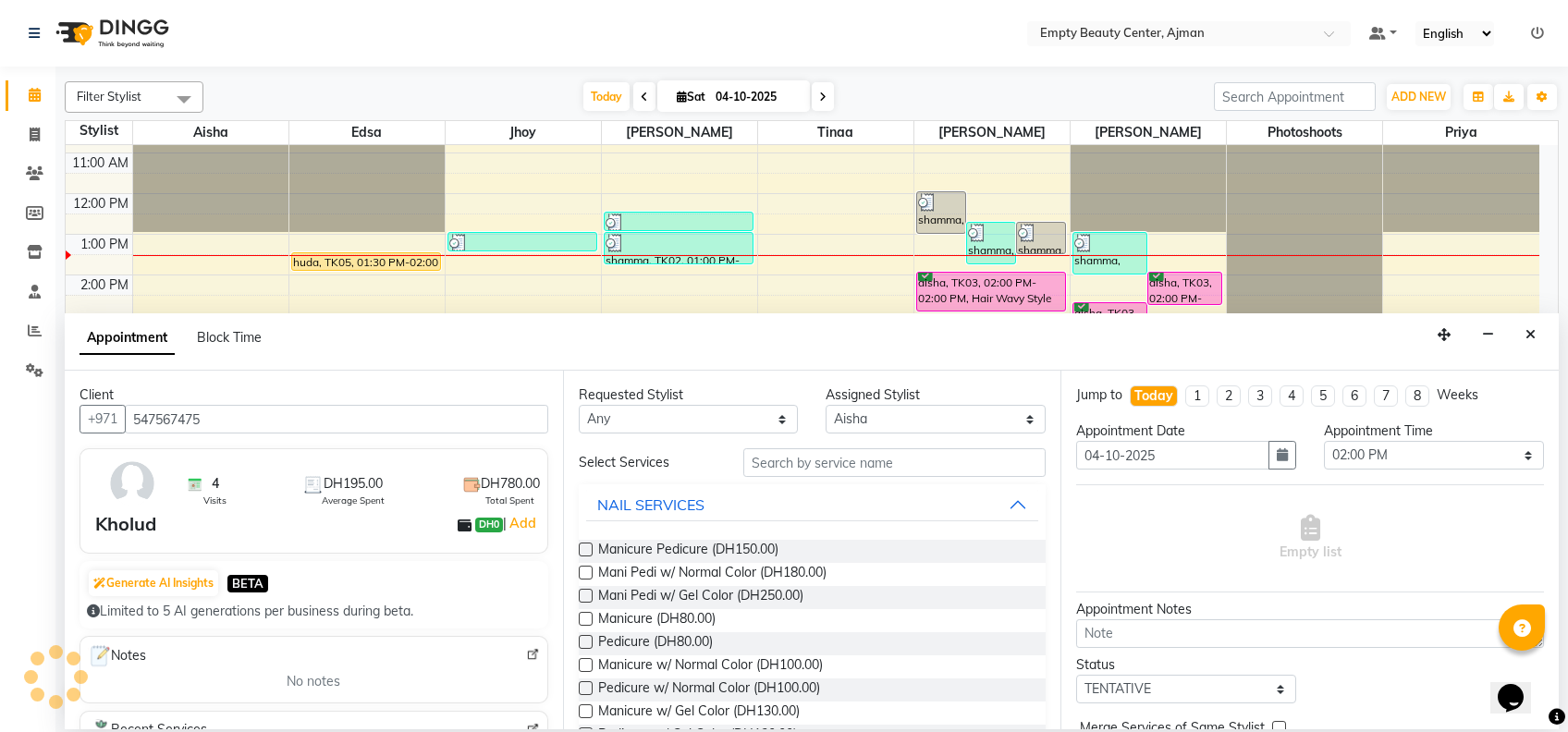
type input "547567475"
click at [679, 431] on select "Any [PERSON_NAME] Edsa jhoy [PERSON_NAME] Photoshoots Priya [PERSON_NAME] [PERS…" at bounding box center [689, 419] width 220 height 29
select select "41790"
click at [579, 405] on select "Any [PERSON_NAME] Edsa jhoy [PERSON_NAME] Photoshoots Priya [PERSON_NAME] [PERS…" at bounding box center [689, 419] width 220 height 29
click at [706, 549] on span "Manicure Pedicure (DH150.00)" at bounding box center [688, 552] width 180 height 23
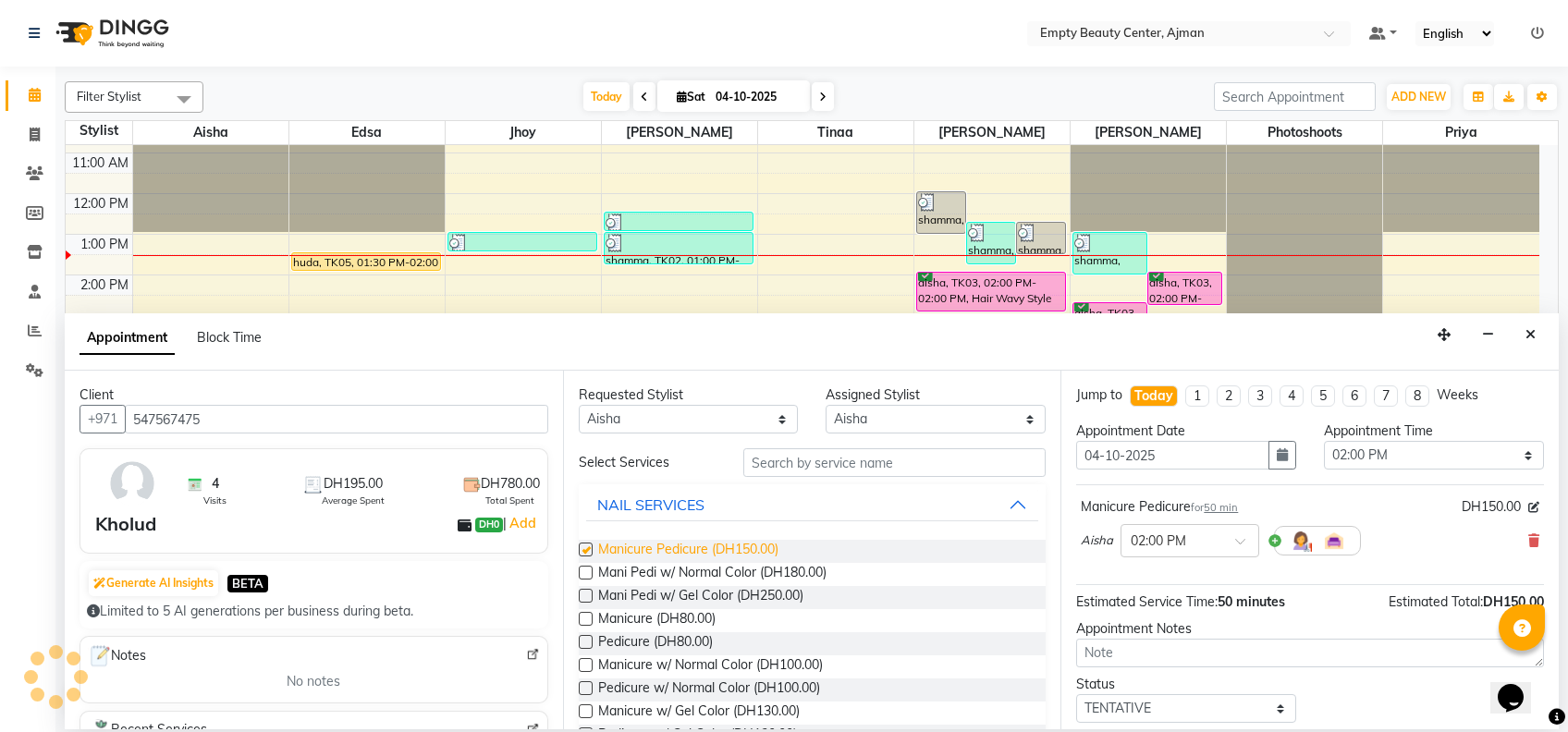
checkbox input "false"
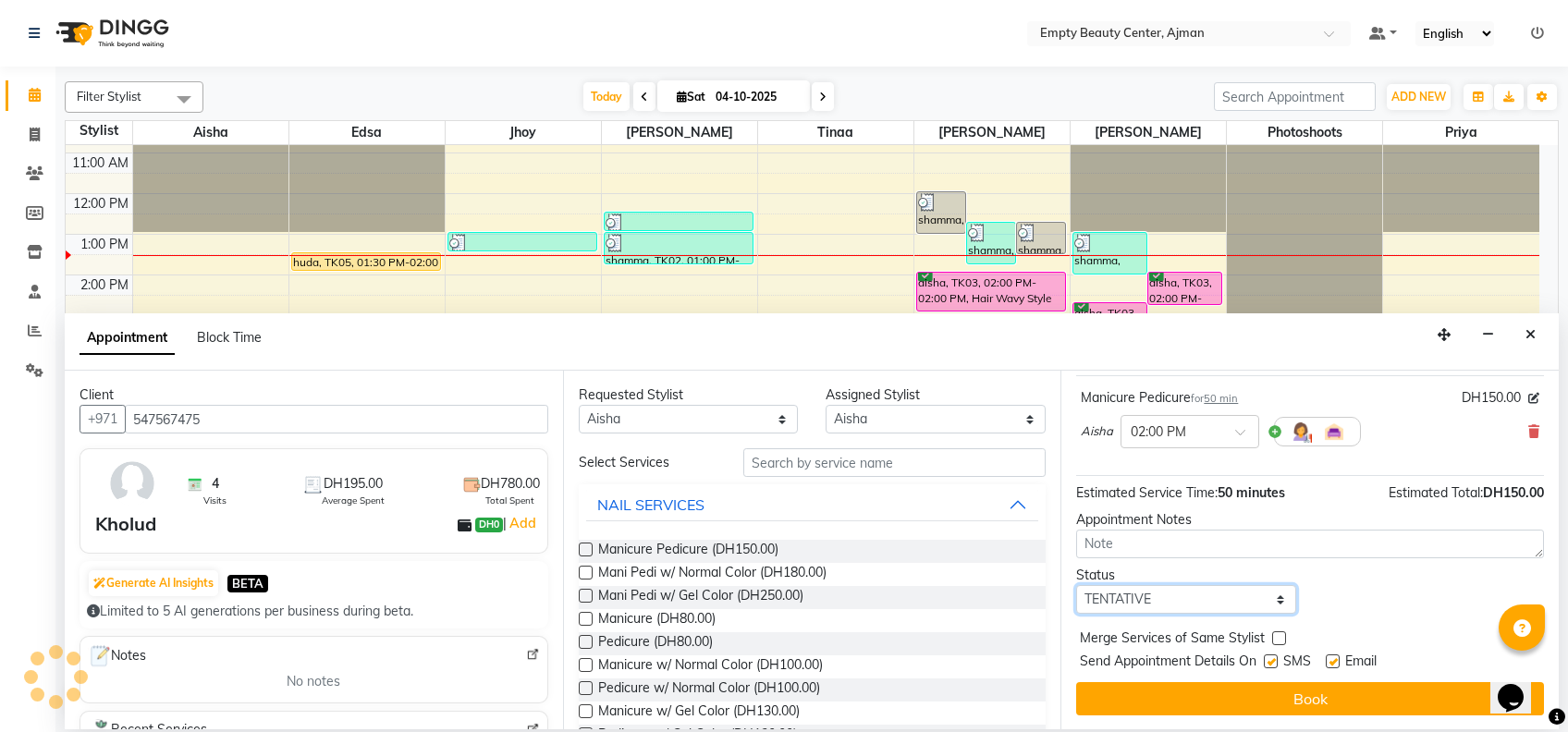
click at [1132, 605] on select "Select TENTATIVE CONFIRM CHECK-IN UPCOMING" at bounding box center [1186, 599] width 220 height 29
select select "confirm booking"
click at [1077, 585] on select "Select TENTATIVE CONFIRM CHECK-IN UPCOMING" at bounding box center [1186, 599] width 220 height 29
click at [1276, 635] on label at bounding box center [1279, 638] width 14 height 14
click at [1276, 635] on input "checkbox" at bounding box center [1278, 640] width 12 height 12
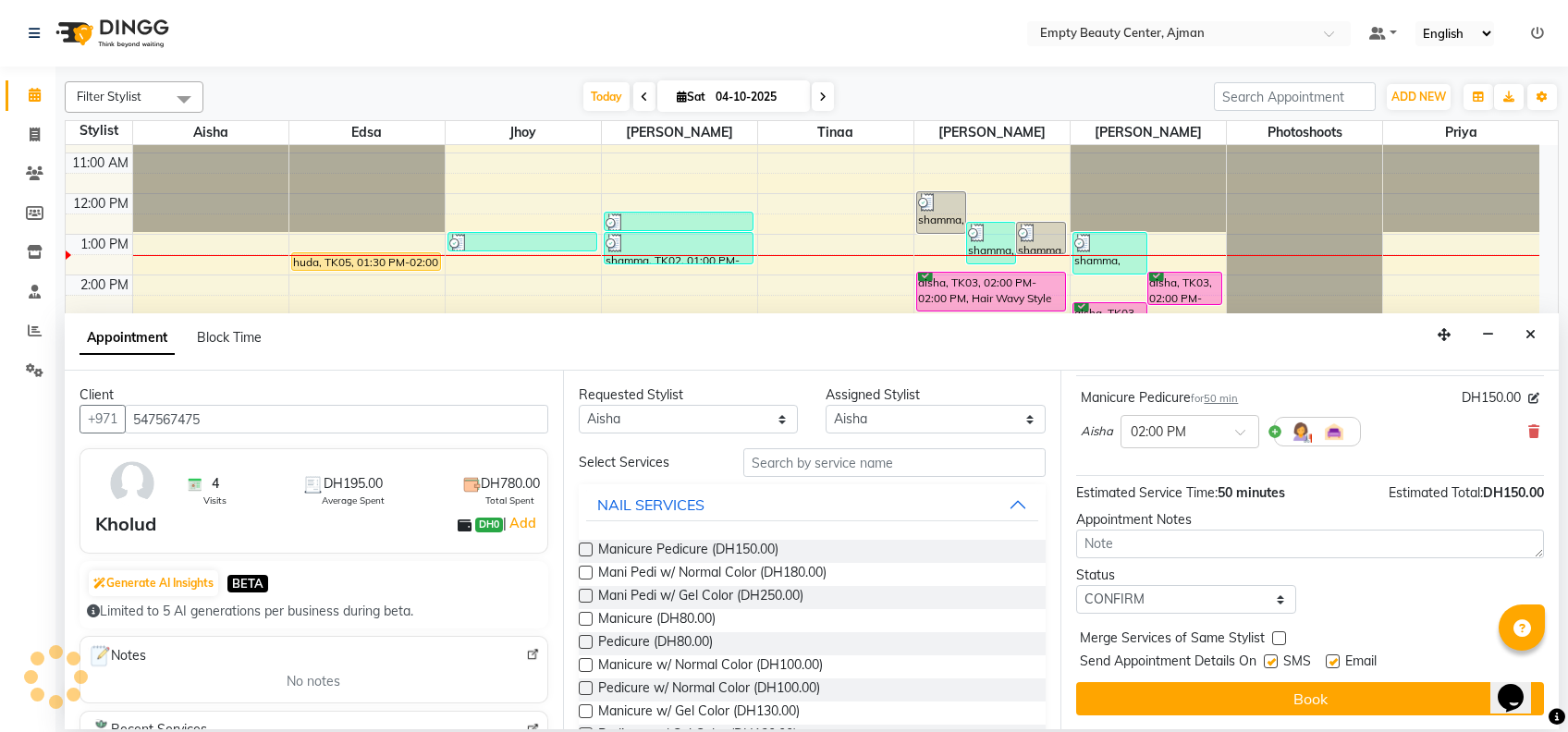
checkbox input "true"
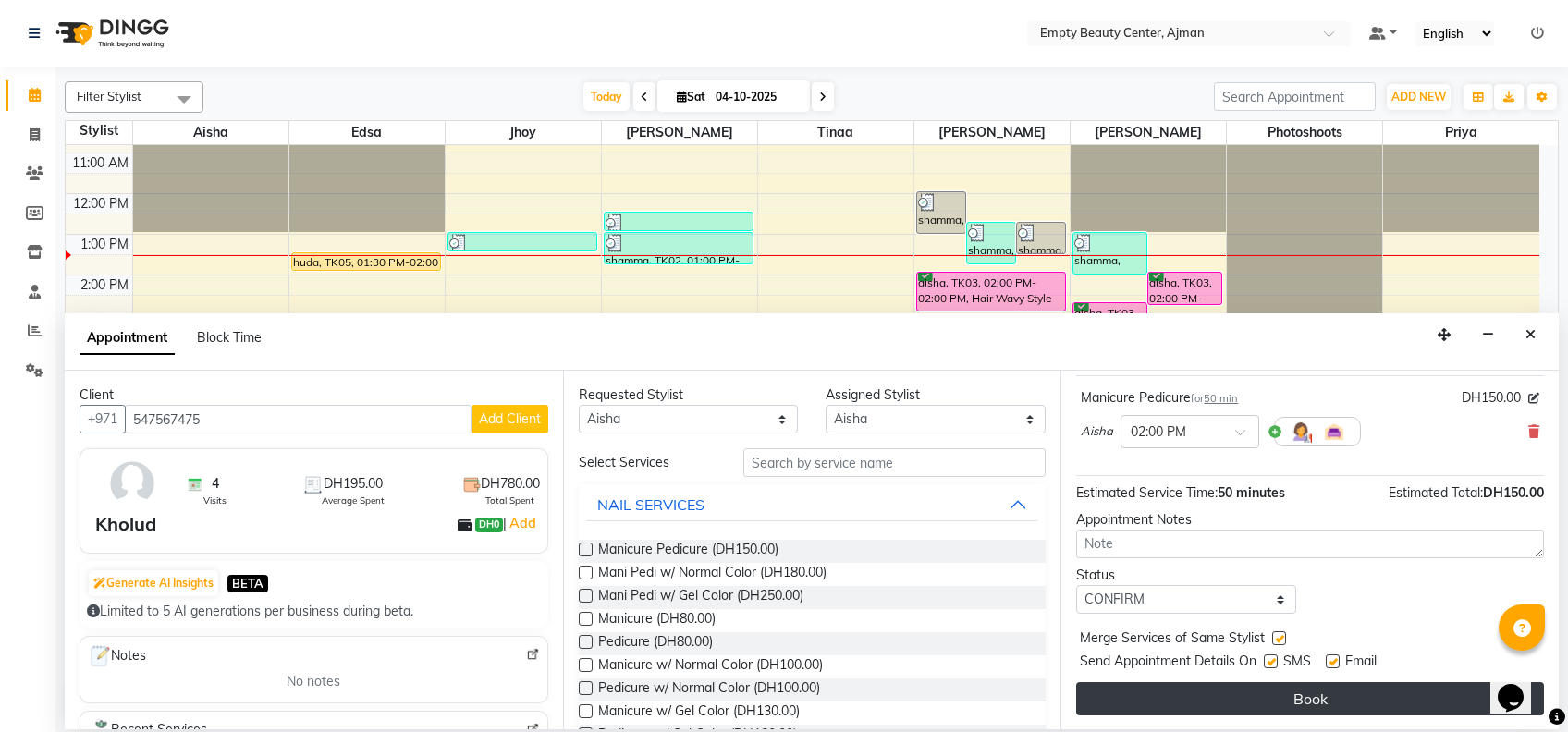
click at [1328, 713] on button "Book" at bounding box center [1310, 699] width 468 height 33
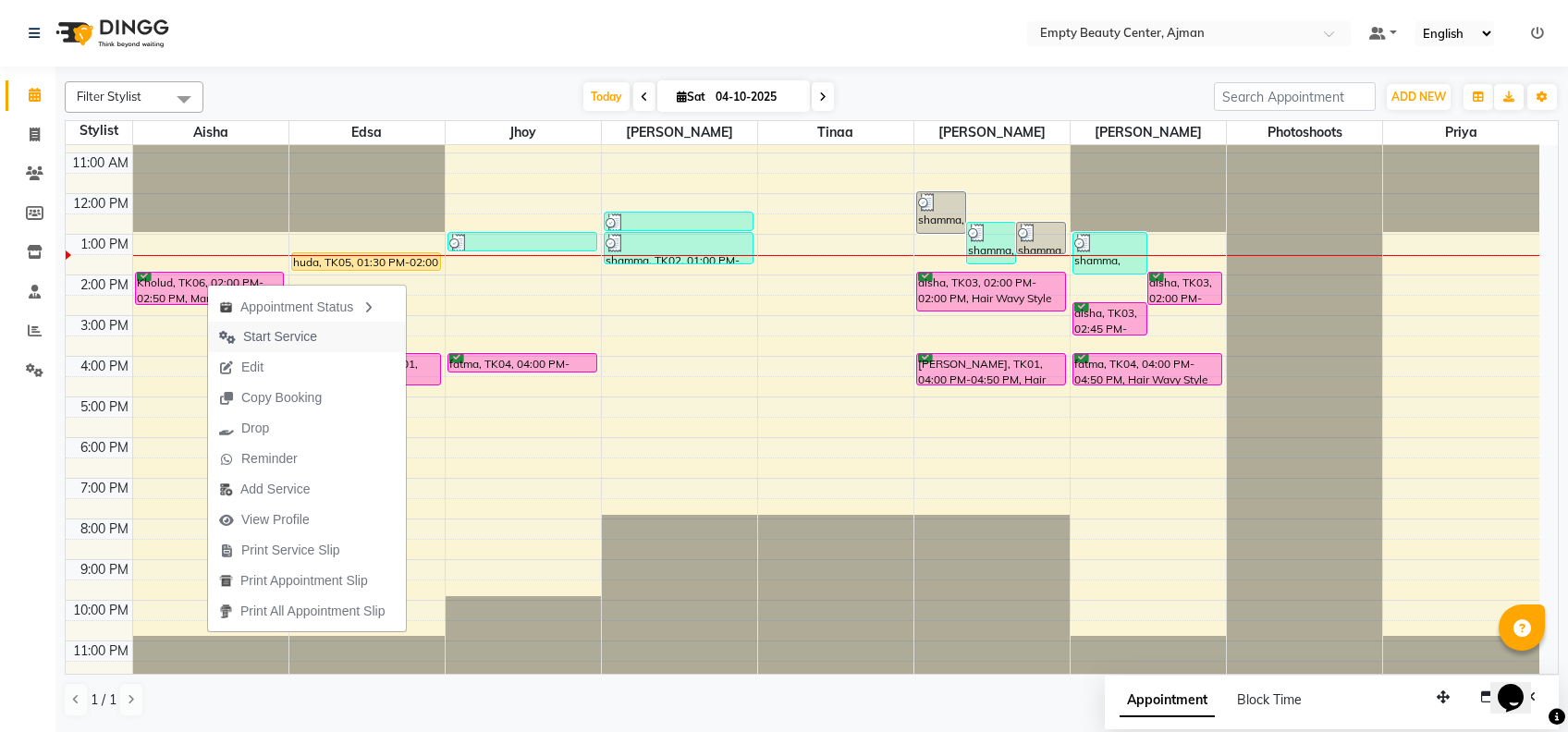
click at [310, 336] on span "Start Service" at bounding box center [281, 337] width 74 height 19
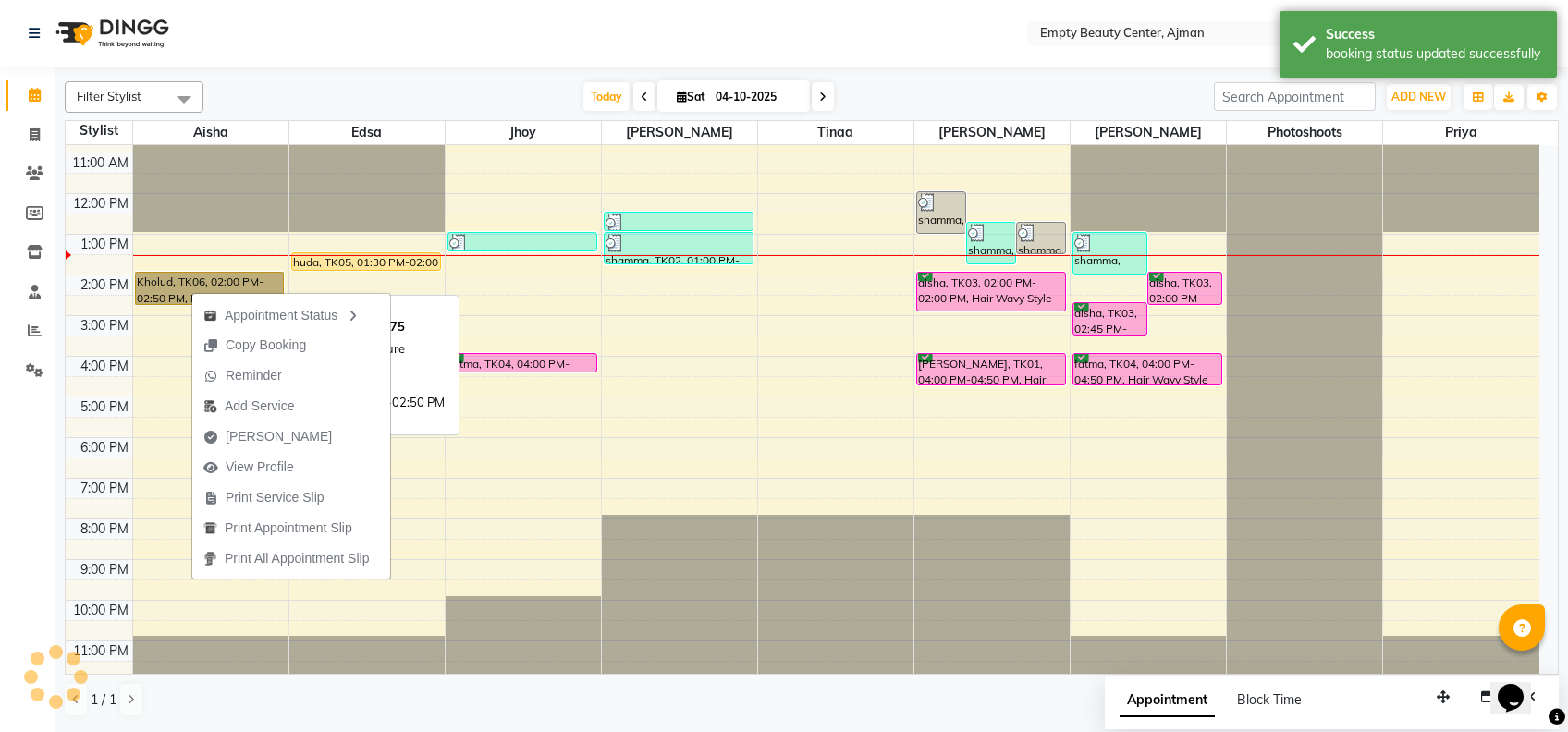
click at [151, 280] on link "Kholud, TK06, 02:00 PM-02:50 PM, Manicure Pedicure" at bounding box center [209, 288] width 150 height 33
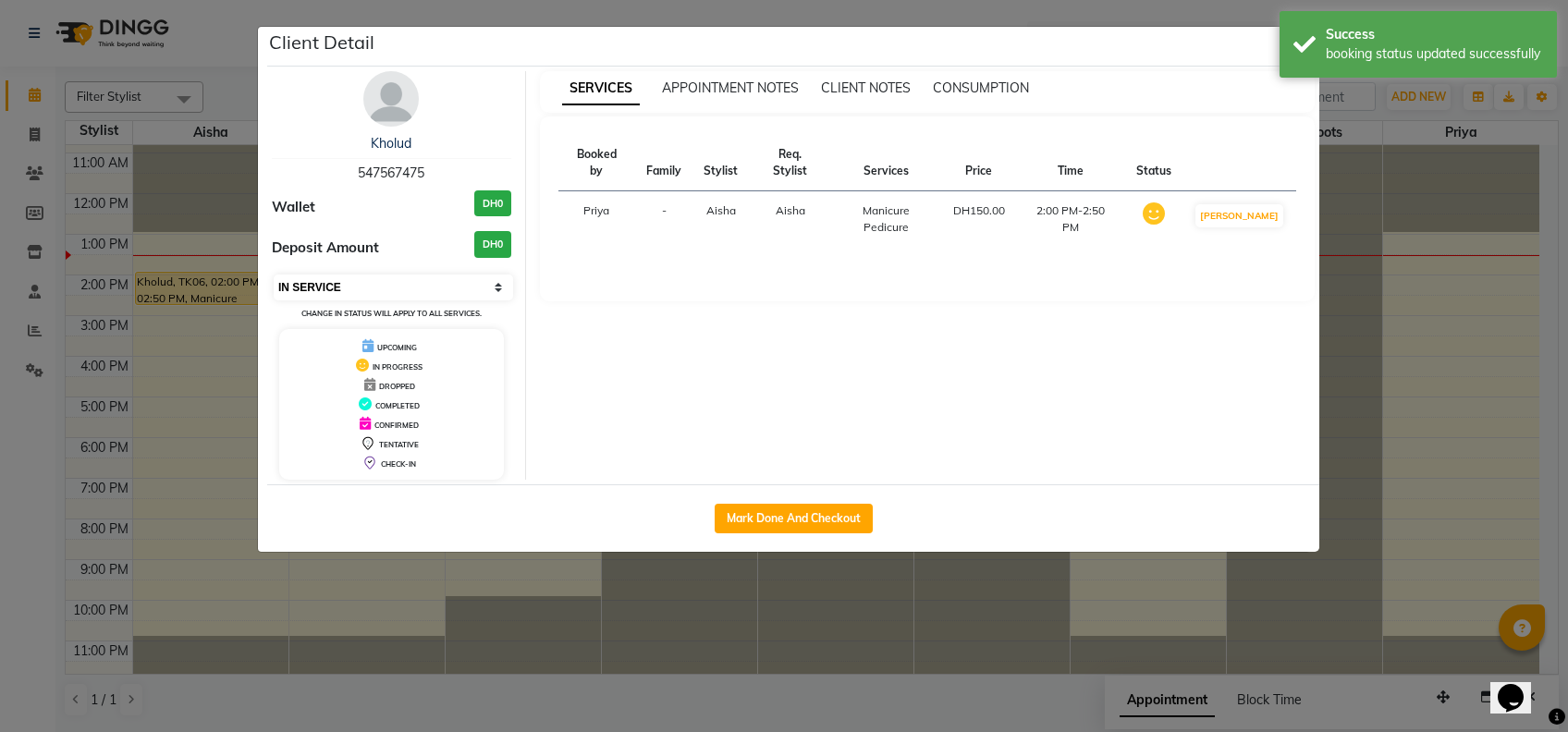
click at [320, 287] on select "Select IN SERVICE CONFIRMED TENTATIVE CHECK IN MARK DONE DROPPED UPCOMING" at bounding box center [393, 287] width 240 height 26
select select "5"
click at [274, 275] on select "Select IN SERVICE CONFIRMED TENTATIVE CHECK IN MARK DONE DROPPED UPCOMING" at bounding box center [393, 287] width 240 height 26
click at [214, 418] on ngb-modal-window "Client Detail Kholud 547567475 Wallet DH0 Deposit Amount DH0 Select IN SERVICE …" at bounding box center [784, 366] width 1568 height 732
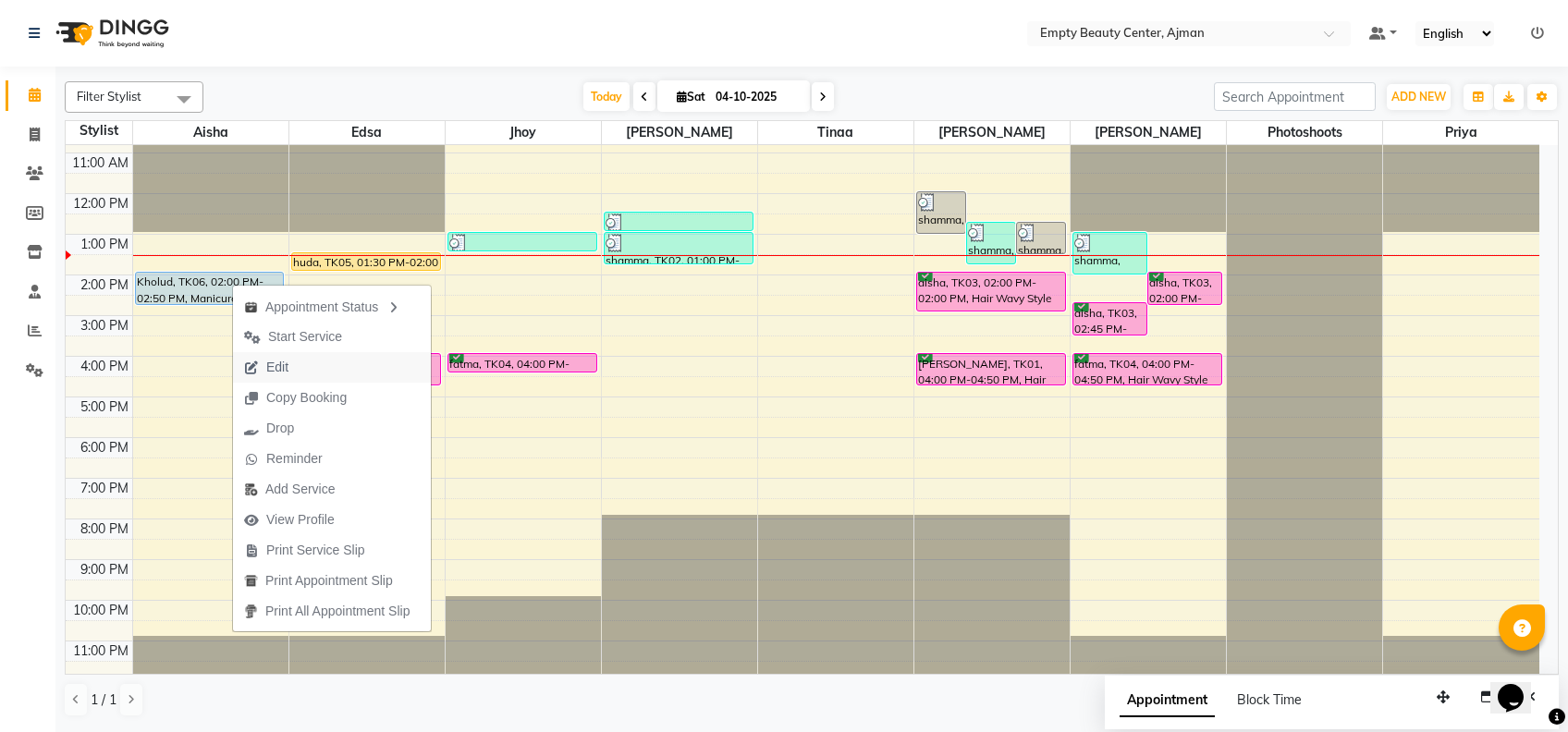
click at [298, 364] on span "Edit" at bounding box center [266, 367] width 67 height 31
select select "tentative"
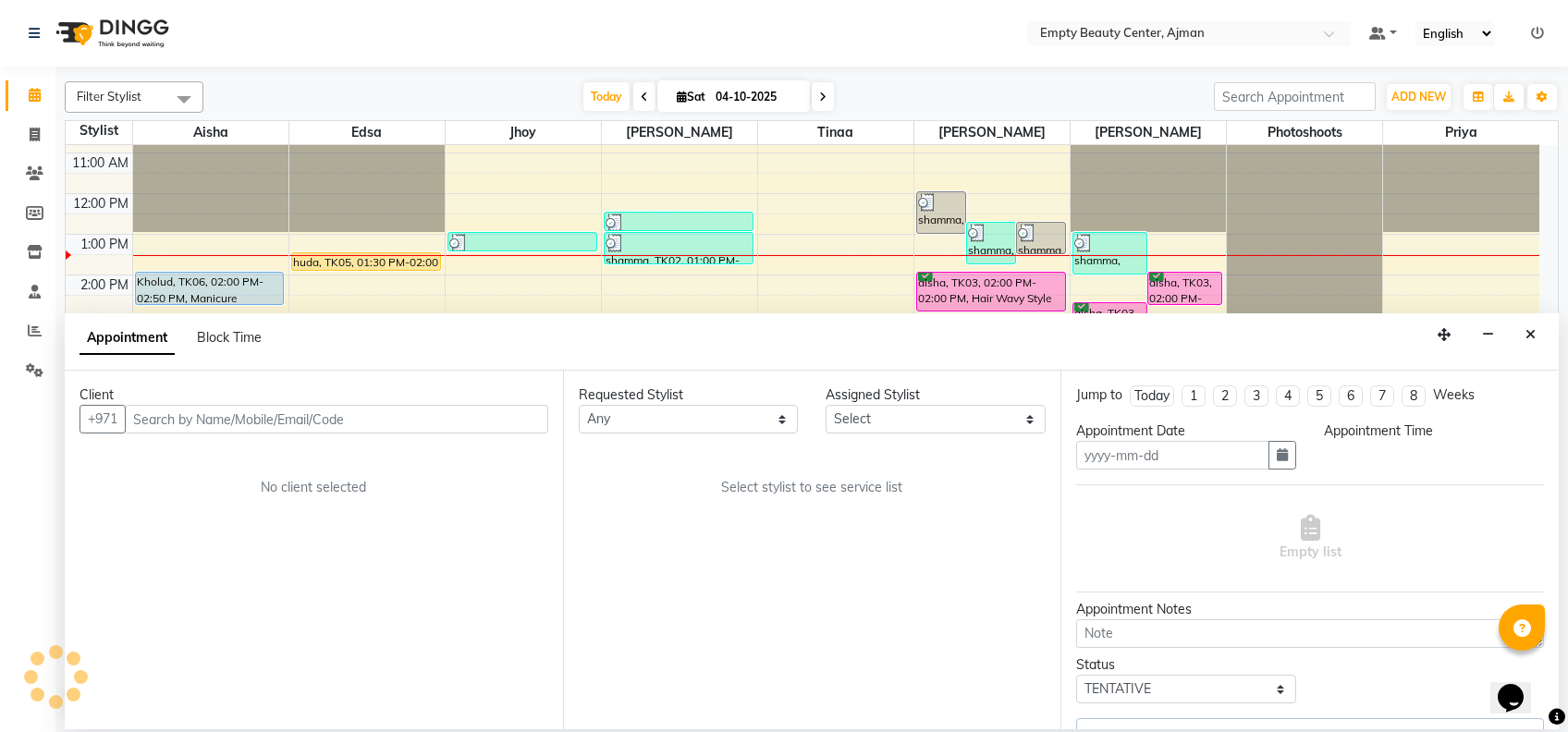
type input "04-10-2025"
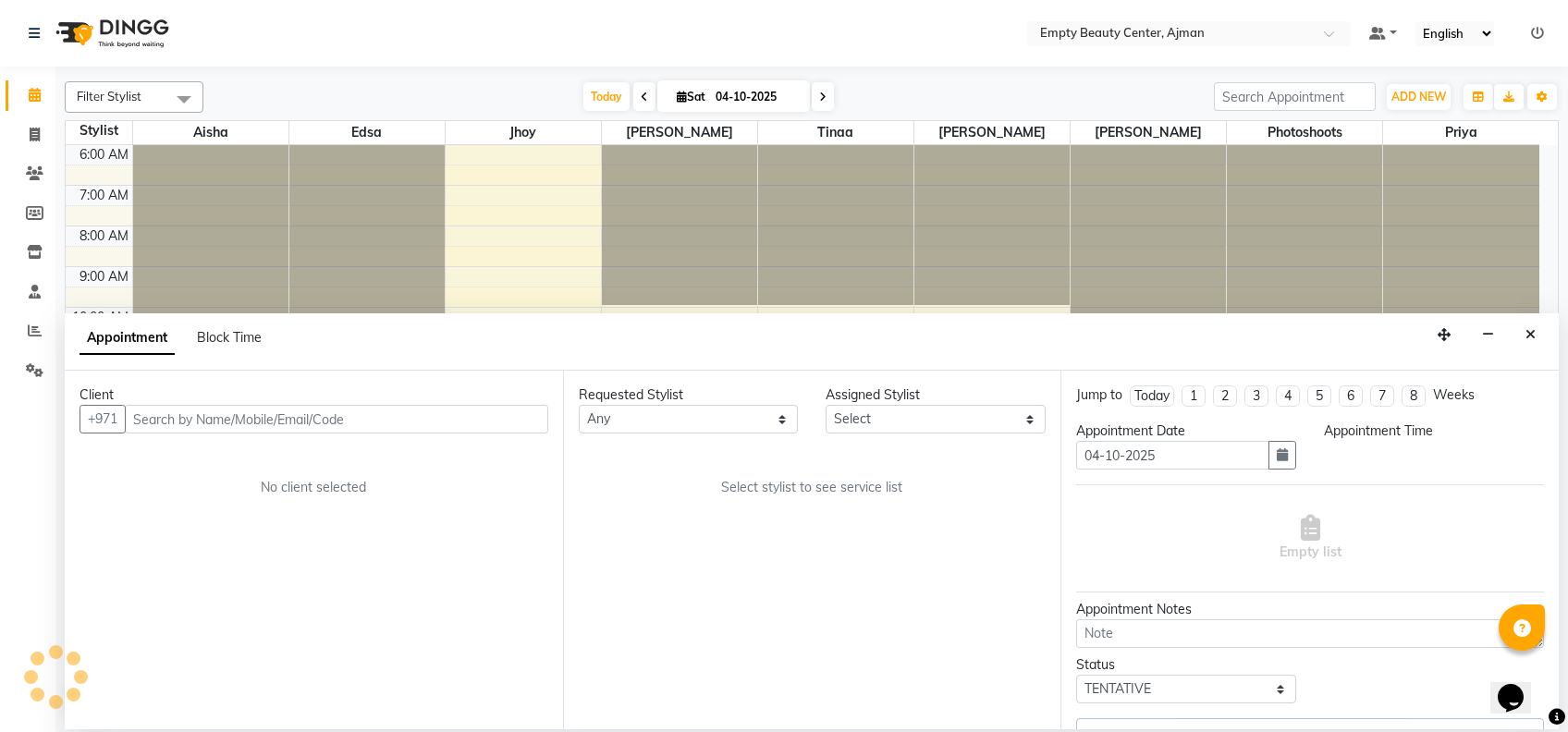
select select "upcoming"
select select "840"
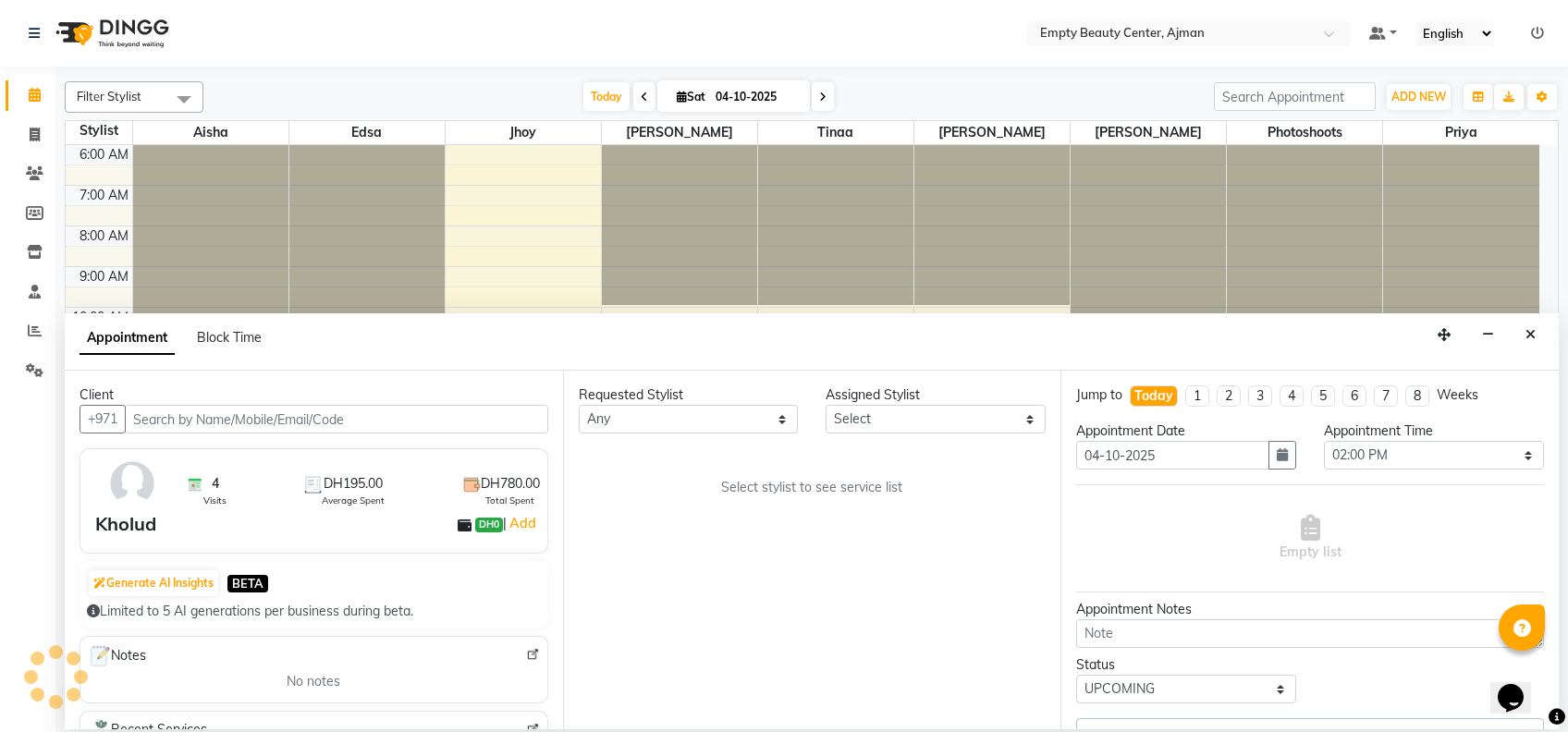
scroll to position [441, 0]
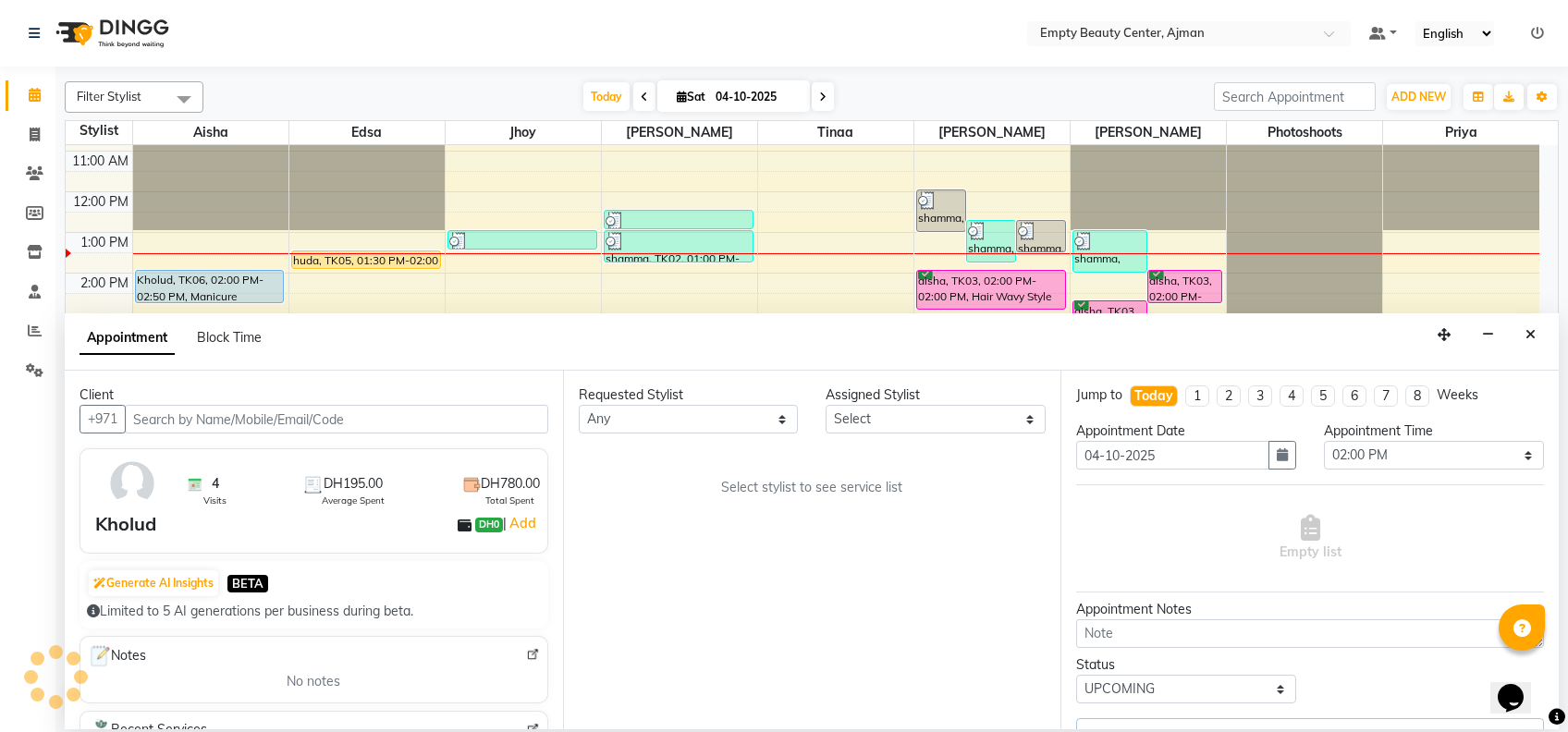
select select "41790"
select select "1181"
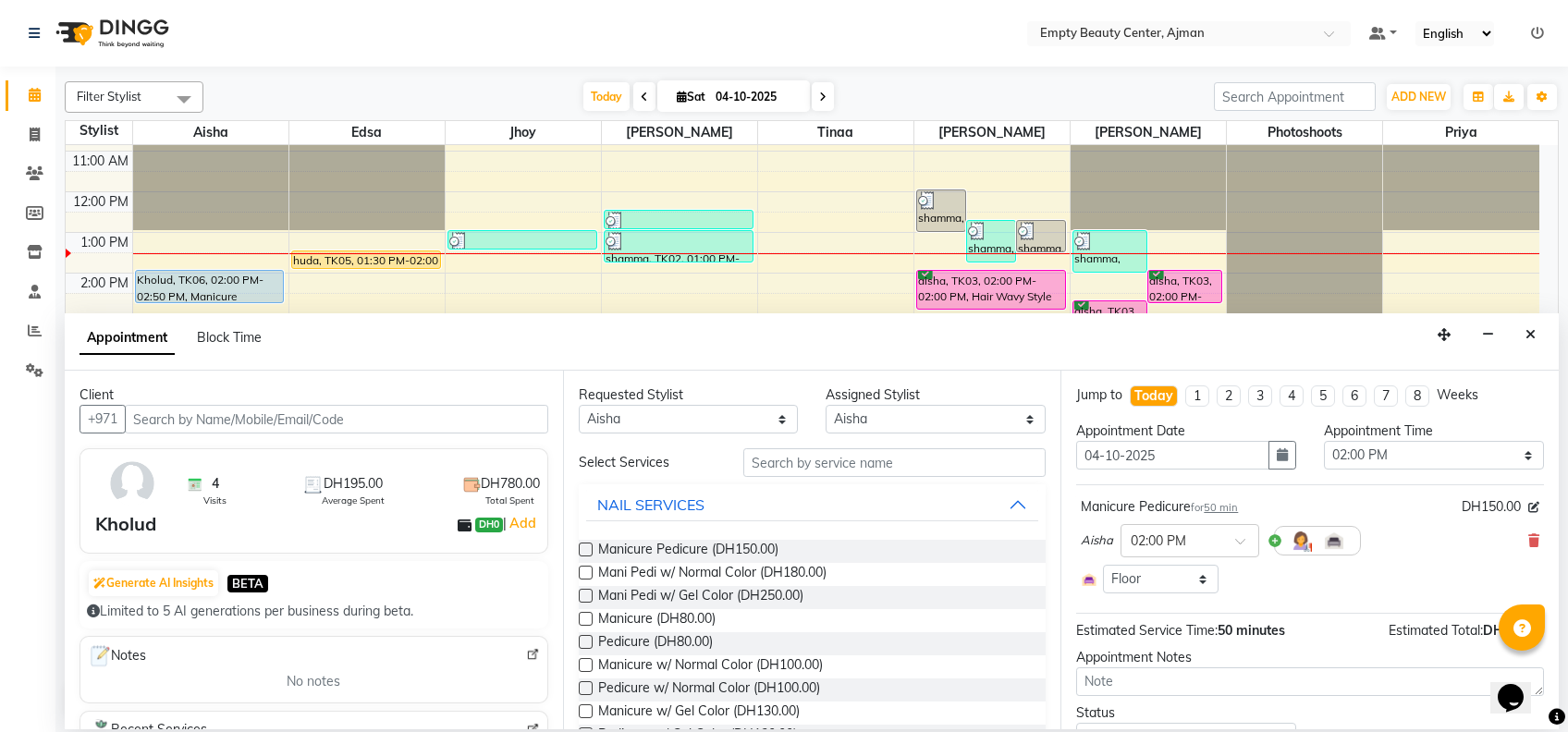
scroll to position [39, 0]
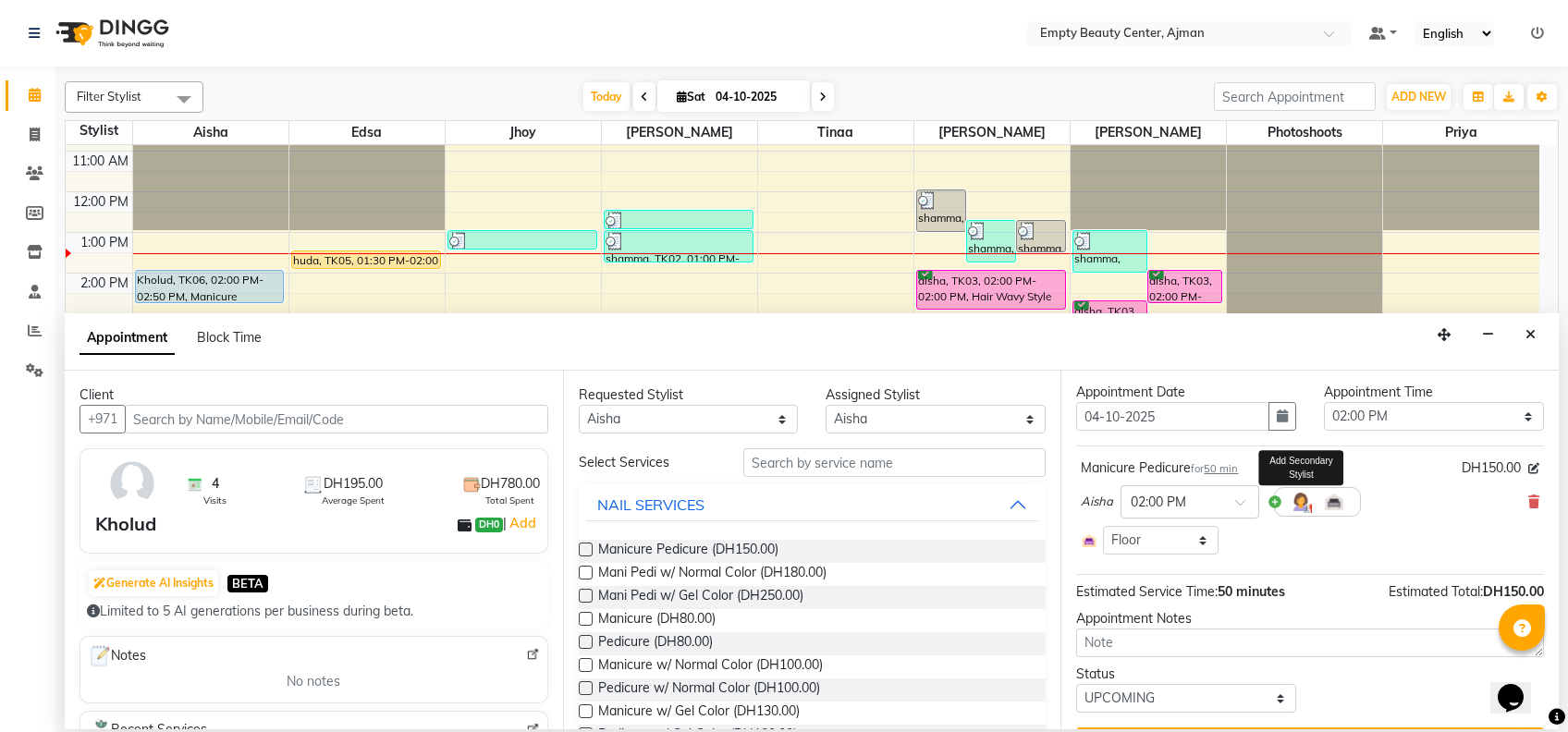
click at [1297, 505] on img at bounding box center [1301, 501] width 22 height 22
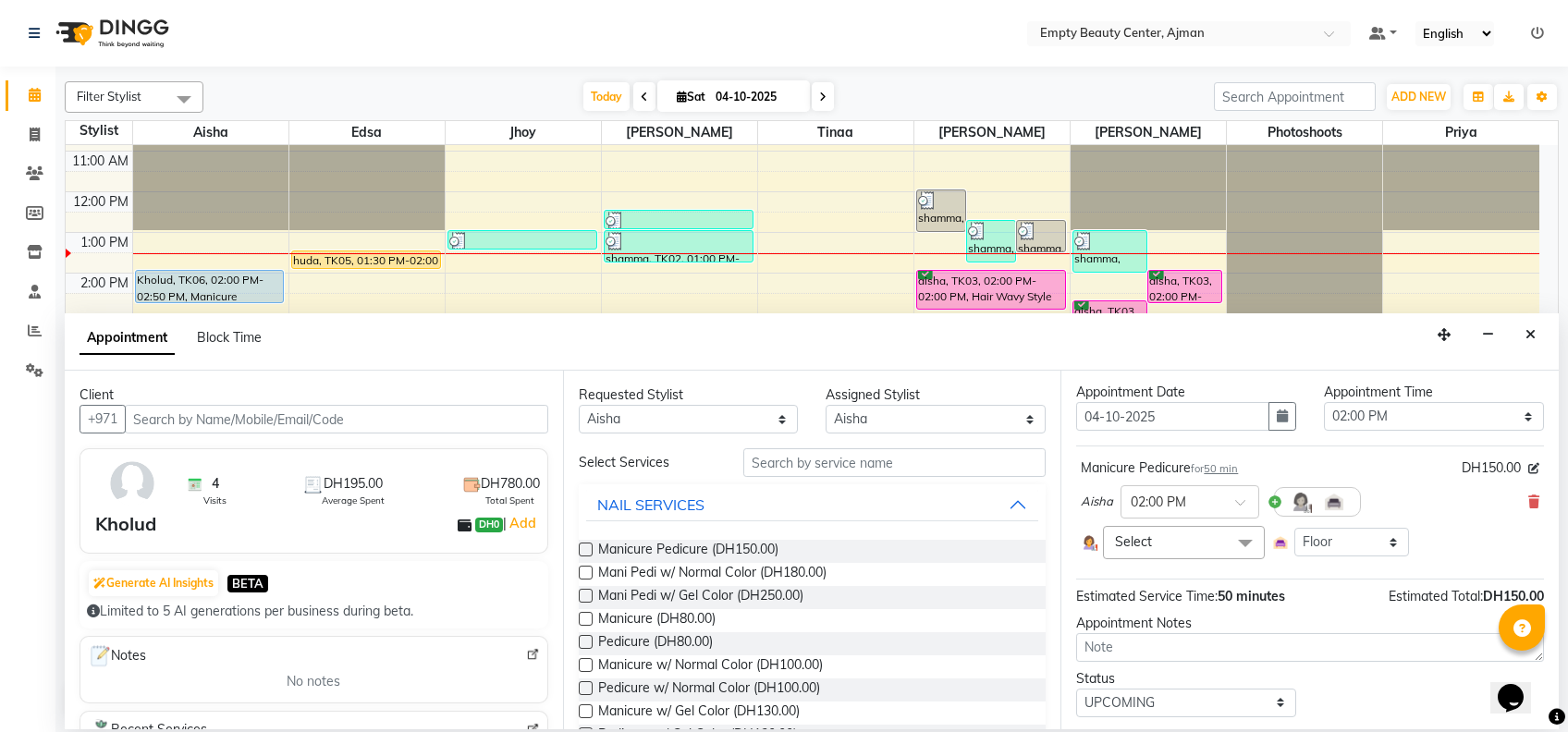
click at [1208, 542] on span "Select" at bounding box center [1183, 542] width 161 height 32
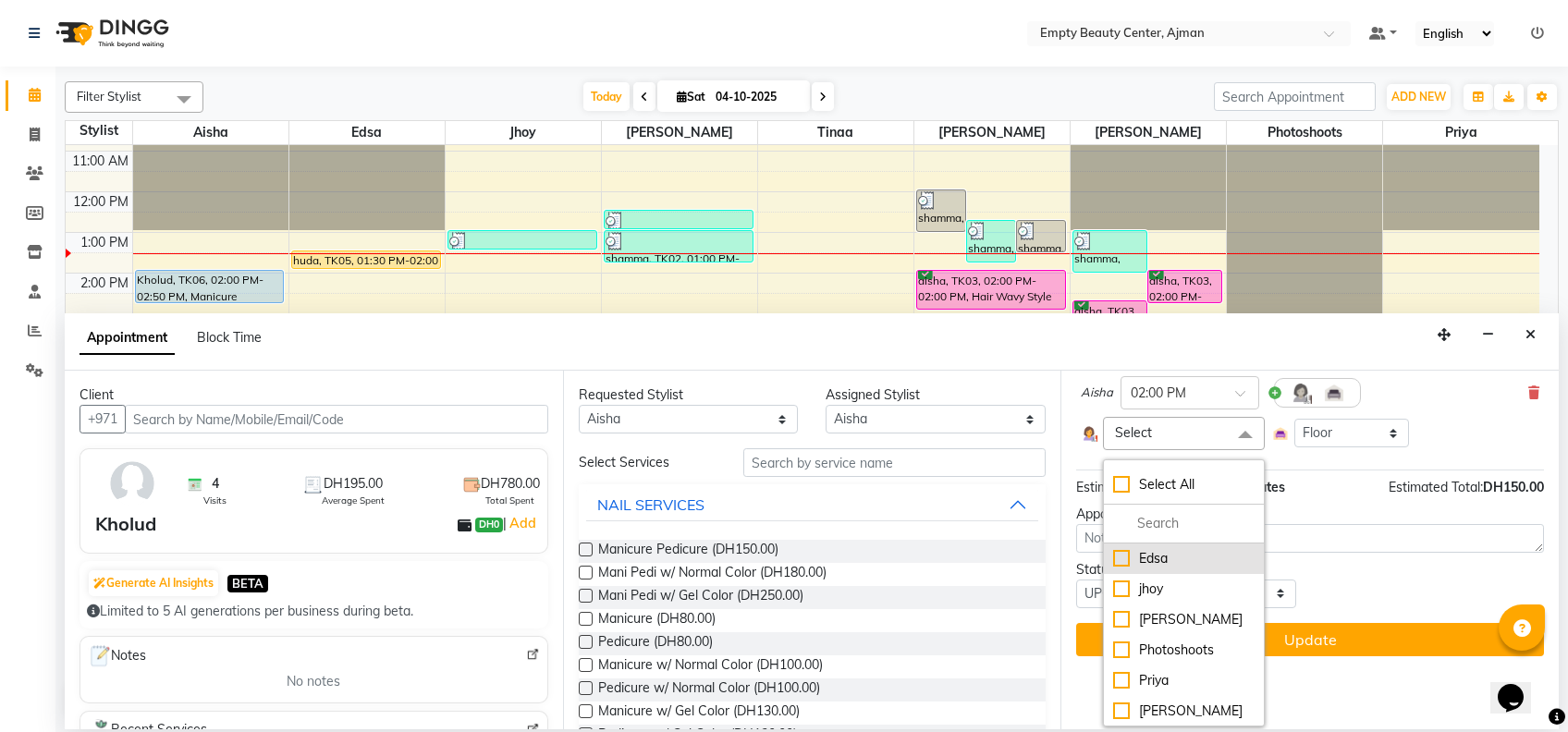
click at [1181, 568] on li "Edsa" at bounding box center [1183, 559] width 159 height 31
checkbox input "true"
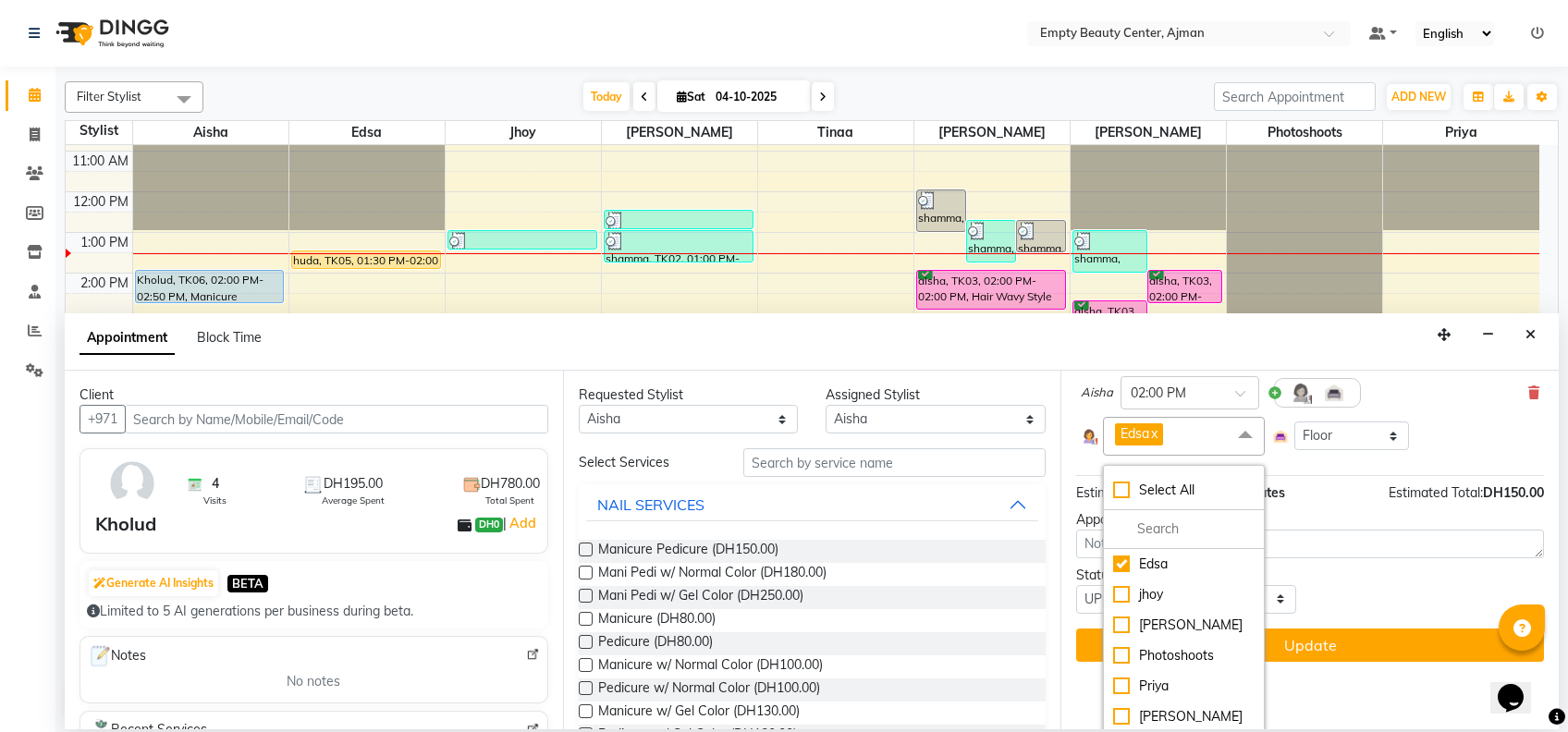
click at [1382, 569] on div "Status Select TENTATIVE CONFIRM CHECK-IN UPCOMING" at bounding box center [1309, 590] width 495 height 48
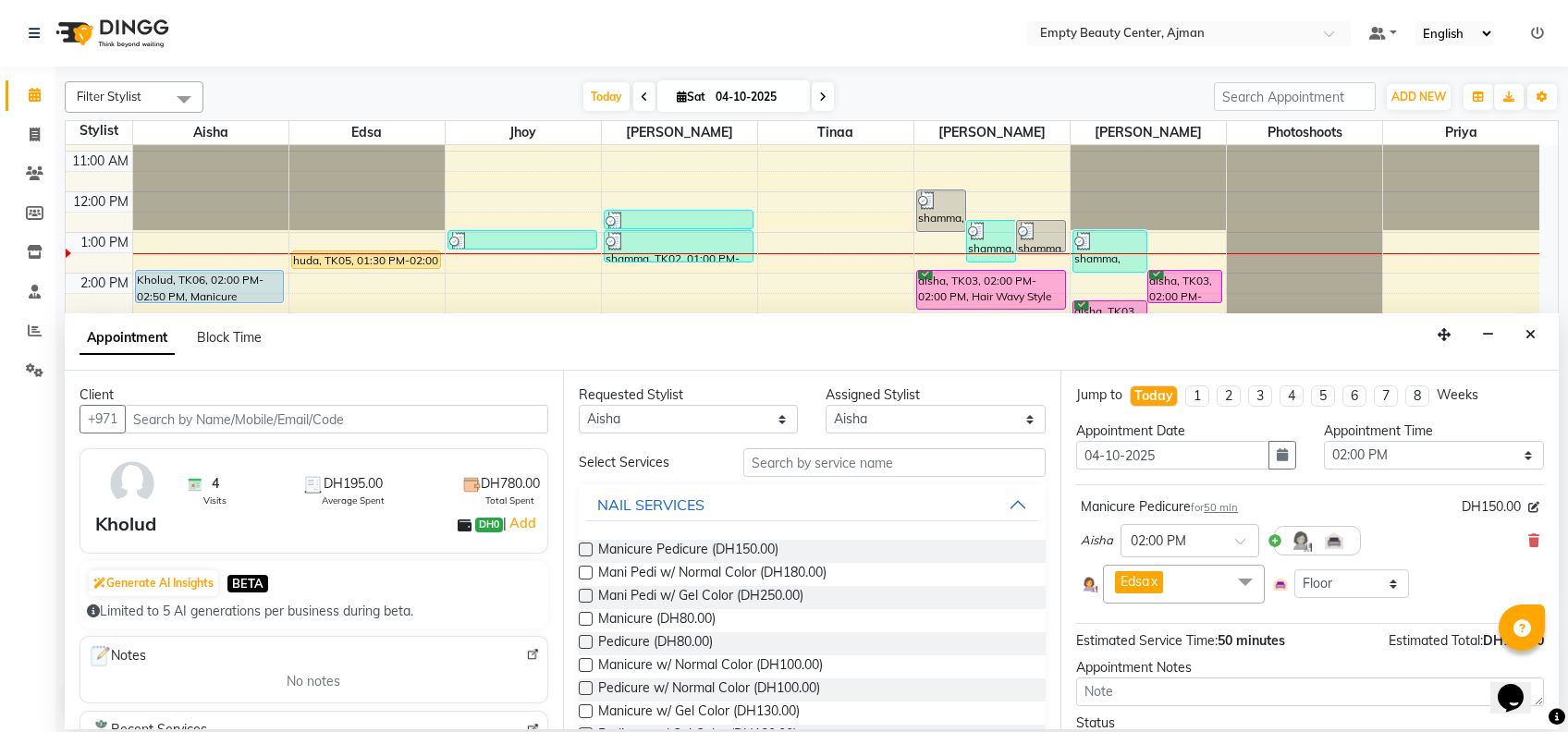
scroll to position [94, 0]
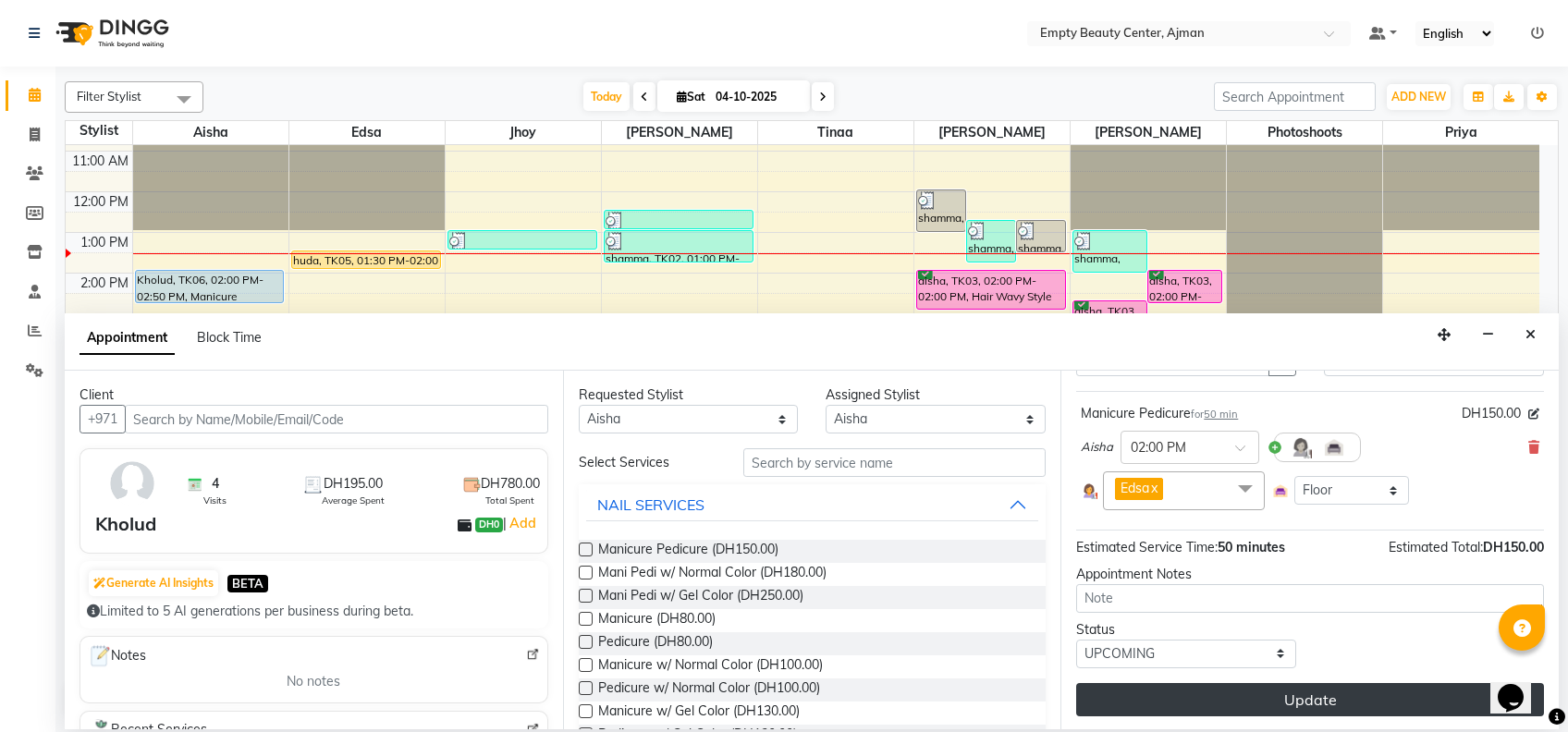
click at [1268, 697] on button "Update" at bounding box center [1310, 700] width 468 height 33
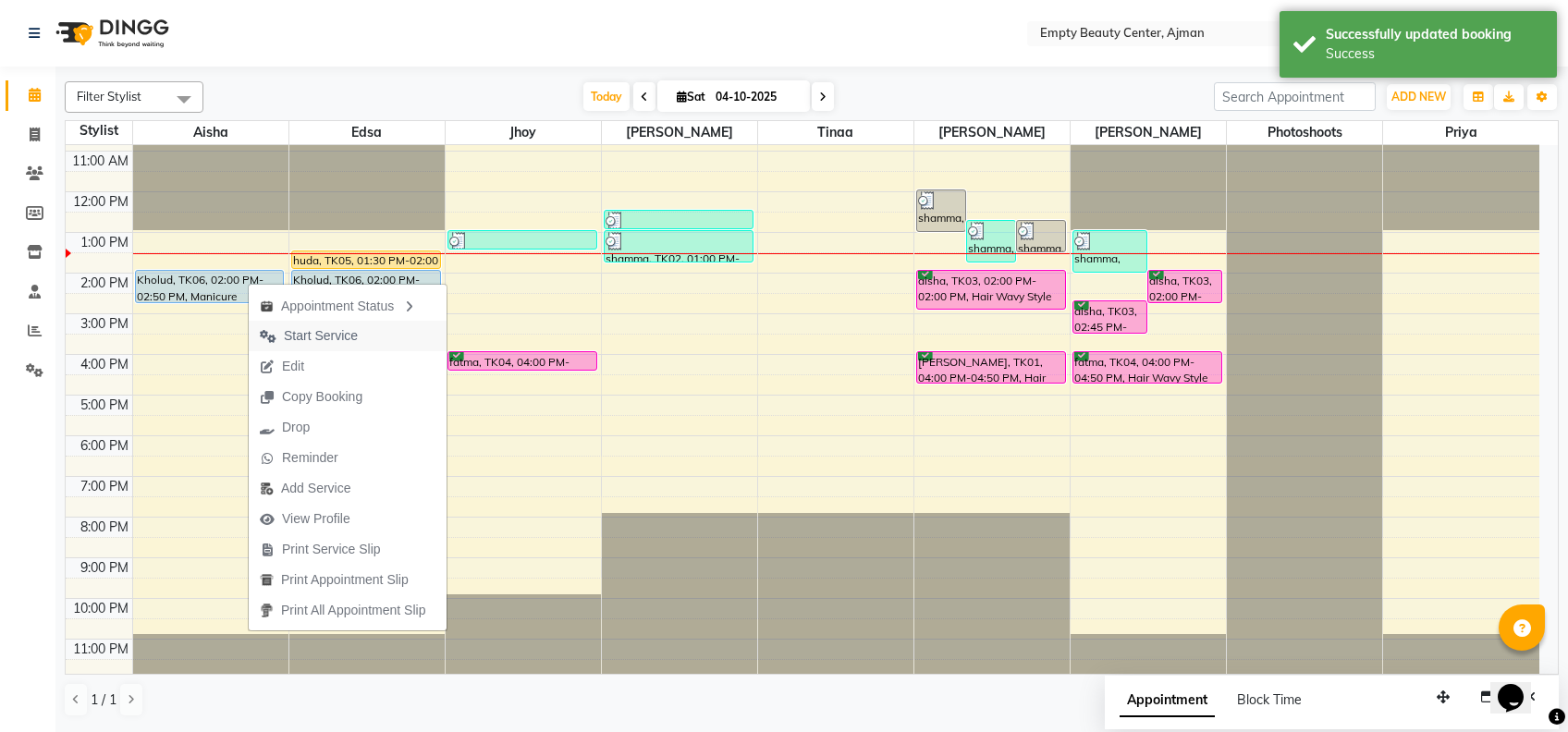
click at [341, 338] on span "Start Service" at bounding box center [321, 336] width 74 height 19
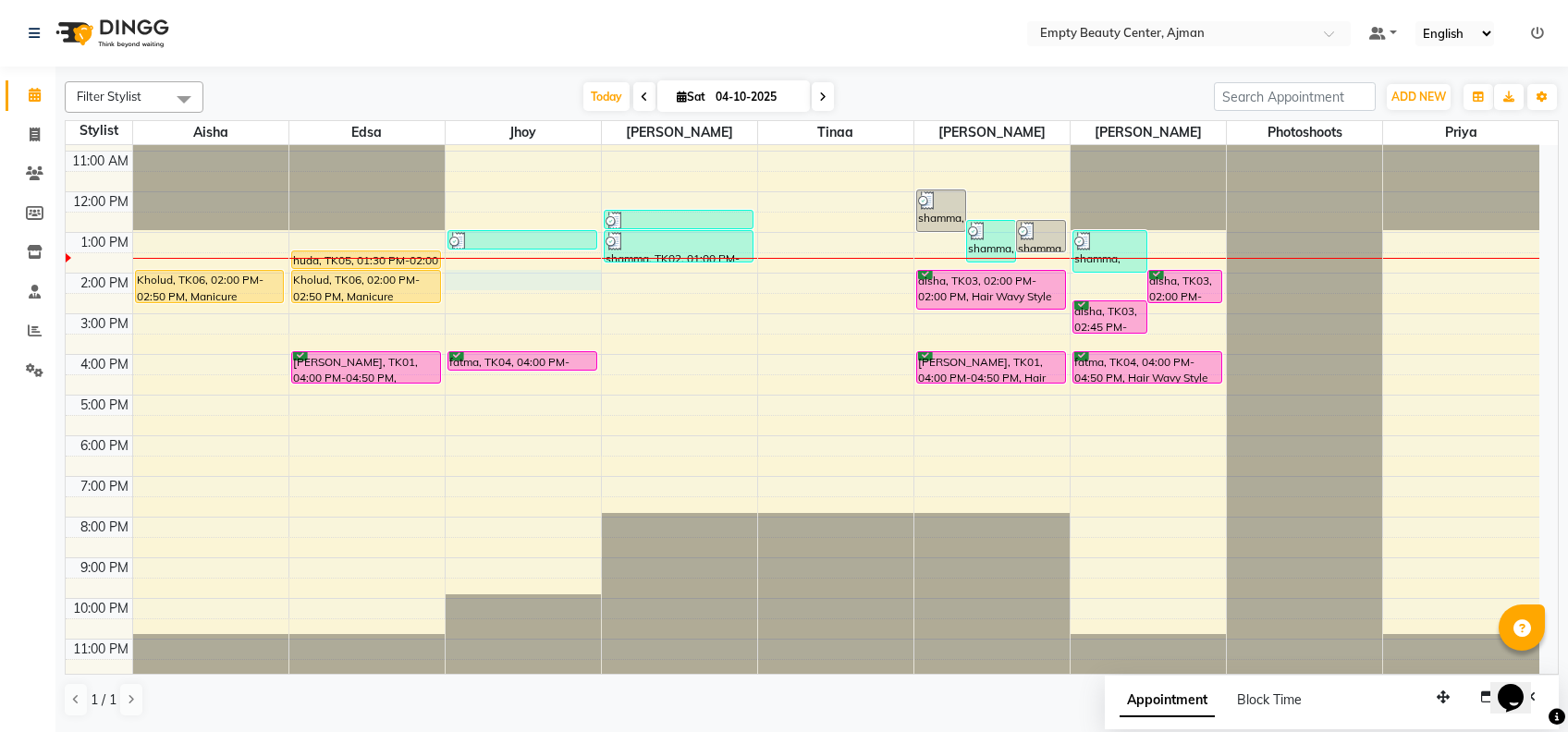
click at [518, 271] on div "12:00 AM 1:00 AM 2:00 AM 3:00 AM 4:00 AM 5:00 AM 6:00 AM 7:00 AM 8:00 AM 9:00 A…" at bounding box center [803, 192] width 1474 height 975
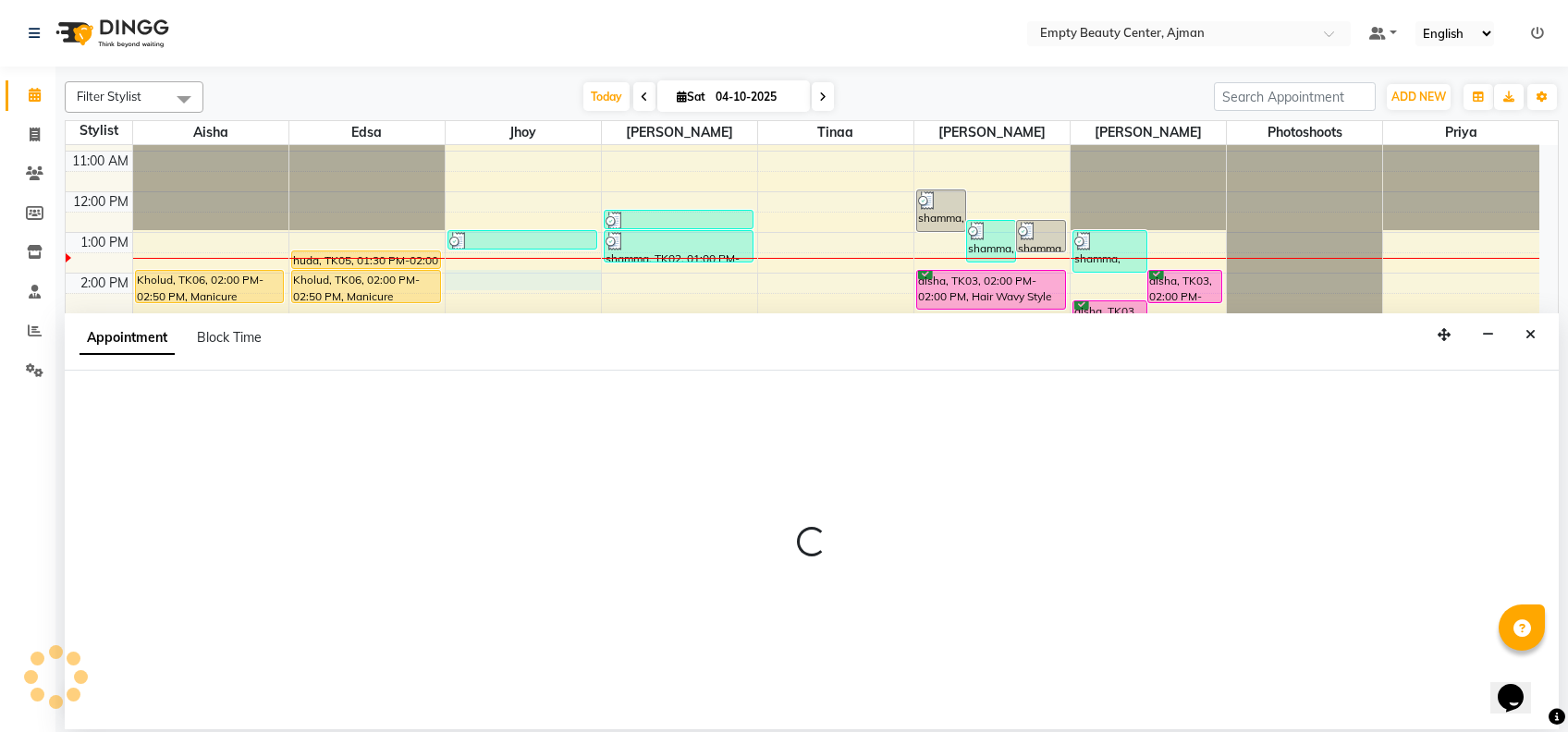
select select "43428"
select select "tentative"
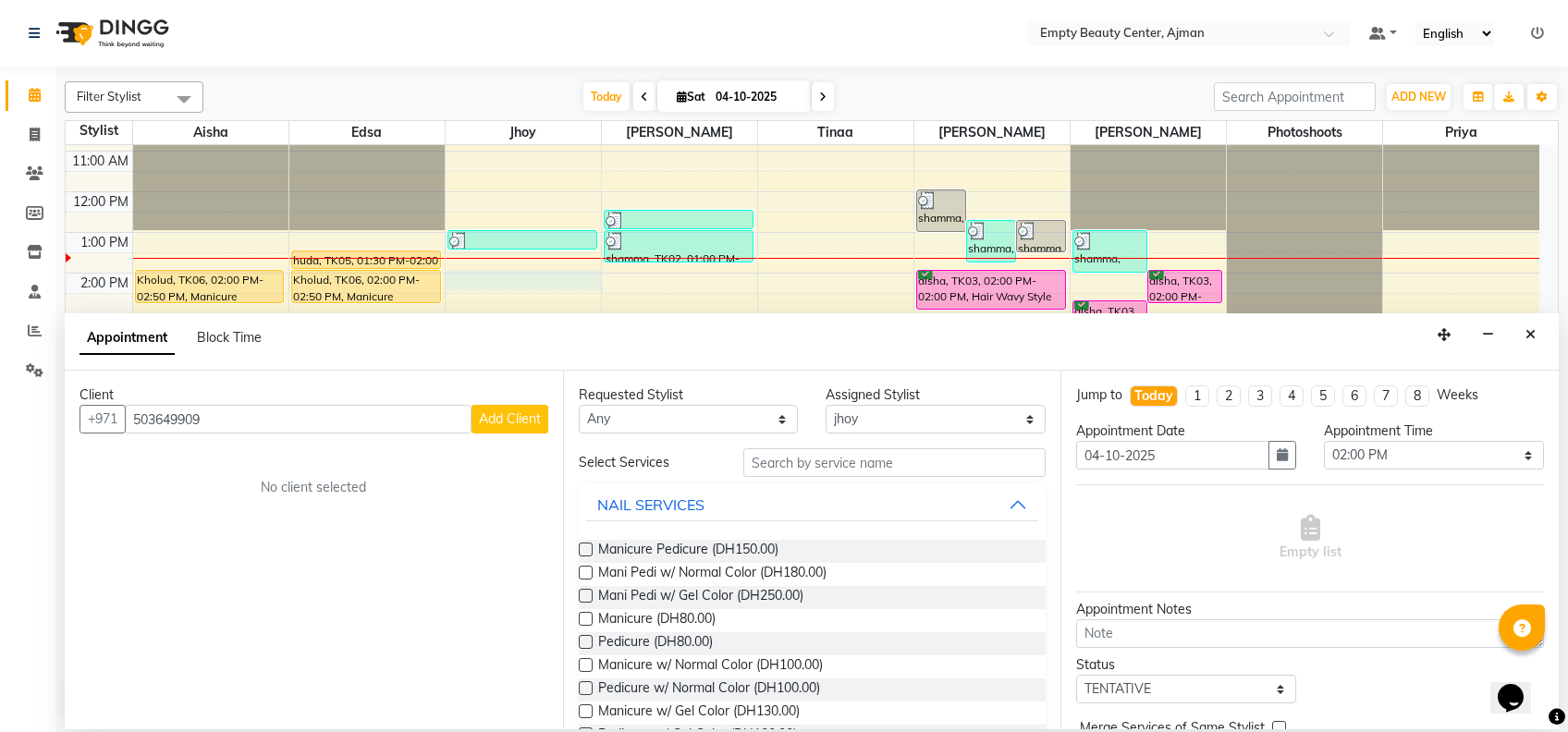
click at [497, 407] on button "Add Client" at bounding box center [510, 419] width 76 height 29
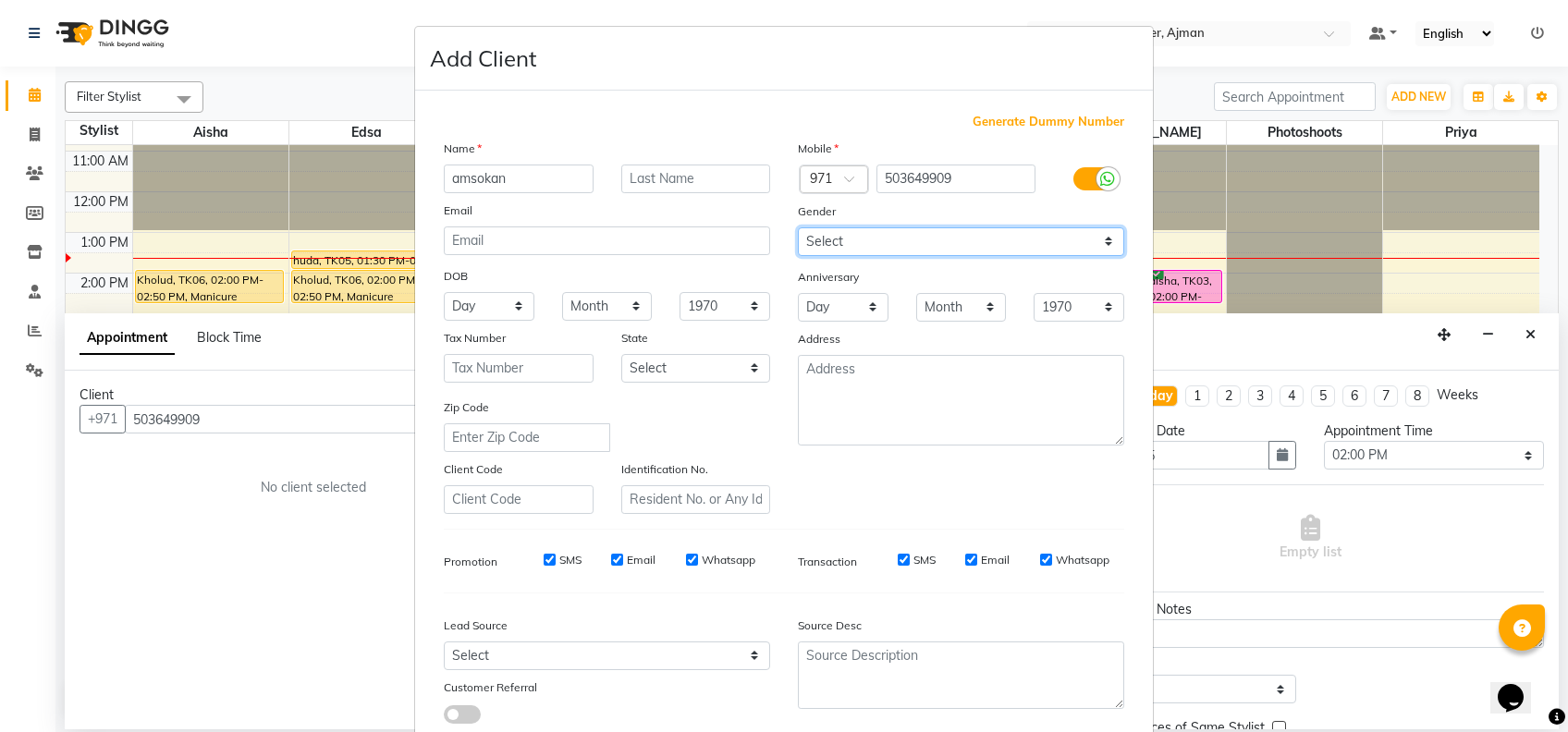
click at [941, 228] on select "Select [DEMOGRAPHIC_DATA] [DEMOGRAPHIC_DATA] Other Prefer Not To Say" at bounding box center [961, 241] width 326 height 29
click at [798, 227] on select "Select [DEMOGRAPHIC_DATA] [DEMOGRAPHIC_DATA] Other Prefer Not To Say" at bounding box center [961, 241] width 326 height 29
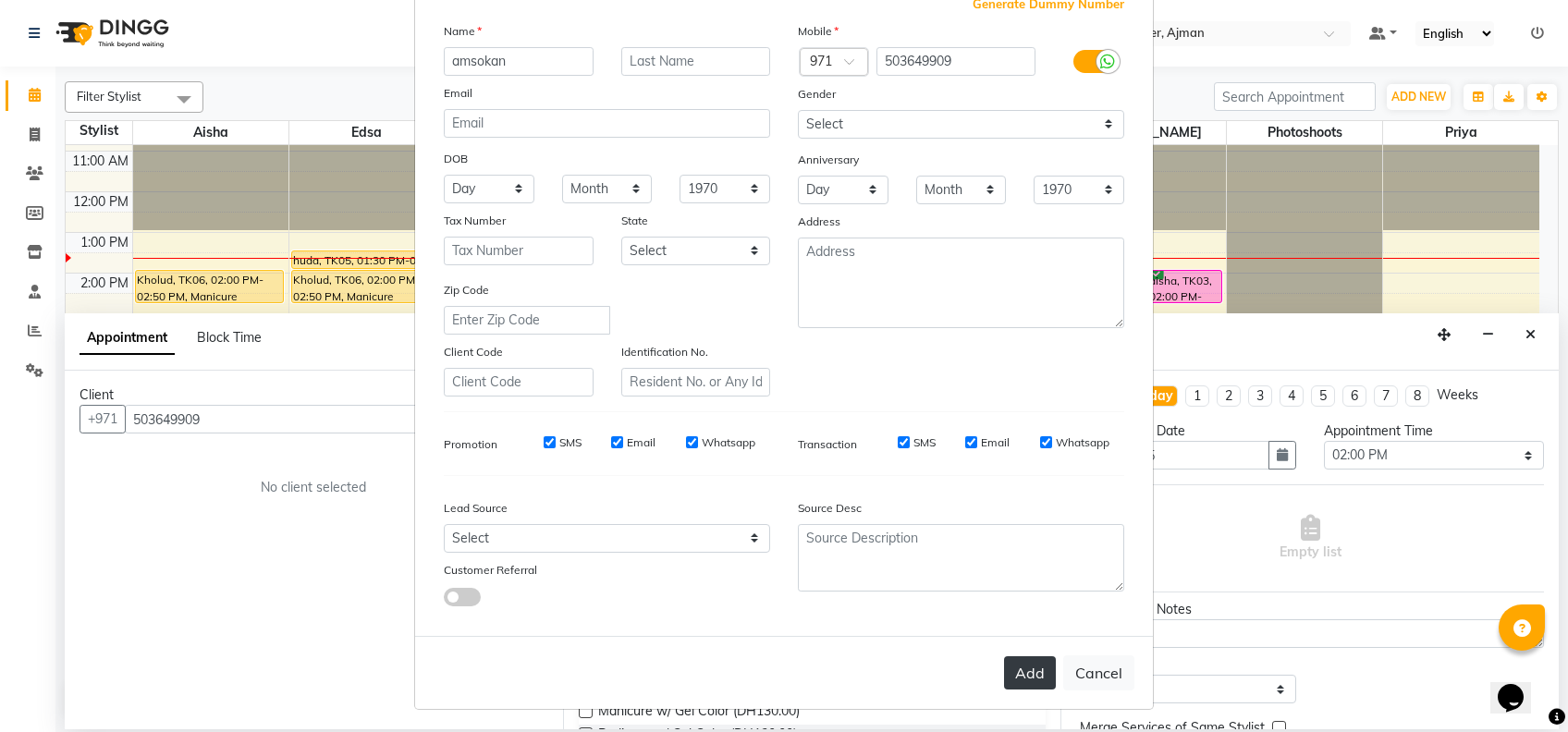
click at [1009, 677] on button "Add" at bounding box center [1030, 673] width 52 height 33
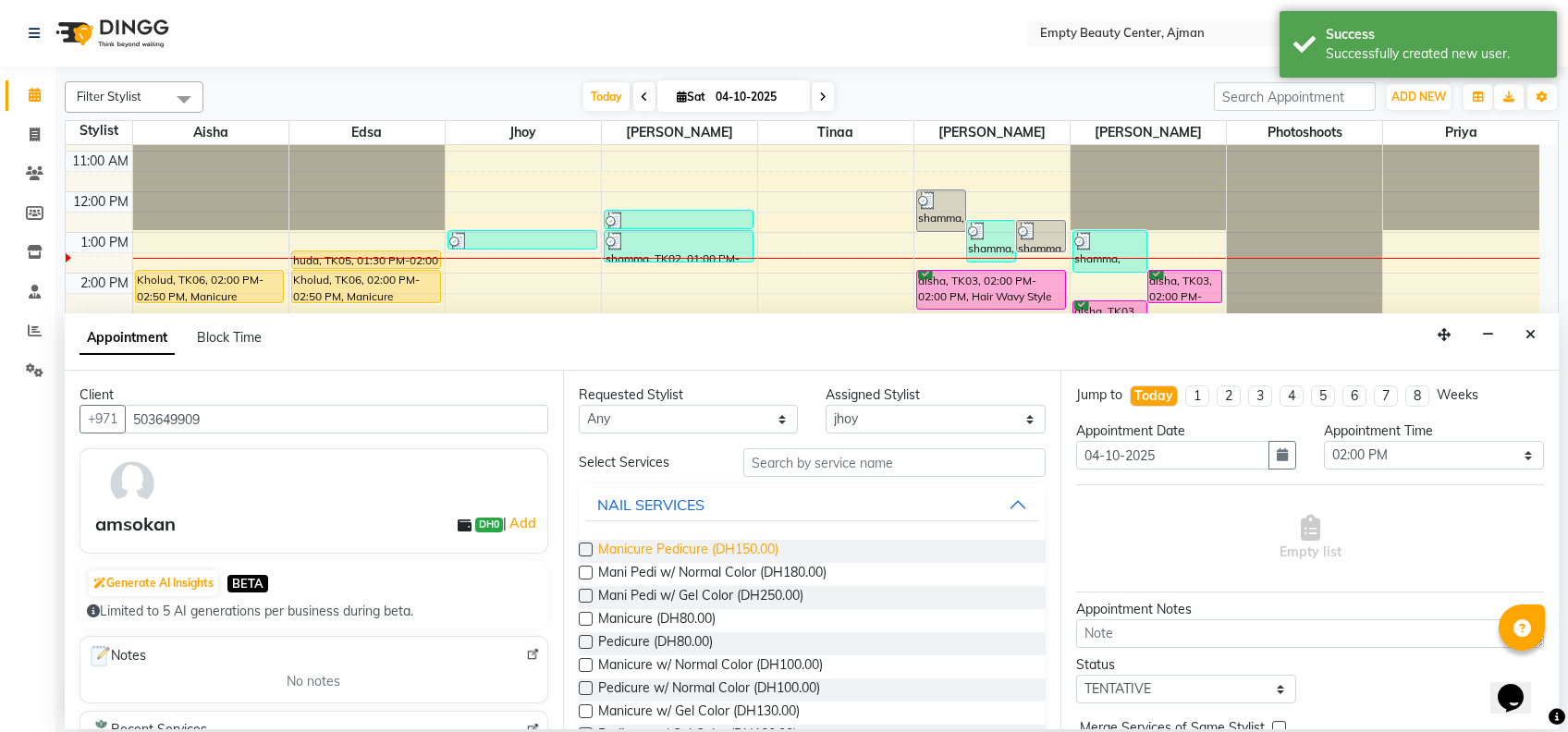
click at [732, 550] on span "Manicure Pedicure (DH150.00)" at bounding box center [688, 552] width 180 height 23
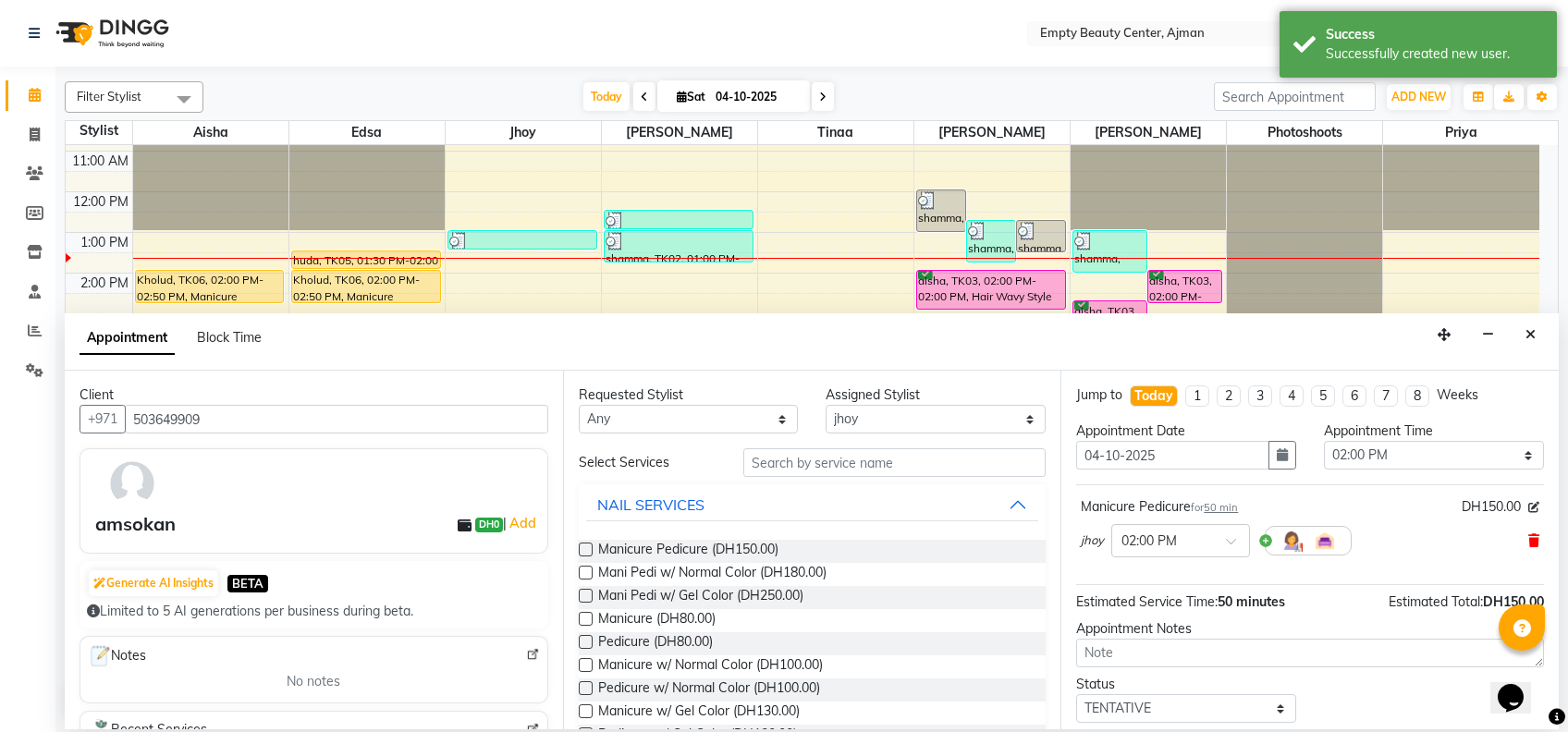
click at [1529, 547] on icon at bounding box center [1535, 541] width 11 height 13
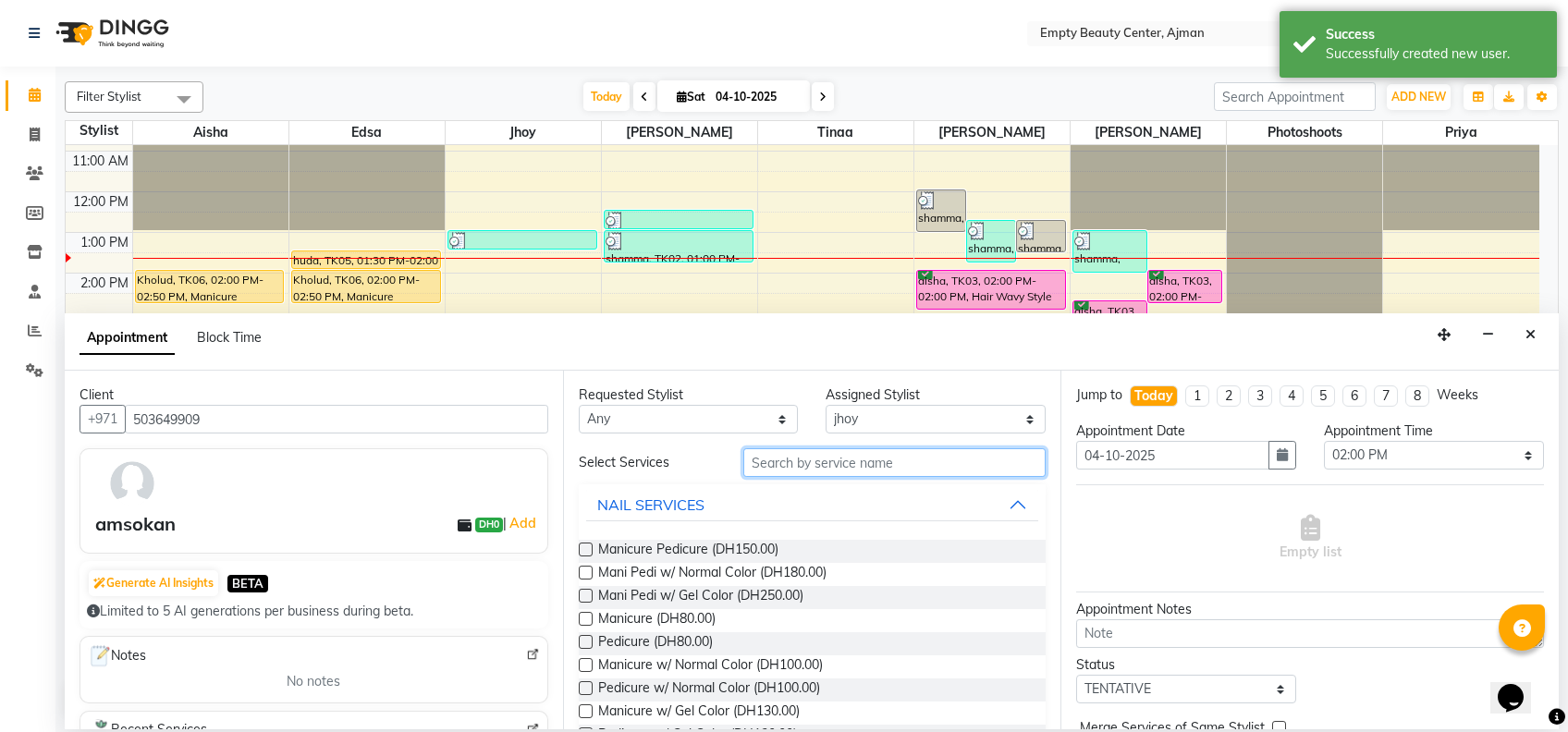
click at [784, 470] on input "text" at bounding box center [894, 463] width 303 height 29
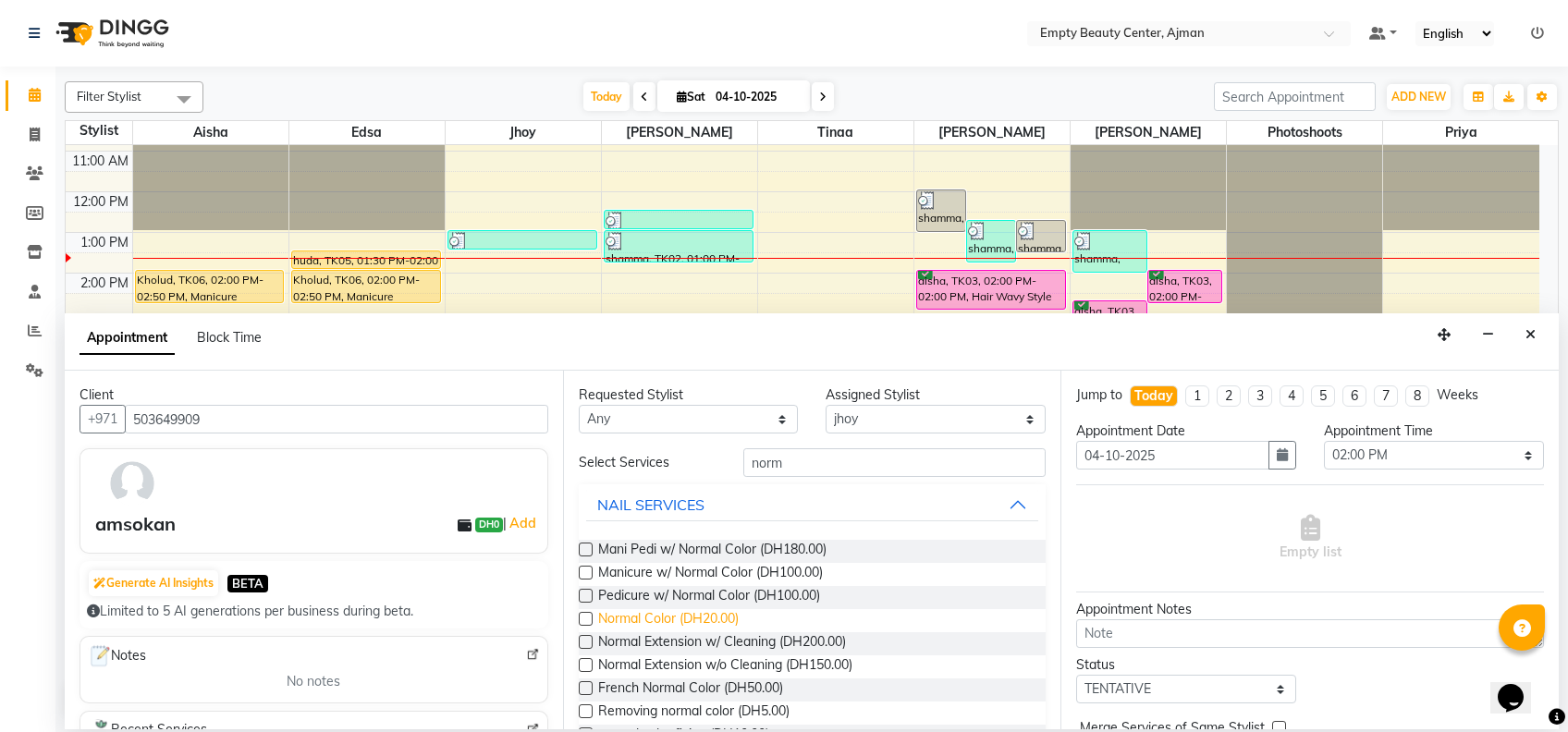
click at [716, 628] on span "Normal Color (DH20.00)" at bounding box center [668, 620] width 140 height 23
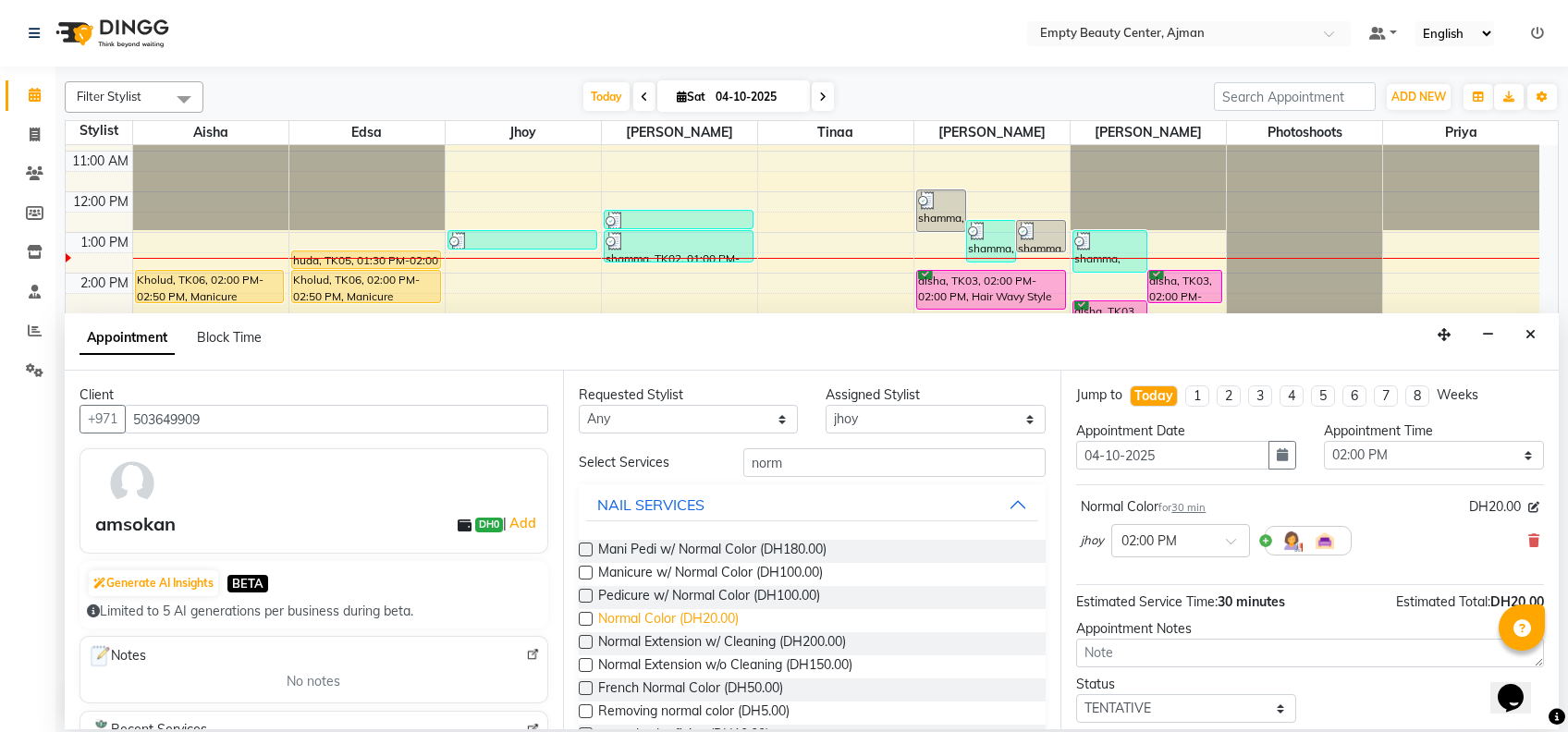
click at [716, 628] on span "Normal Color (DH20.00)" at bounding box center [668, 620] width 140 height 23
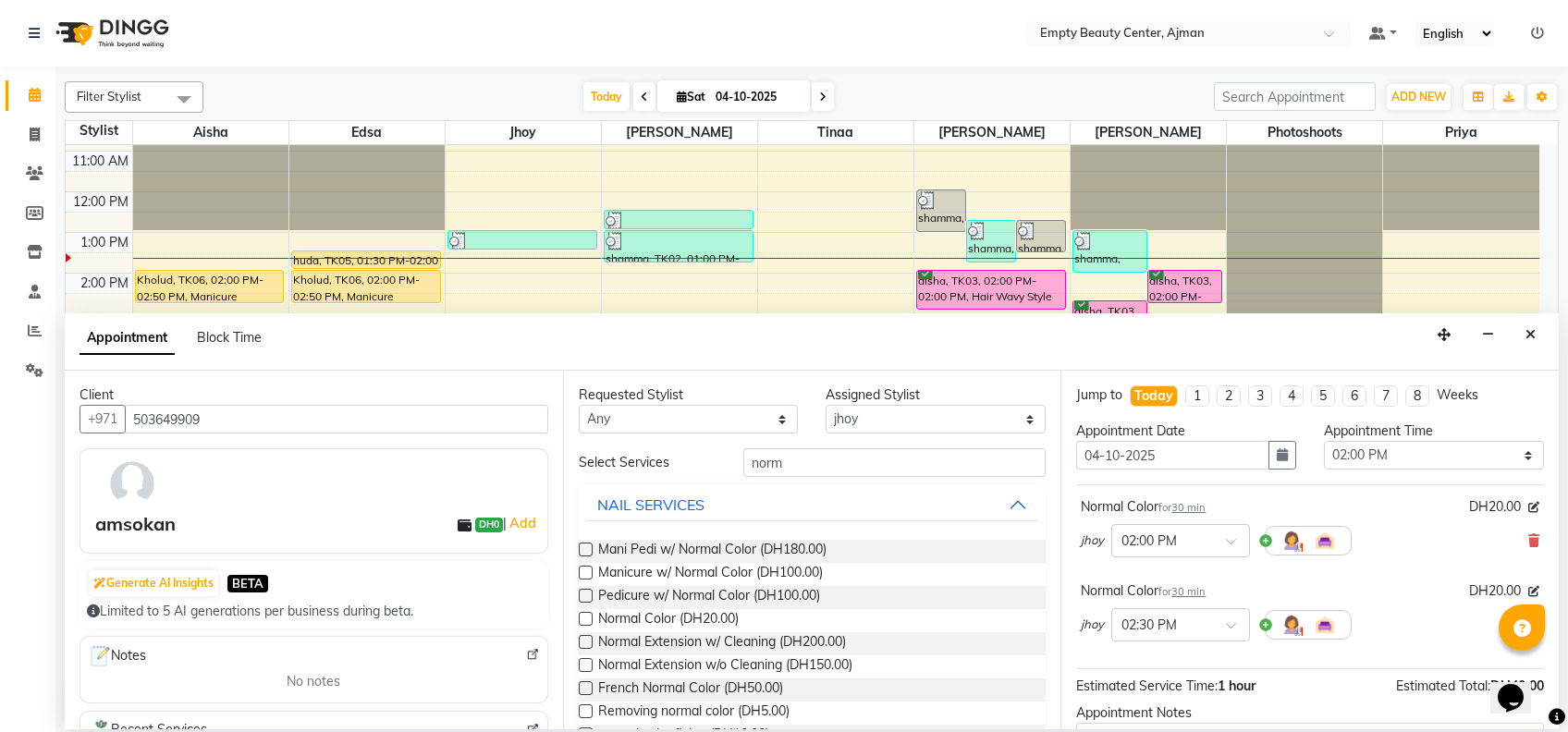
scroll to position [193, 0]
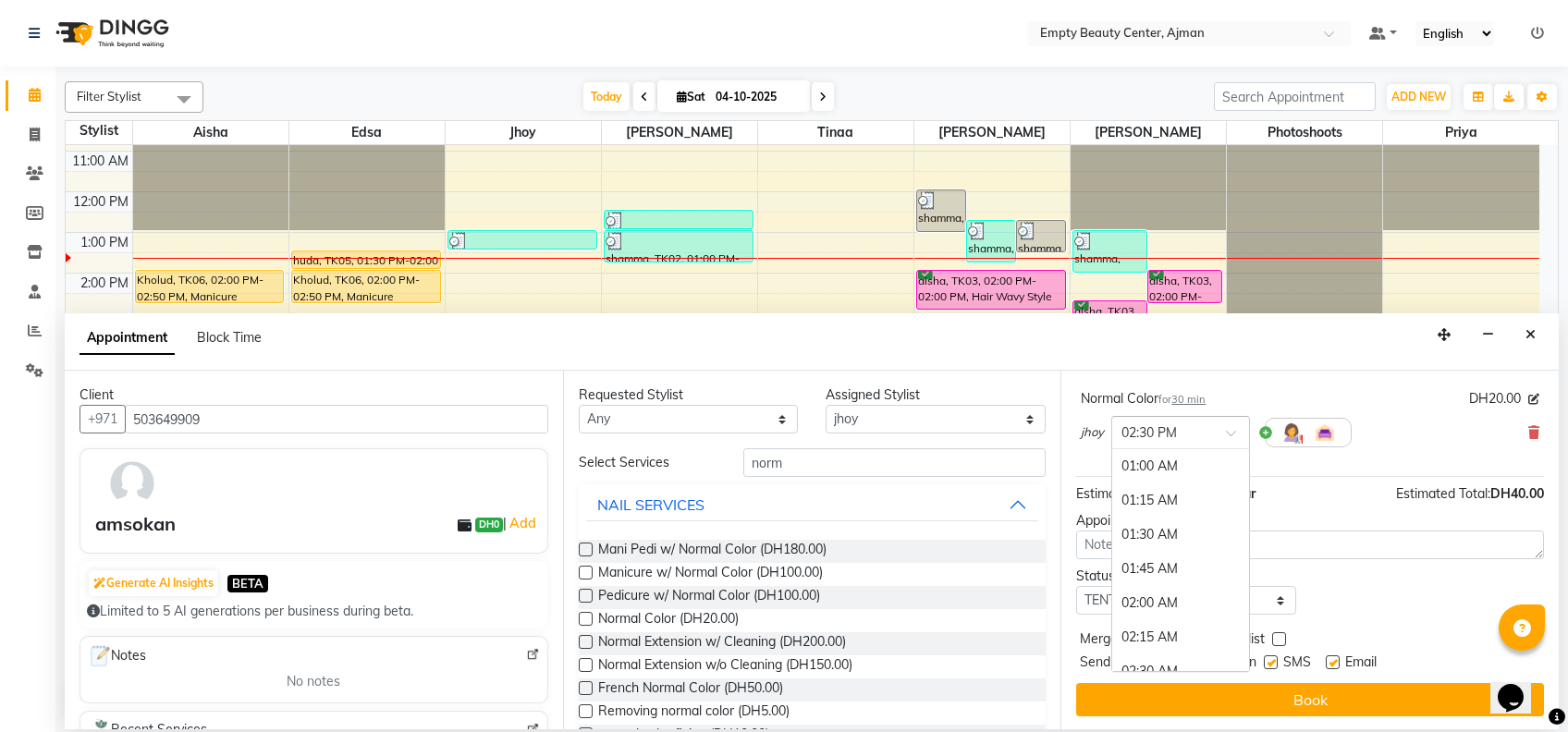
click at [1178, 422] on input "text" at bounding box center [1161, 431] width 81 height 19
click at [1190, 508] on div "02:00 PM" at bounding box center [1181, 525] width 136 height 34
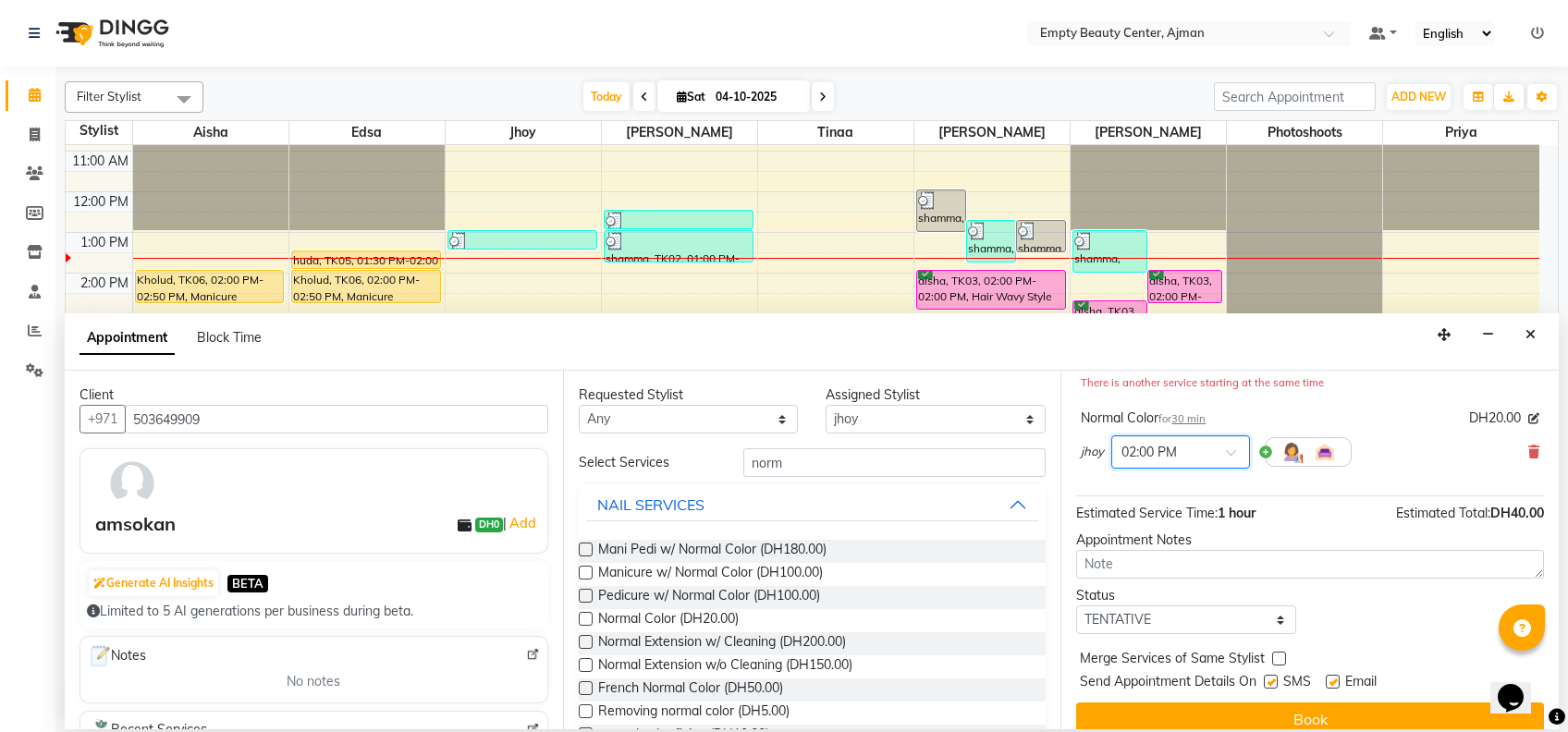
scroll to position [213, 0]
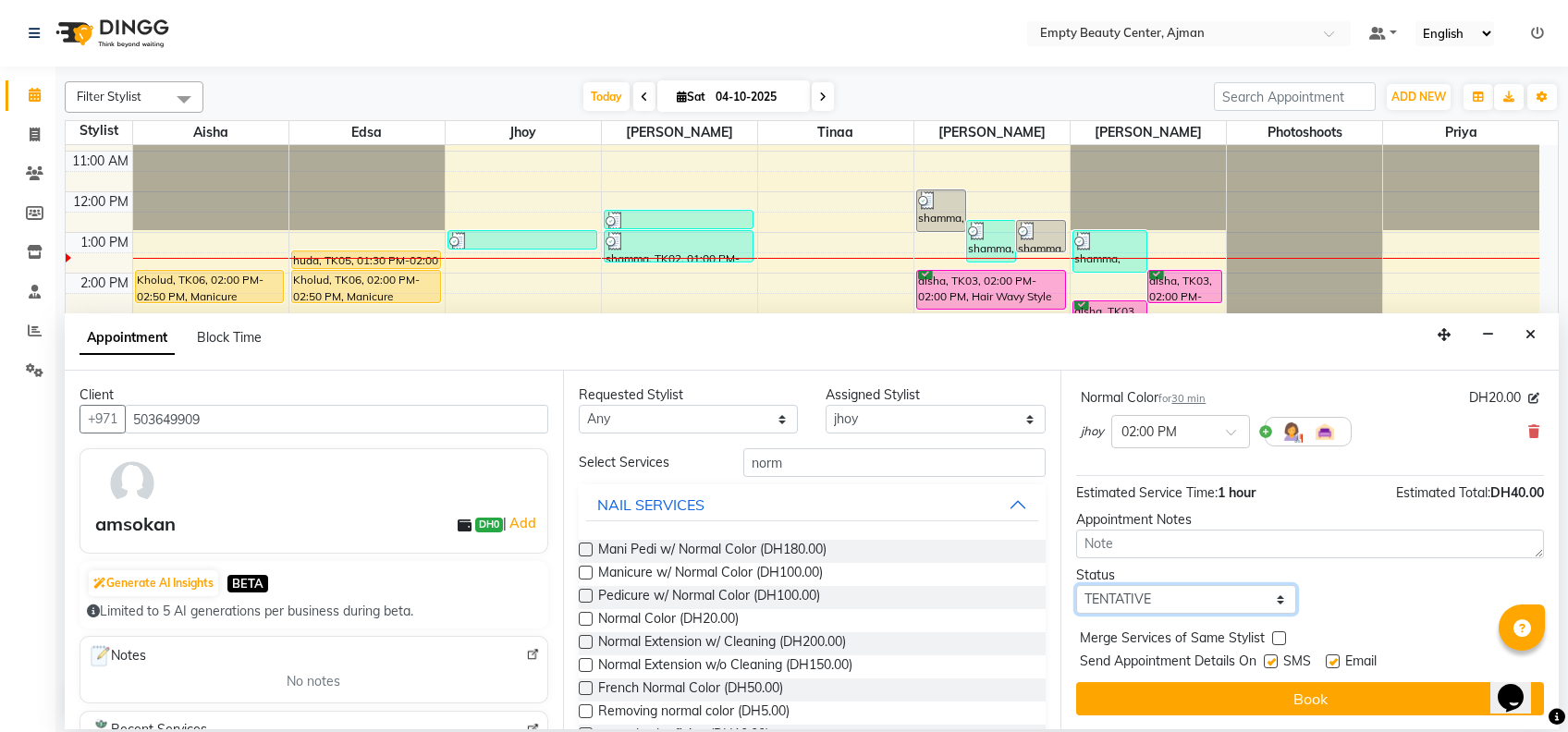
click at [1234, 613] on select "Select TENTATIVE CONFIRM CHECK-IN UPCOMING" at bounding box center [1186, 599] width 220 height 29
click at [1077, 585] on select "Select TENTATIVE CONFIRM CHECK-IN UPCOMING" at bounding box center [1186, 599] width 220 height 29
click at [1278, 638] on label at bounding box center [1279, 638] width 14 height 14
click at [1278, 638] on input "checkbox" at bounding box center [1278, 640] width 12 height 12
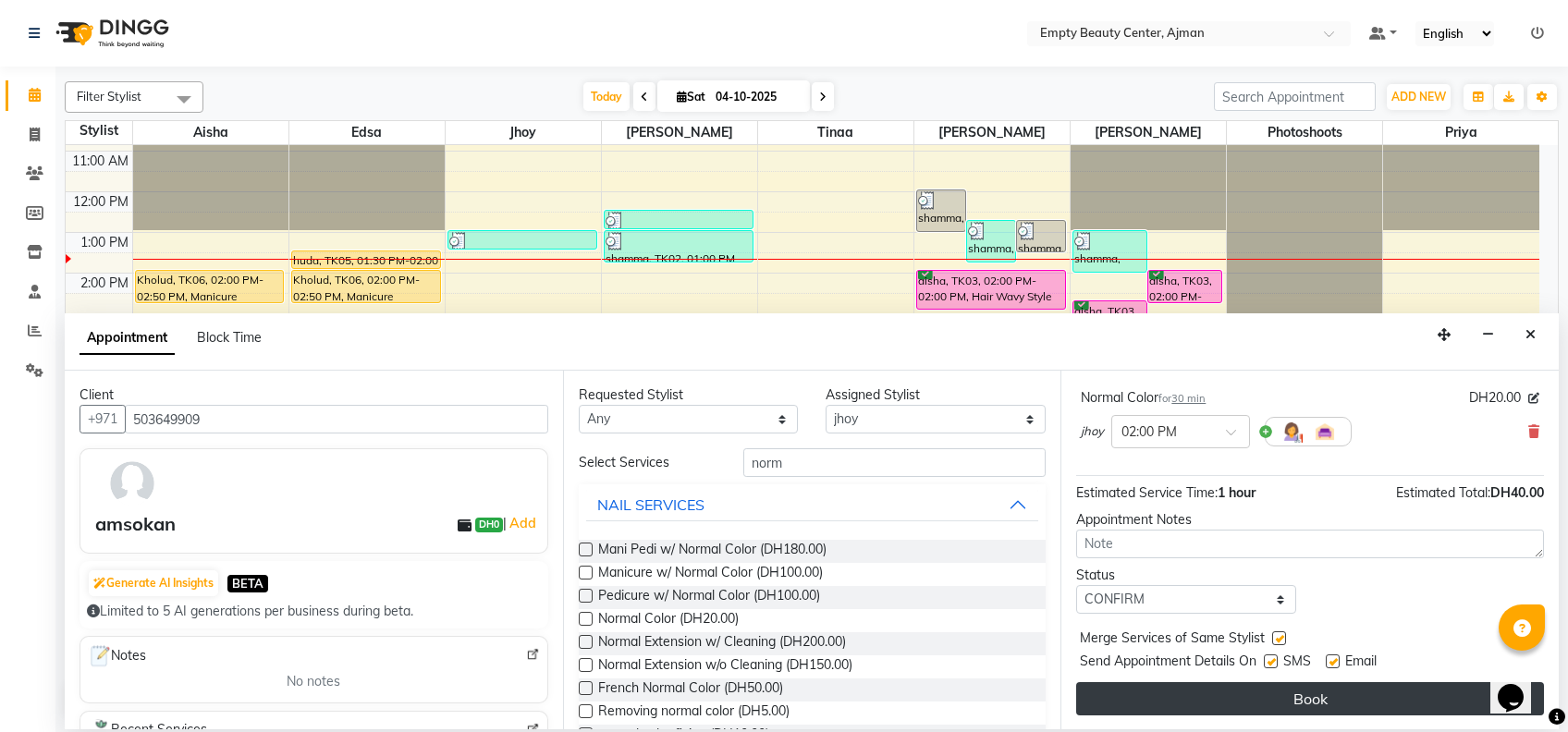
click at [1306, 699] on button "Book" at bounding box center [1310, 699] width 468 height 33
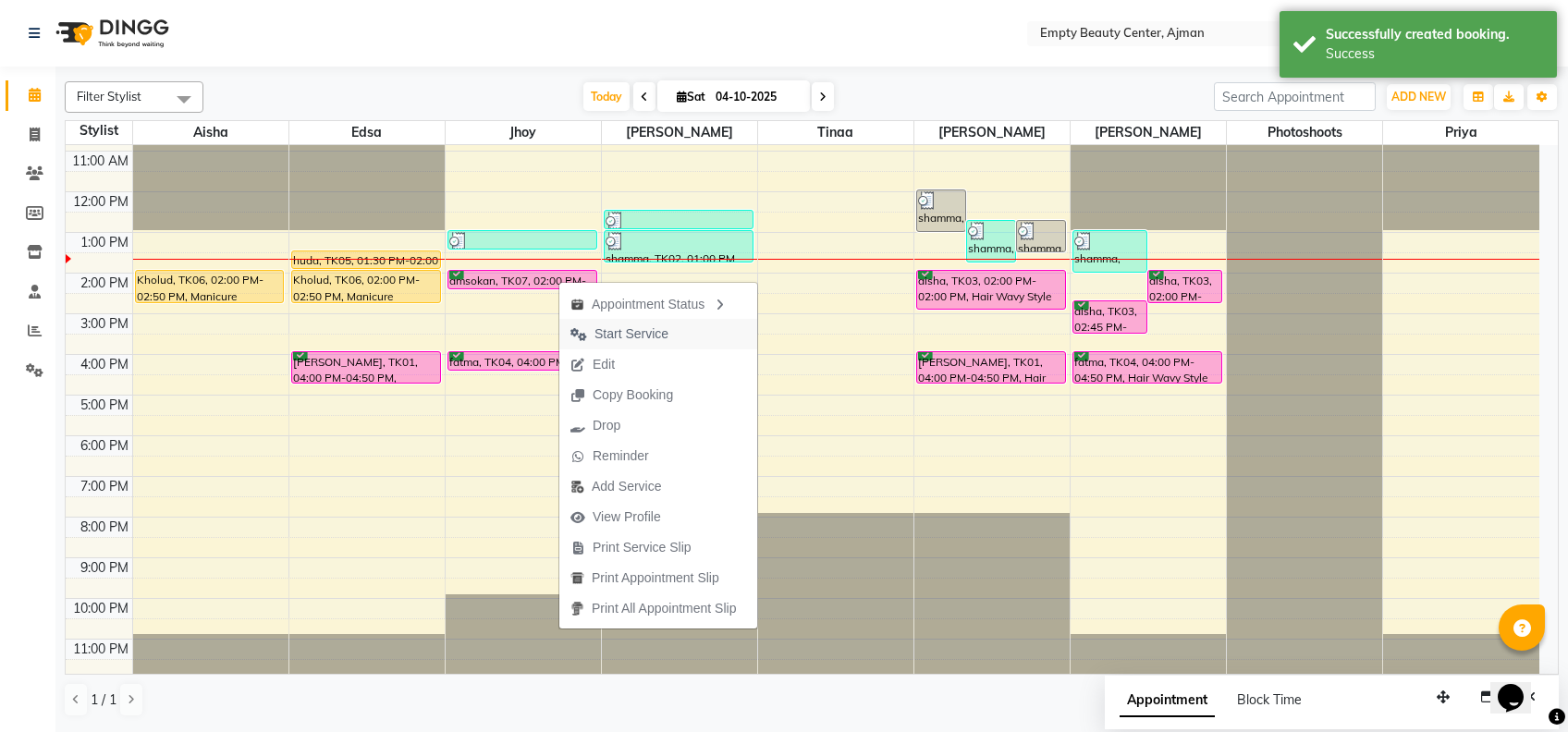
click at [609, 341] on span "Start Service" at bounding box center [632, 334] width 74 height 19
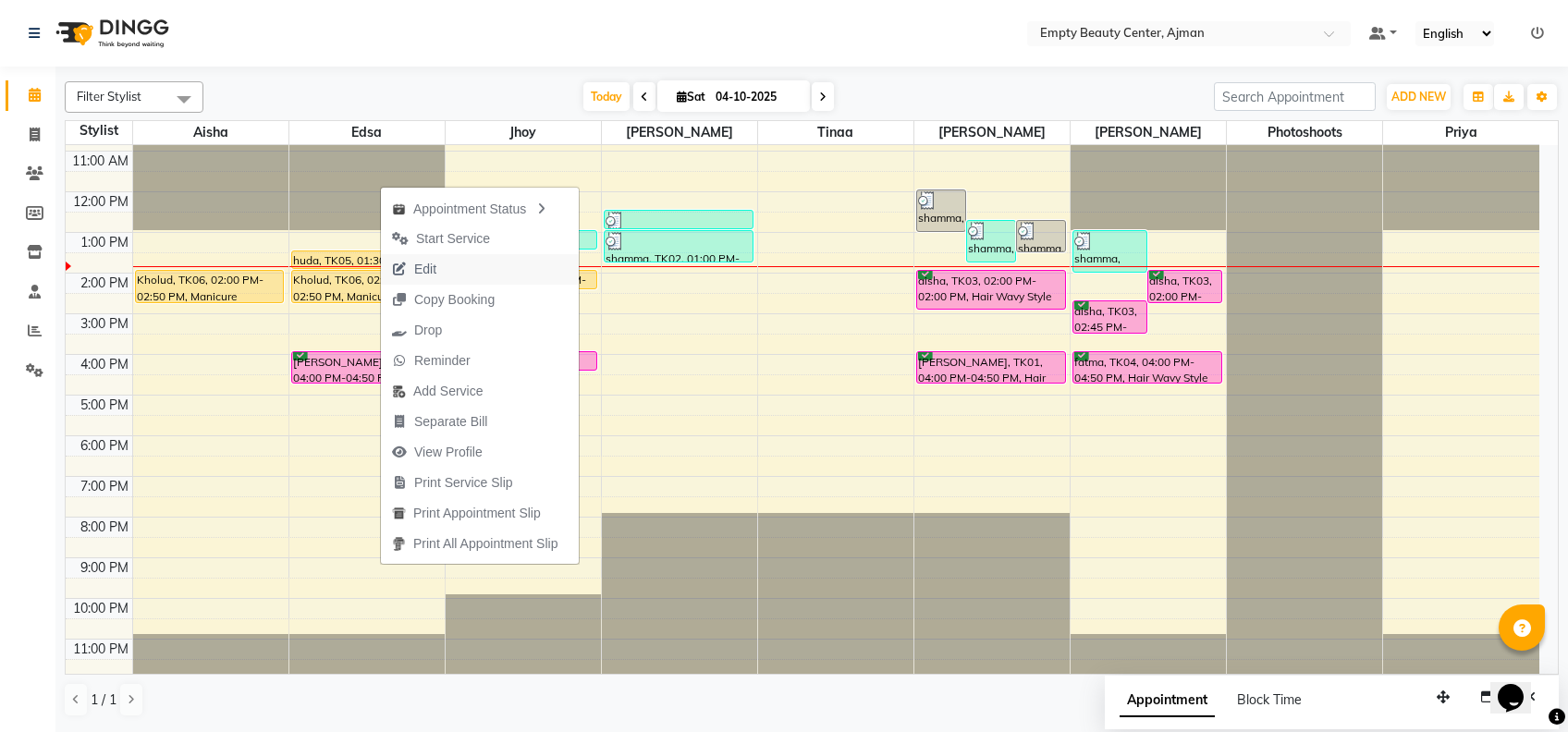
click at [459, 282] on button "Edit" at bounding box center [479, 269] width 198 height 31
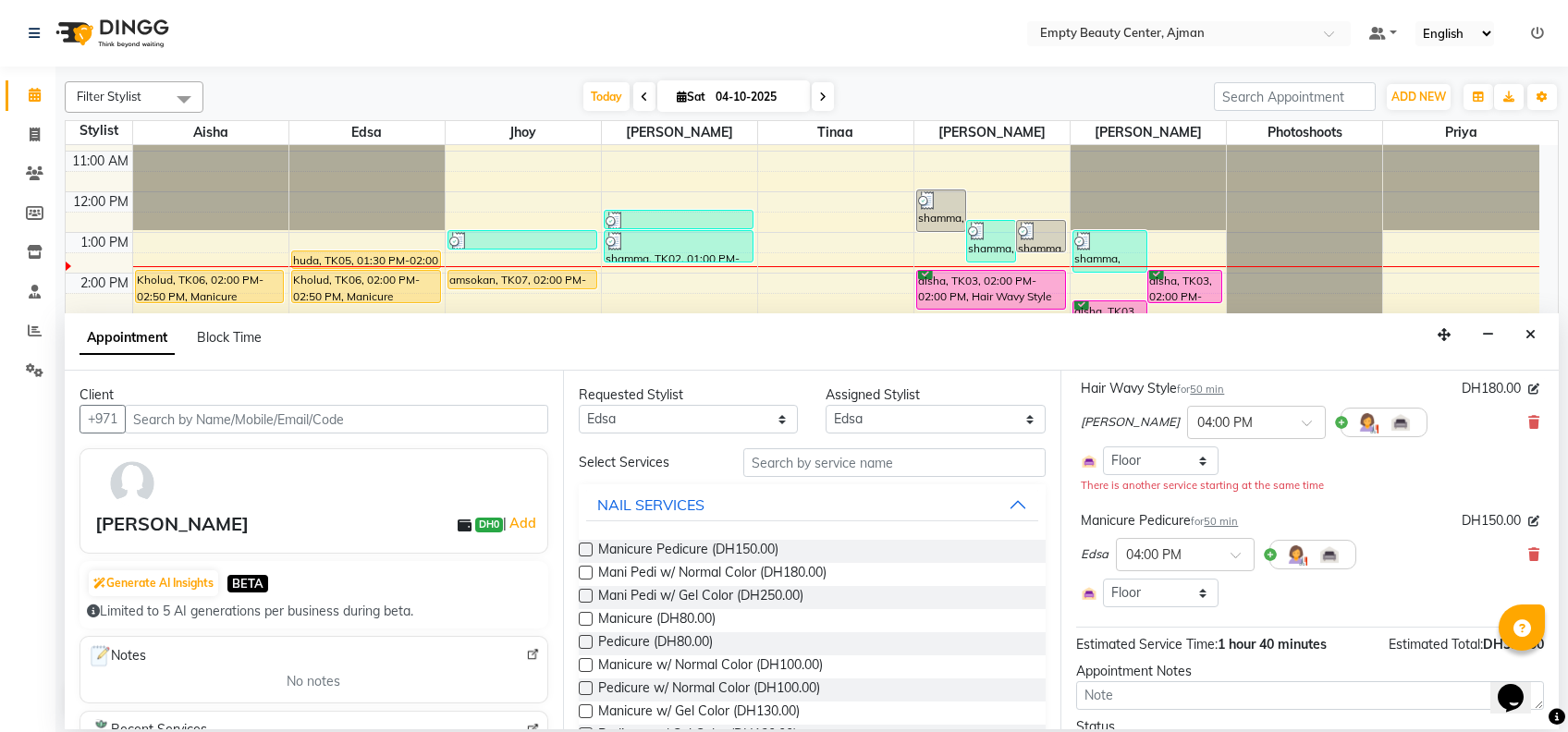
scroll to position [134, 0]
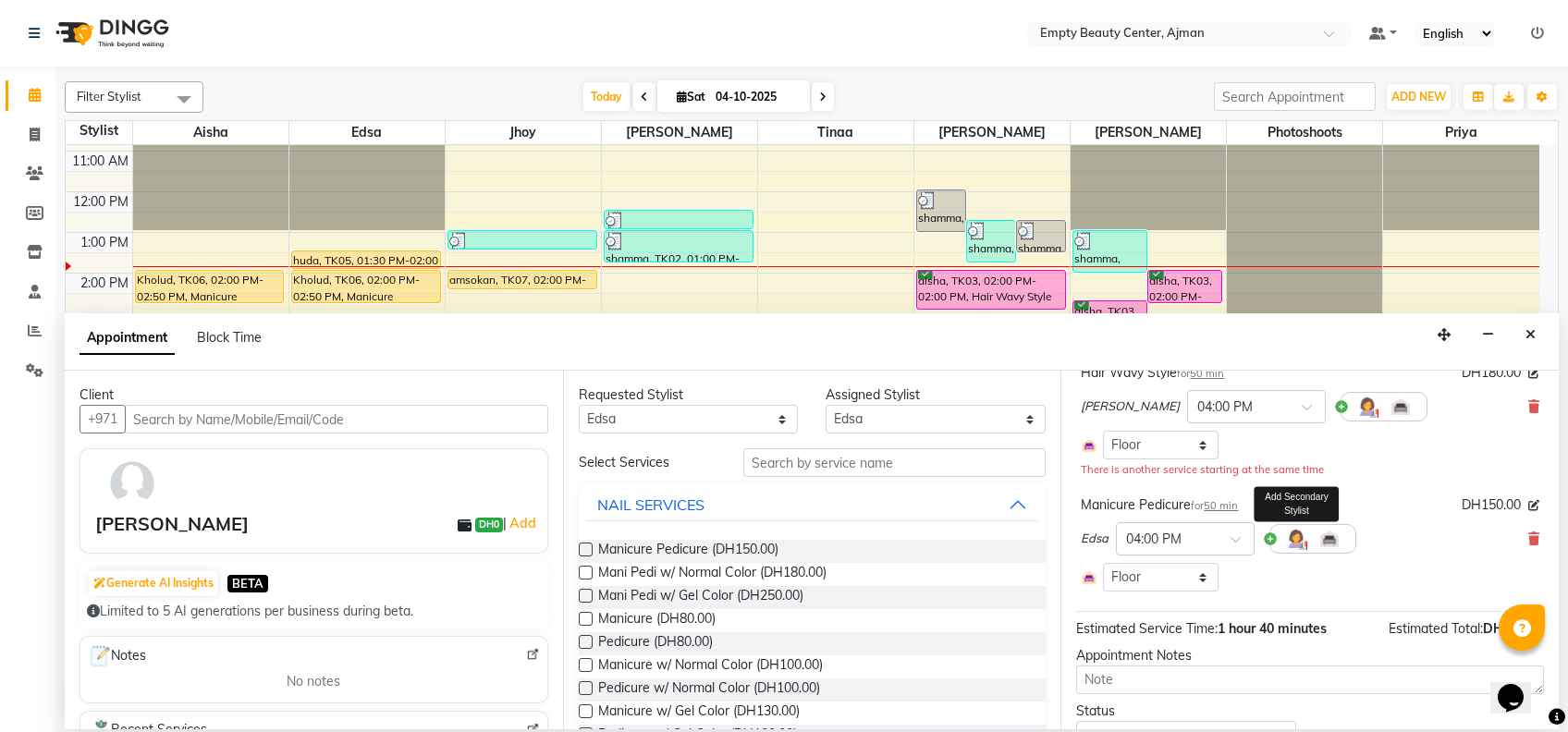
click at [1296, 543] on img at bounding box center [1296, 538] width 22 height 22
click at [1212, 577] on span "Select" at bounding box center [1183, 579] width 161 height 32
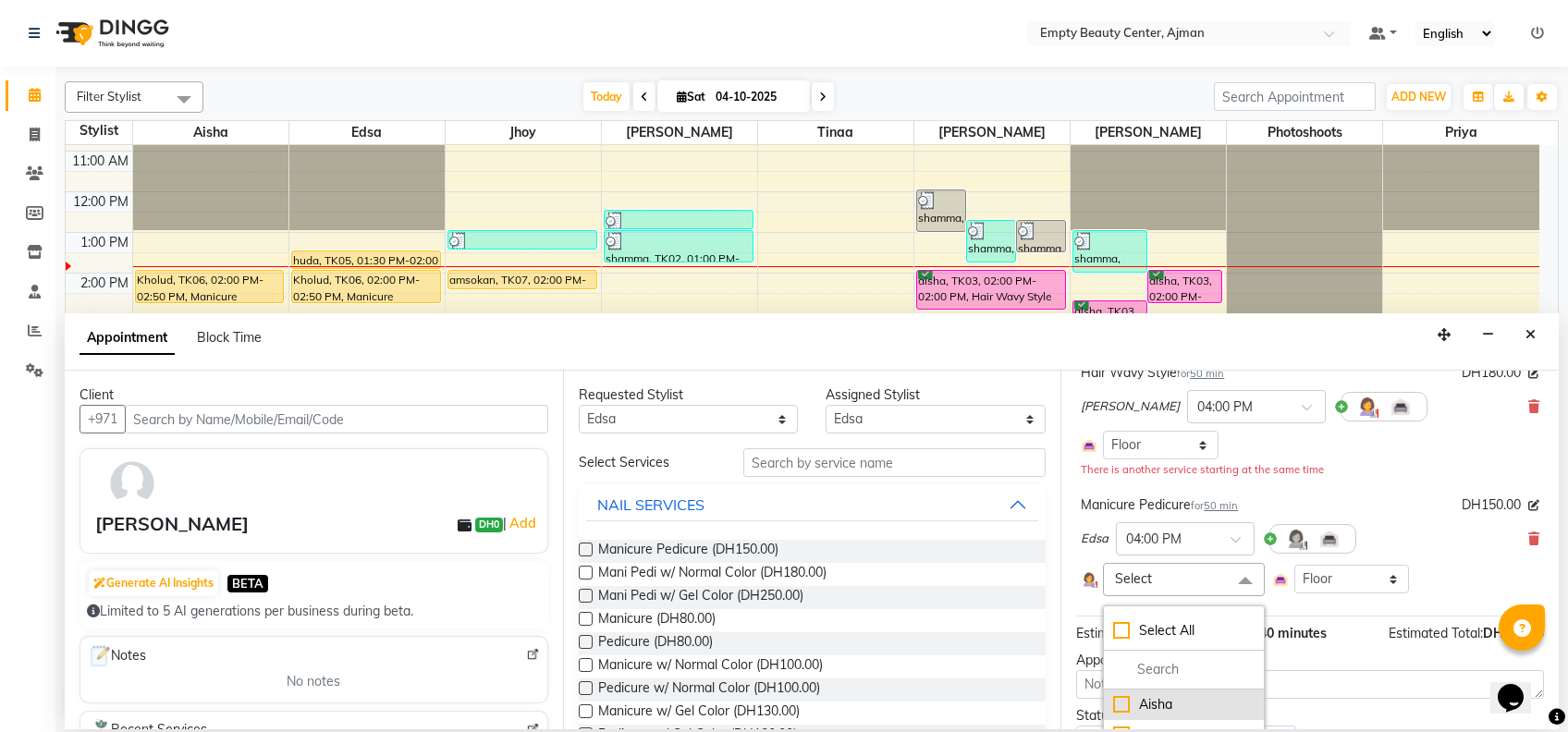
click at [1174, 692] on li "Aisha" at bounding box center [1183, 705] width 159 height 31
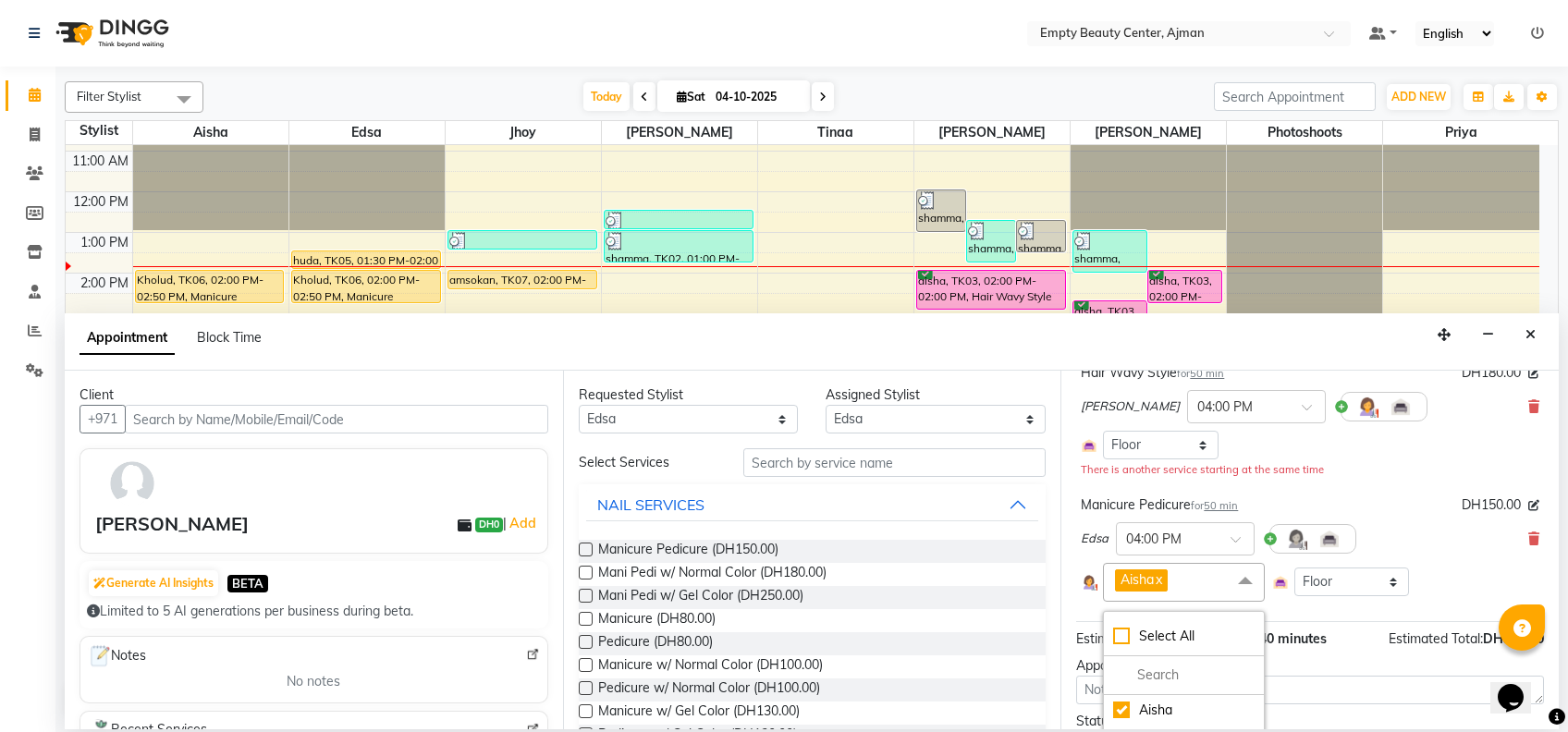
click at [1406, 569] on div "Aisha x Select All [PERSON_NAME] jhoy [PERSON_NAME] Photoshoots Priya [PERSON_N…" at bounding box center [1310, 582] width 459 height 38
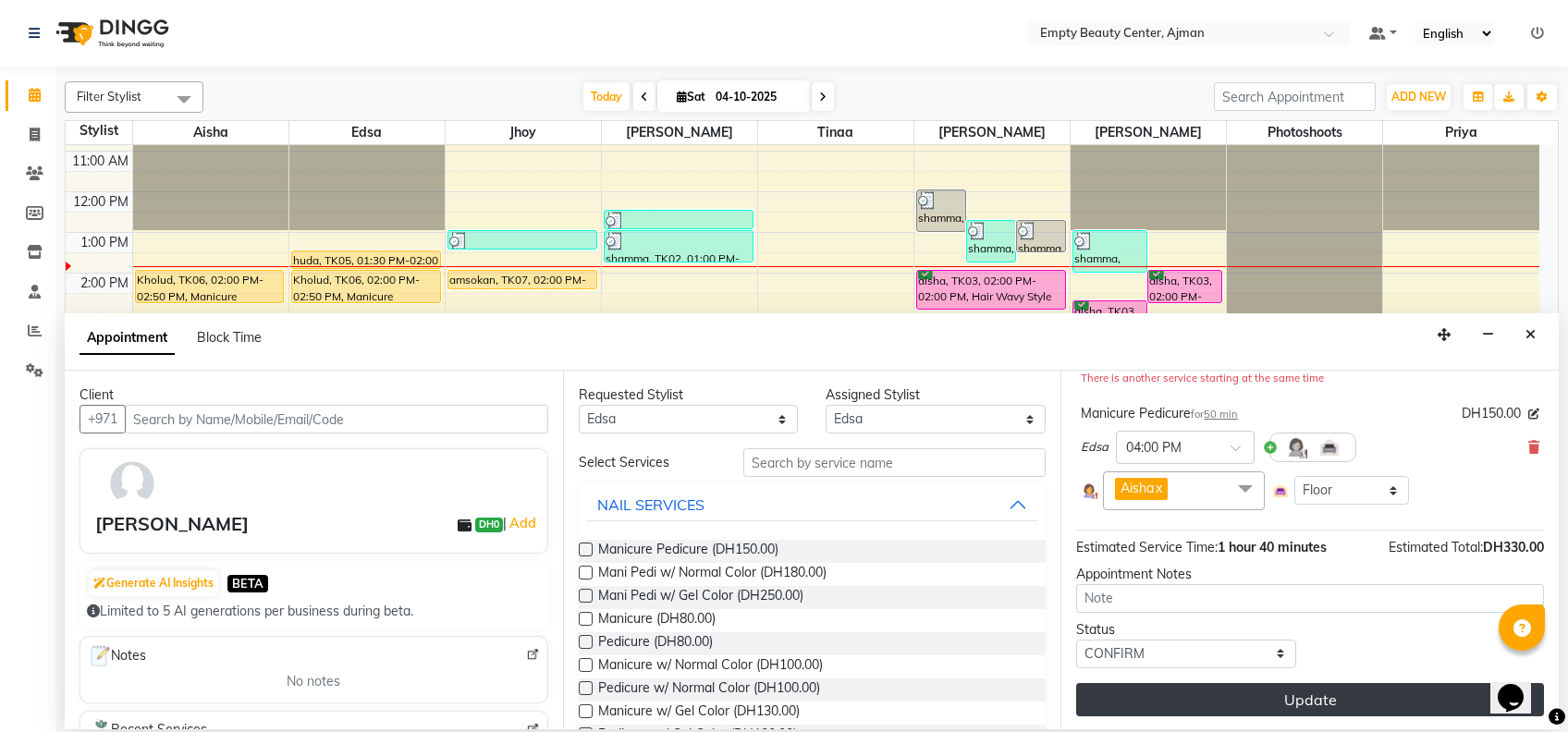
click at [1286, 710] on button "Update" at bounding box center [1310, 700] width 468 height 33
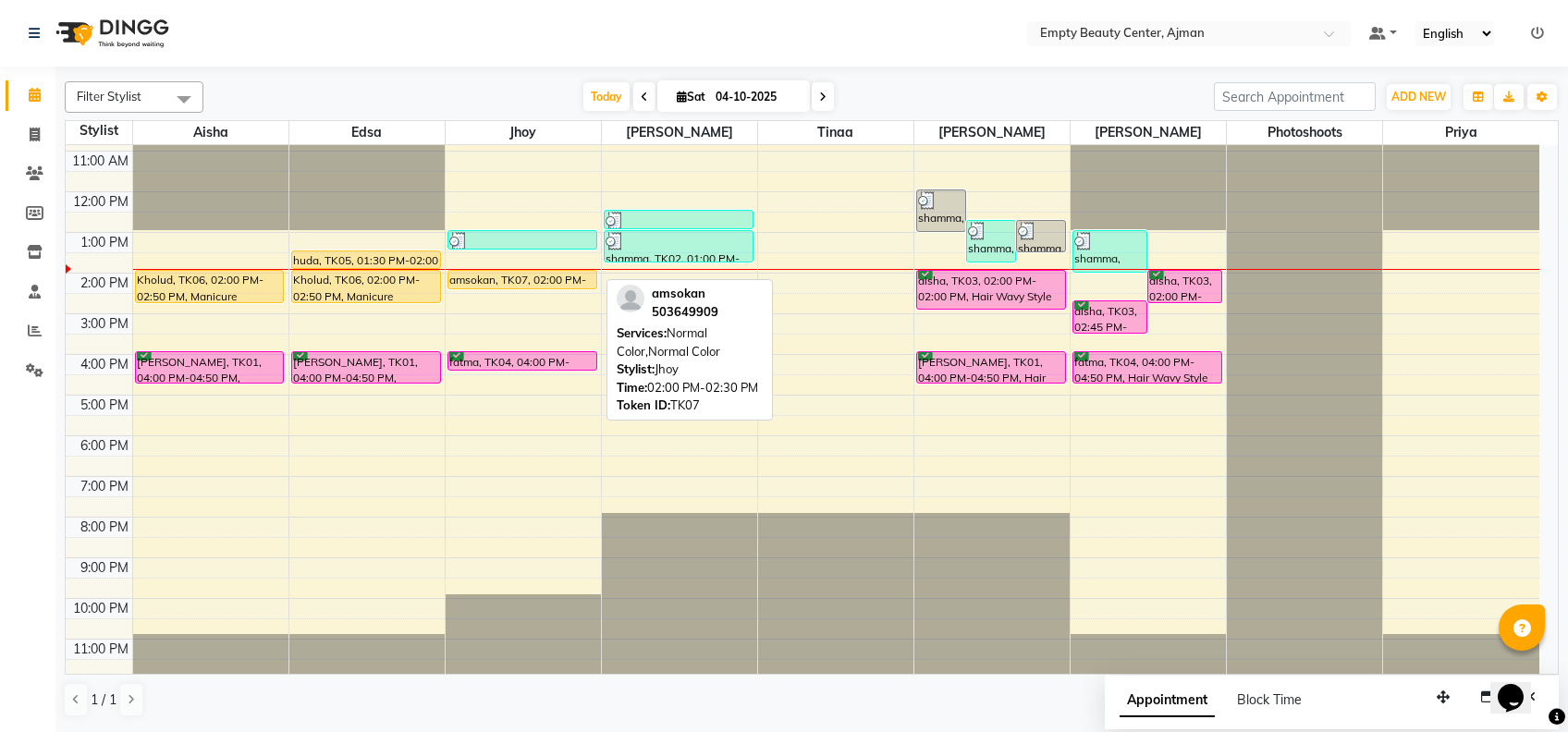
click at [482, 282] on div "amsokan, TK07, 02:00 PM-02:30 PM, Normal Color,Normal Color" at bounding box center [522, 280] width 148 height 17
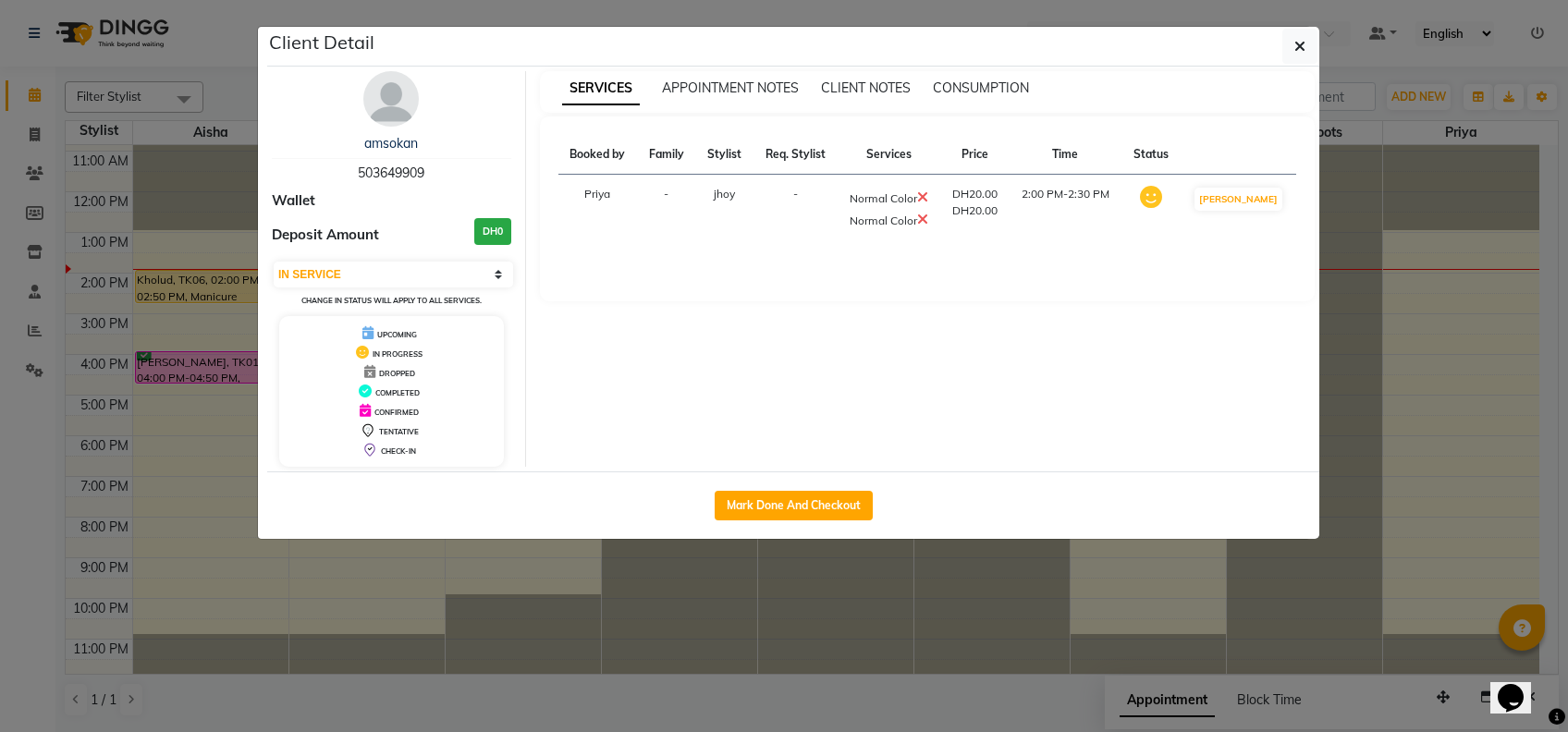
click at [929, 215] on icon at bounding box center [923, 220] width 11 height 15
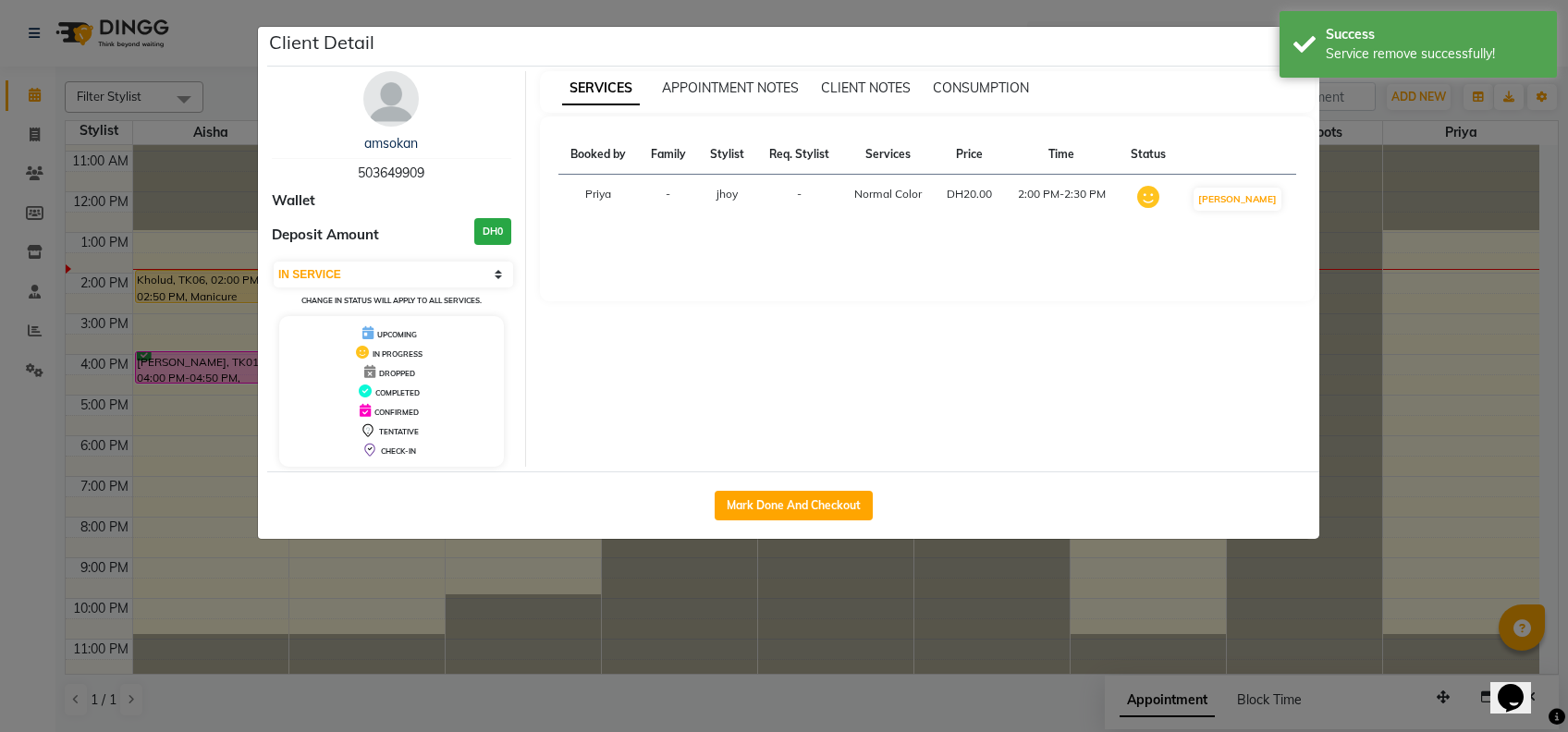
click at [818, 683] on ngb-modal-window "Client Detail amsokan 503649909 Wallet Deposit Amount DH0 Select IN SERVICE CON…" at bounding box center [784, 366] width 1568 height 732
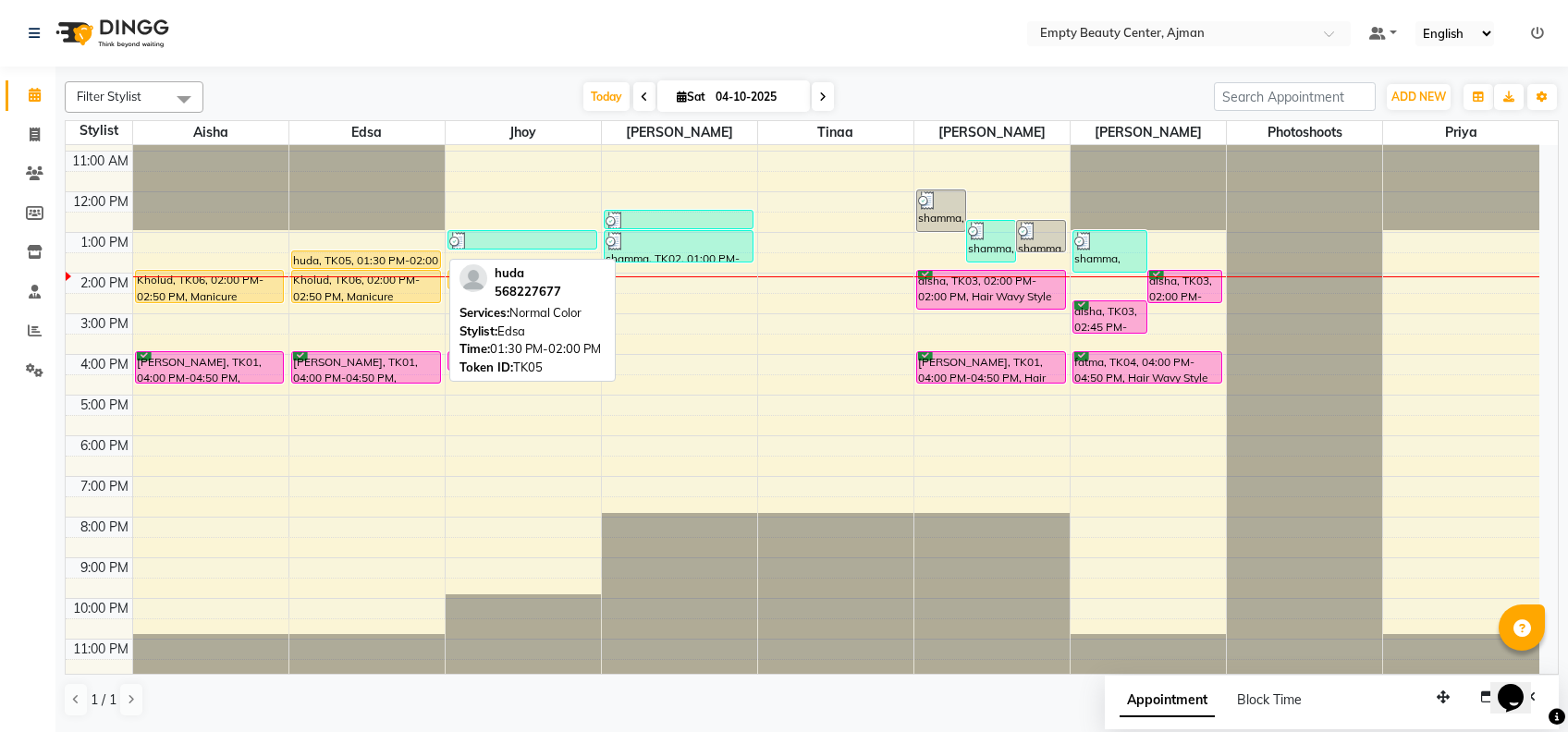
click at [389, 258] on div "huda, TK05, 01:30 PM-02:00 PM, Normal Color" at bounding box center [366, 260] width 148 height 16
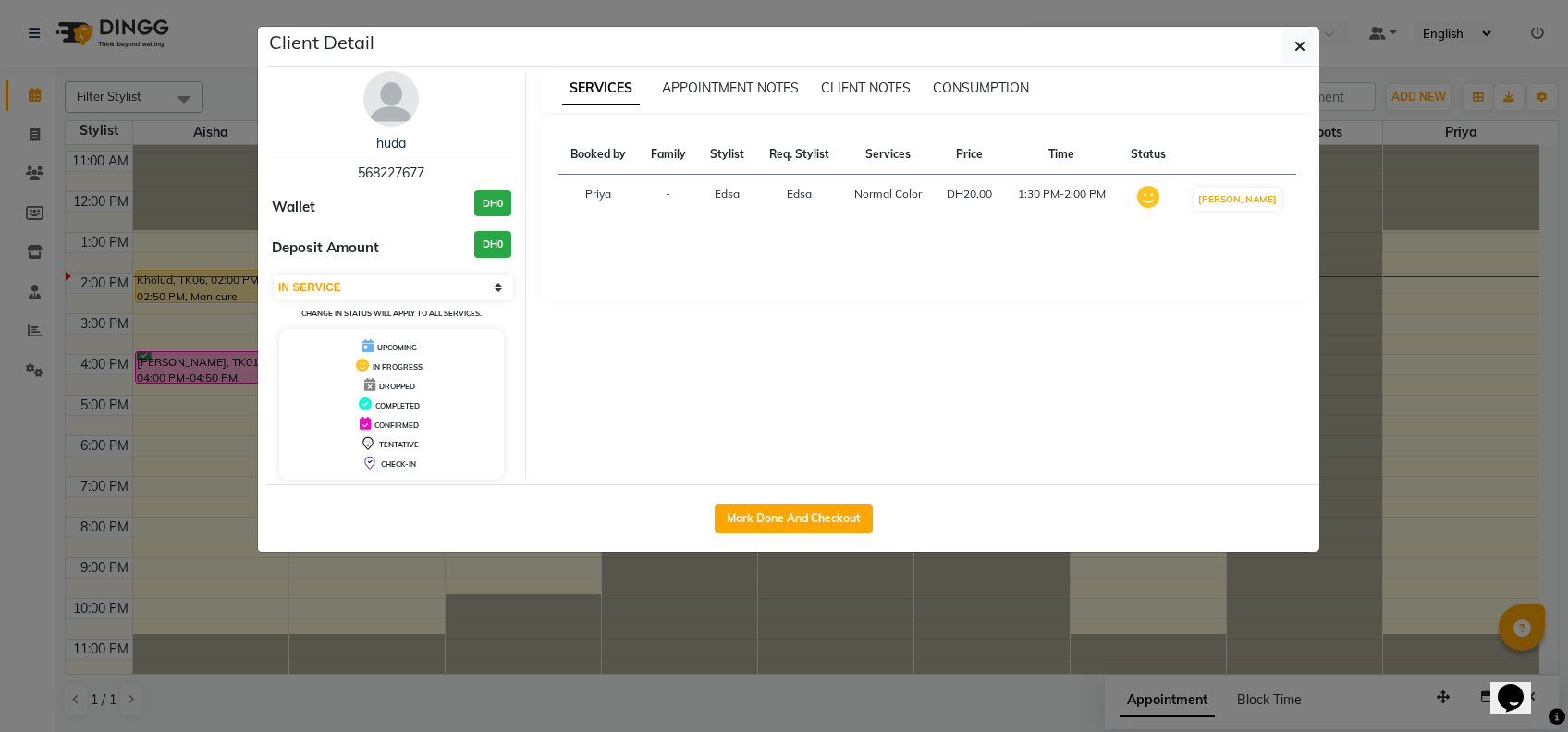
click at [819, 580] on ngb-modal-window "Client Detail huda 568227677 Wallet DH0 Deposit Amount DH0 Select IN SERVICE CO…" at bounding box center [784, 366] width 1568 height 732
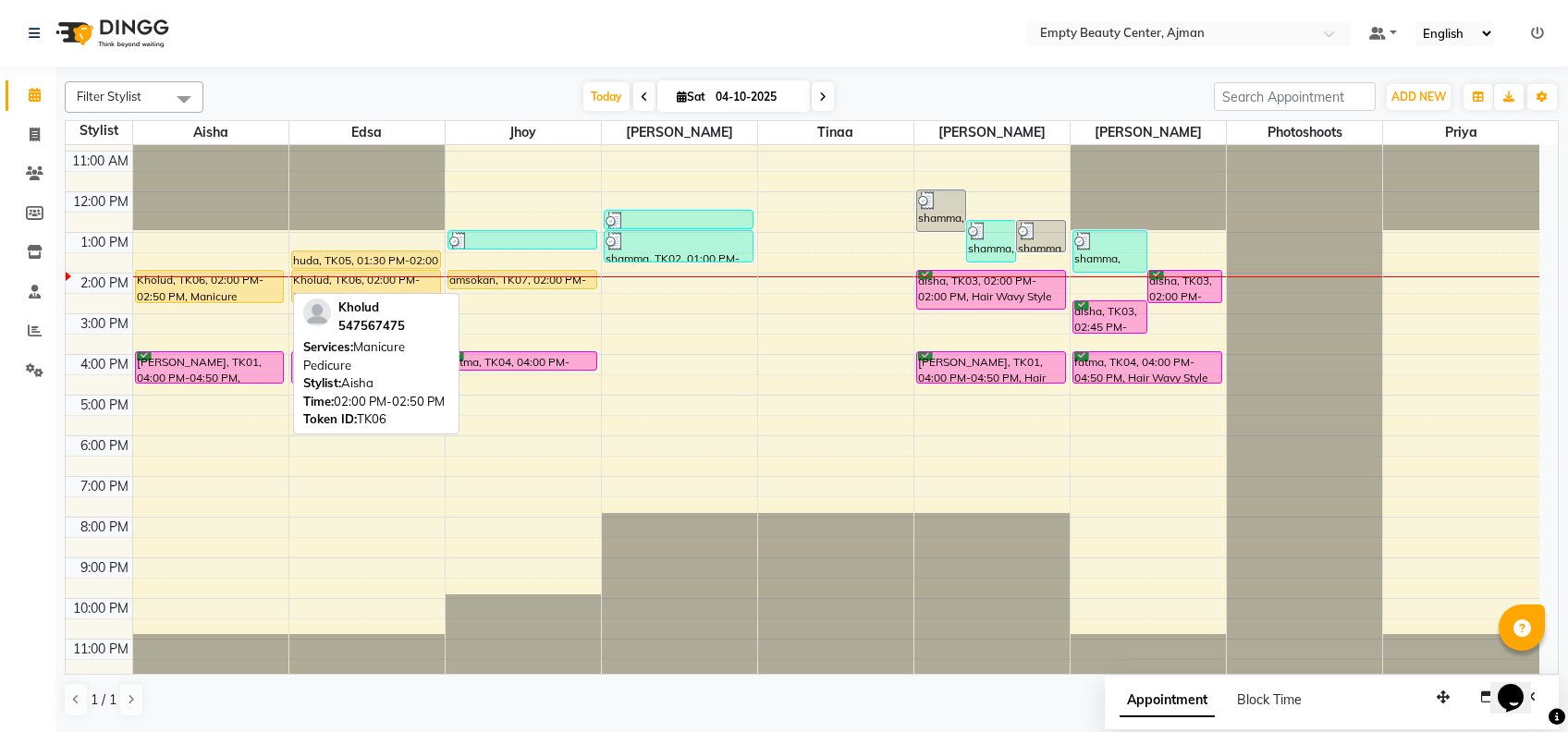
click at [251, 271] on div "Kholud, TK06, 02:00 PM-02:50 PM, Manicure Pedicure" at bounding box center [209, 286] width 148 height 31
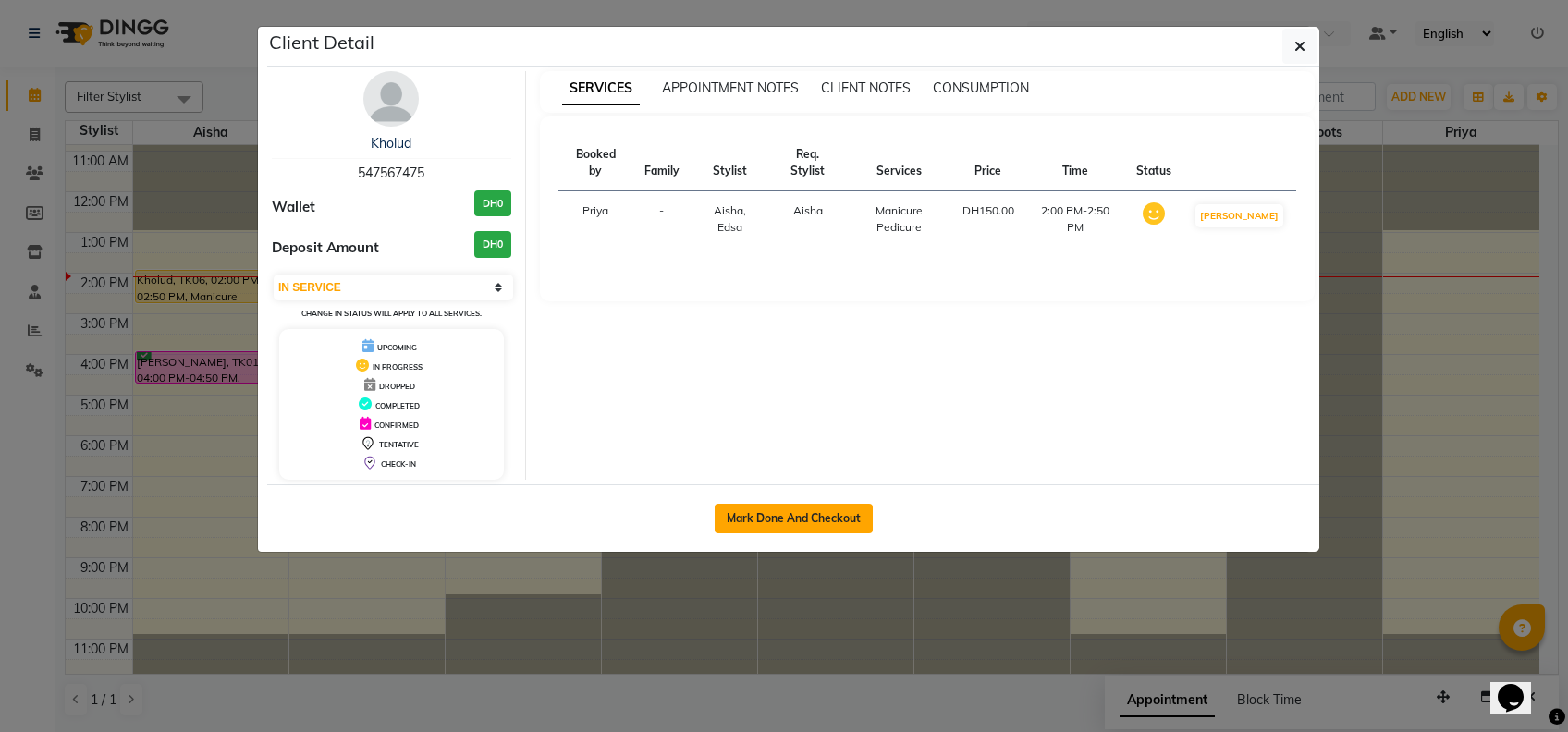
click at [783, 519] on button "Mark Done And Checkout" at bounding box center [794, 518] width 158 height 30
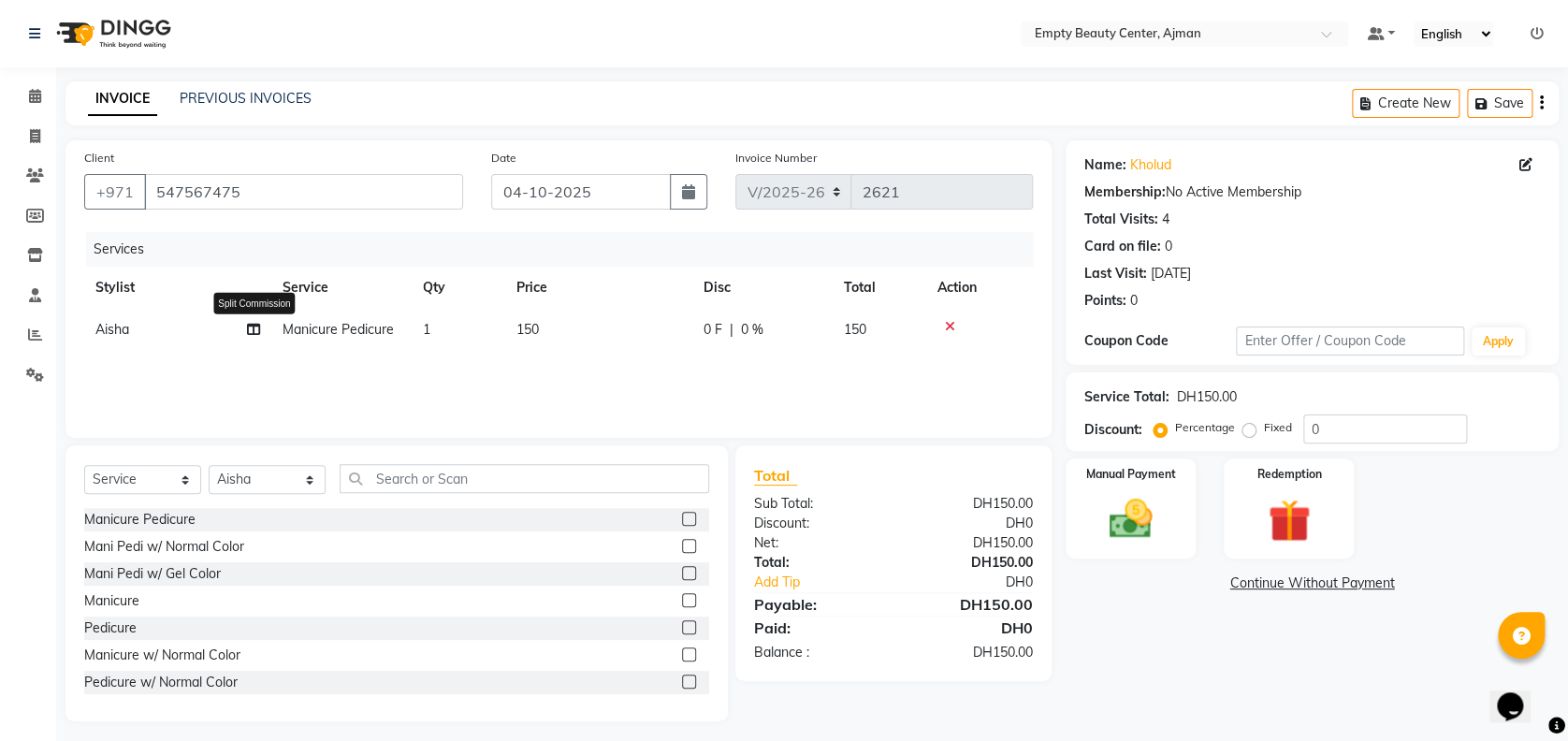
click at [258, 330] on icon at bounding box center [254, 329] width 14 height 14
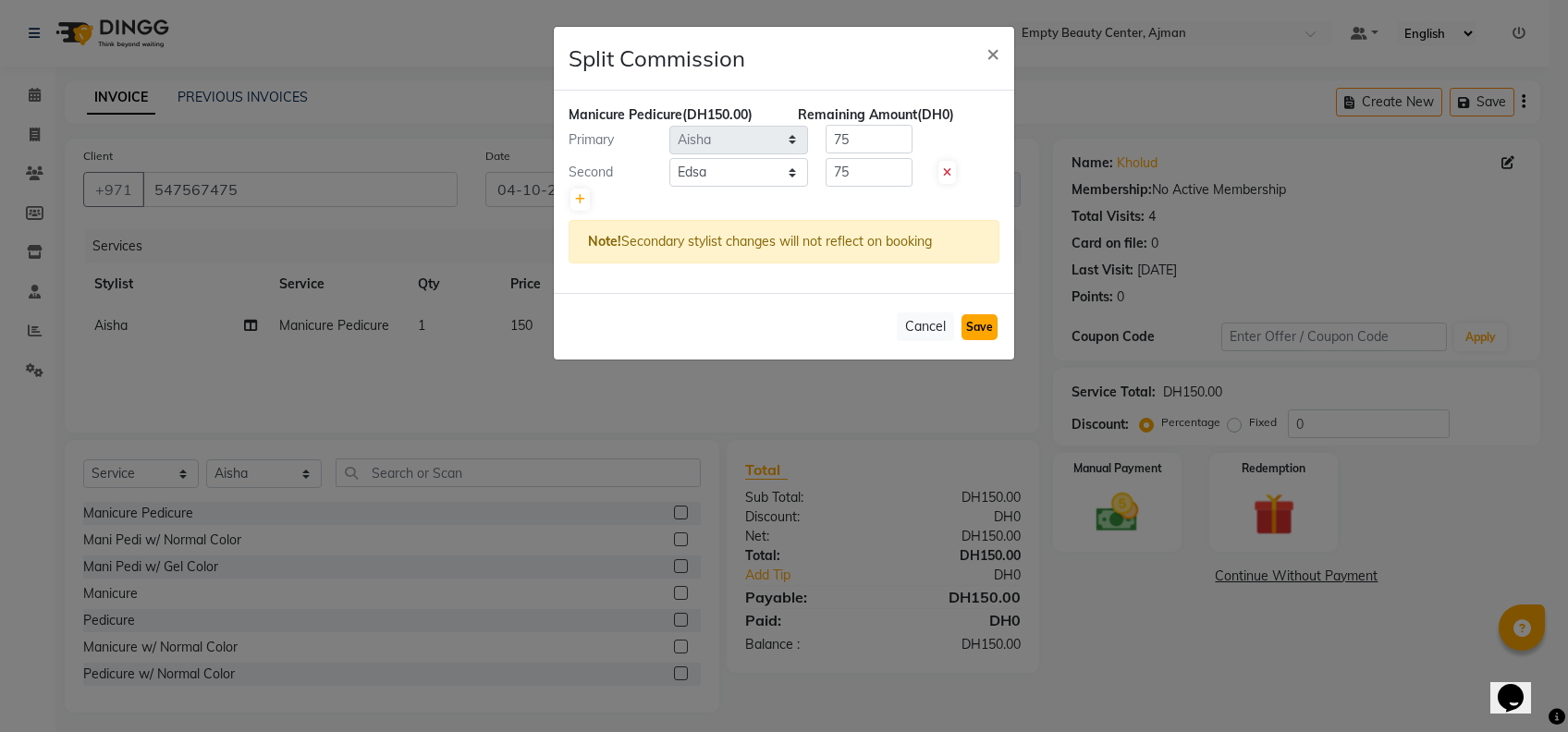
click at [979, 324] on button "Save" at bounding box center [980, 326] width 36 height 26
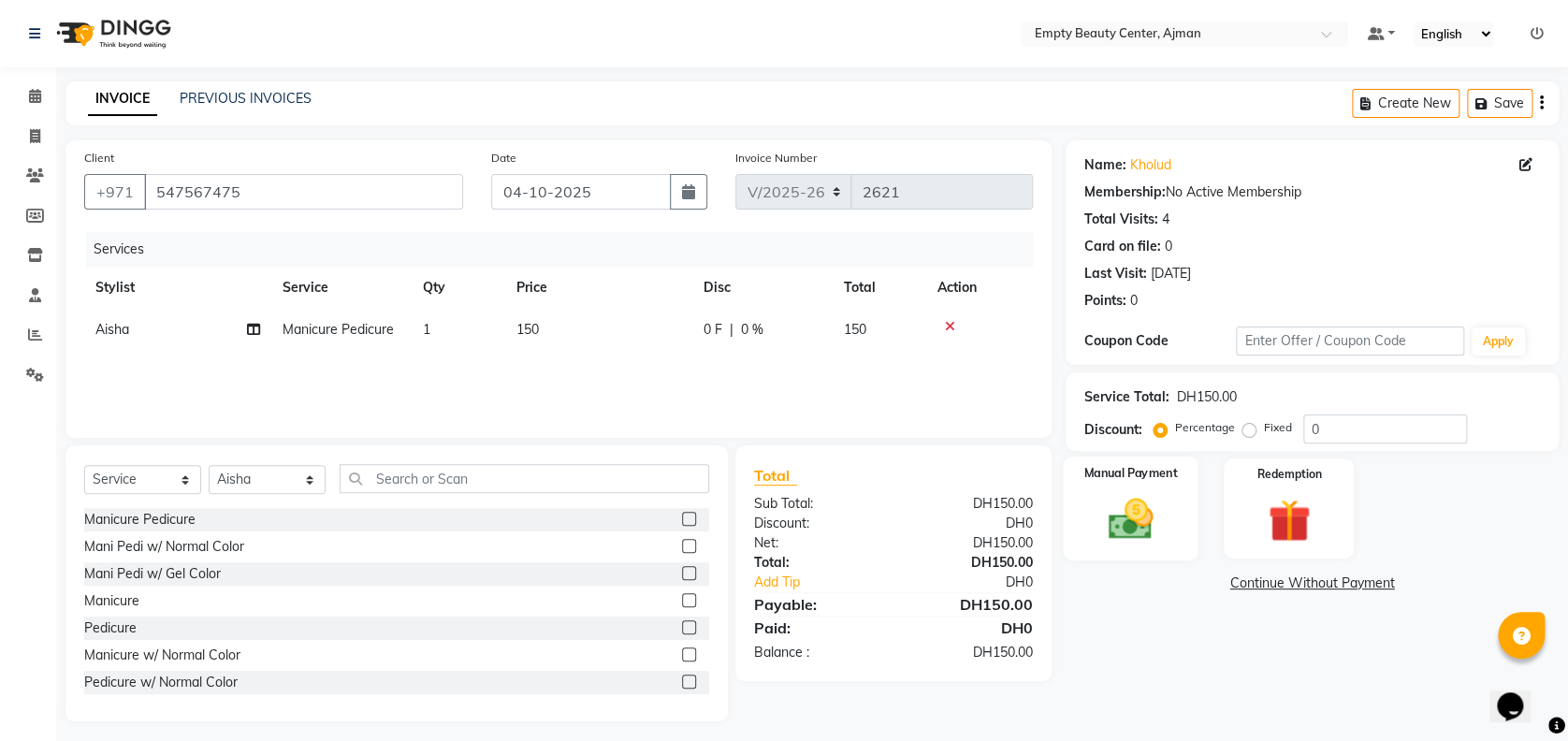
click at [1145, 521] on img at bounding box center [1131, 519] width 72 height 51
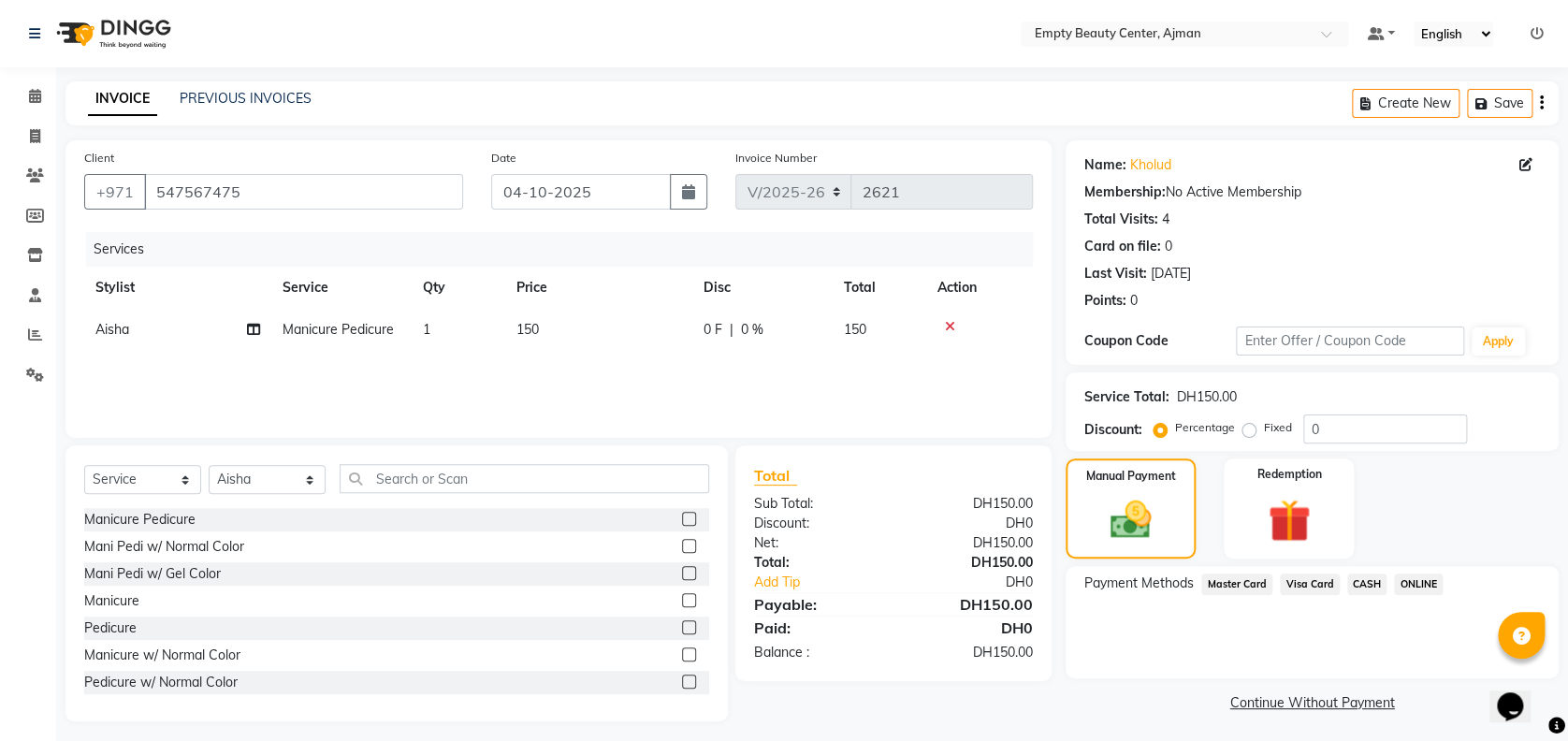
click at [1302, 590] on span "Visa Card" at bounding box center [1309, 584] width 60 height 21
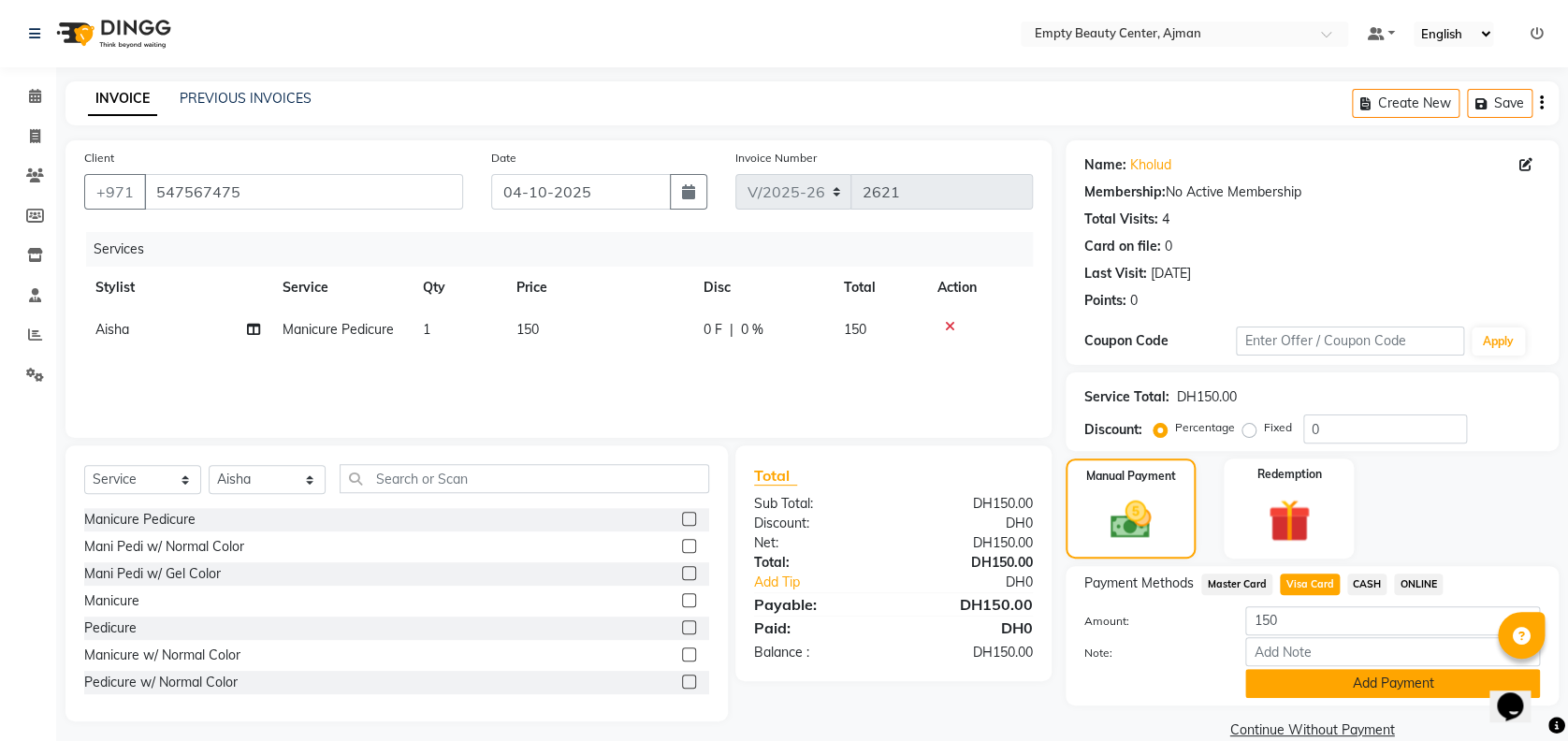
click at [1369, 693] on button "Add Payment" at bounding box center [1392, 684] width 294 height 29
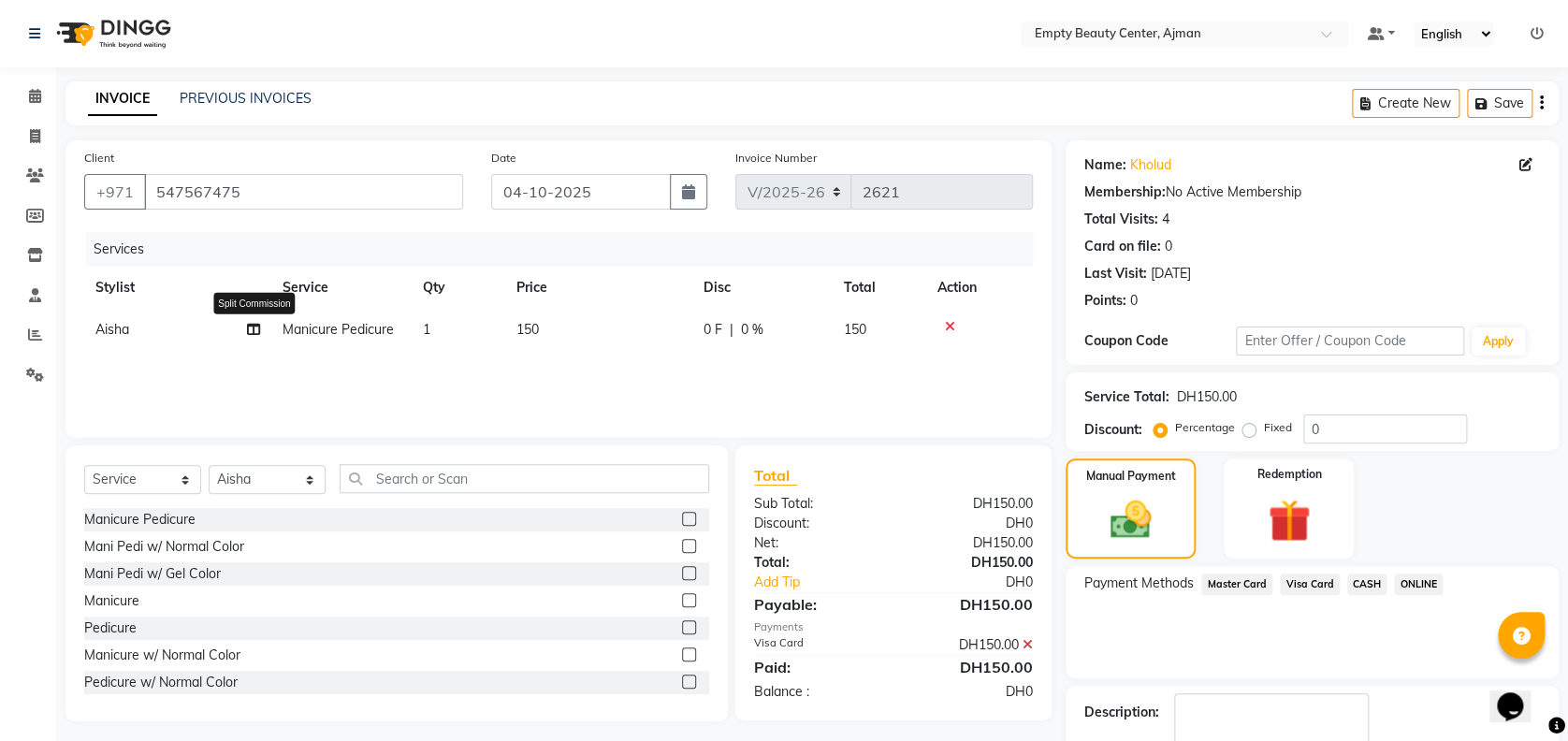
click at [256, 330] on icon at bounding box center [254, 329] width 14 height 14
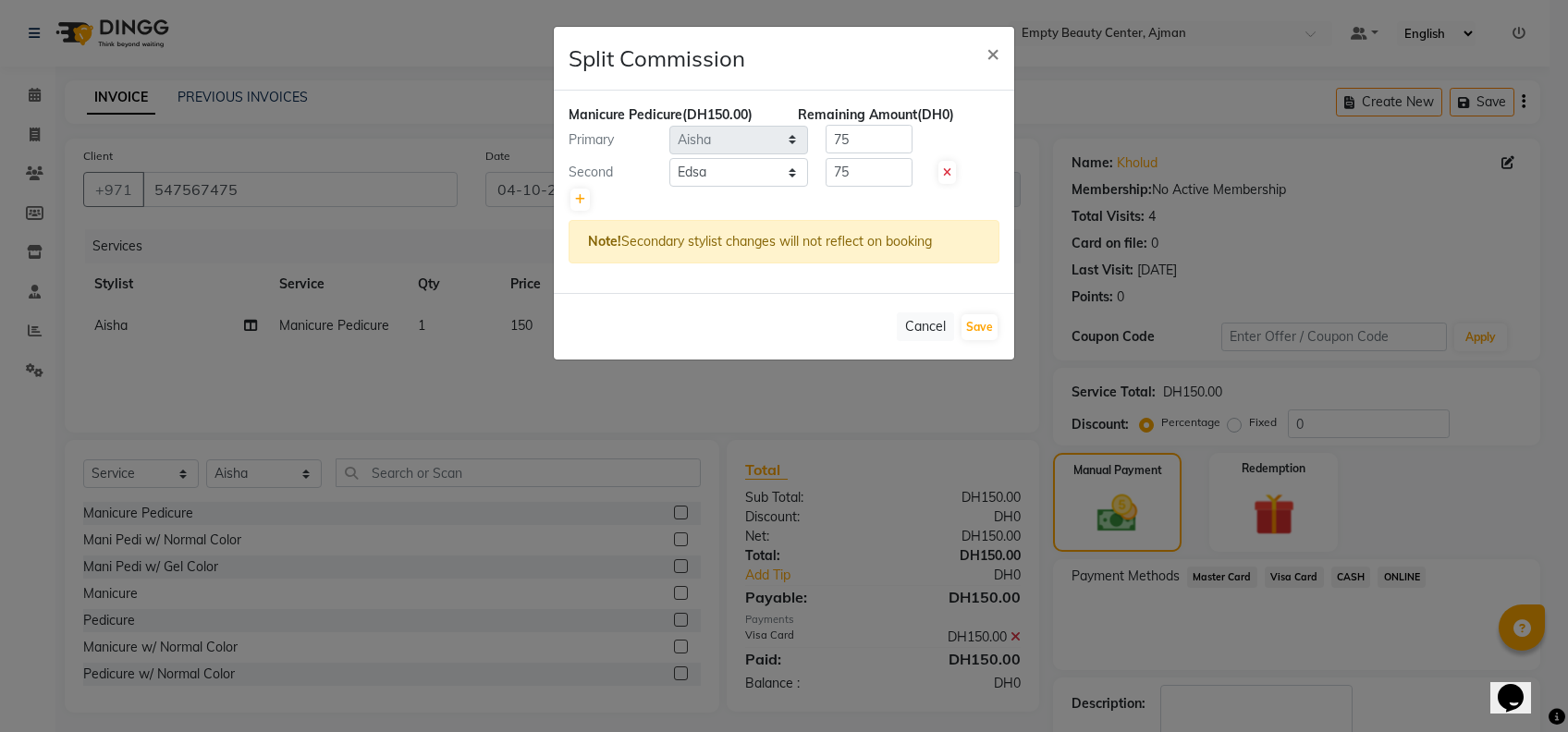
click at [999, 592] on ngb-modal-window "Split Commission × Manicure Pedicure (DH150.00) Remaining Amount (DH0) Primary …" at bounding box center [784, 366] width 1568 height 732
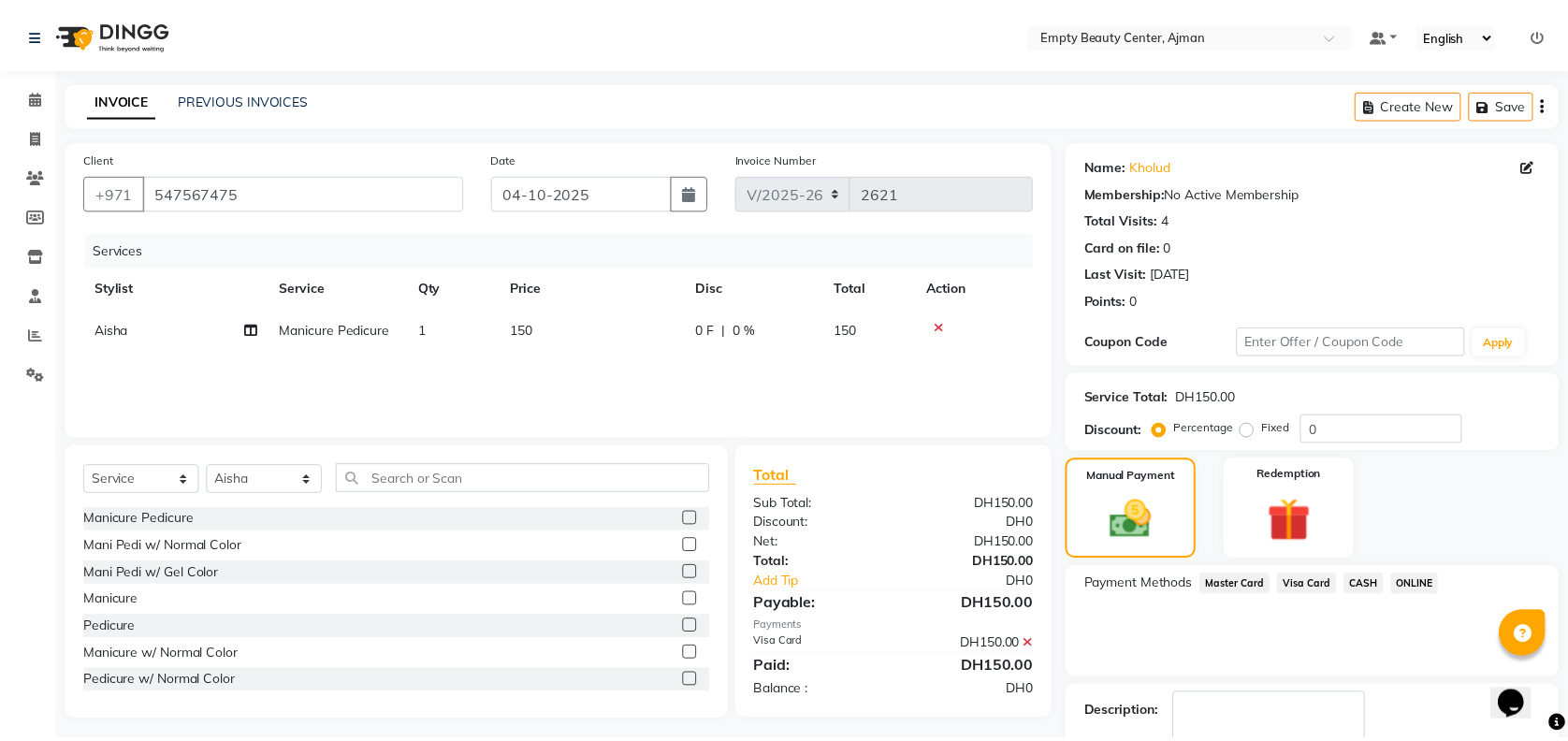
scroll to position [108, 0]
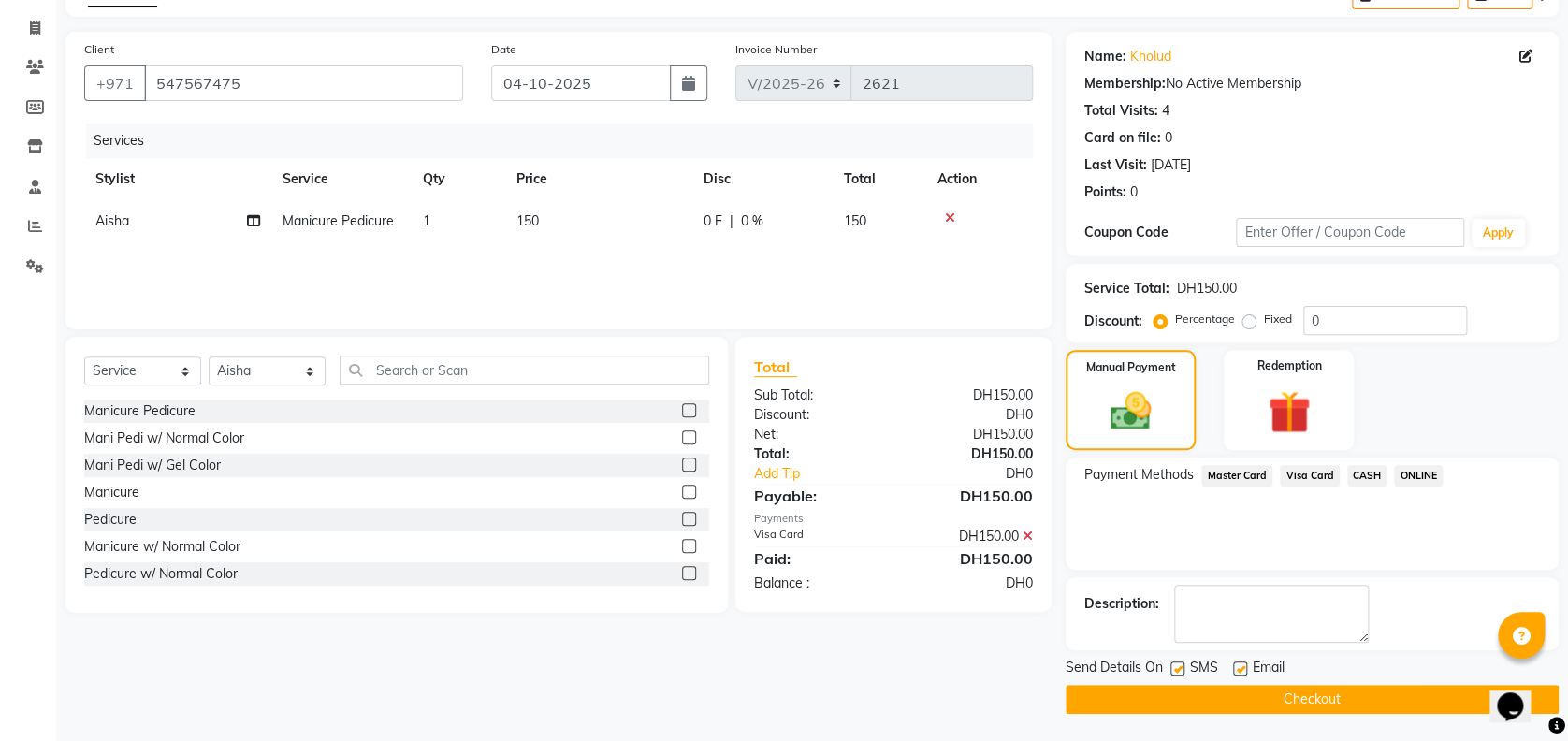
click at [1362, 697] on button "Checkout" at bounding box center [1312, 699] width 493 height 29
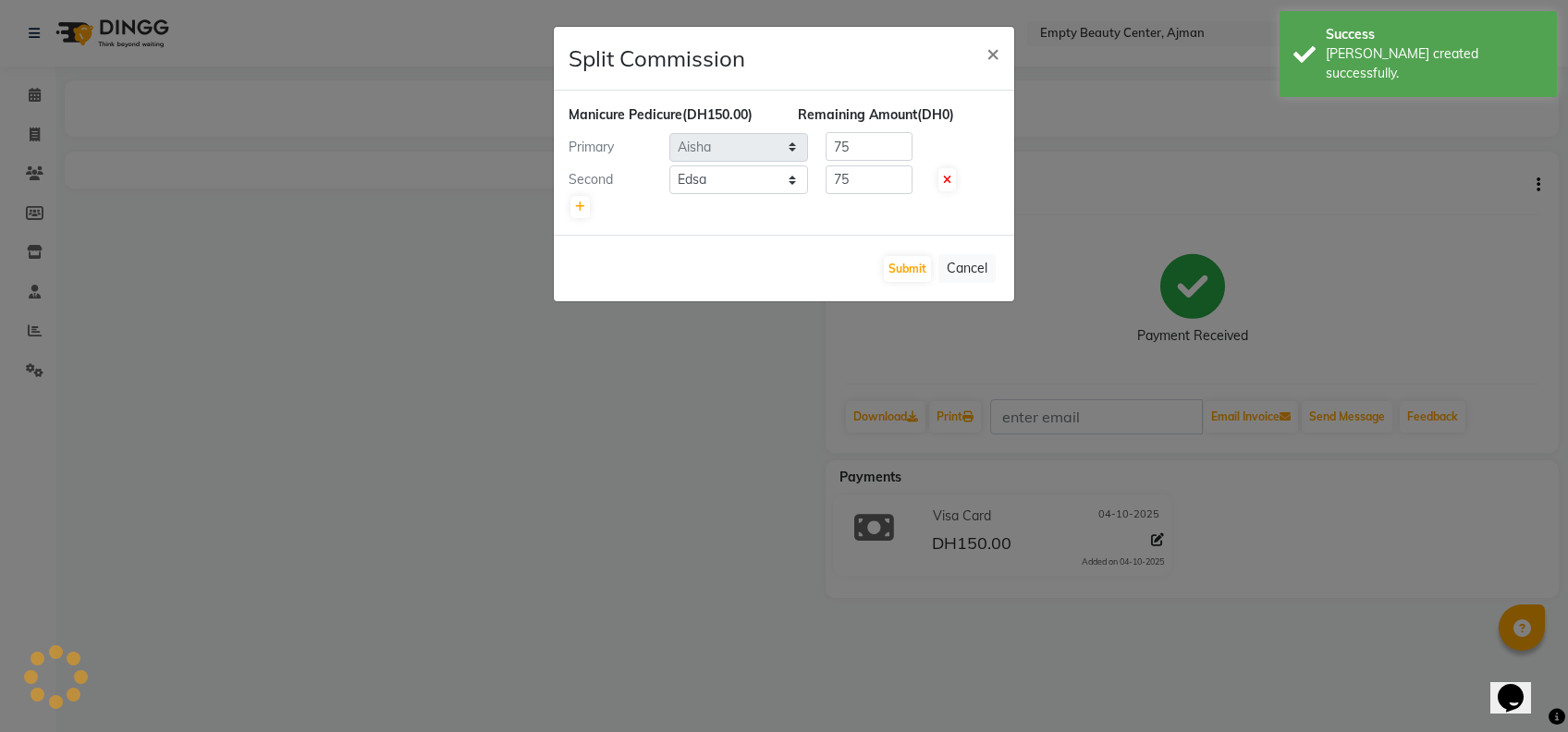
click at [35, 90] on ngb-modal-window "Split Commission × Manicure Pedicure (DH150.00) Remaining Amount (DH0) Primary …" at bounding box center [784, 366] width 1568 height 732
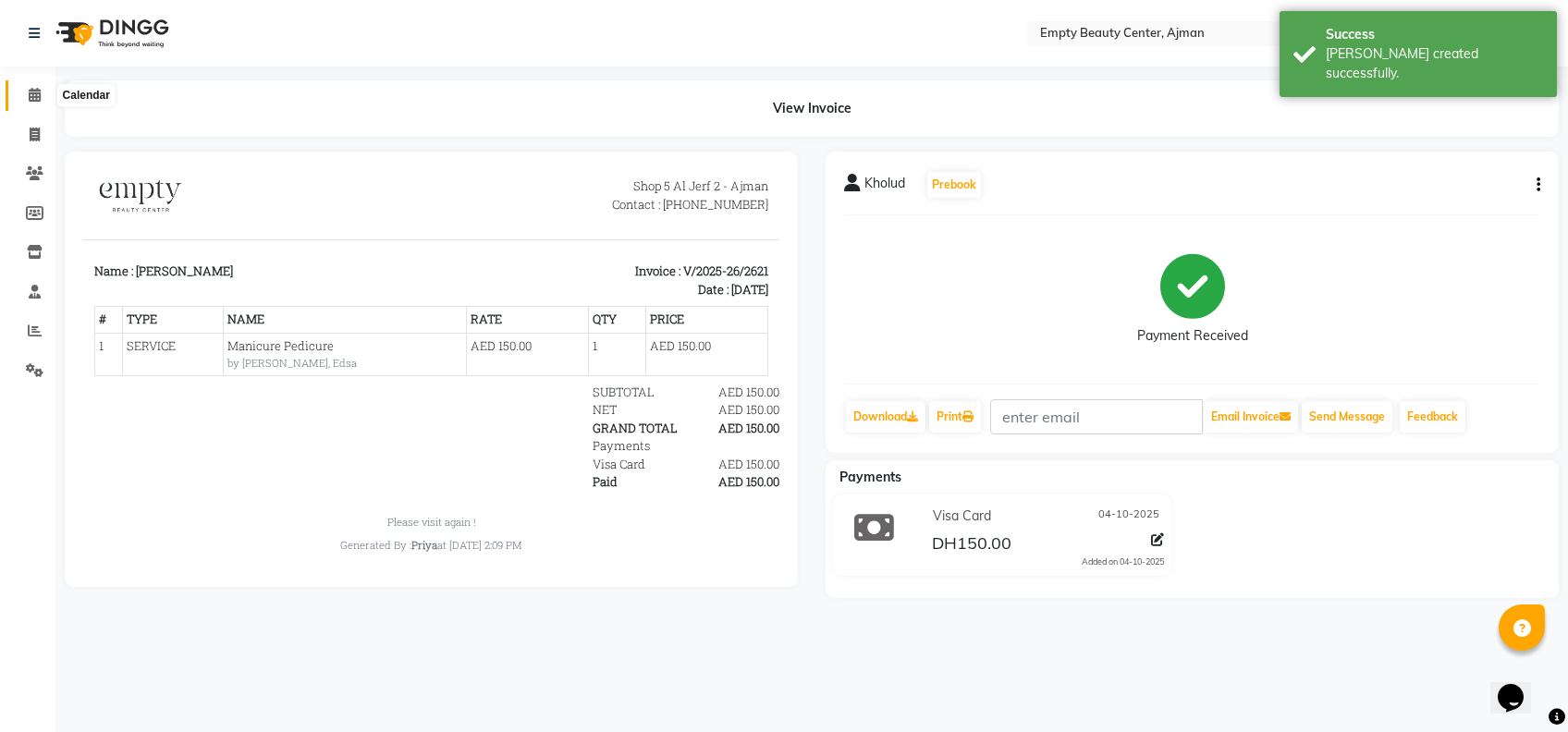
click at [34, 96] on icon at bounding box center [34, 94] width 12 height 14
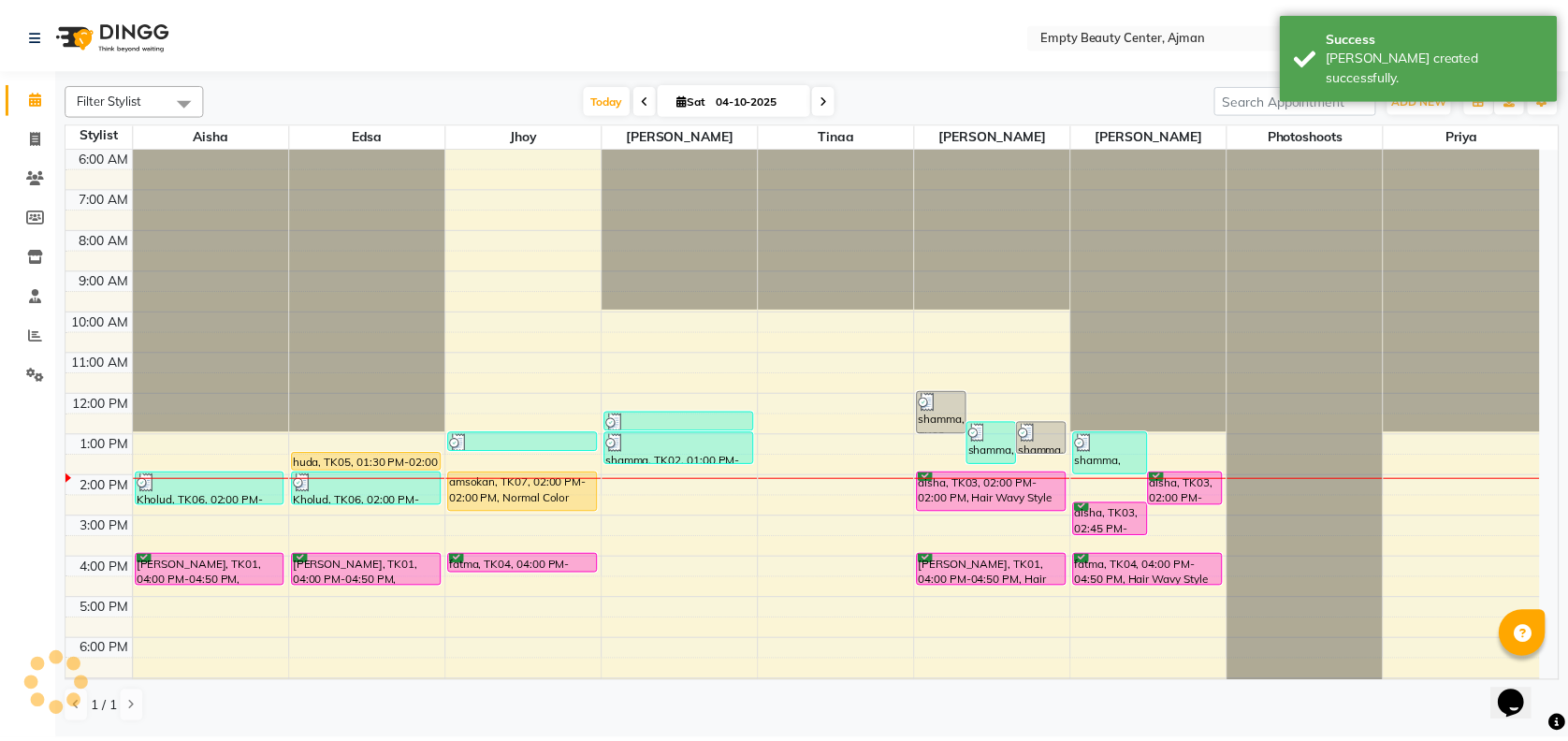
scroll to position [446, 0]
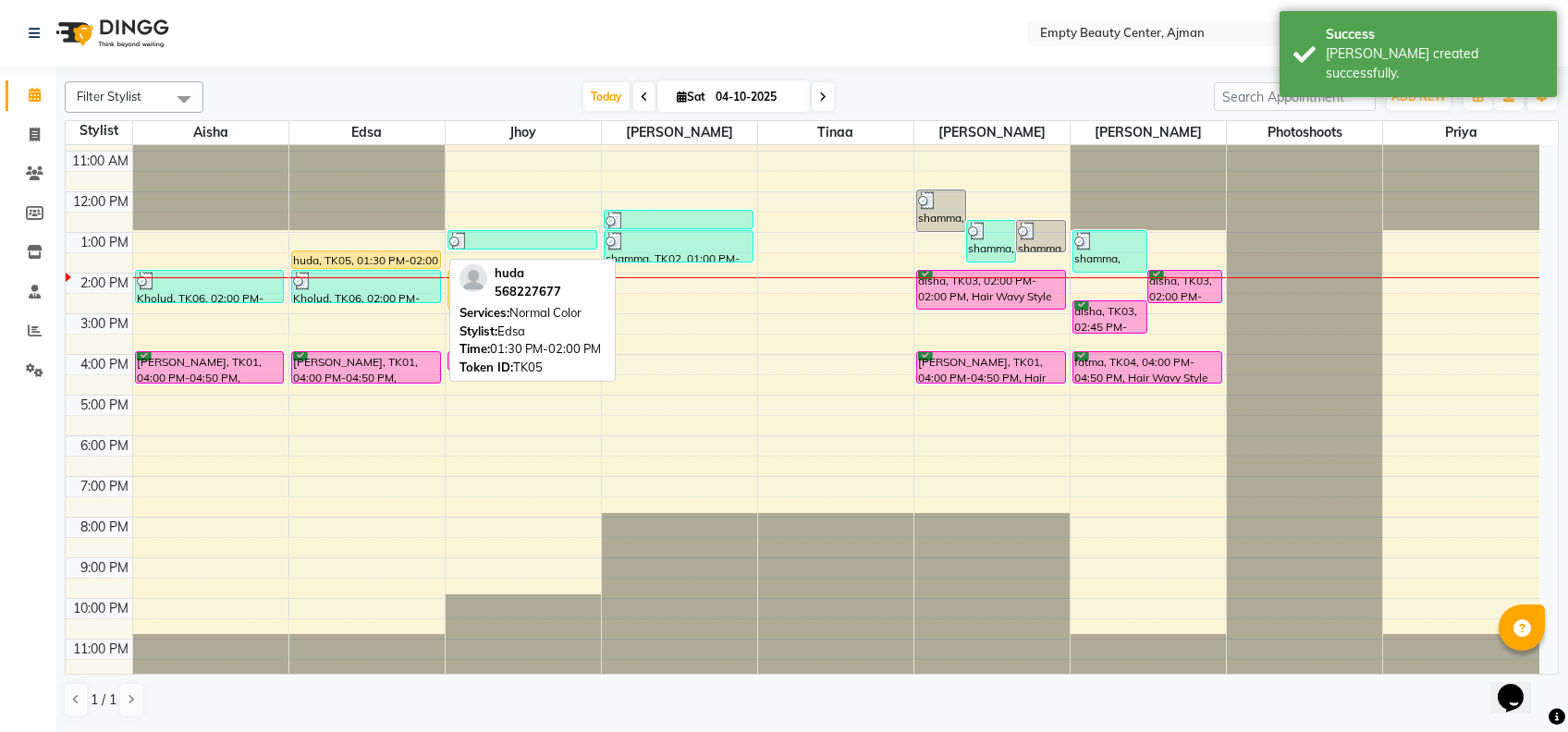
click at [372, 252] on div "huda, TK05, 01:30 PM-02:00 PM, Normal Color" at bounding box center [366, 260] width 148 height 16
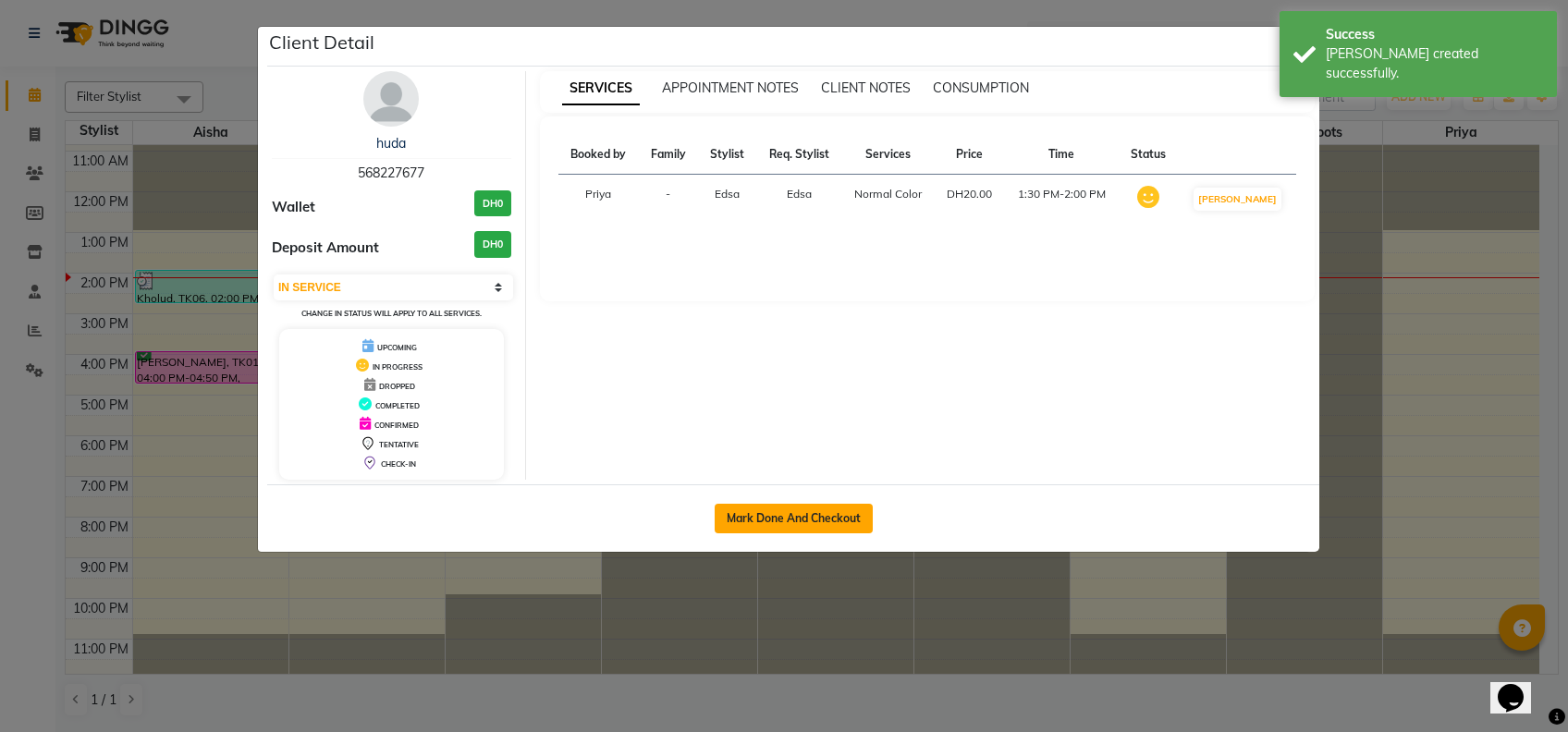
click at [798, 516] on button "Mark Done And Checkout" at bounding box center [794, 518] width 158 height 30
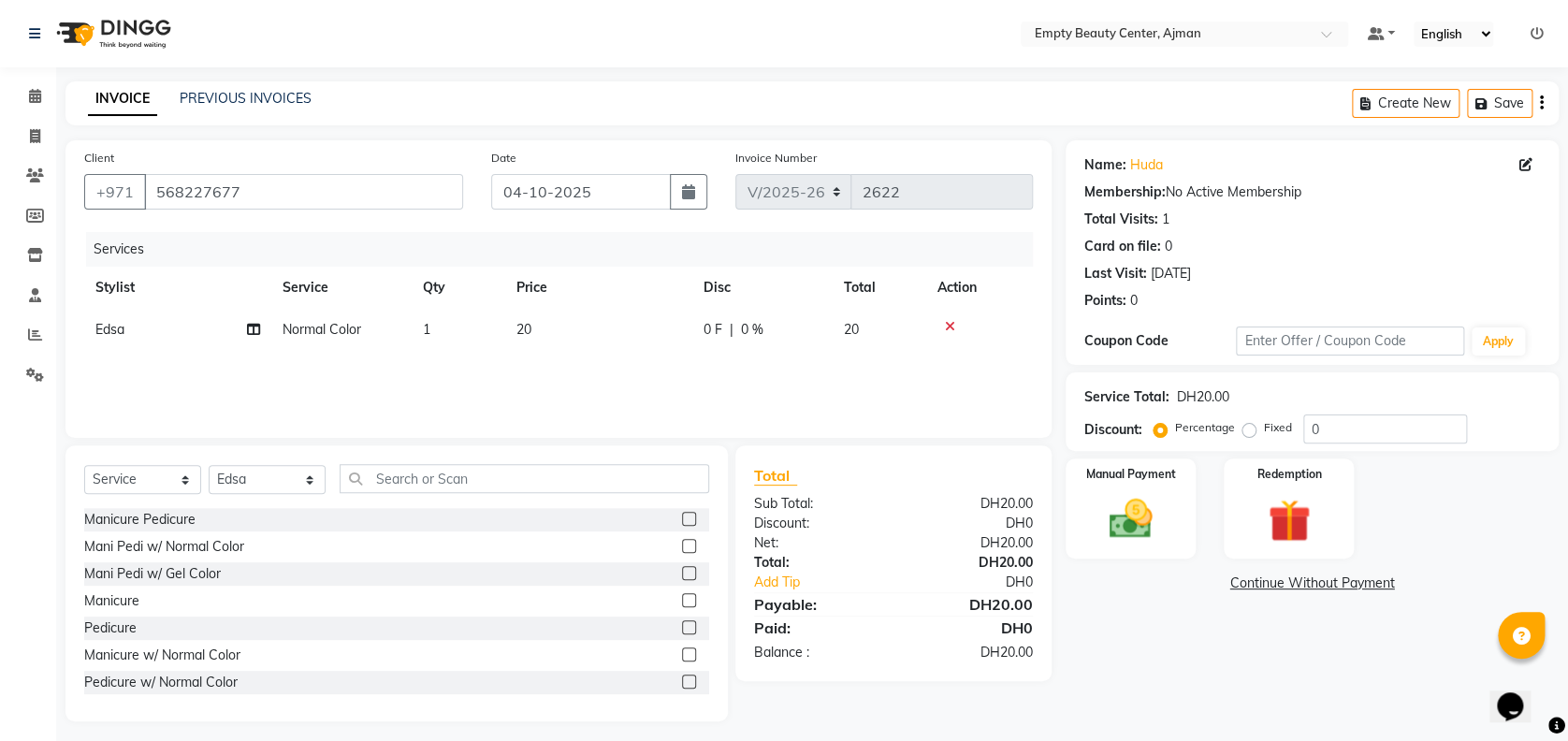
click at [1195, 525] on div "Manual Payment Redemption" at bounding box center [1312, 509] width 521 height 100
click at [1164, 525] on img at bounding box center [1131, 519] width 72 height 51
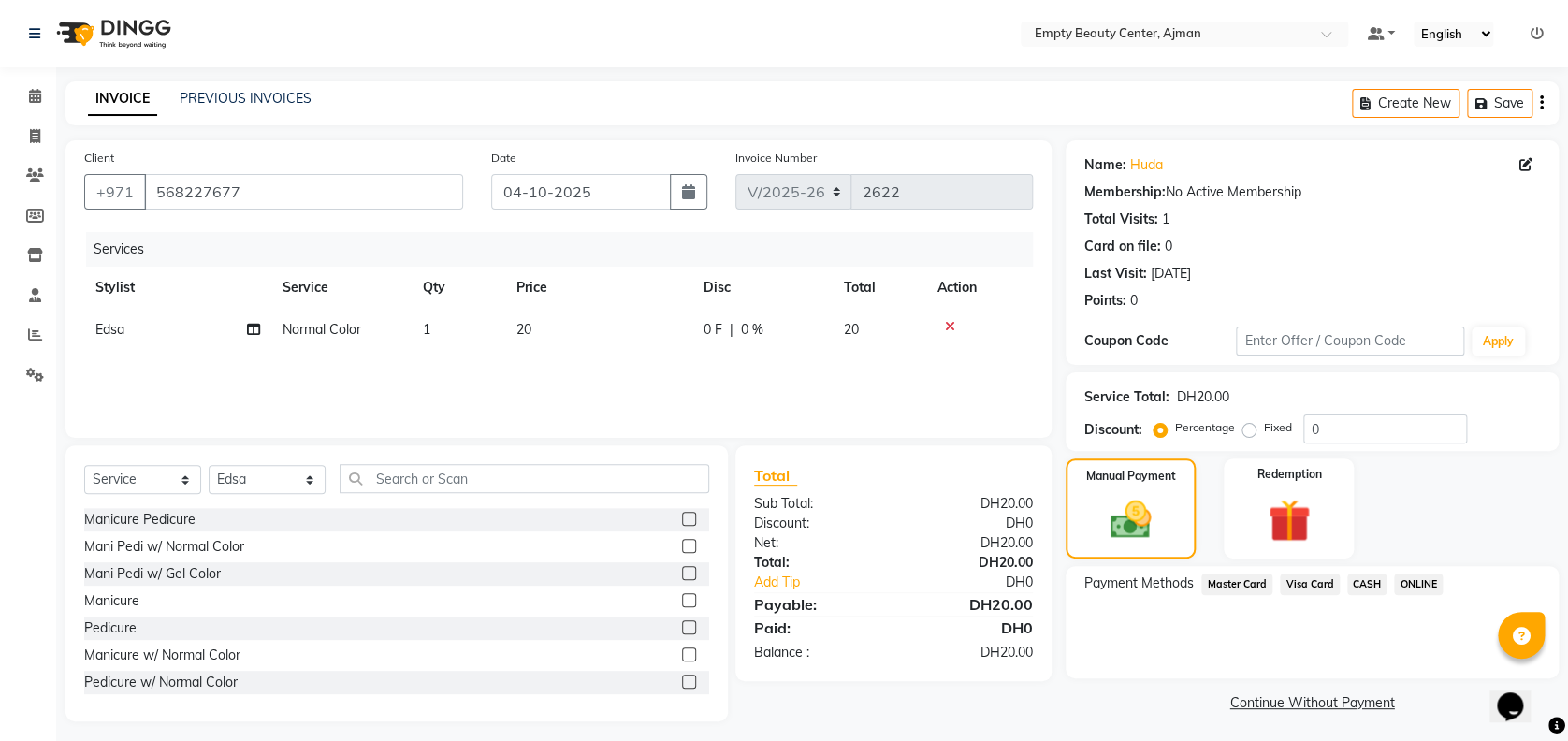
click at [1321, 574] on span "Visa Card" at bounding box center [1309, 584] width 60 height 21
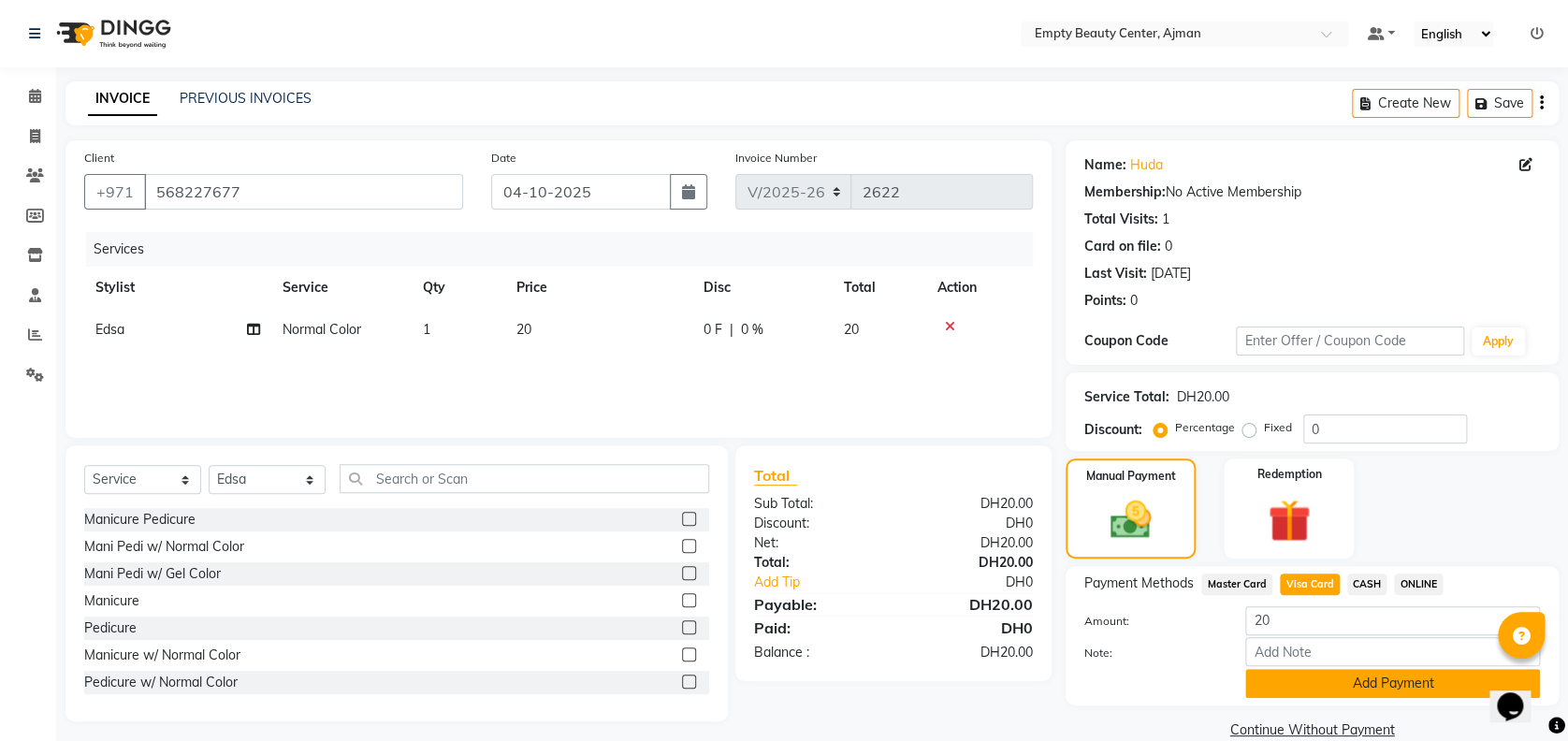
click at [1362, 681] on button "Add Payment" at bounding box center [1392, 684] width 294 height 29
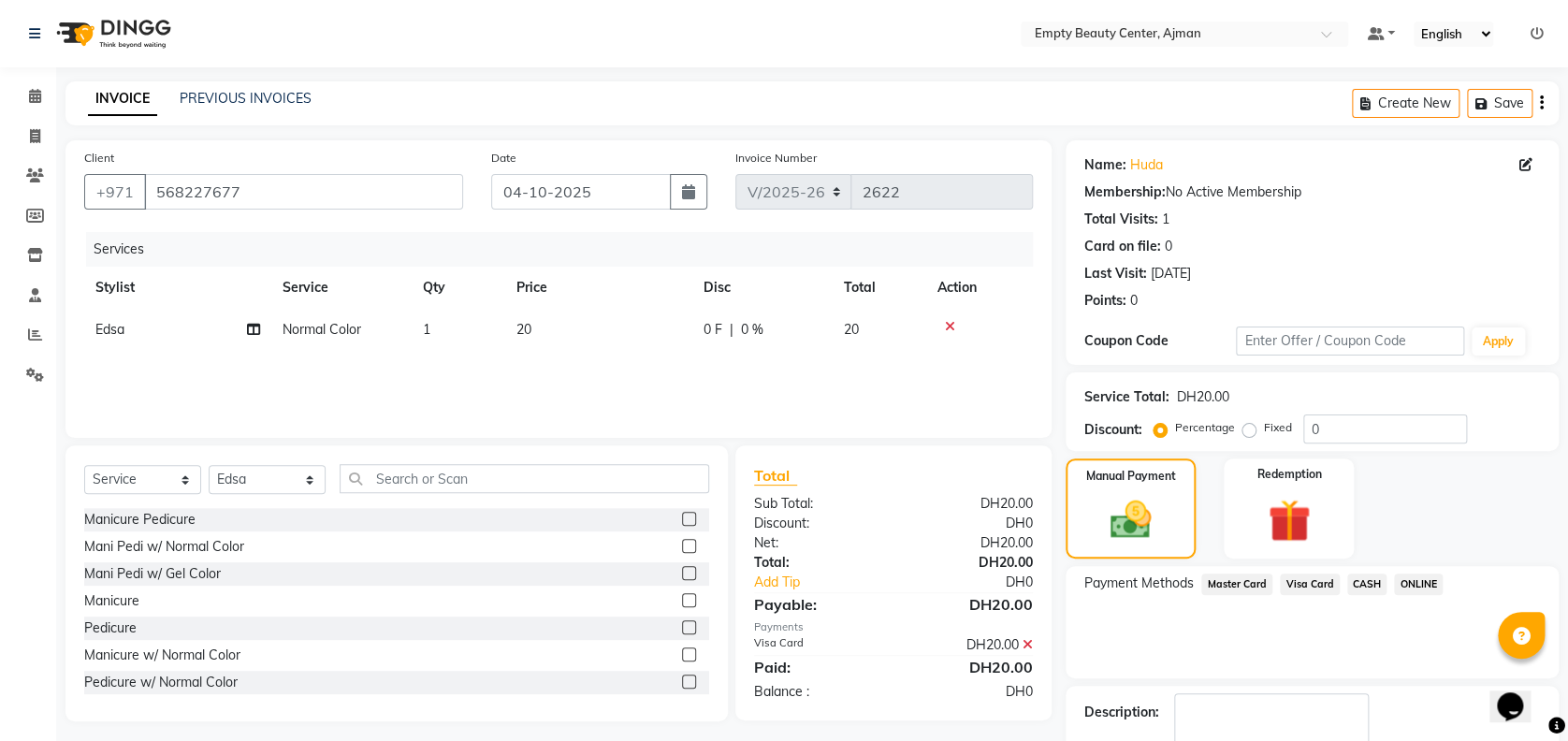
scroll to position [108, 0]
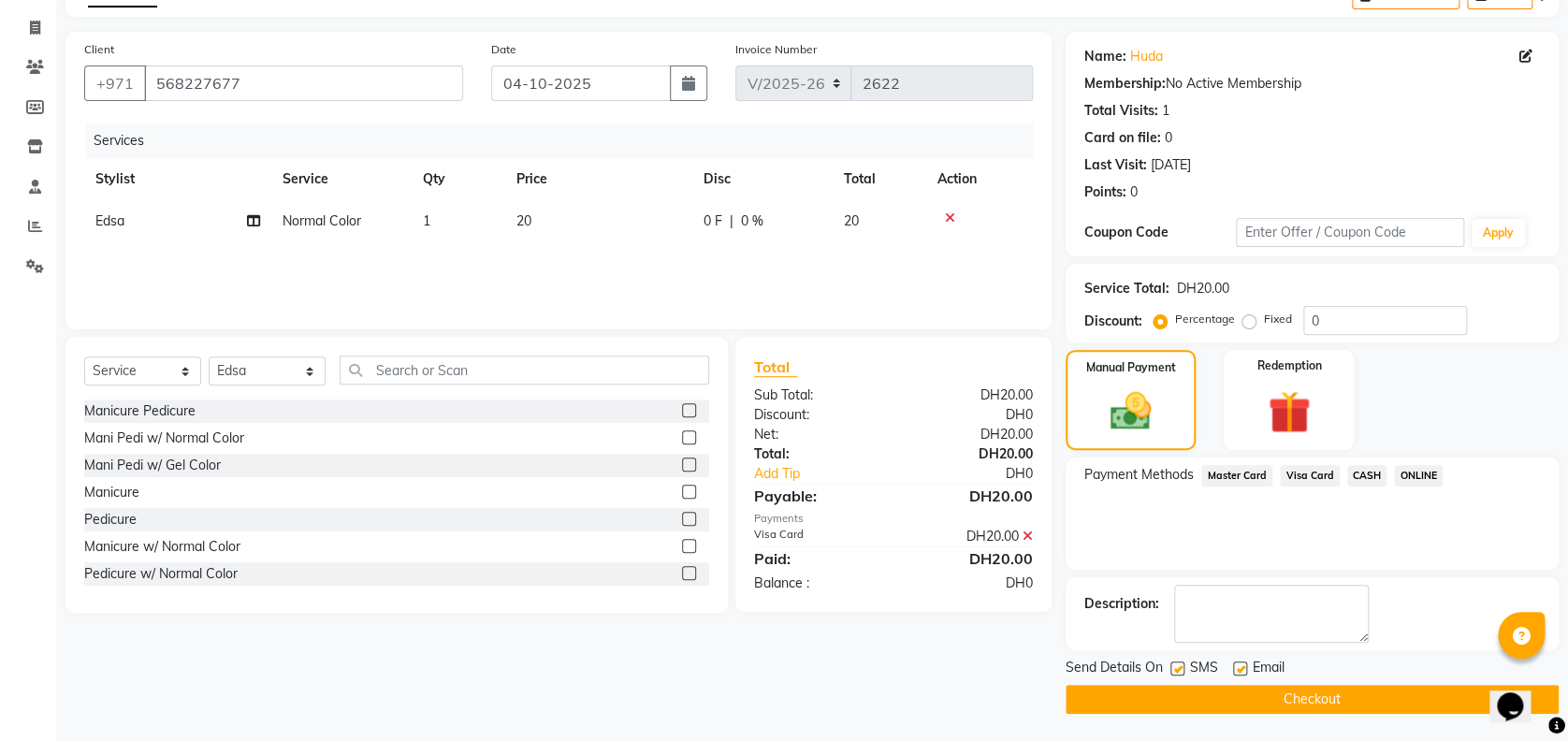
click at [1309, 698] on button "Checkout" at bounding box center [1312, 699] width 493 height 29
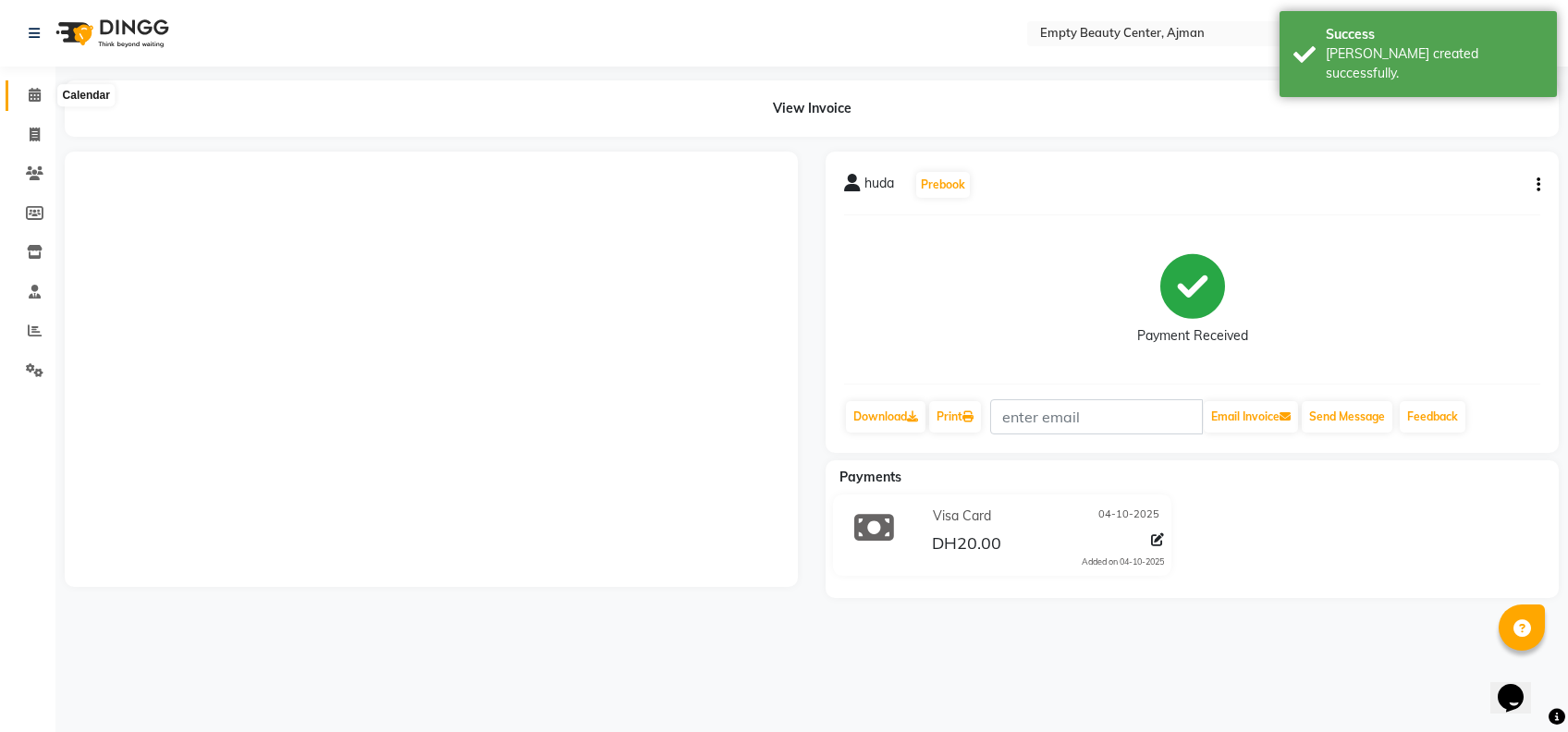
click at [32, 99] on icon at bounding box center [34, 94] width 12 height 14
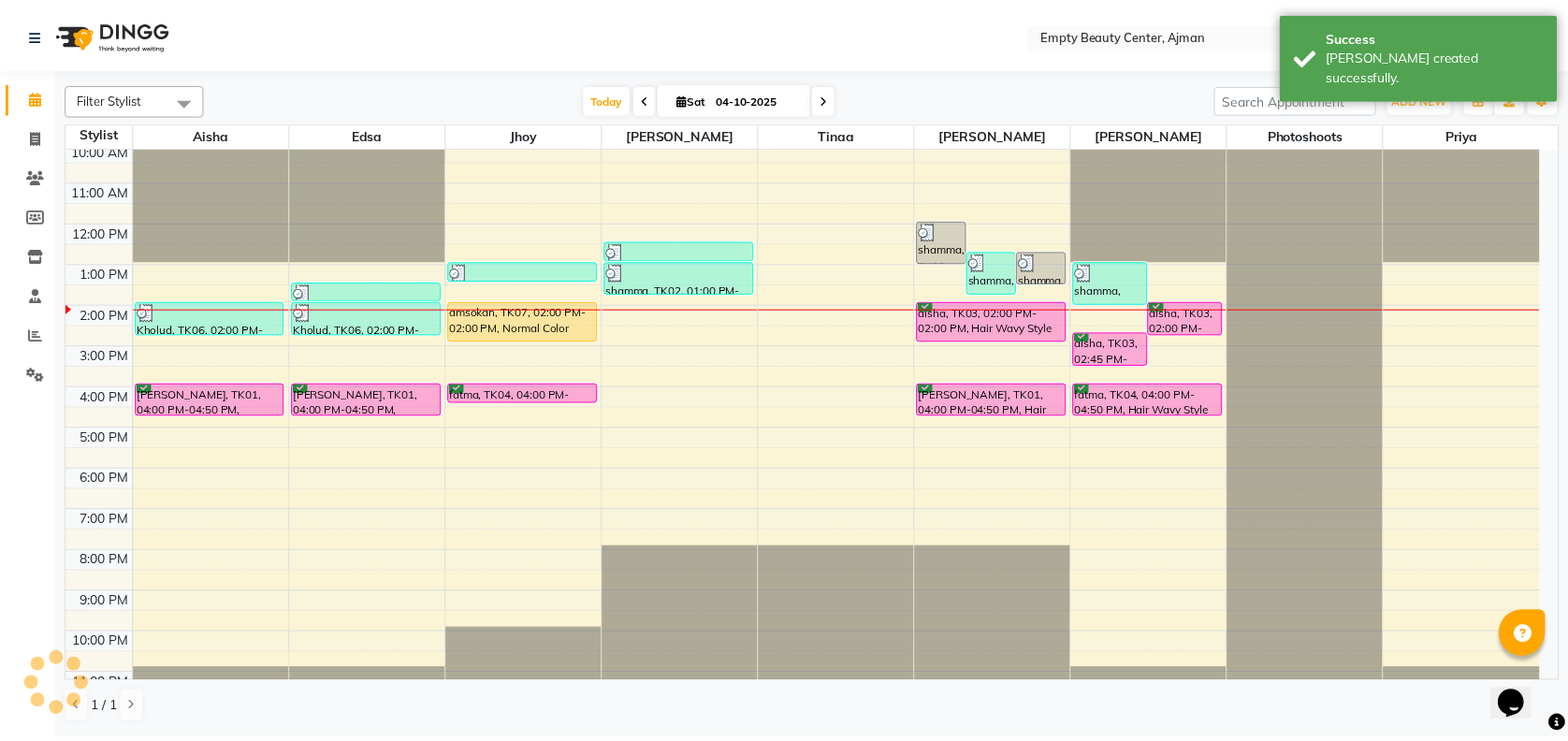
scroll to position [446, 0]
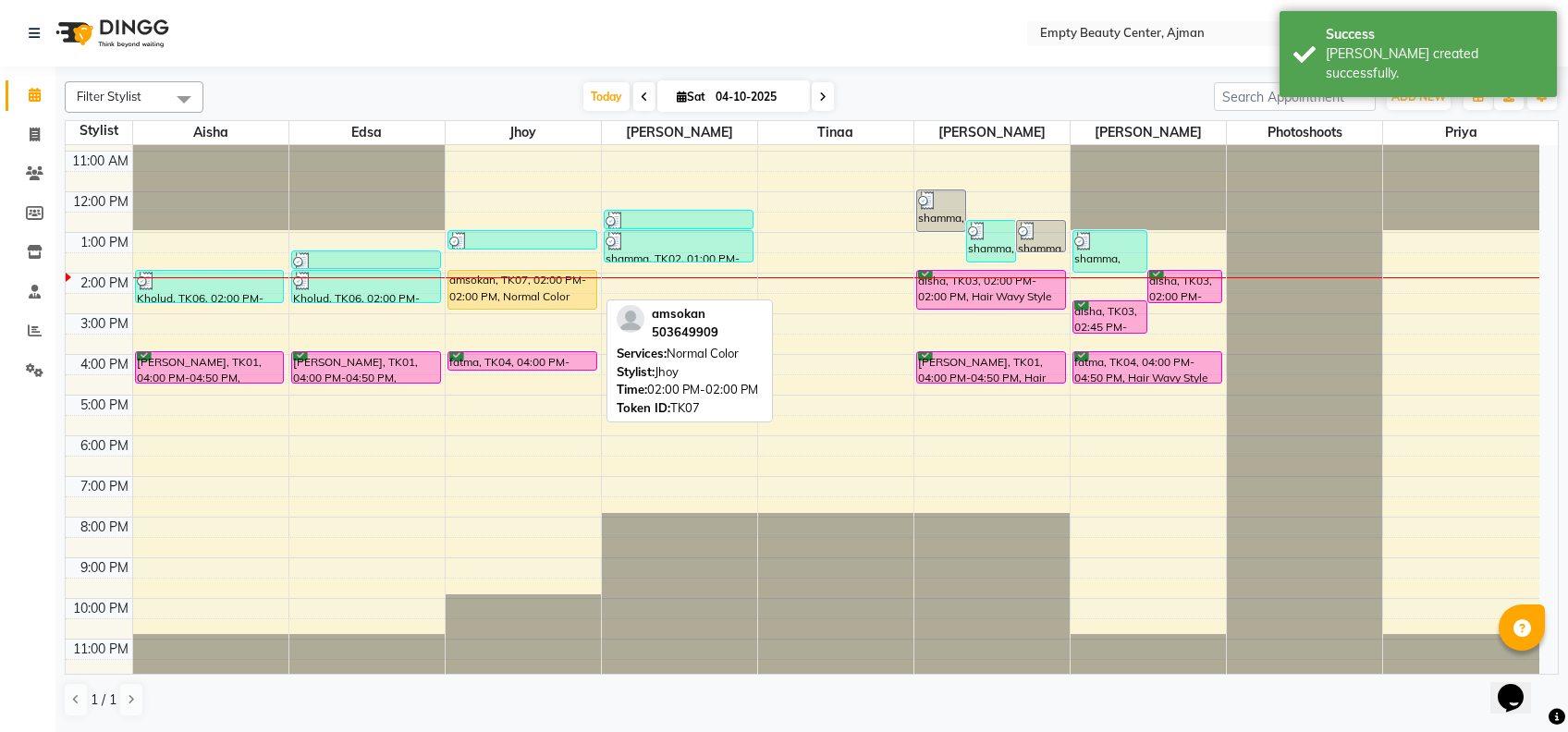
click at [500, 280] on div "amsokan, TK07, 02:00 PM-02:00 PM, Normal Color" at bounding box center [522, 290] width 148 height 38
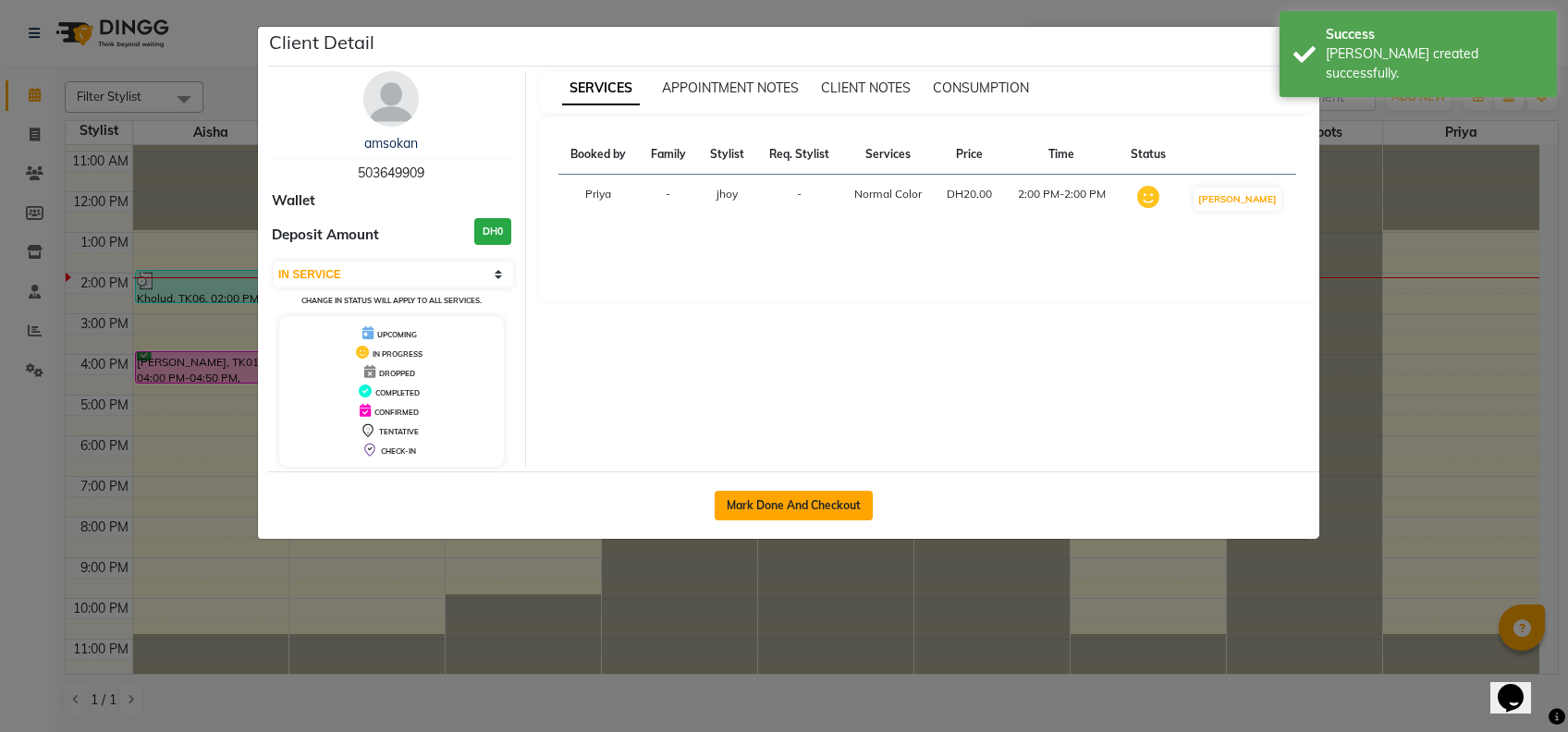
click at [796, 512] on button "Mark Done And Checkout" at bounding box center [794, 505] width 158 height 30
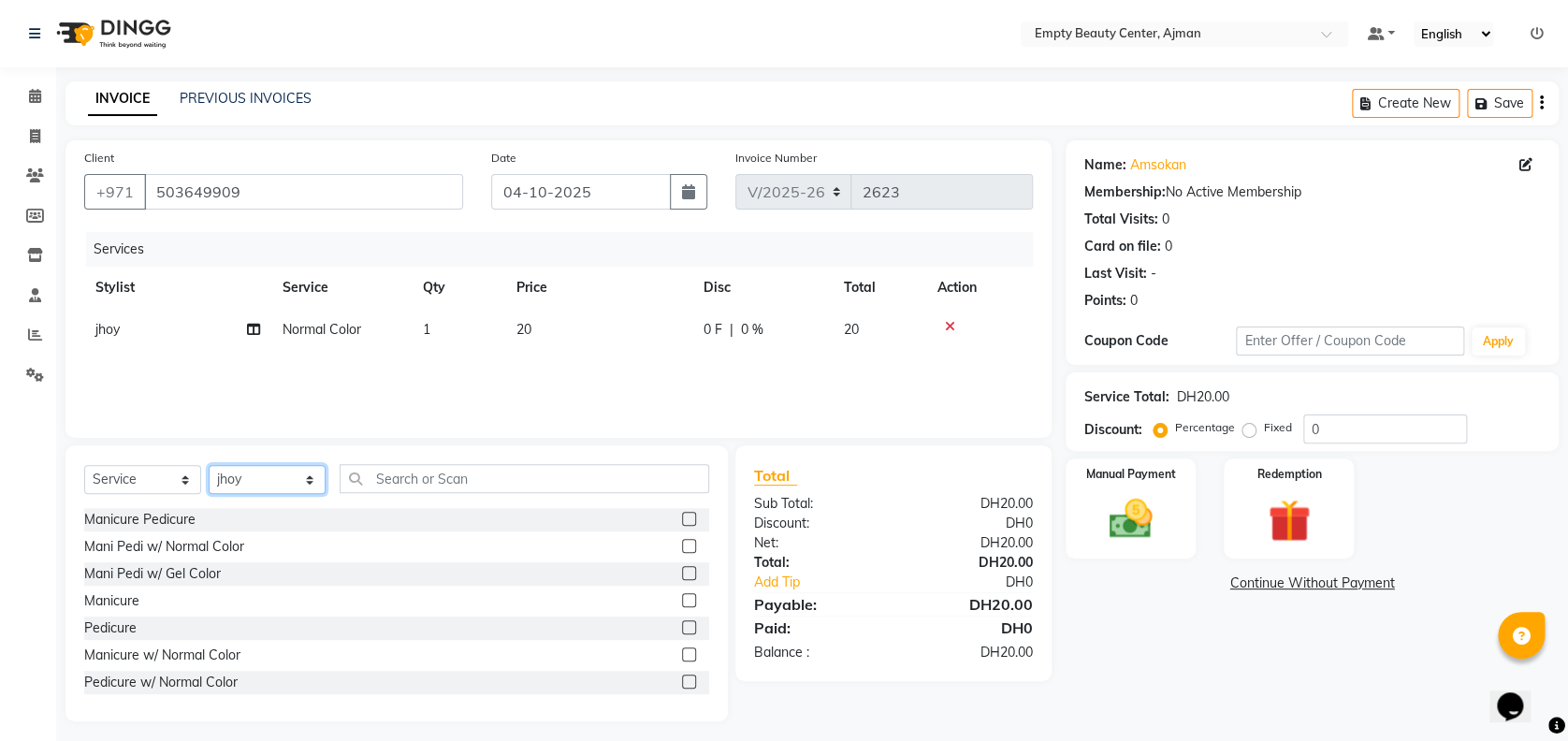
click at [269, 482] on select "Select Stylist [PERSON_NAME] Edsa jhoy [PERSON_NAME] Photoshoots [PERSON_NAME] …" at bounding box center [266, 480] width 117 height 29
click at [209, 466] on select "Select Stylist [PERSON_NAME] Edsa jhoy [PERSON_NAME] Photoshoots [PERSON_NAME] …" at bounding box center [266, 480] width 117 height 29
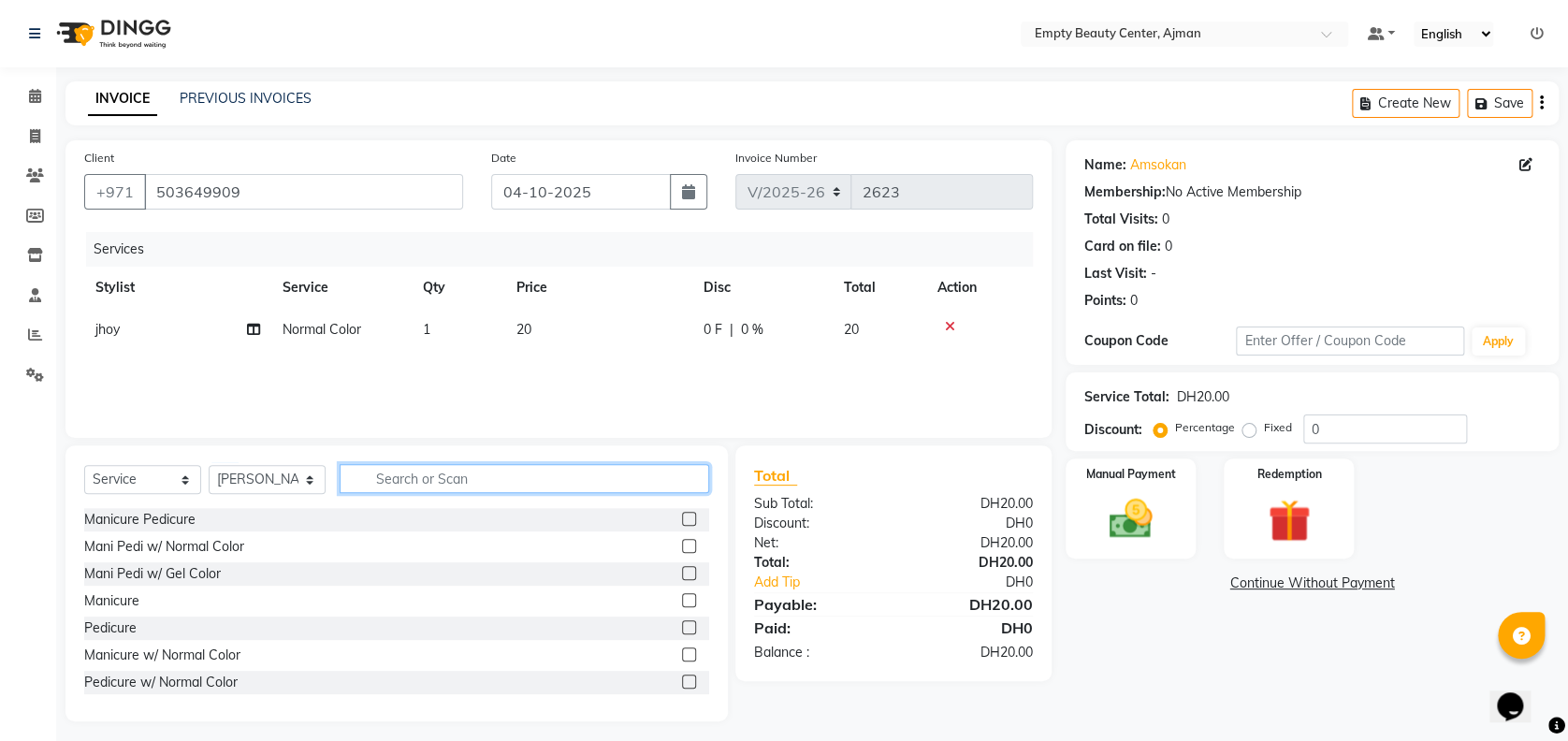
click at [415, 471] on input "text" at bounding box center [524, 479] width 370 height 29
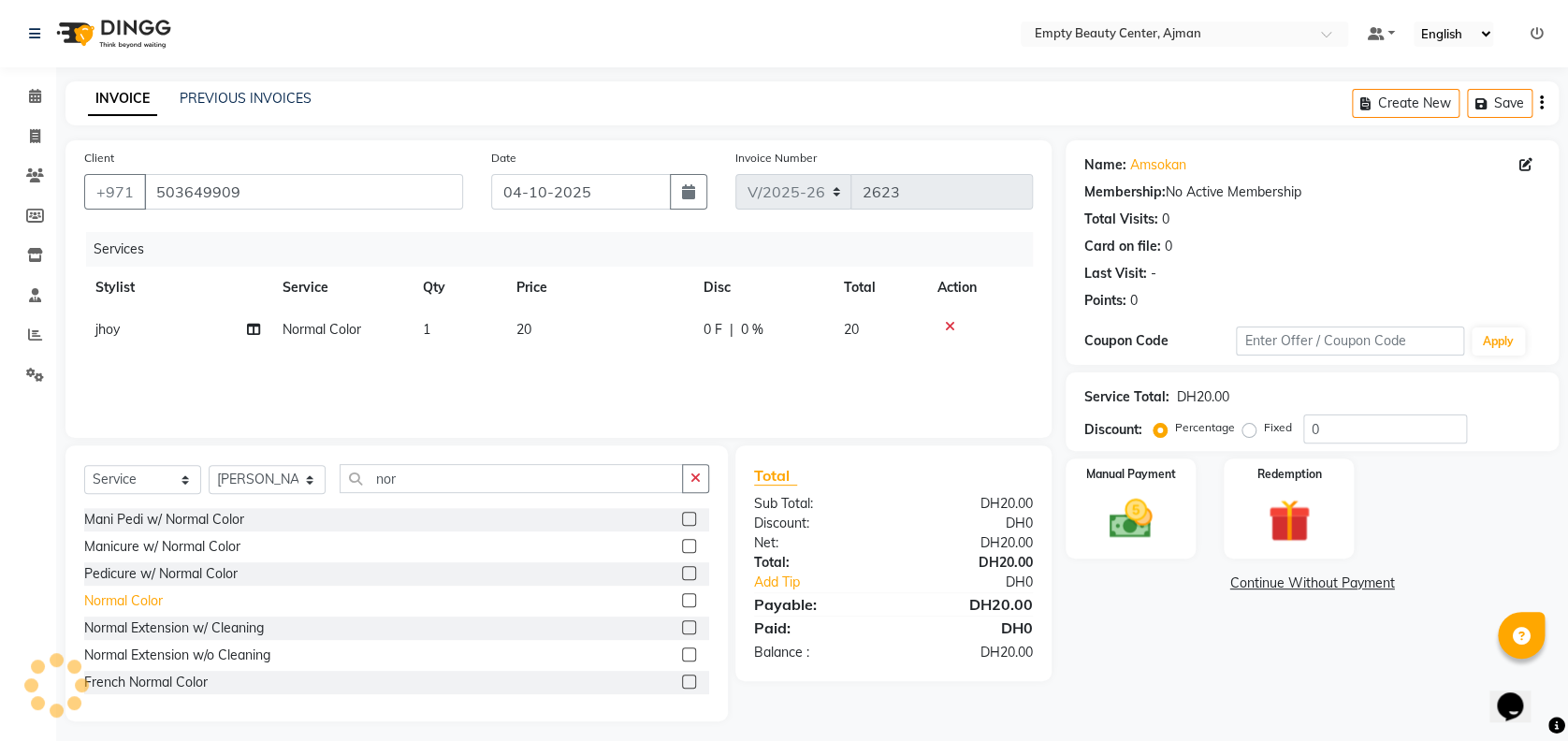
click at [139, 607] on div "Normal Color" at bounding box center [123, 601] width 78 height 19
click at [1169, 497] on div "Manual Payment" at bounding box center [1131, 509] width 135 height 104
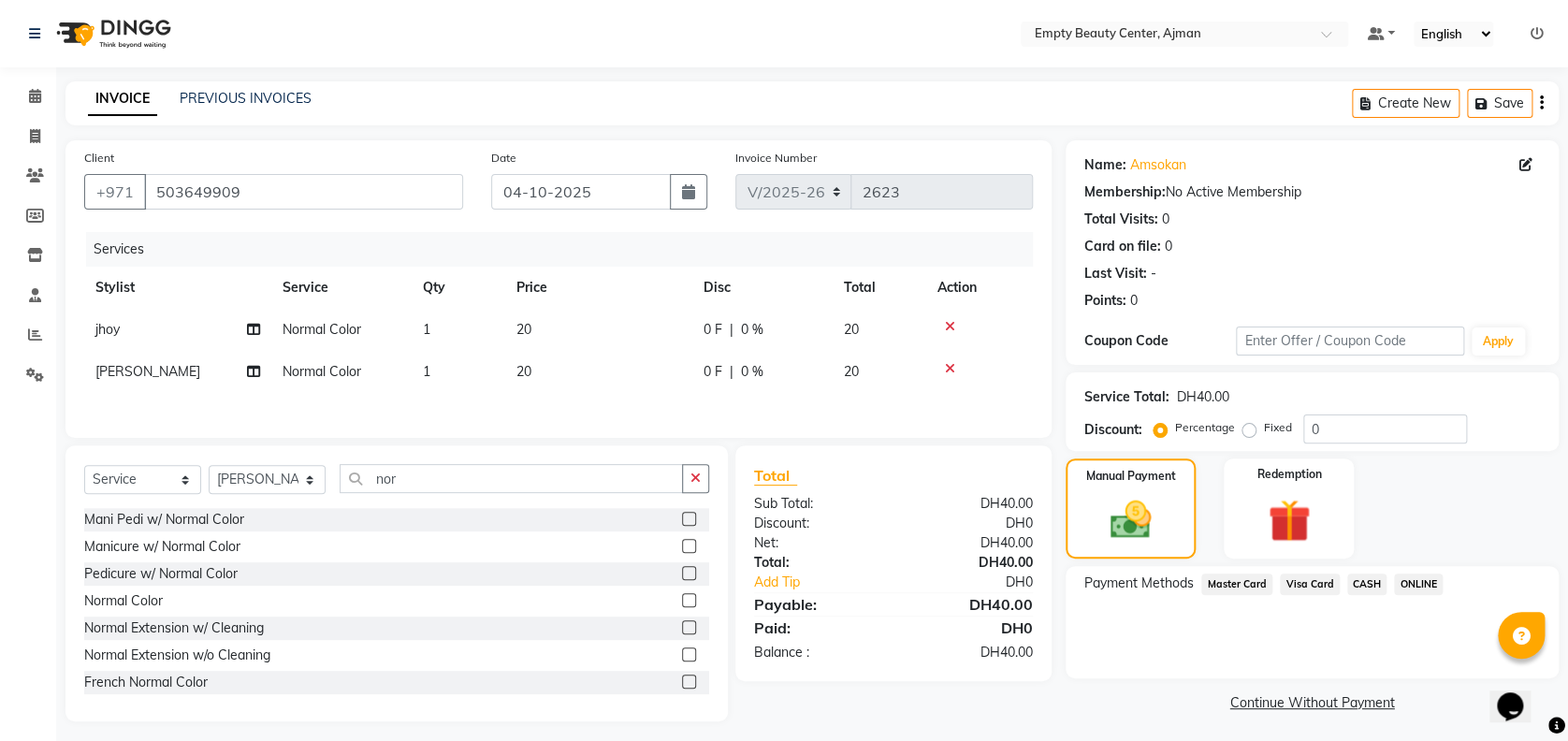
click at [1300, 583] on span "Visa Card" at bounding box center [1309, 584] width 60 height 21
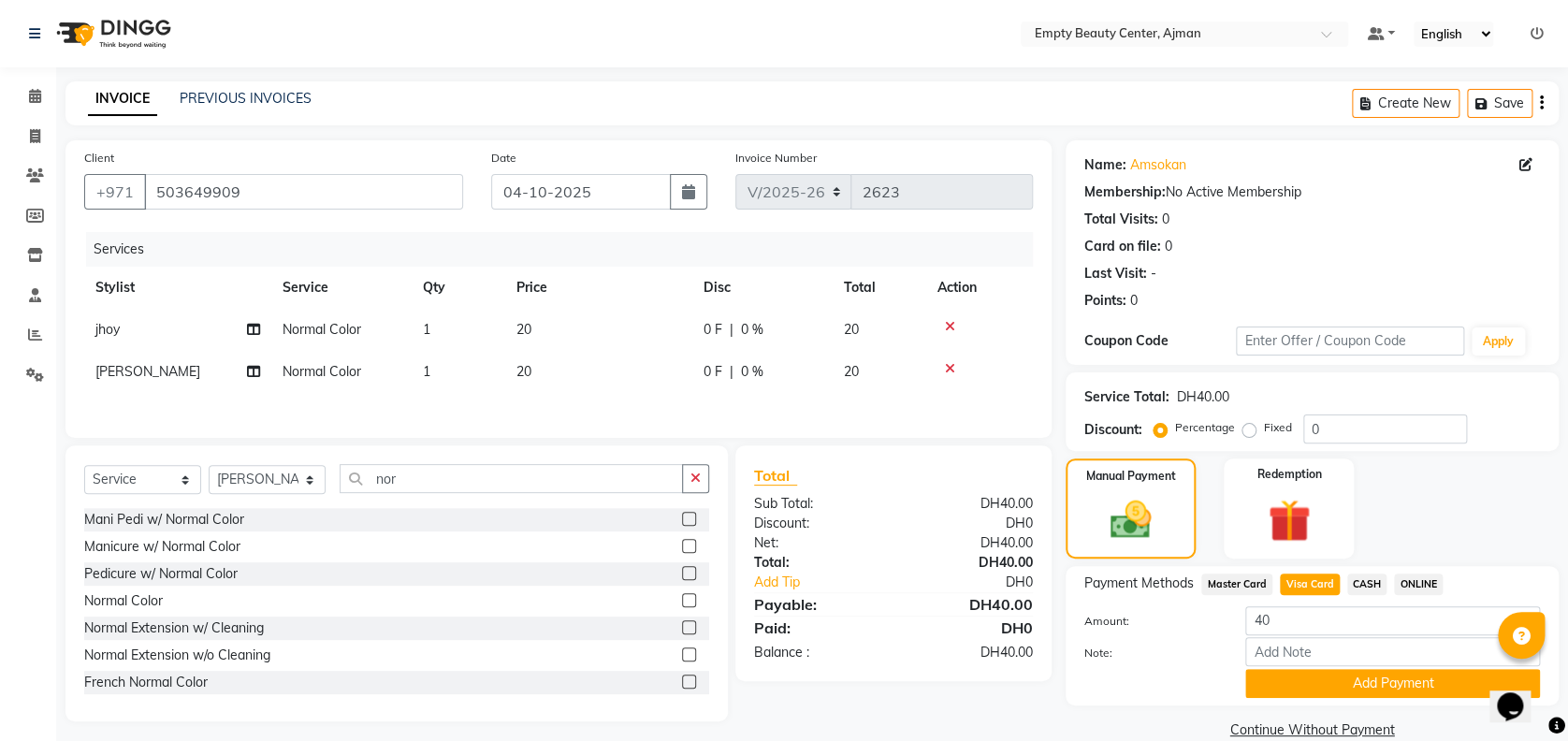
scroll to position [30, 0]
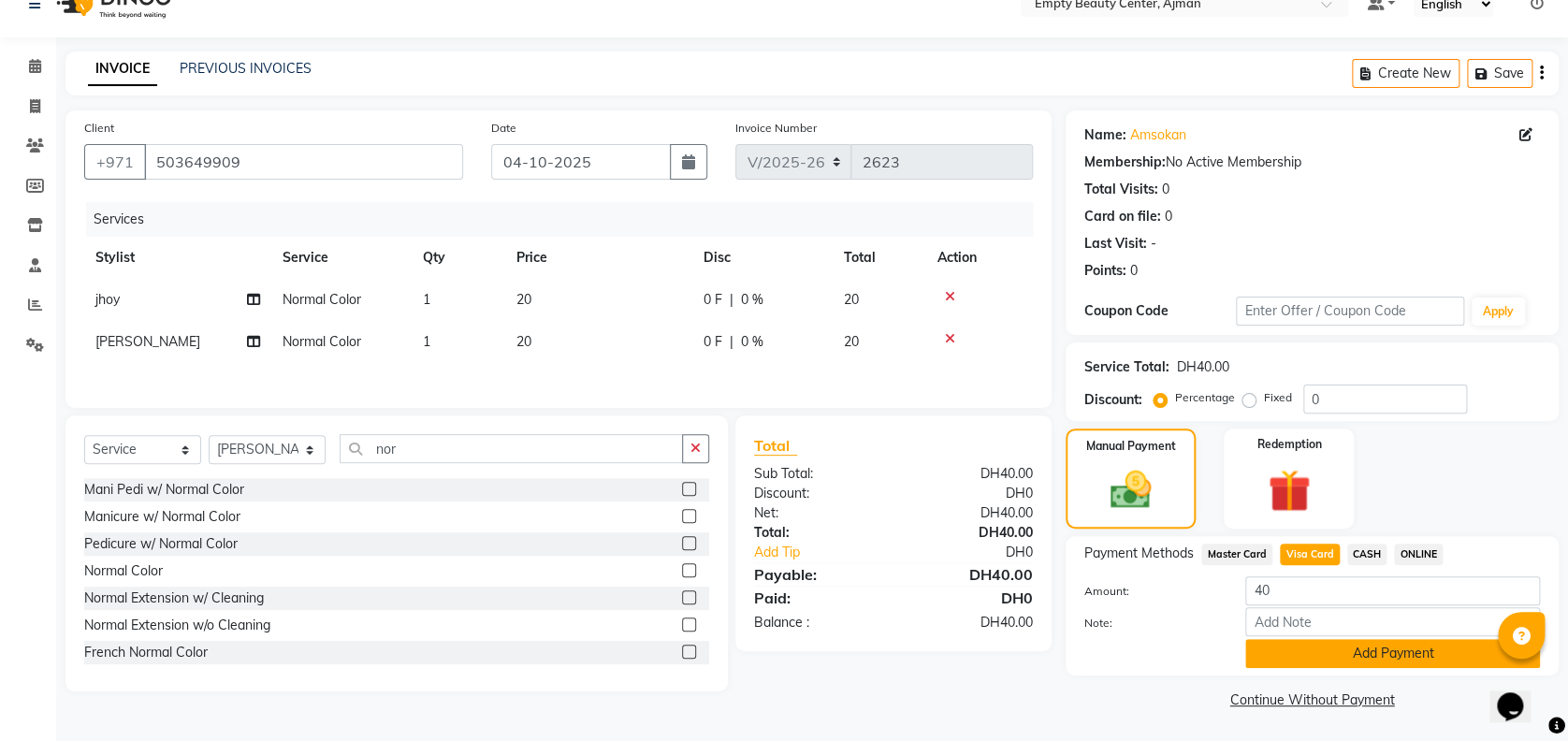
click at [1321, 659] on button "Add Payment" at bounding box center [1392, 654] width 294 height 29
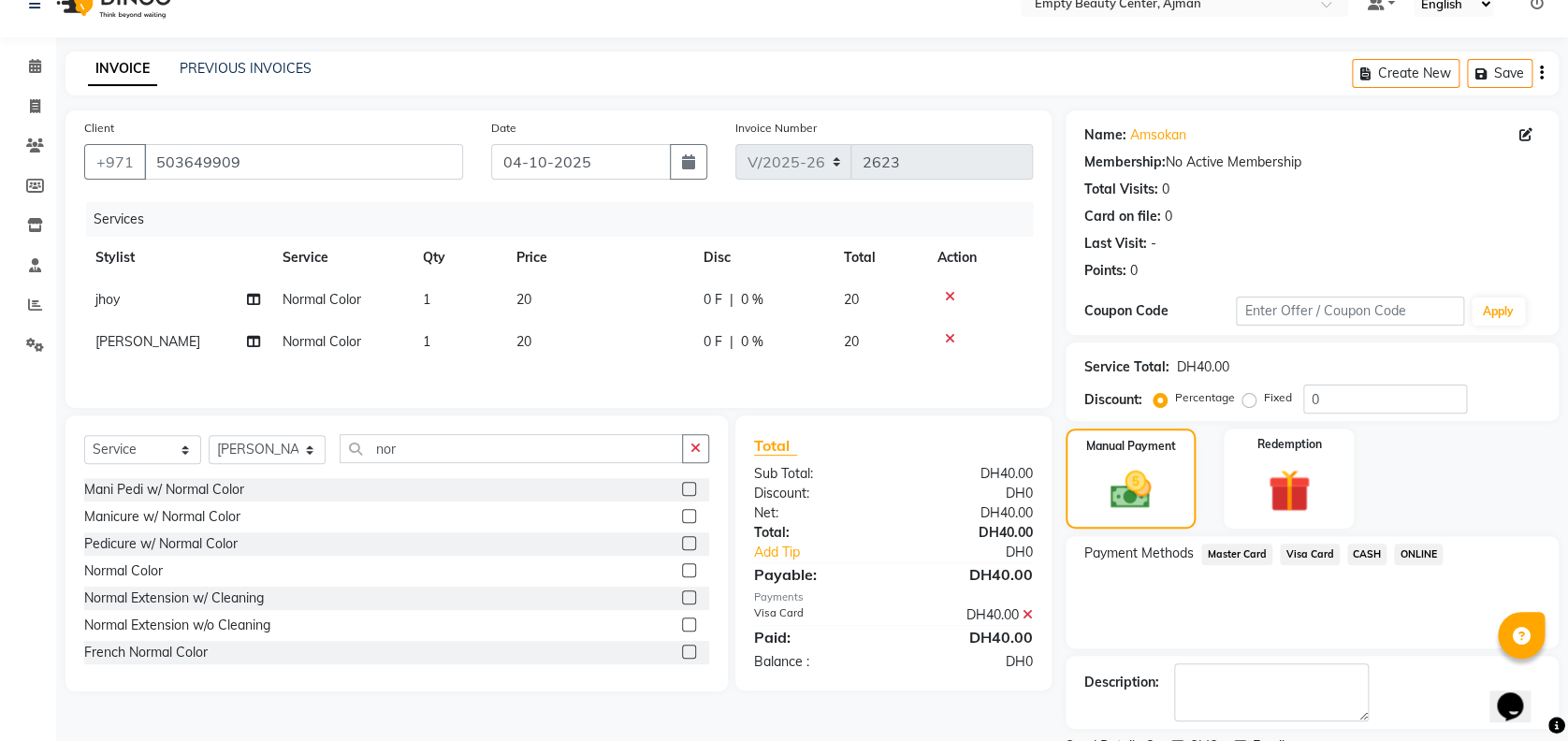
scroll to position [108, 0]
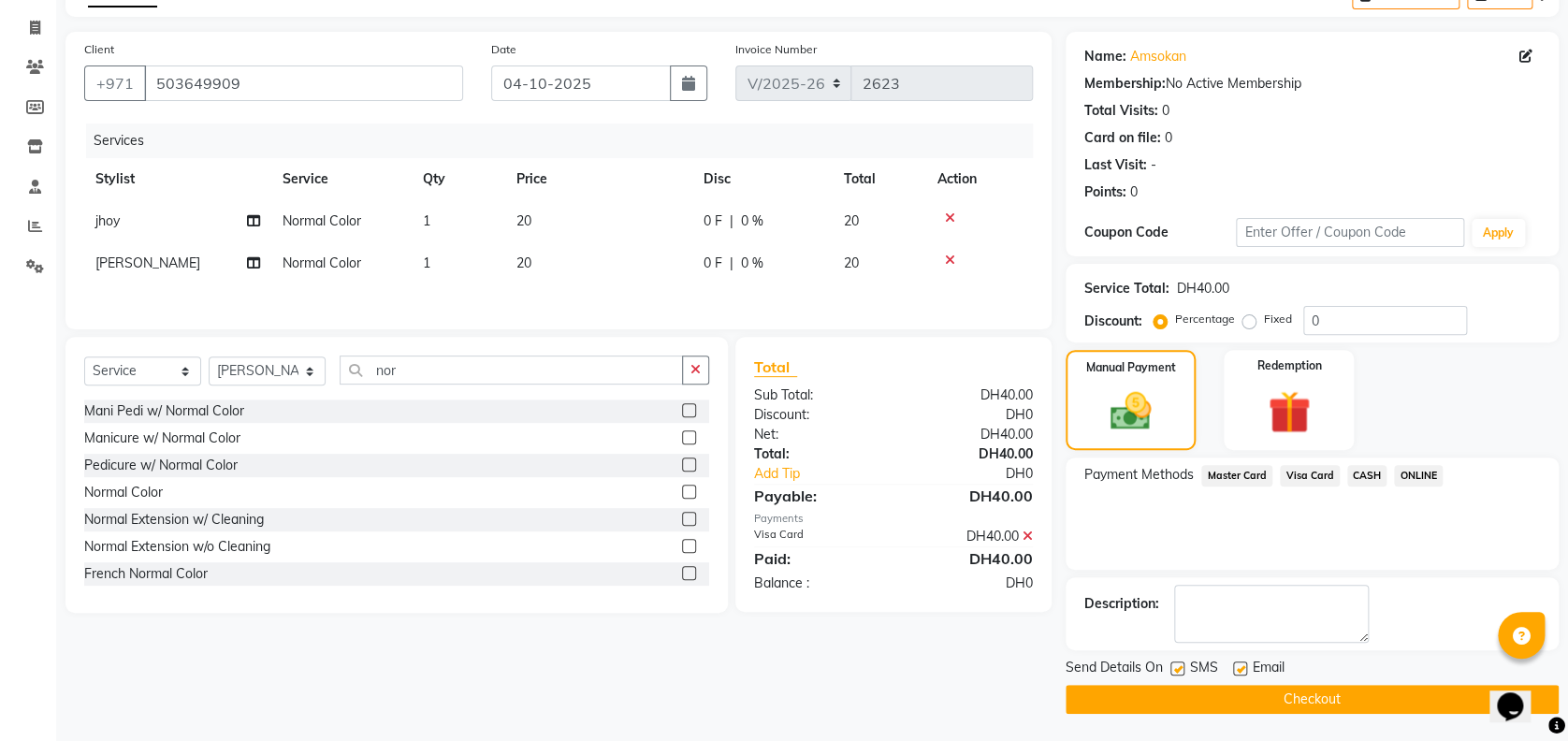
click at [1238, 701] on button "Checkout" at bounding box center [1312, 699] width 493 height 29
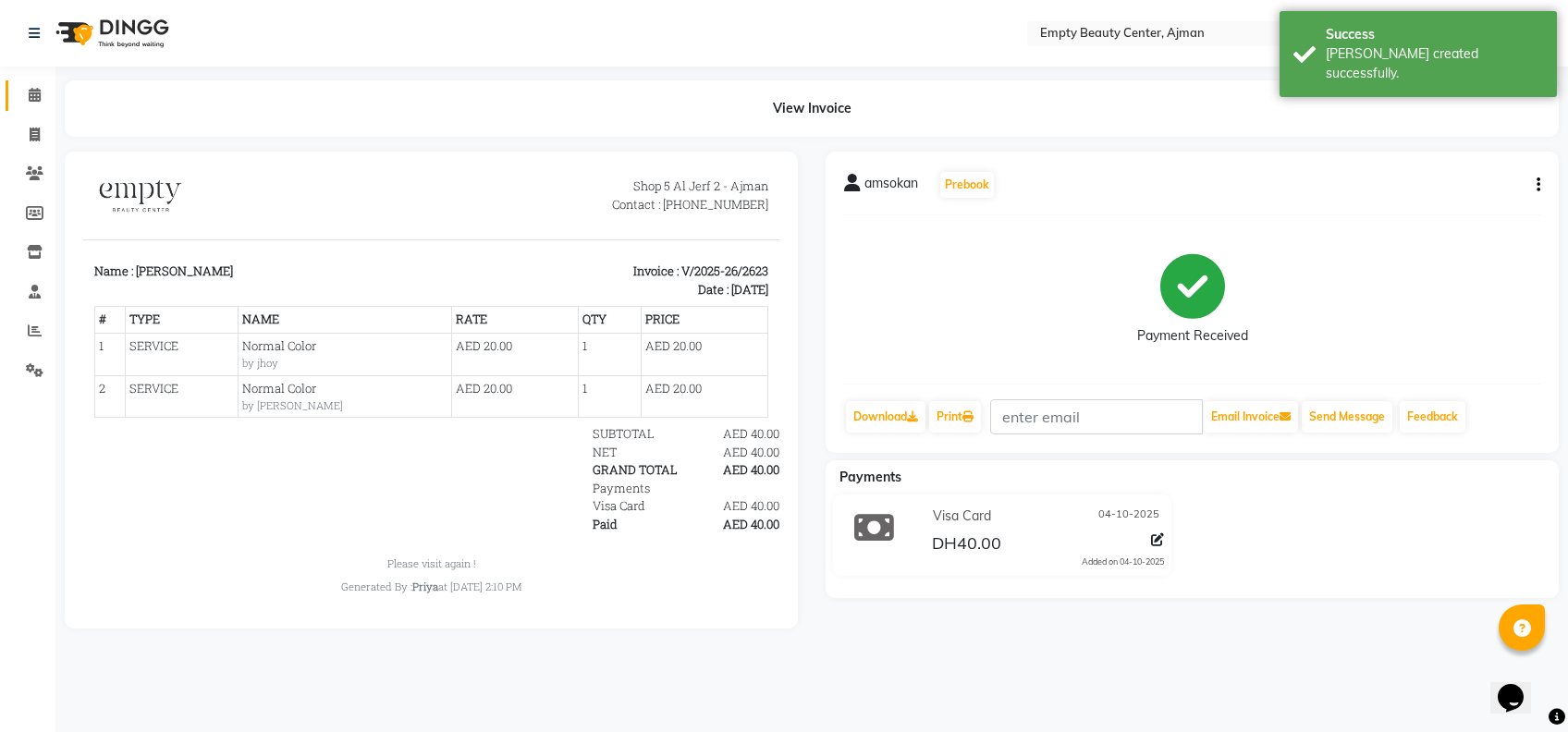
click at [15, 91] on link "Calendar" at bounding box center [28, 95] width 45 height 31
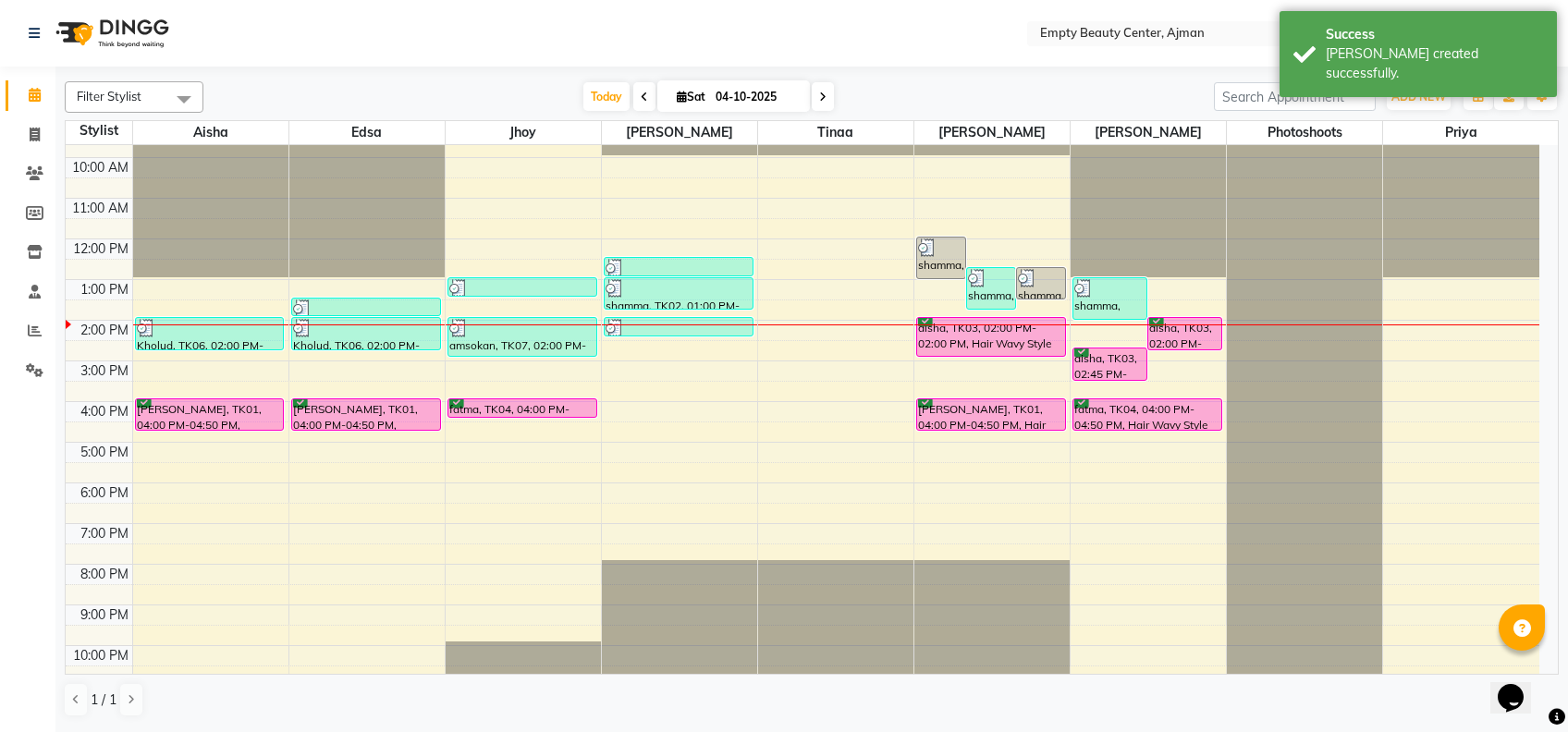
scroll to position [400, 0]
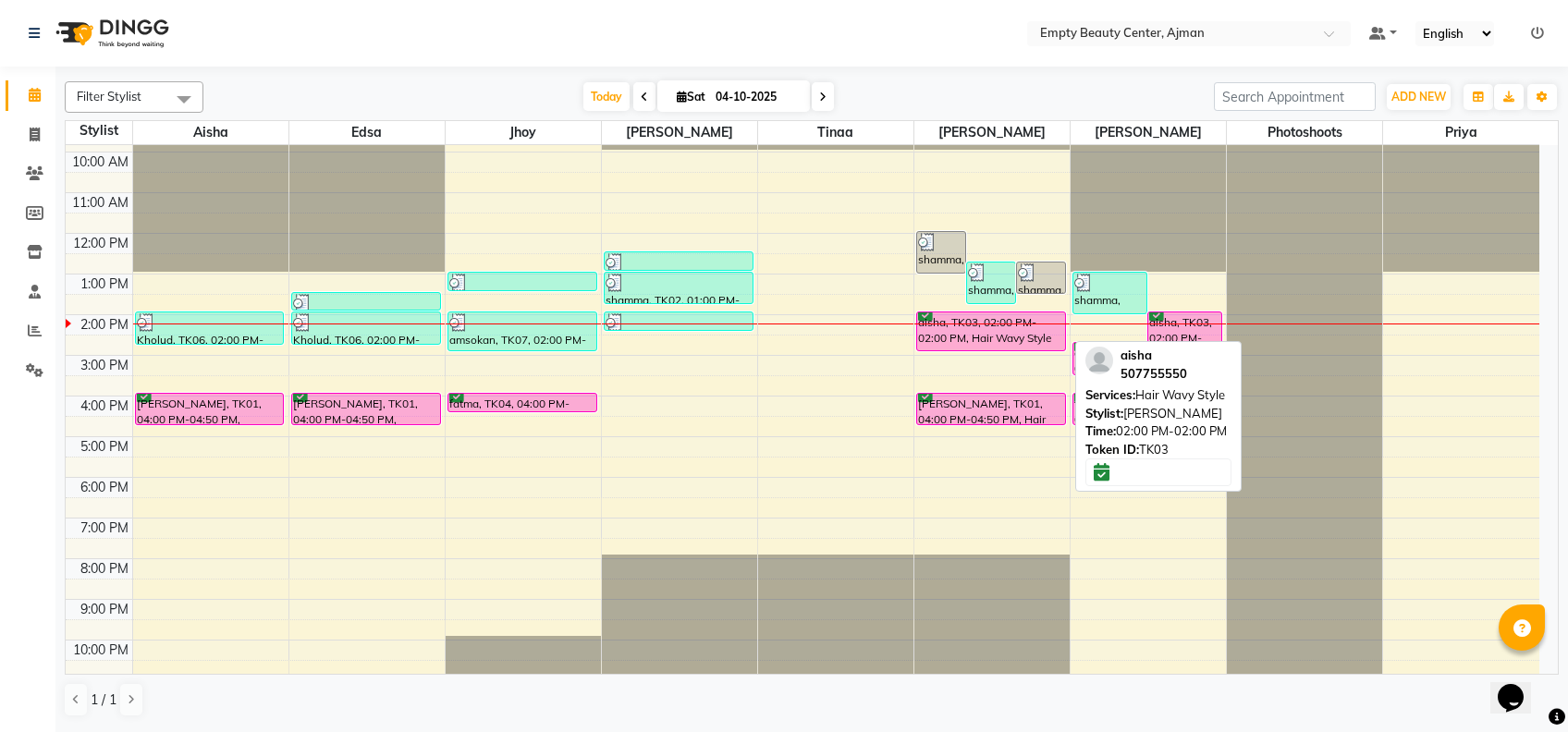
click at [1018, 339] on div "aisha, TK03, 02:00 PM-02:00 PM, Hair Wavy Style" at bounding box center [991, 331] width 148 height 38
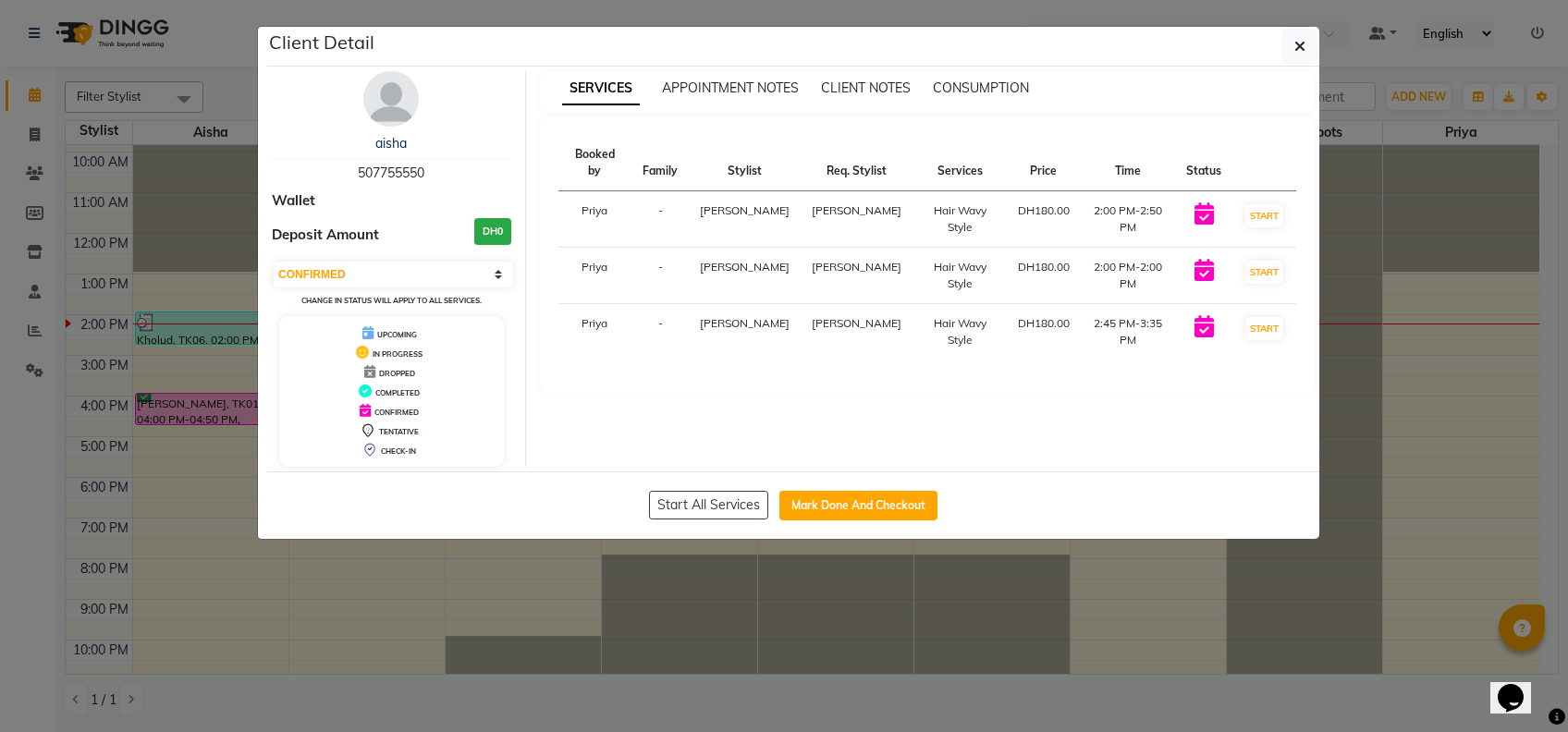
click at [958, 575] on ngb-modal-window "Client Detail aisha 507755550 Wallet Deposit Amount DH0 Select IN SERVICE CONFI…" at bounding box center [784, 366] width 1568 height 732
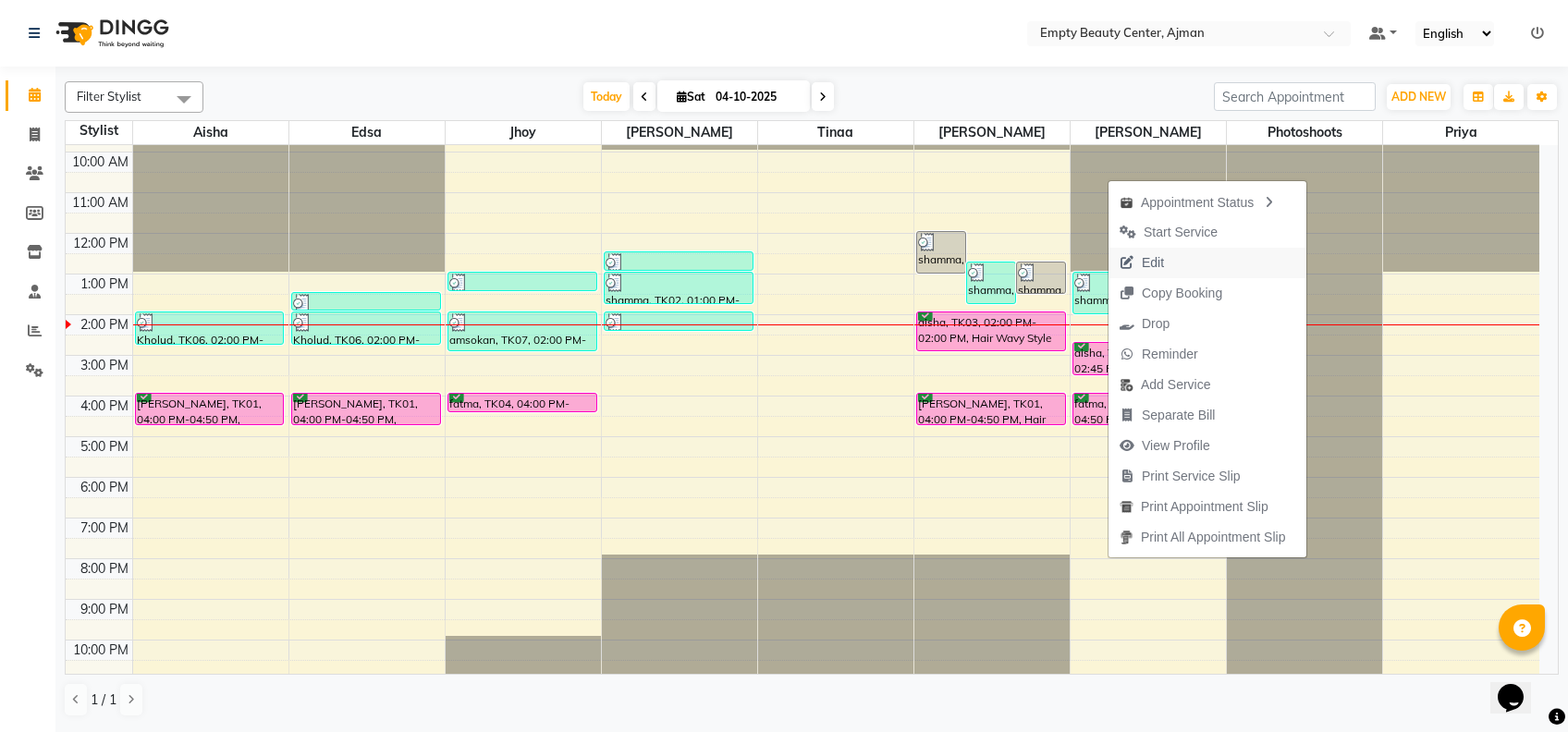
click at [1191, 270] on button "Edit" at bounding box center [1207, 263] width 198 height 31
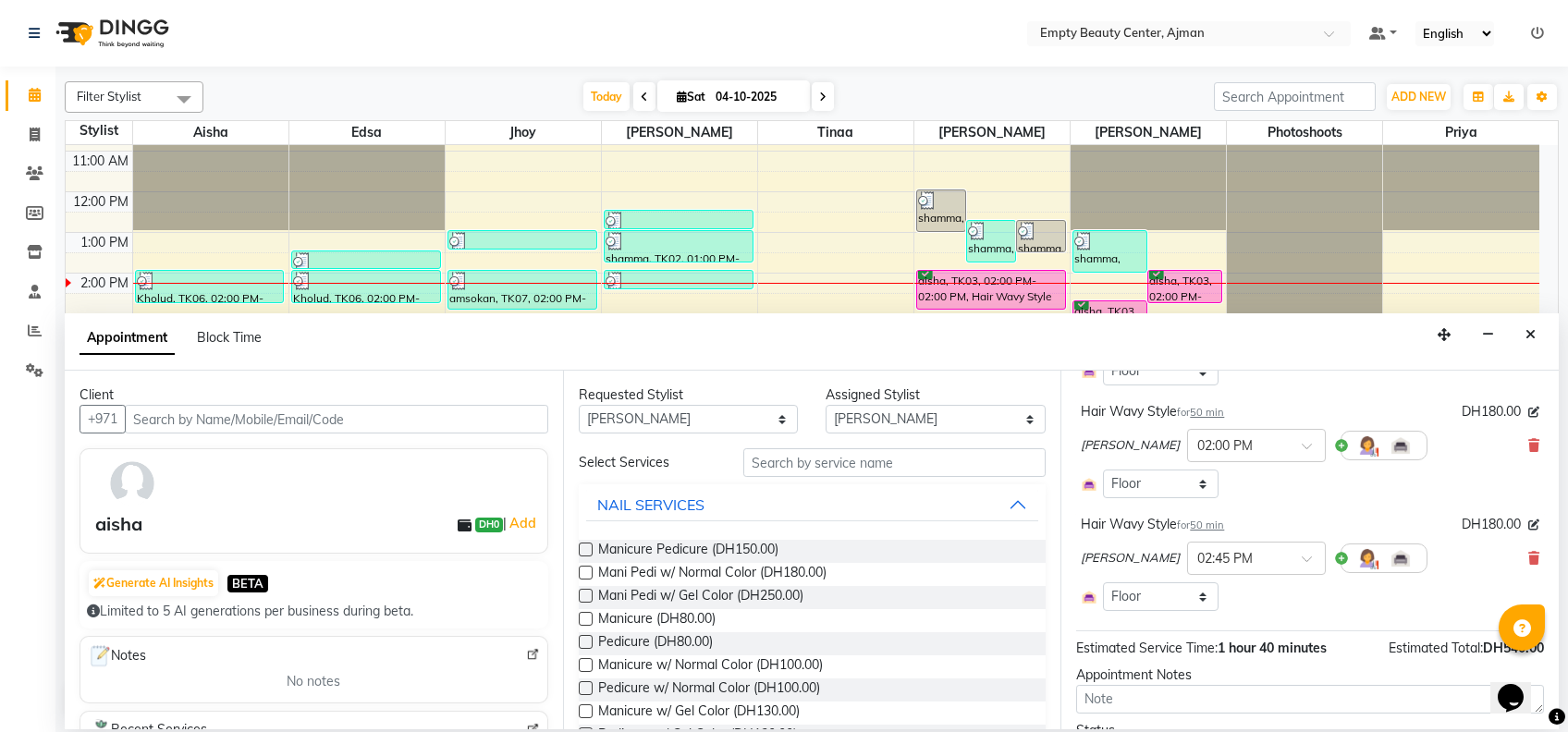
scroll to position [212, 0]
click at [1529, 554] on icon at bounding box center [1535, 555] width 11 height 13
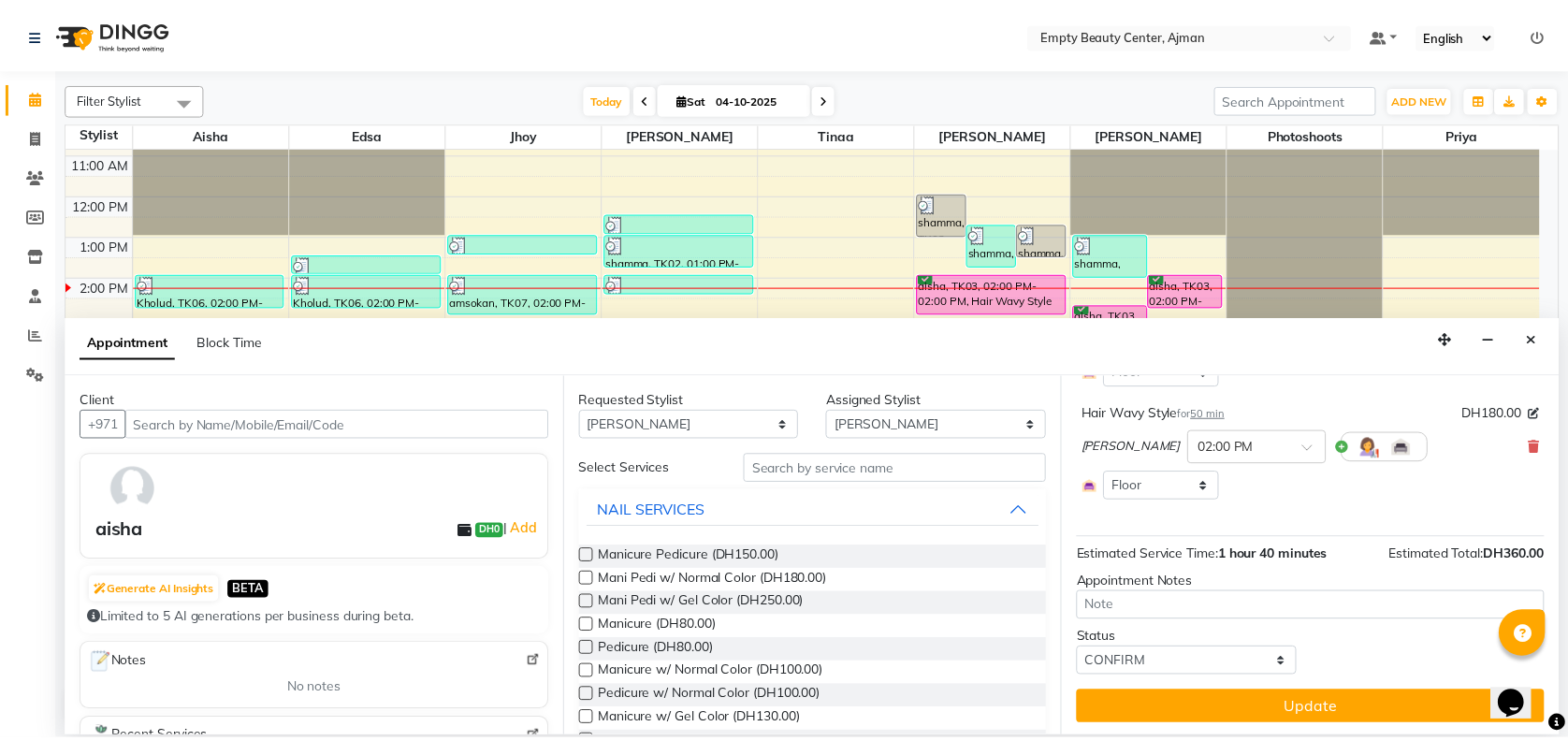
scroll to position [216, 0]
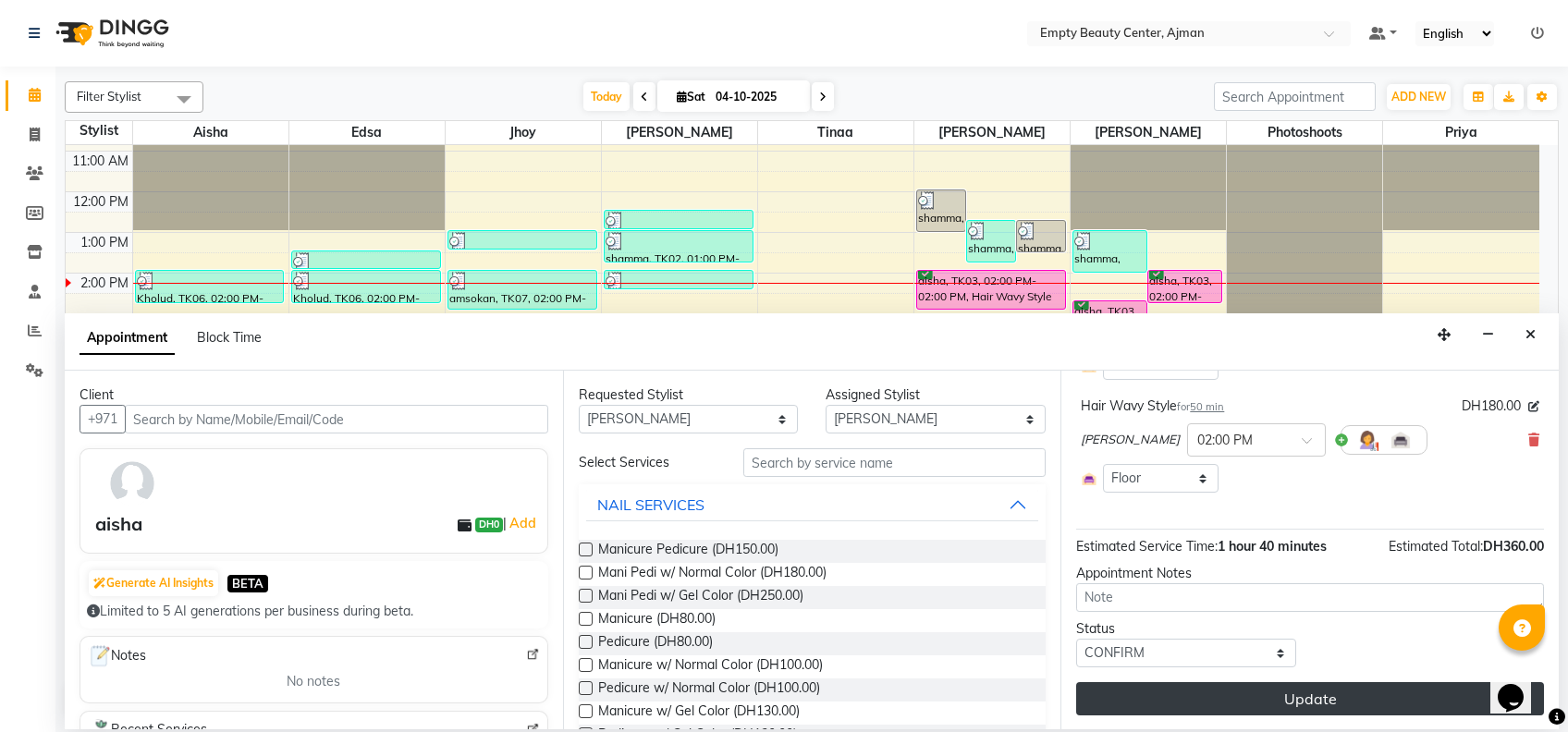
click at [1311, 698] on button "Update" at bounding box center [1310, 699] width 468 height 33
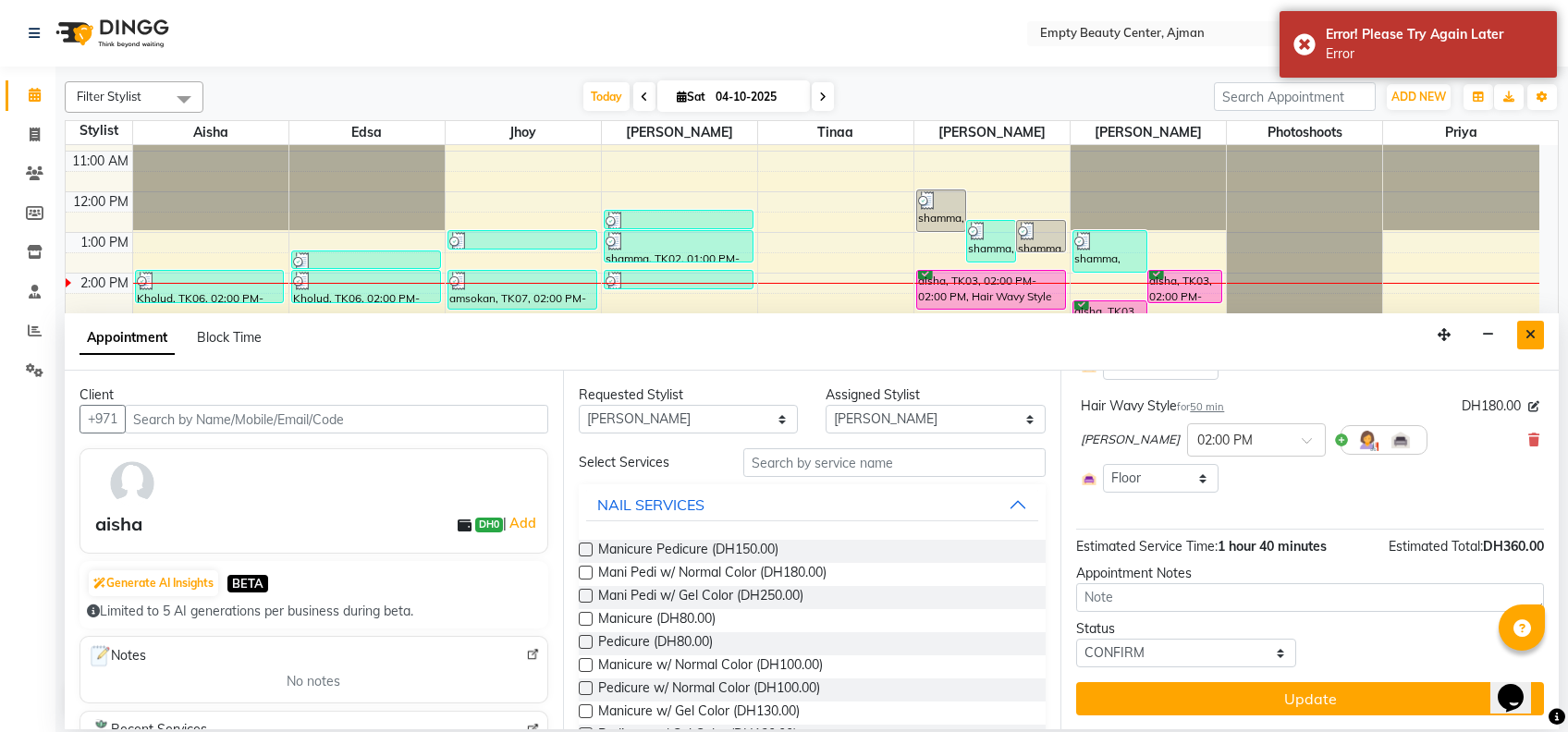
click at [1533, 324] on button "Close" at bounding box center [1531, 335] width 27 height 29
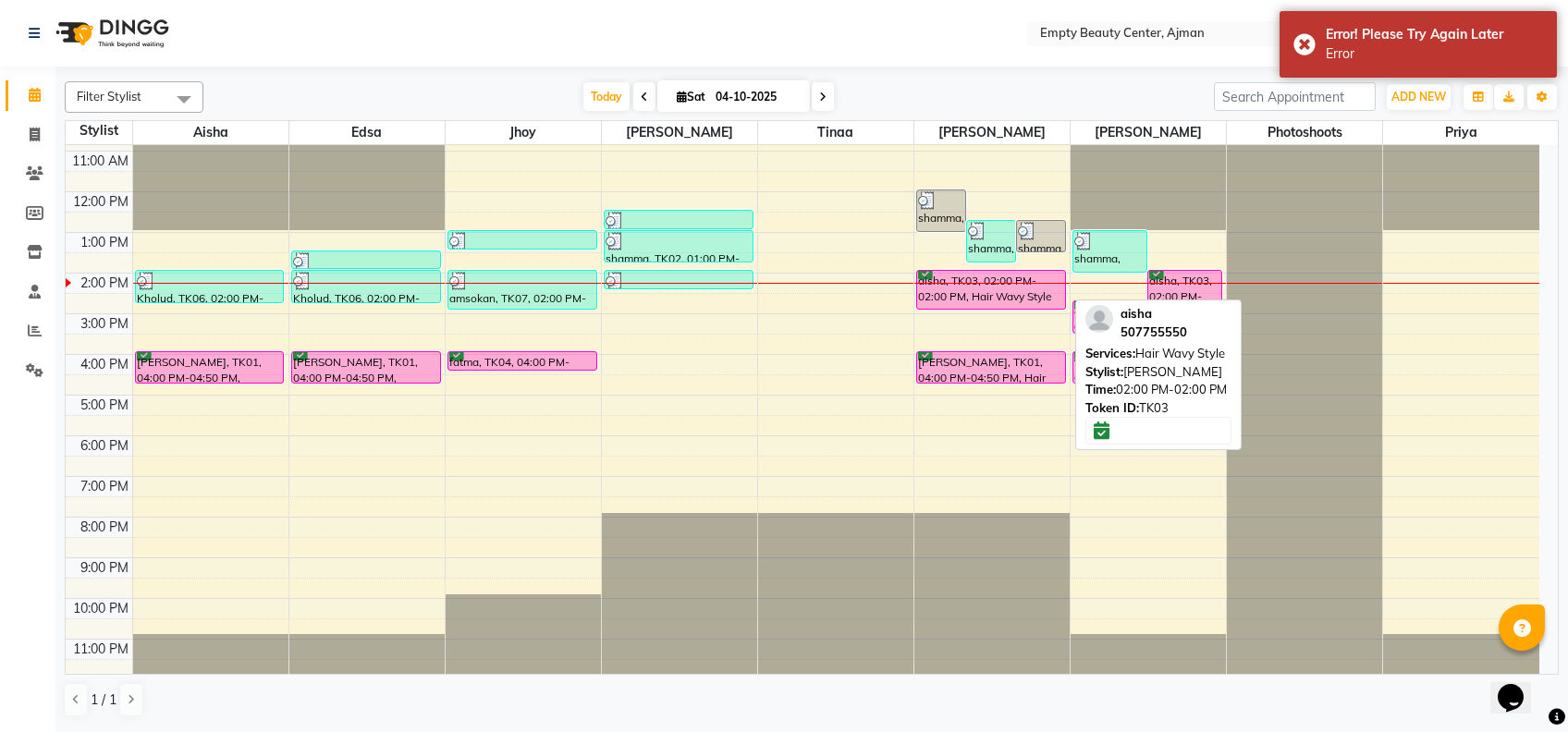
click at [998, 293] on div "aisha, TK03, 02:00 PM-02:00 PM, Hair Wavy Style" at bounding box center [991, 290] width 148 height 38
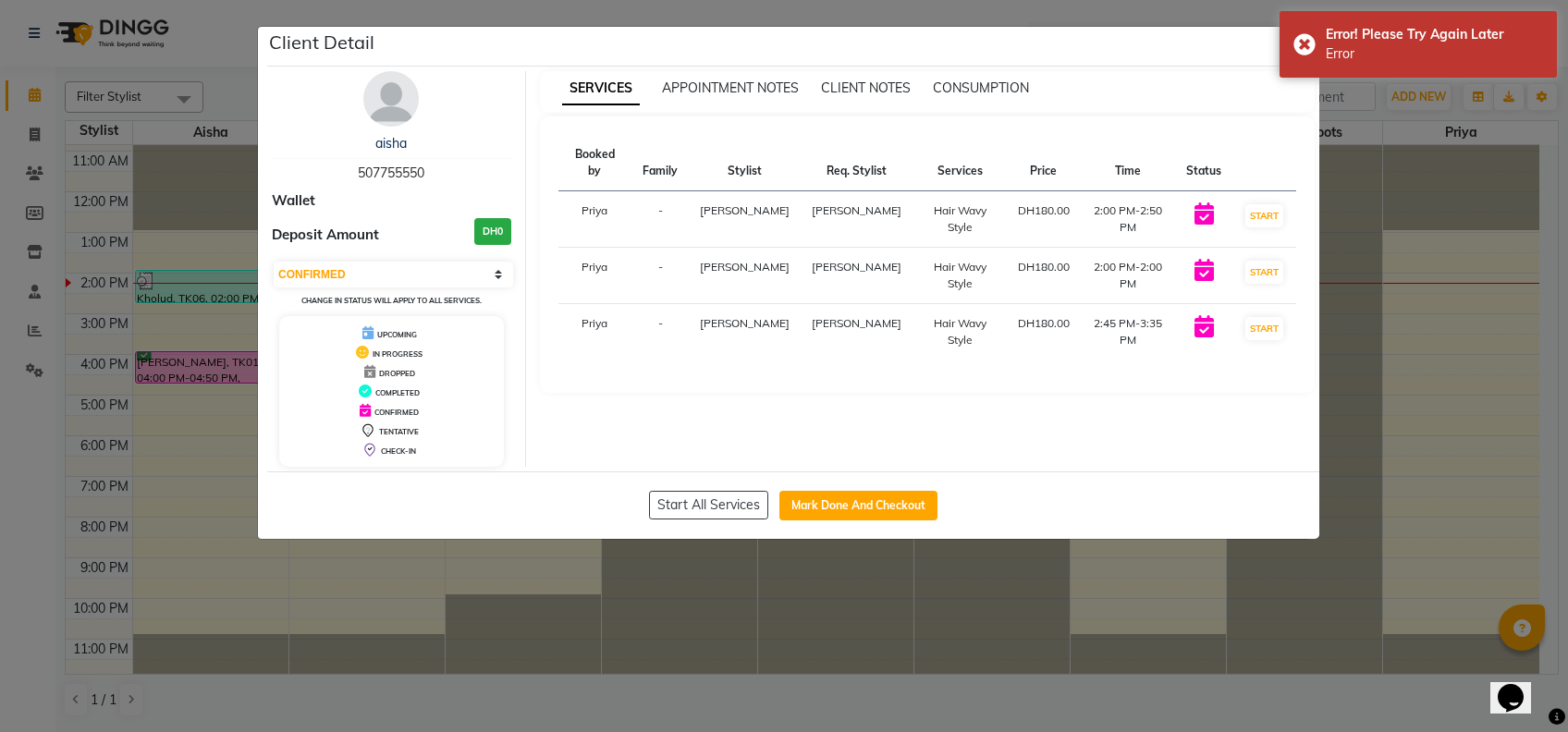
click at [1056, 679] on ngb-modal-window "Client Detail aisha 507755550 Wallet Deposit Amount DH0 Select IN SERVICE CONFI…" at bounding box center [784, 366] width 1568 height 732
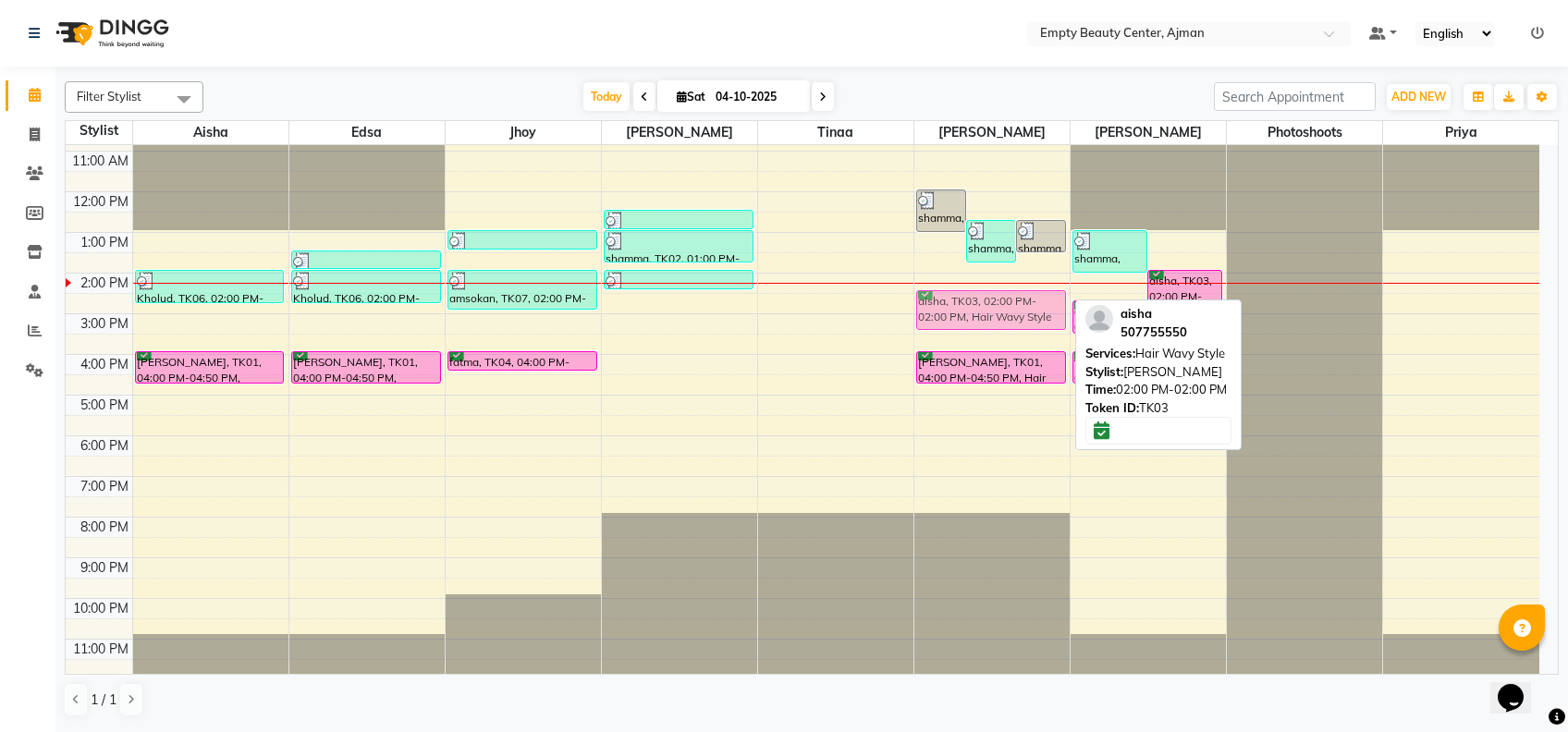
drag, startPoint x: 996, startPoint y: 285, endPoint x: 1010, endPoint y: 301, distance: 21.3
click at [1010, 301] on div "shamma, TK02, 12:00 PM-01:05 PM, Hair blow dry (wavy),Hair blow dry (wavy) sham…" at bounding box center [992, 192] width 156 height 975
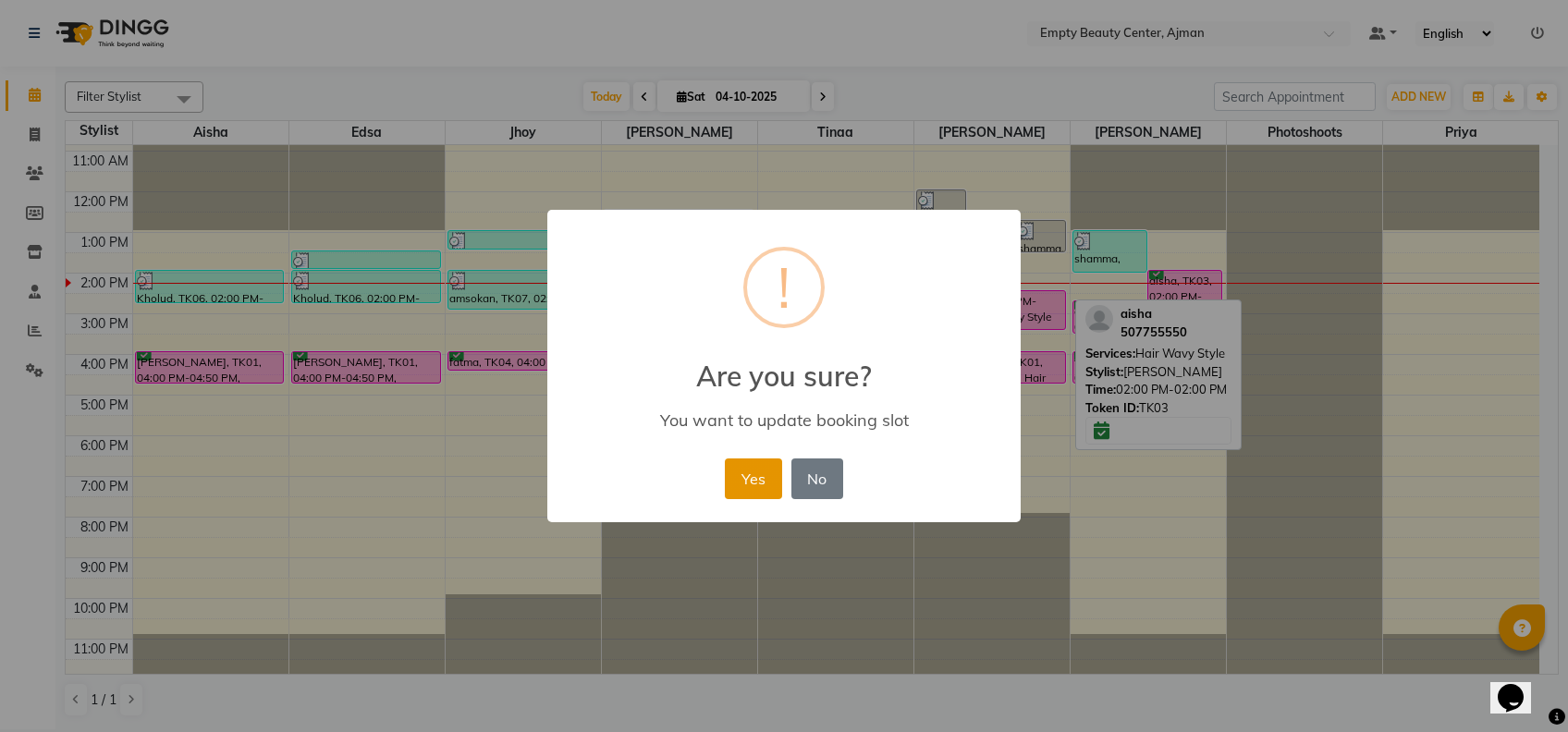
click at [747, 465] on button "Yes" at bounding box center [753, 479] width 56 height 41
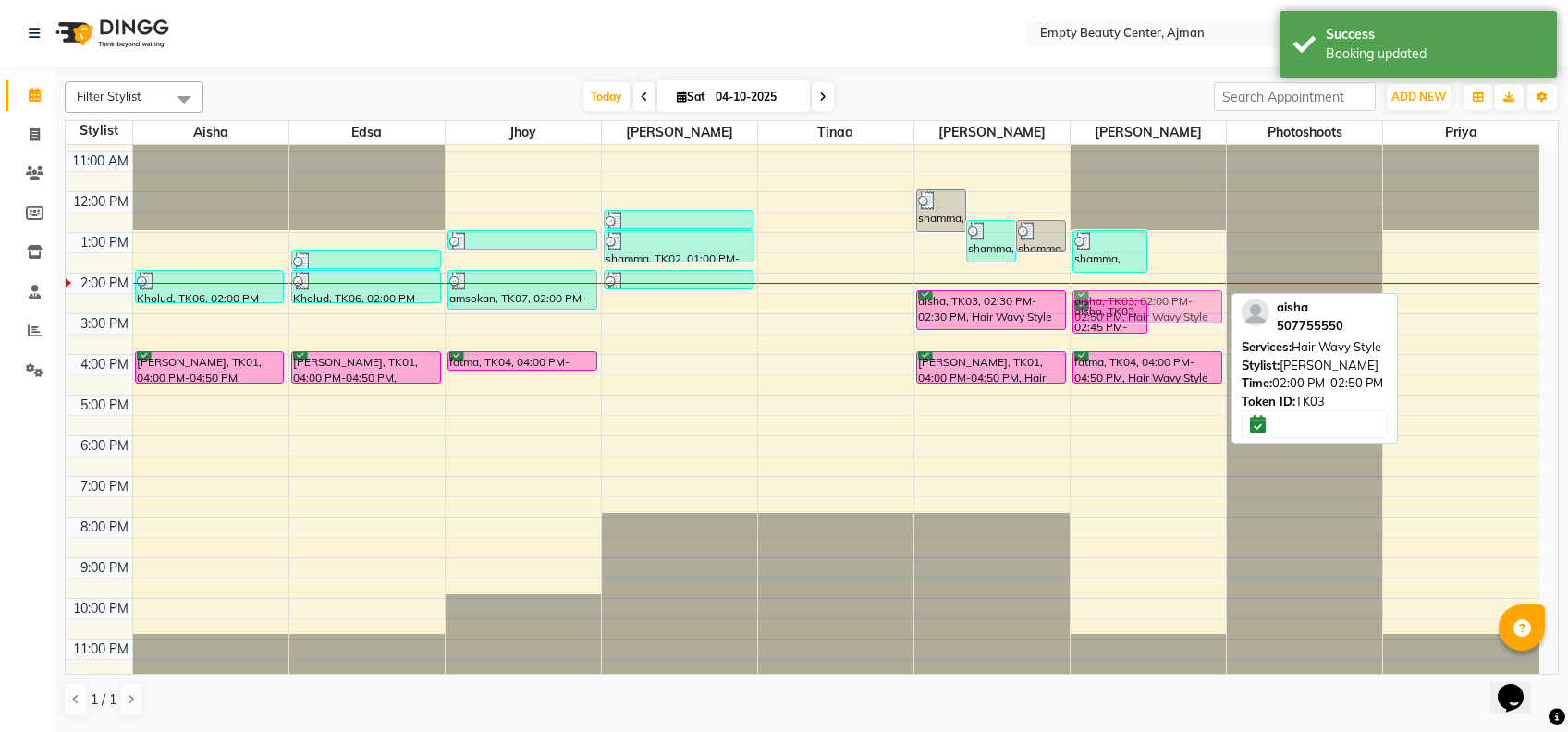
drag, startPoint x: 1189, startPoint y: 290, endPoint x: 1202, endPoint y: 311, distance: 24.7
click at [1202, 311] on div "shamma, TK02, 01:00 PM-02:05 PM, Hair blow dry (wavy) (DH150) aisha, TK03, 02:0…" at bounding box center [1148, 192] width 156 height 975
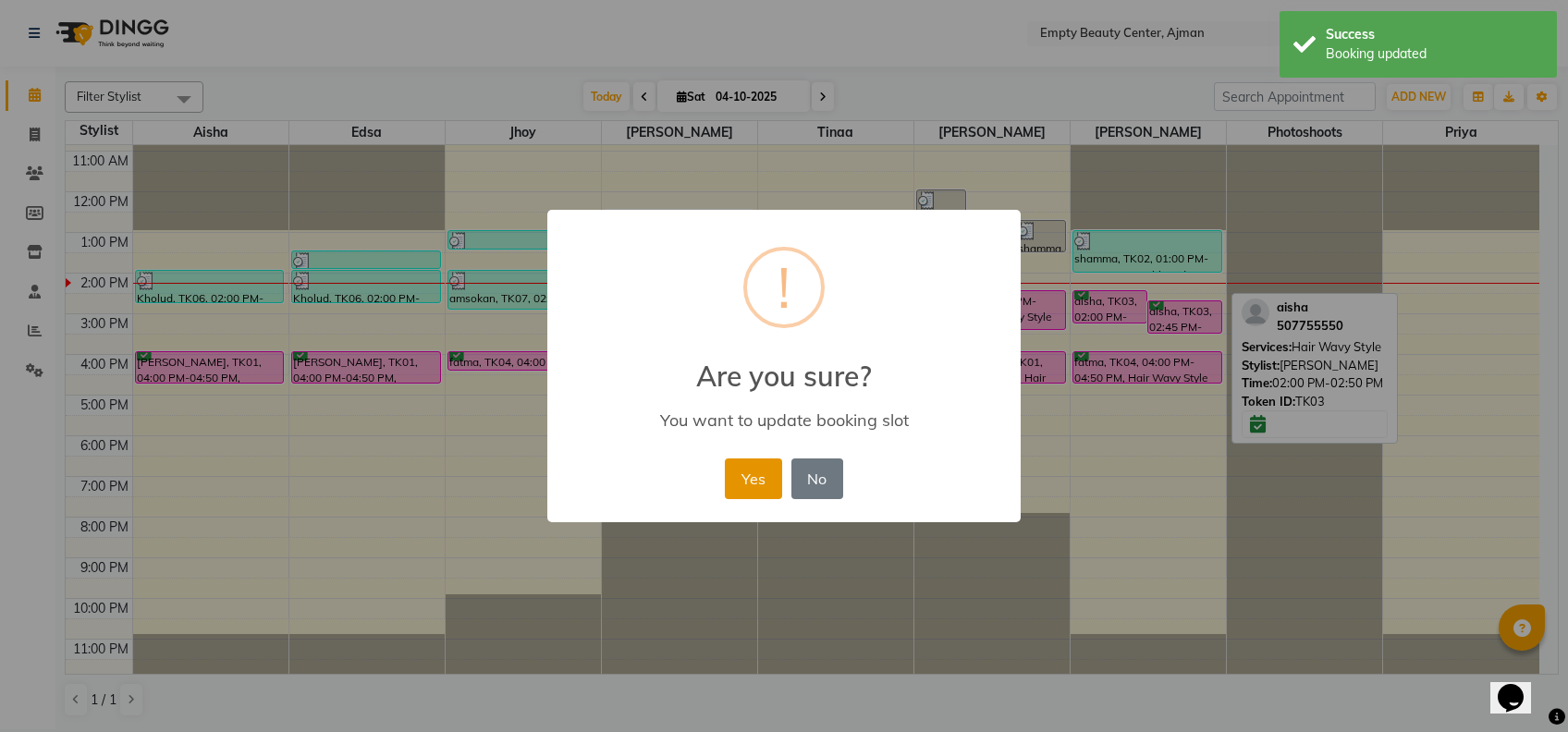
click at [728, 495] on button "Yes" at bounding box center [753, 479] width 56 height 41
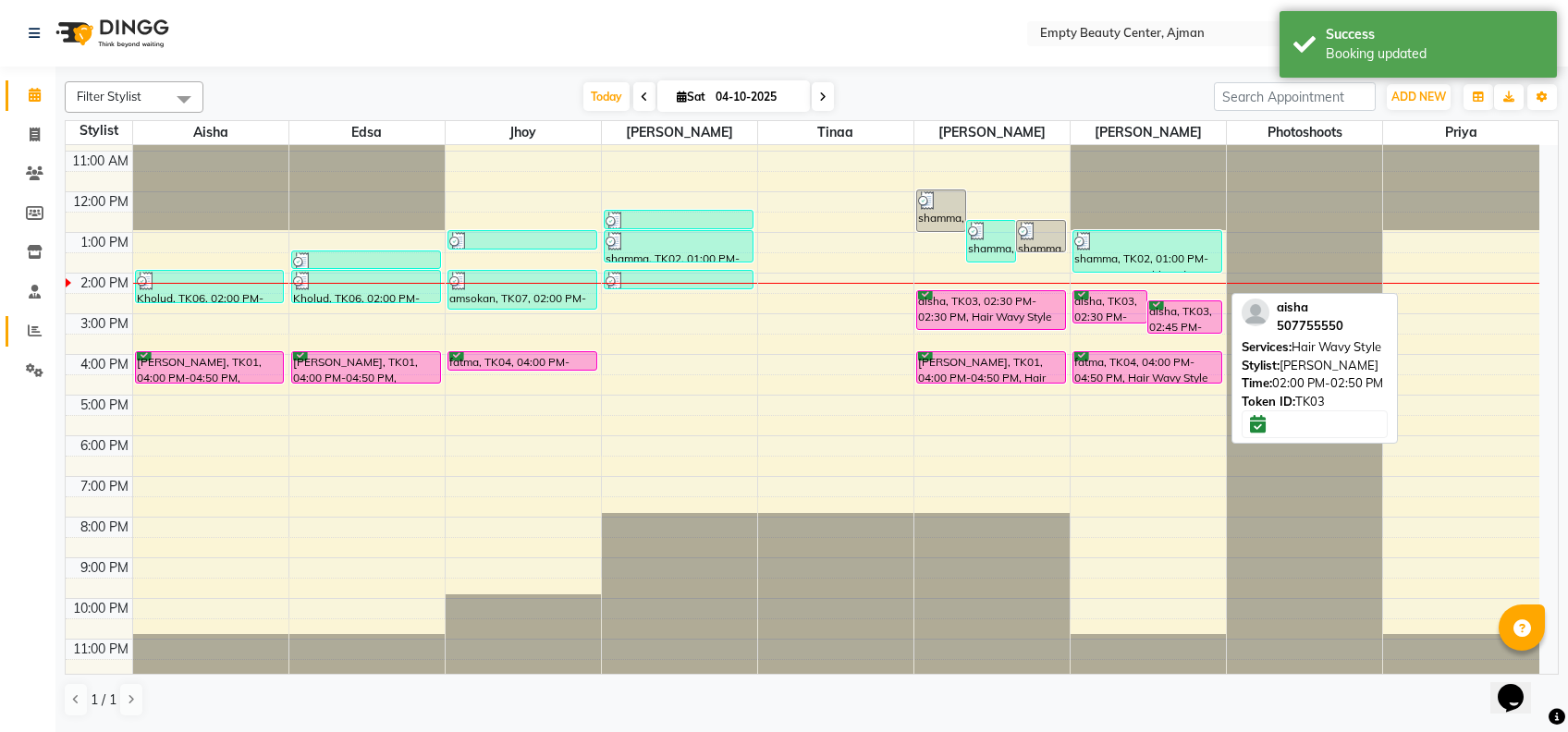
drag, startPoint x: 22, startPoint y: 350, endPoint x: 28, endPoint y: 340, distance: 11.7
click at [28, 340] on ul "Calendar Invoice Clients Members Inventory Staff Reports Settings Completed InP…" at bounding box center [28, 237] width 55 height 324
click at [28, 340] on span at bounding box center [34, 331] width 32 height 21
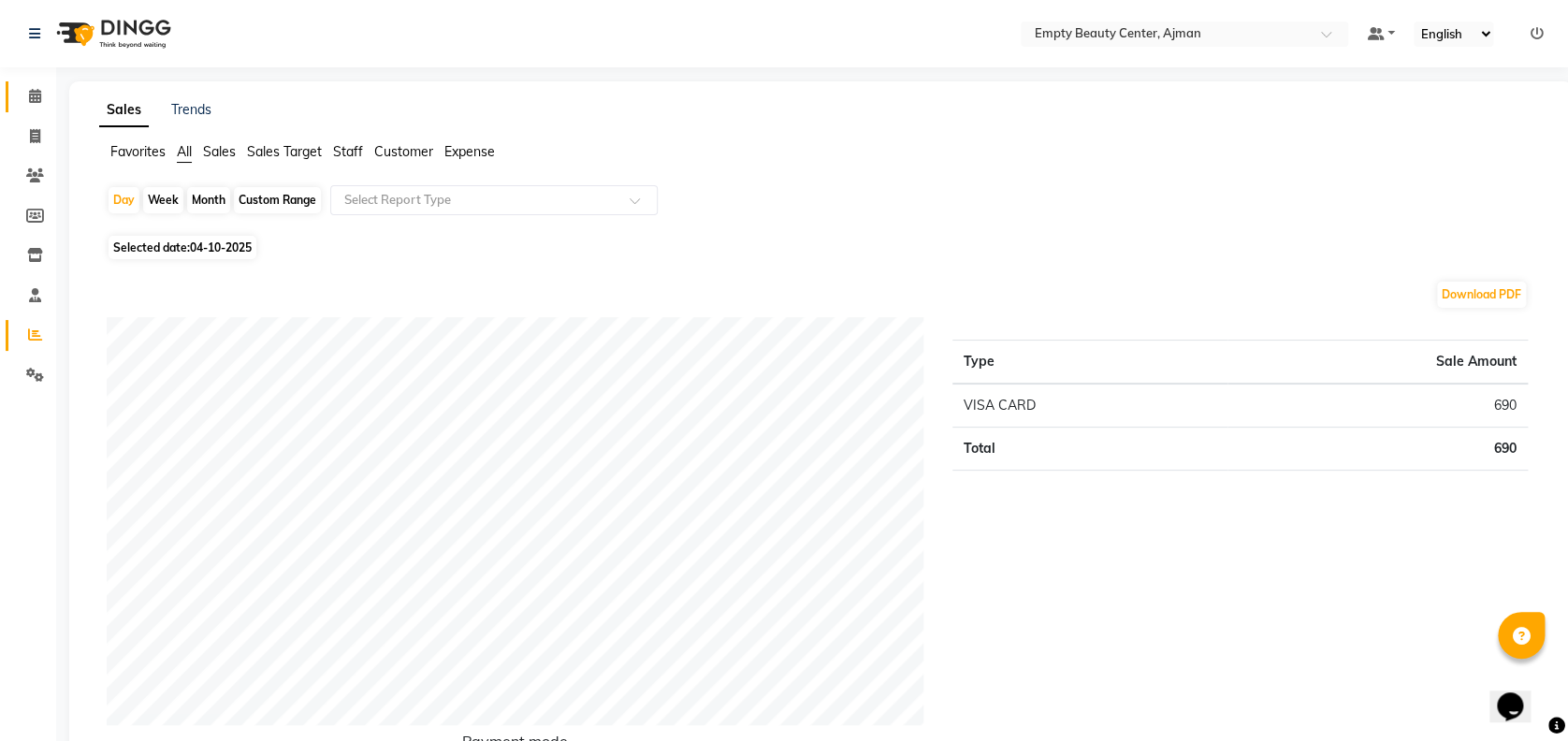
click at [40, 90] on icon at bounding box center [35, 96] width 13 height 14
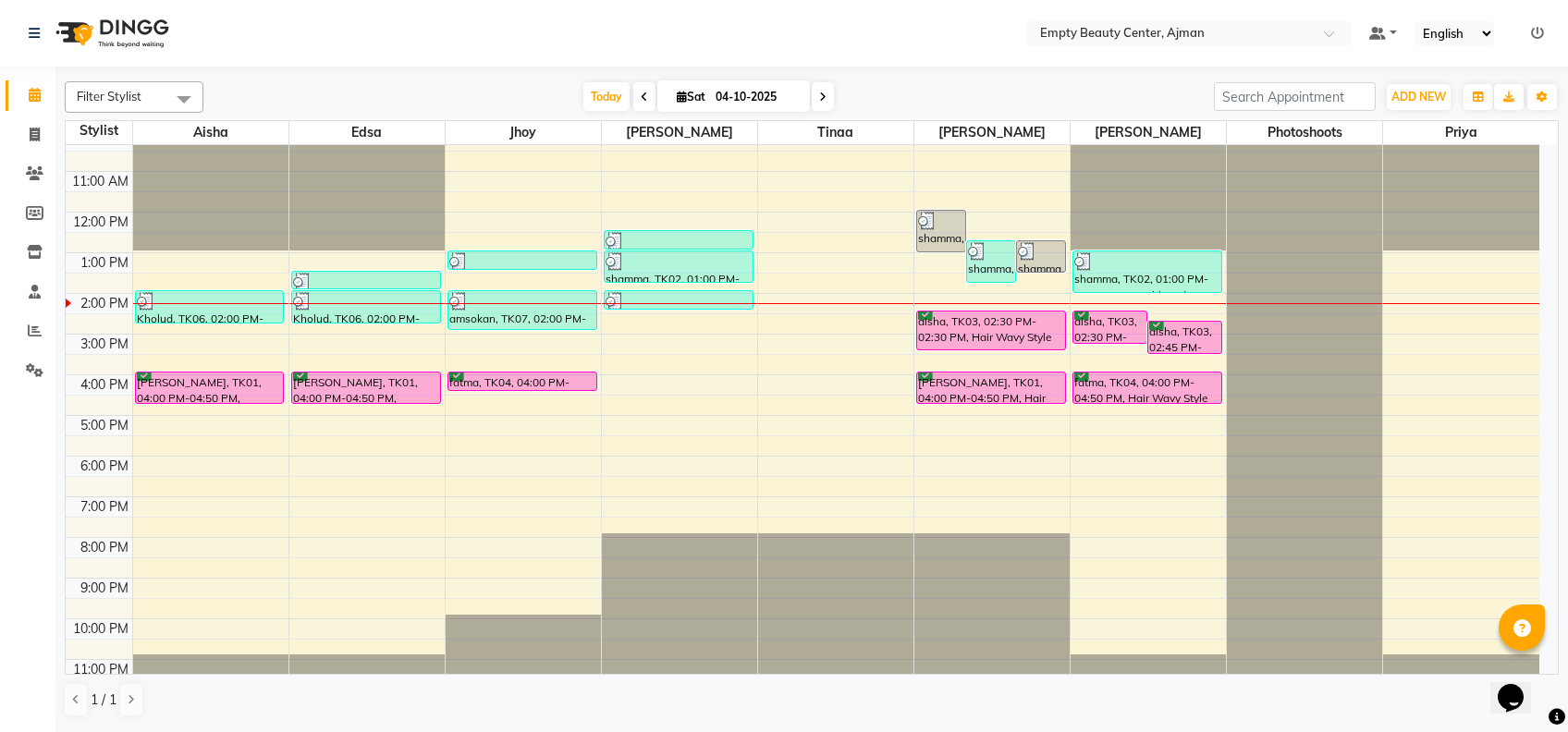
scroll to position [441, 0]
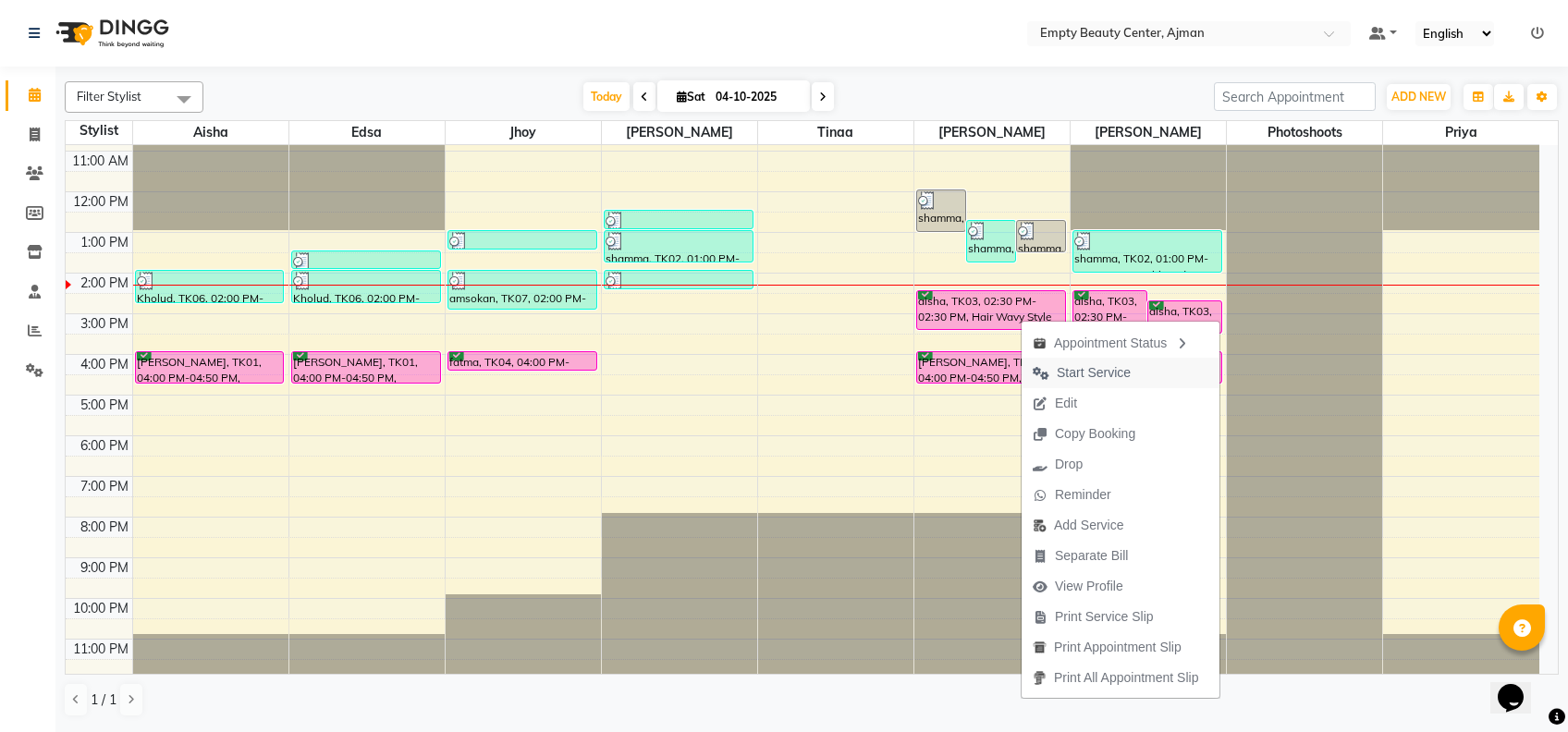
click at [1122, 369] on span "Start Service" at bounding box center [1094, 373] width 74 height 19
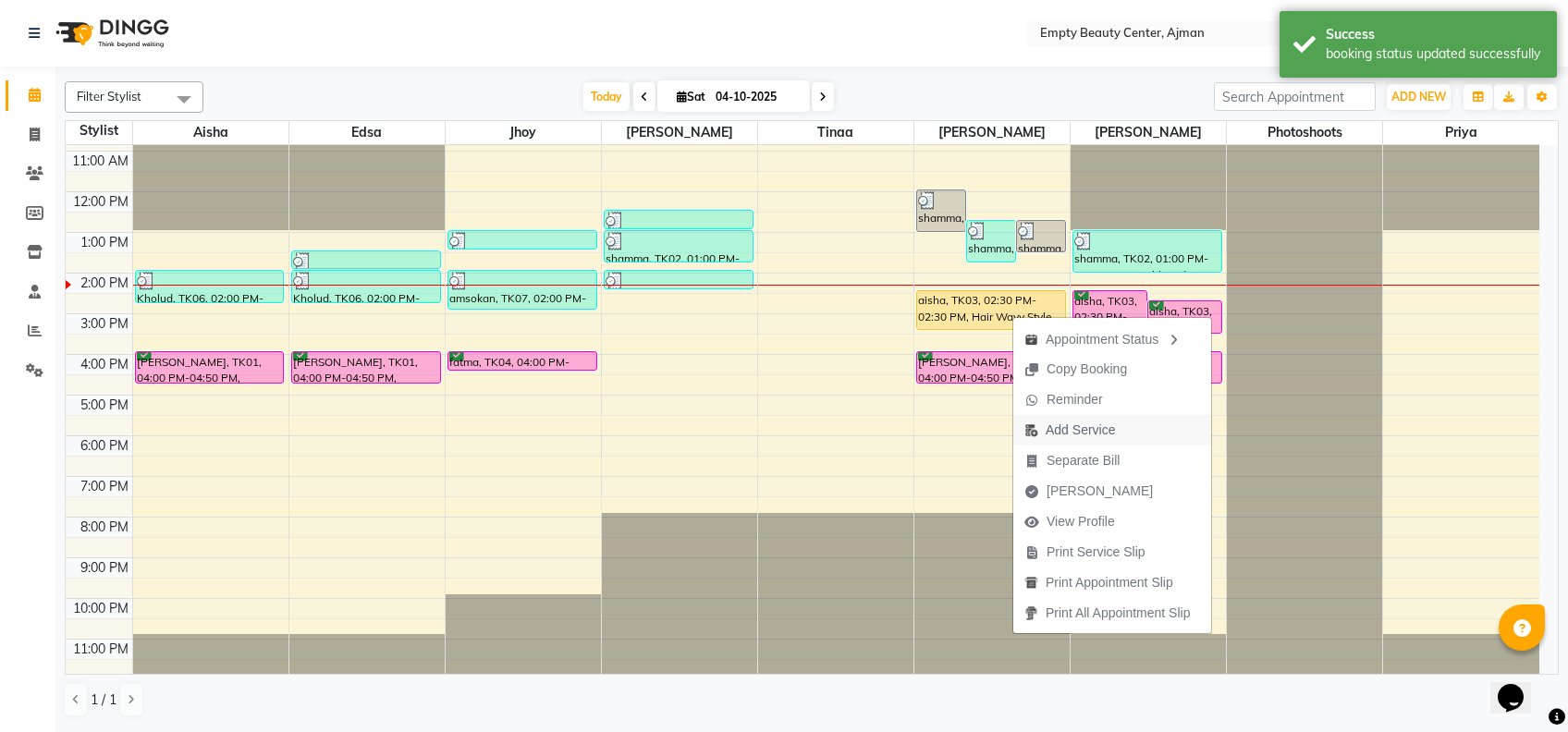
click at [1111, 431] on span "Add Service" at bounding box center [1080, 430] width 70 height 19
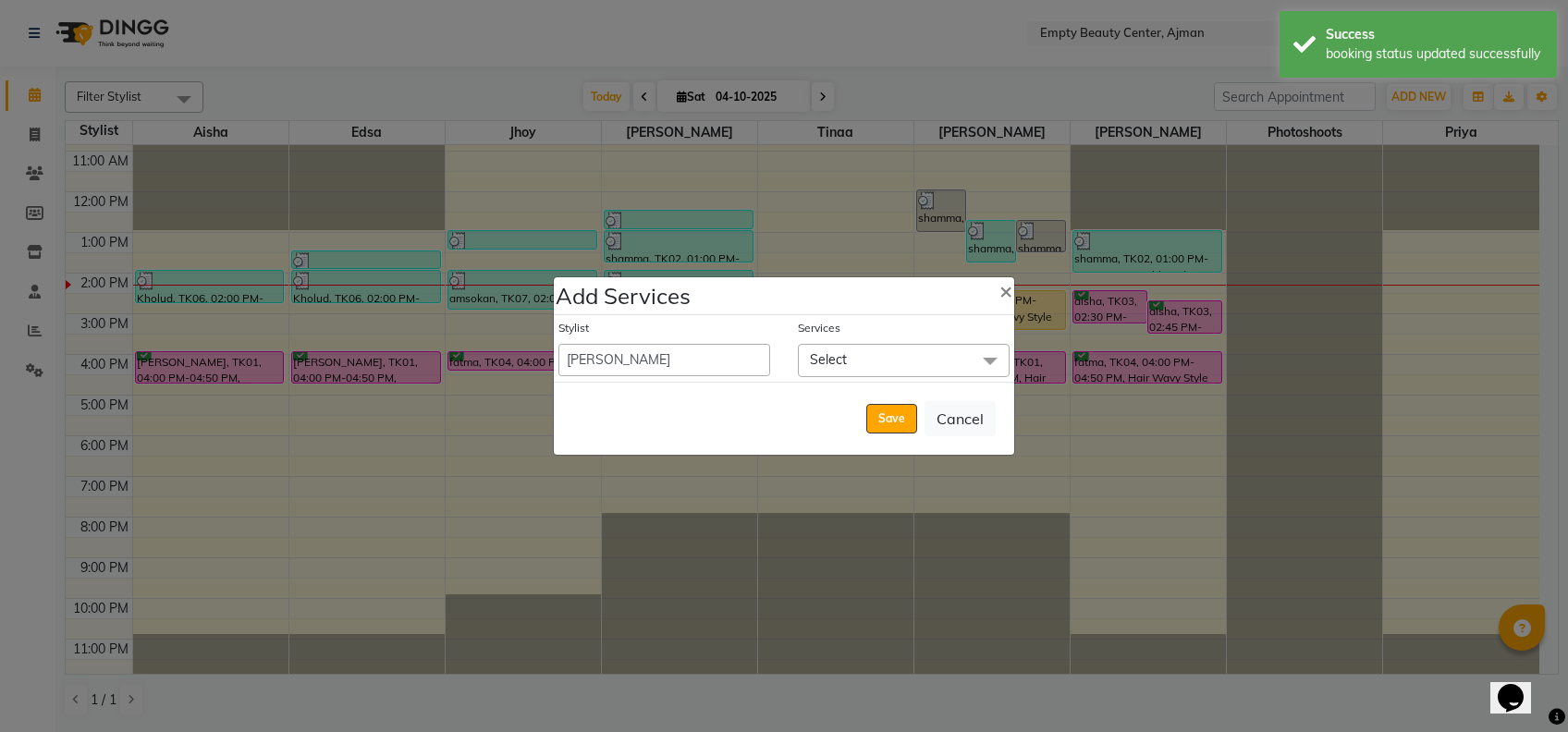
drag, startPoint x: 909, startPoint y: 387, endPoint x: 860, endPoint y: 359, distance: 56.4
click at [860, 359] on div "Add Services × Stylist Aisha Edsa jhoy [PERSON_NAME] Photoshoots Priya [PERSON_…" at bounding box center [784, 366] width 462 height 178
click at [860, 359] on span "Select" at bounding box center [904, 360] width 212 height 32
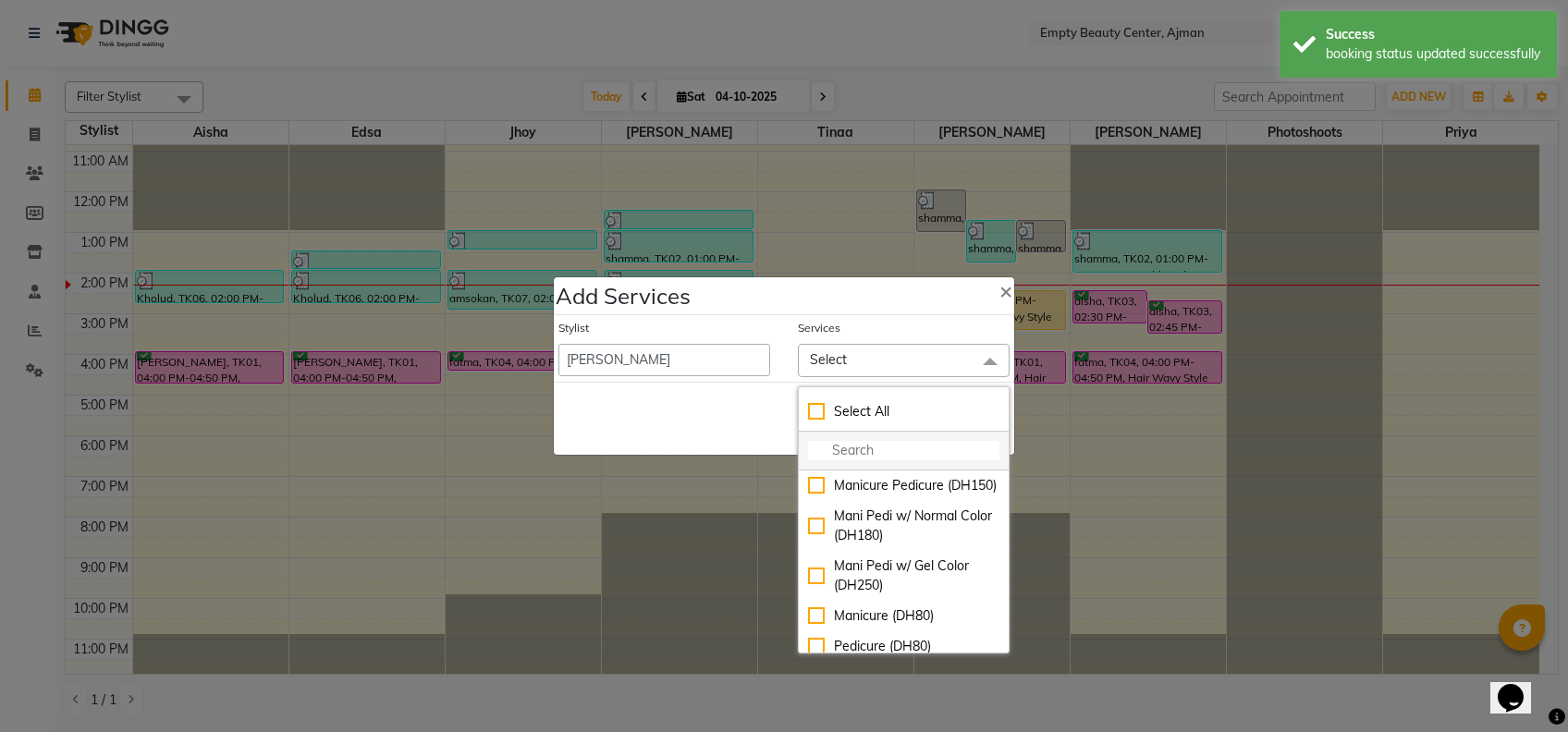
click at [836, 444] on input "multiselect-search" at bounding box center [904, 450] width 192 height 19
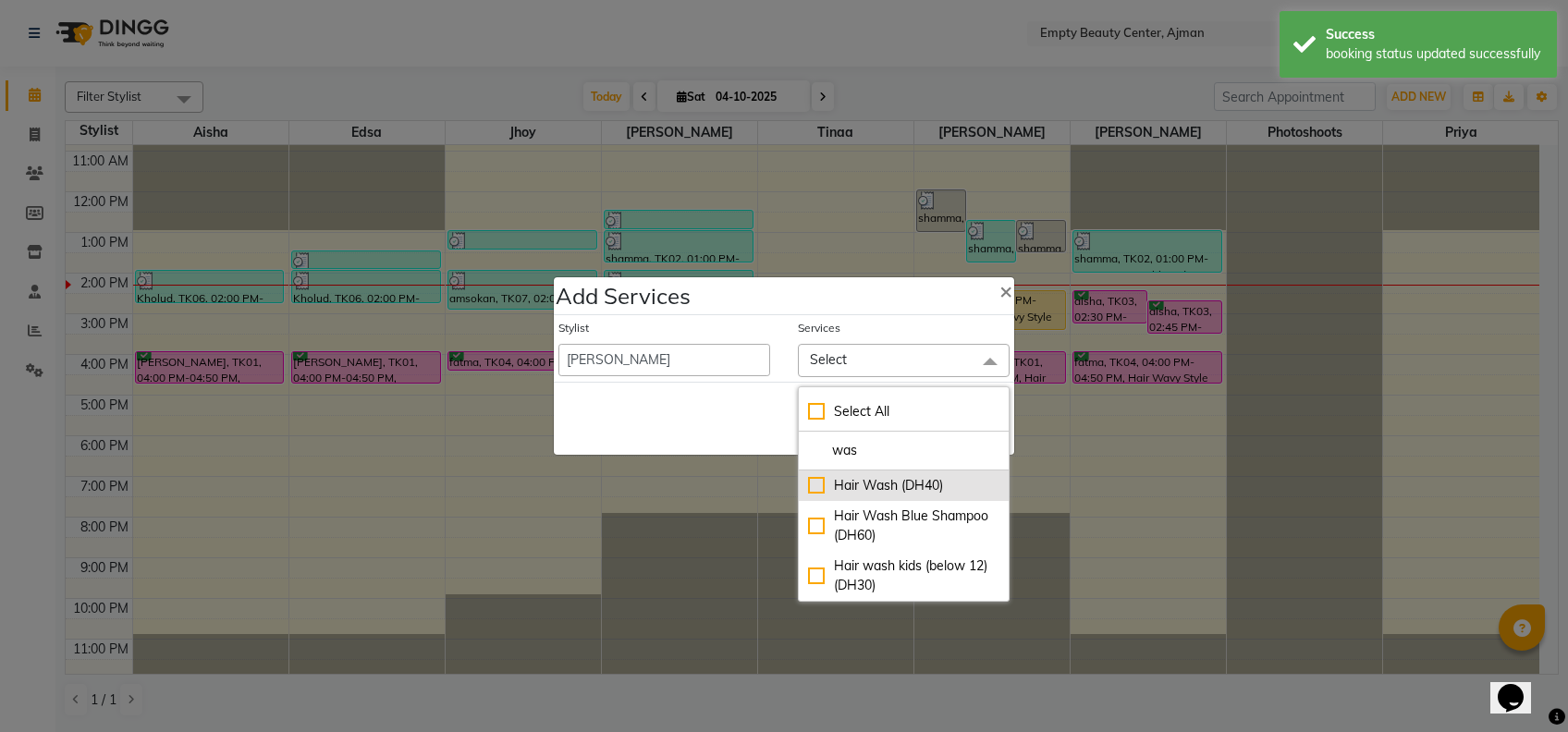
click at [887, 491] on div "Hair Wash (DH40)" at bounding box center [904, 486] width 192 height 19
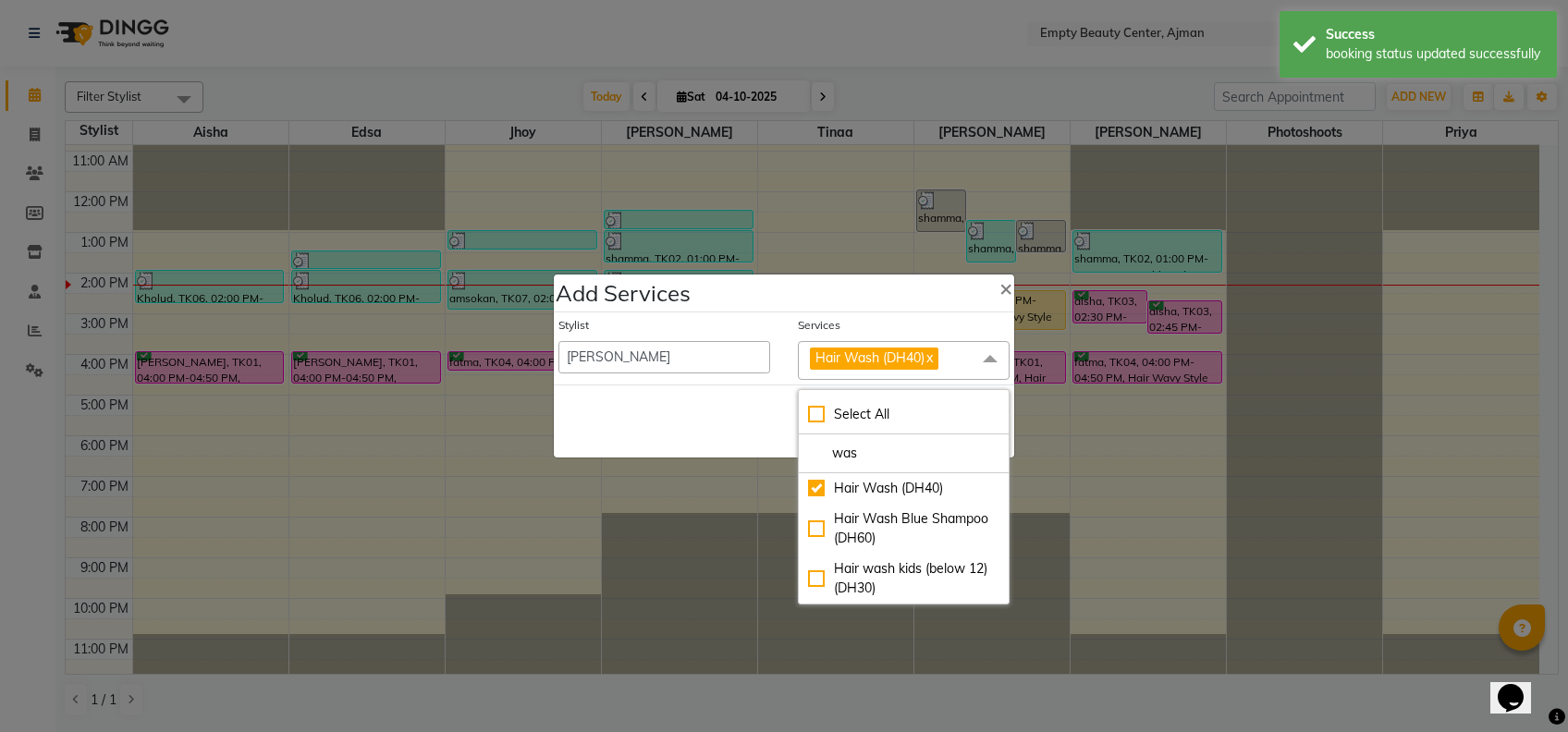
click at [751, 408] on div "Save Cancel" at bounding box center [784, 421] width 461 height 73
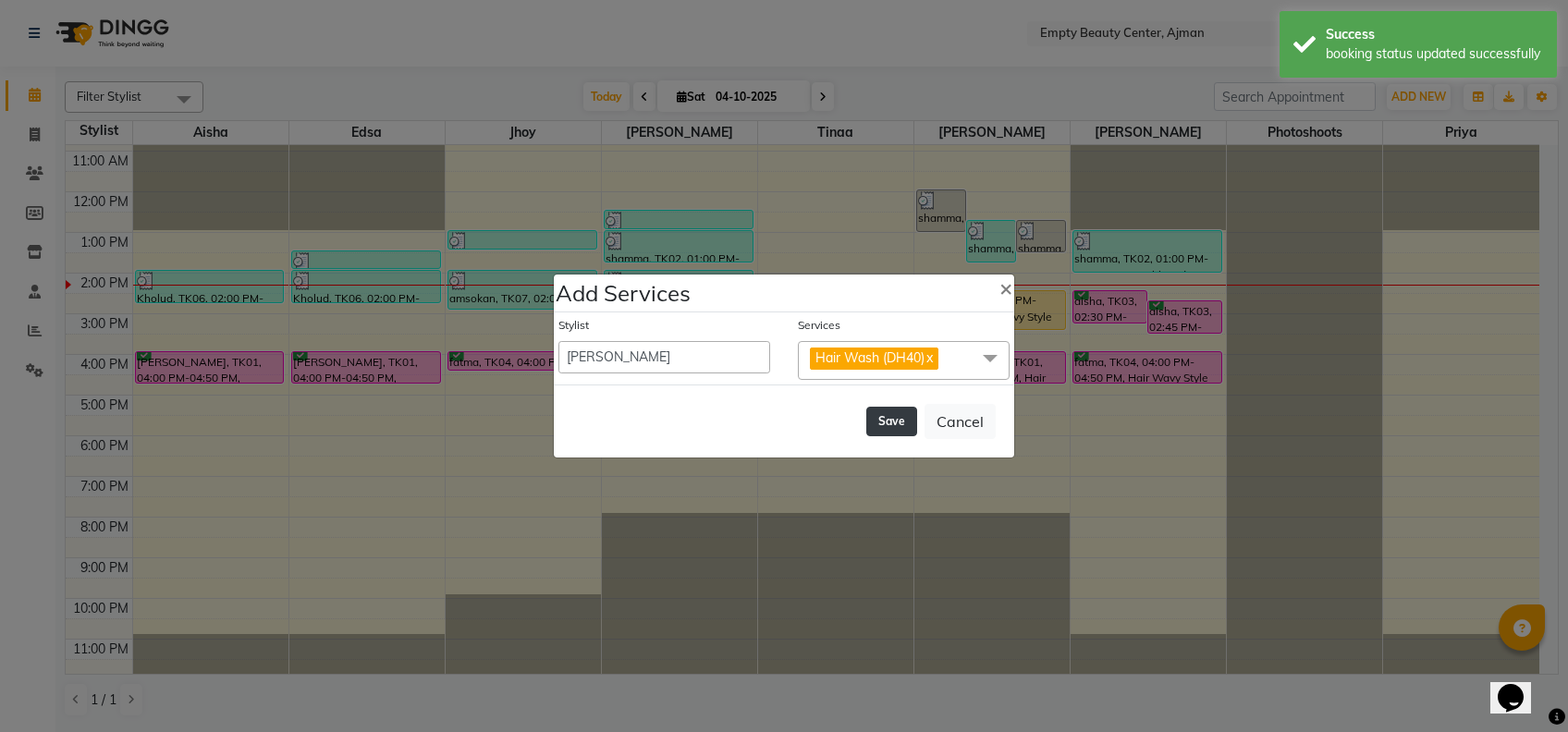
click at [874, 418] on button "Save" at bounding box center [891, 421] width 51 height 30
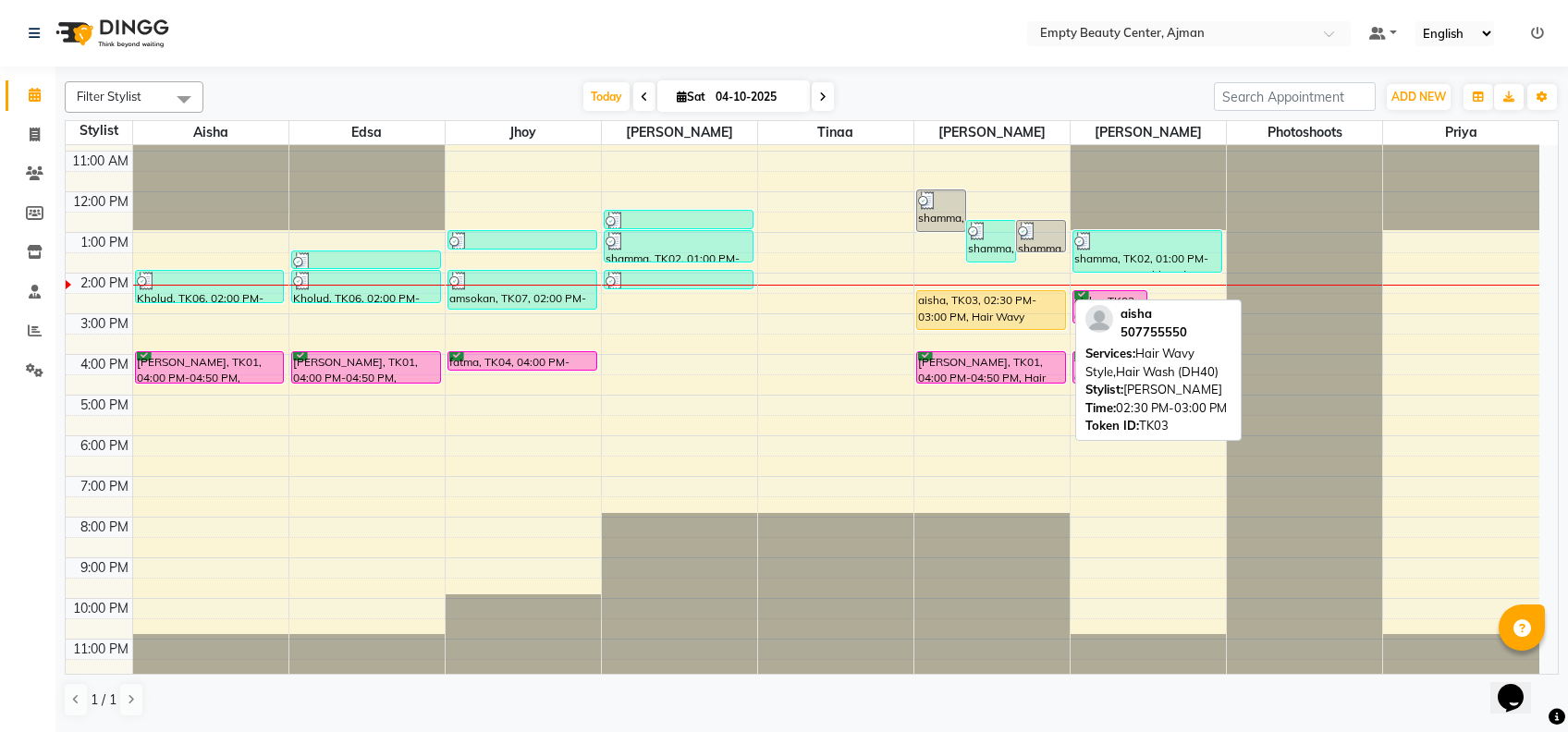
drag, startPoint x: 1026, startPoint y: 306, endPoint x: 1035, endPoint y: 318, distance: 15.0
click at [1035, 318] on div "shamma, TK02, 12:00 PM-01:05 PM, Hair blow dry (wavy),Hair blow dry (wavy) sham…" at bounding box center [992, 192] width 156 height 975
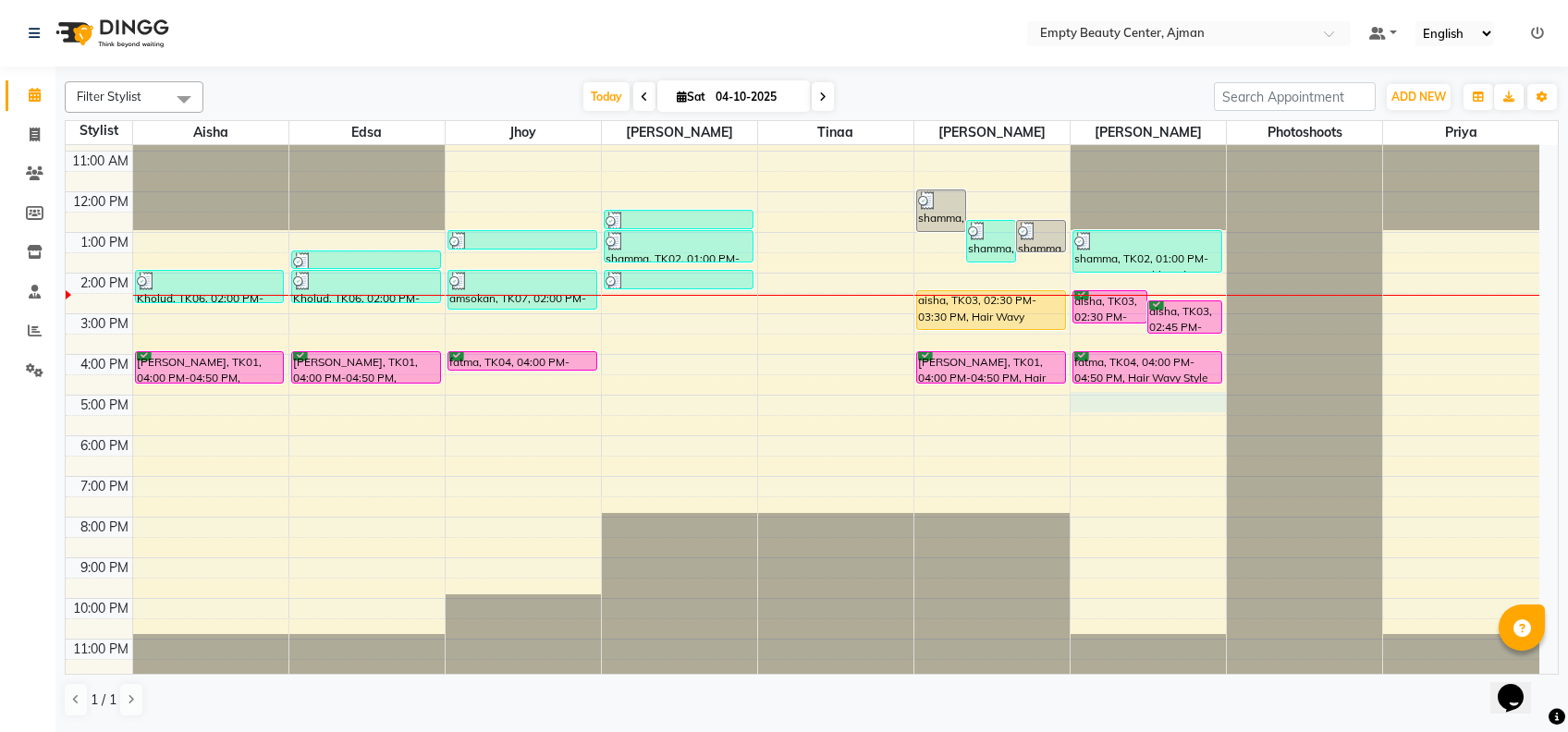
click at [1138, 406] on div "12:00 AM 1:00 AM 2:00 AM 3:00 AM 4:00 AM 5:00 AM 6:00 AM 7:00 AM 8:00 AM 9:00 A…" at bounding box center [803, 192] width 1474 height 975
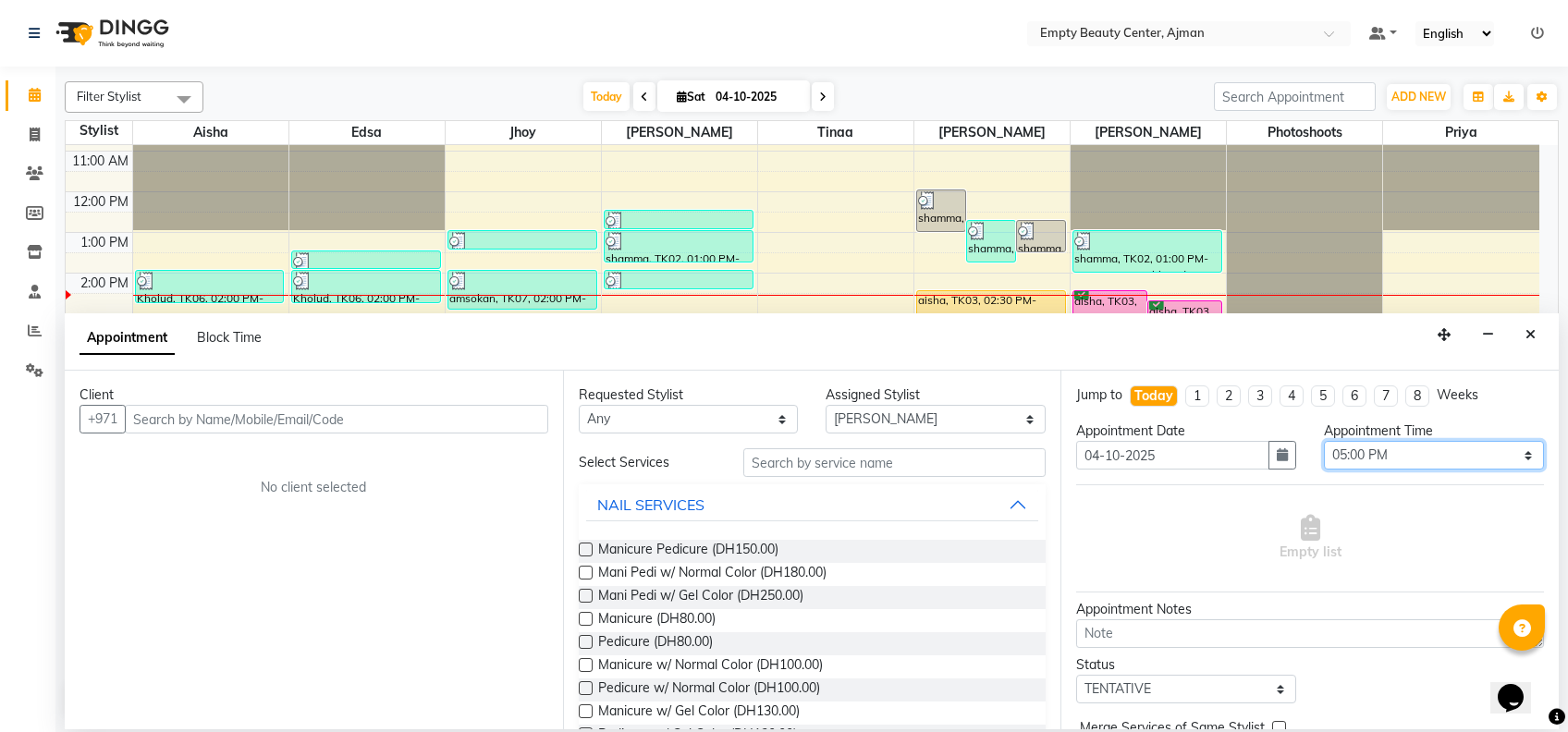
click at [1399, 451] on select "Select 01:00 AM 01:15 AM 01:30 AM 01:45 AM 02:00 AM 02:15 AM 02:30 AM 02:45 AM …" at bounding box center [1433, 455] width 220 height 29
click at [1324, 441] on select "Select 01:00 AM 01:15 AM 01:30 AM 01:45 AM 02:00 AM 02:15 AM 02:30 AM 02:45 AM …" at bounding box center [1433, 455] width 220 height 29
click at [722, 428] on select "Any [PERSON_NAME] Edsa jhoy [PERSON_NAME] Photoshoots Priya [PERSON_NAME] [PERS…" at bounding box center [689, 419] width 220 height 29
click at [579, 405] on select "Any [PERSON_NAME] Edsa jhoy [PERSON_NAME] Photoshoots Priya [PERSON_NAME] [PERS…" at bounding box center [689, 419] width 220 height 29
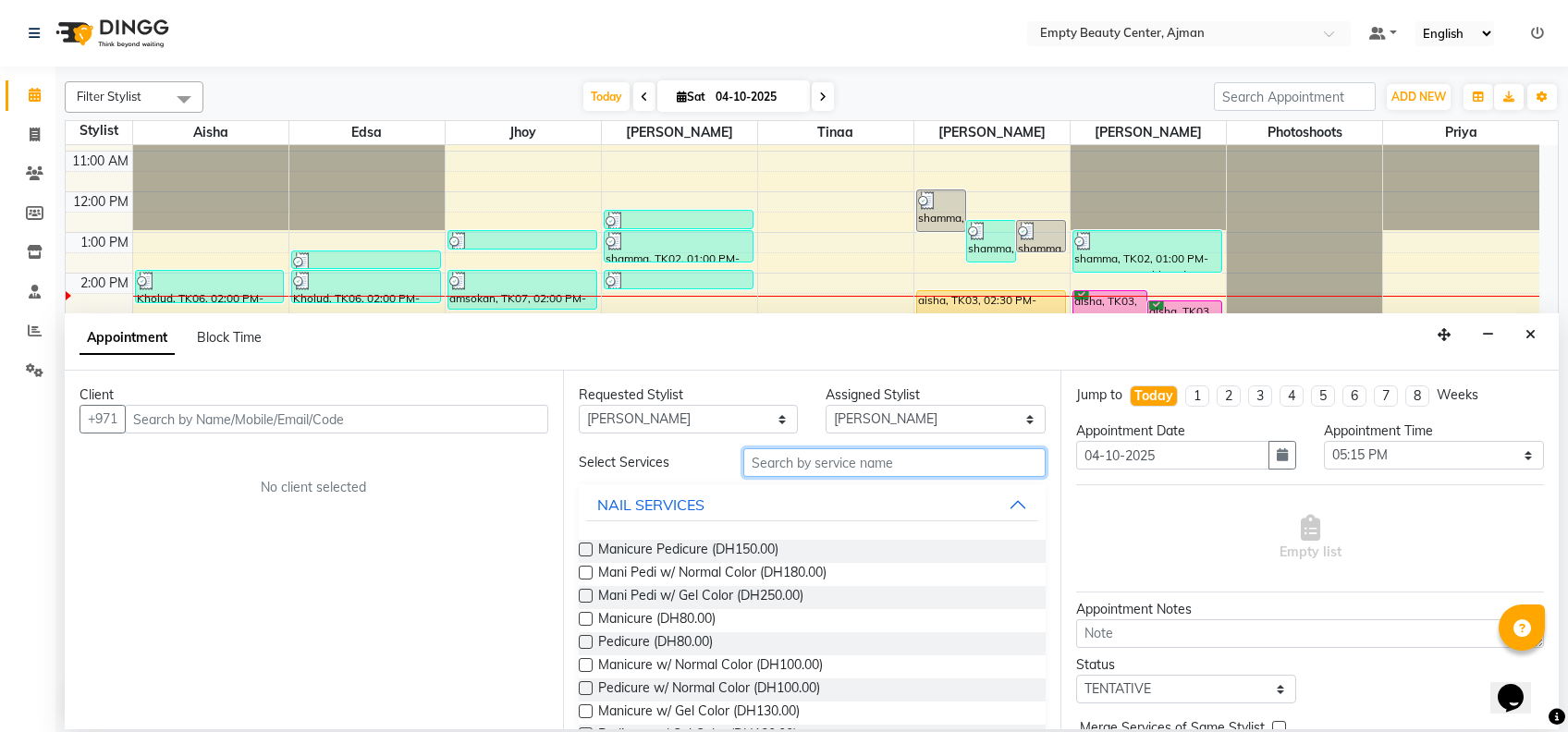
click at [847, 468] on input "text" at bounding box center [894, 463] width 303 height 29
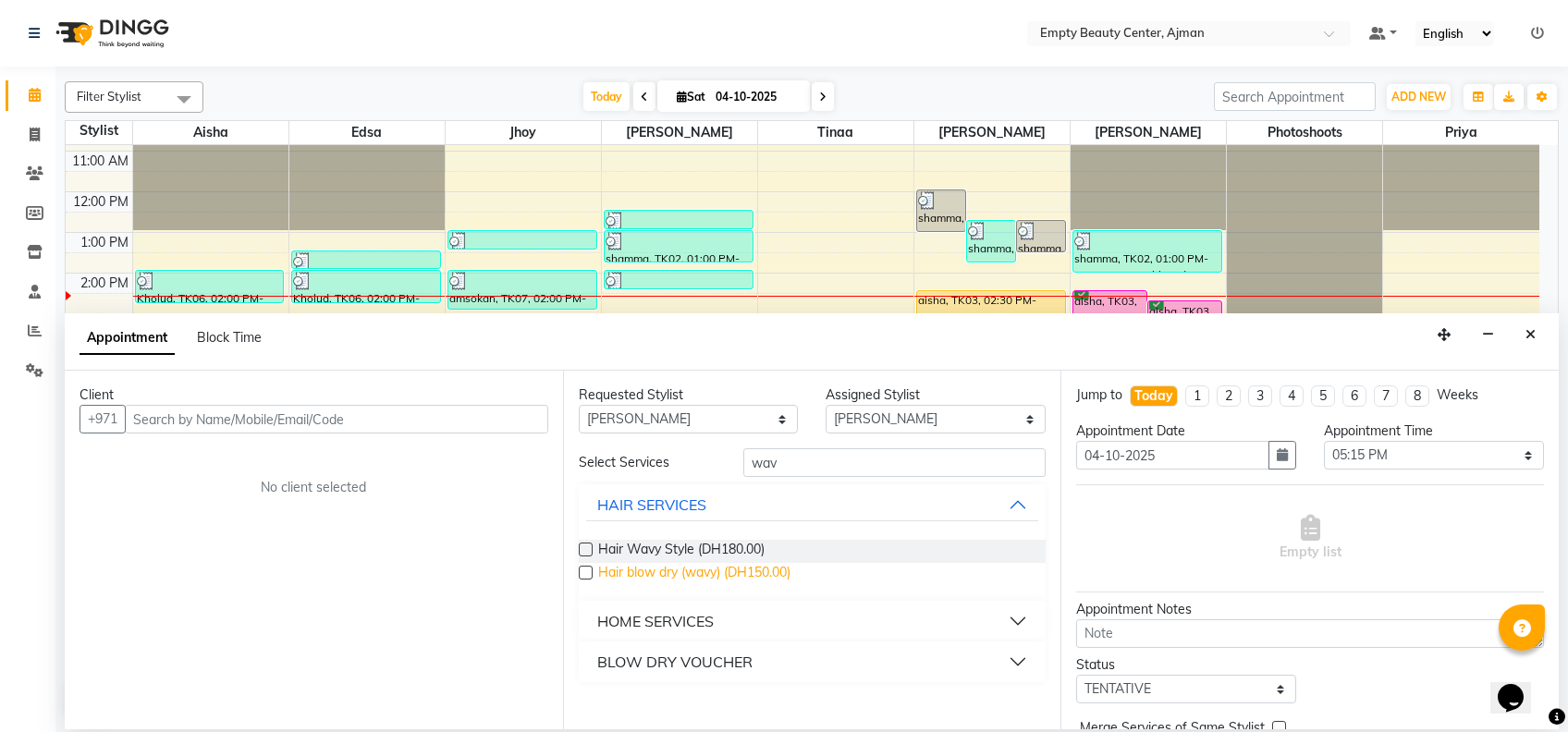
click at [770, 577] on span "Hair blow dry (wavy) (DH150.00)" at bounding box center [695, 575] width 193 height 23
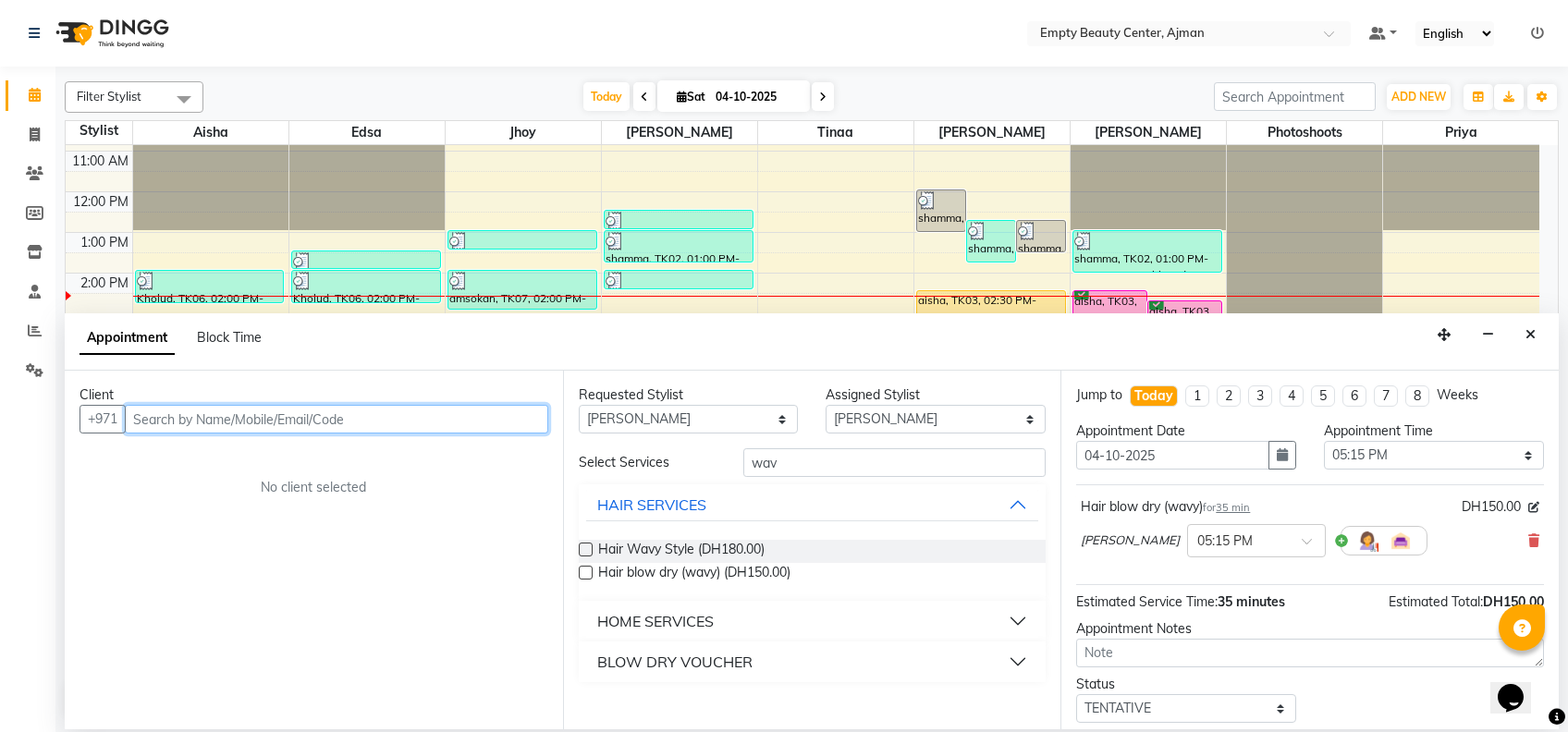
click at [382, 423] on input "text" at bounding box center [337, 419] width 424 height 29
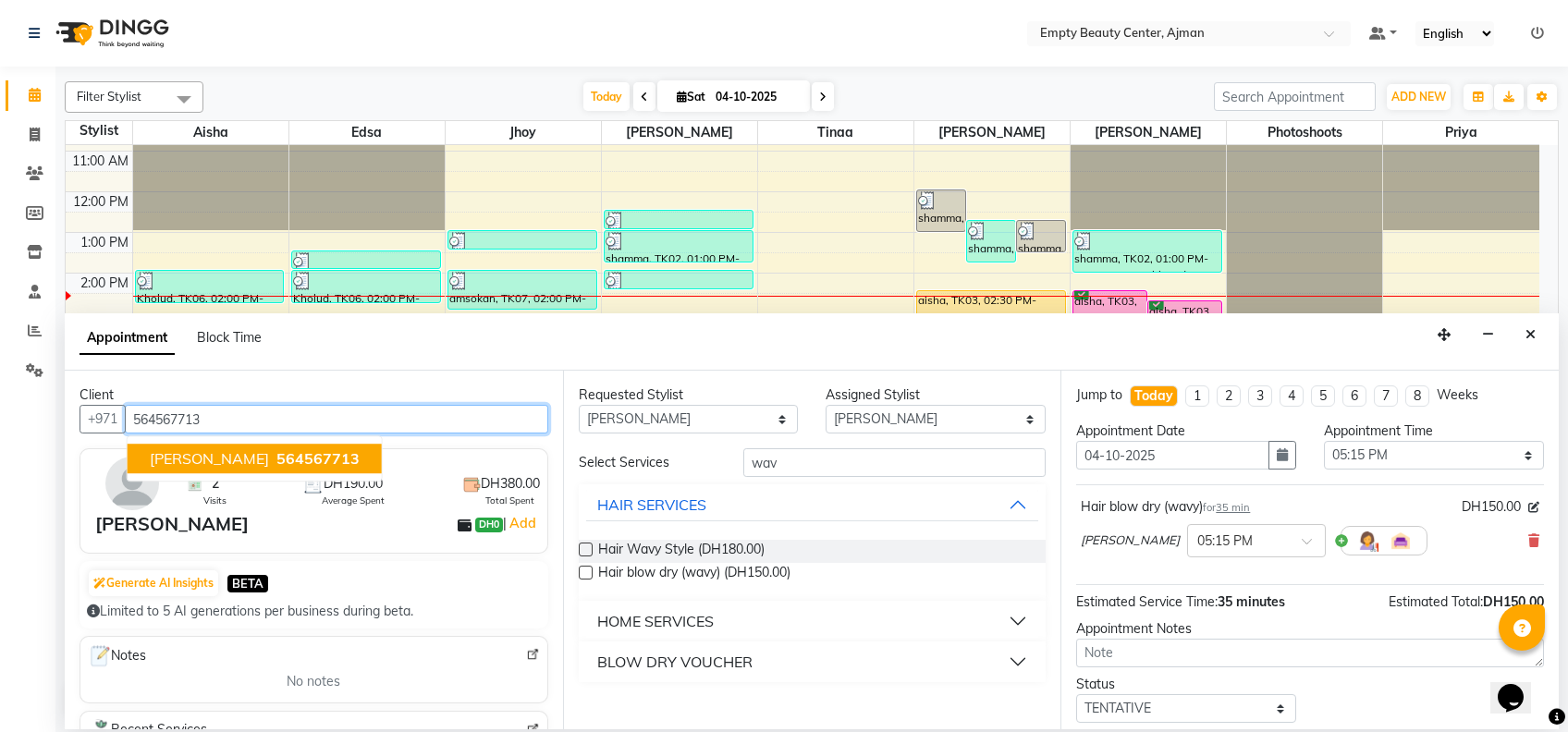
click at [277, 464] on span "564567713" at bounding box center [318, 458] width 83 height 18
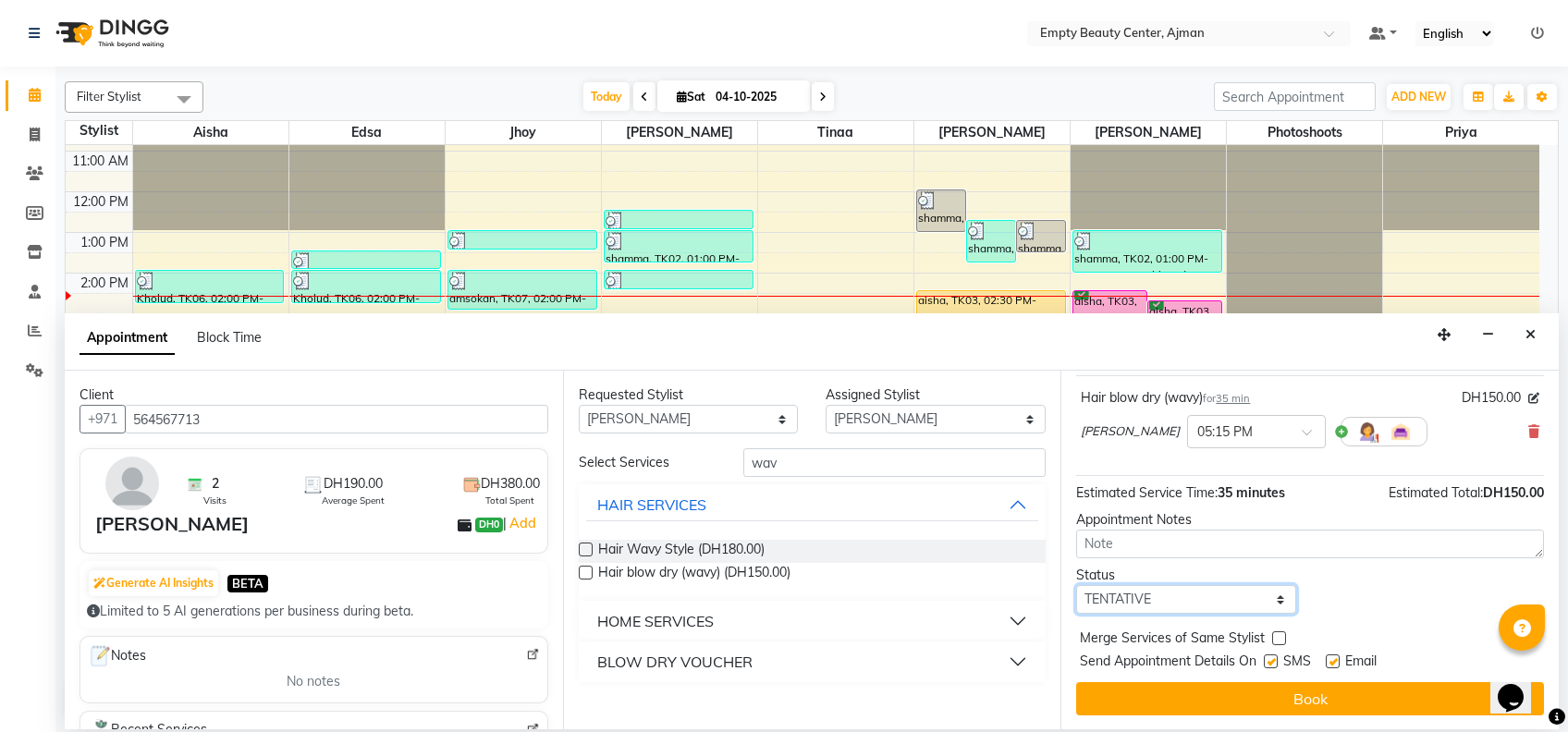
drag, startPoint x: 1188, startPoint y: 592, endPoint x: 1203, endPoint y: 504, distance: 89.3
click at [1203, 504] on div "Jump to [DATE] 1 2 3 4 5 6 7 8 Weeks Appointment Date [DATE] Appointment Time S…" at bounding box center [1309, 551] width 498 height 359
click at [1077, 585] on select "Select TENTATIVE CONFIRM CHECK-IN UPCOMING" at bounding box center [1186, 599] width 220 height 29
click at [1272, 632] on label at bounding box center [1279, 638] width 14 height 14
click at [1272, 635] on input "checkbox" at bounding box center [1278, 640] width 12 height 12
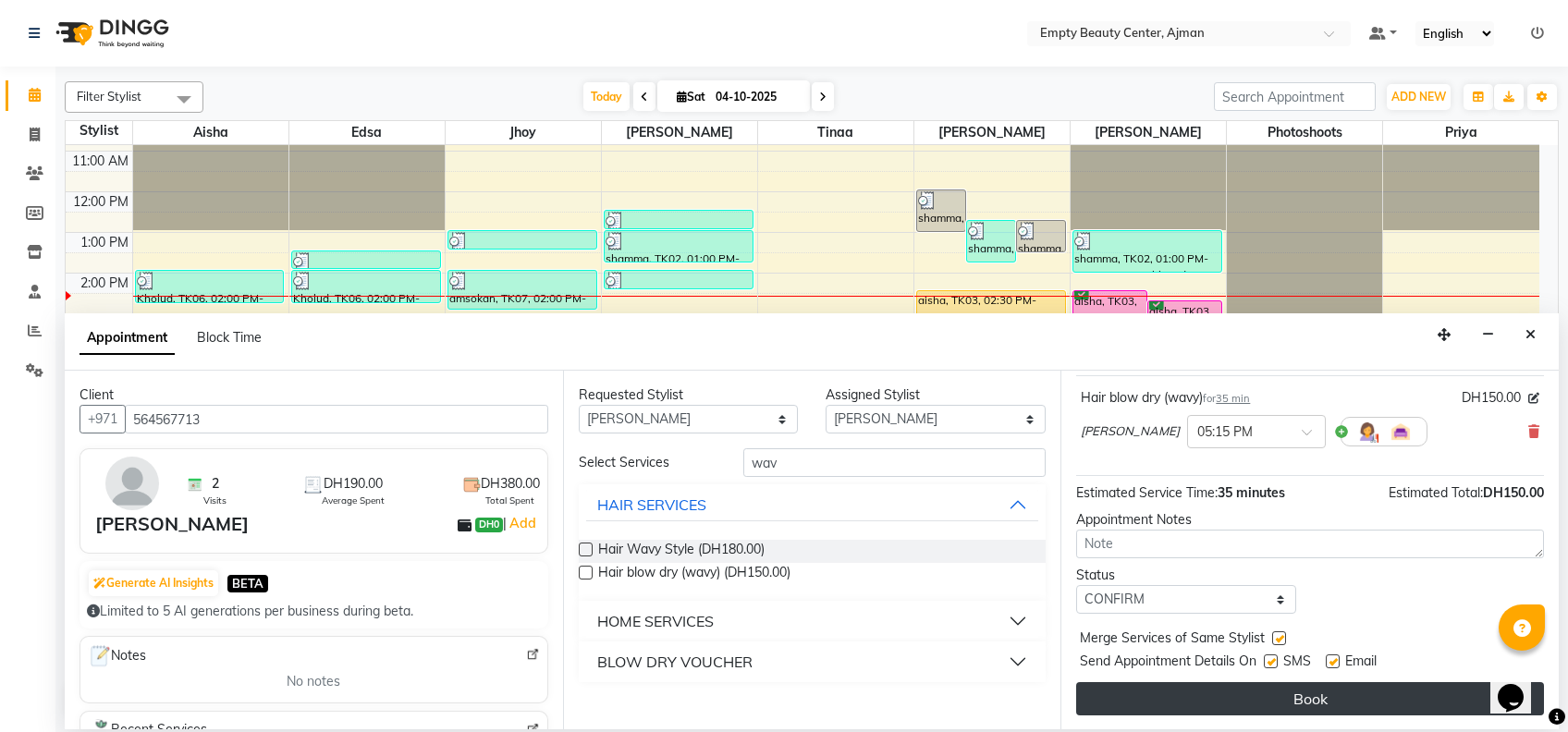
click at [1357, 686] on button "Book" at bounding box center [1310, 699] width 468 height 33
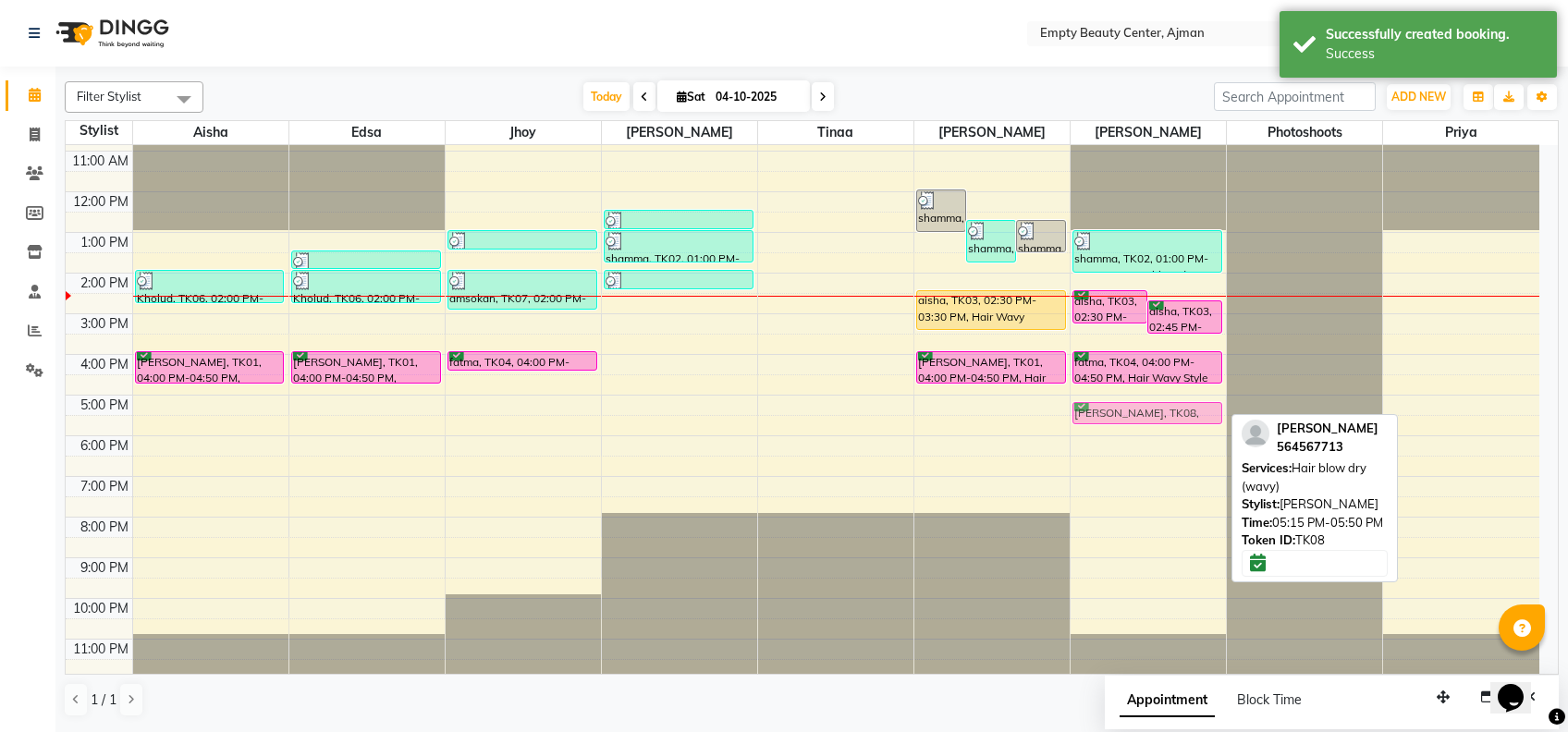
drag, startPoint x: 1152, startPoint y: 417, endPoint x: 1155, endPoint y: 429, distance: 12.4
click at [1155, 429] on div "12:00 AM 1:00 AM 2:00 AM 3:00 AM 4:00 AM 5:00 AM 6:00 AM 7:00 AM 8:00 AM 9:00 A…" at bounding box center [803, 192] width 1474 height 975
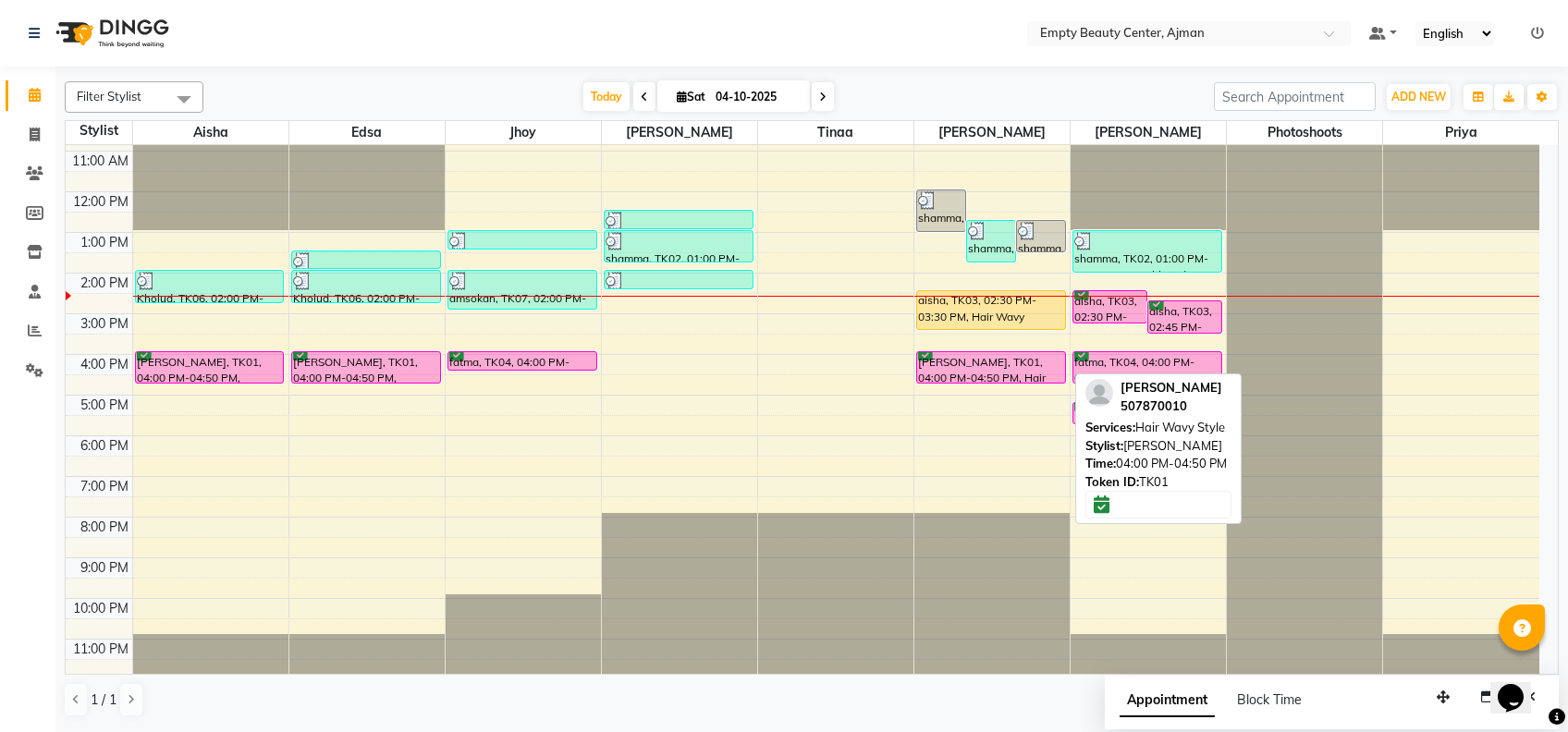
click at [1050, 366] on div "[PERSON_NAME], TK01, 04:00 PM-04:50 PM, Hair Wavy Style" at bounding box center [991, 367] width 148 height 31
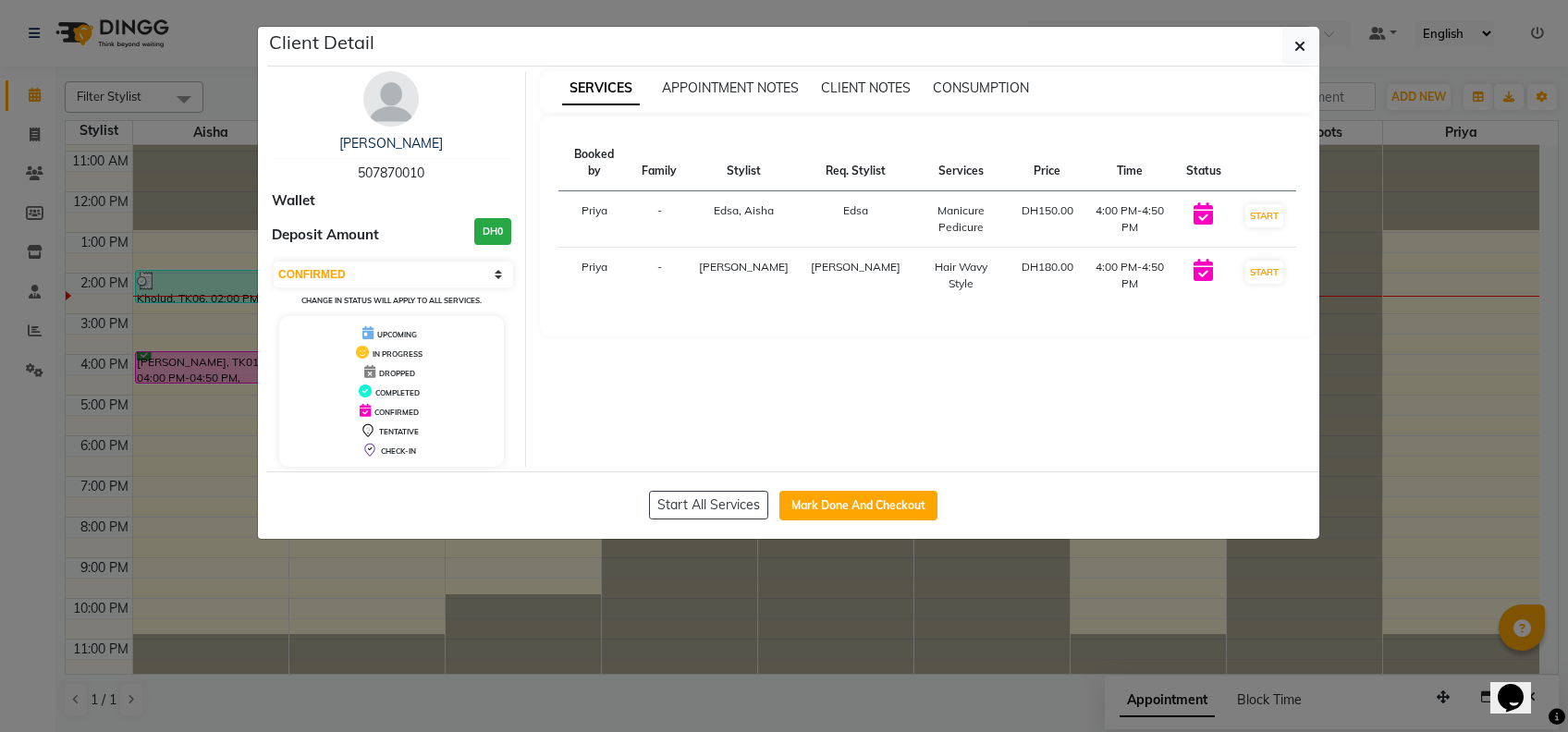
click at [1071, 626] on ngb-modal-window "Client Detail [PERSON_NAME] 507870010 Wallet Deposit Amount DH0 Select IN SERVI…" at bounding box center [784, 366] width 1568 height 732
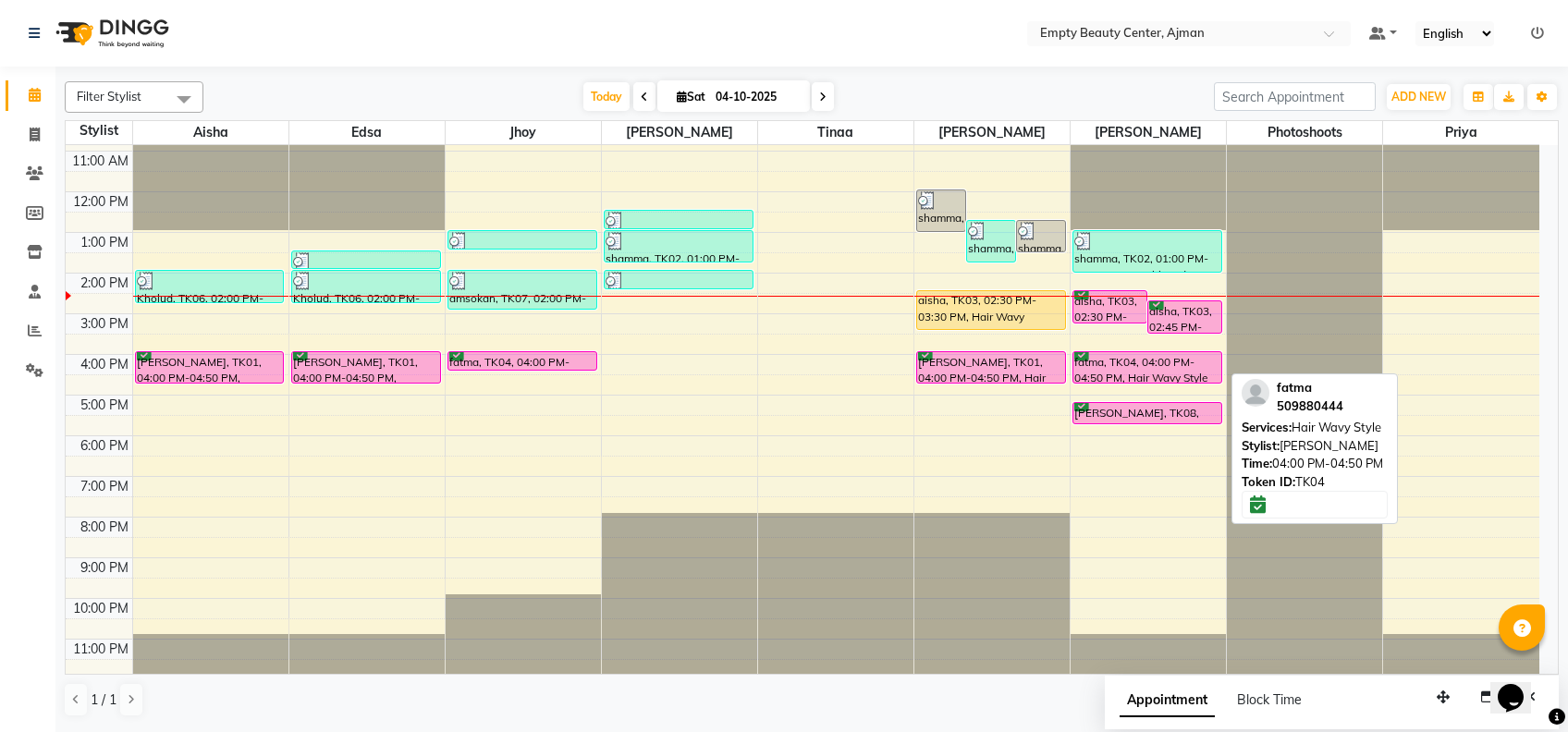
click at [1101, 370] on div "fatma, TK04, 04:00 PM-04:50 PM, Hair Wavy Style" at bounding box center [1147, 367] width 148 height 31
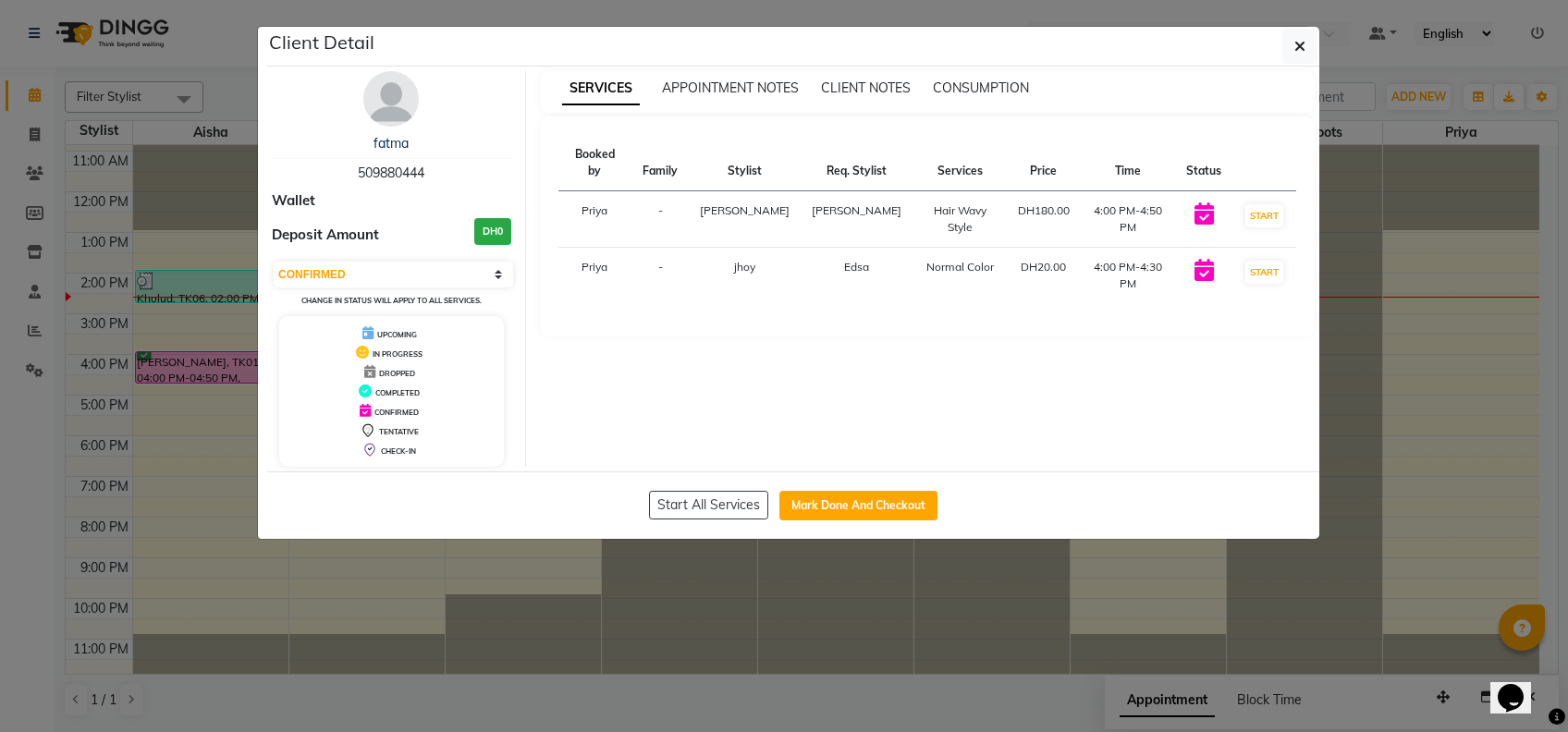
click at [999, 654] on ngb-modal-window "Client Detail fatma 509880444 Wallet Deposit Amount DH0 Select IN SERVICE CONFI…" at bounding box center [784, 366] width 1568 height 732
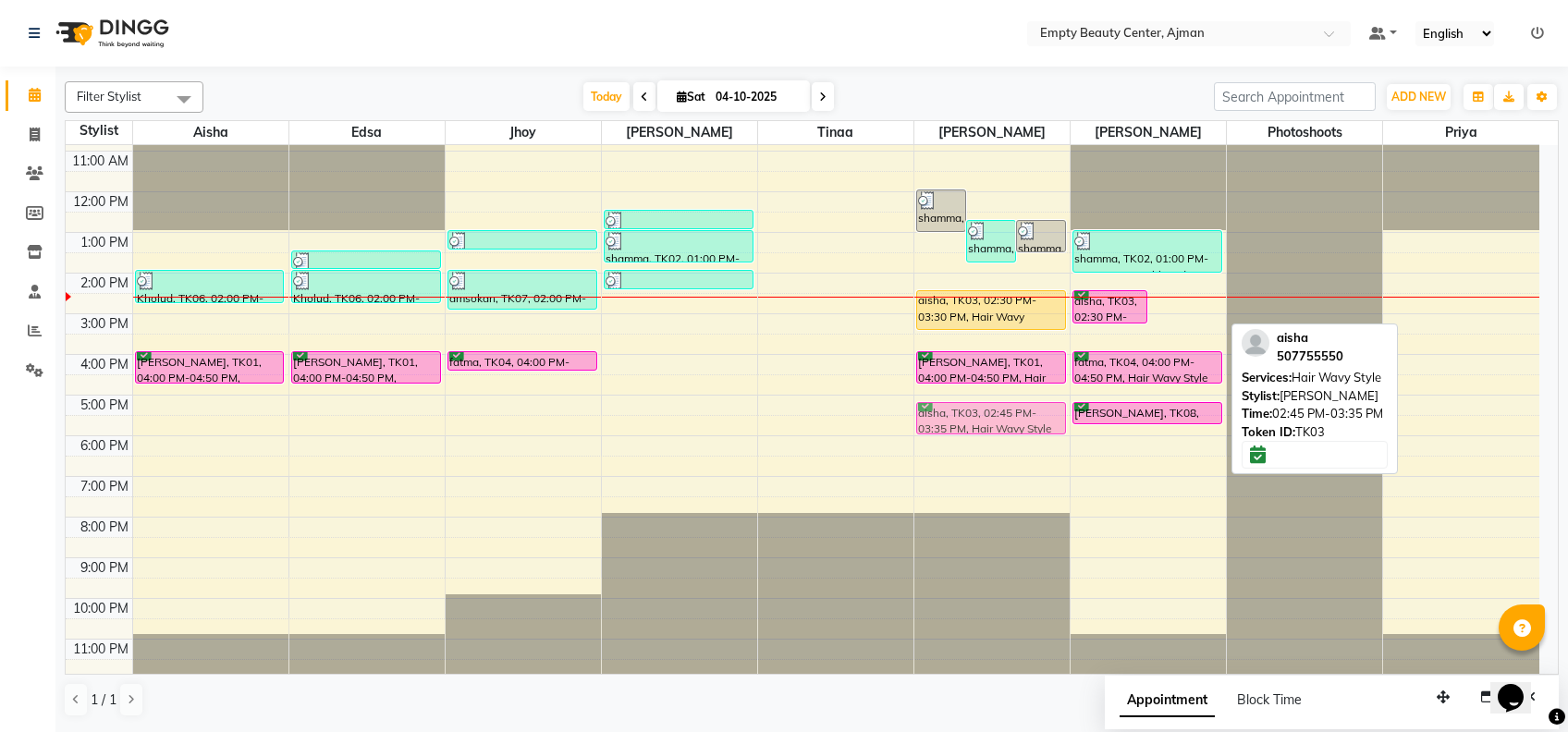
drag, startPoint x: 1183, startPoint y: 318, endPoint x: 1034, endPoint y: 422, distance: 181.7
click at [1034, 422] on tr "Kholud, TK06, 02:00 PM-02:50 PM, Manicure Pedicure [PERSON_NAME], TK01, 04:00 P…" at bounding box center [803, 192] width 1474 height 975
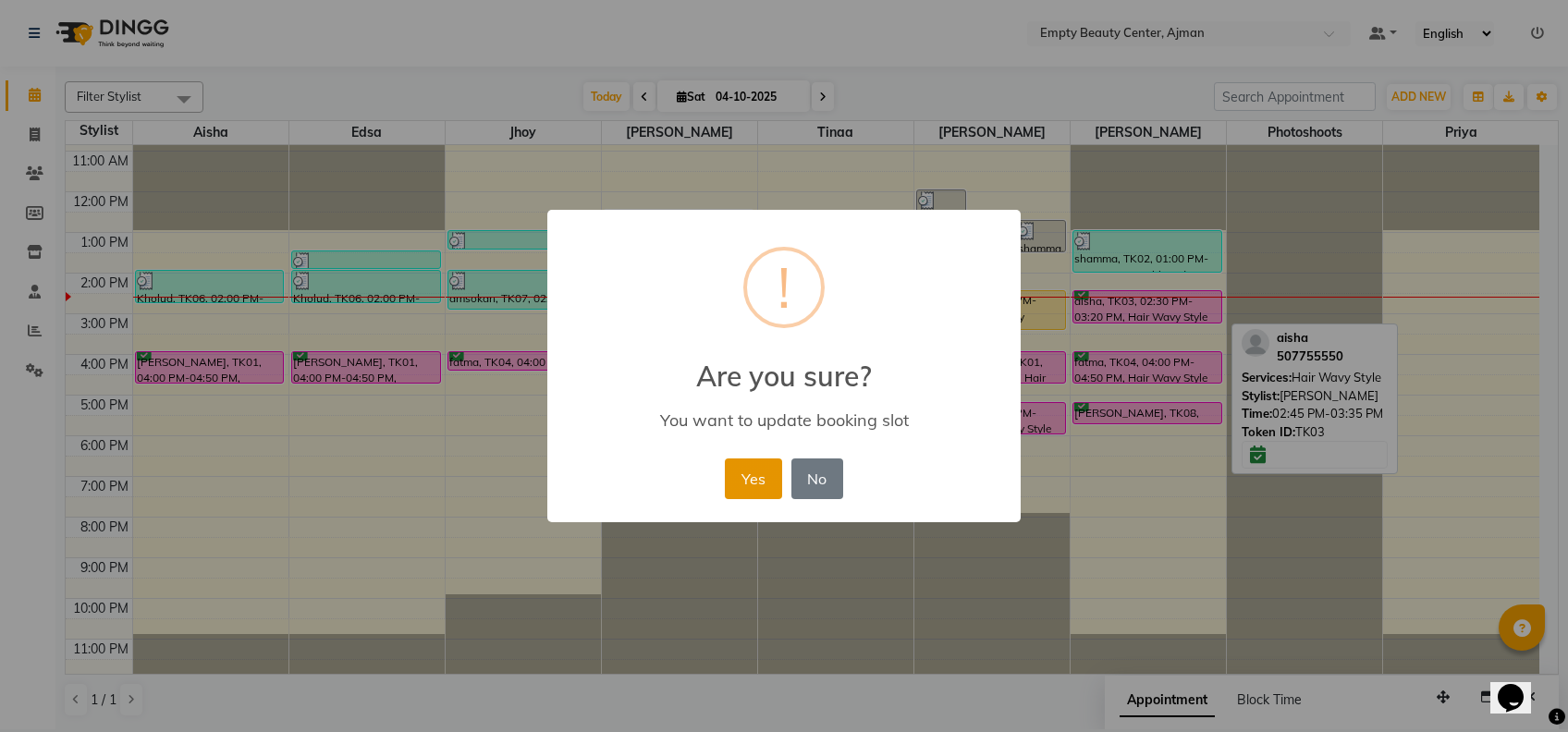
click at [743, 473] on button "Yes" at bounding box center [753, 479] width 56 height 41
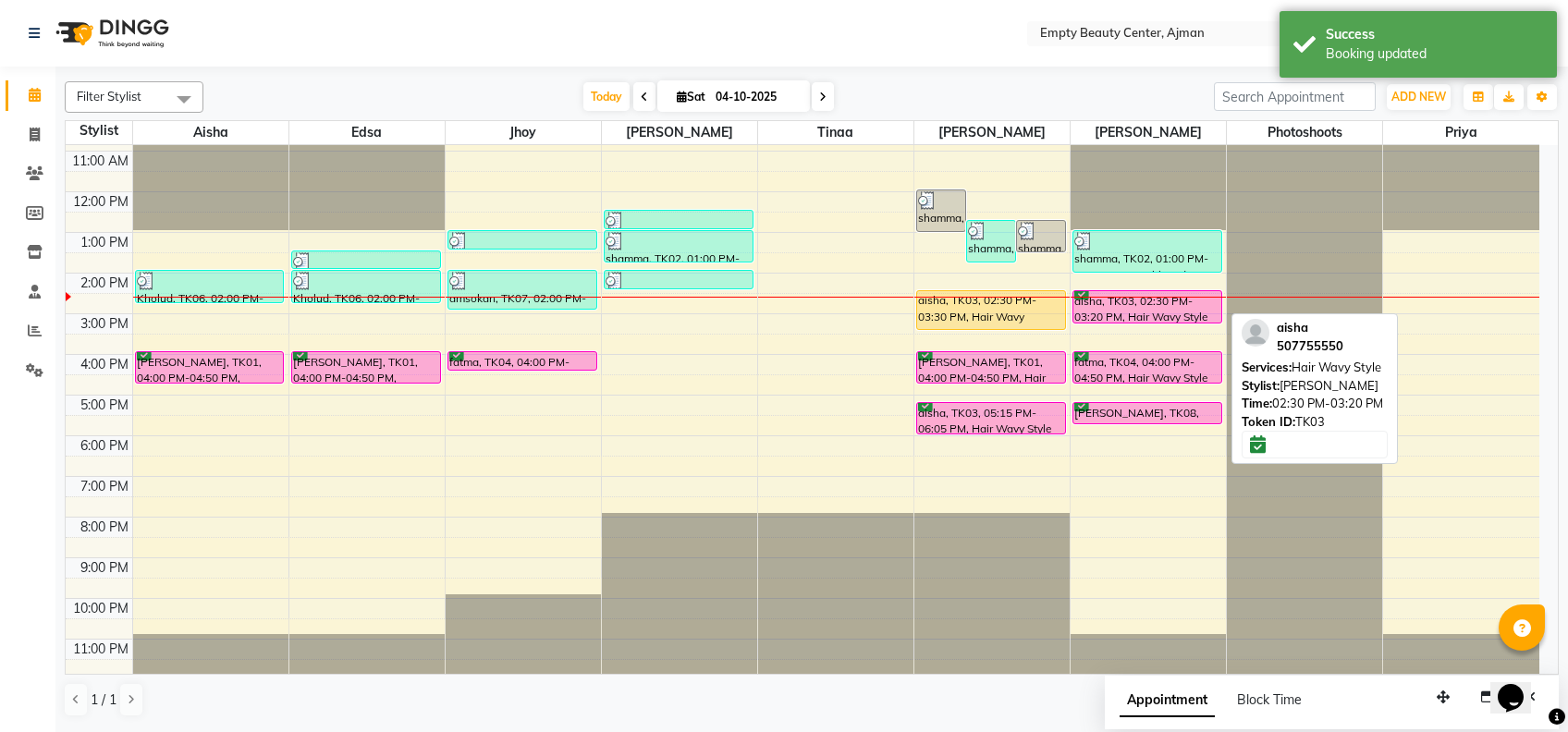
click at [1168, 298] on div "aisha, TK03, 02:30 PM-03:20 PM, Hair Wavy Style" at bounding box center [1147, 306] width 148 height 31
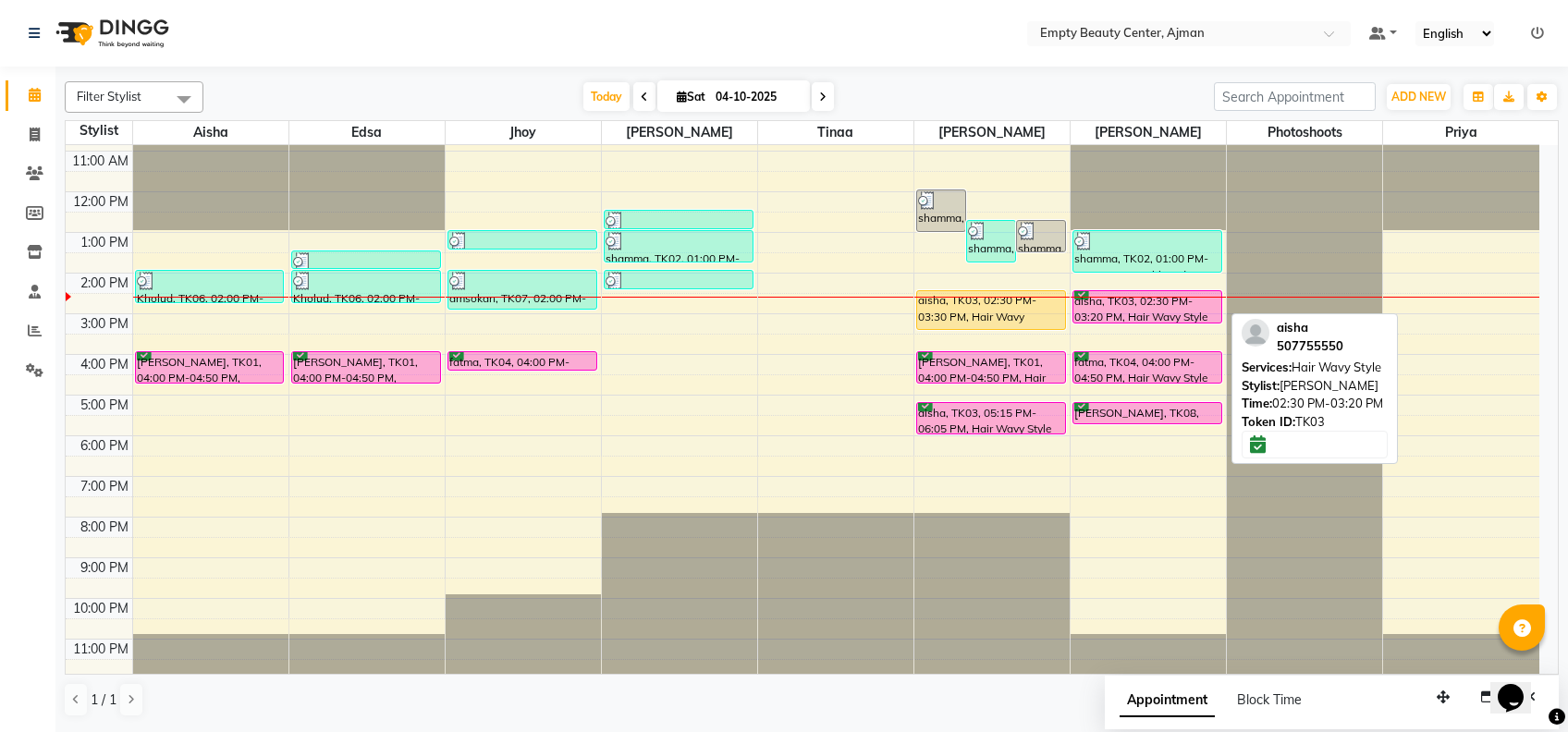
click at [1174, 317] on div "aisha, TK03, 02:30 PM-03:20 PM, Hair Wavy Style" at bounding box center [1147, 306] width 148 height 31
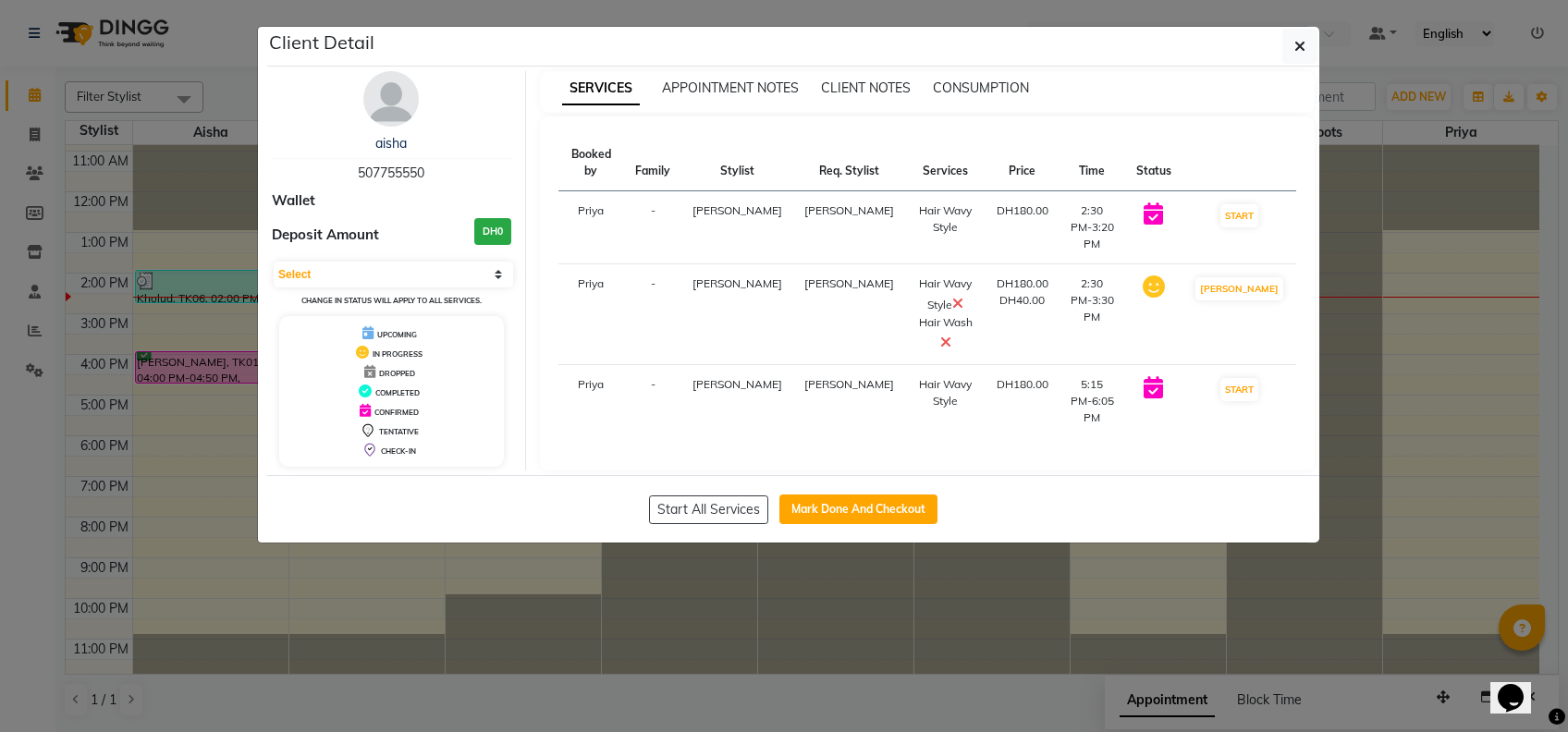
click at [1270, 625] on ngb-modal-window "Client Detail aisha 507755550 Wallet Deposit Amount DH0 Select IN SERVICE CONFI…" at bounding box center [784, 366] width 1568 height 732
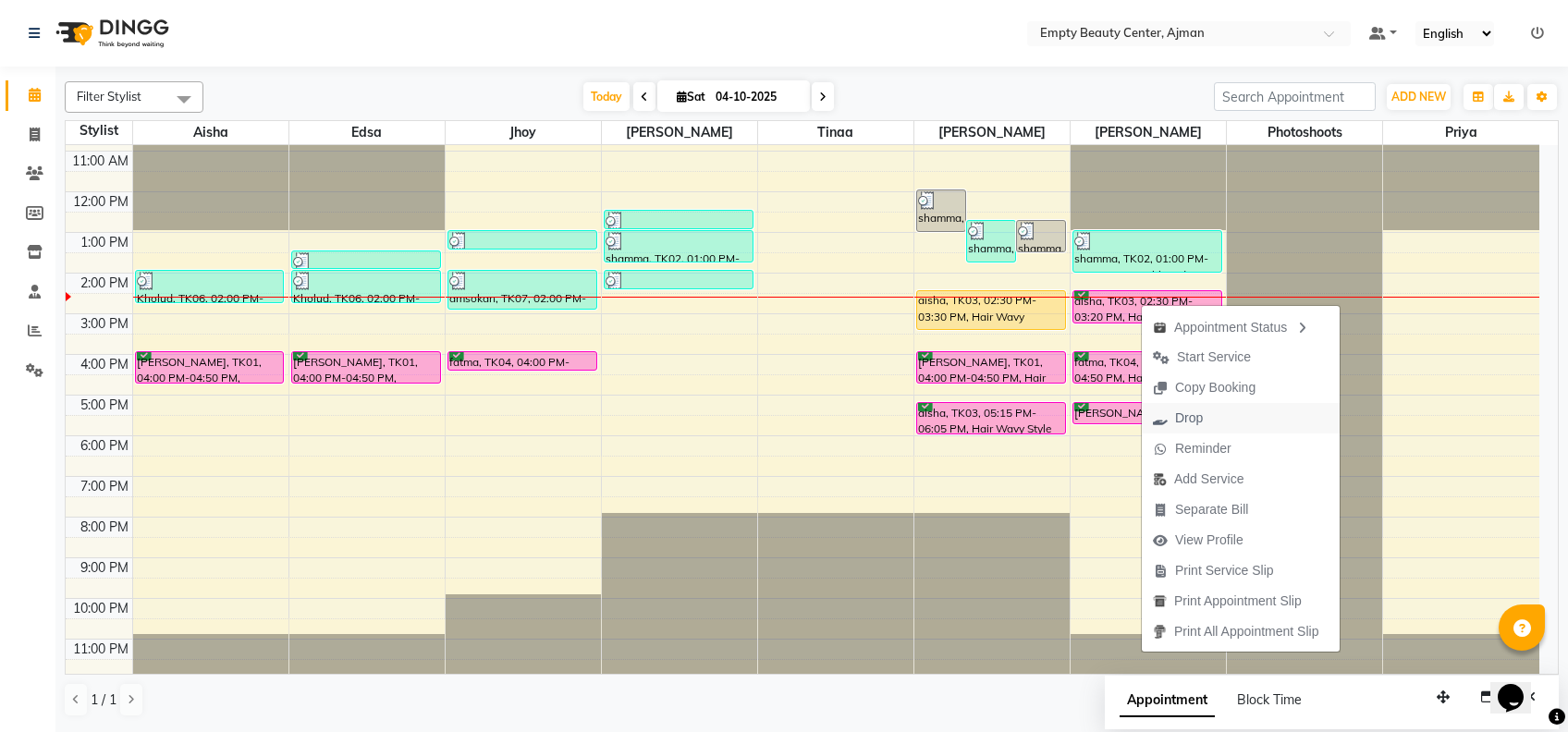
click at [1203, 414] on span "Drop" at bounding box center [1179, 418] width 73 height 31
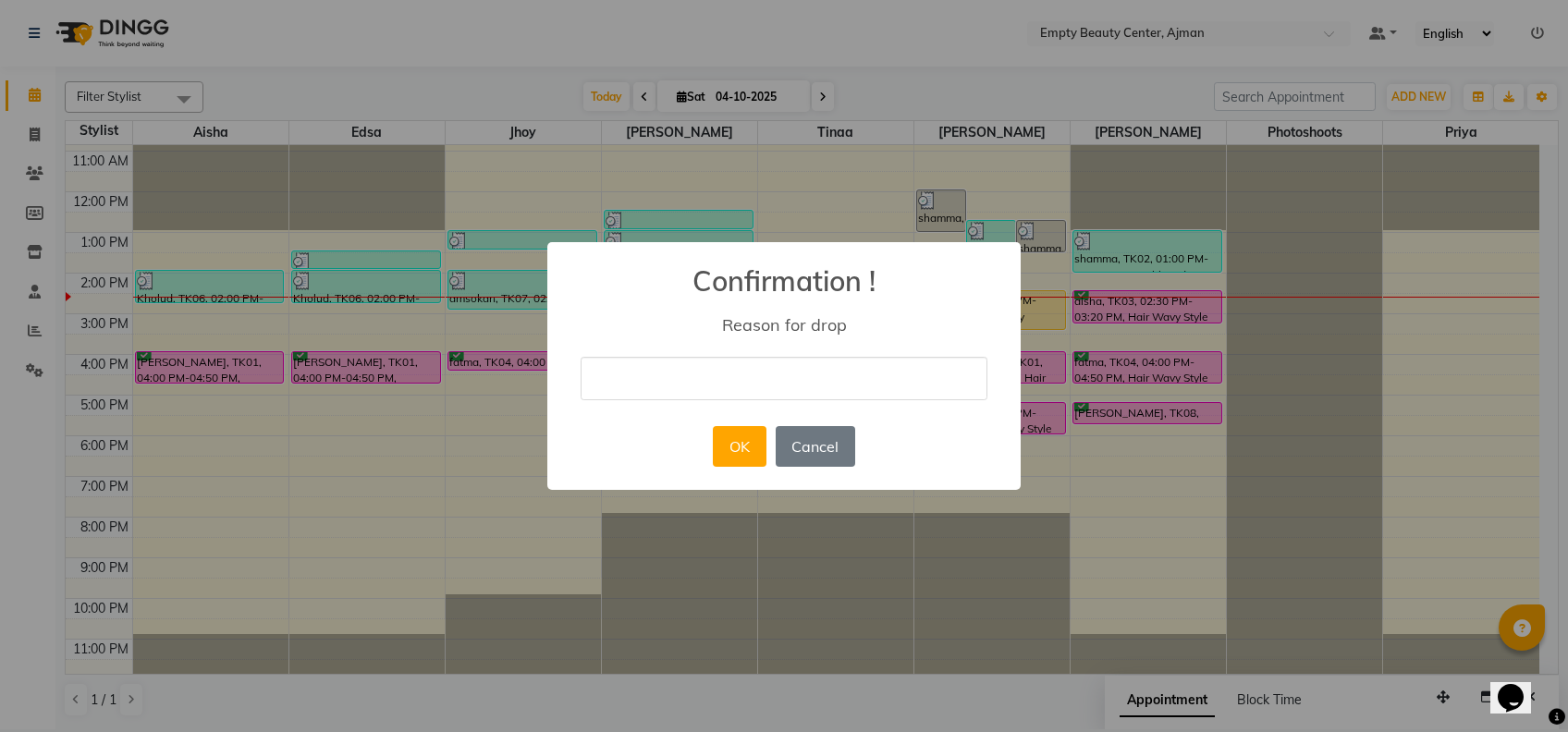
drag, startPoint x: 748, startPoint y: 408, endPoint x: 711, endPoint y: 392, distance: 40.3
click at [711, 392] on div "× Confirmation ! Reason for drop OK No Cancel" at bounding box center [784, 366] width 473 height 249
click at [711, 392] on input "text" at bounding box center [784, 379] width 407 height 44
click at [741, 444] on button "OK" at bounding box center [739, 447] width 52 height 41
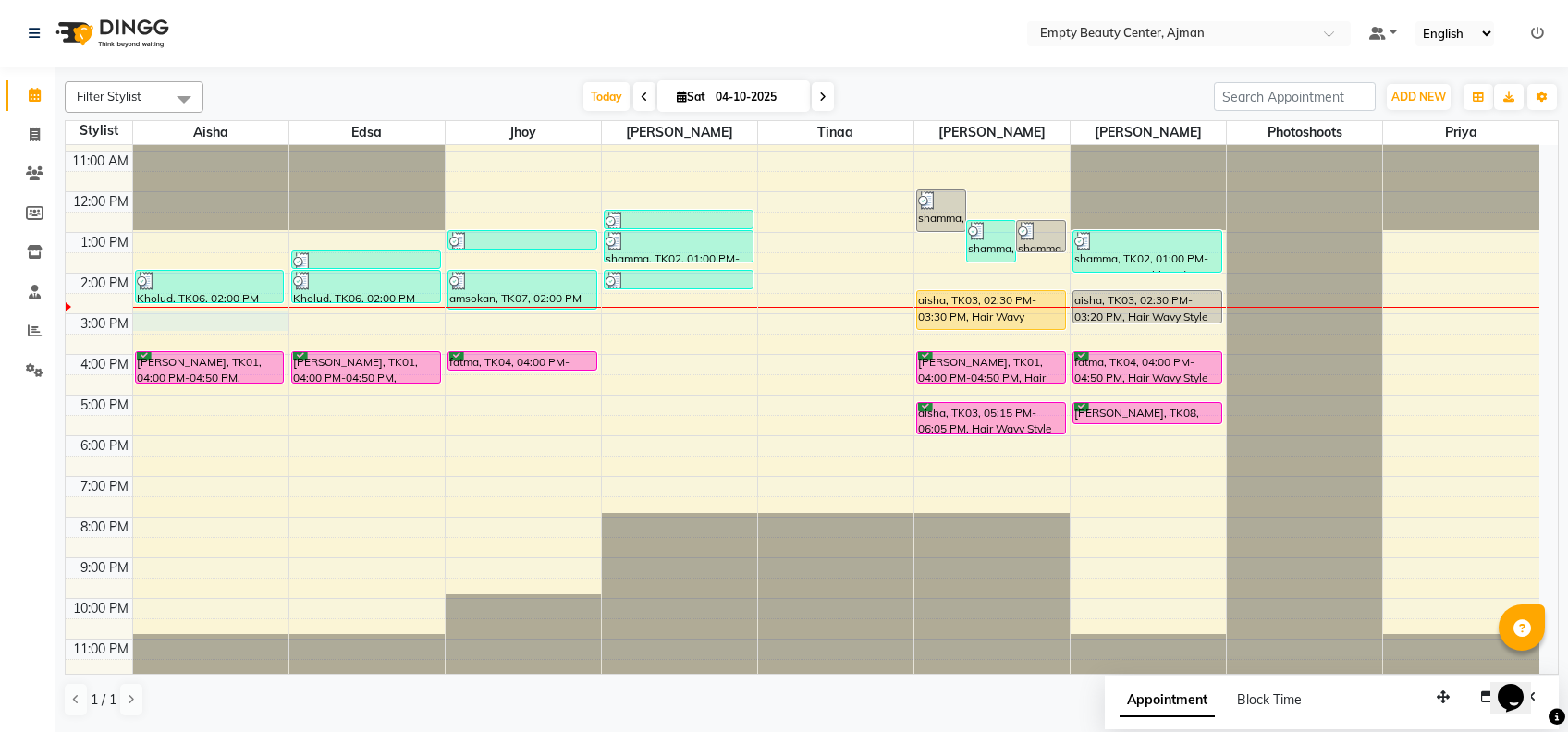
click at [226, 318] on div "12:00 AM 1:00 AM 2:00 AM 3:00 AM 4:00 AM 5:00 AM 6:00 AM 7:00 AM 8:00 AM 9:00 A…" at bounding box center [803, 192] width 1474 height 975
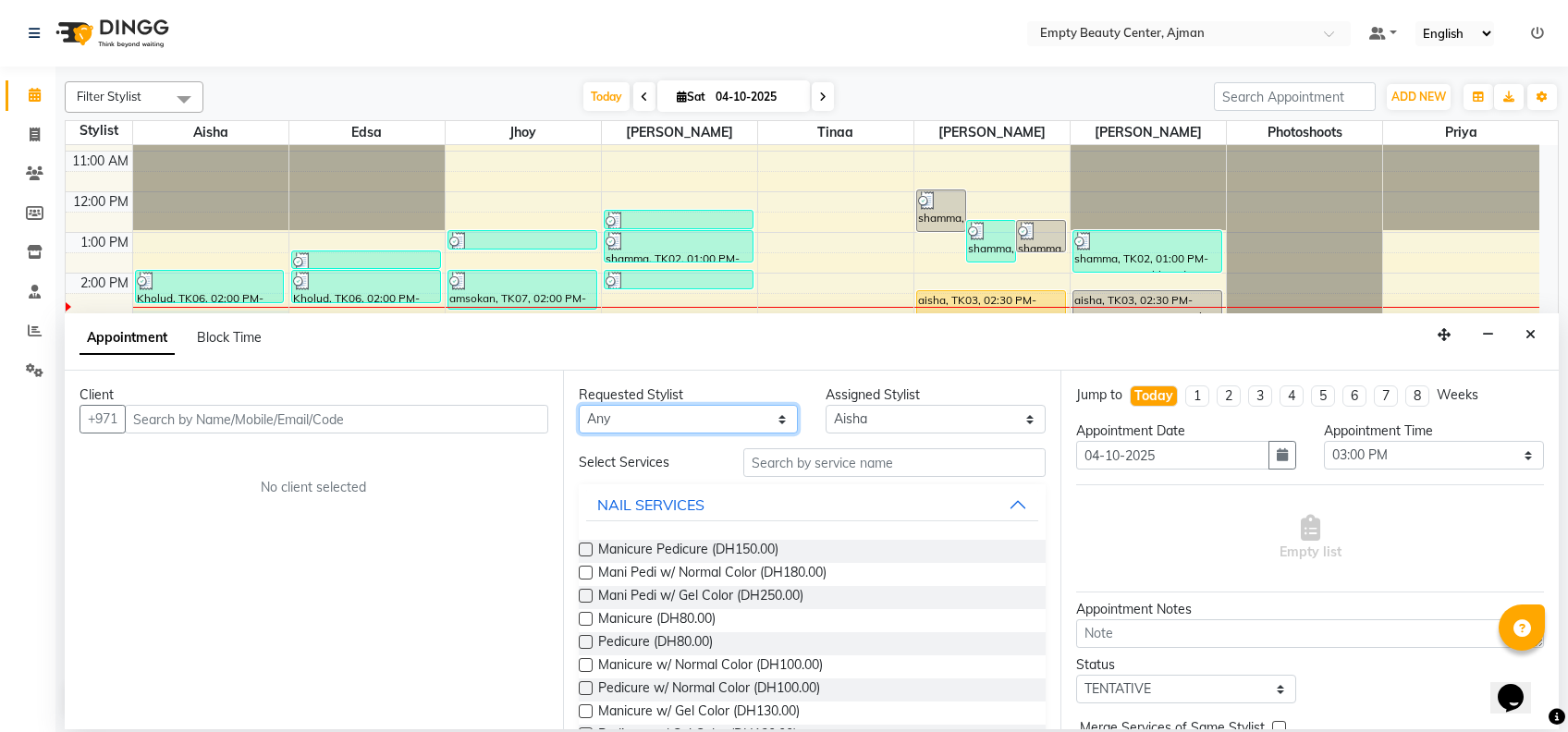
click at [647, 415] on select "Any [PERSON_NAME] Edsa jhoy [PERSON_NAME] Photoshoots Priya [PERSON_NAME] [PERS…" at bounding box center [689, 419] width 220 height 29
click at [579, 405] on select "Any [PERSON_NAME] Edsa jhoy [PERSON_NAME] Photoshoots Priya [PERSON_NAME] [PERS…" at bounding box center [689, 419] width 220 height 29
click at [658, 615] on span "Manicure (DH80.00)" at bounding box center [657, 620] width 117 height 23
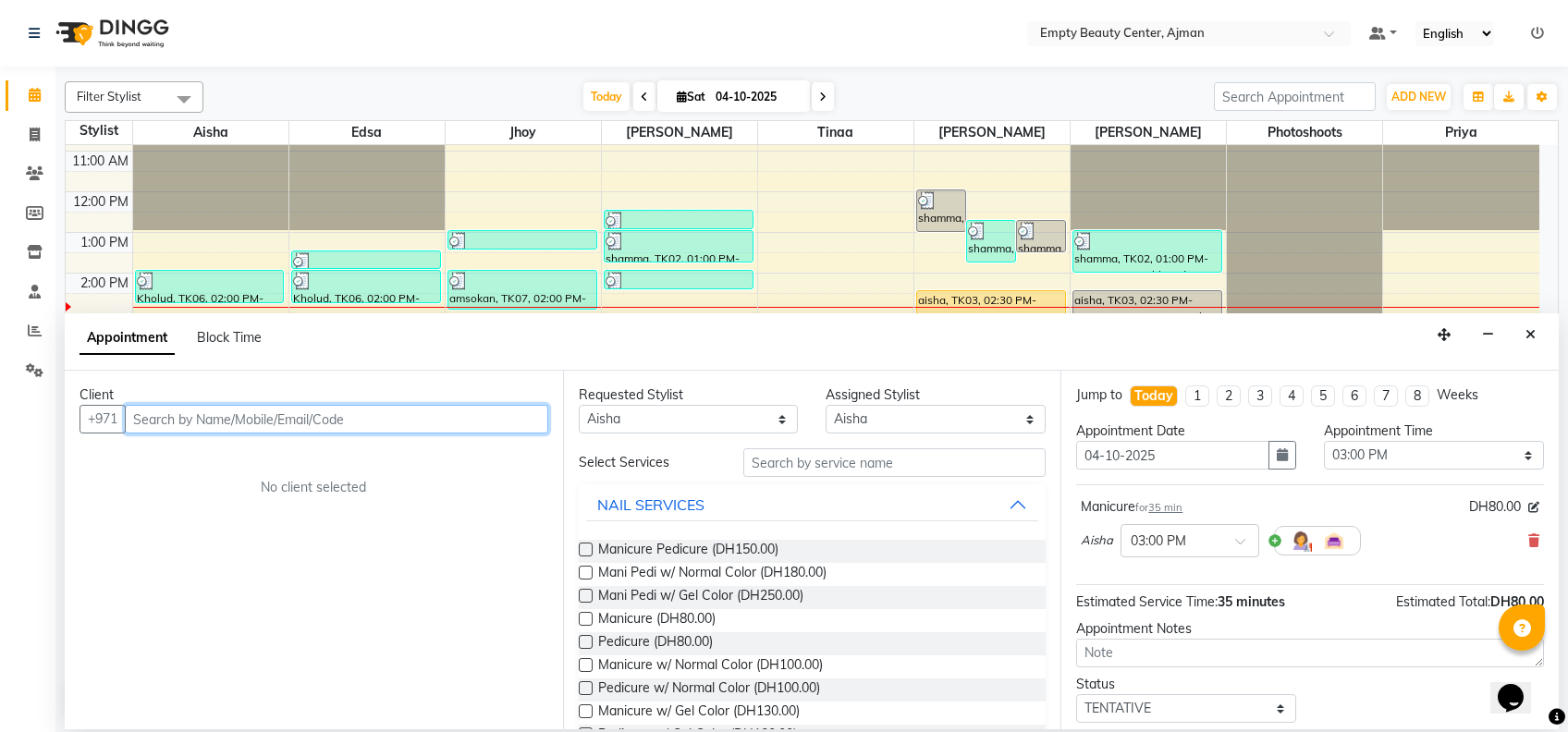
click at [367, 420] on input "text" at bounding box center [337, 419] width 424 height 29
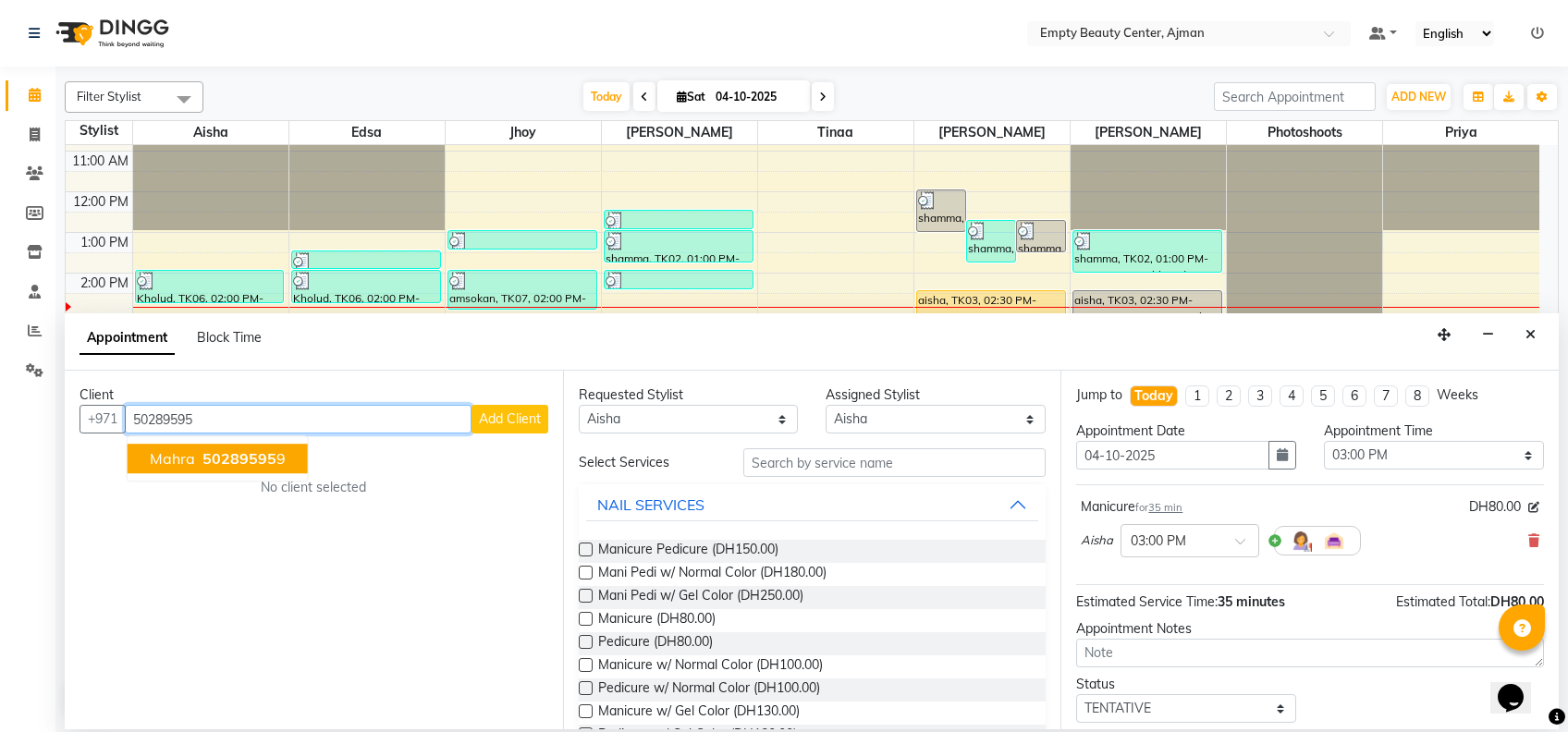
click at [266, 455] on span "50289595" at bounding box center [240, 458] width 74 height 18
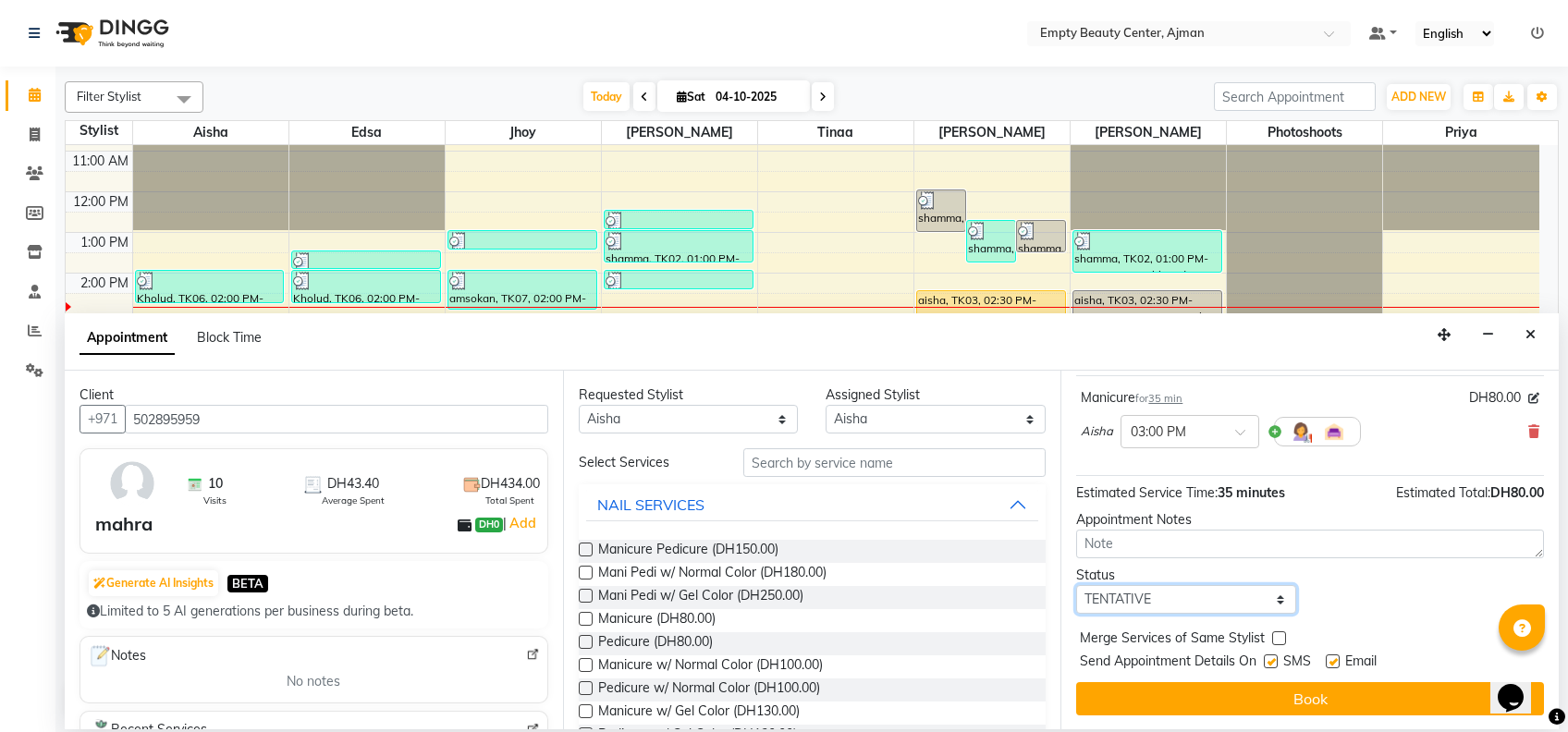
click at [1223, 607] on select "Select TENTATIVE CONFIRM CHECK-IN UPCOMING" at bounding box center [1186, 599] width 220 height 29
click at [1077, 585] on select "Select TENTATIVE CONFIRM CHECK-IN UPCOMING" at bounding box center [1186, 599] width 220 height 29
click at [1275, 637] on label at bounding box center [1279, 638] width 14 height 14
click at [1275, 637] on input "checkbox" at bounding box center [1278, 640] width 12 height 12
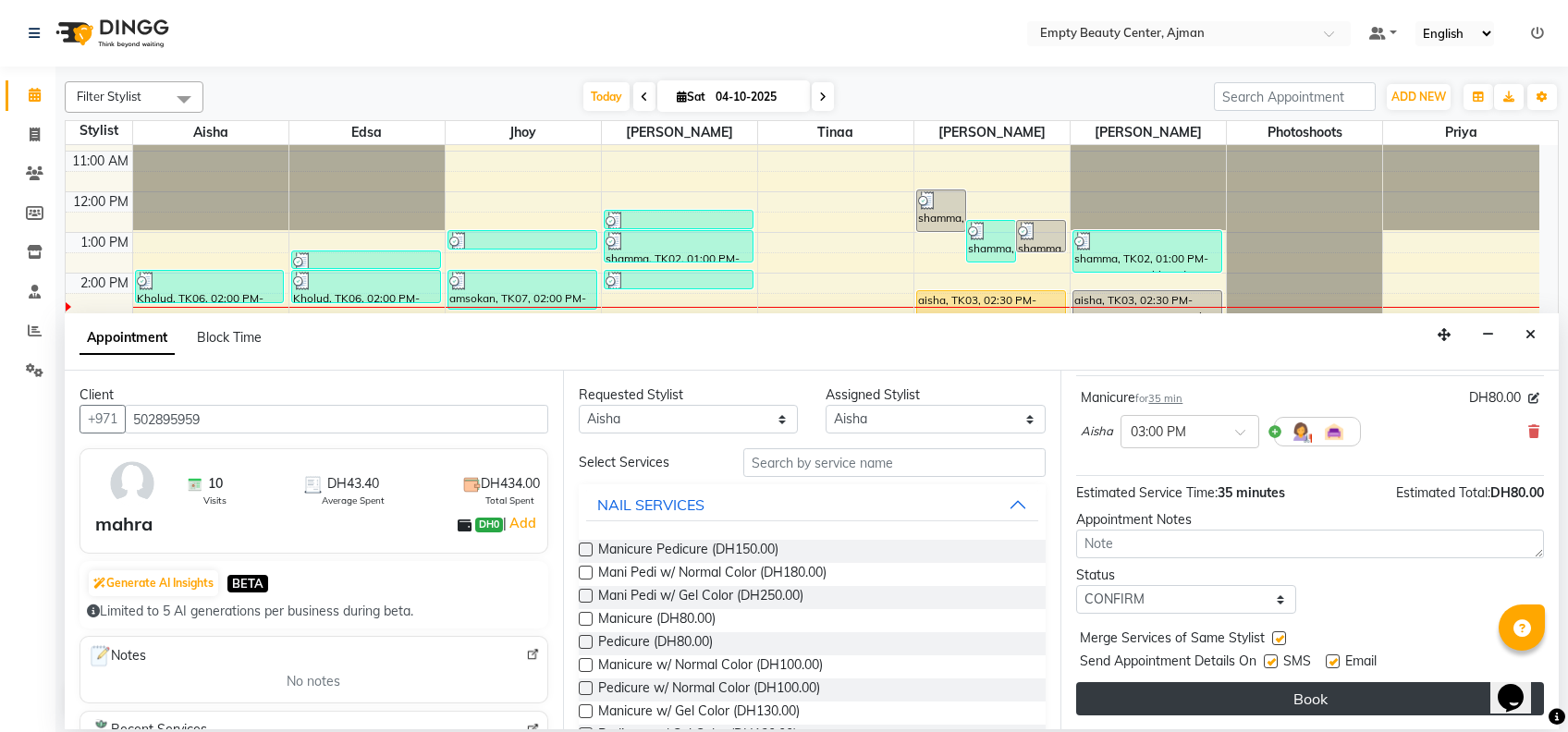
click at [1342, 695] on button "Book" at bounding box center [1310, 699] width 468 height 33
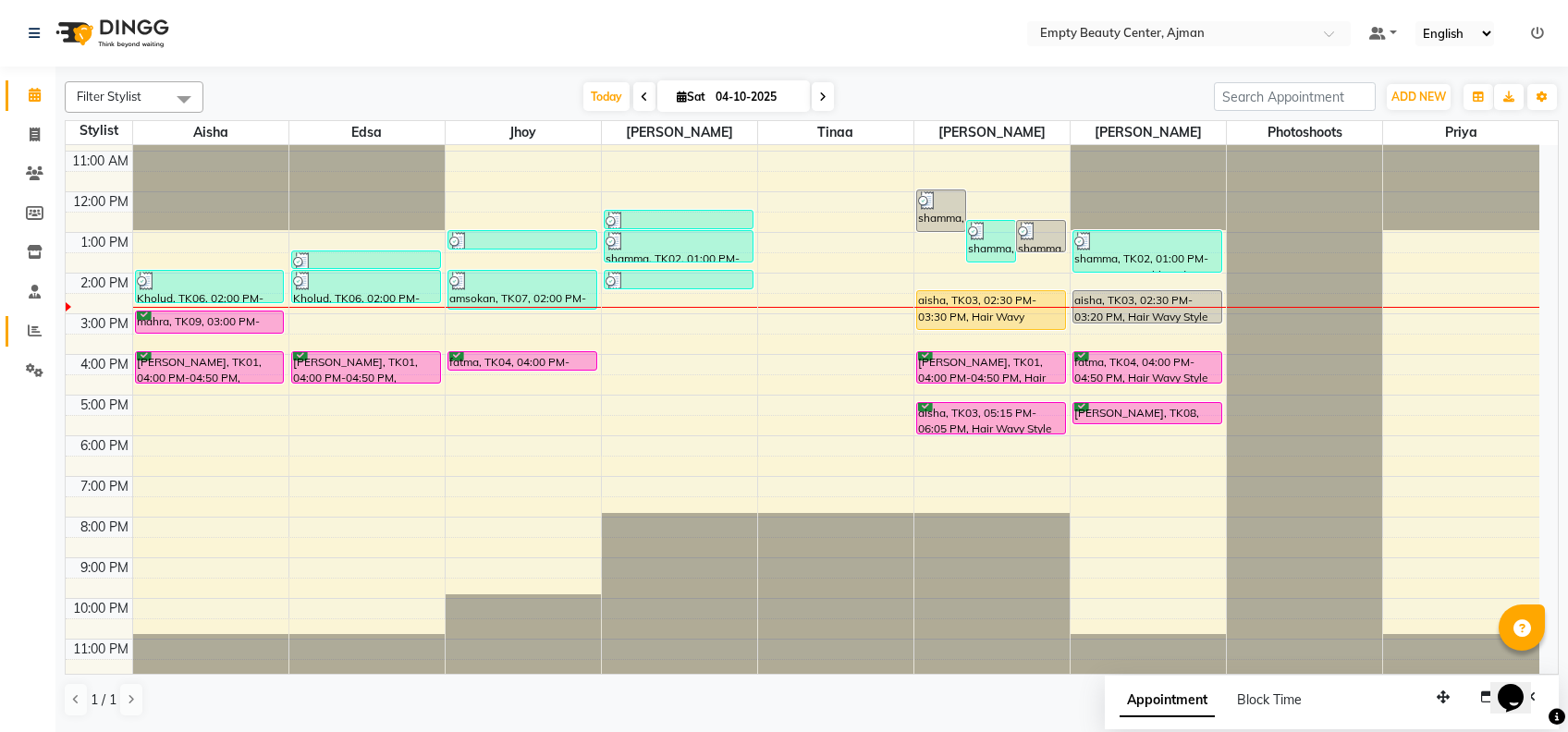
click at [35, 316] on link "Reports" at bounding box center [28, 331] width 45 height 31
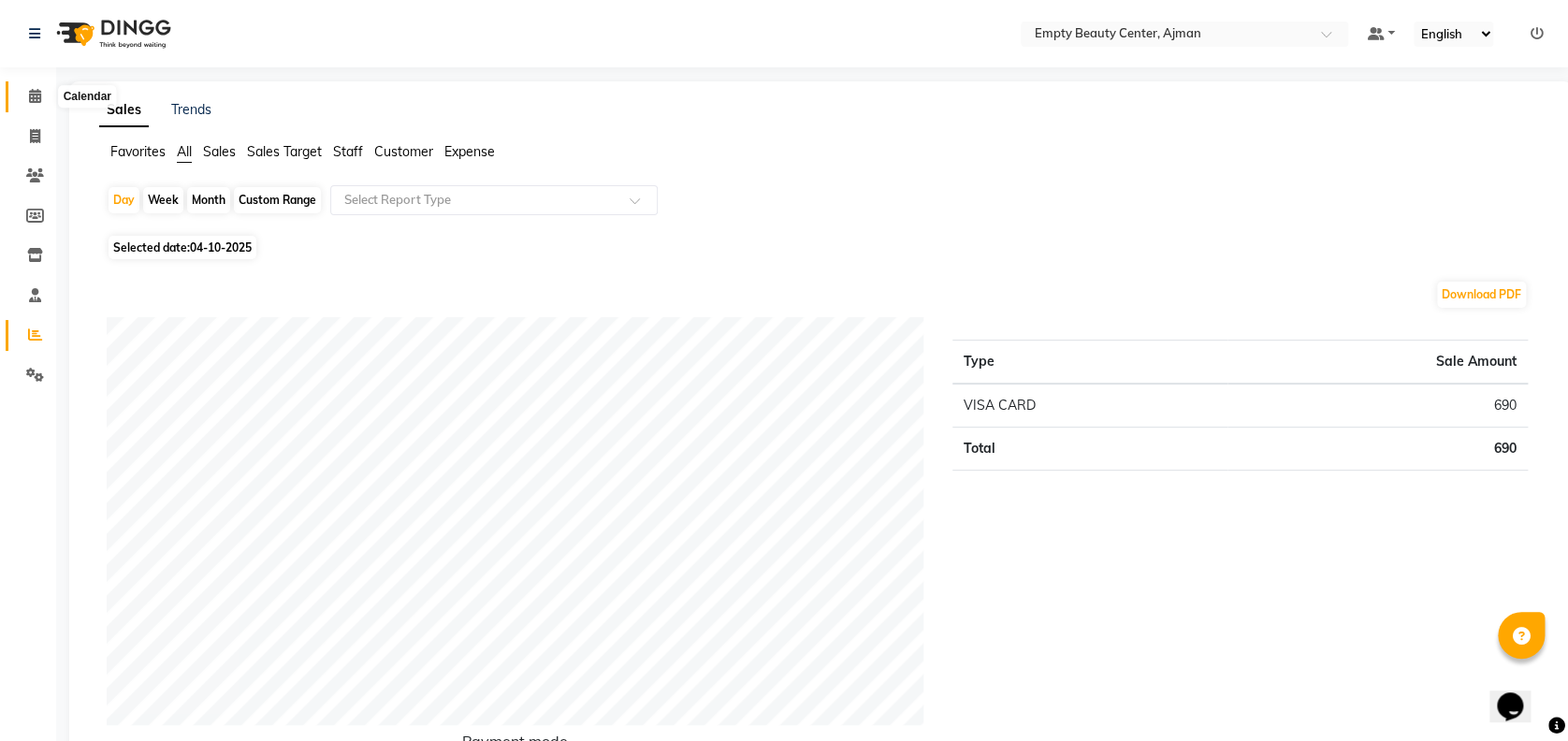
click at [37, 98] on icon at bounding box center [35, 96] width 13 height 14
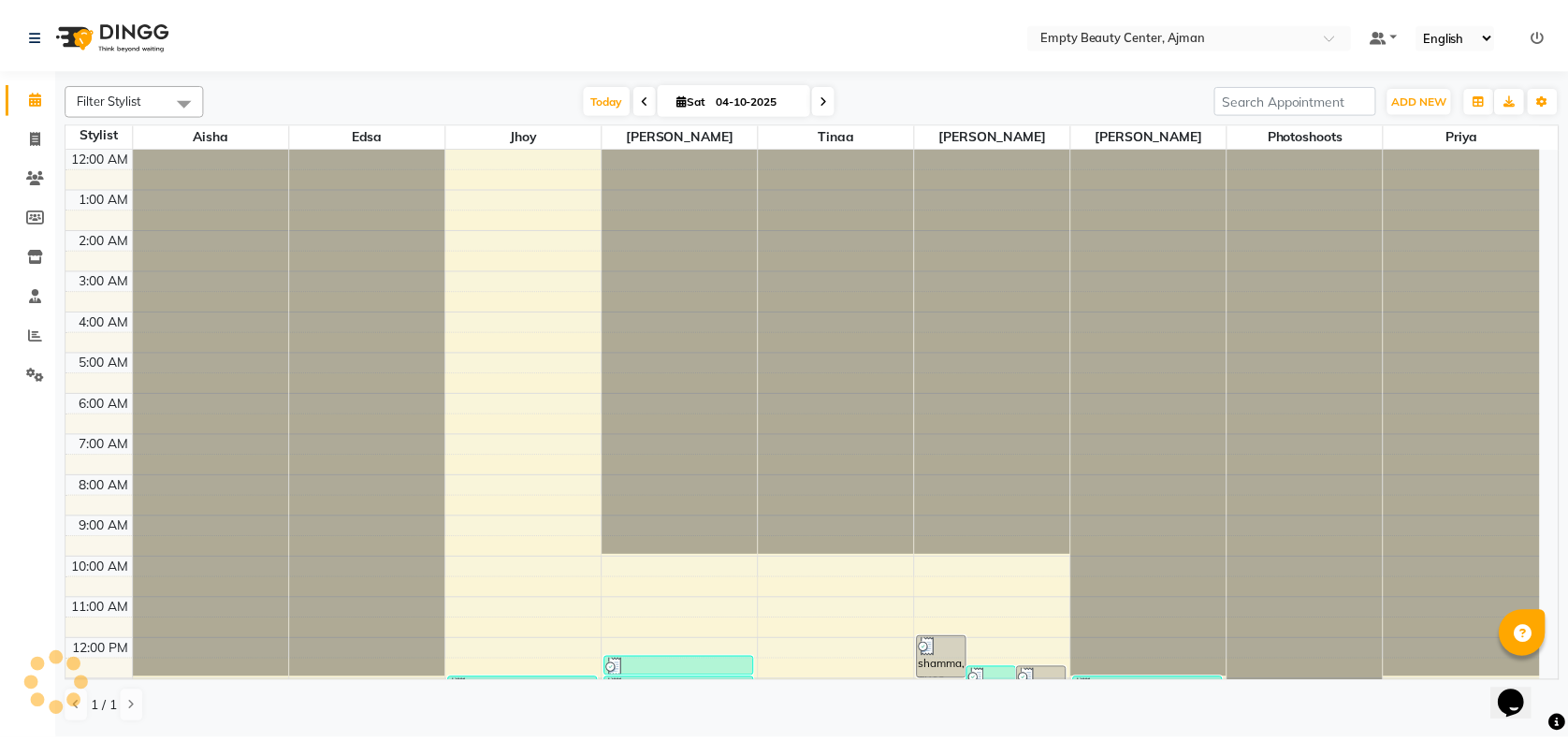
scroll to position [247, 0]
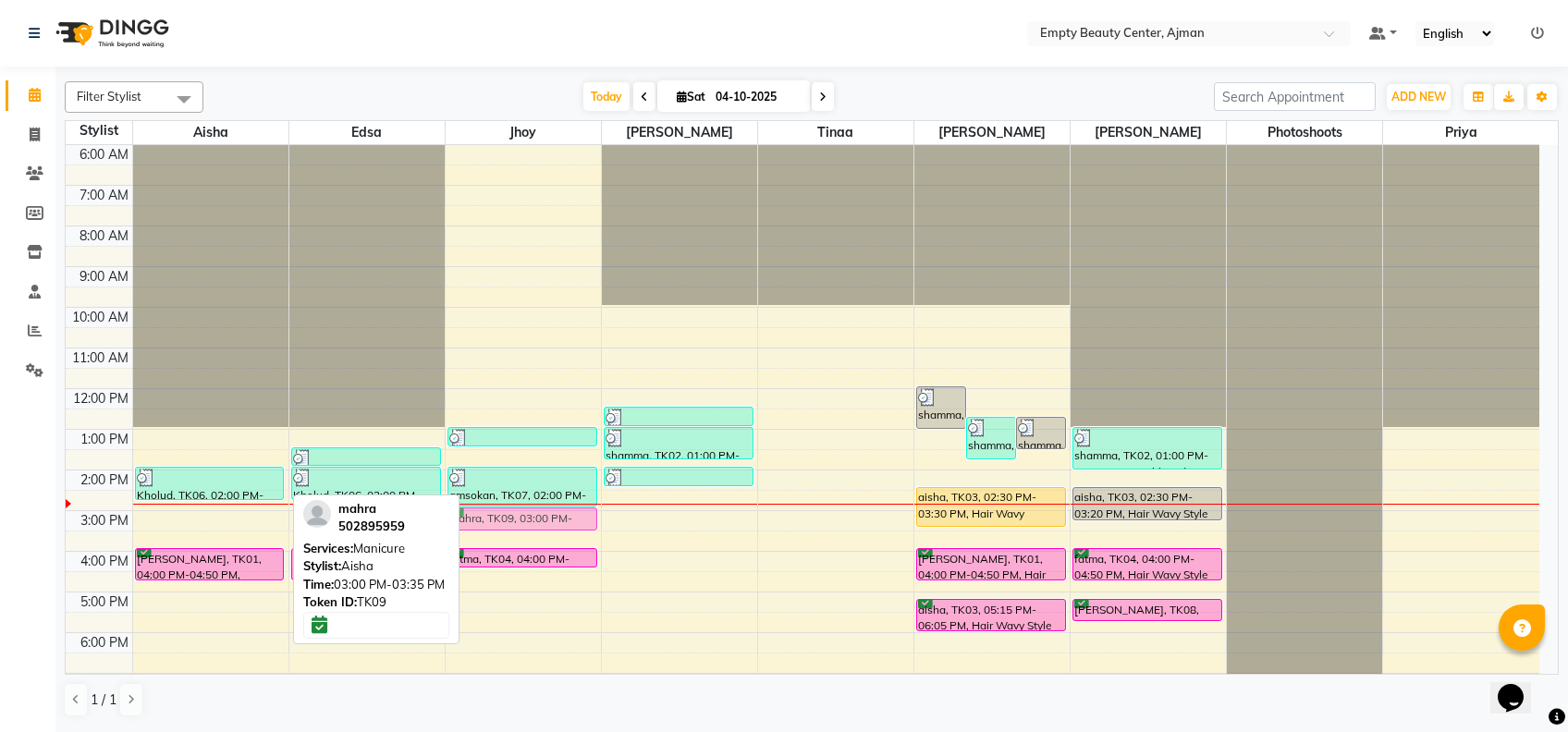
drag, startPoint x: 223, startPoint y: 522, endPoint x: 465, endPoint y: 520, distance: 242.0
click at [474, 519] on tr "Kholud, TK06, 02:00 PM-02:50 PM, Manicure Pedicure mahra, TK09, 03:00 PM-03:35 …" at bounding box center [803, 388] width 1474 height 975
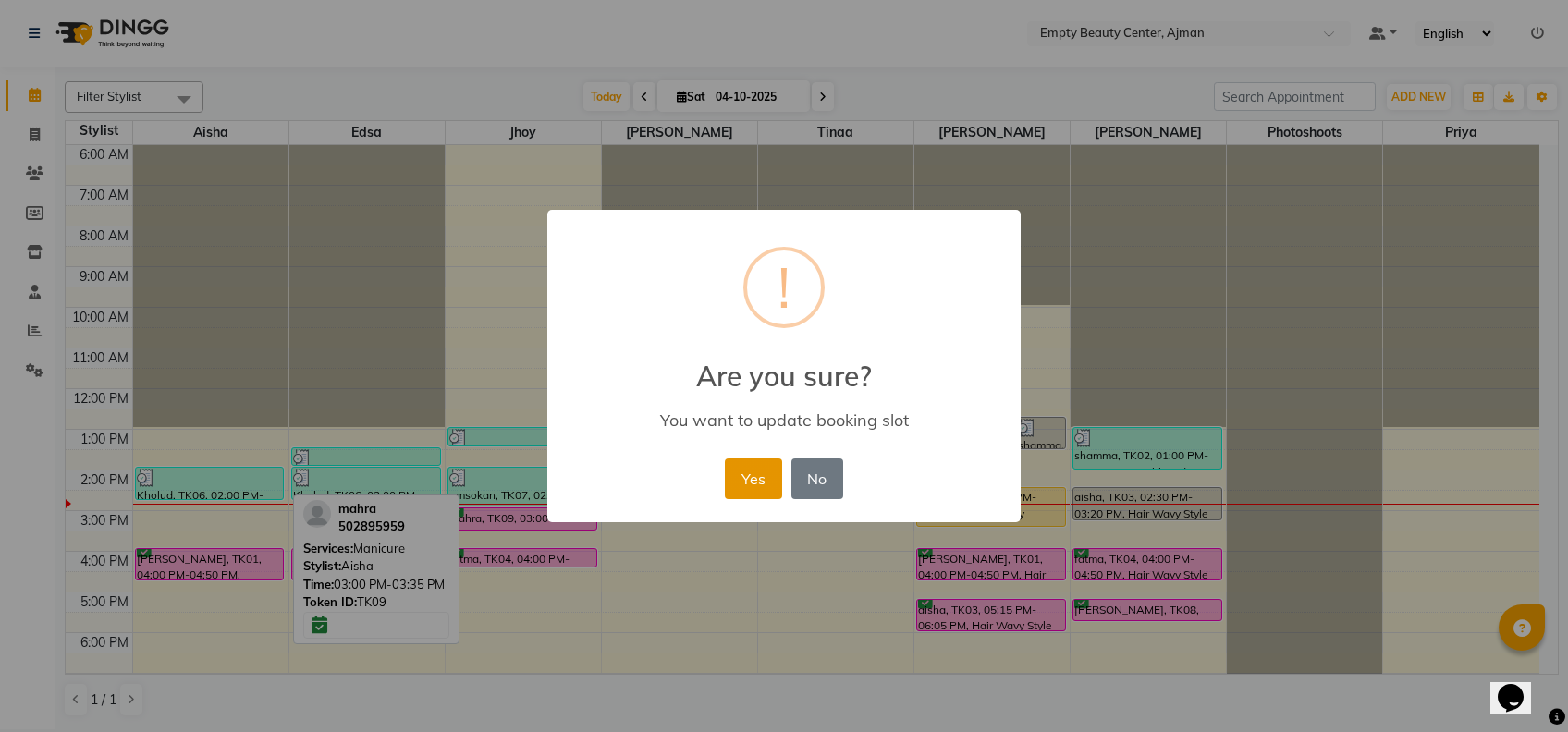
click at [777, 476] on button "Yes" at bounding box center [753, 479] width 56 height 41
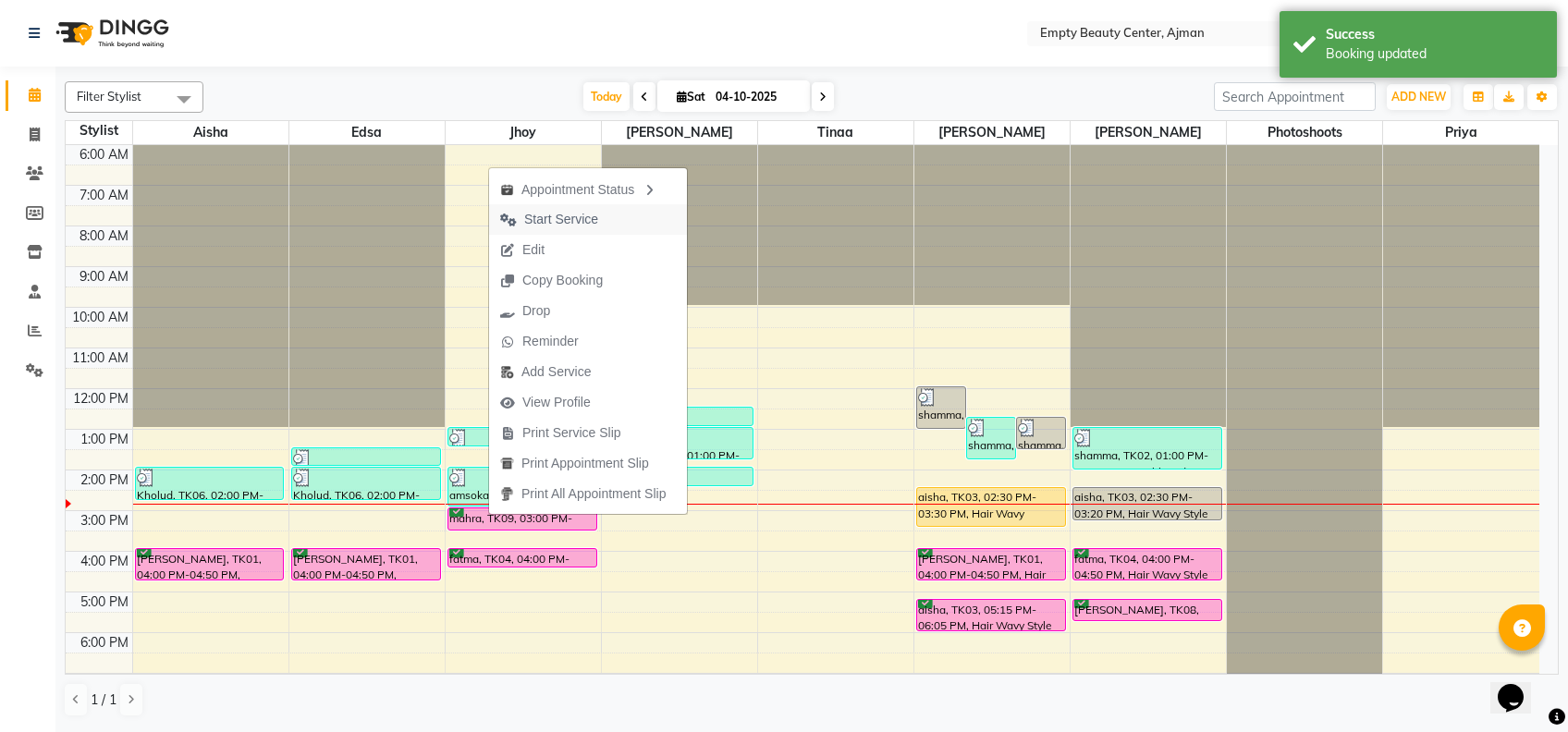
click at [580, 212] on span "Start Service" at bounding box center [561, 220] width 74 height 19
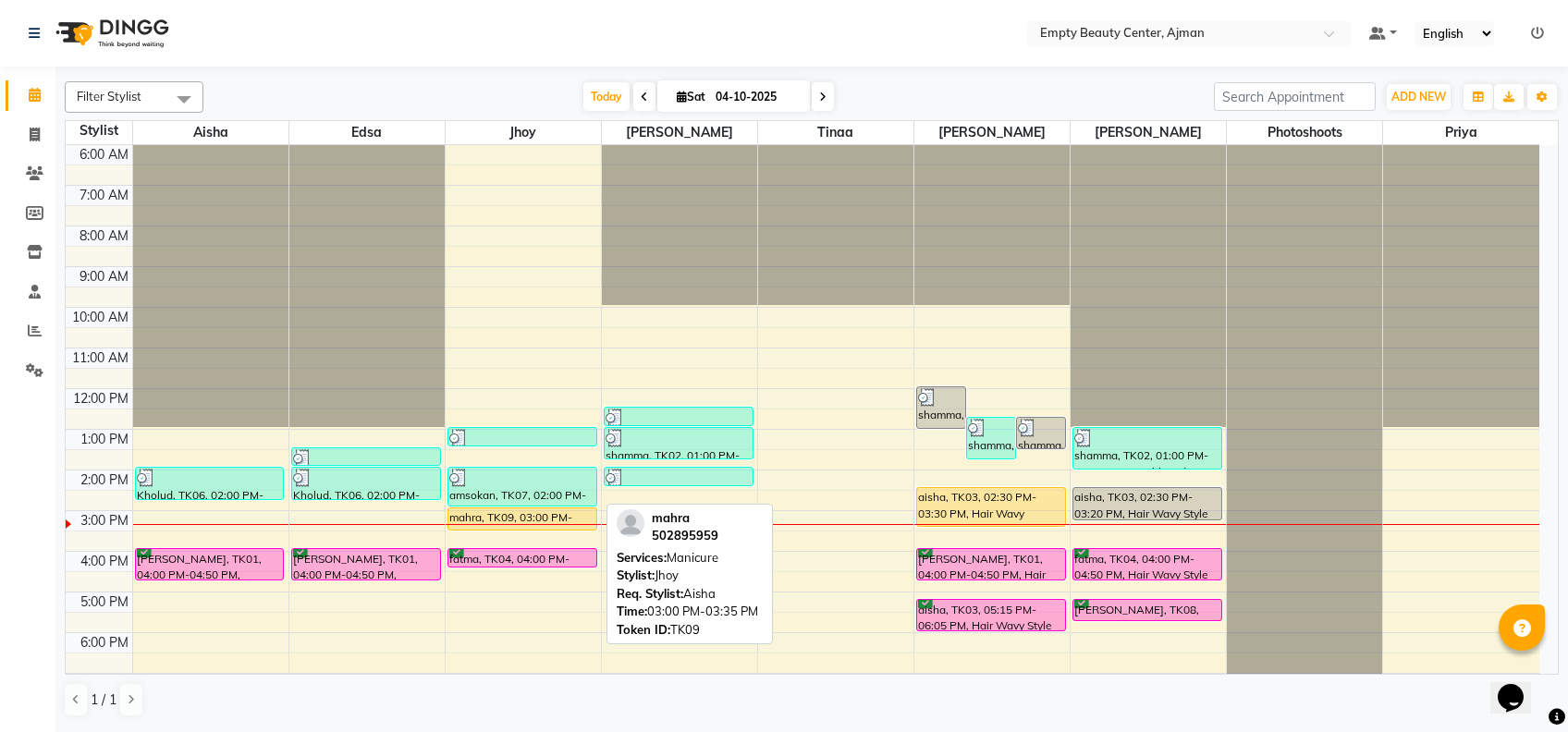
click at [530, 512] on div "mahra, TK09, 03:00 PM-03:35 PM, [GEOGRAPHIC_DATA]" at bounding box center [522, 519] width 148 height 21
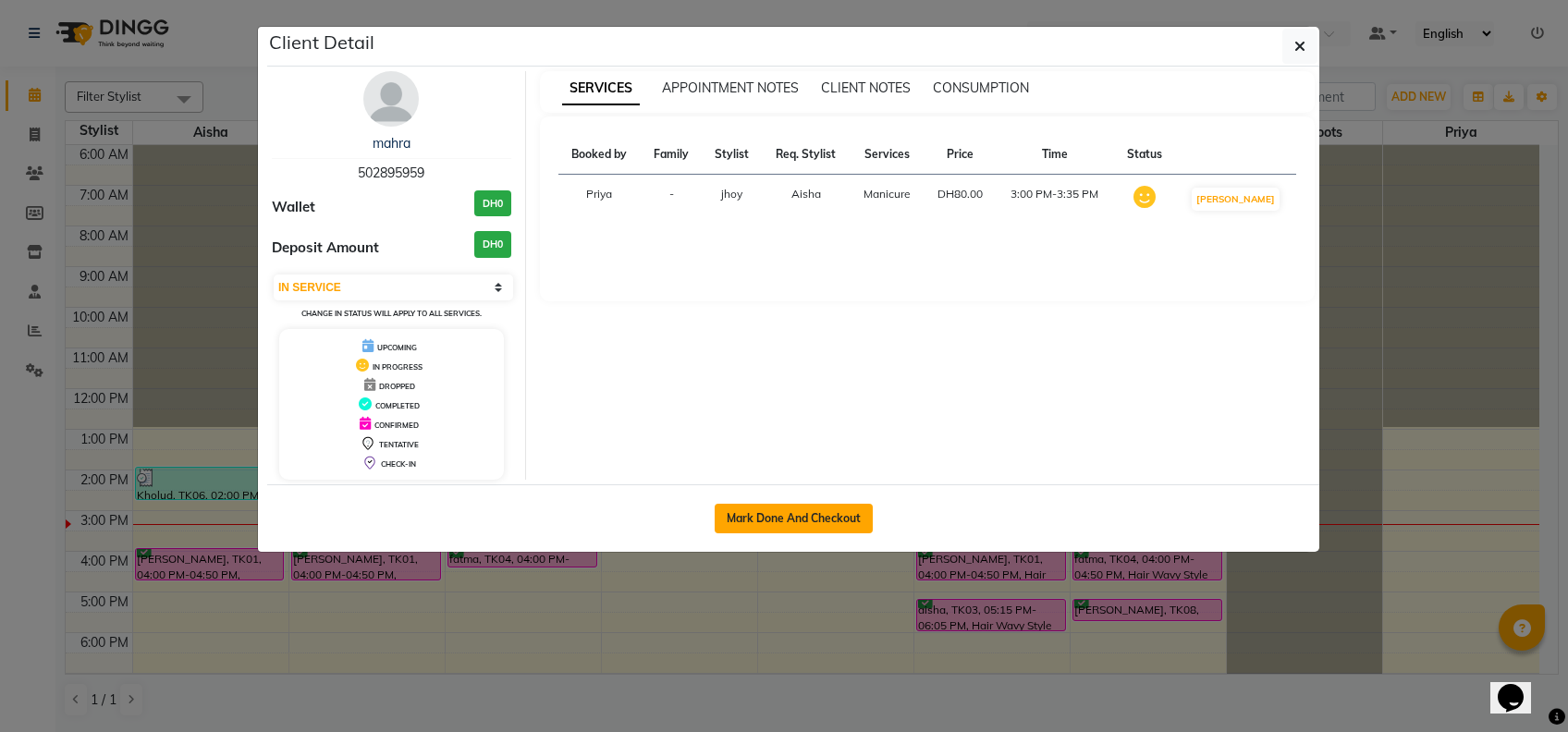
click at [728, 531] on button "Mark Done And Checkout" at bounding box center [794, 518] width 158 height 30
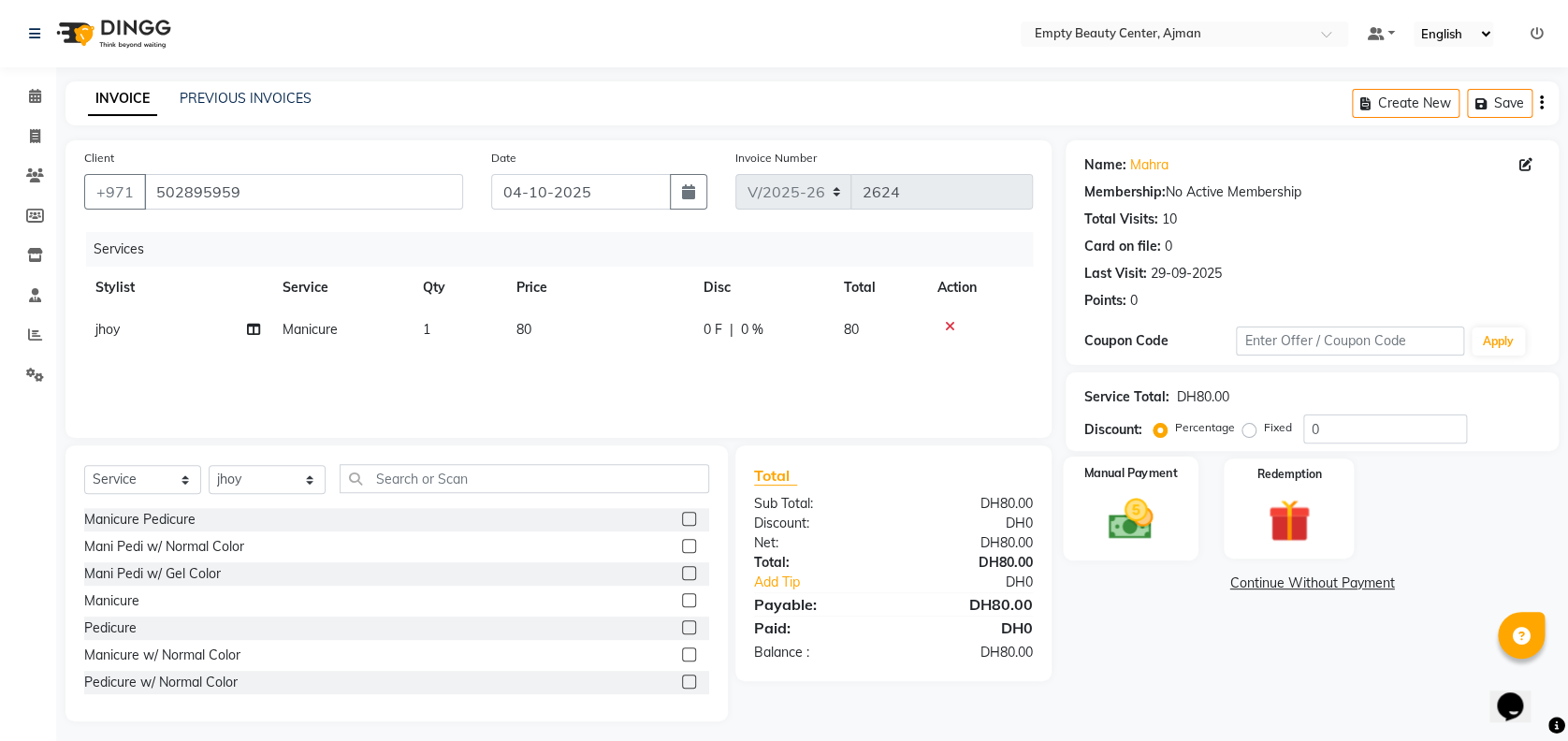
click at [1114, 525] on img at bounding box center [1131, 519] width 72 height 51
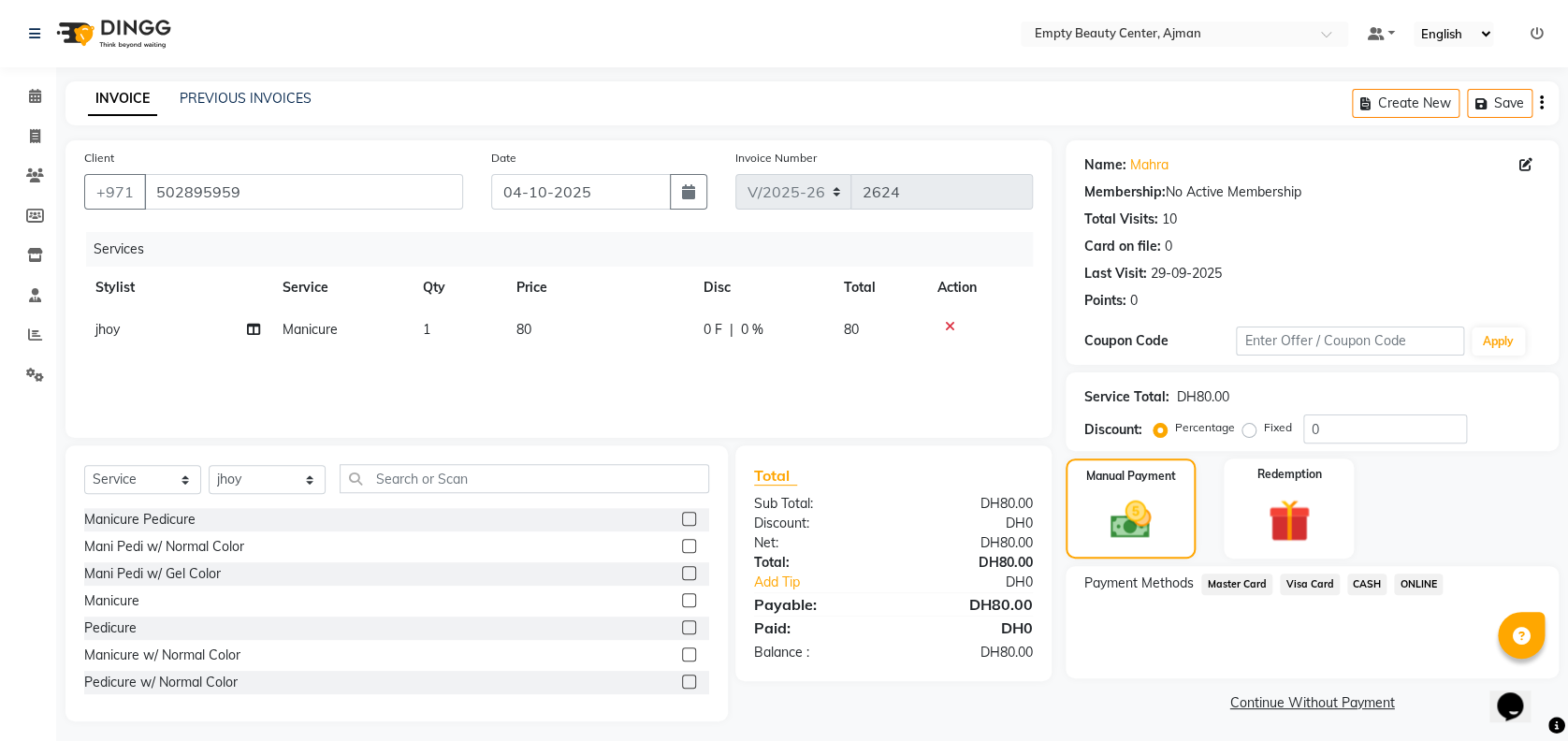
click at [1324, 586] on span "Visa Card" at bounding box center [1309, 584] width 60 height 21
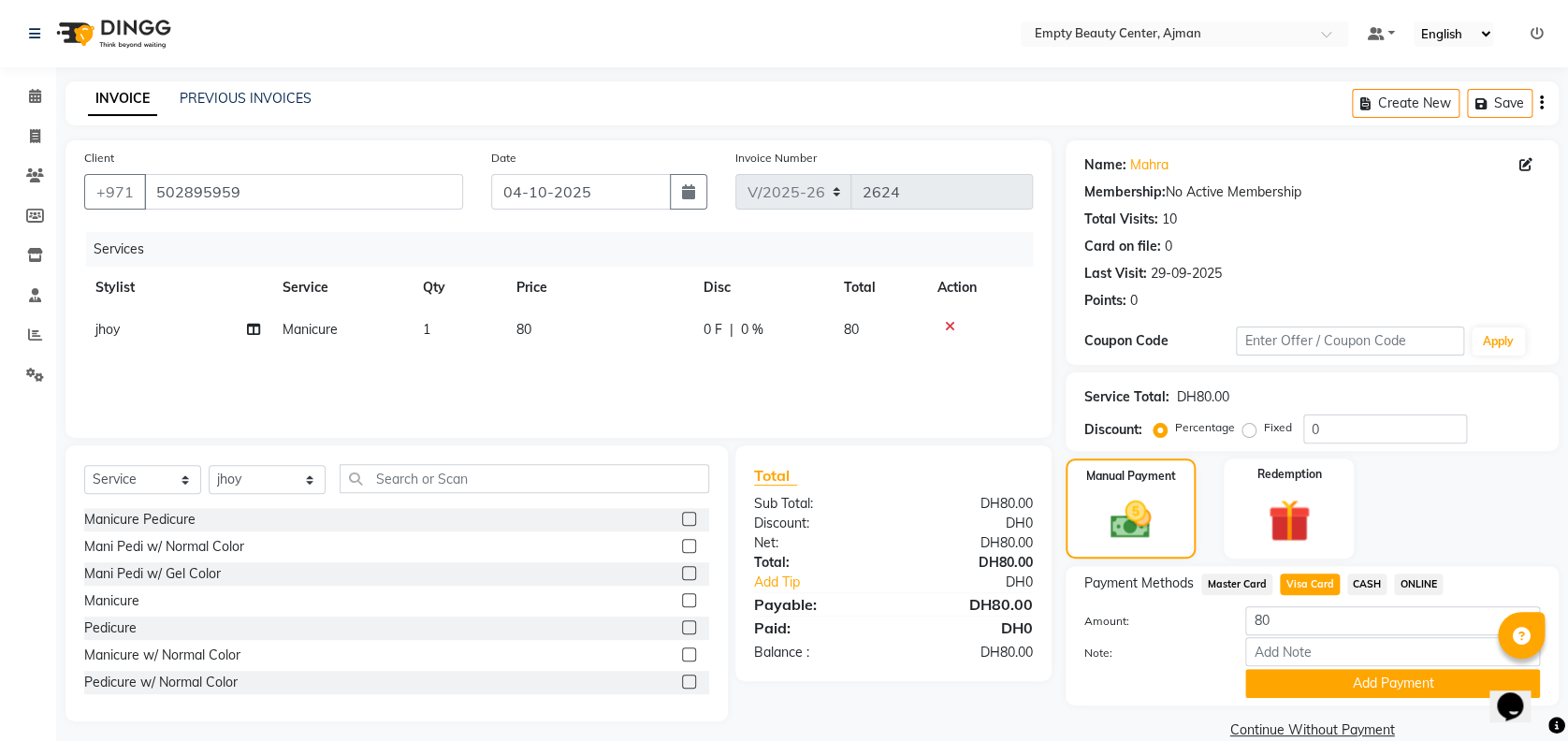
click at [1255, 593] on span "Master Card" at bounding box center [1237, 584] width 71 height 21
click at [1308, 684] on button "Add Payment" at bounding box center [1392, 684] width 294 height 29
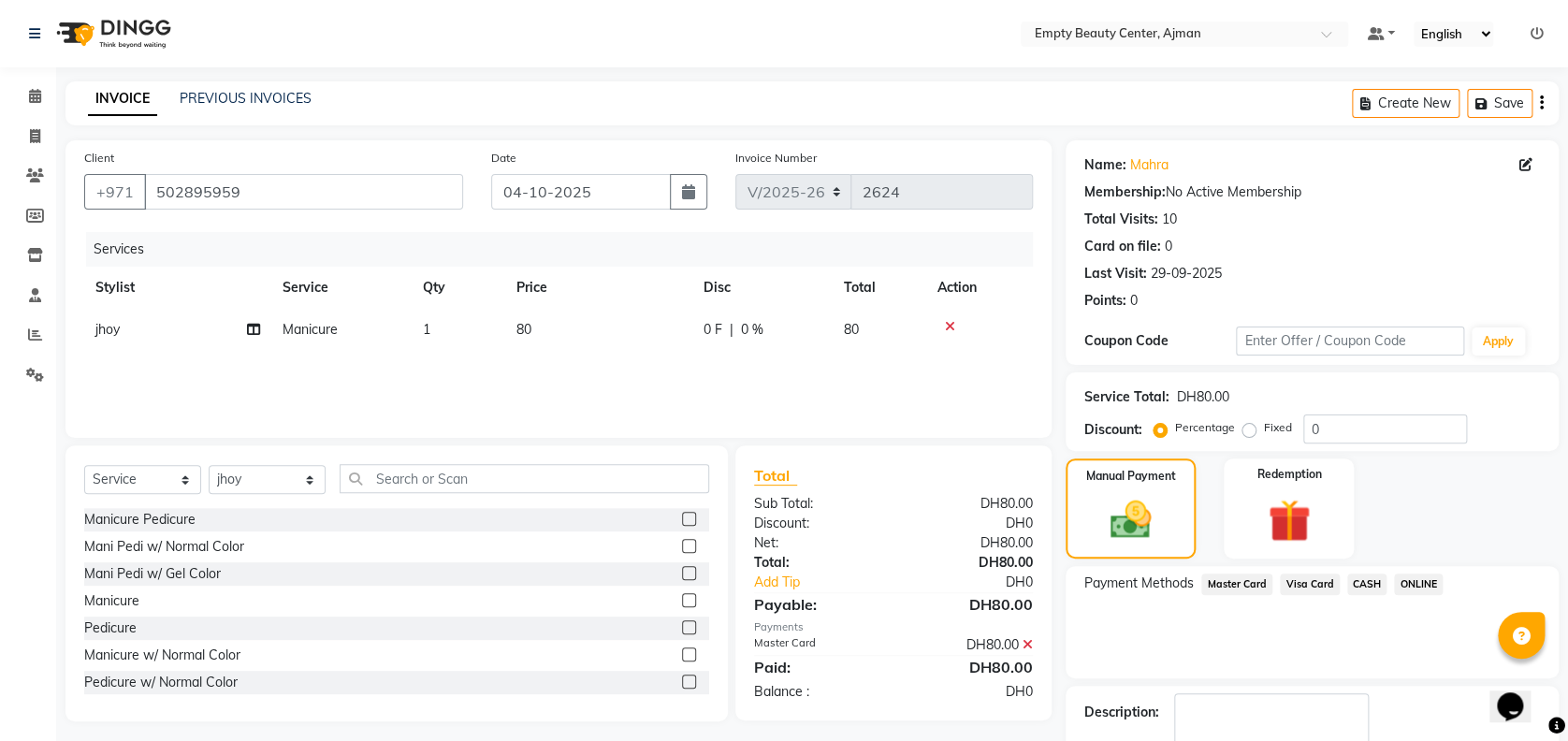
scroll to position [108, 0]
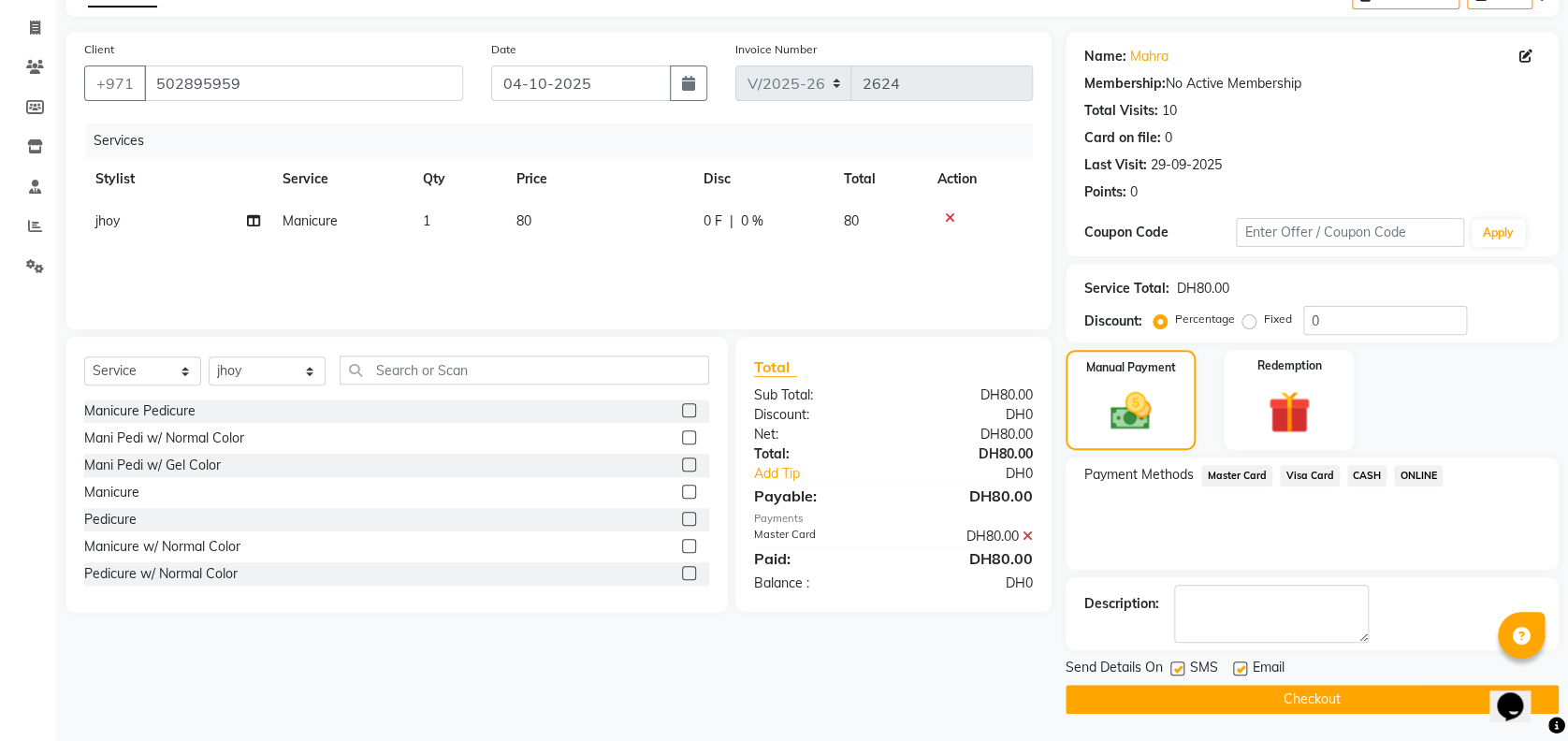
click at [1277, 696] on button "Checkout" at bounding box center [1312, 699] width 493 height 29
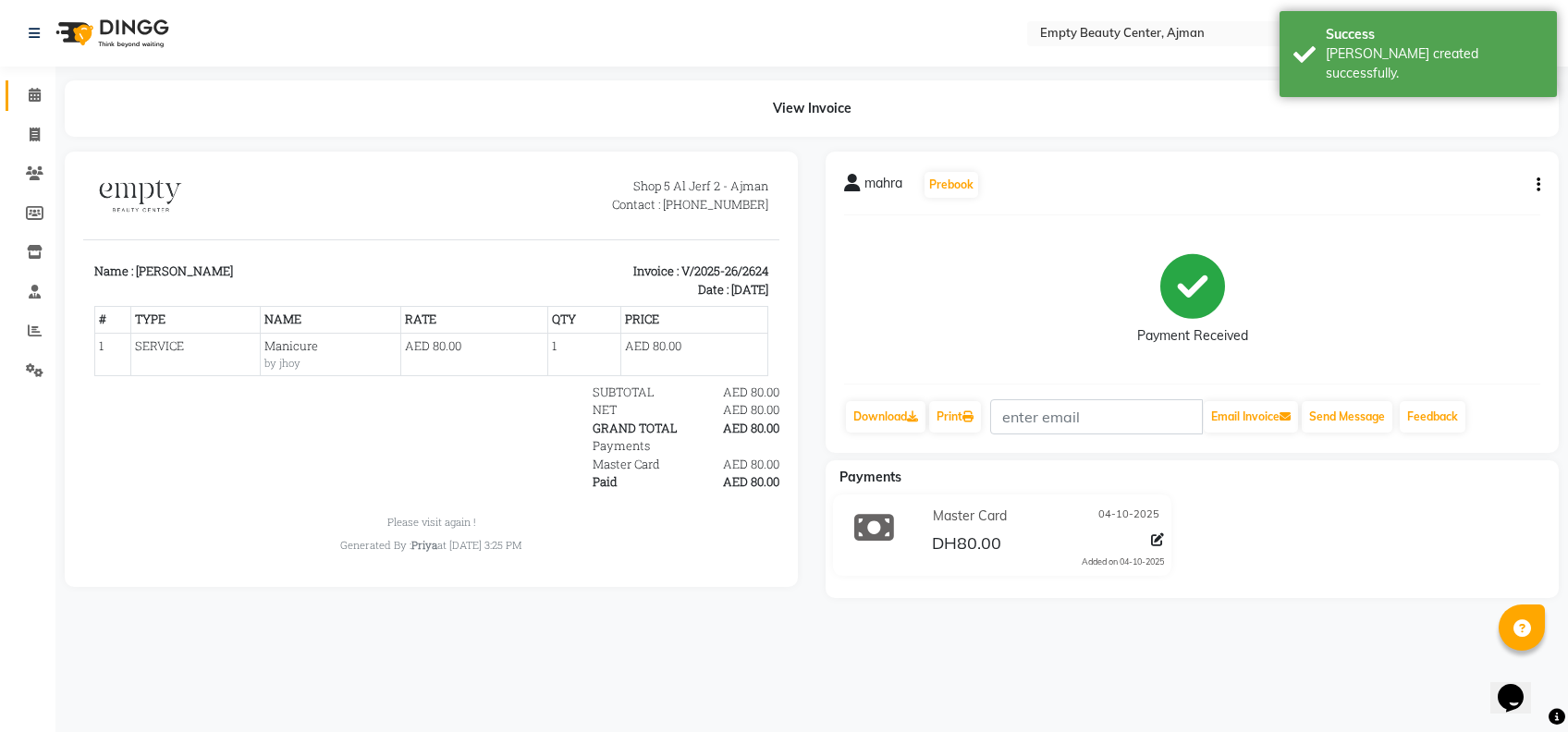
click at [23, 80] on link "Calendar" at bounding box center [28, 95] width 45 height 31
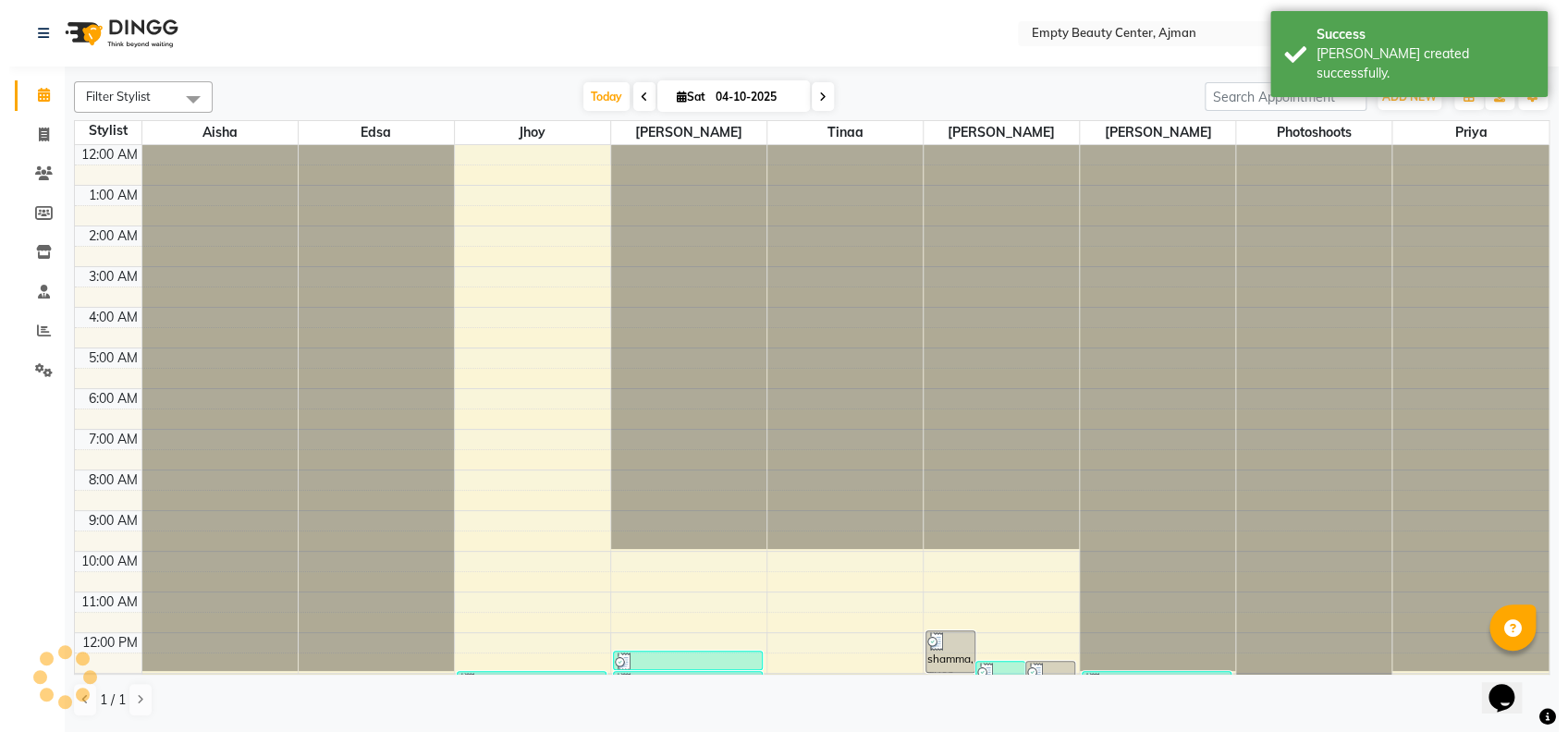
scroll to position [244, 0]
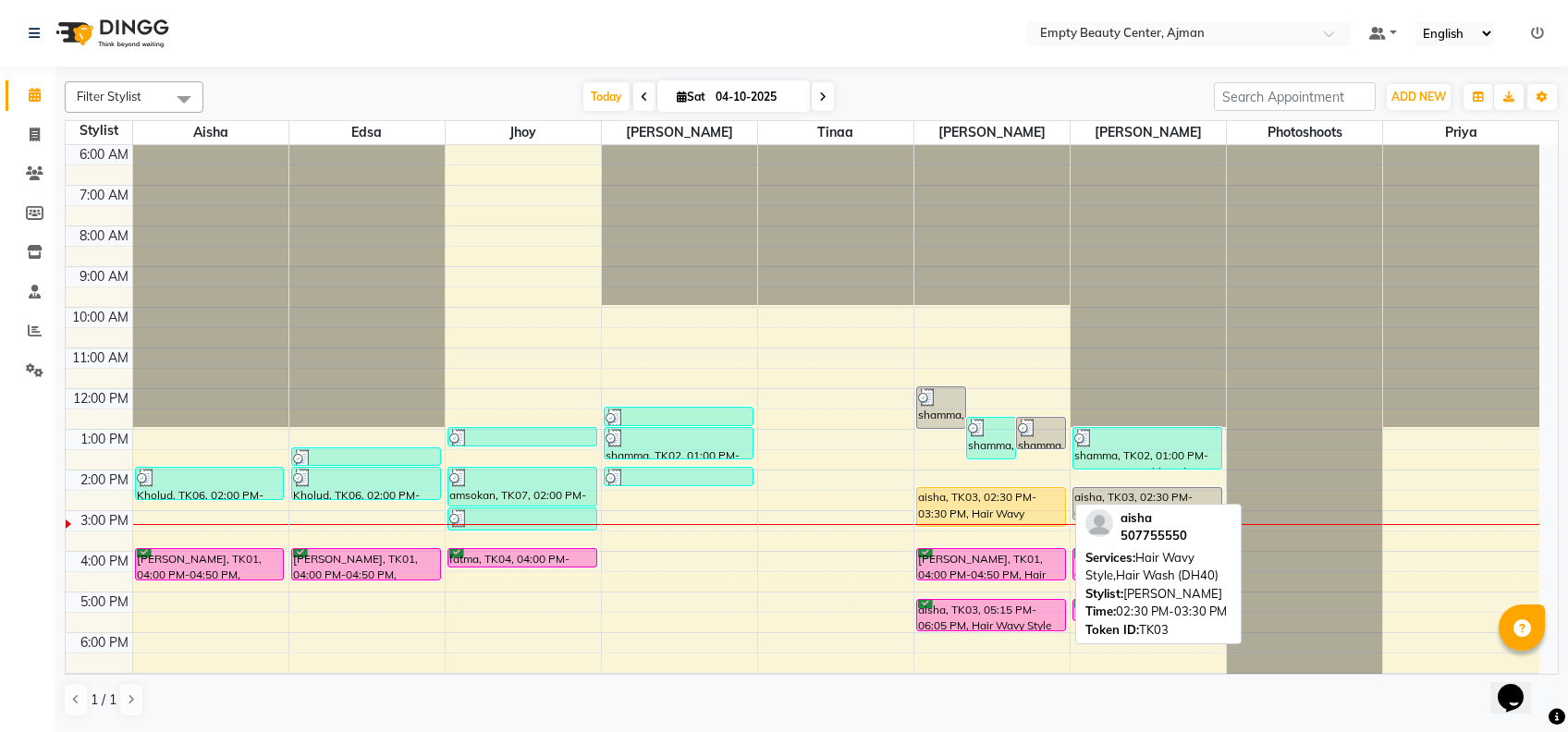
click at [965, 511] on div "aisha, TK03, 02:30 PM-03:30 PM, Hair Wavy Style,Hair Wash (DH40)" at bounding box center [991, 508] width 148 height 38
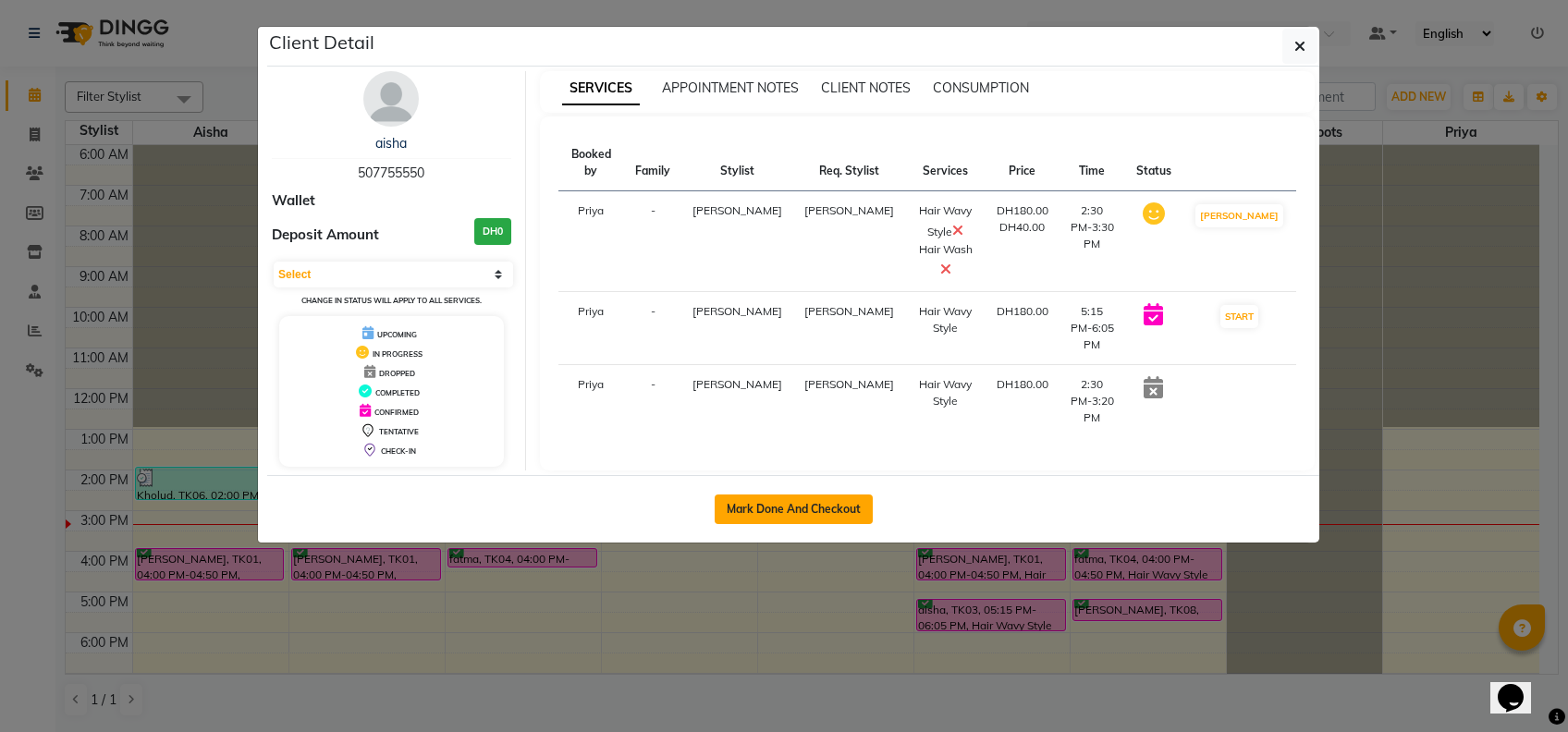
click at [734, 511] on button "Mark Done And Checkout" at bounding box center [794, 509] width 158 height 30
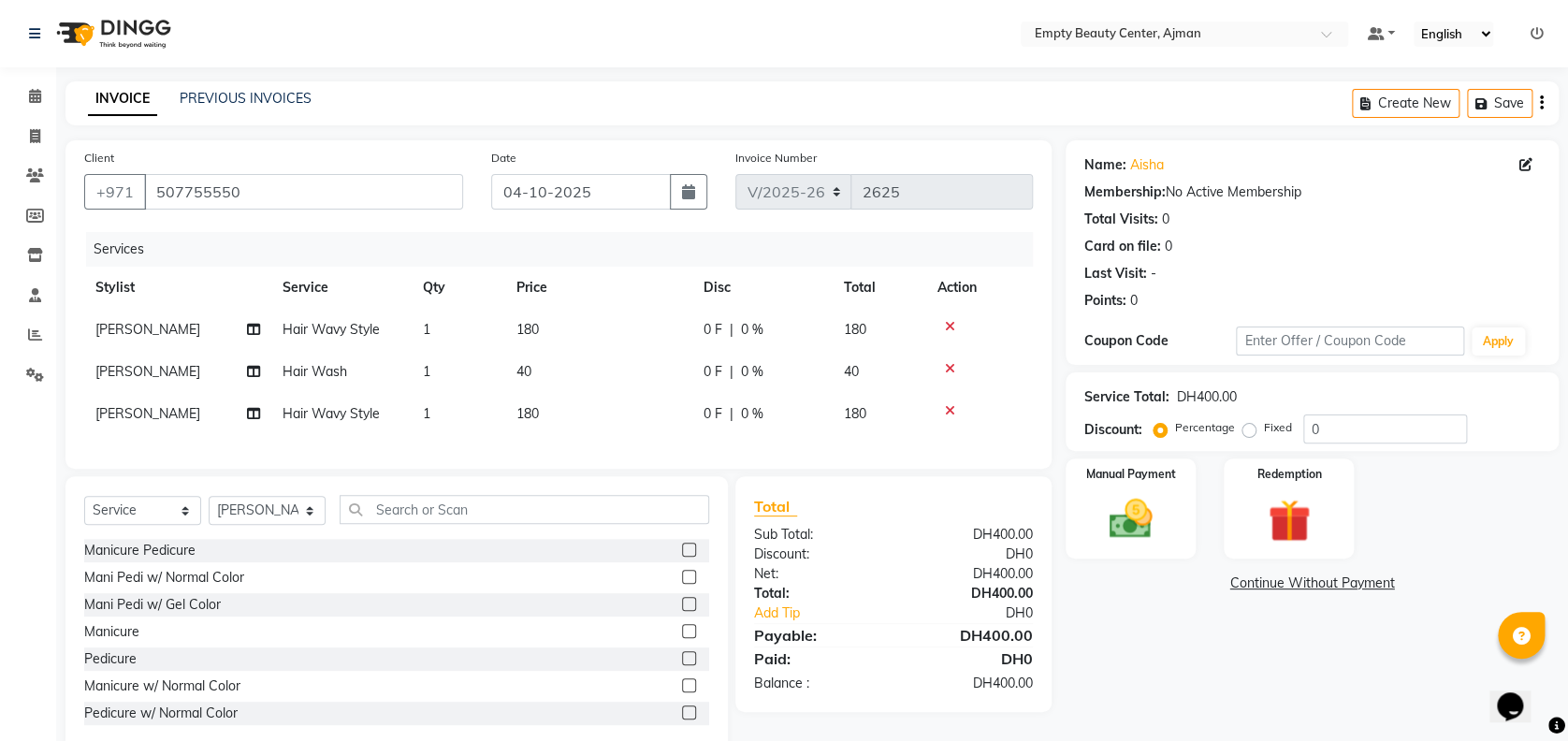
click at [942, 330] on div at bounding box center [979, 327] width 84 height 14
click at [950, 328] on icon at bounding box center [950, 327] width 11 height 14
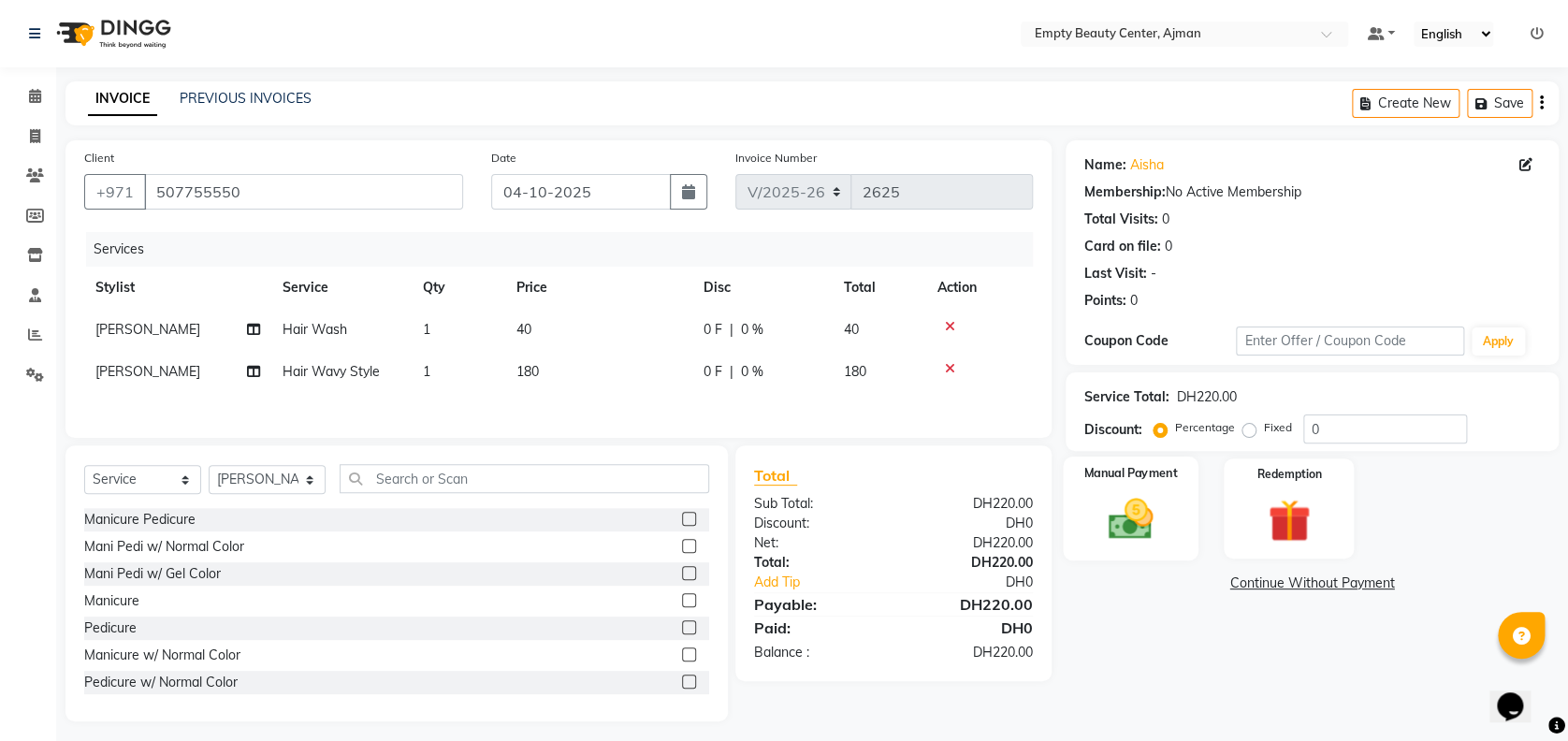
click at [1102, 499] on img at bounding box center [1131, 519] width 72 height 51
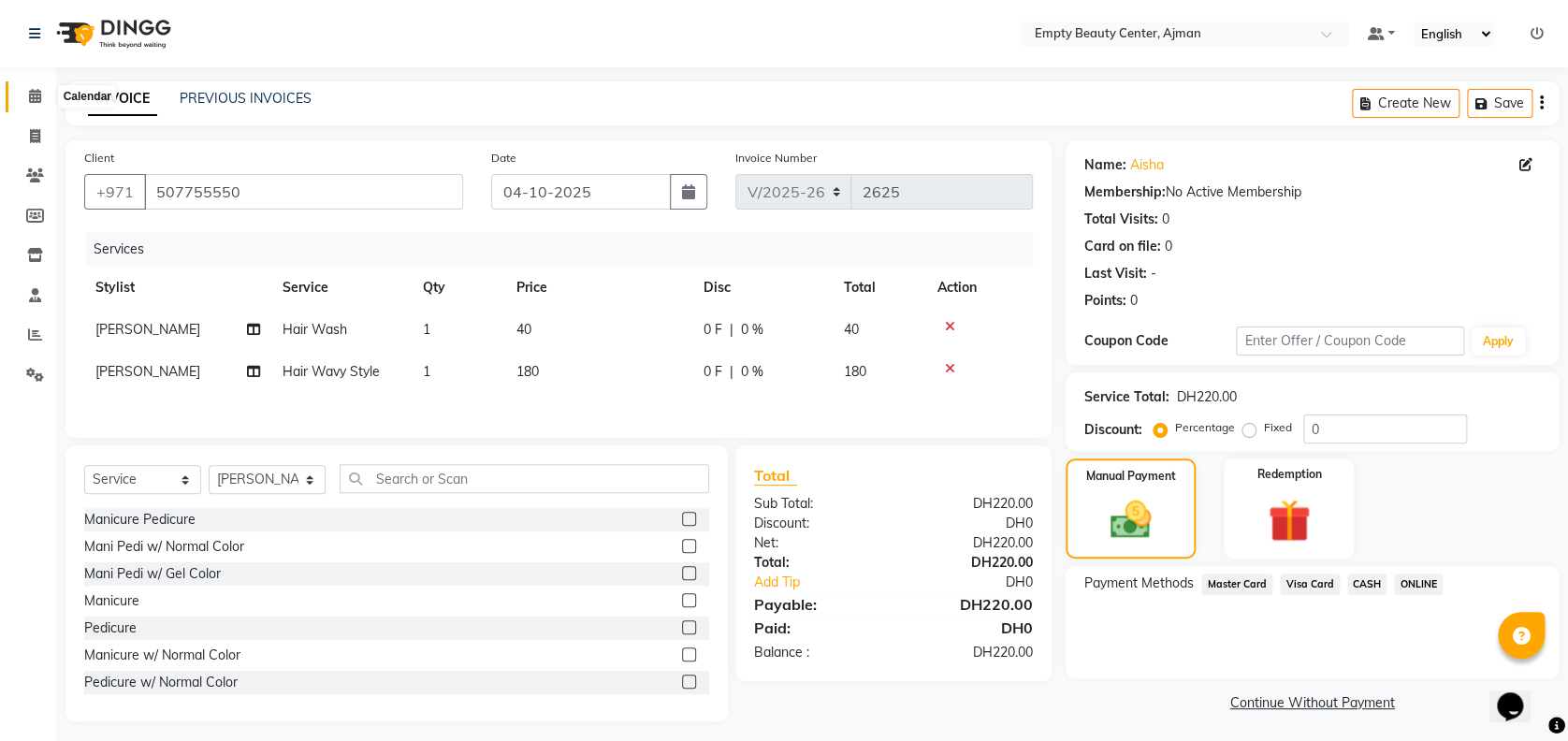
click at [31, 101] on icon at bounding box center [35, 96] width 13 height 14
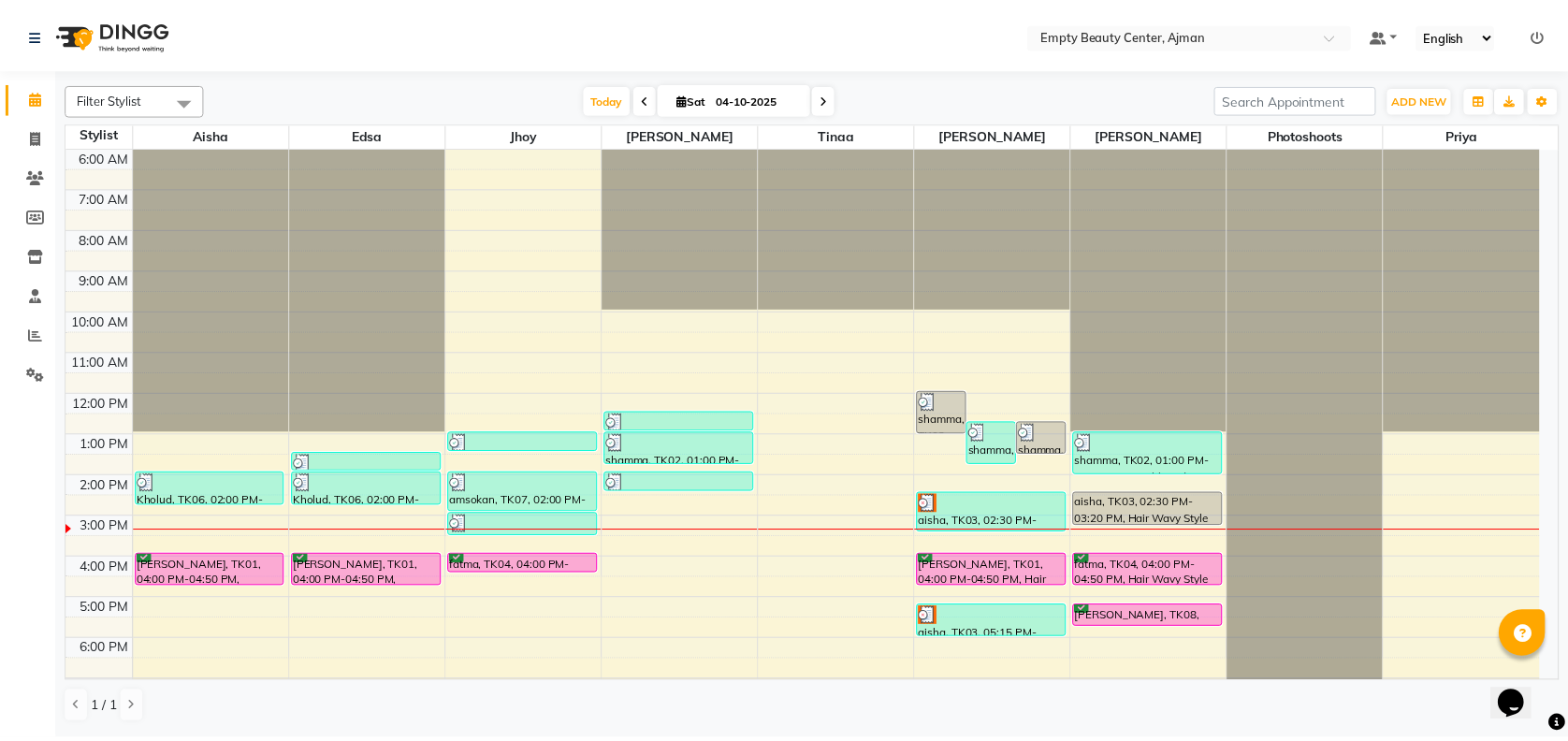
scroll to position [413, 0]
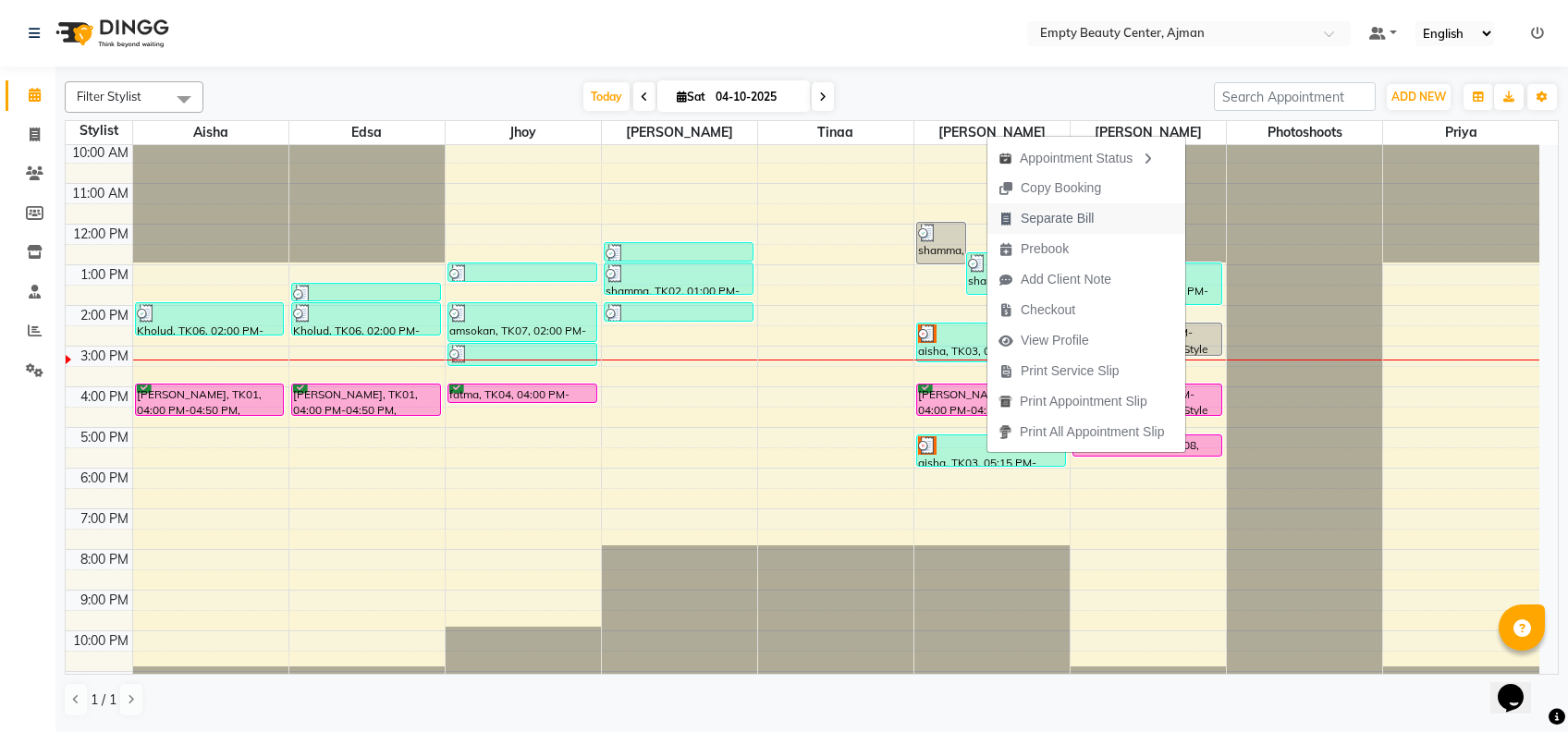
click at [1067, 206] on span "Separate Bill" at bounding box center [1046, 219] width 117 height 31
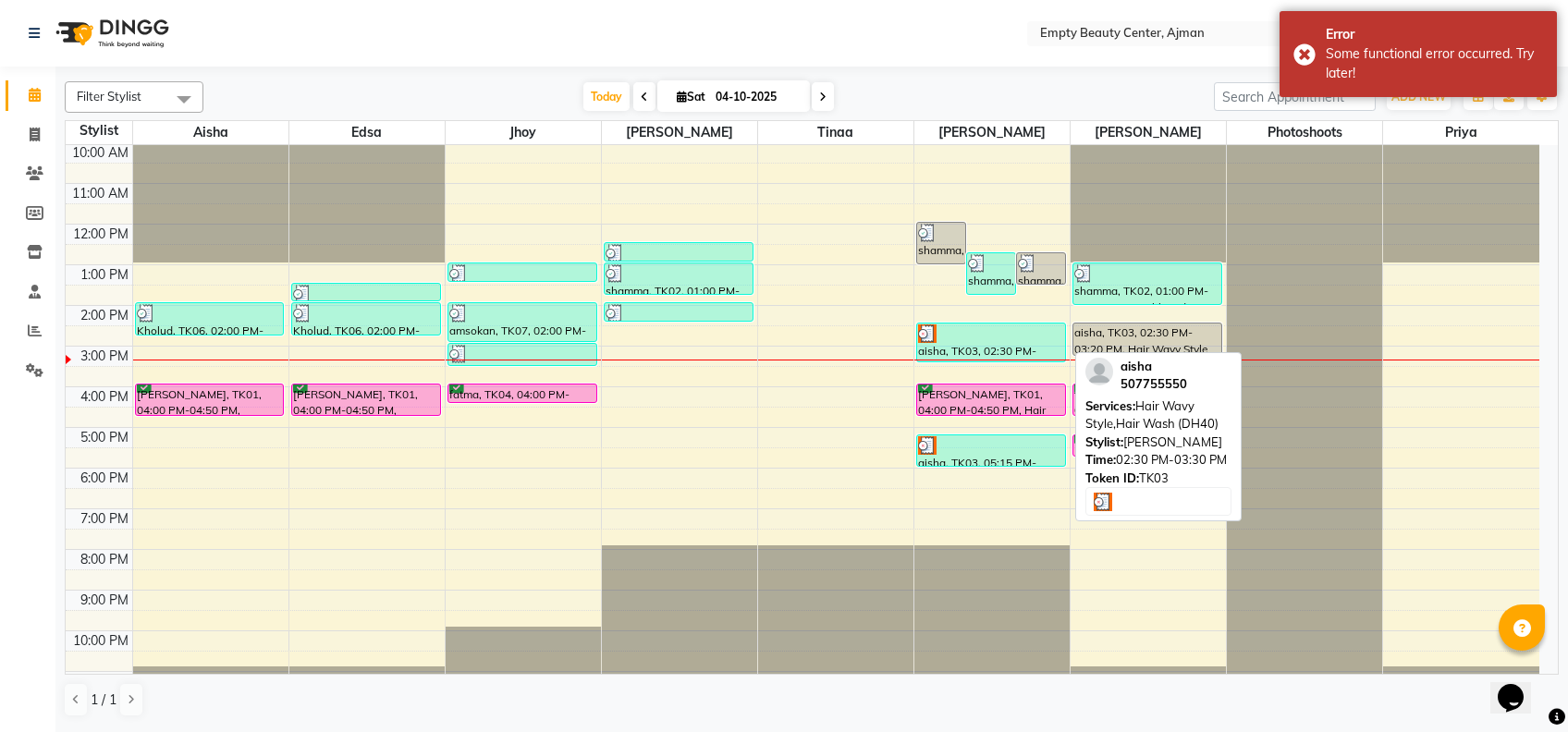
click at [955, 345] on div "aisha, TK03, 02:30 PM-03:30 PM, Hair Wavy Style,Hair Wash (DH40)" at bounding box center [991, 343] width 148 height 38
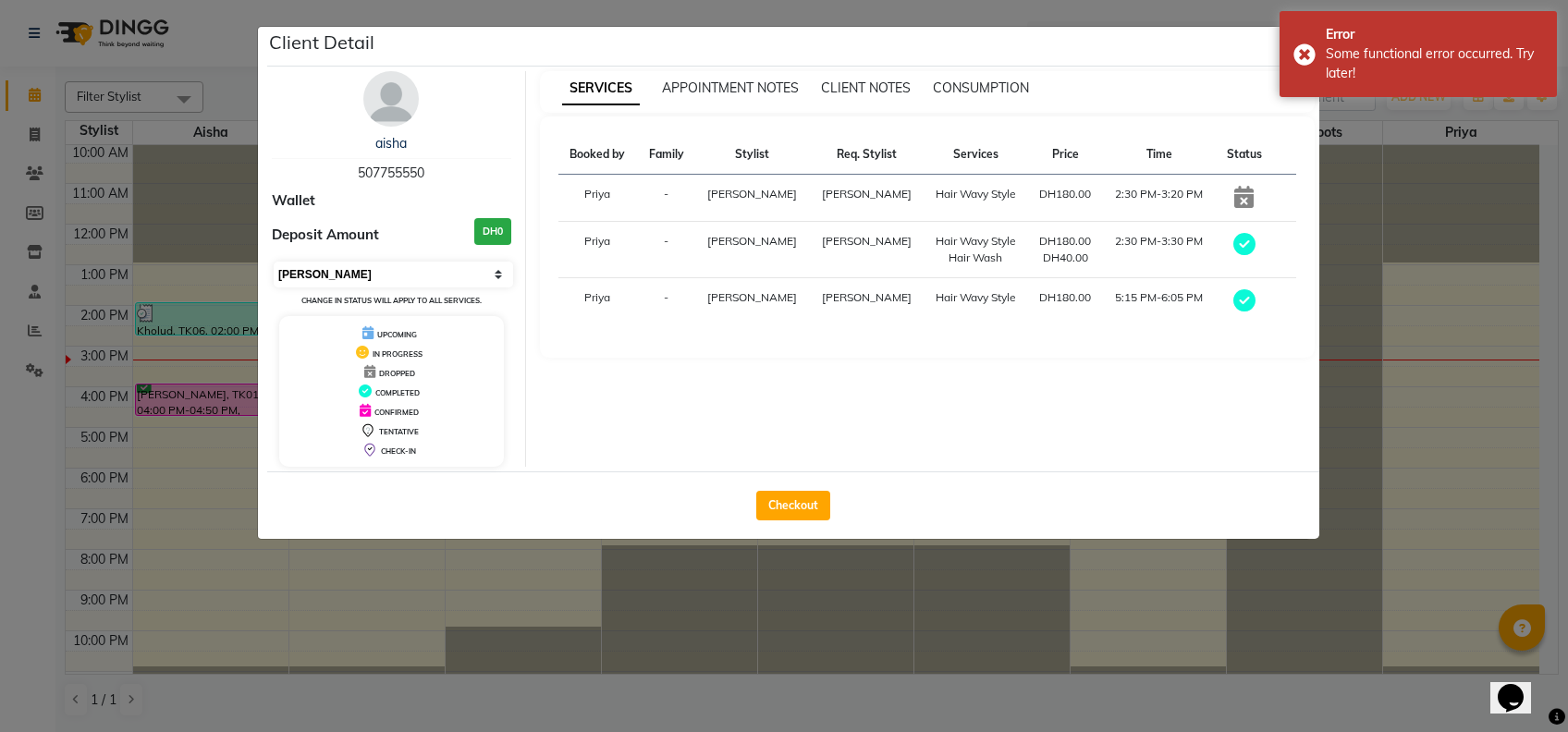
click at [341, 275] on select "Select MARK DONE UPCOMING" at bounding box center [393, 274] width 240 height 26
click at [274, 261] on select "Select MARK DONE UPCOMING" at bounding box center [393, 274] width 240 height 26
click at [460, 593] on ngb-modal-window "Client Detail aisha 507755550 Wallet Deposit Amount DH0 Select MARK DONE UPCOMI…" at bounding box center [784, 366] width 1568 height 732
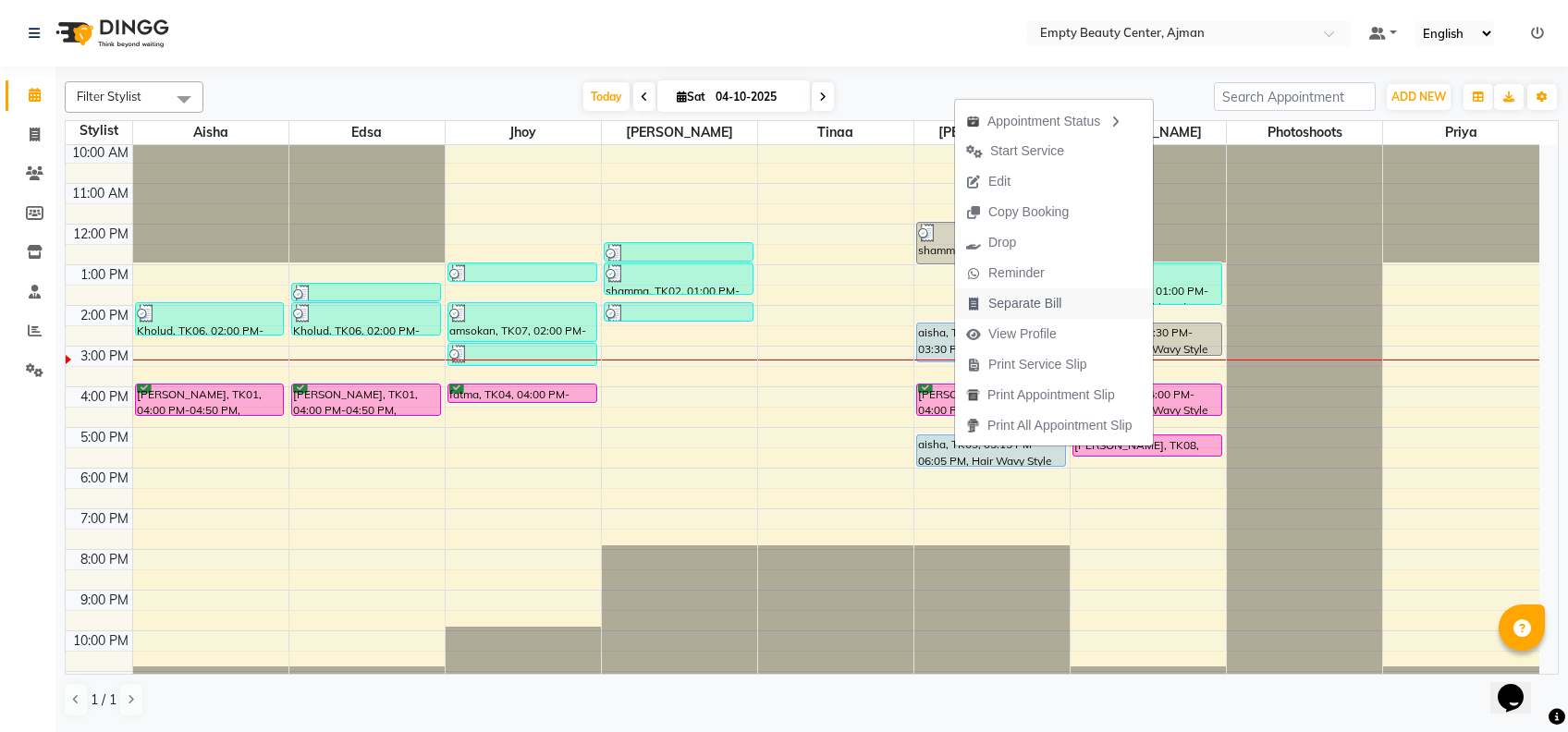
click at [1028, 296] on span "Separate Bill" at bounding box center [1025, 303] width 73 height 19
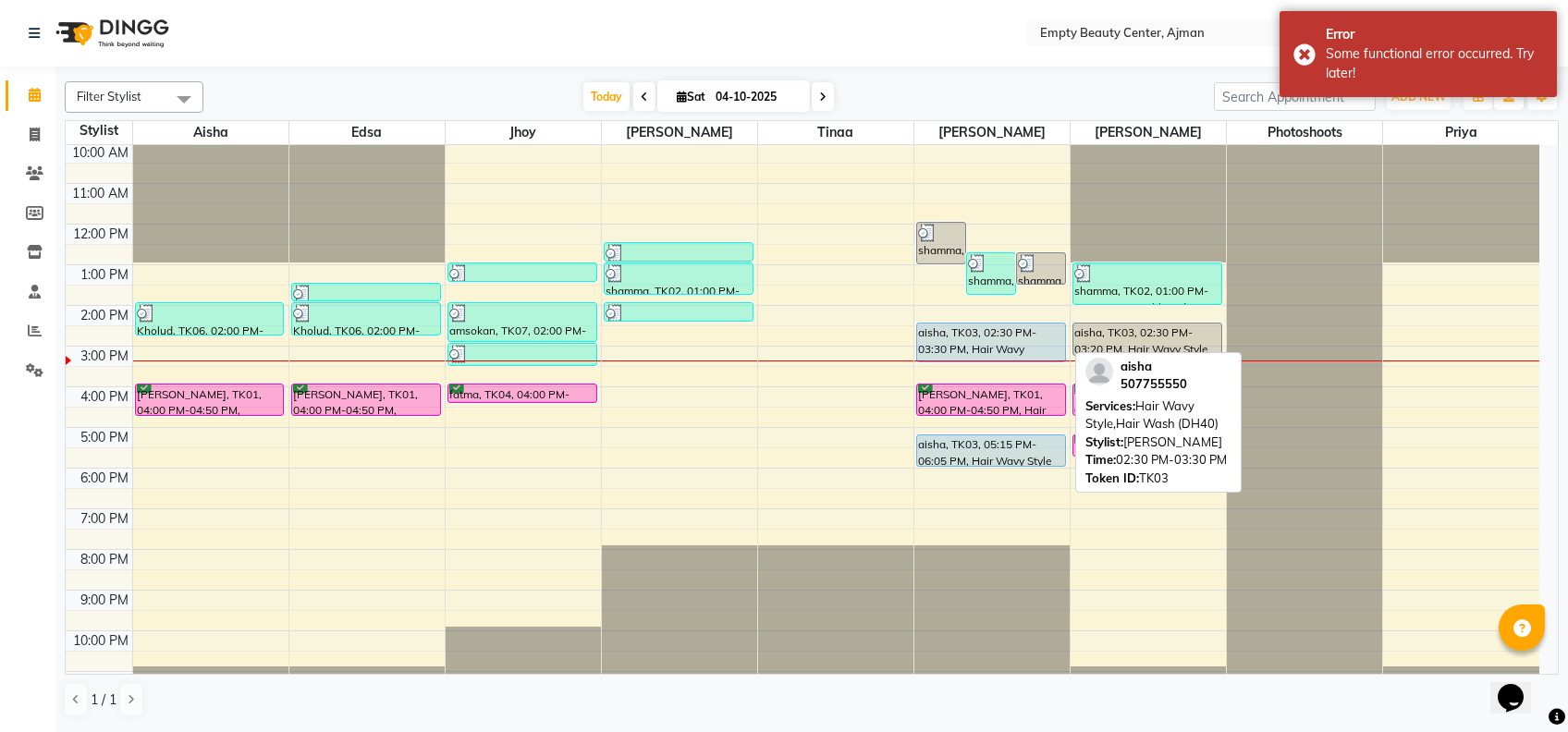
click at [978, 345] on div "aisha, TK03, 02:30 PM-03:30 PM, Hair Wavy Style,Hair Wash (DH40)" at bounding box center [991, 343] width 148 height 38
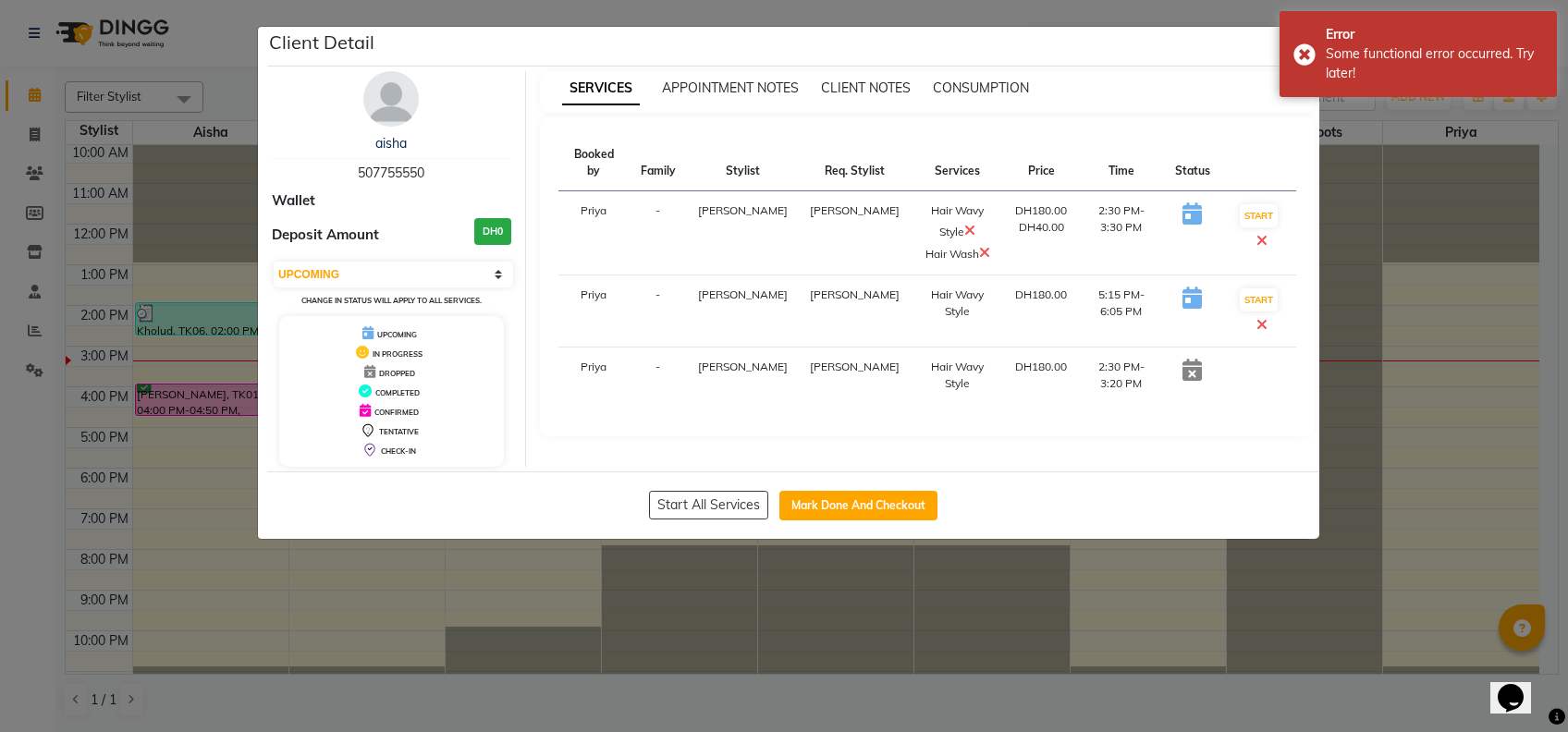
click at [1267, 317] on icon at bounding box center [1263, 324] width 11 height 15
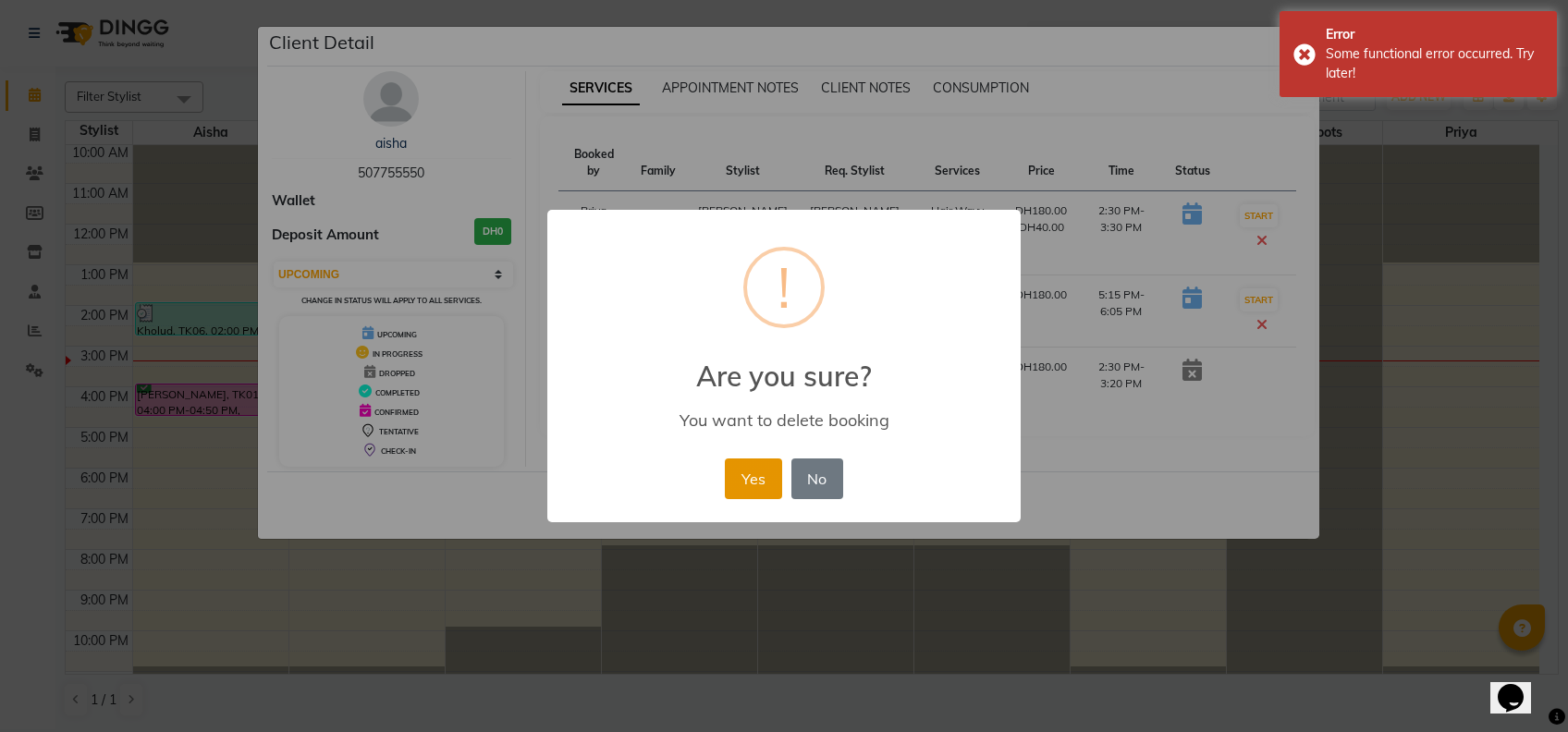
click at [775, 471] on button "Yes" at bounding box center [753, 479] width 56 height 41
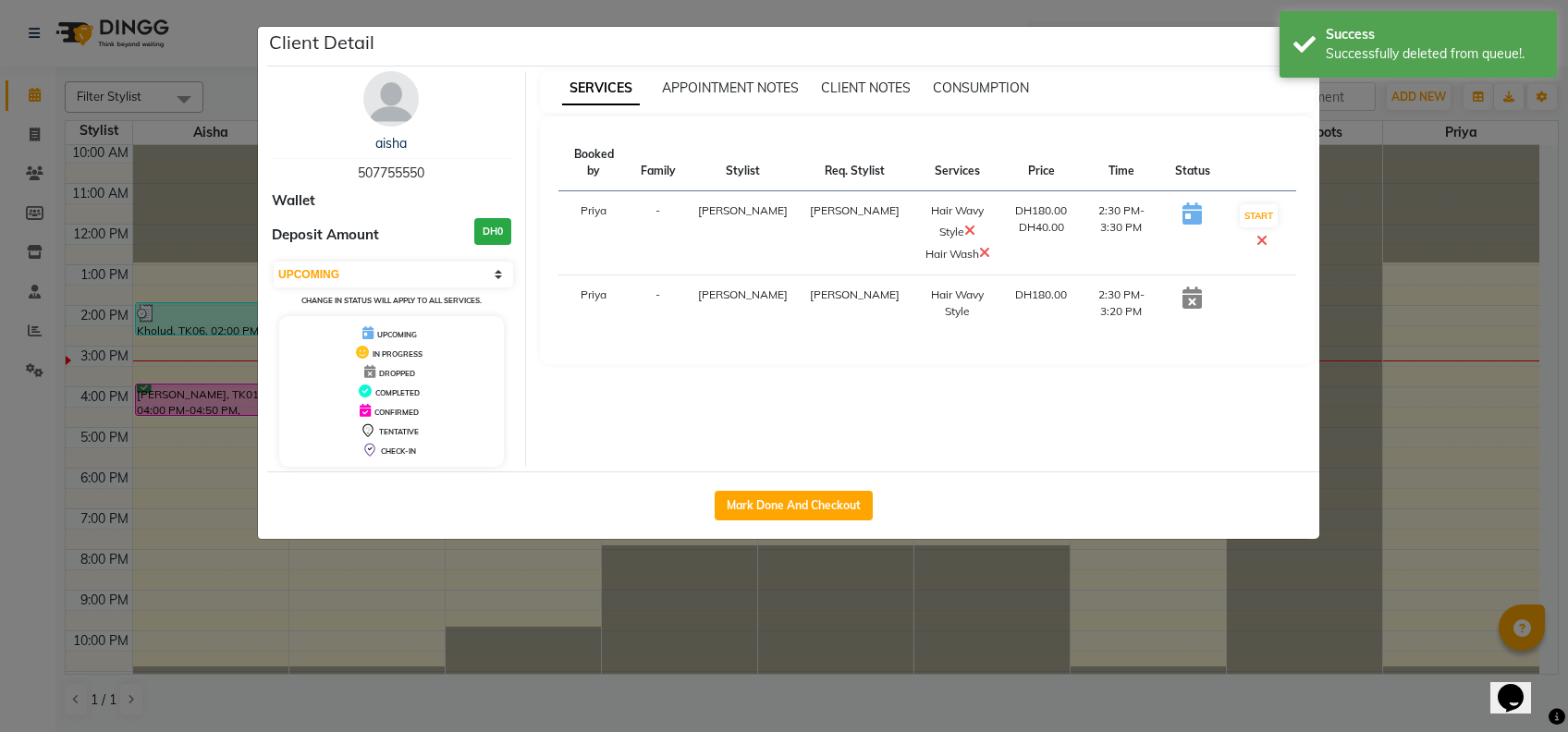
click at [808, 581] on ngb-modal-window "Client Detail aisha 507755550 Wallet Deposit Amount DH0 Select IN SERVICE CONFI…" at bounding box center [784, 366] width 1568 height 732
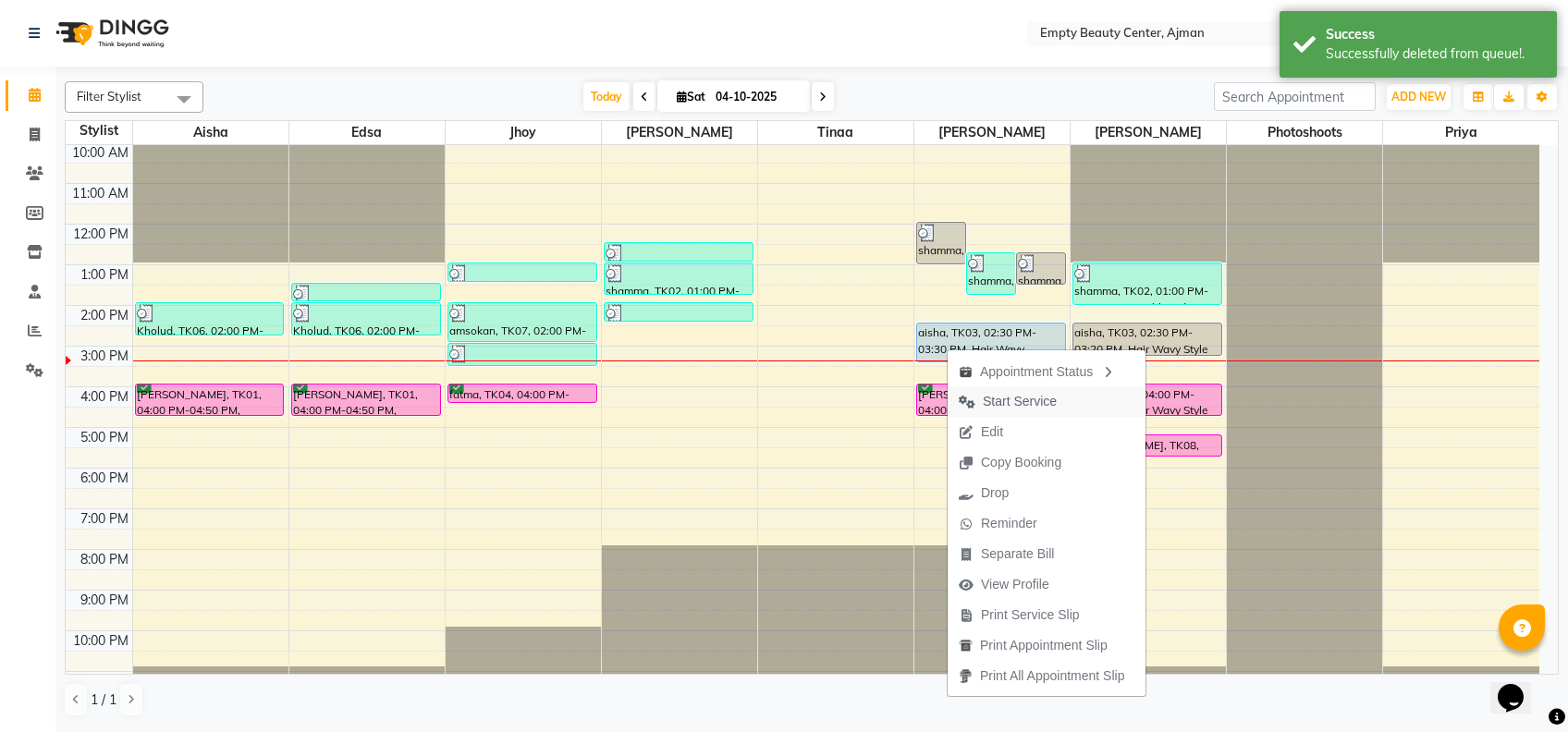
click at [1011, 405] on span "Start Service" at bounding box center [1020, 402] width 74 height 19
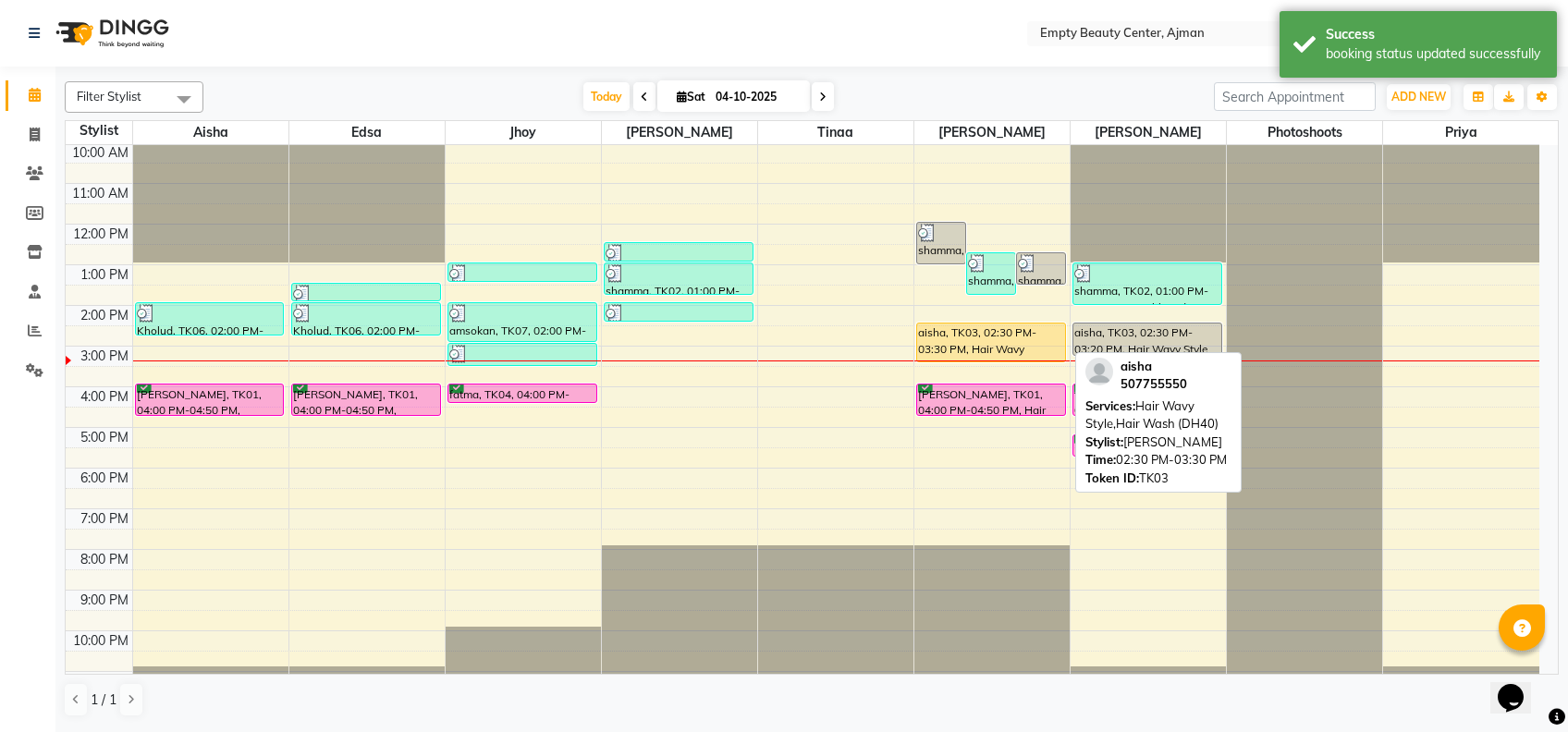
click at [978, 347] on div "aisha, TK03, 02:30 PM-03:30 PM, Hair Wavy Style,Hair Wash (DH40)" at bounding box center [991, 343] width 148 height 38
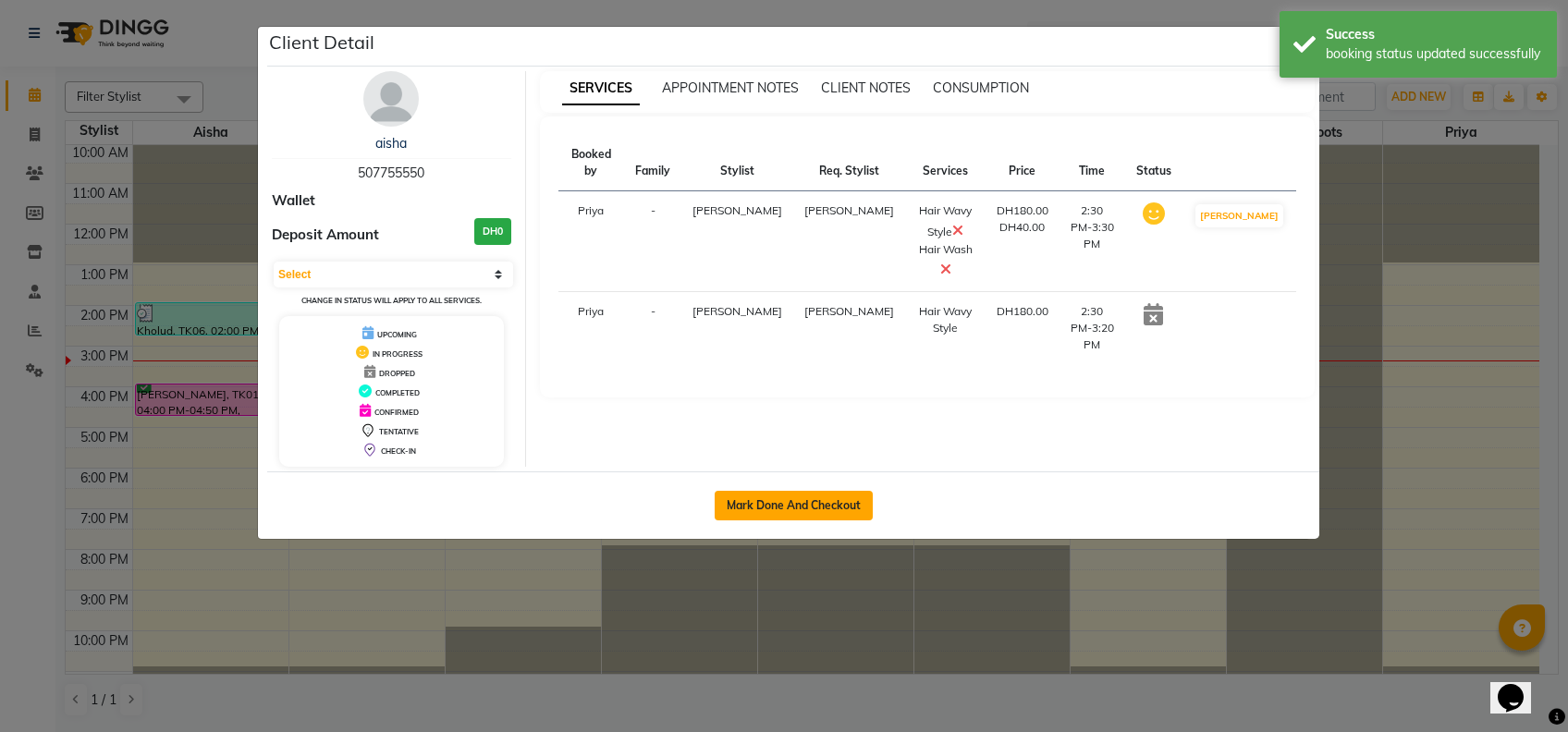
click at [825, 494] on button "Mark Done And Checkout" at bounding box center [794, 505] width 158 height 30
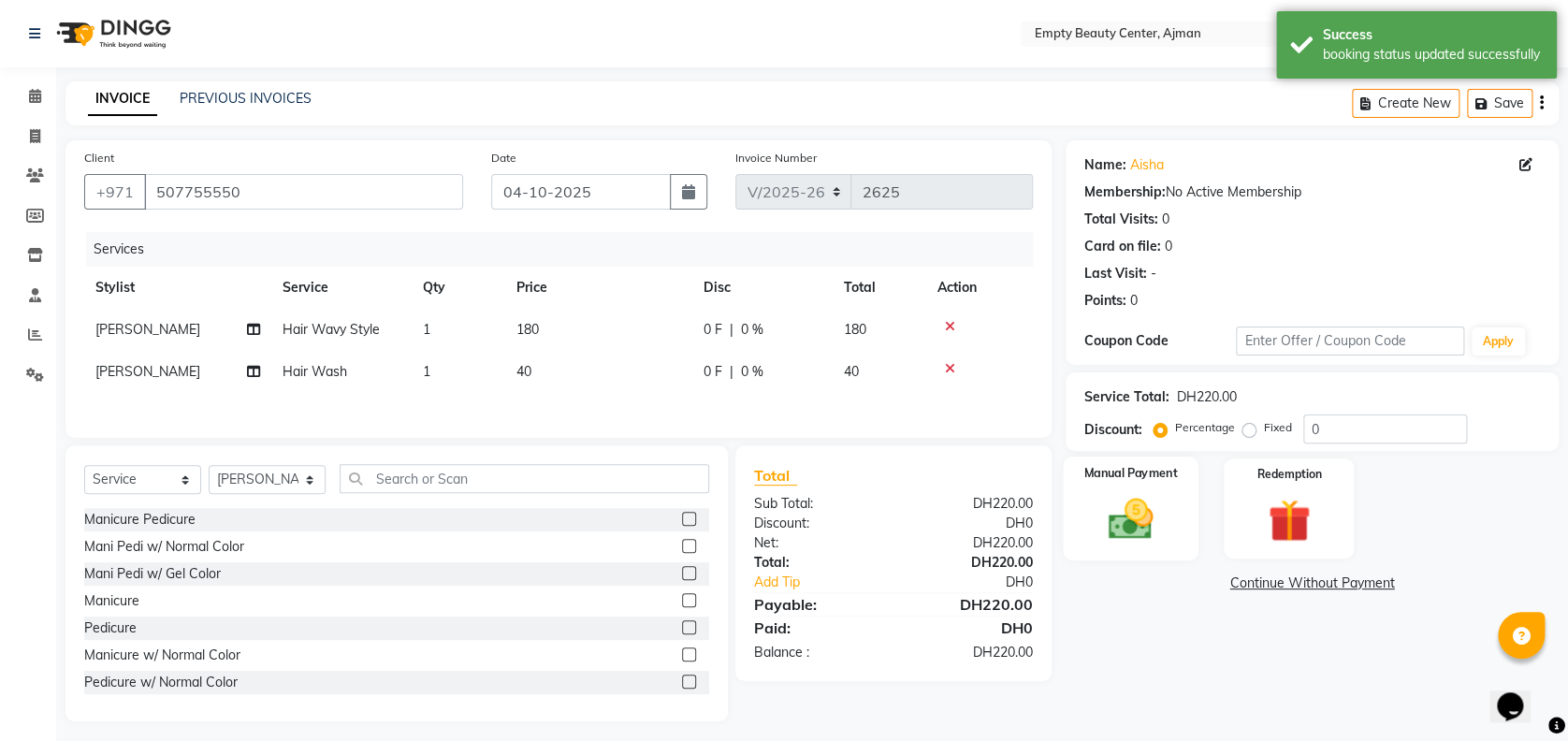
click at [1176, 495] on div "Manual Payment" at bounding box center [1131, 509] width 135 height 104
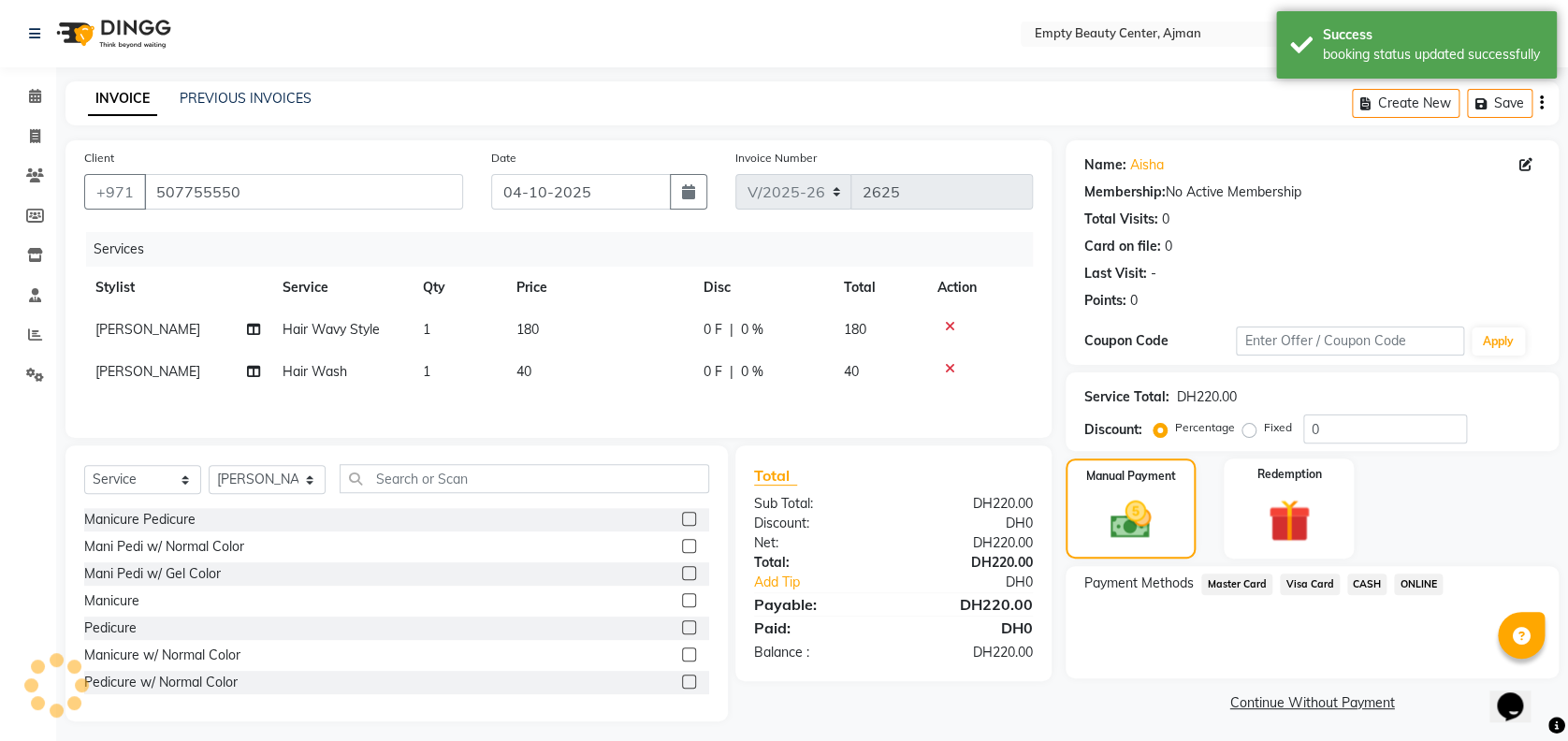
click at [1290, 581] on span "Visa Card" at bounding box center [1309, 584] width 60 height 21
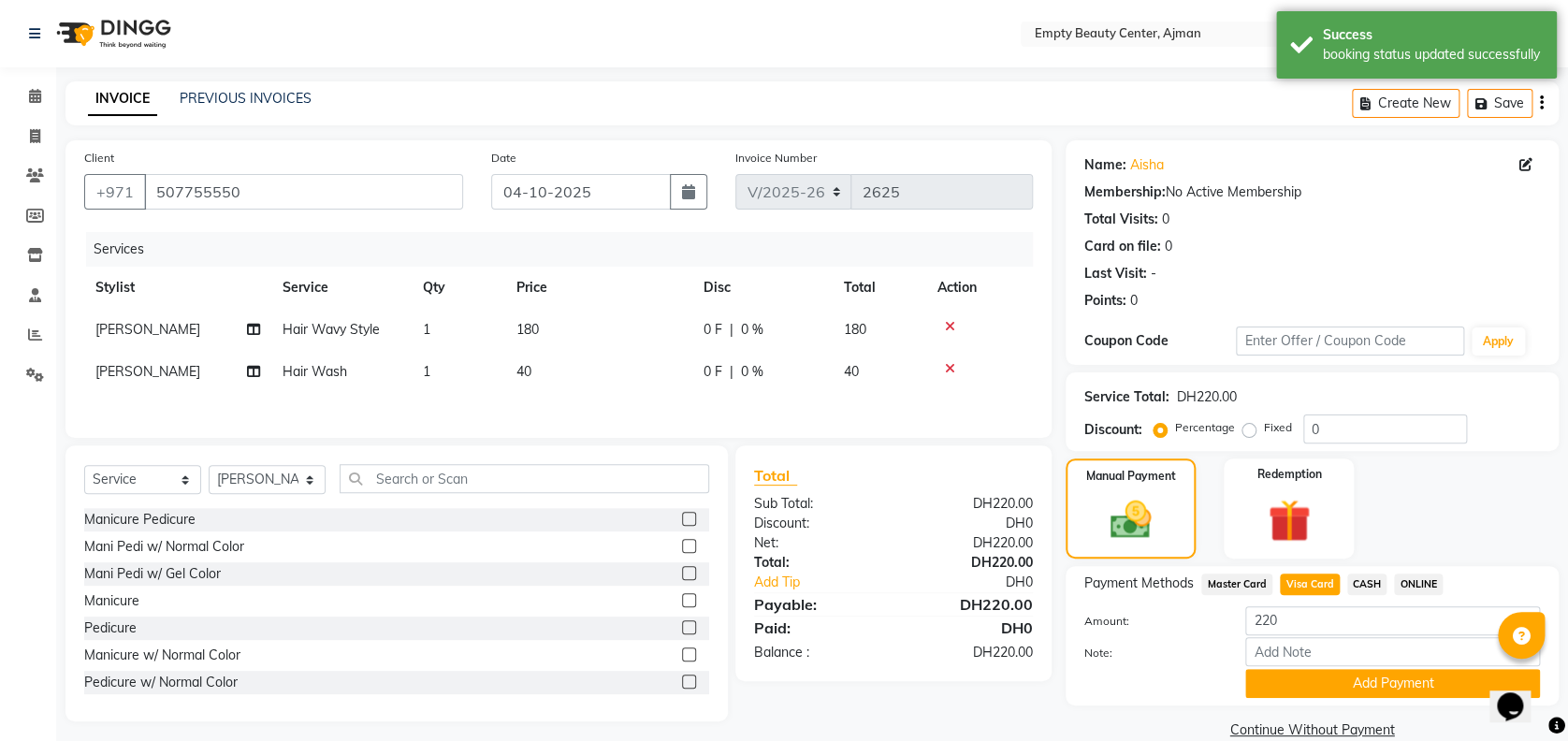
scroll to position [30, 0]
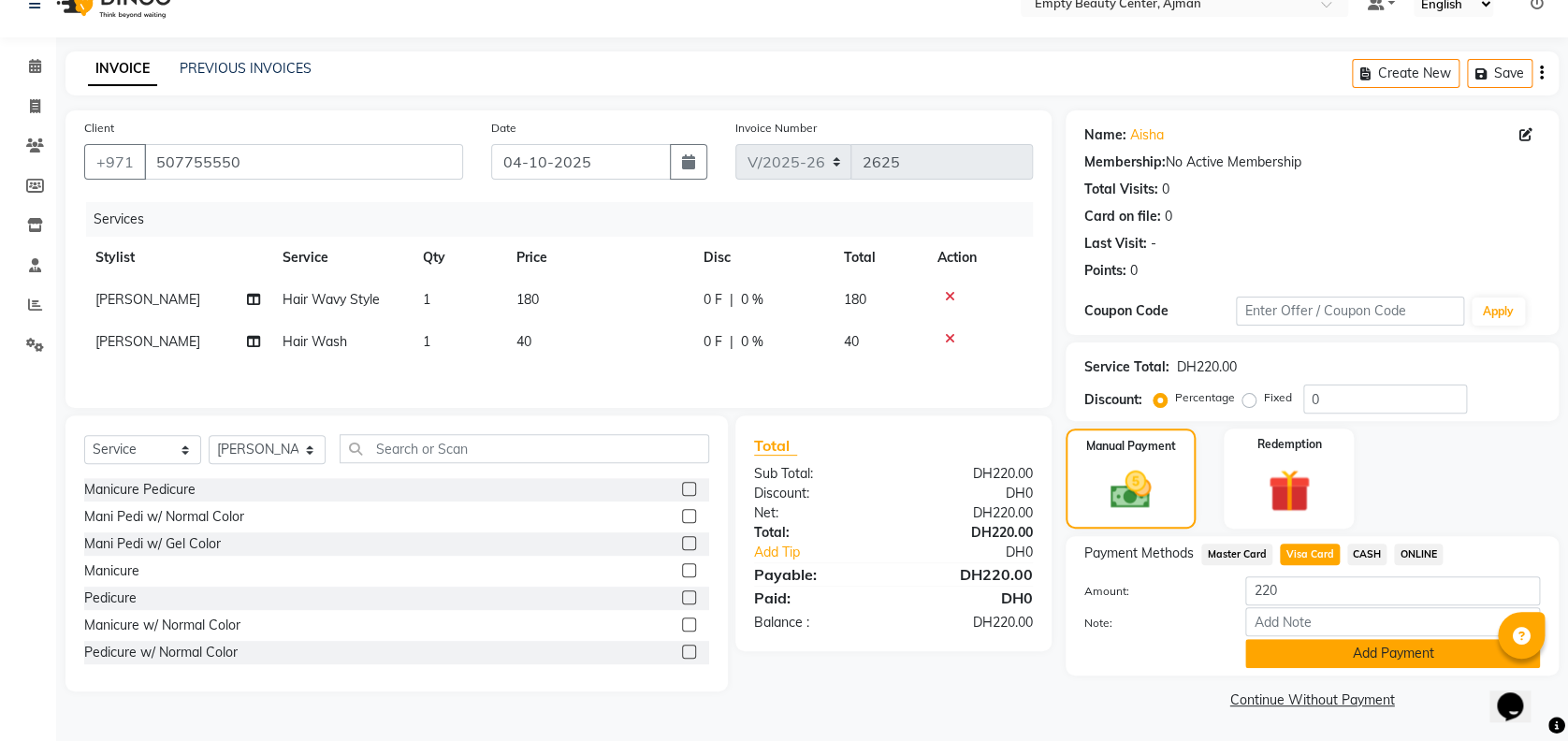
click at [1297, 643] on button "Add Payment" at bounding box center [1392, 654] width 294 height 29
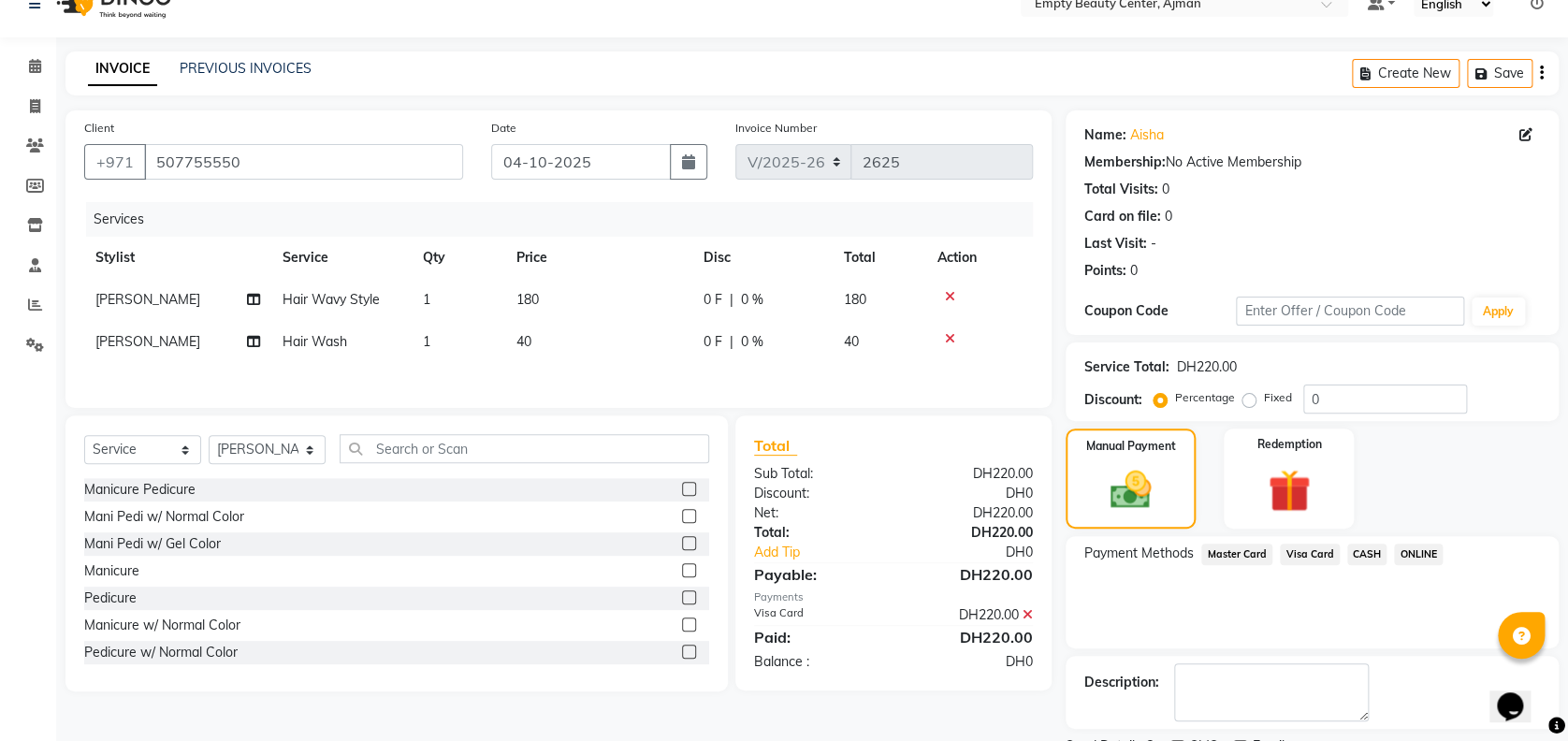
scroll to position [85, 0]
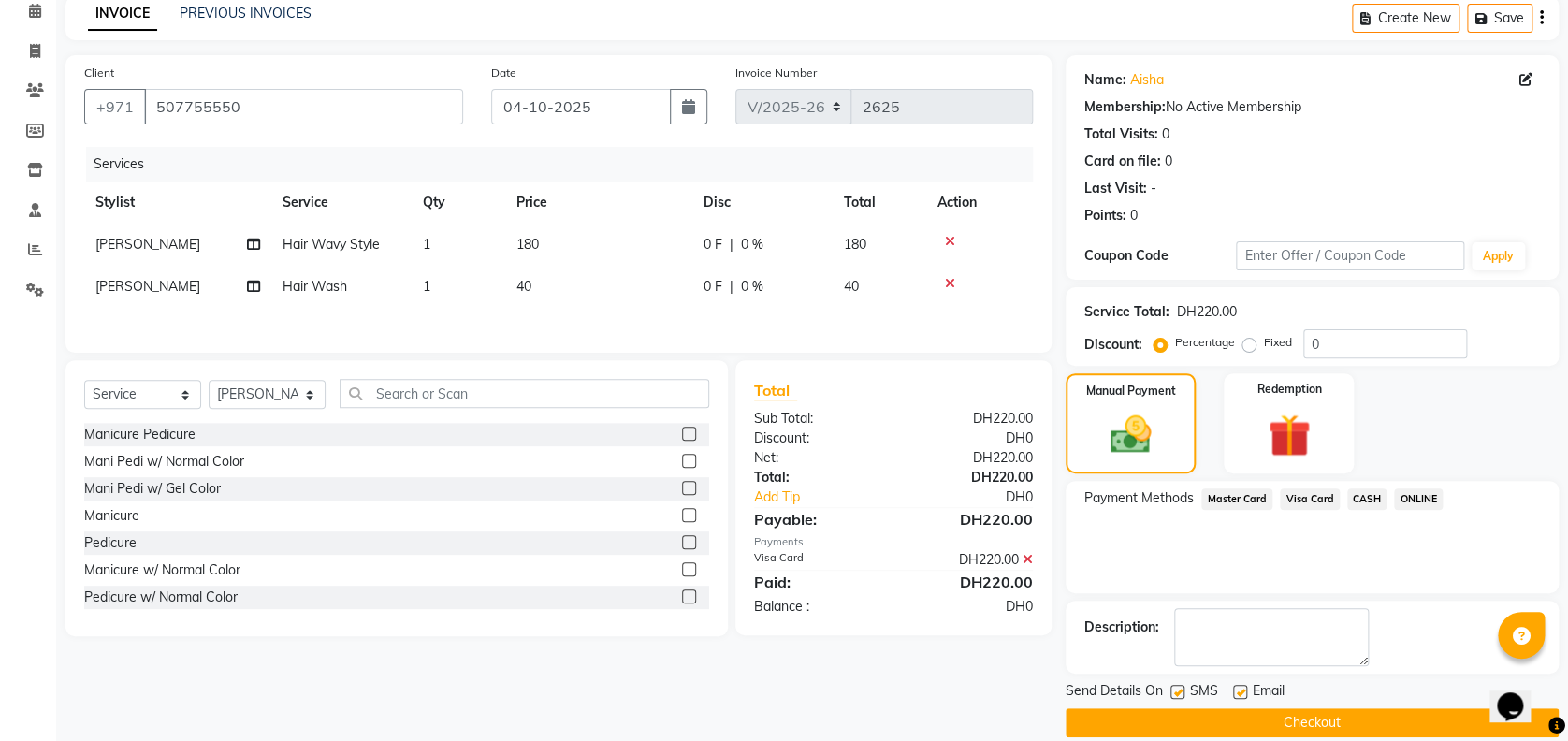
click at [1188, 731] on button "Checkout" at bounding box center [1312, 723] width 493 height 29
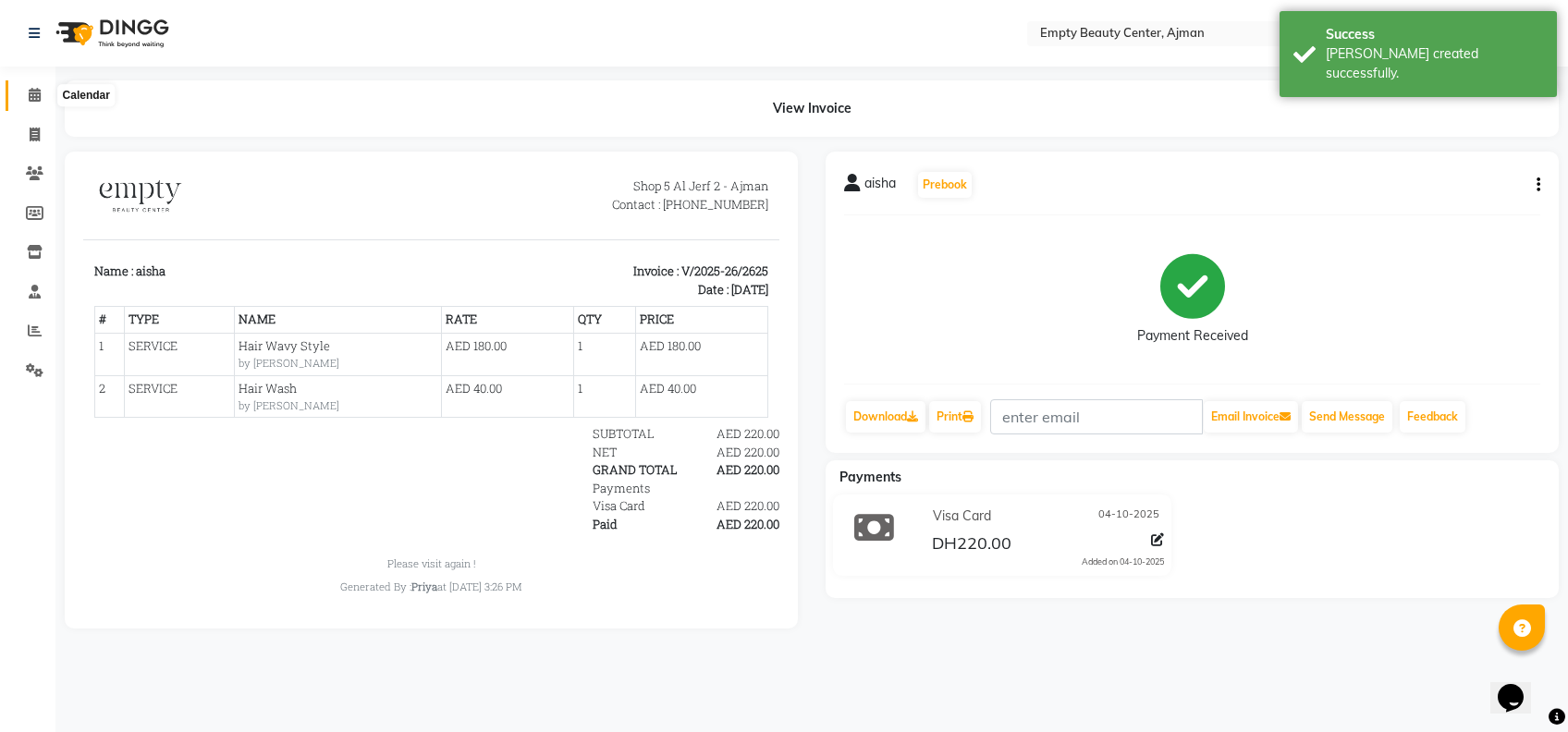
click at [31, 95] on icon at bounding box center [34, 94] width 12 height 14
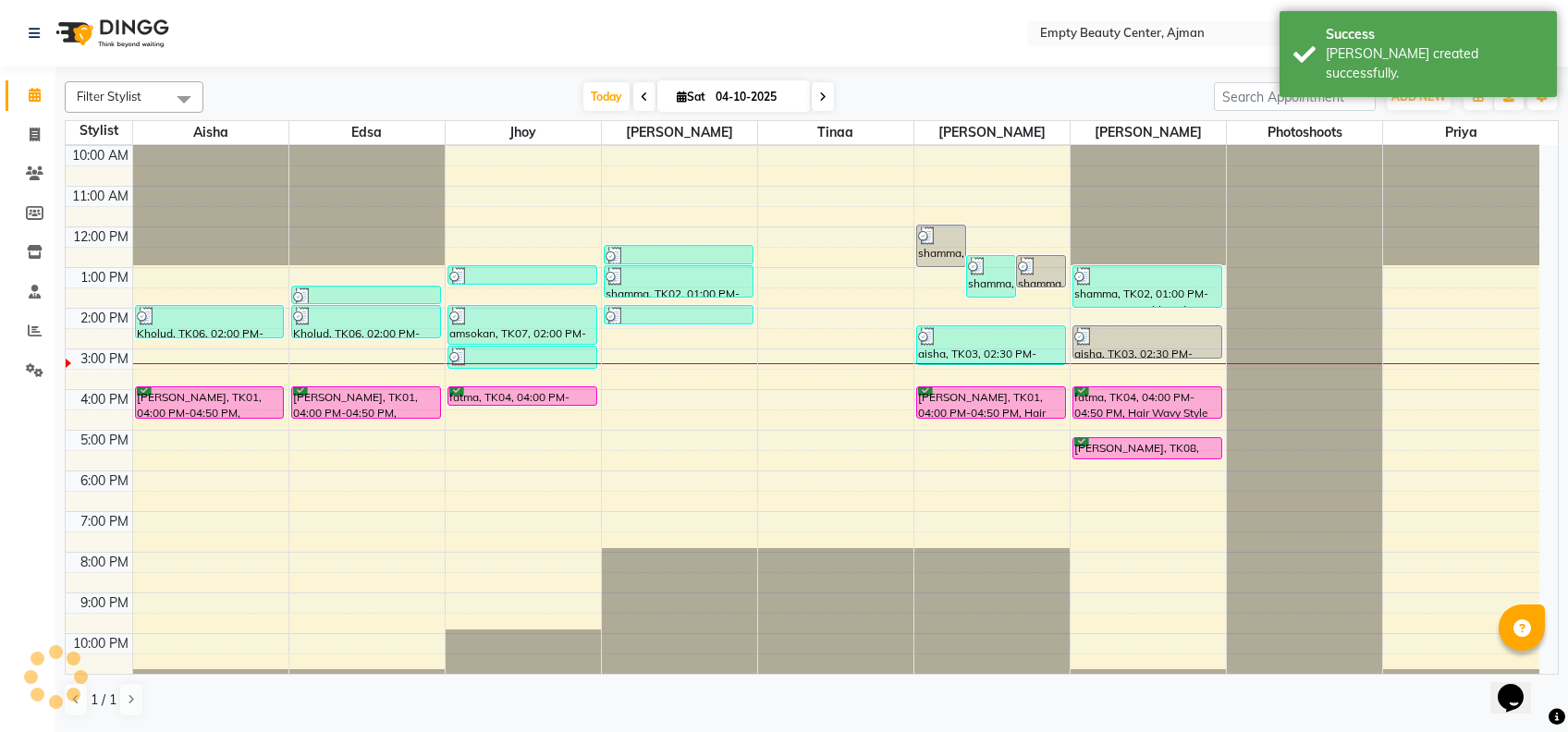
scroll to position [441, 0]
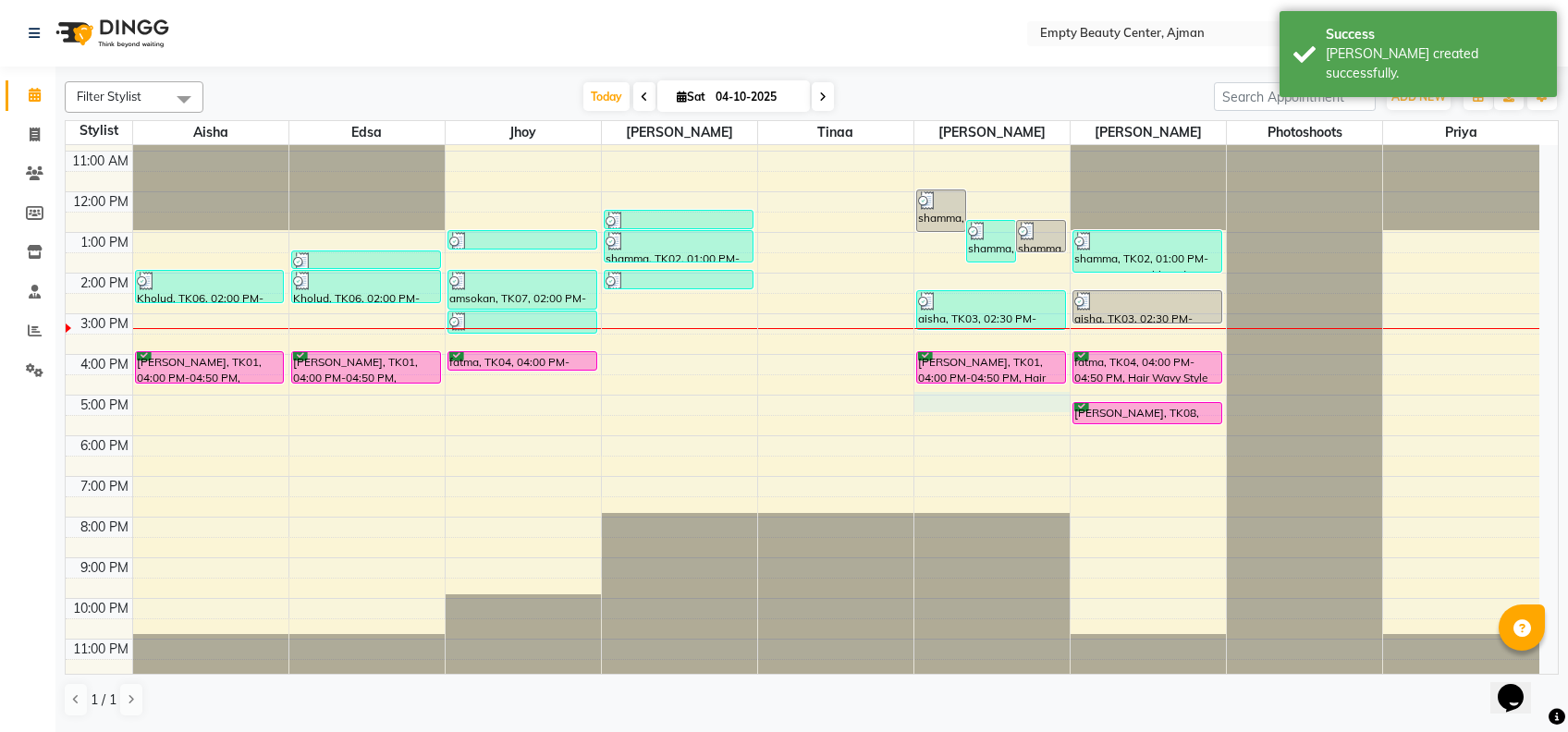
click at [968, 400] on div "12:00 AM 1:00 AM 2:00 AM 3:00 AM 4:00 AM 5:00 AM 6:00 AM 7:00 AM 8:00 AM 9:00 A…" at bounding box center [803, 192] width 1474 height 975
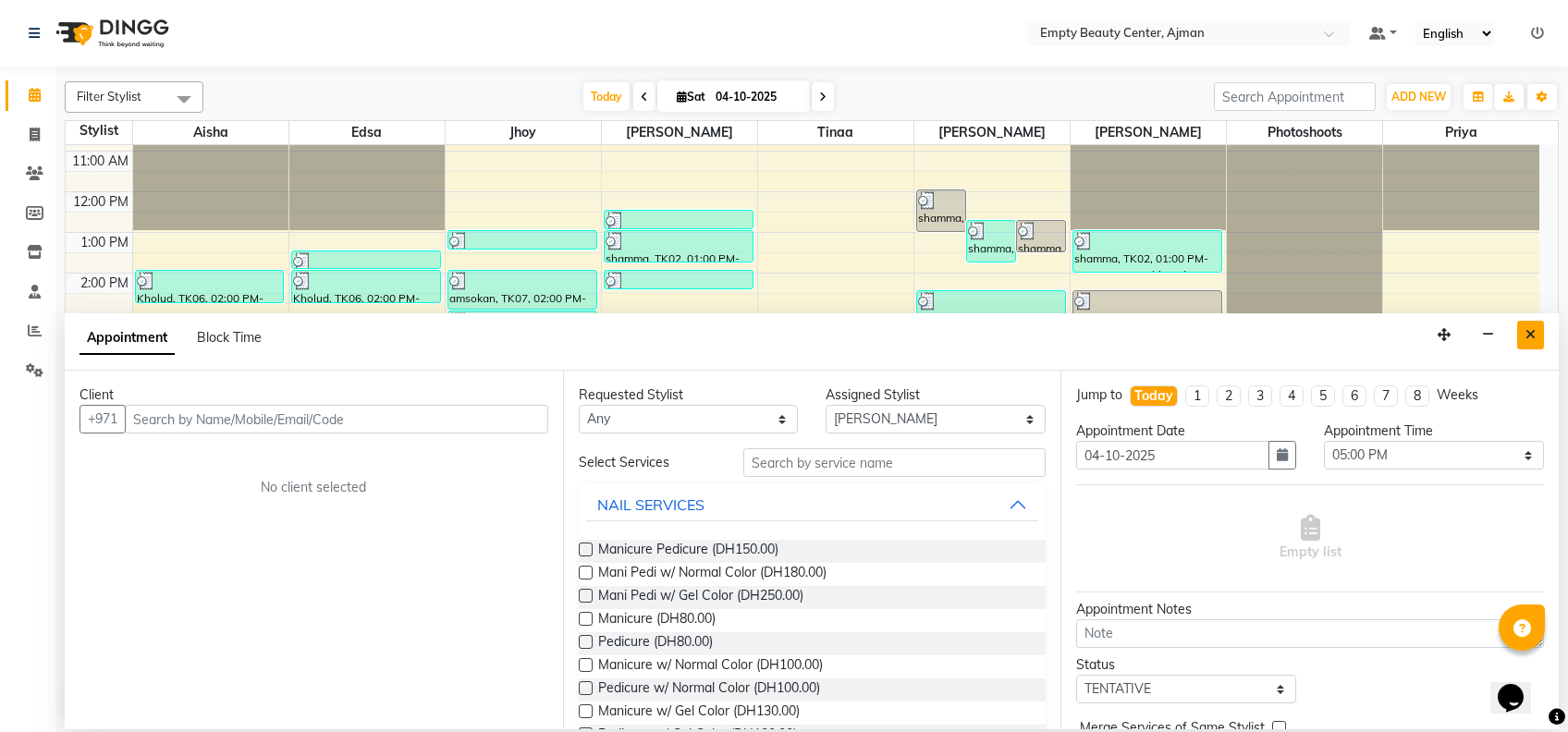
click at [1528, 323] on button "Close" at bounding box center [1531, 335] width 27 height 29
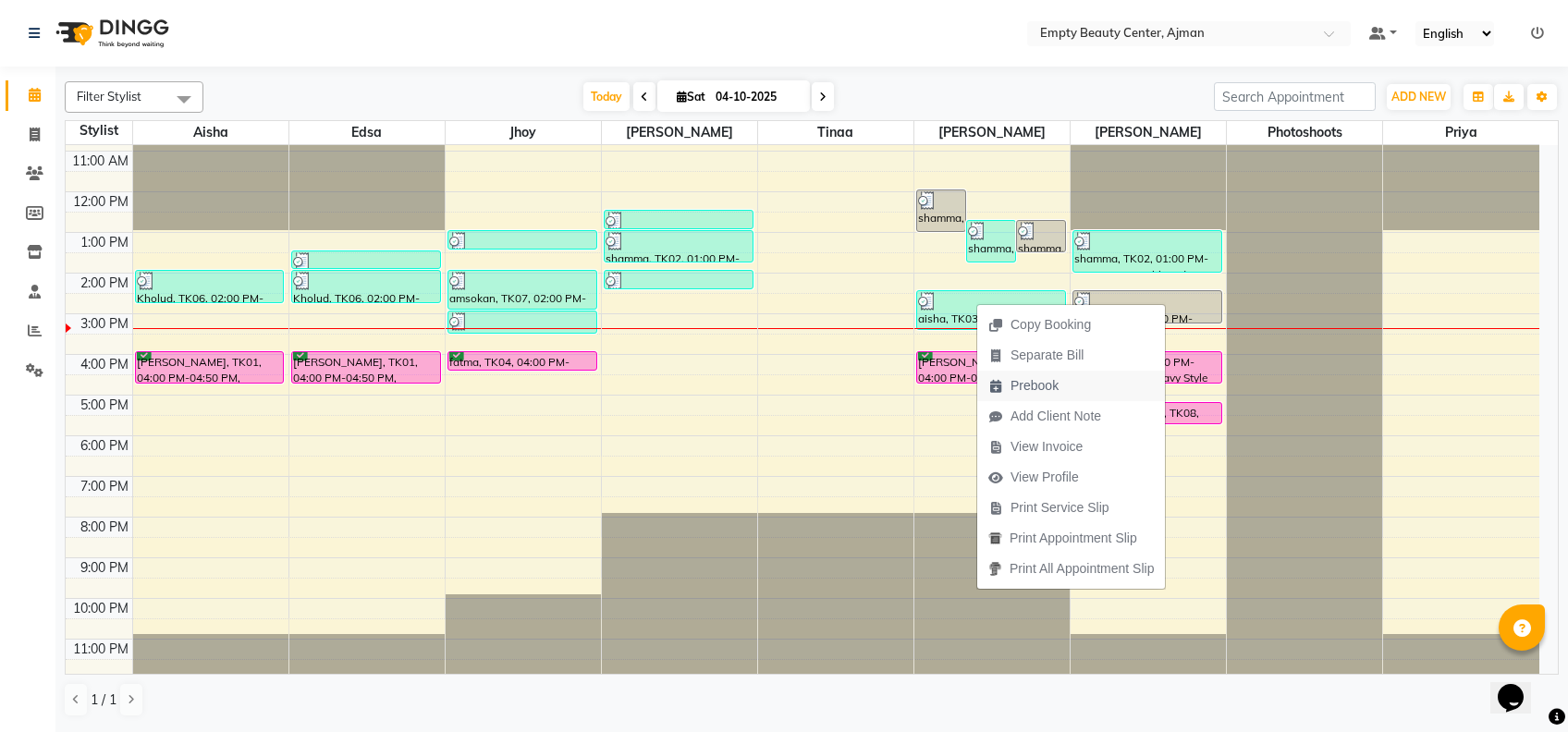
click at [1057, 392] on span "Prebook" at bounding box center [1035, 386] width 48 height 19
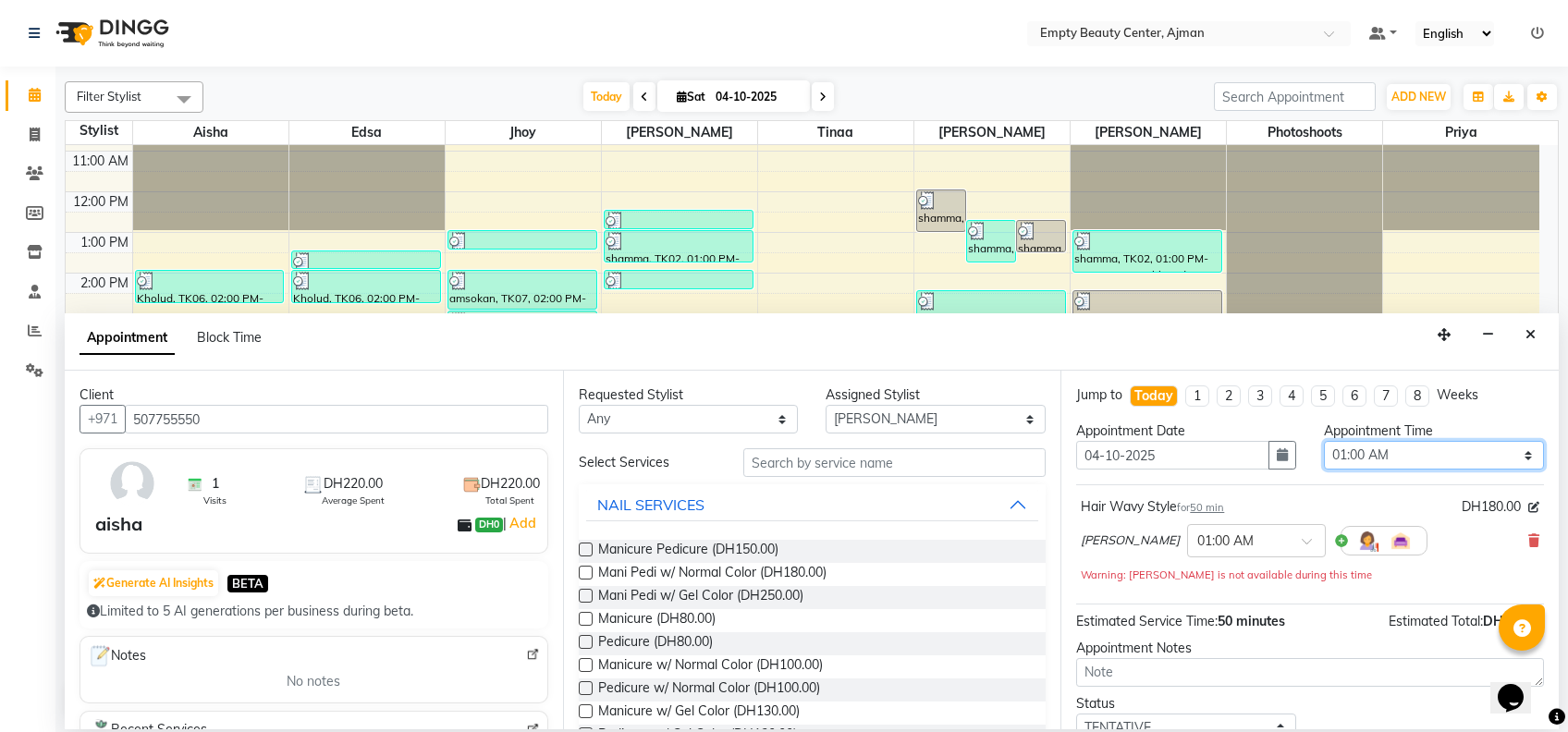
click at [1400, 451] on select "Select 01:00 AM 01:15 AM 01:30 AM 01:45 AM 02:00 AM 02:15 AM 02:30 AM 02:45 AM …" at bounding box center [1433, 455] width 220 height 29
click at [1324, 441] on select "Select 01:00 AM 01:15 AM 01:30 AM 01:45 AM 02:00 AM 02:15 AM 02:30 AM 02:45 AM …" at bounding box center [1433, 455] width 220 height 29
click at [749, 431] on select "Any [PERSON_NAME] Edsa jhoy [PERSON_NAME] Photoshoots Priya [PERSON_NAME] [PERS…" at bounding box center [689, 419] width 220 height 29
click at [579, 405] on select "Any [PERSON_NAME] Edsa jhoy [PERSON_NAME] Photoshoots Priya [PERSON_NAME] [PERS…" at bounding box center [689, 419] width 220 height 29
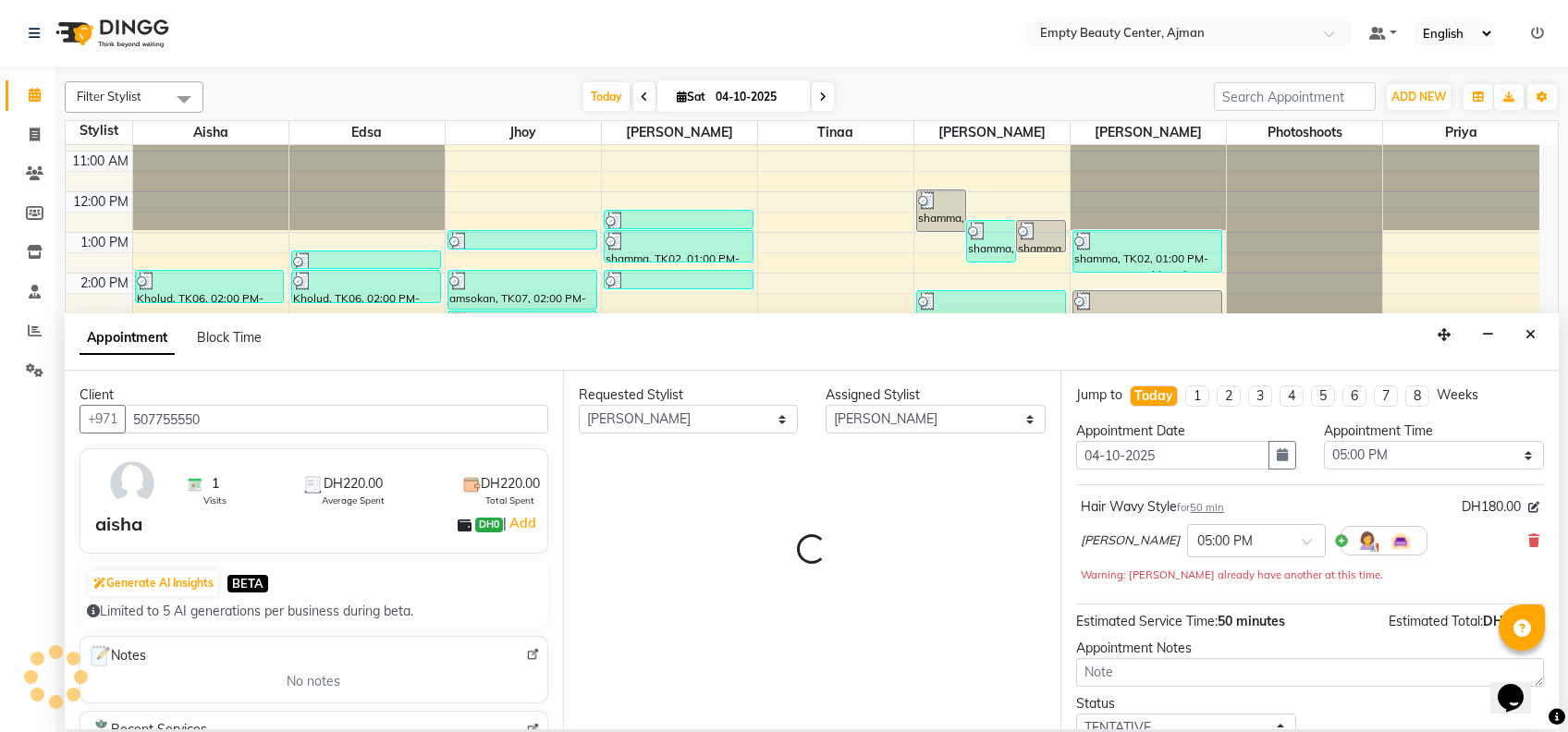
click at [671, 585] on div "Requested Stylist Any [PERSON_NAME] Edsa jhoy [PERSON_NAME] Photoshoots [PERSON…" at bounding box center [812, 551] width 498 height 359
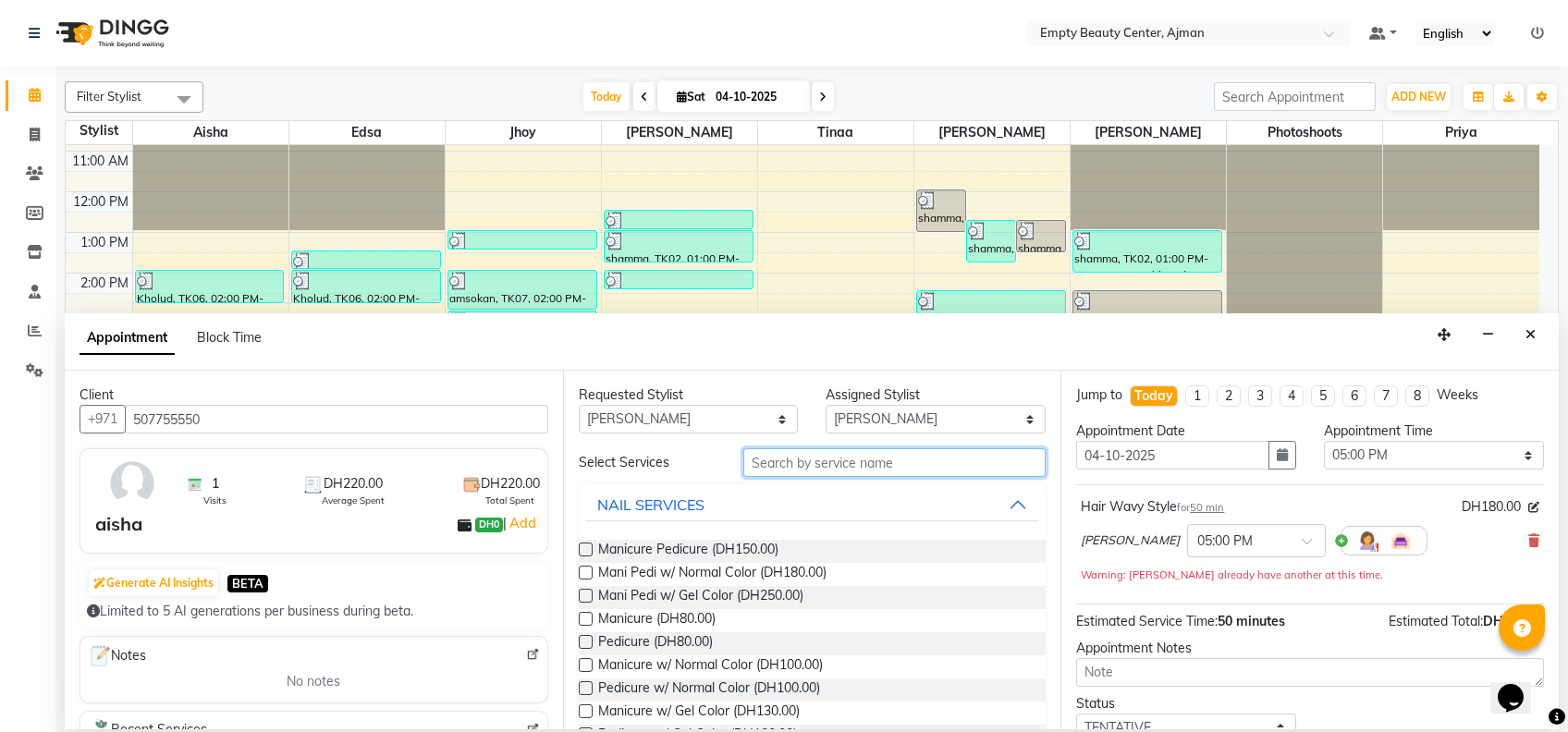
click at [807, 467] on input "text" at bounding box center [894, 463] width 303 height 29
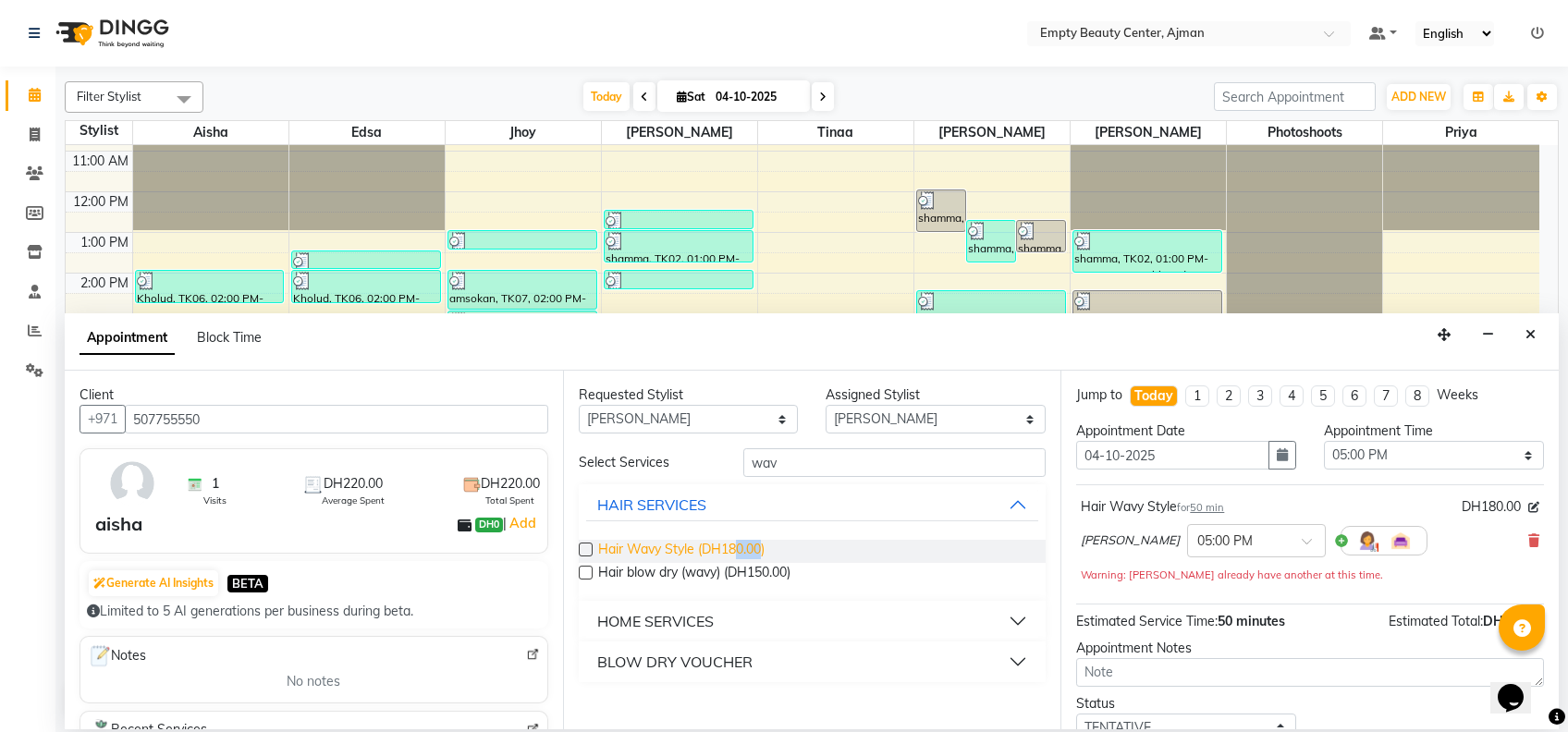
drag, startPoint x: 762, startPoint y: 536, endPoint x: 740, endPoint y: 547, distance: 24.6
click at [740, 547] on div "Hair Wavy Style (DH180.00) Hair blow dry (wavy) (DH150.00)" at bounding box center [813, 562] width 468 height 75
click at [740, 547] on span "Hair Wavy Style (DH180.00)" at bounding box center [681, 552] width 166 height 23
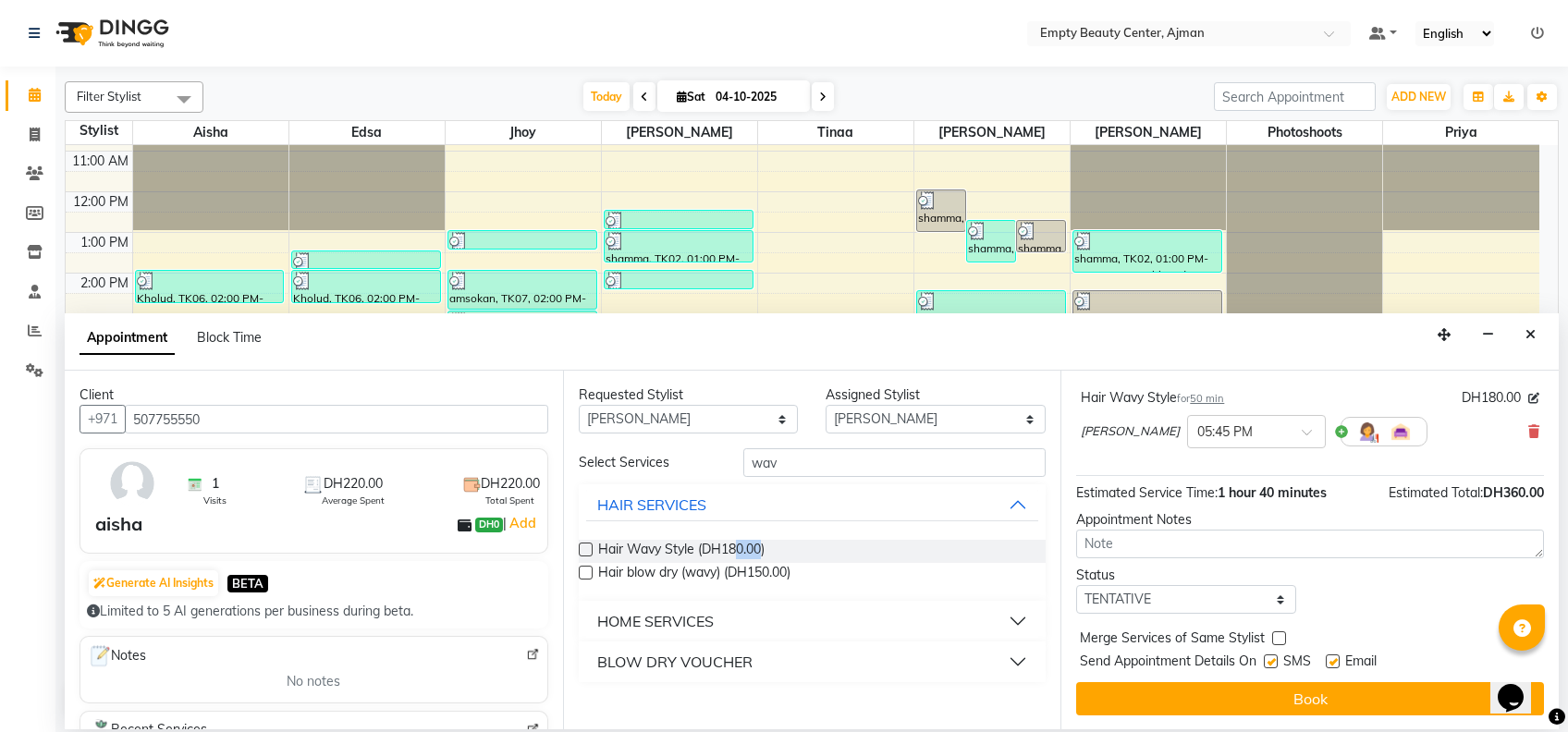
scroll to position [0, 0]
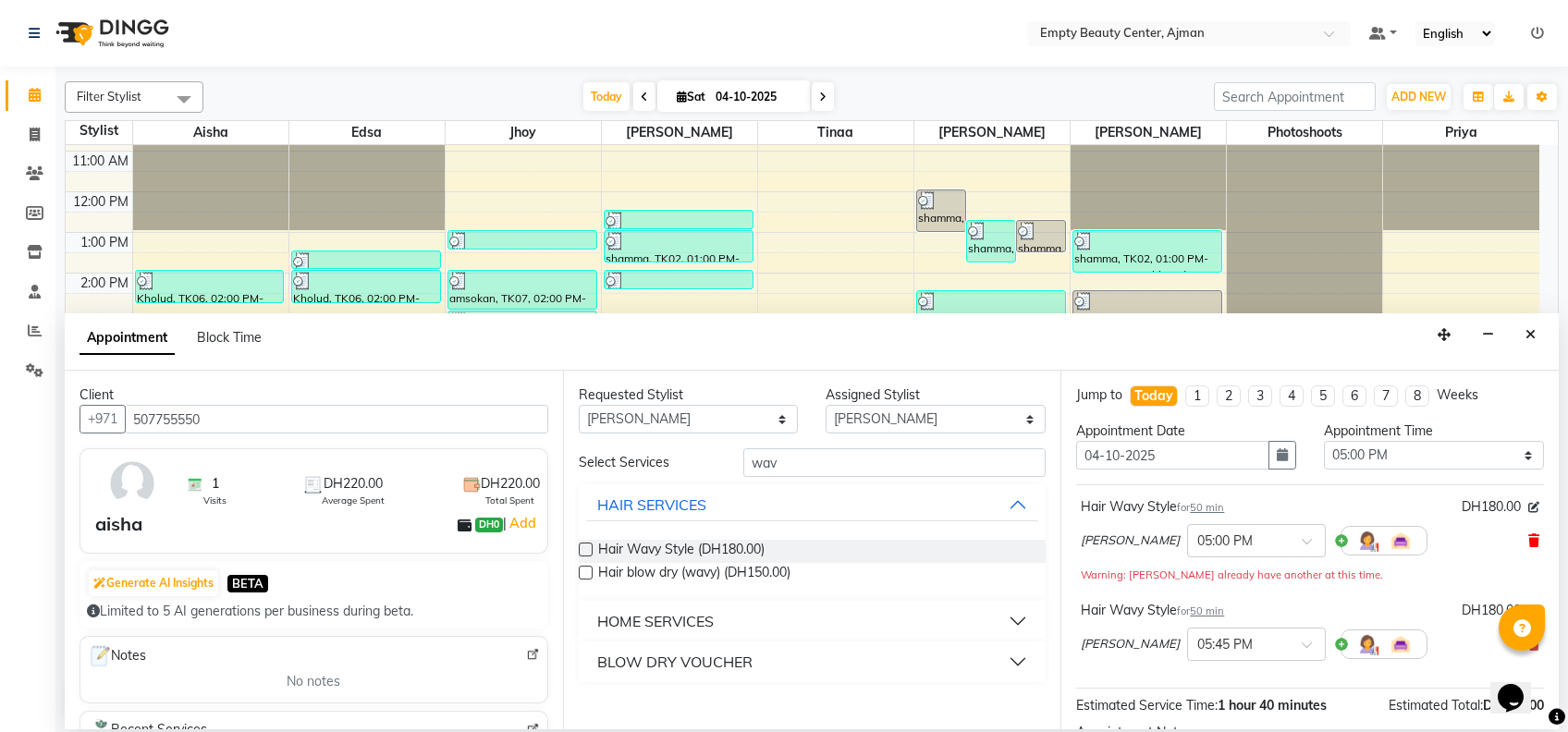
click at [1529, 541] on icon at bounding box center [1535, 541] width 11 height 13
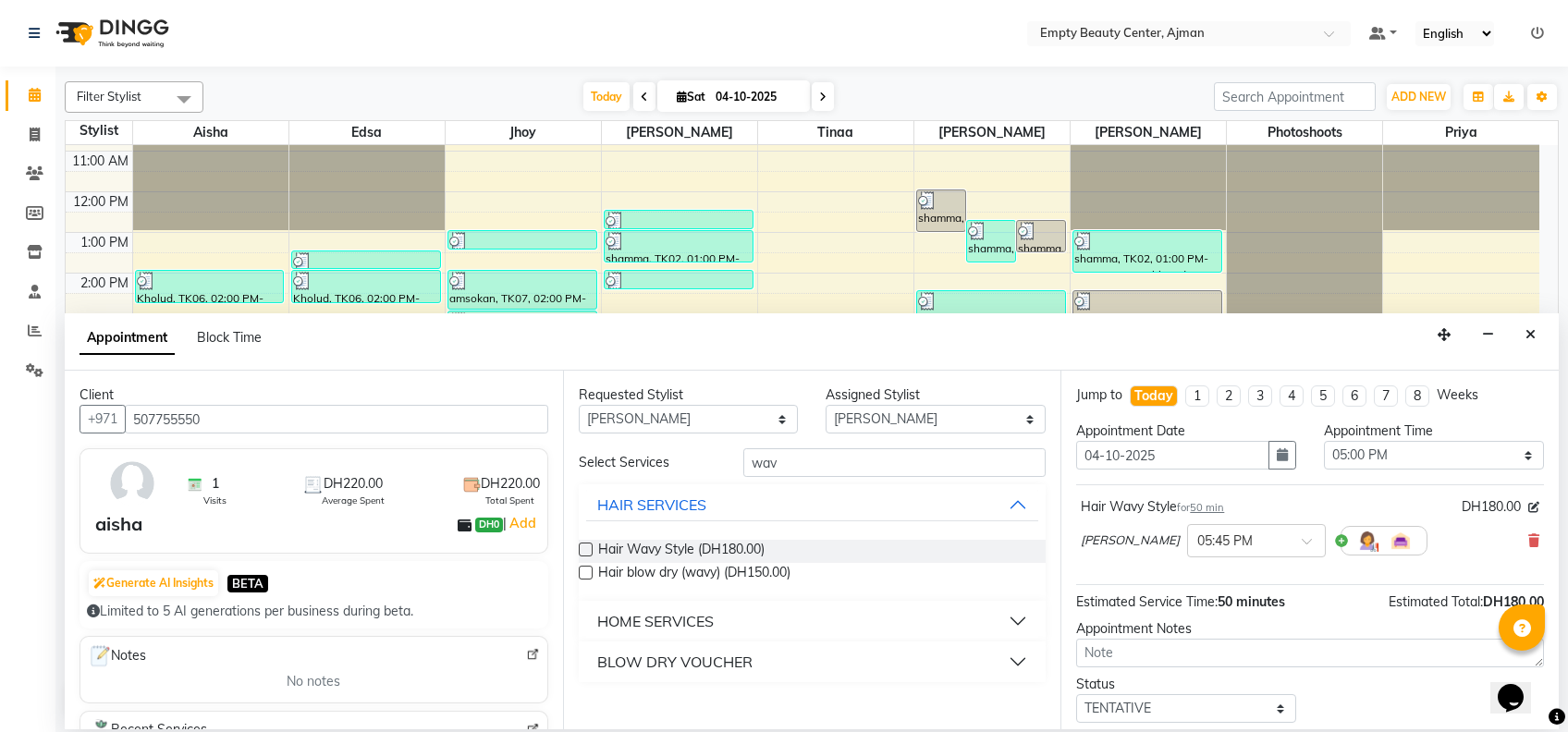
scroll to position [109, 0]
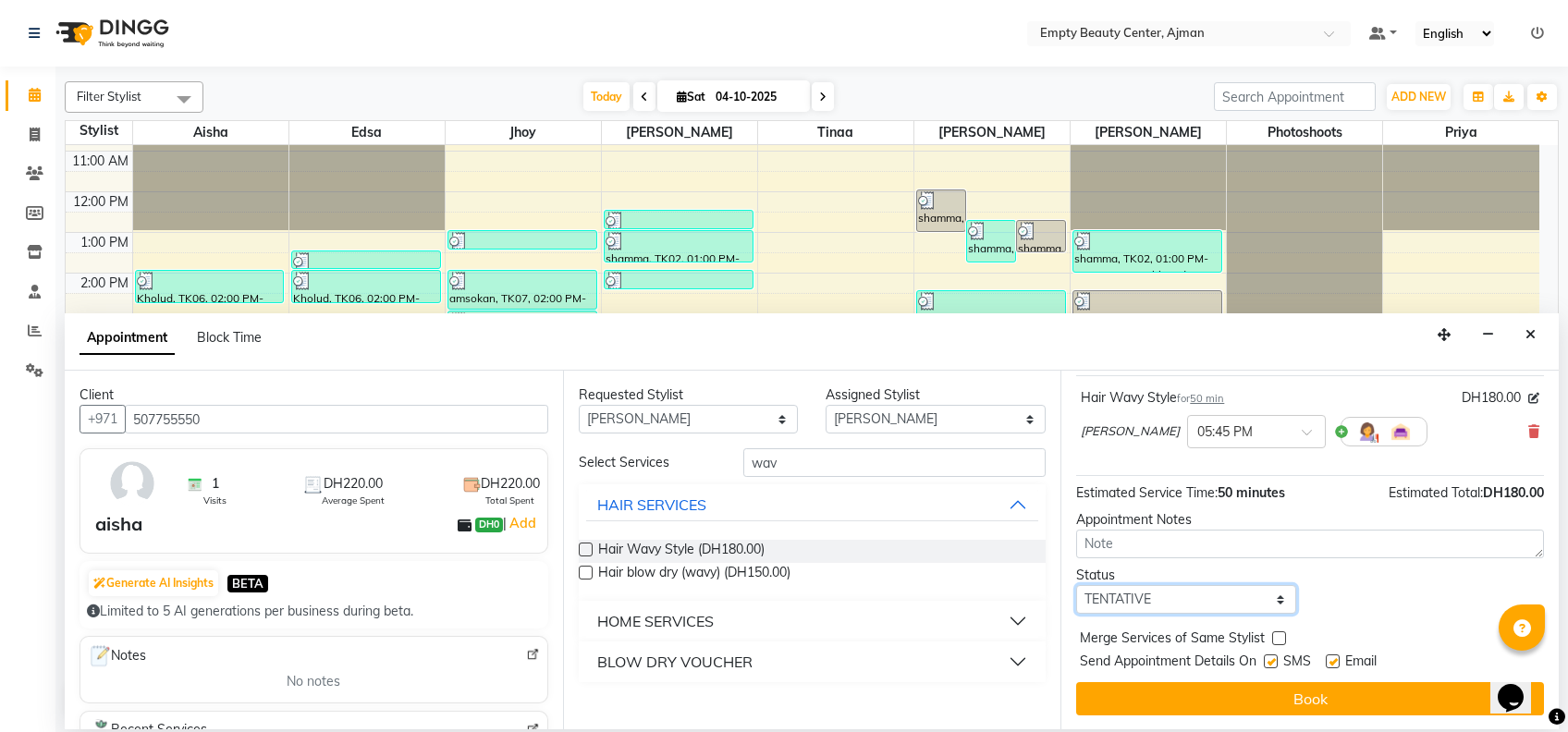
click at [1230, 607] on select "Select TENTATIVE CONFIRM CHECK-IN UPCOMING" at bounding box center [1186, 599] width 220 height 29
click at [1077, 585] on select "Select TENTATIVE CONFIRM CHECK-IN UPCOMING" at bounding box center [1186, 599] width 220 height 29
click at [1280, 638] on label at bounding box center [1279, 638] width 14 height 14
click at [1280, 638] on input "checkbox" at bounding box center [1278, 640] width 12 height 12
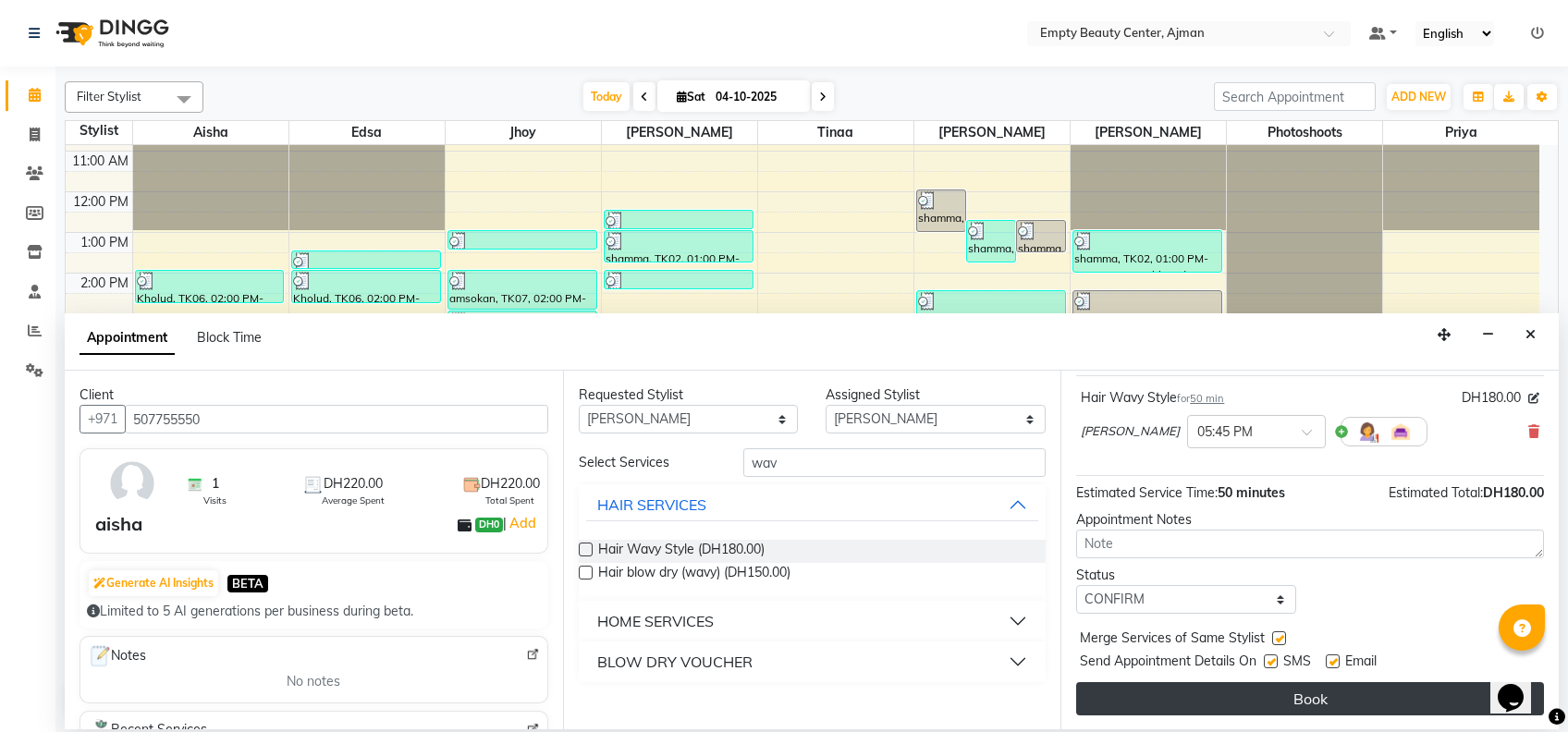
click at [1293, 686] on button "Book" at bounding box center [1310, 699] width 468 height 33
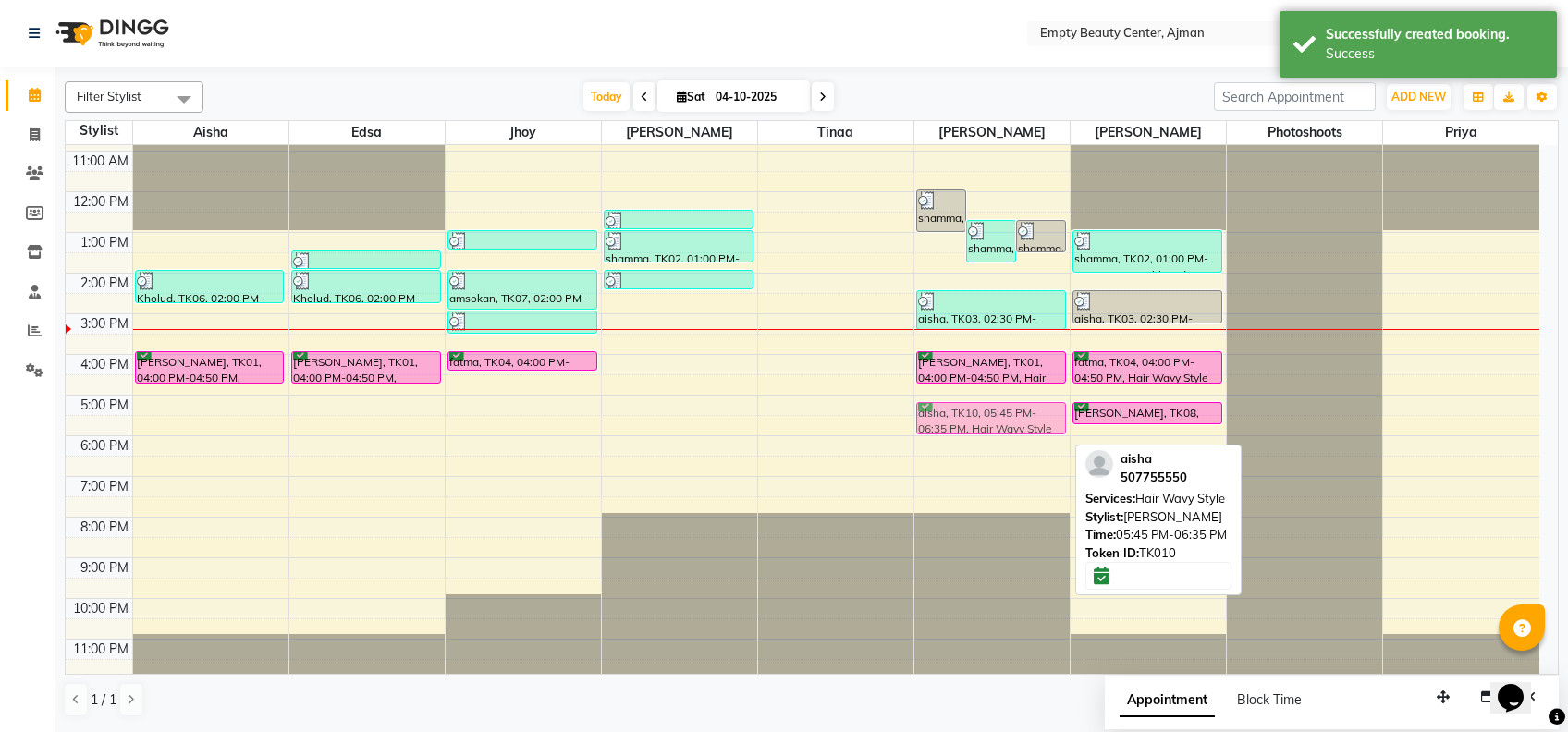
drag, startPoint x: 1018, startPoint y: 429, endPoint x: 1014, endPoint y: 410, distance: 19.4
click at [1012, 407] on div "shamma, TK02, 12:00 PM-01:05 PM, Hair blow dry (wavy),Hair blow dry (wavy) sham…" at bounding box center [992, 192] width 156 height 975
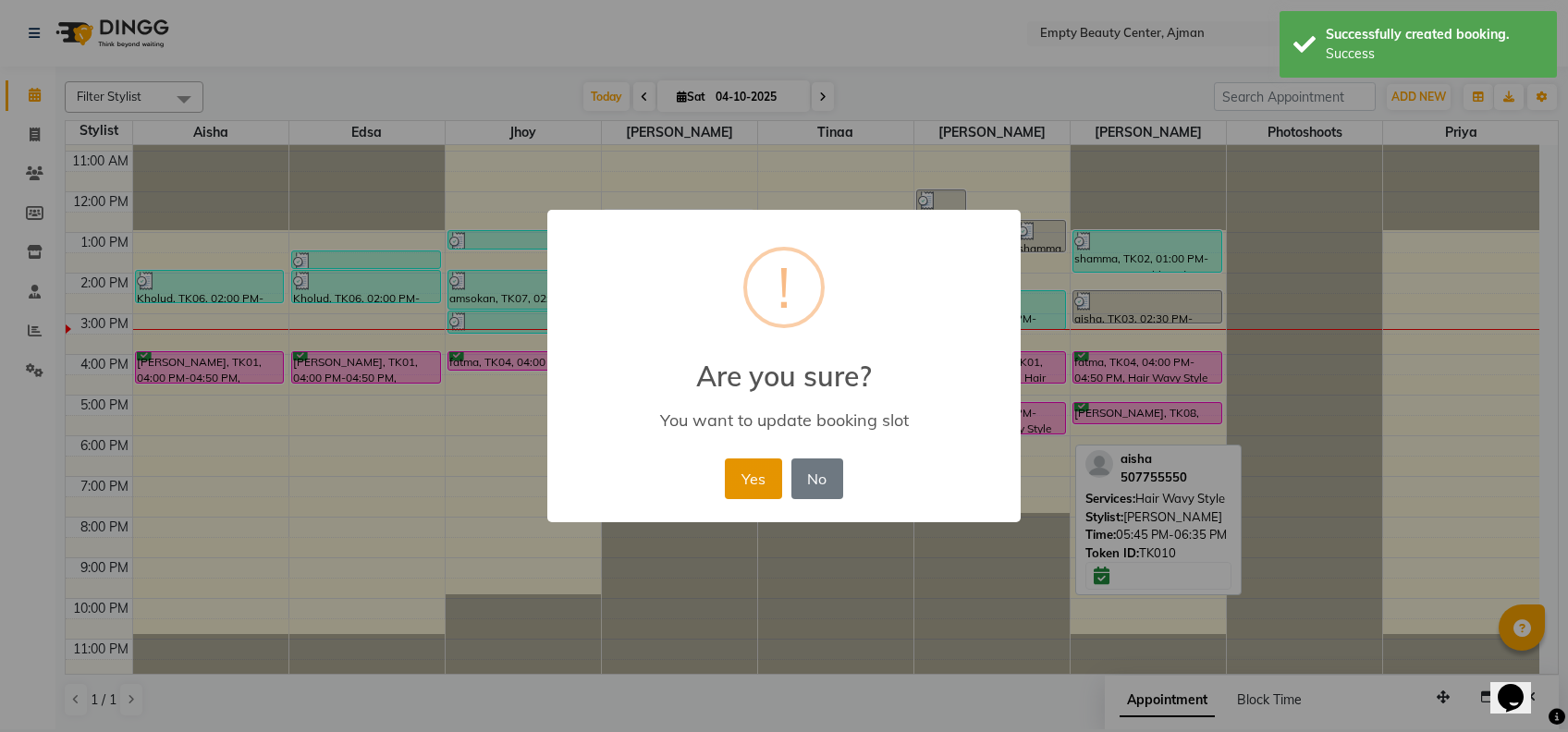
click at [756, 470] on button "Yes" at bounding box center [753, 479] width 56 height 41
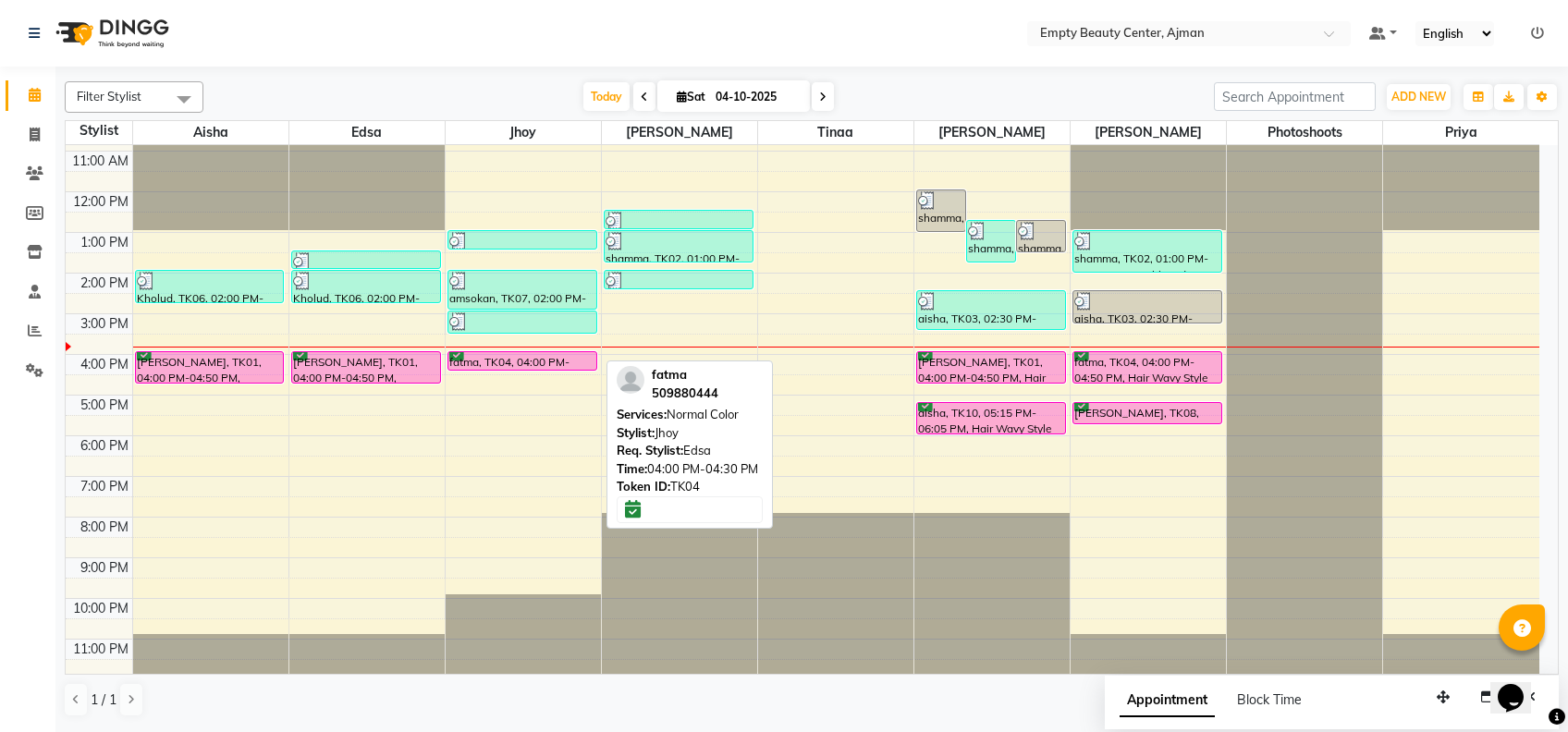
click at [578, 362] on div "fatma, TK04, 04:00 PM-04:30 PM, Normal Color" at bounding box center [522, 361] width 148 height 17
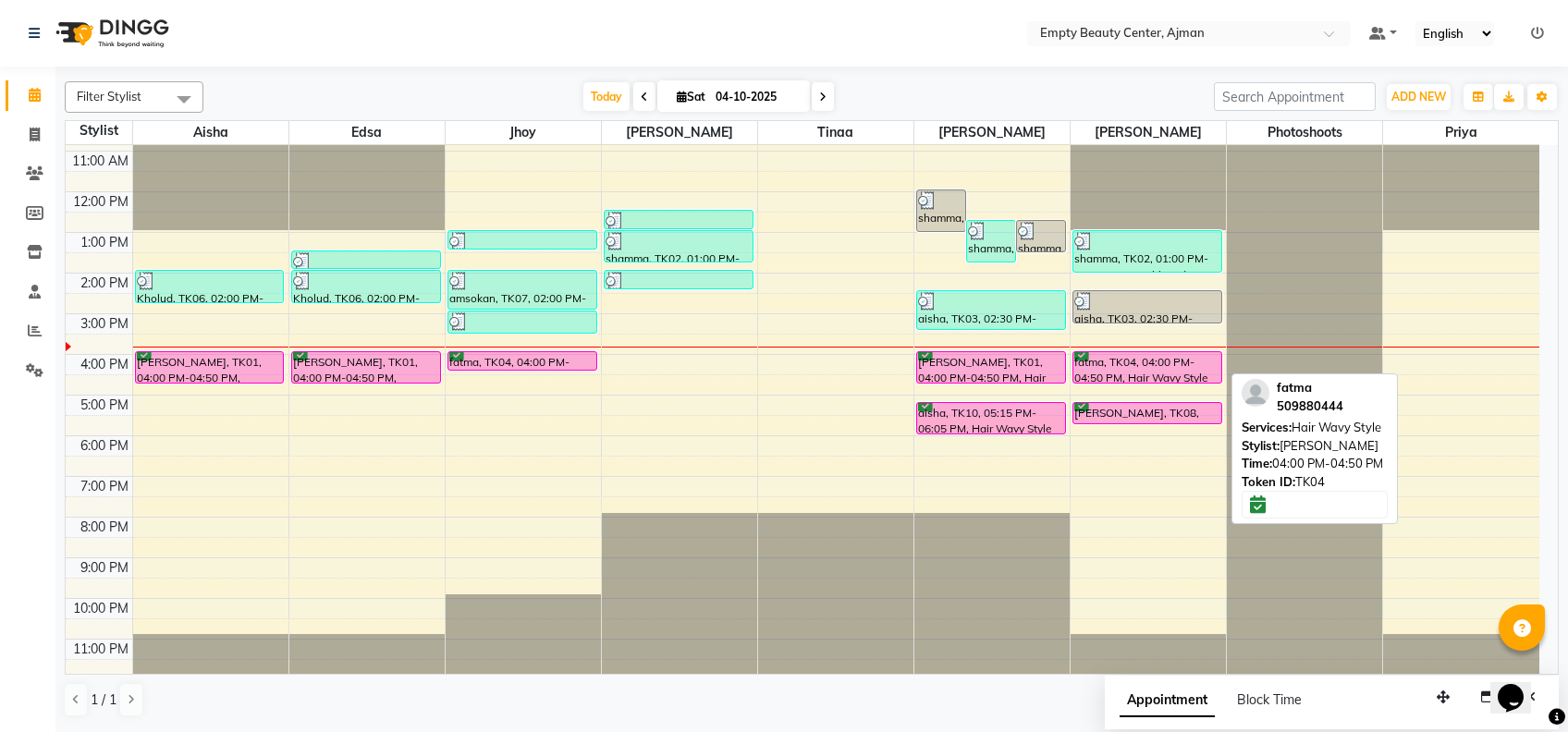
click at [1179, 365] on div "fatma, TK04, 04:00 PM-04:50 PM, Hair Wavy Style" at bounding box center [1147, 367] width 148 height 31
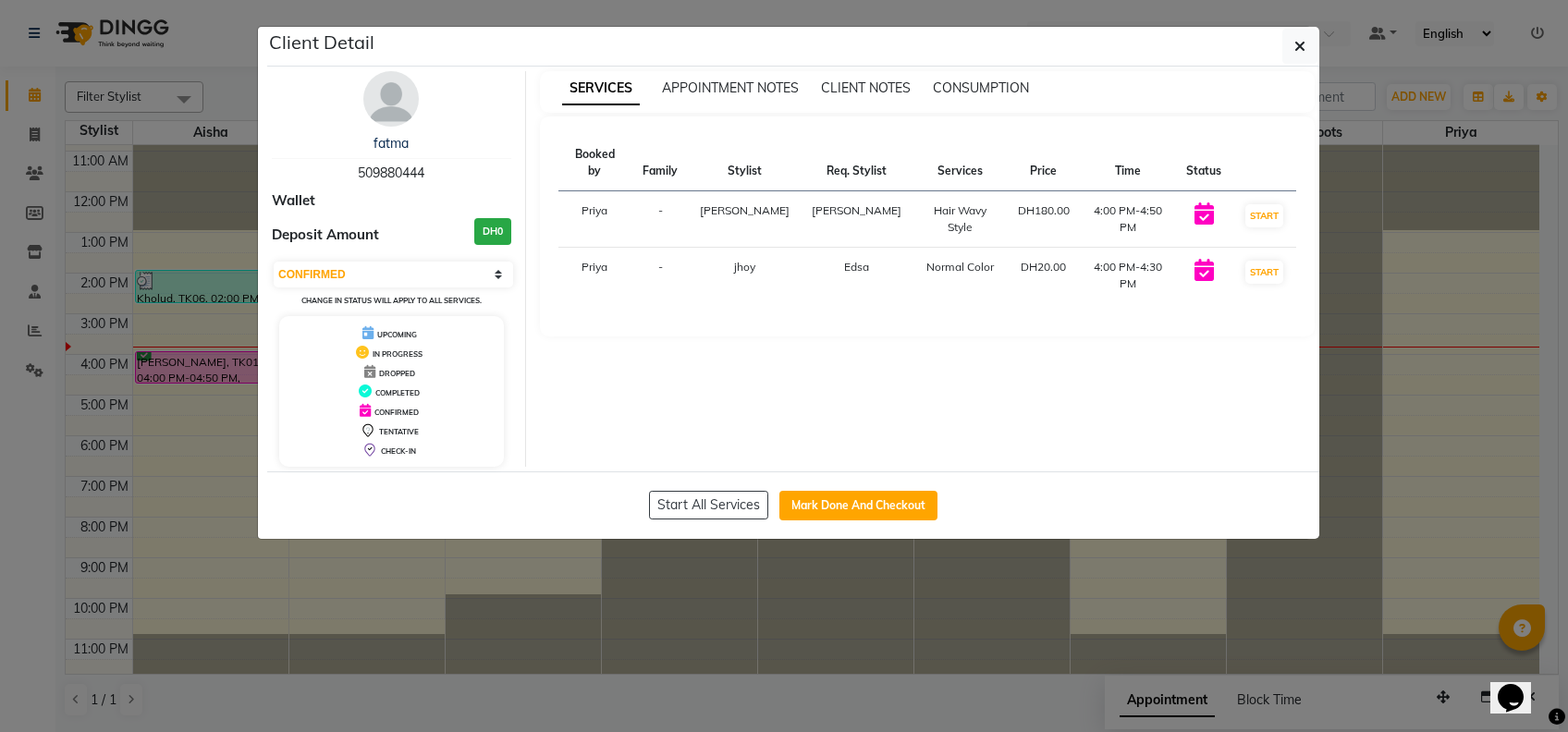
click at [944, 627] on ngb-modal-window "Client Detail fatma 509880444 Wallet Deposit Amount DH0 Select IN SERVICE CONFI…" at bounding box center [784, 366] width 1568 height 732
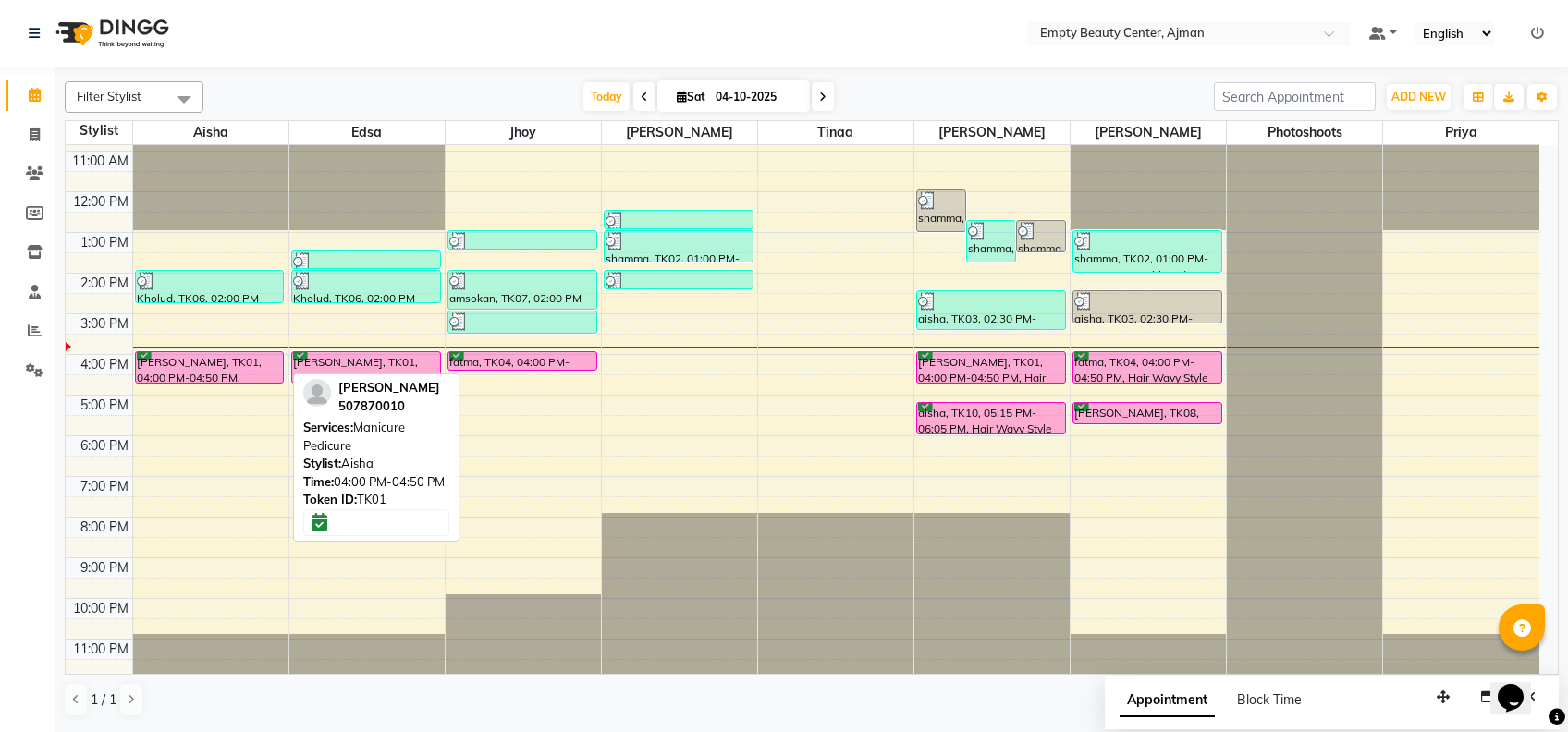
click at [221, 351] on link "[PERSON_NAME], TK01, 04:00 PM-04:50 PM, Manicure Pedicure" at bounding box center [209, 367] width 150 height 32
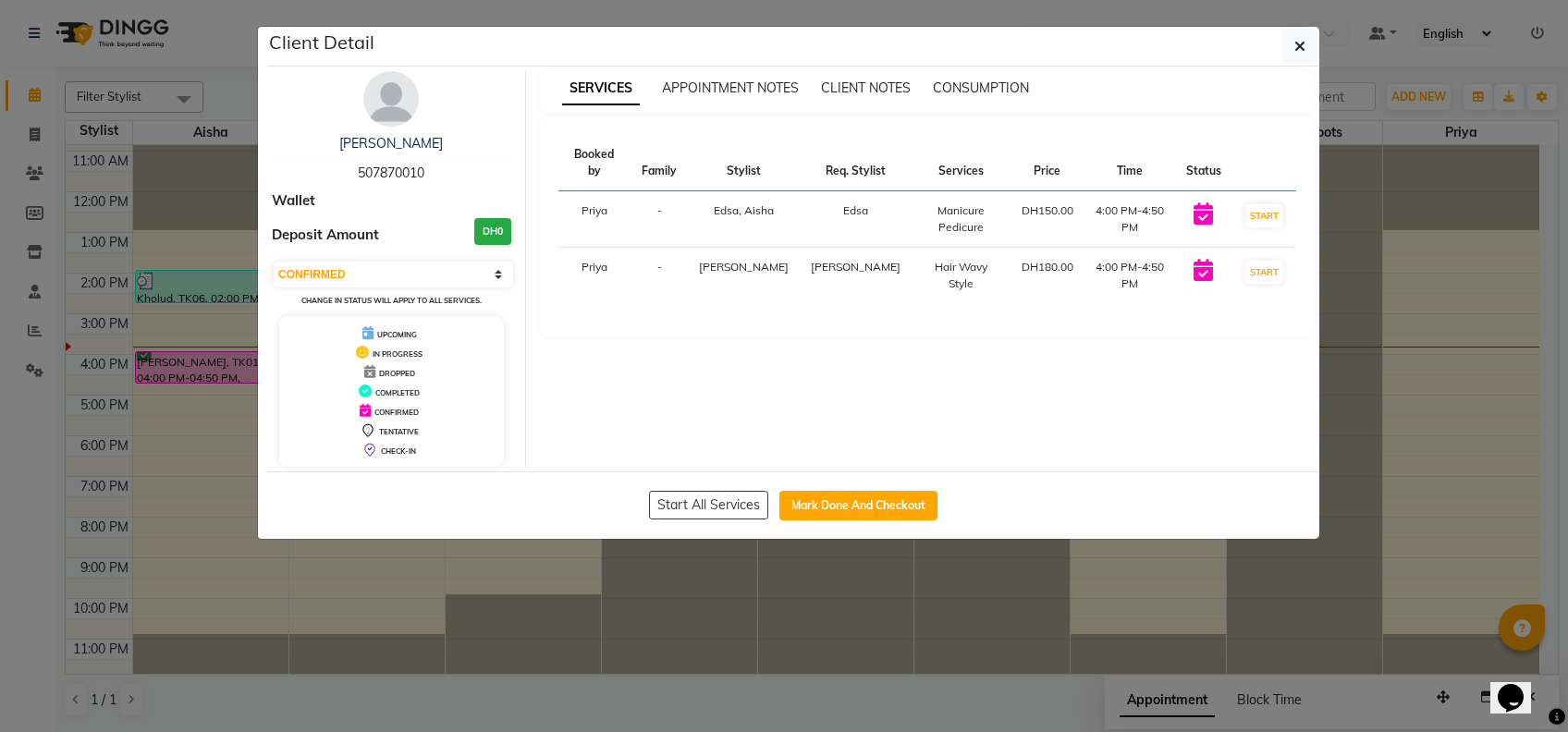
click at [518, 581] on ngb-modal-window "Client Detail [PERSON_NAME] 507870010 Wallet Deposit Amount DH0 Select IN SERVI…" at bounding box center [784, 366] width 1568 height 732
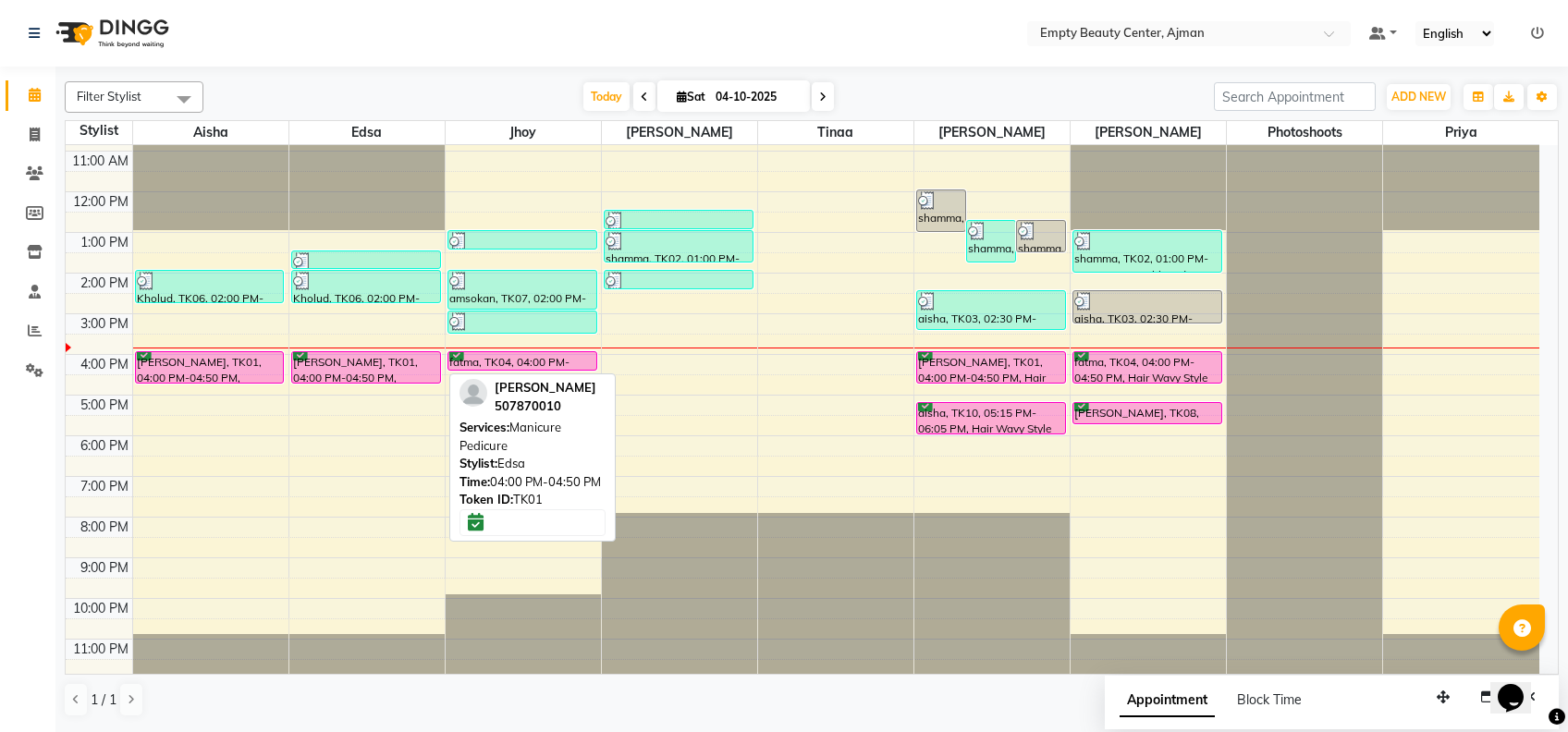
click at [299, 366] on div "[PERSON_NAME], TK01, 04:00 PM-04:50 PM, Manicure Pedicure" at bounding box center [366, 367] width 148 height 31
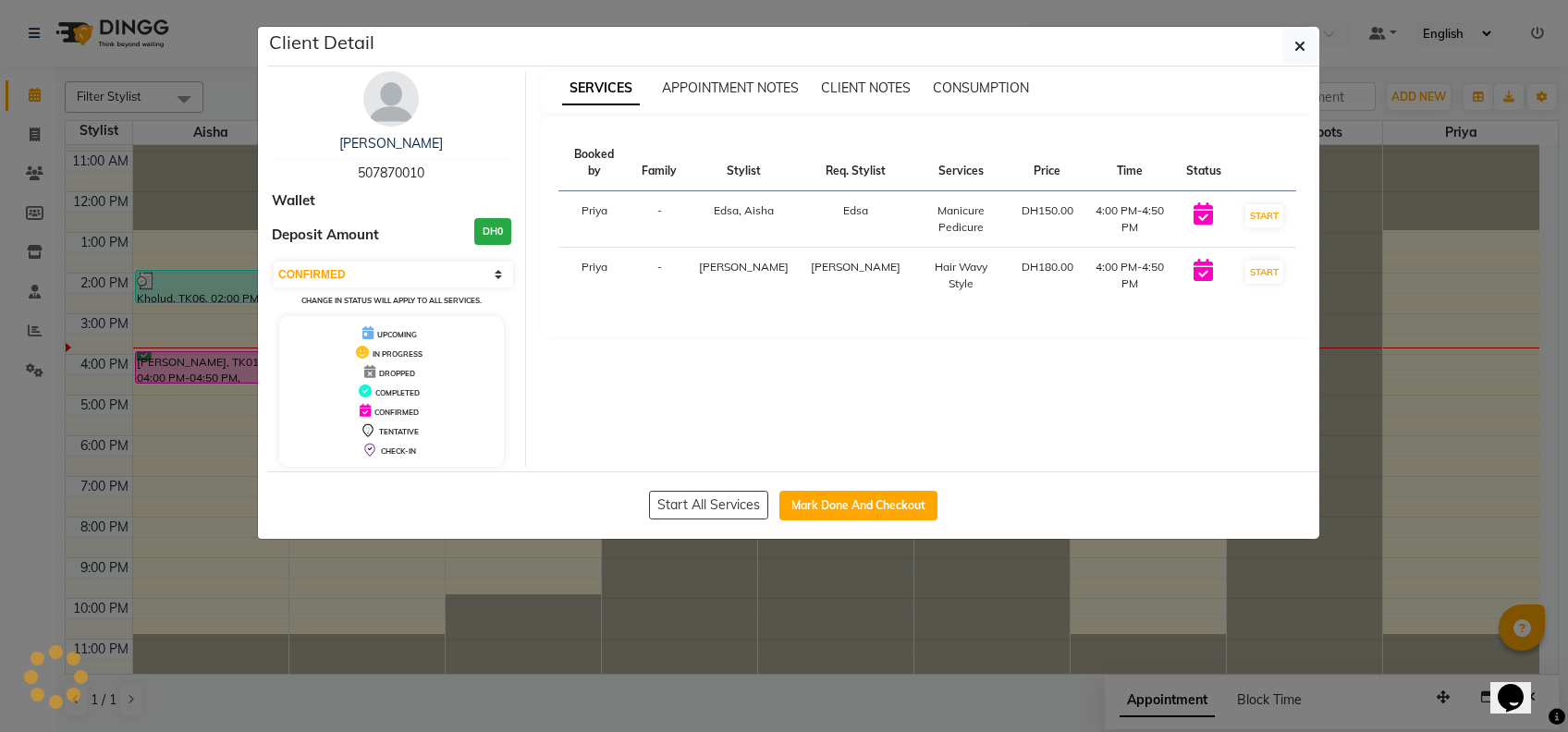
click at [579, 622] on ngb-modal-window "Client Detail [PERSON_NAME] 507870010 Wallet Deposit Amount DH0 Select IN SERVI…" at bounding box center [784, 366] width 1568 height 732
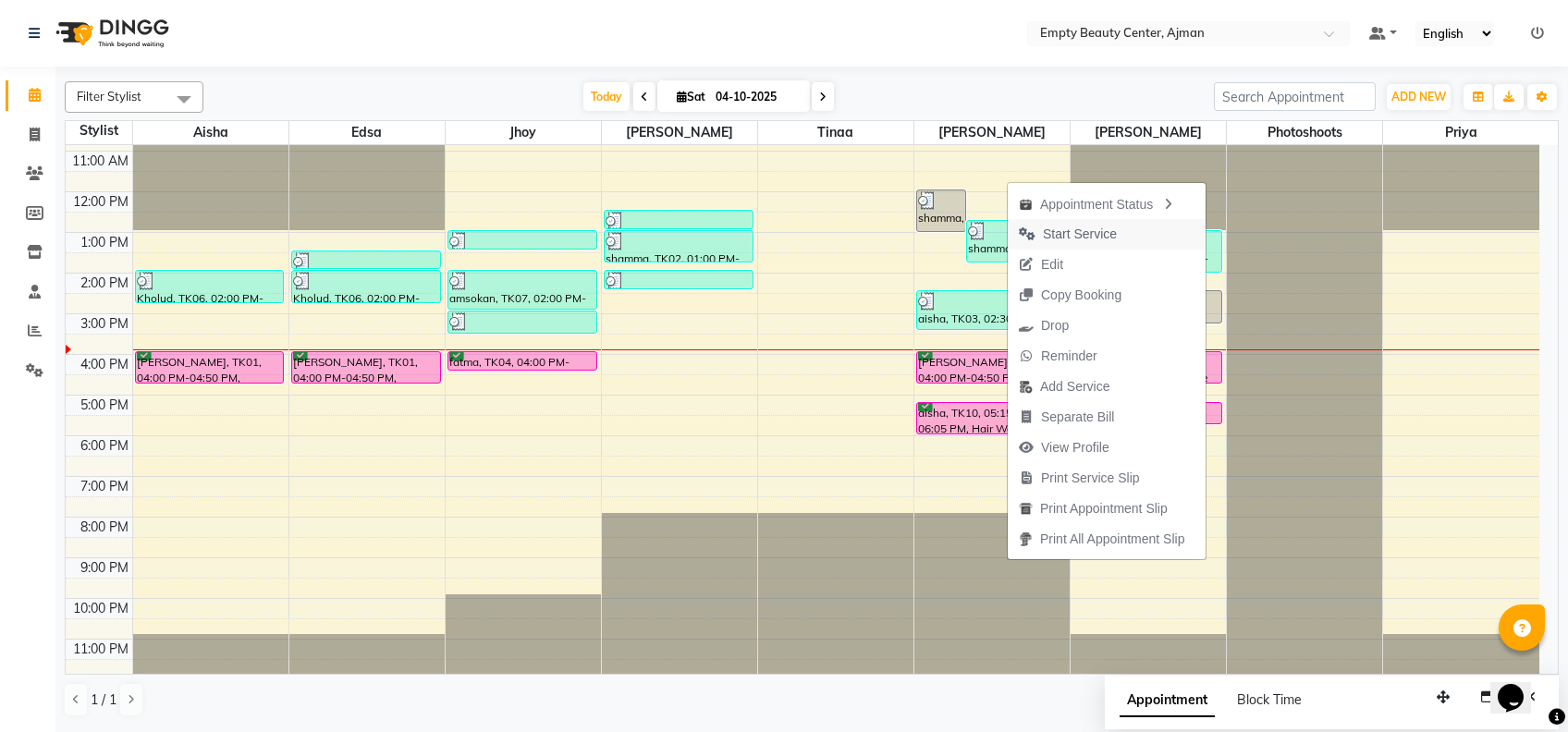
click at [1137, 232] on button "Start Service" at bounding box center [1106, 235] width 198 height 31
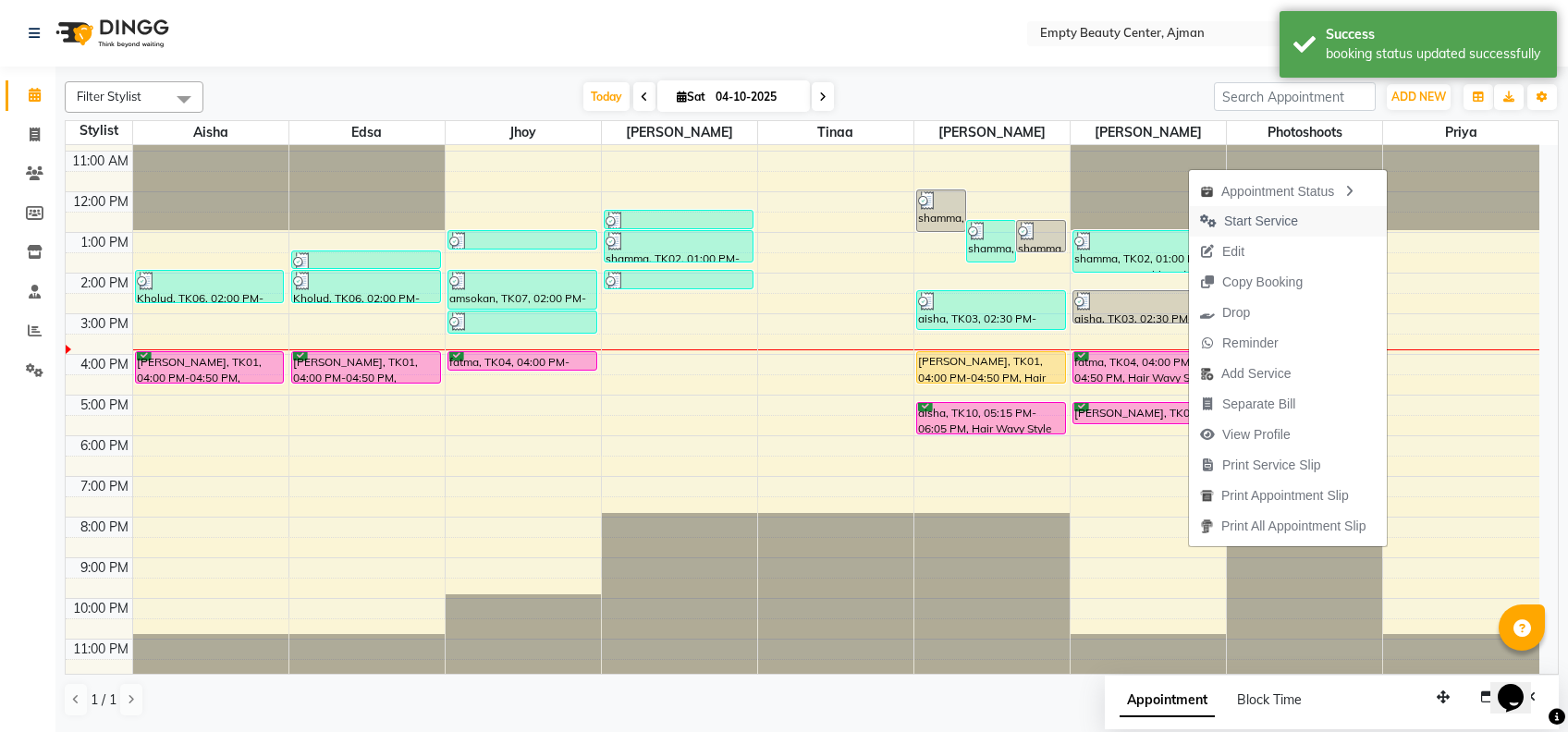
click at [1287, 220] on span "Start Service" at bounding box center [1262, 221] width 74 height 19
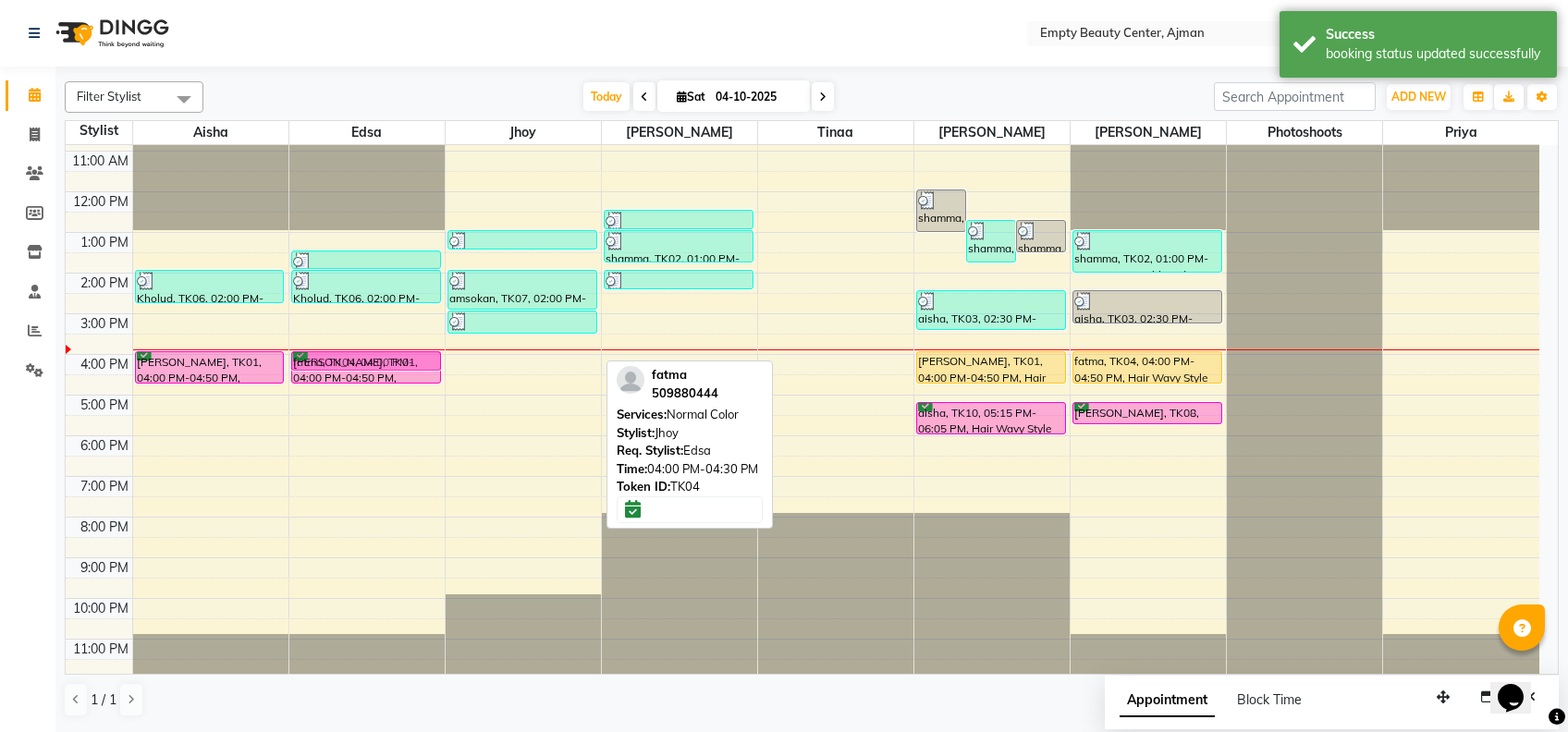
drag, startPoint x: 520, startPoint y: 363, endPoint x: 407, endPoint y: 363, distance: 113.0
click at [407, 363] on tr "Kholud, TK06, 02:00 PM-02:50 PM, Manicure Pedicure [PERSON_NAME], TK01, 04:00 P…" at bounding box center [803, 192] width 1474 height 975
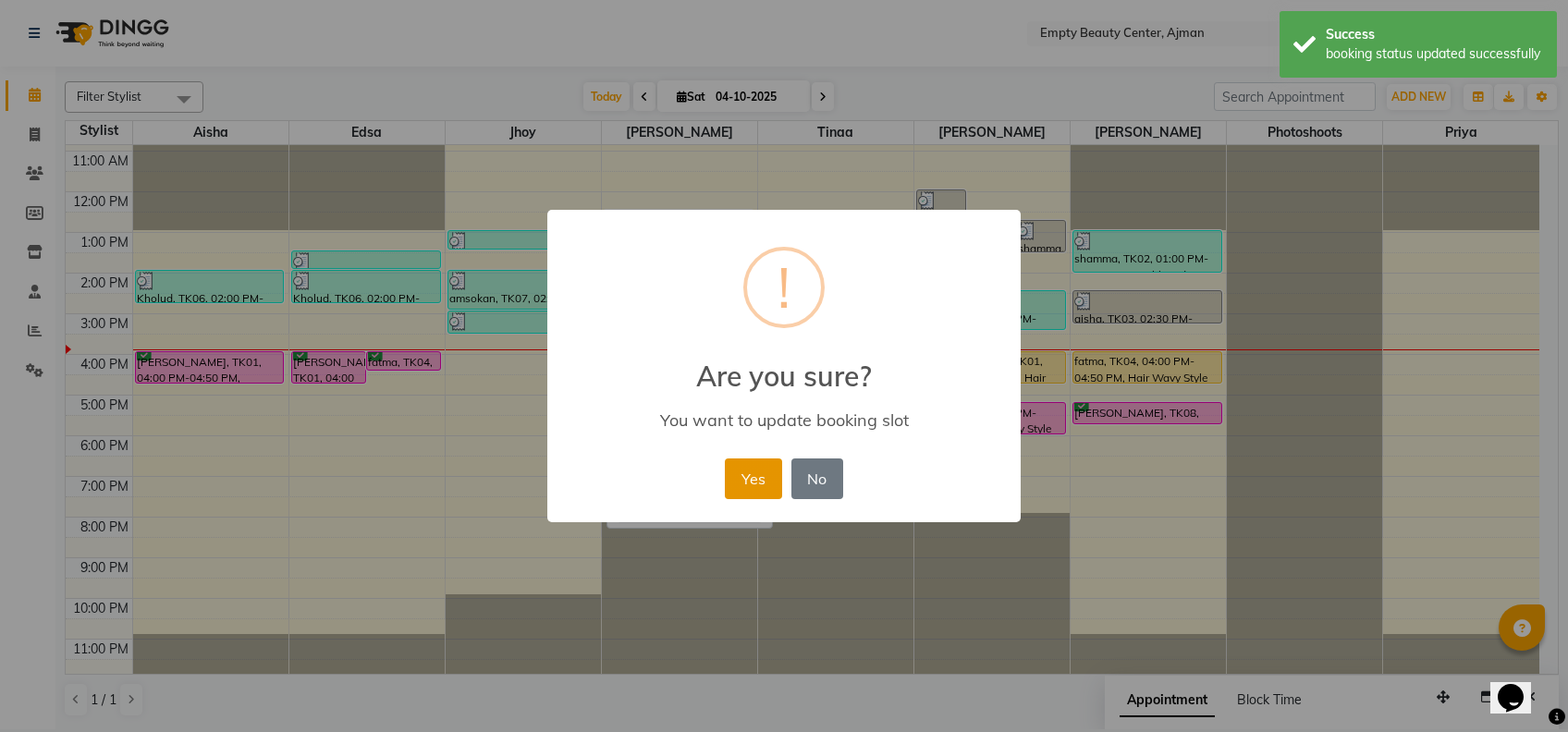
click at [757, 465] on button "Yes" at bounding box center [753, 479] width 56 height 41
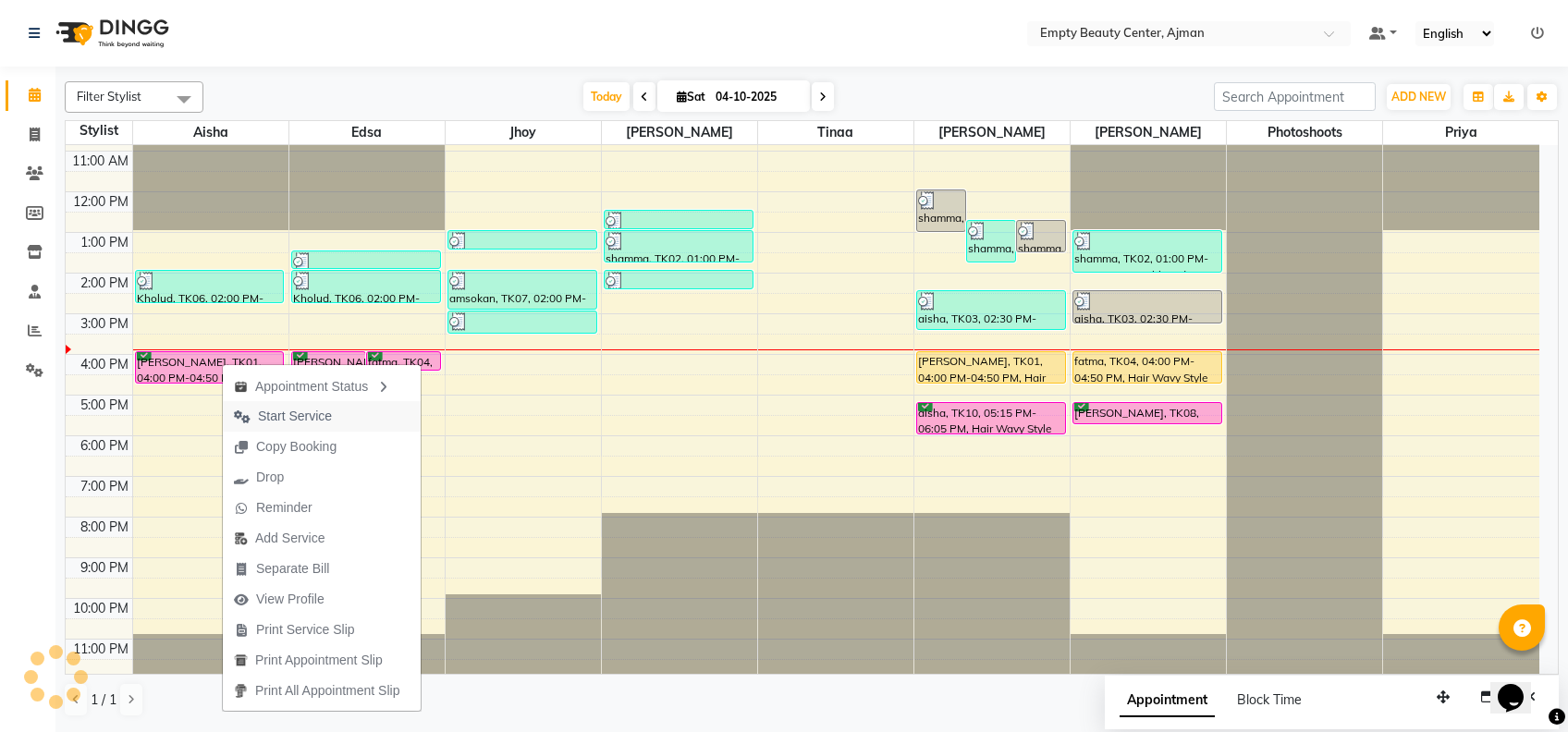
click at [318, 407] on span "Start Service" at bounding box center [295, 416] width 74 height 19
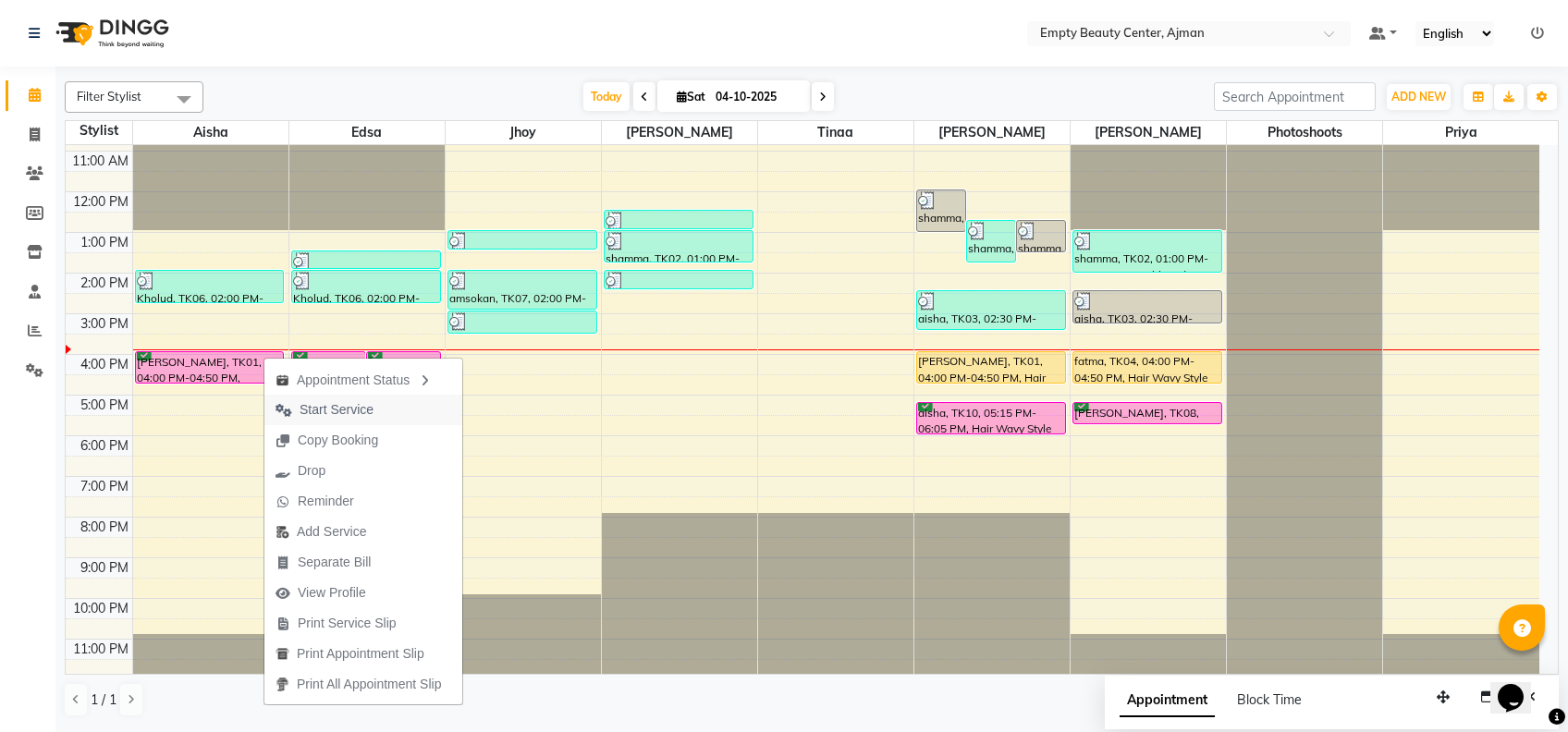
click at [329, 407] on span "Start Service" at bounding box center [337, 410] width 74 height 19
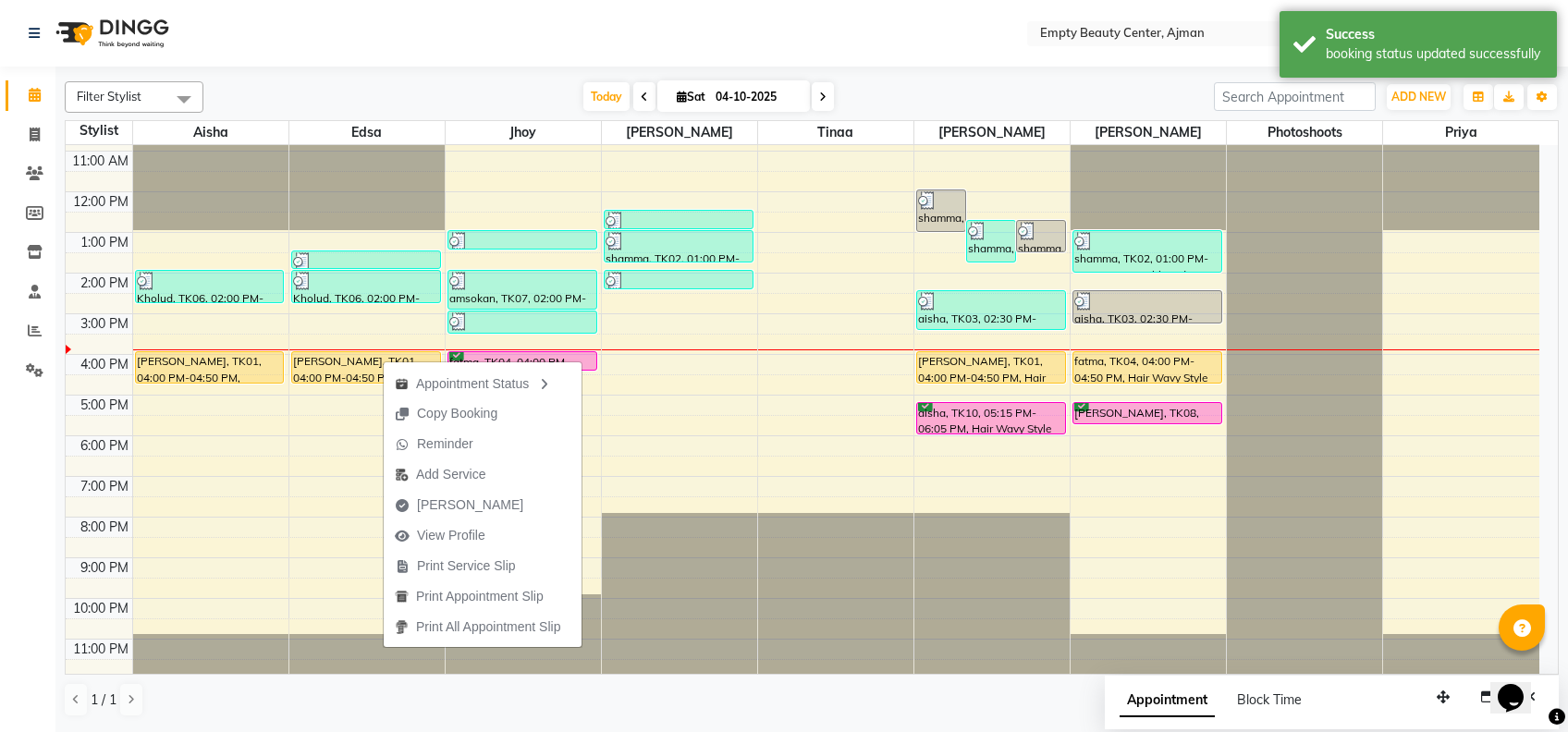
click at [6, 473] on div "Calendar Invoice Clients Members Inventory Staff Reports Settings Completed InP…" at bounding box center [125, 378] width 250 height 652
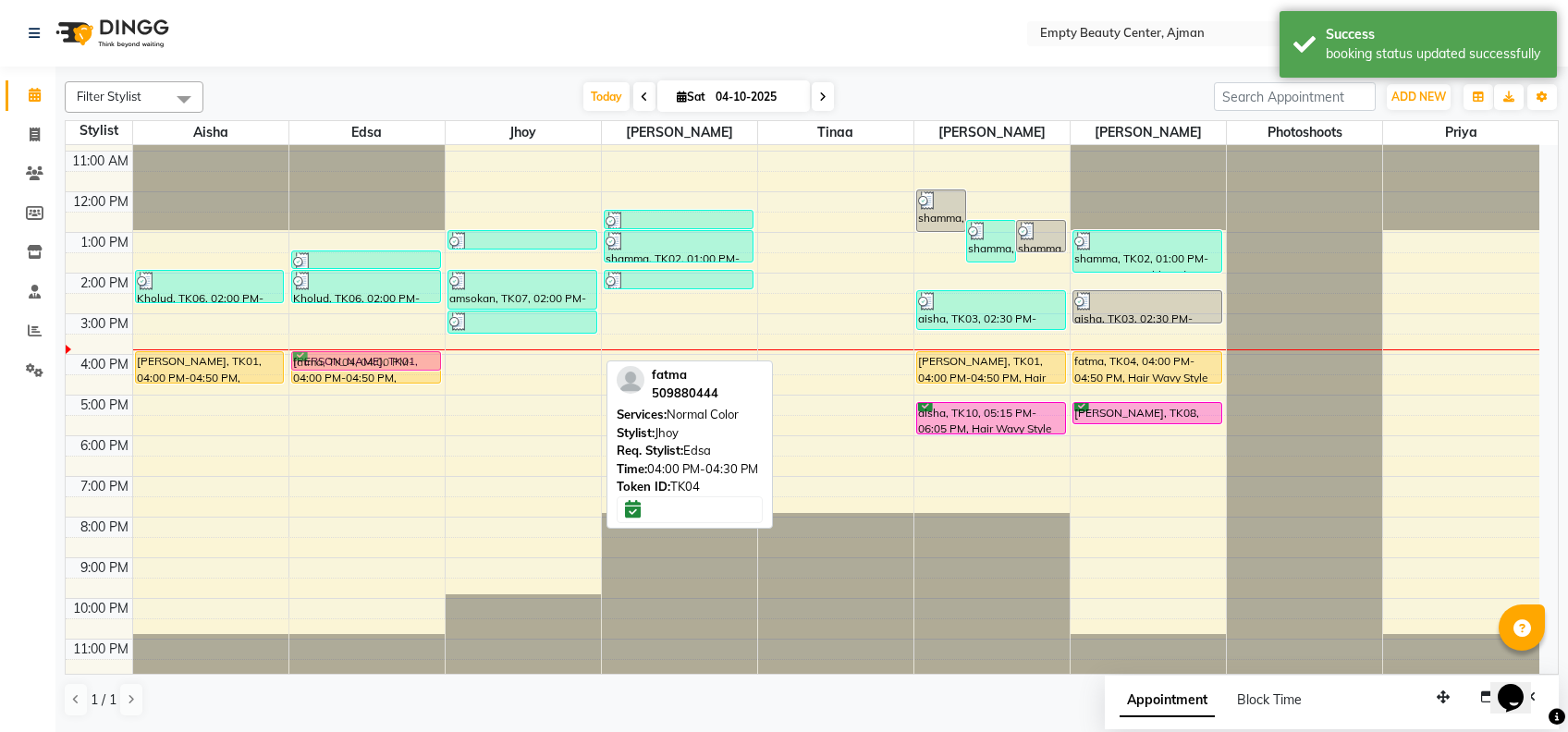
drag, startPoint x: 484, startPoint y: 363, endPoint x: 384, endPoint y: 361, distance: 100.0
click at [384, 361] on tr "Kholud, TK06, 02:00 PM-02:50 PM, Manicure Pedicure [PERSON_NAME], TK01, 04:00 P…" at bounding box center [803, 192] width 1474 height 975
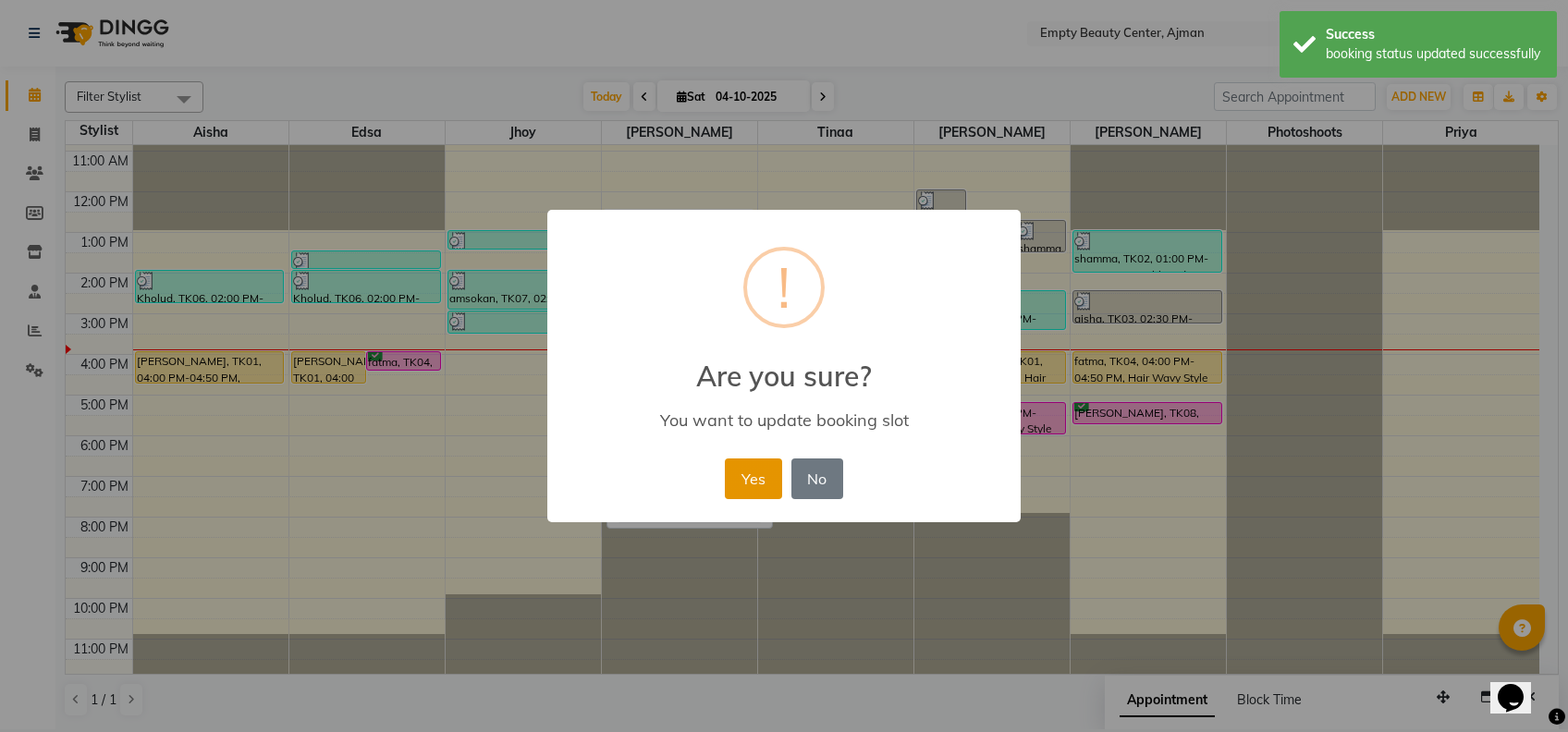
click at [739, 464] on button "Yes" at bounding box center [753, 479] width 56 height 41
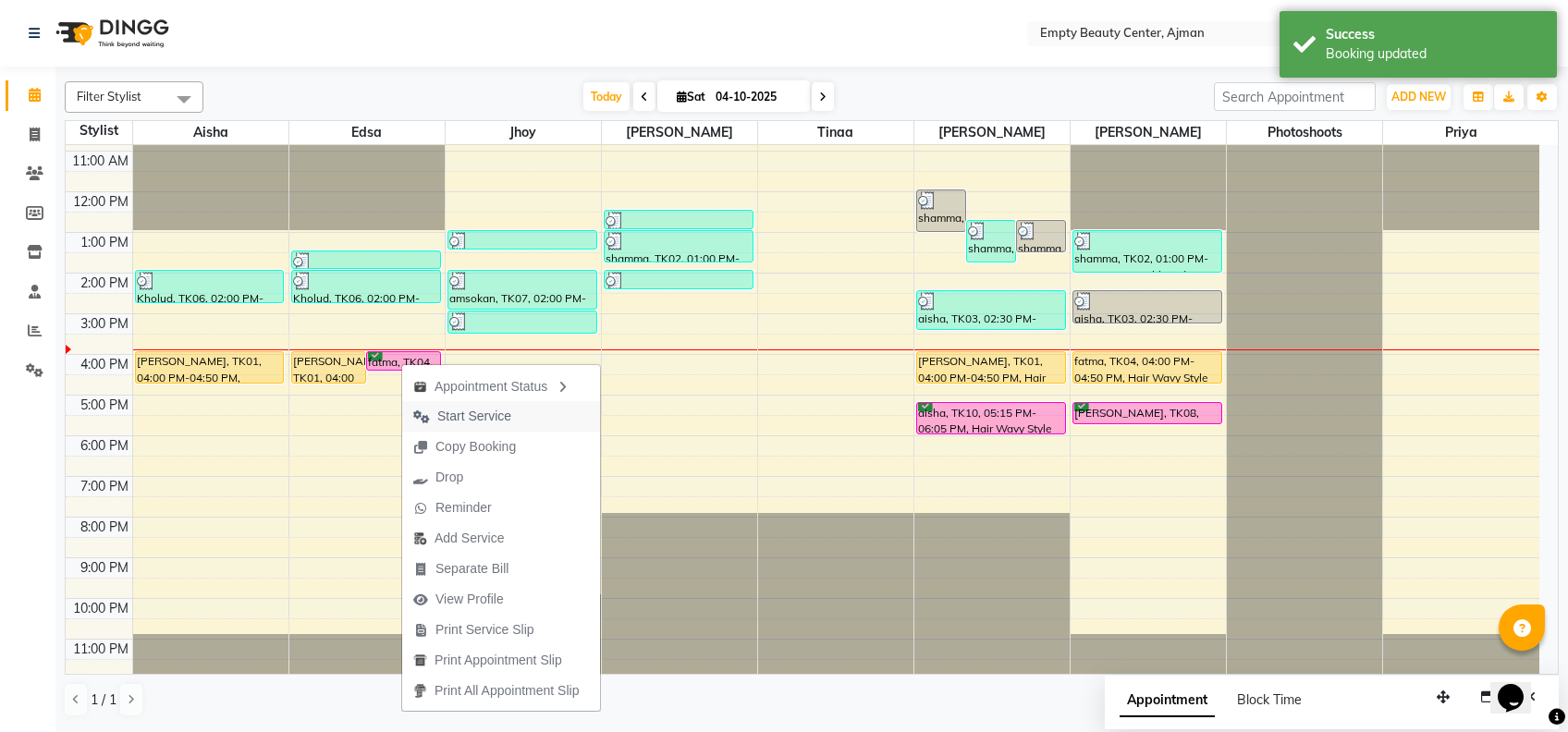
click at [488, 422] on span "Start Service" at bounding box center [474, 416] width 74 height 19
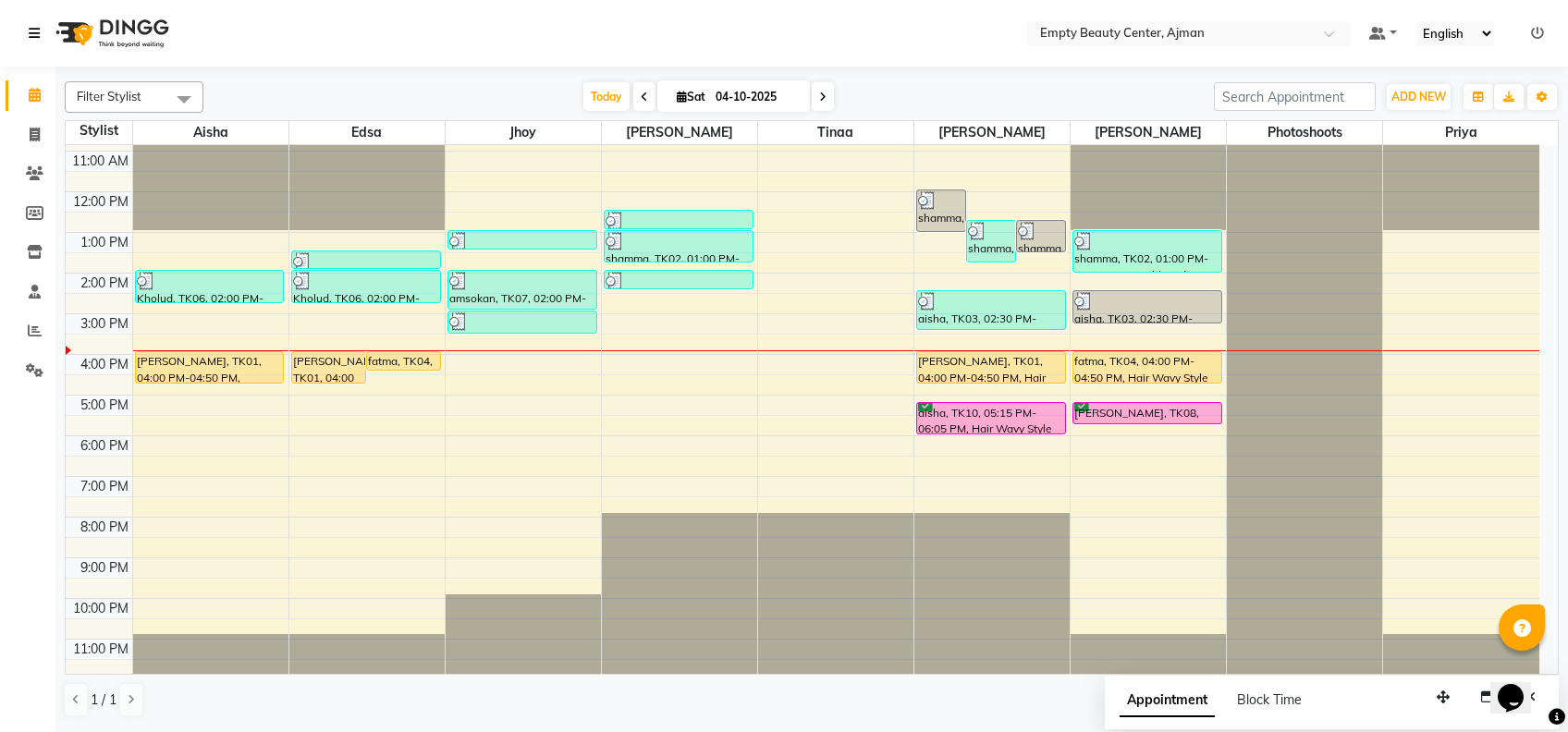
click at [45, 22] on link at bounding box center [37, 33] width 18 height 52
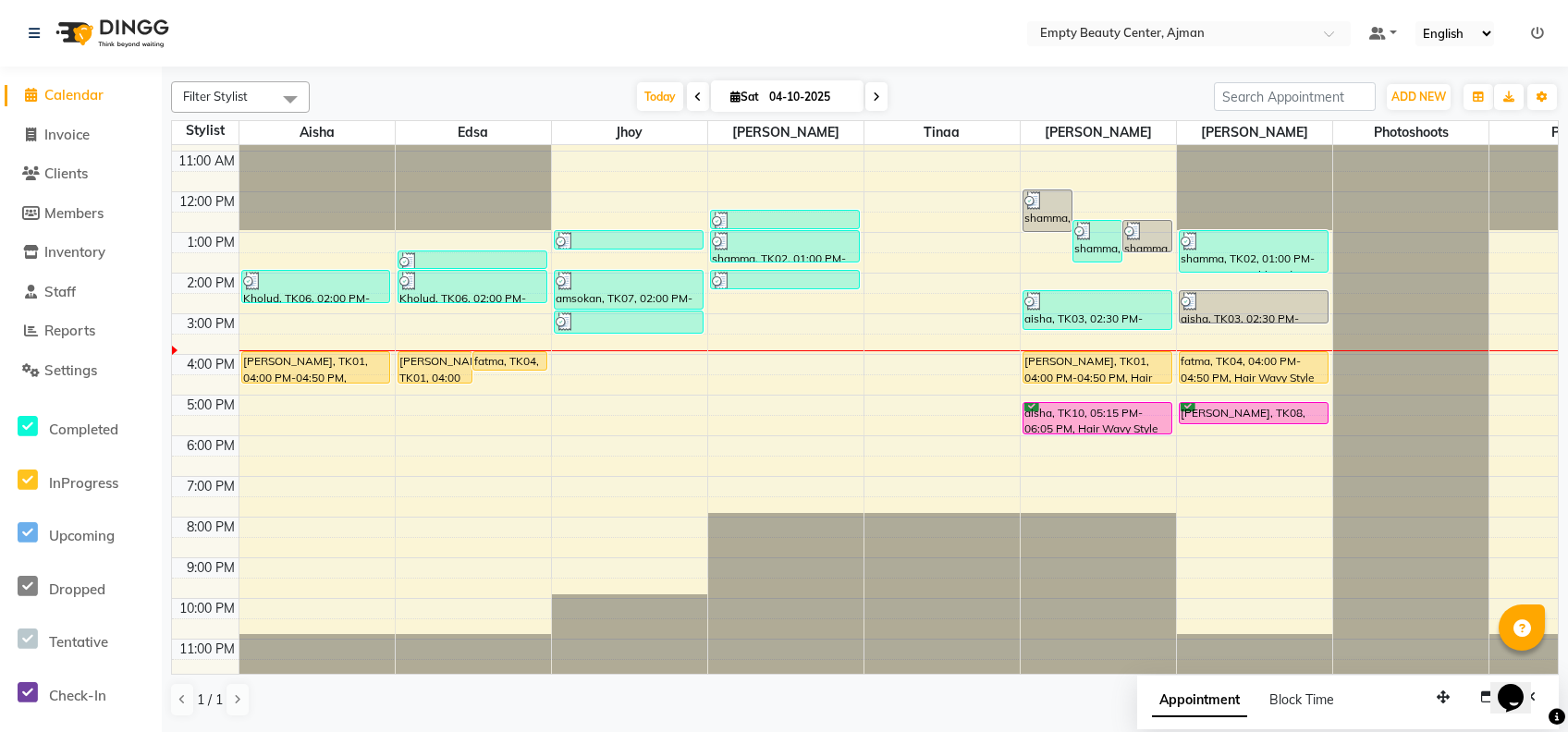
click at [277, 96] on span at bounding box center [290, 98] width 37 height 35
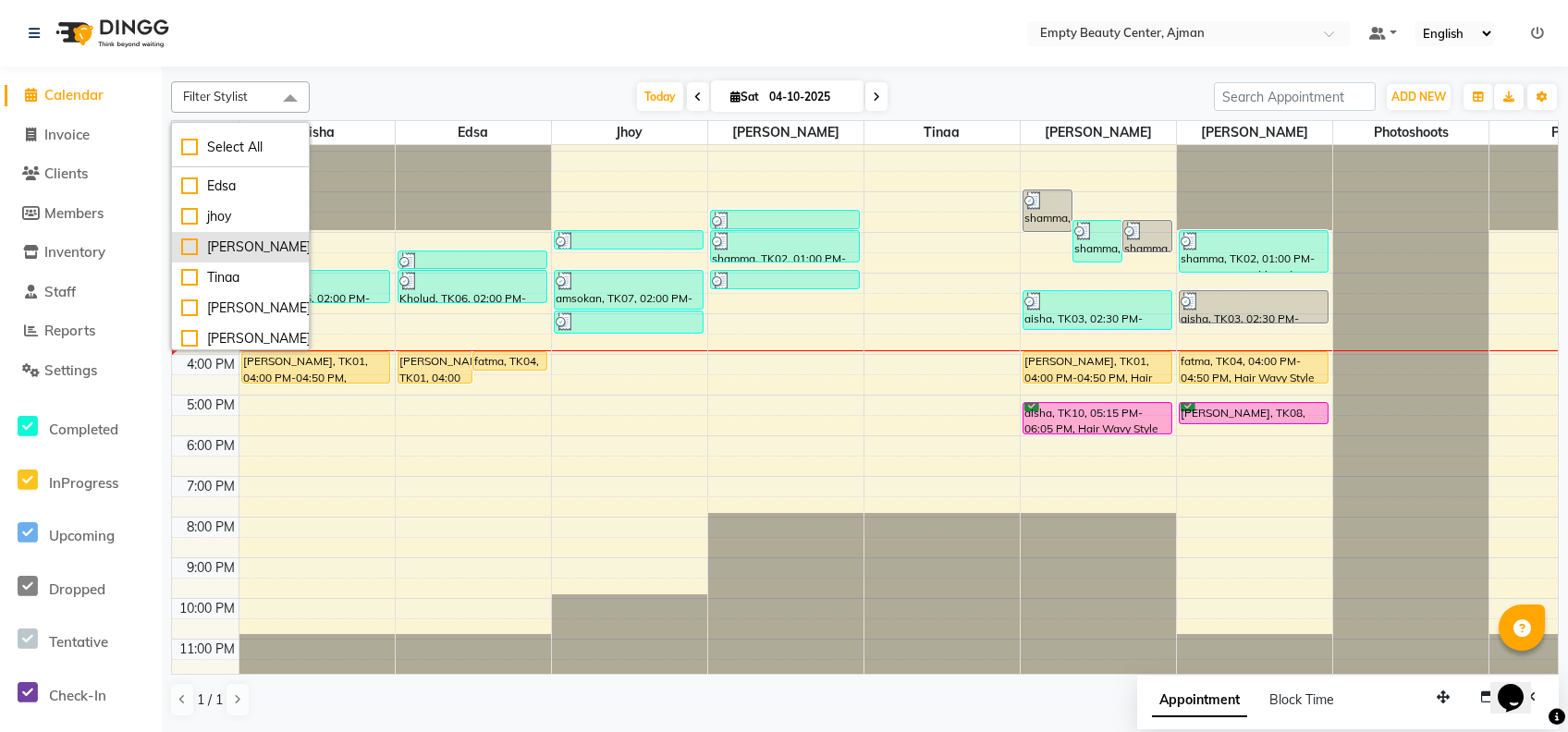
scroll to position [22, 0]
click at [457, 99] on div "[DATE] [DATE]" at bounding box center [762, 96] width 886 height 28
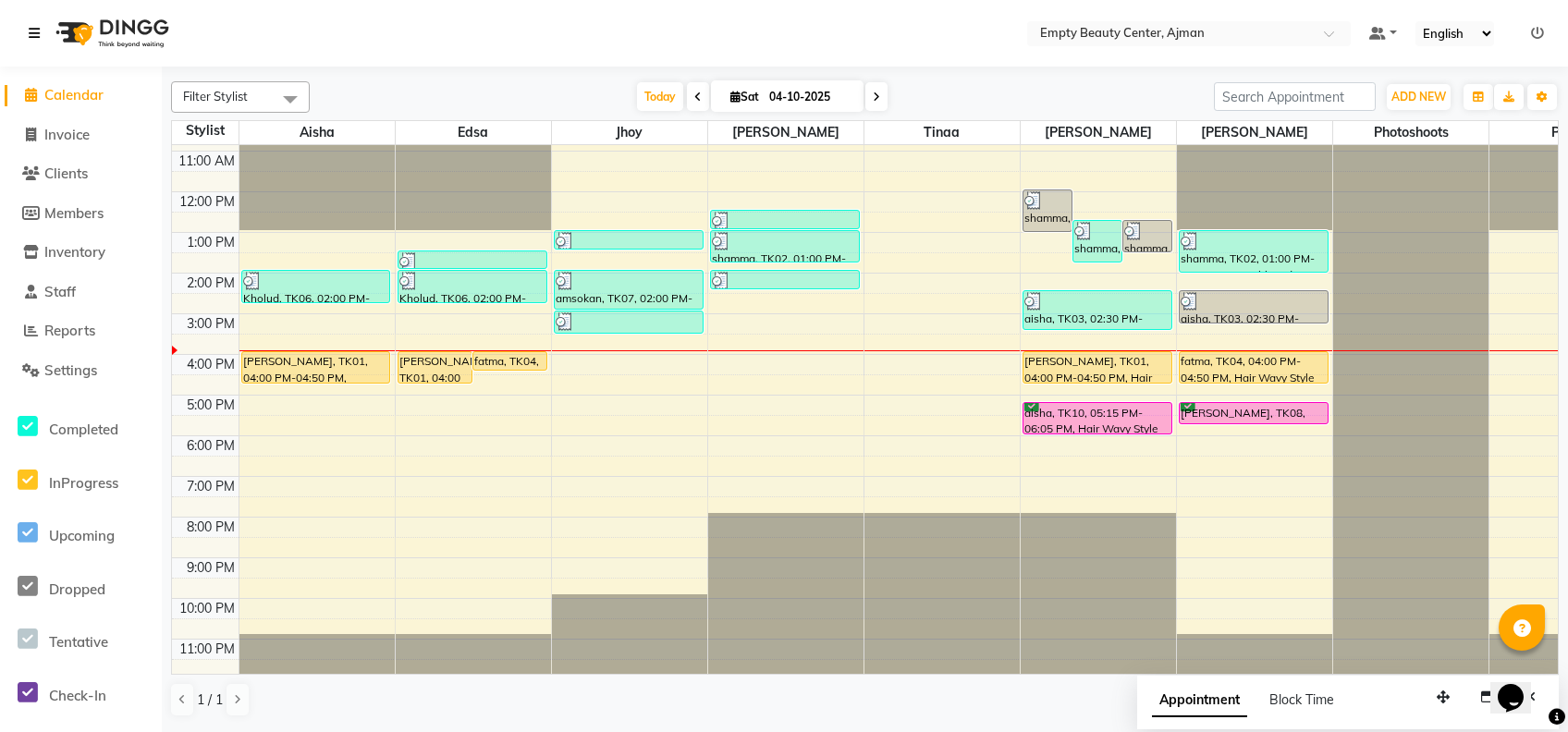
click at [29, 41] on link at bounding box center [37, 33] width 18 height 52
